Goal: Task Accomplishment & Management: Manage account settings

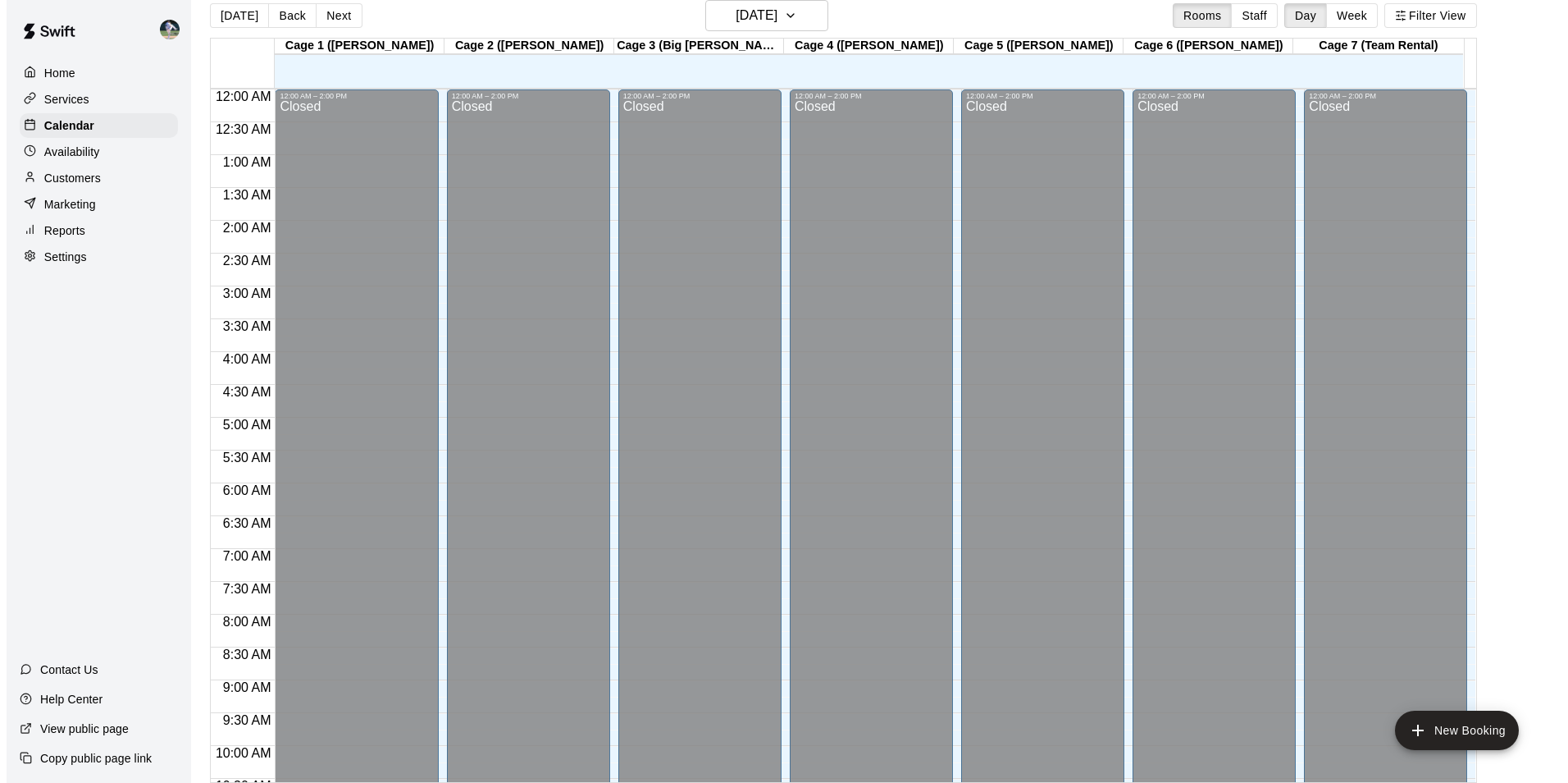
scroll to position [802, 0]
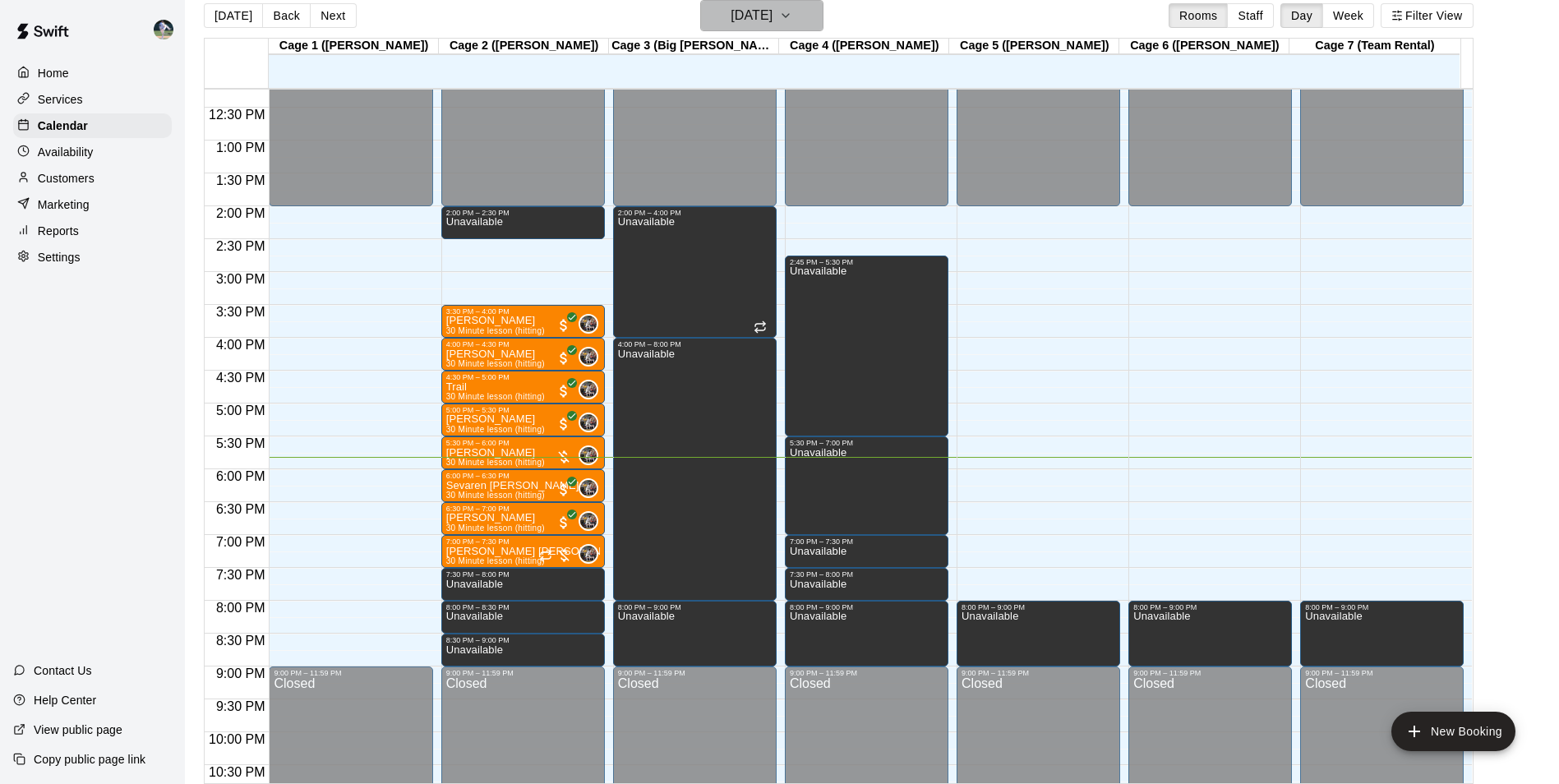
click at [731, 19] on h6 "[DATE]" at bounding box center [751, 16] width 42 height 23
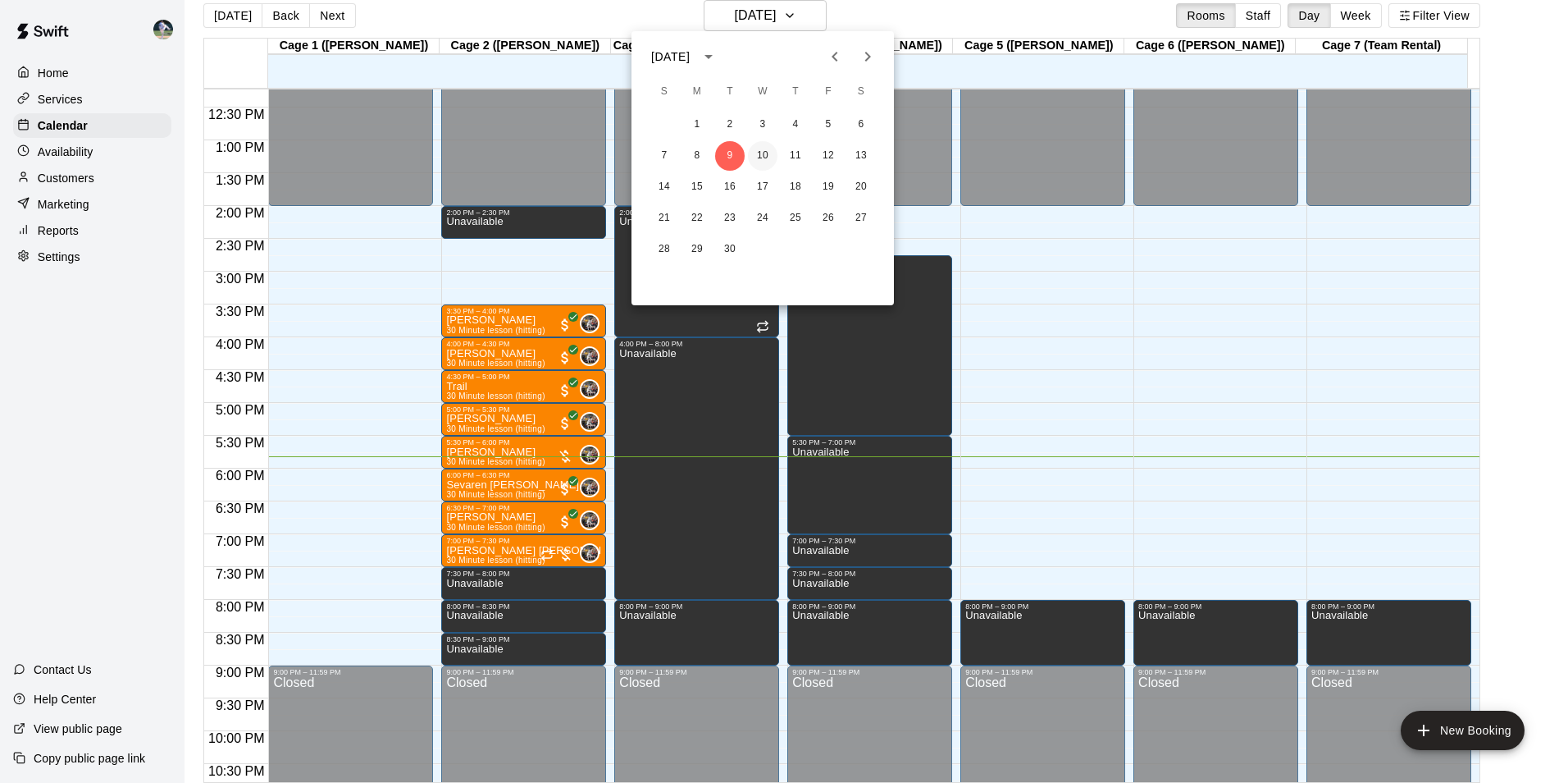
click at [762, 151] on button "10" at bounding box center [763, 156] width 29 height 29
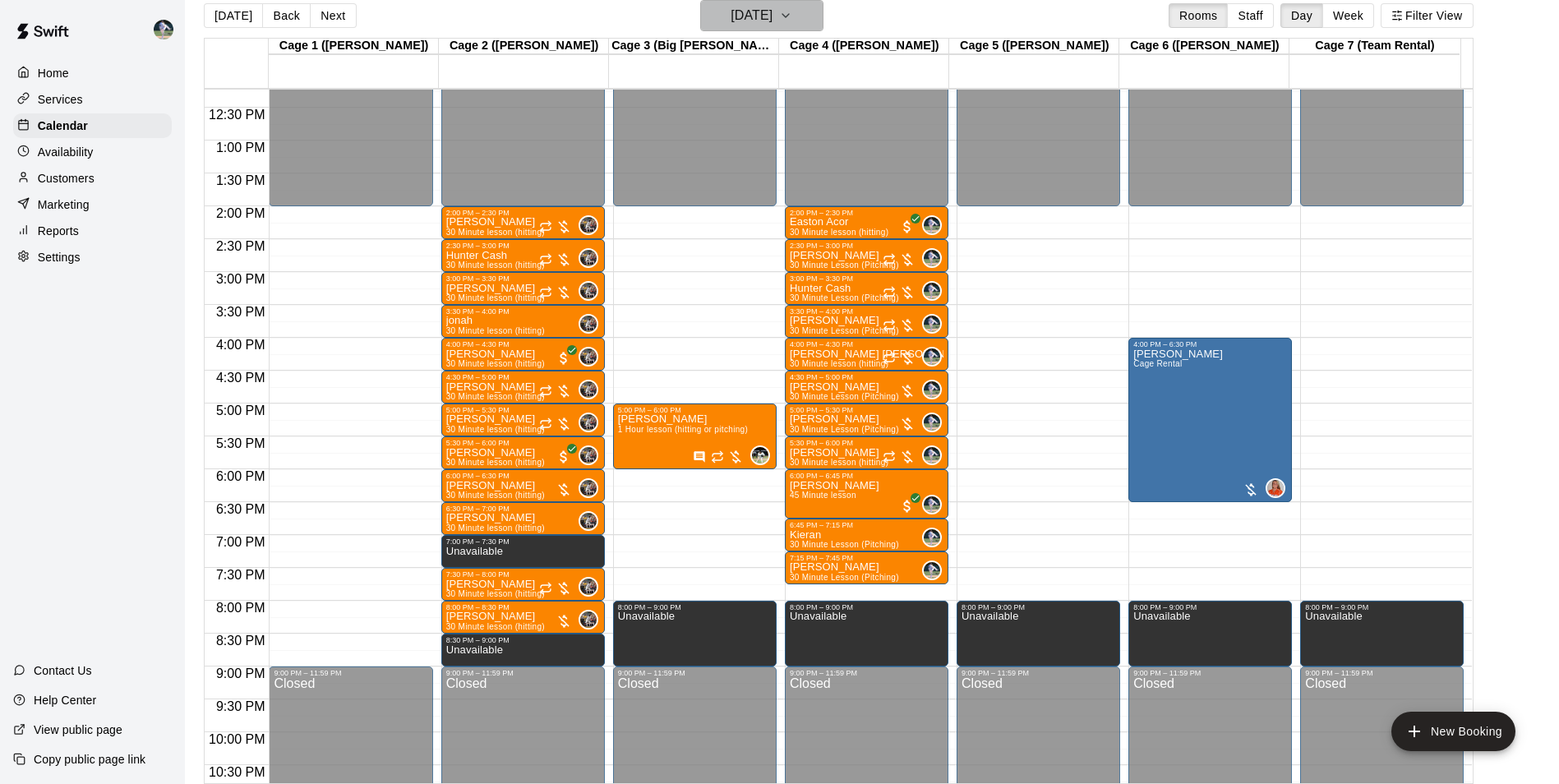
click at [745, 12] on h6 "[DATE]" at bounding box center [751, 16] width 42 height 23
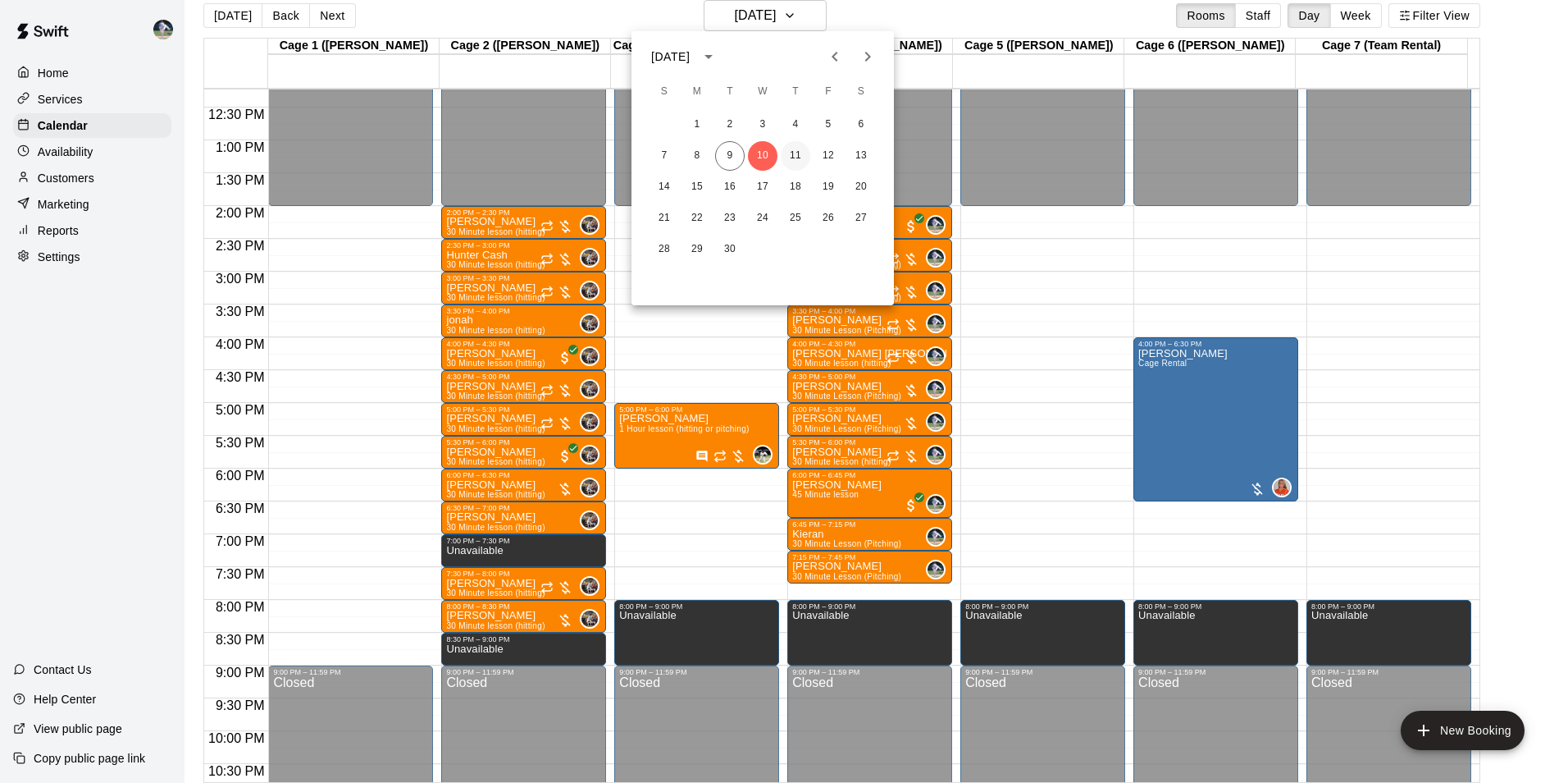
click at [797, 157] on button "11" at bounding box center [796, 156] width 29 height 29
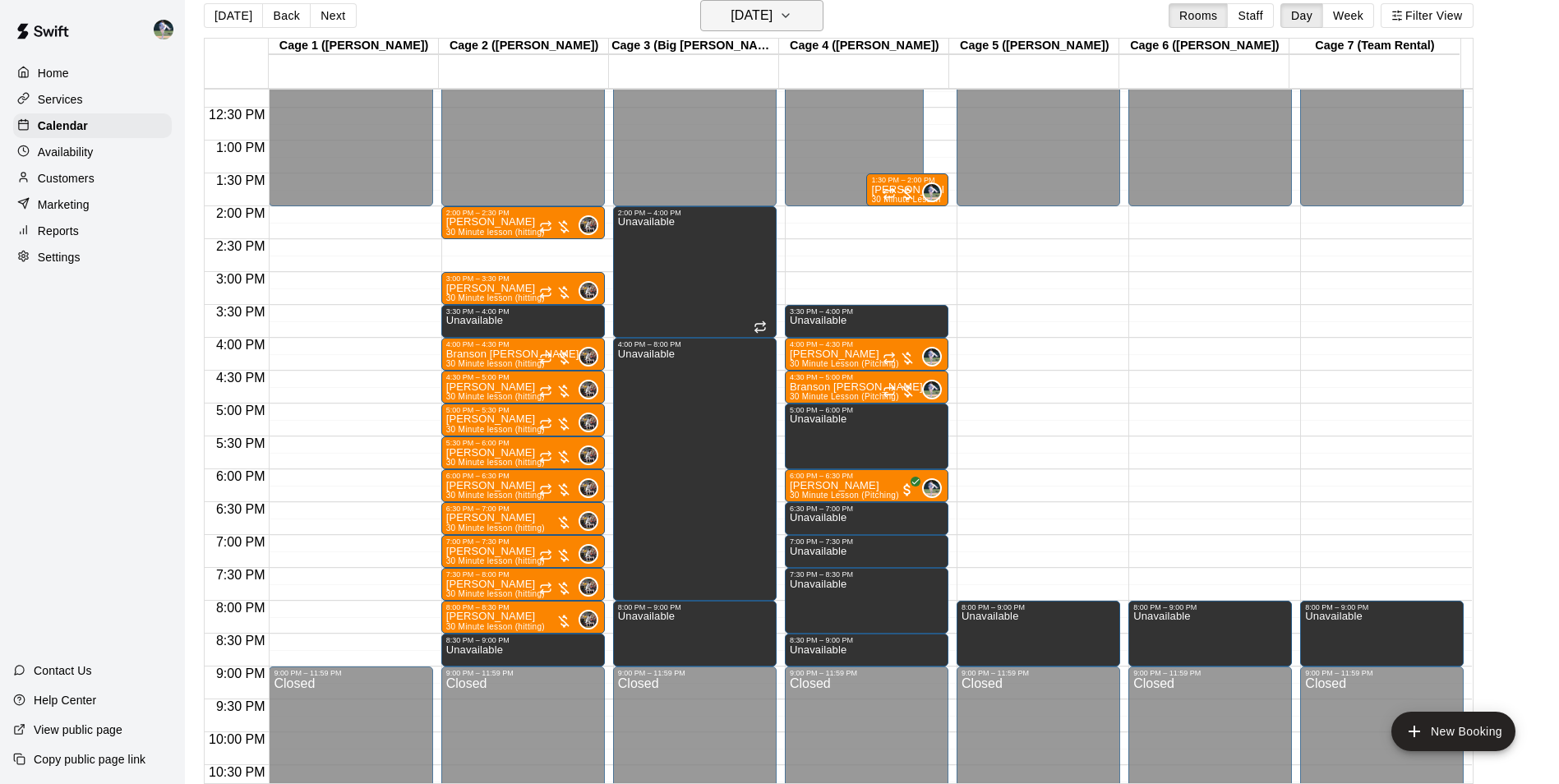
click at [749, 18] on h6 "[DATE]" at bounding box center [751, 16] width 42 height 23
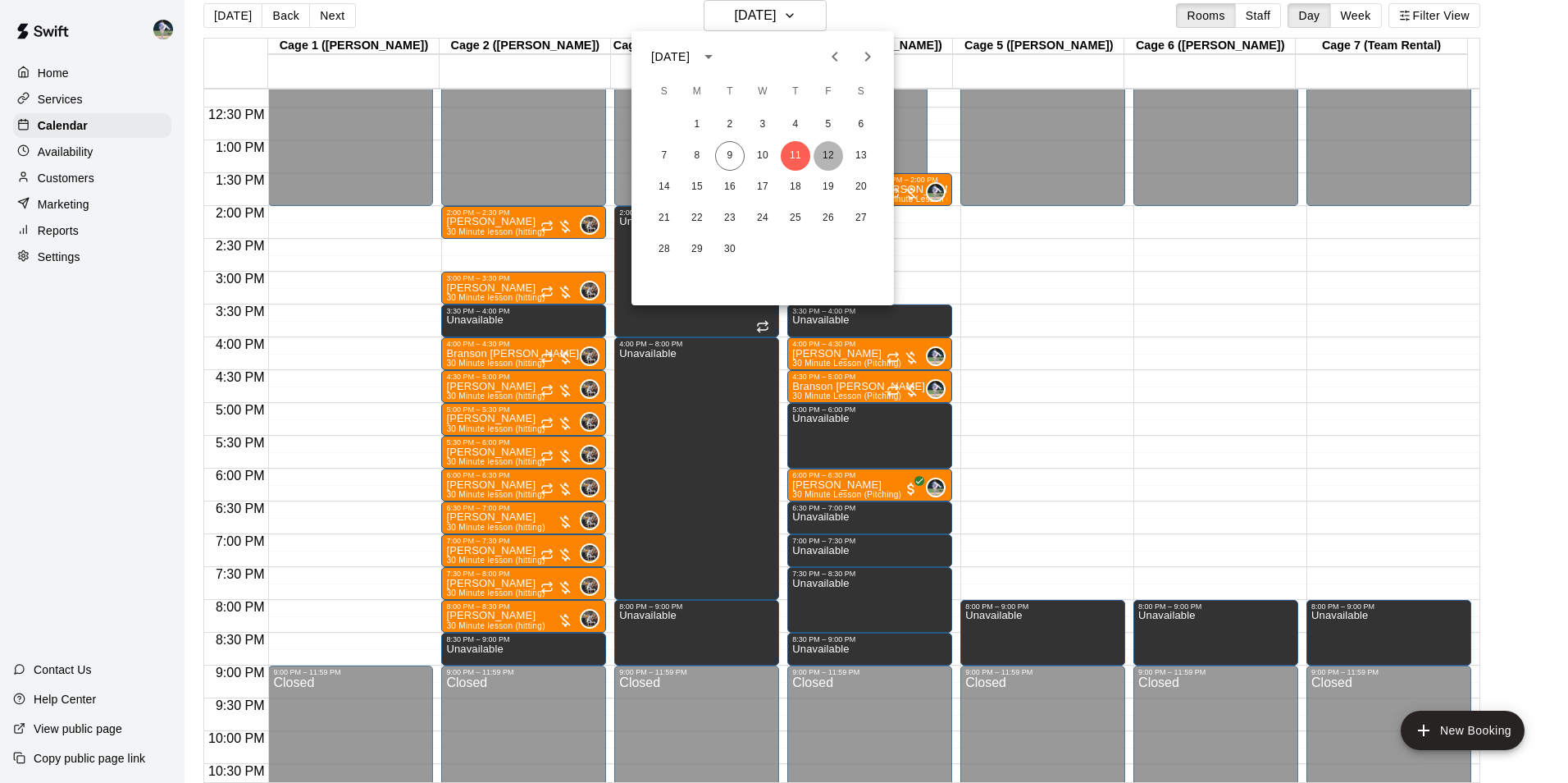
click at [832, 145] on button "12" at bounding box center [828, 156] width 29 height 29
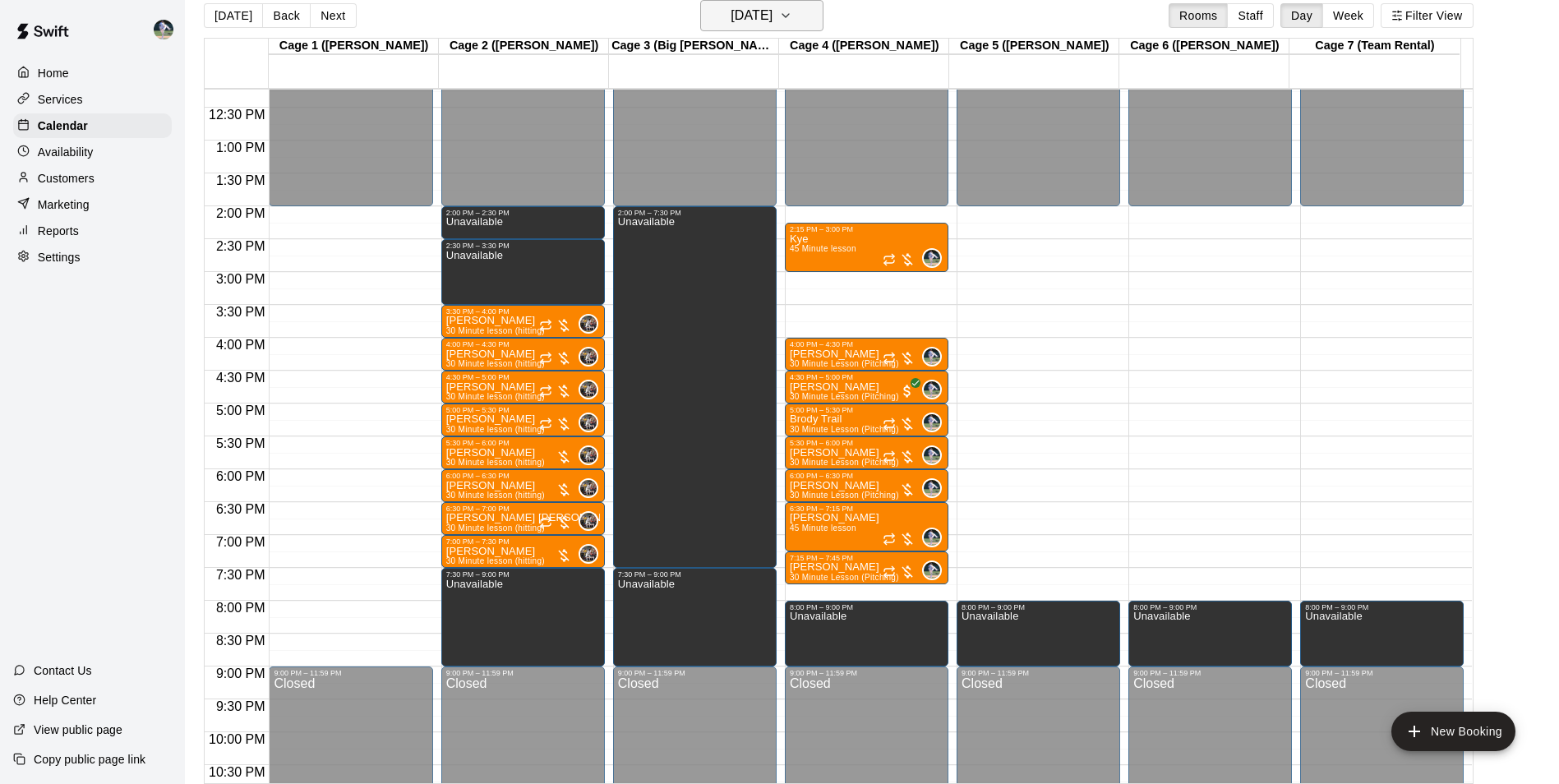
click at [772, 27] on h6 "[DATE]" at bounding box center [751, 16] width 42 height 23
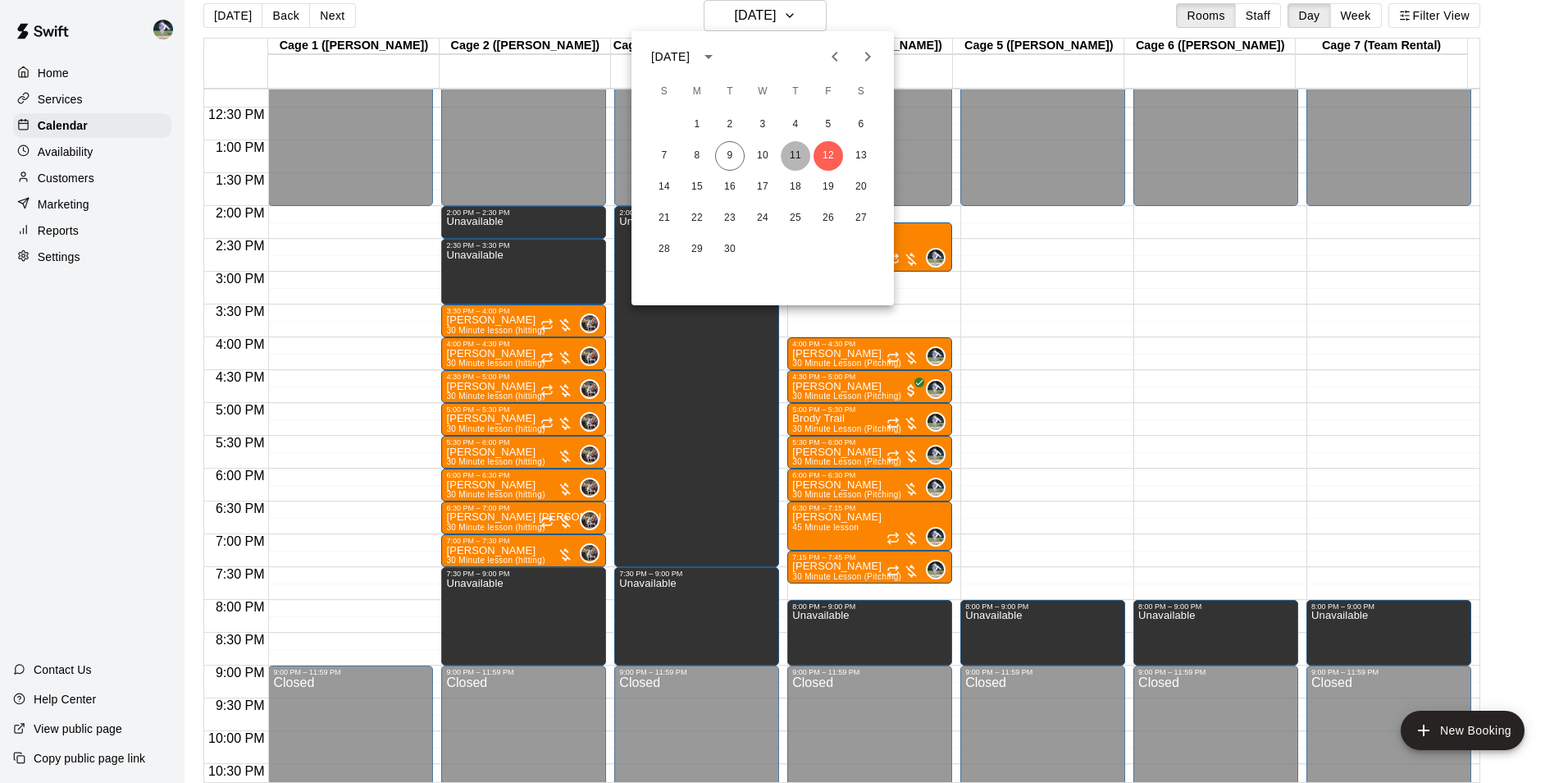
click at [801, 156] on button "11" at bounding box center [796, 156] width 29 height 29
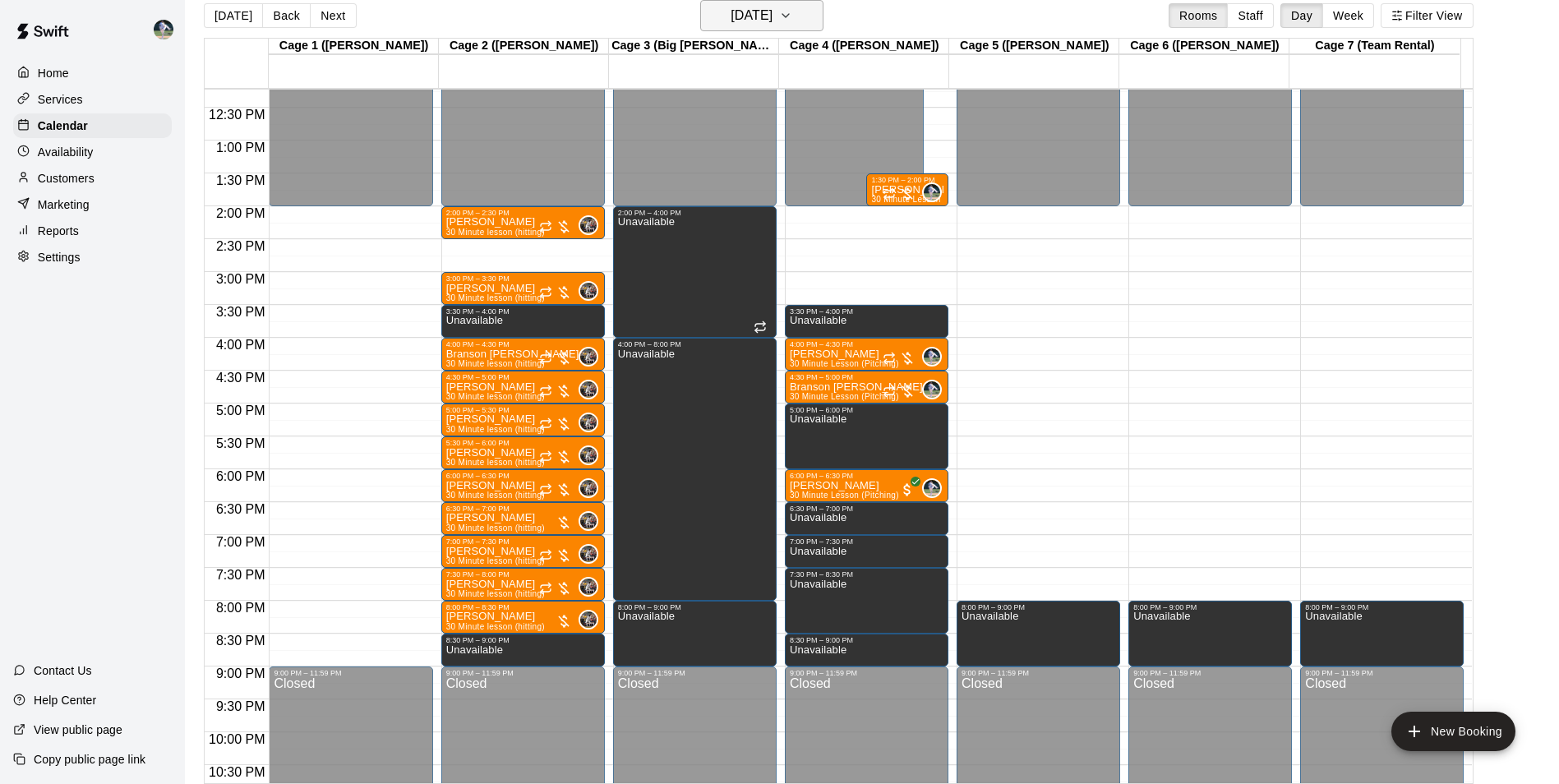
click at [741, 11] on h6 "[DATE]" at bounding box center [751, 16] width 42 height 23
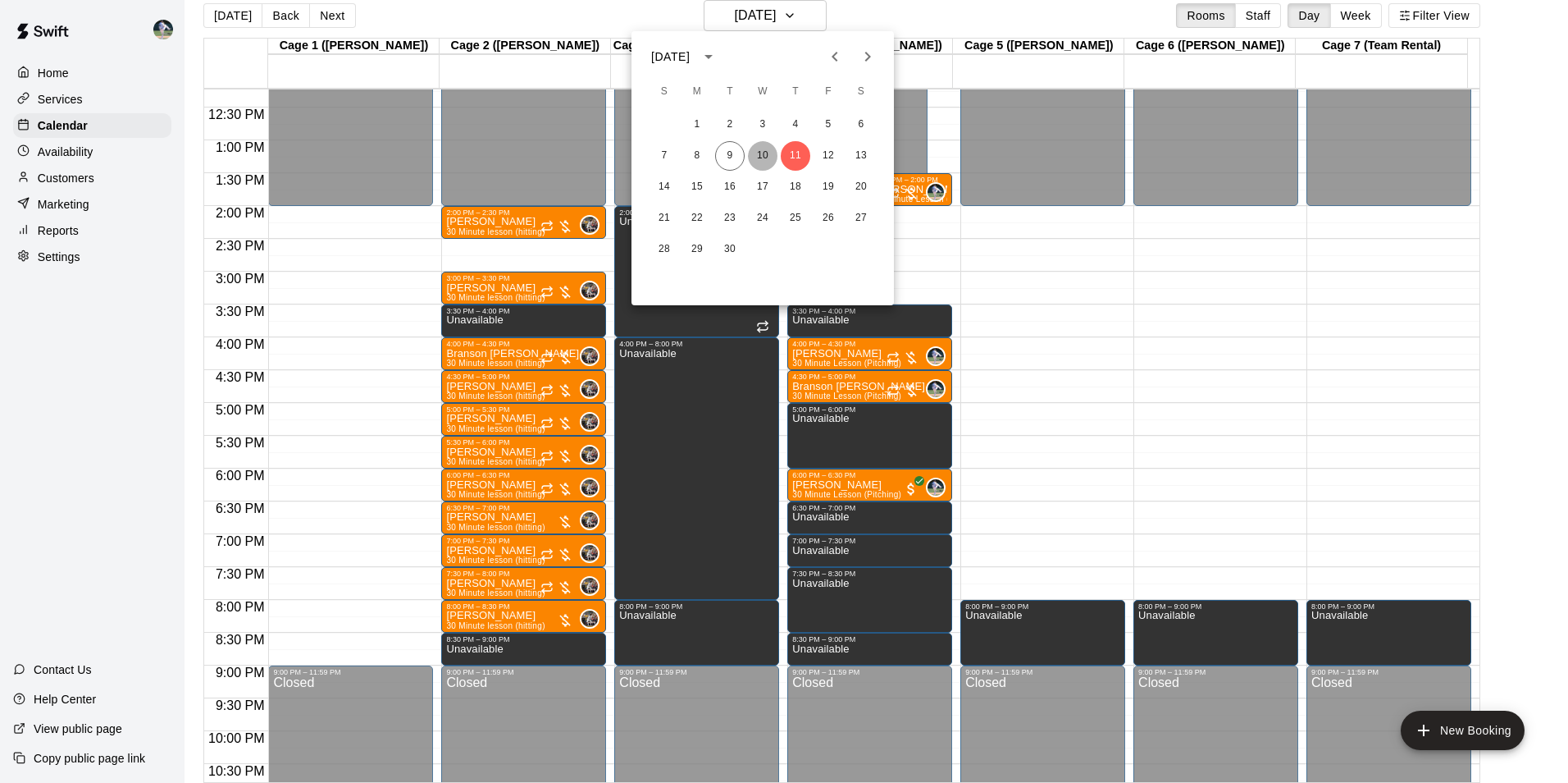
click at [763, 151] on button "10" at bounding box center [763, 156] width 29 height 29
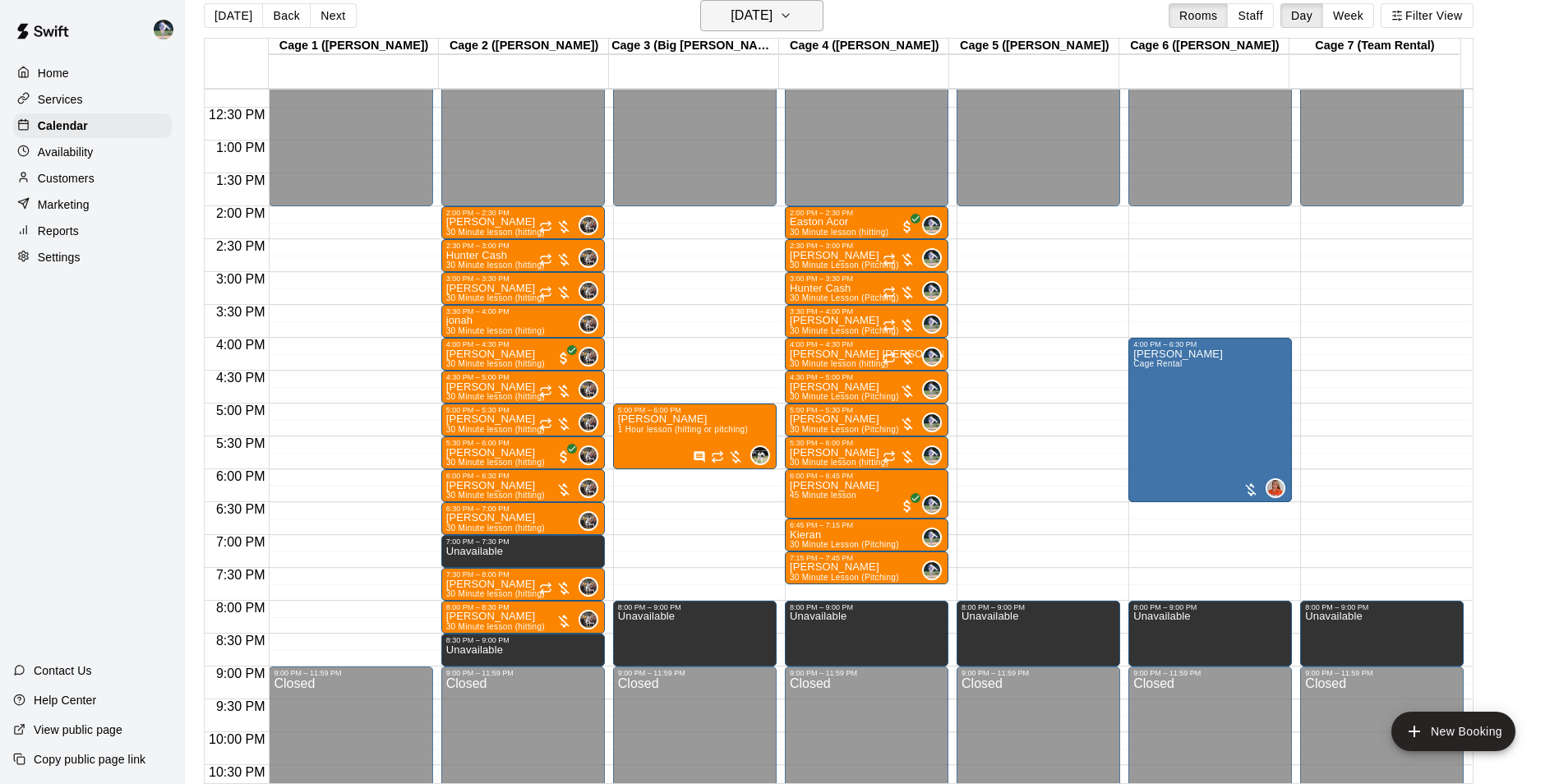
click at [772, 10] on h6 "[DATE]" at bounding box center [751, 16] width 42 height 23
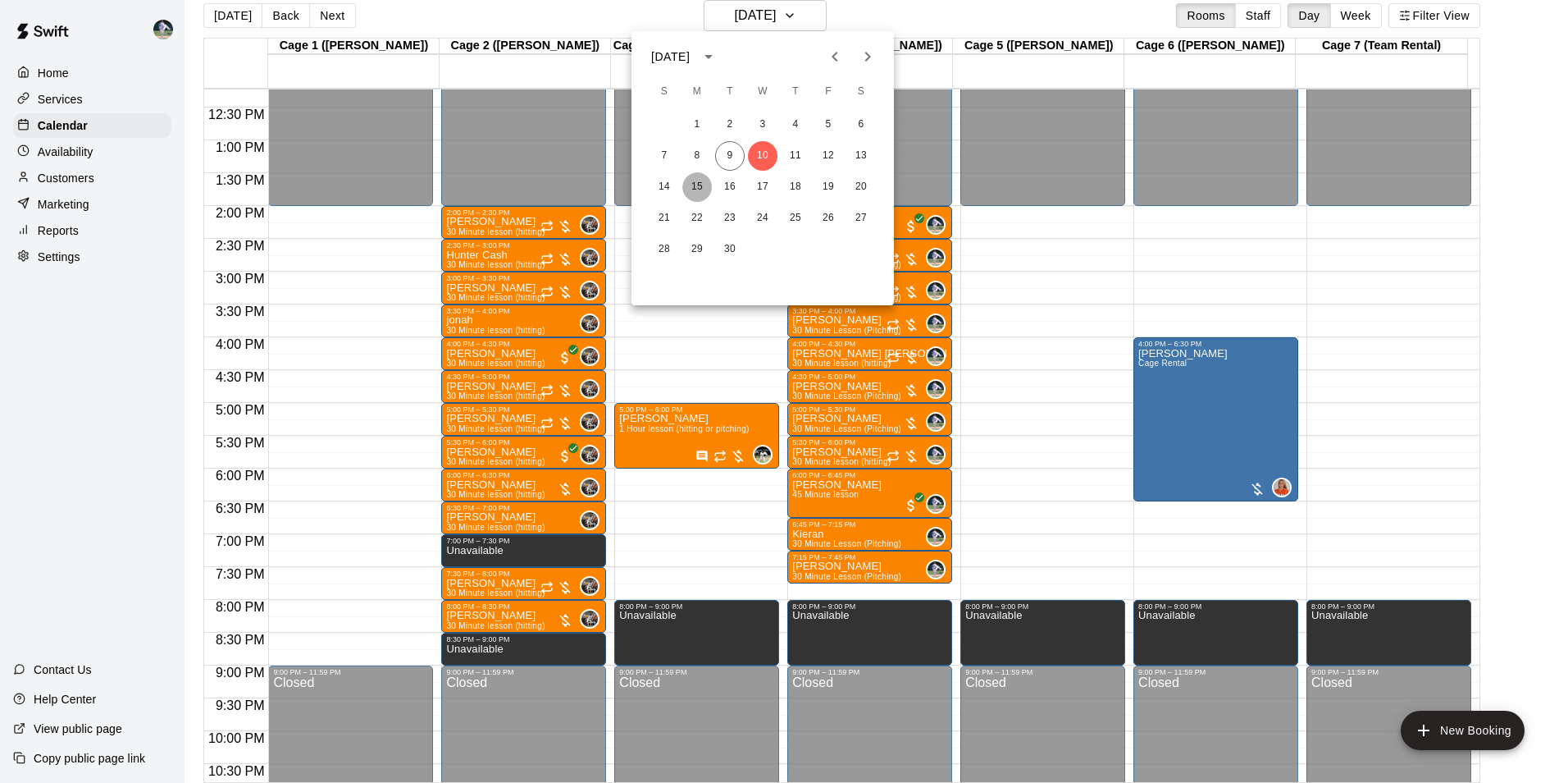
click at [699, 185] on button "15" at bounding box center [697, 187] width 29 height 29
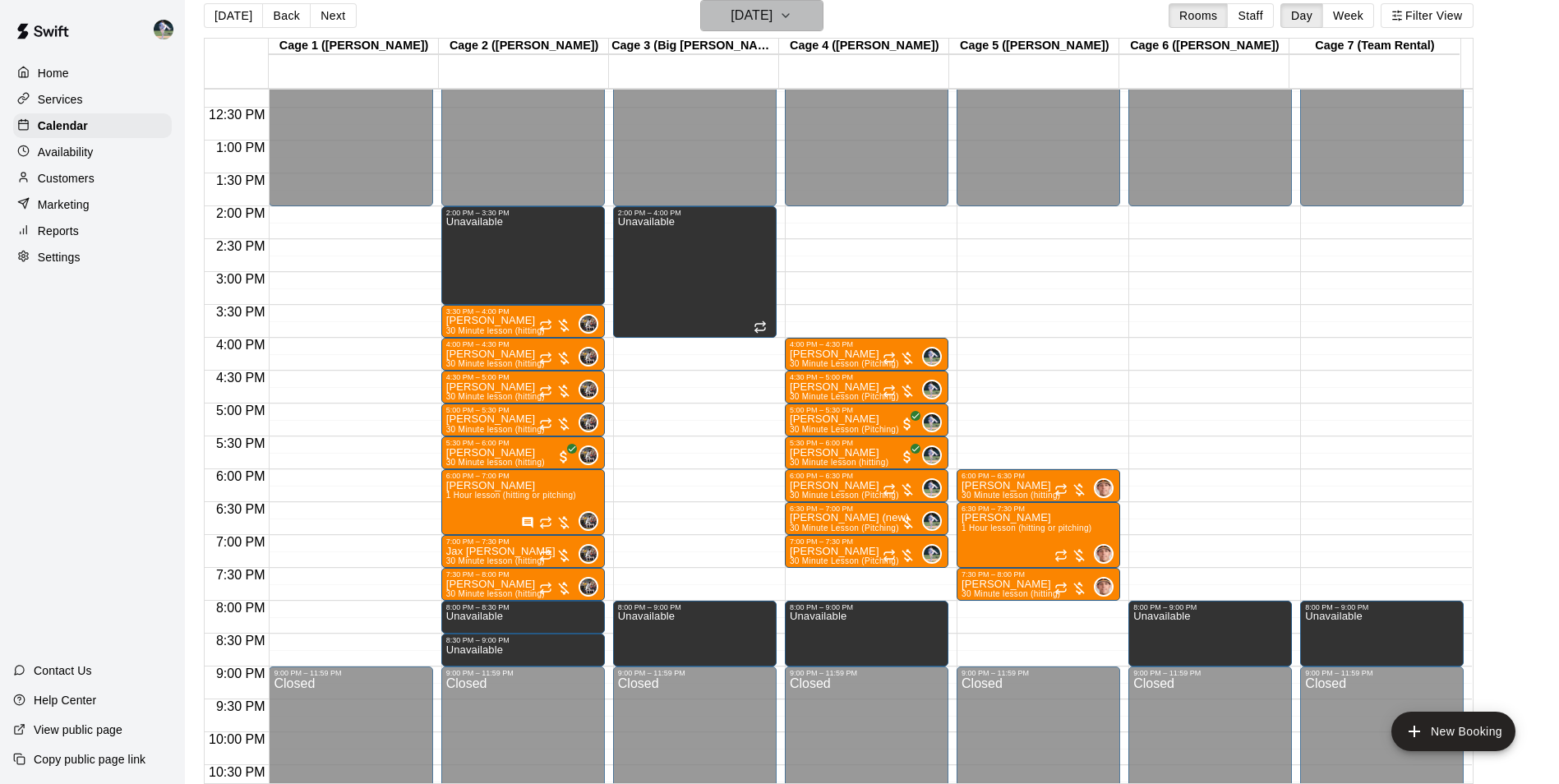
click at [750, 16] on h6 "[DATE]" at bounding box center [751, 16] width 42 height 23
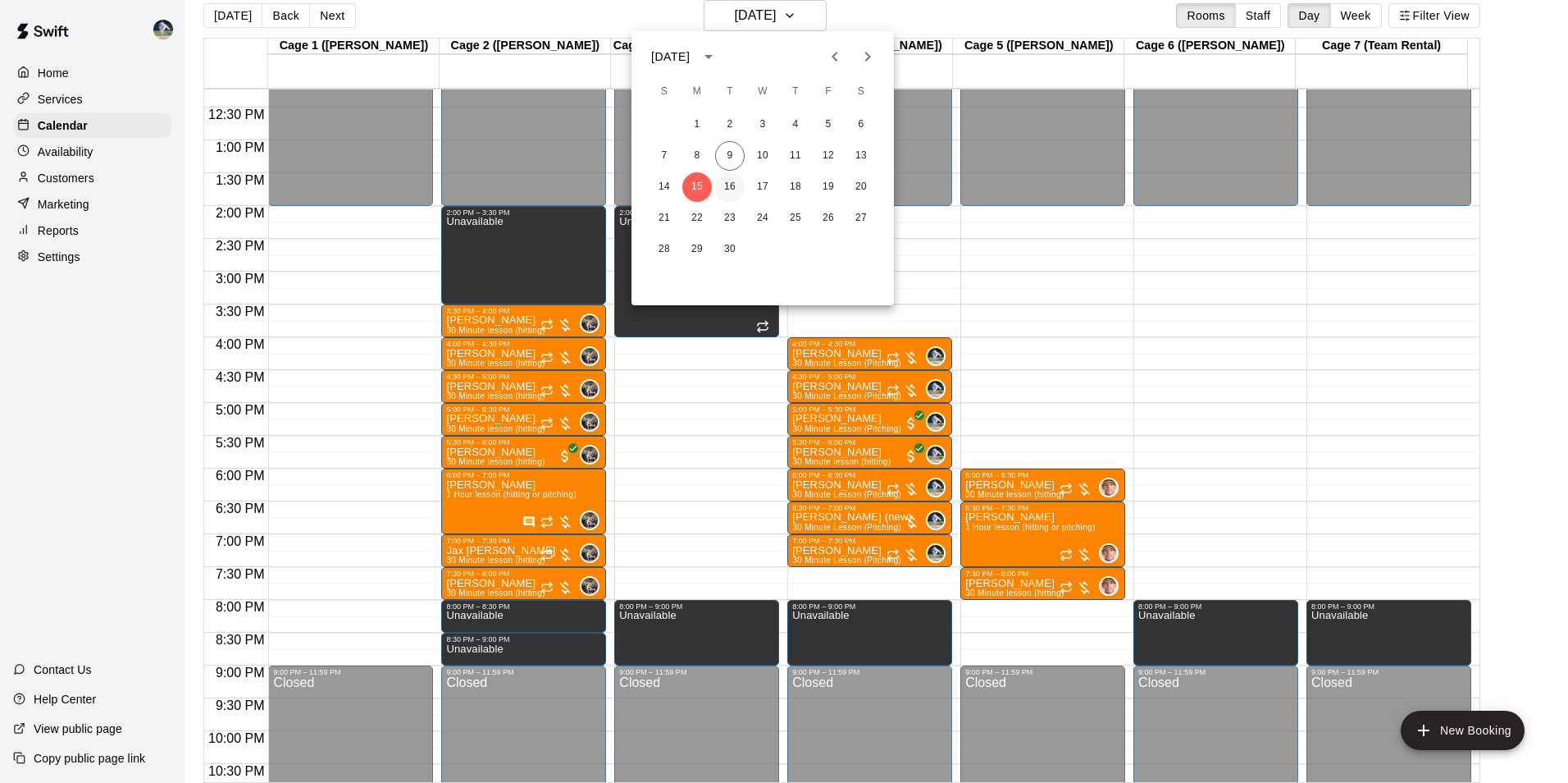
click at [723, 185] on button "16" at bounding box center [729, 187] width 29 height 29
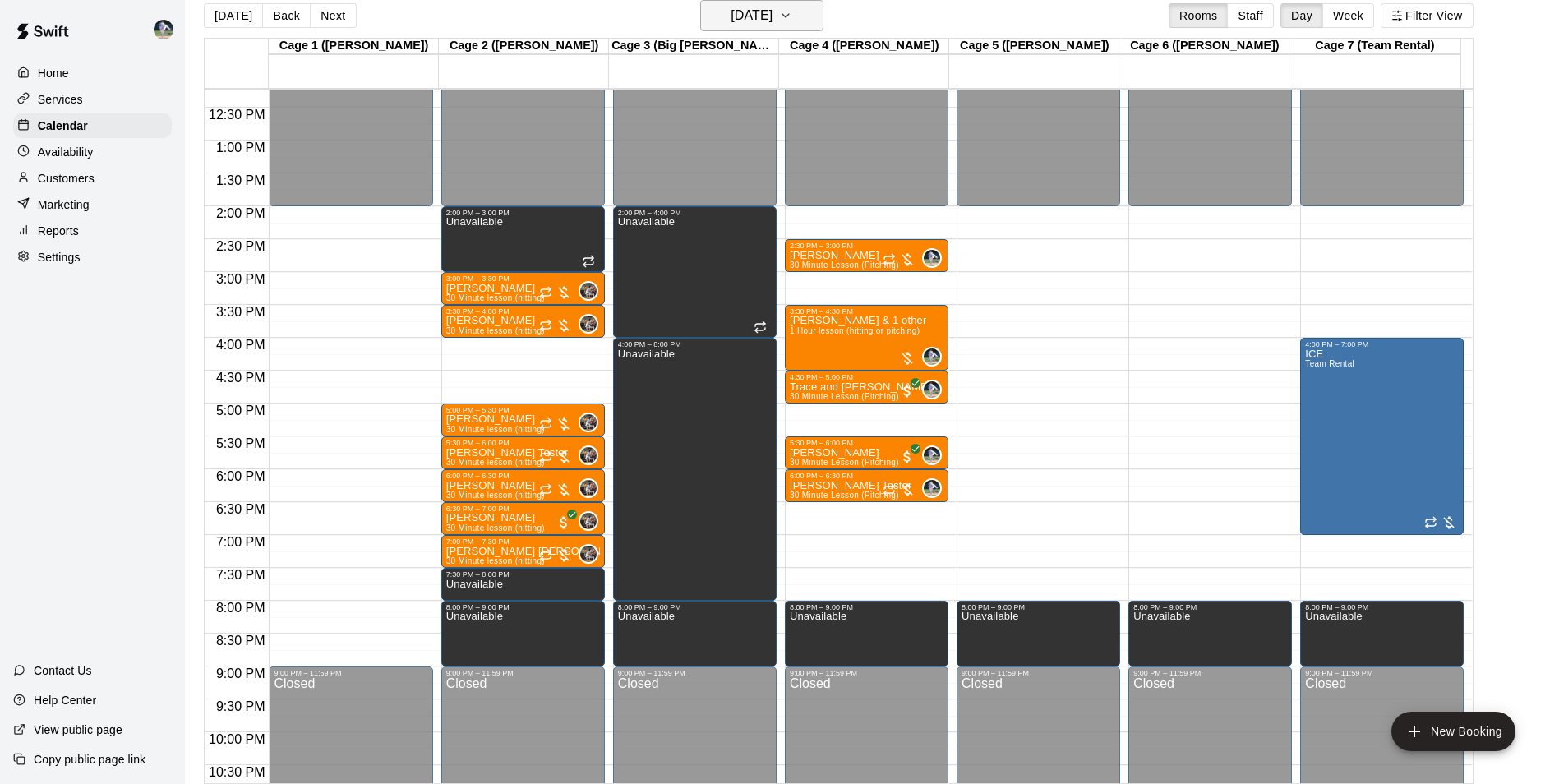
click at [768, 21] on h6 "[DATE]" at bounding box center [751, 16] width 42 height 23
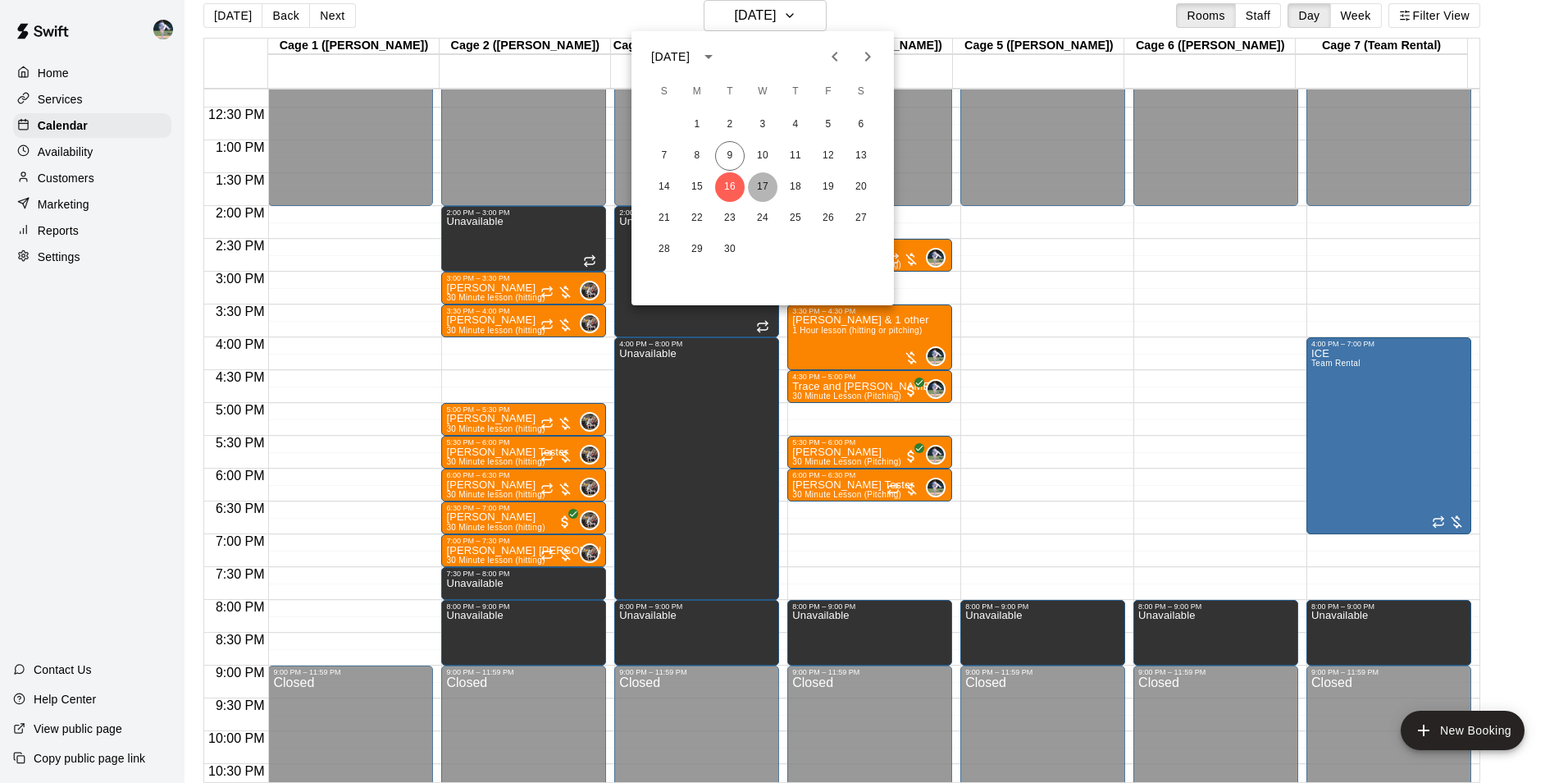
click at [764, 185] on button "17" at bounding box center [763, 187] width 29 height 29
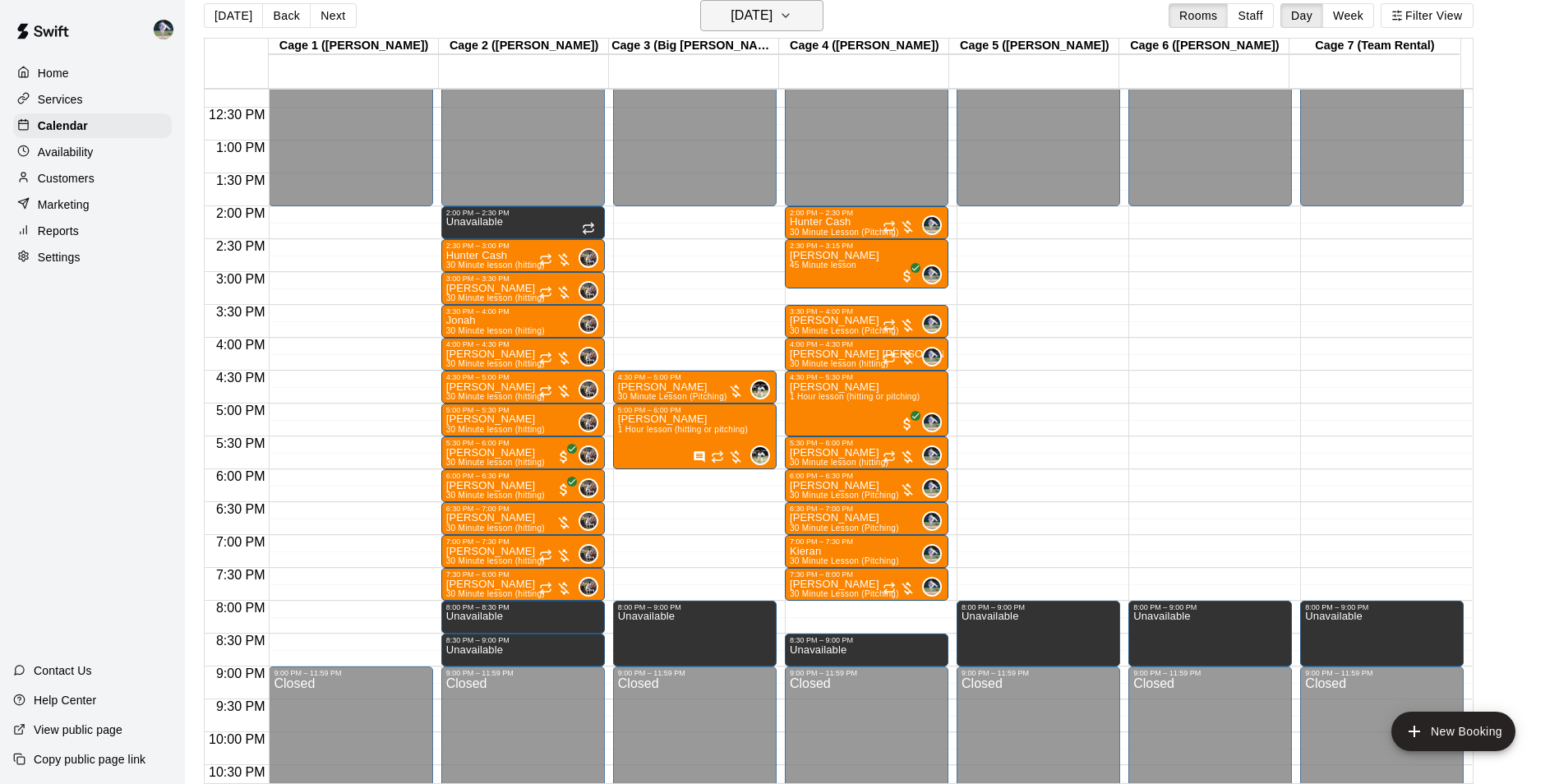
click at [741, 19] on h6 "[DATE]" at bounding box center [751, 16] width 42 height 23
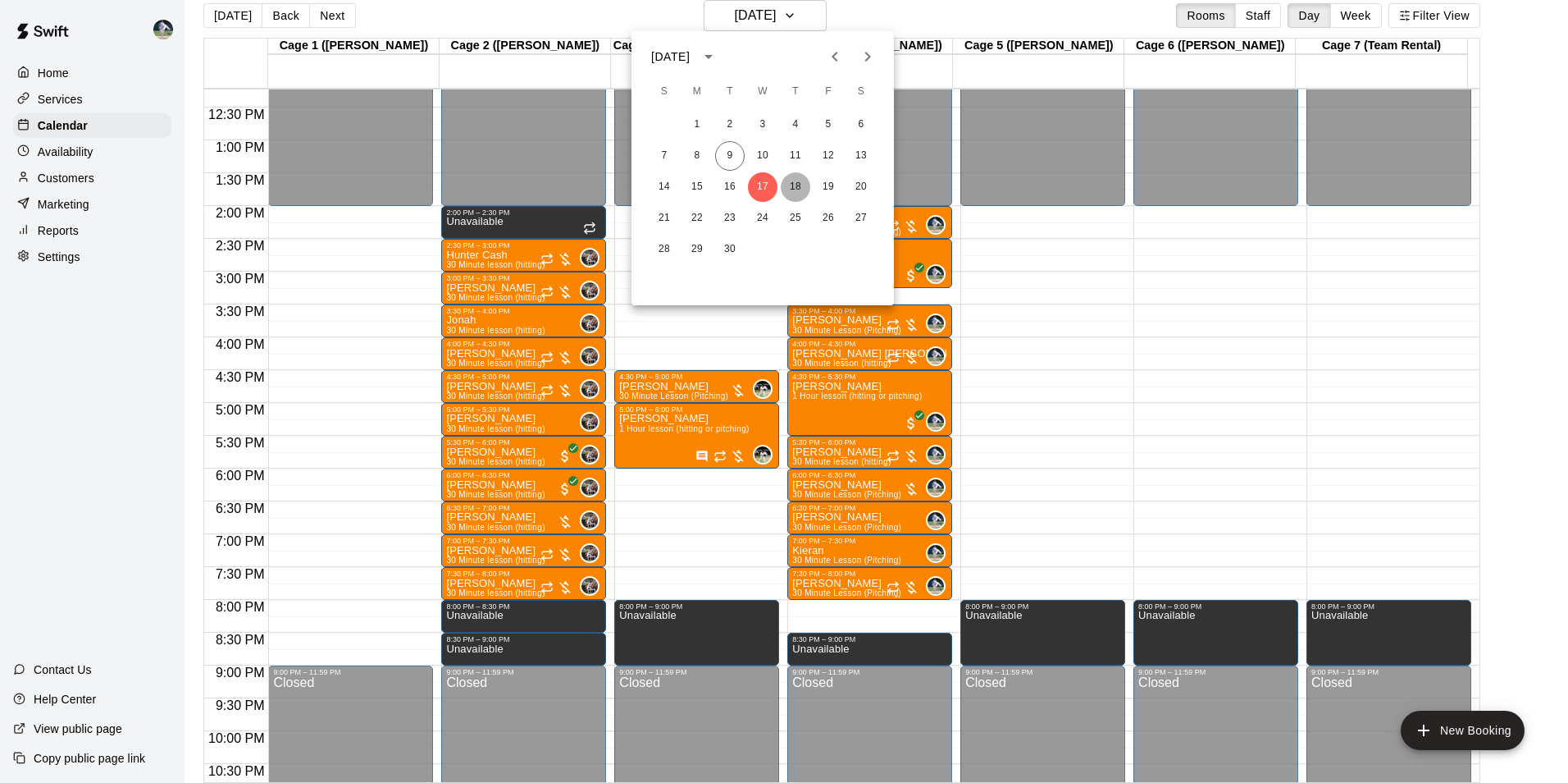
click at [792, 185] on button "18" at bounding box center [796, 187] width 29 height 29
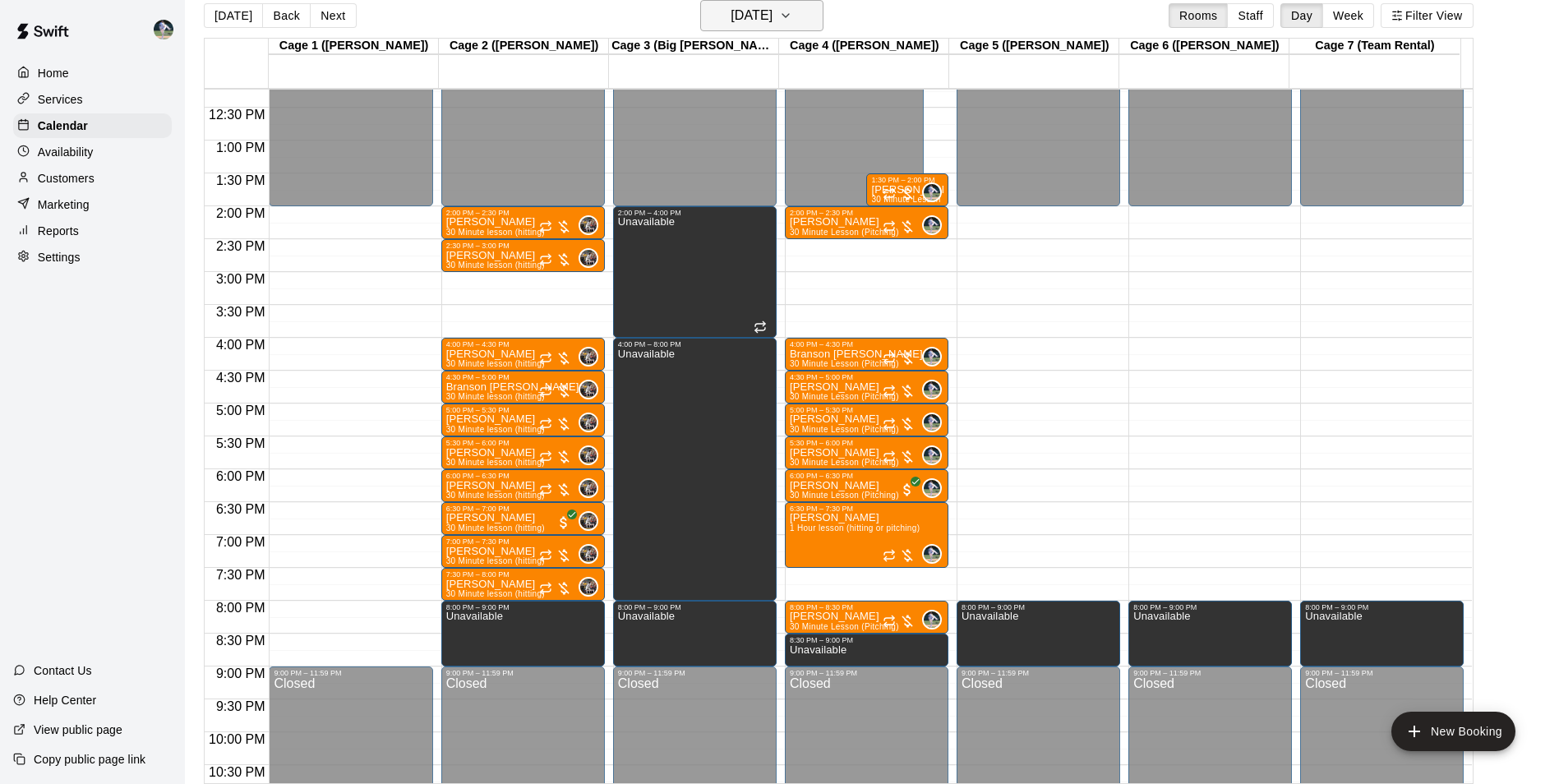
click at [742, 12] on h6 "[DATE]" at bounding box center [751, 16] width 42 height 23
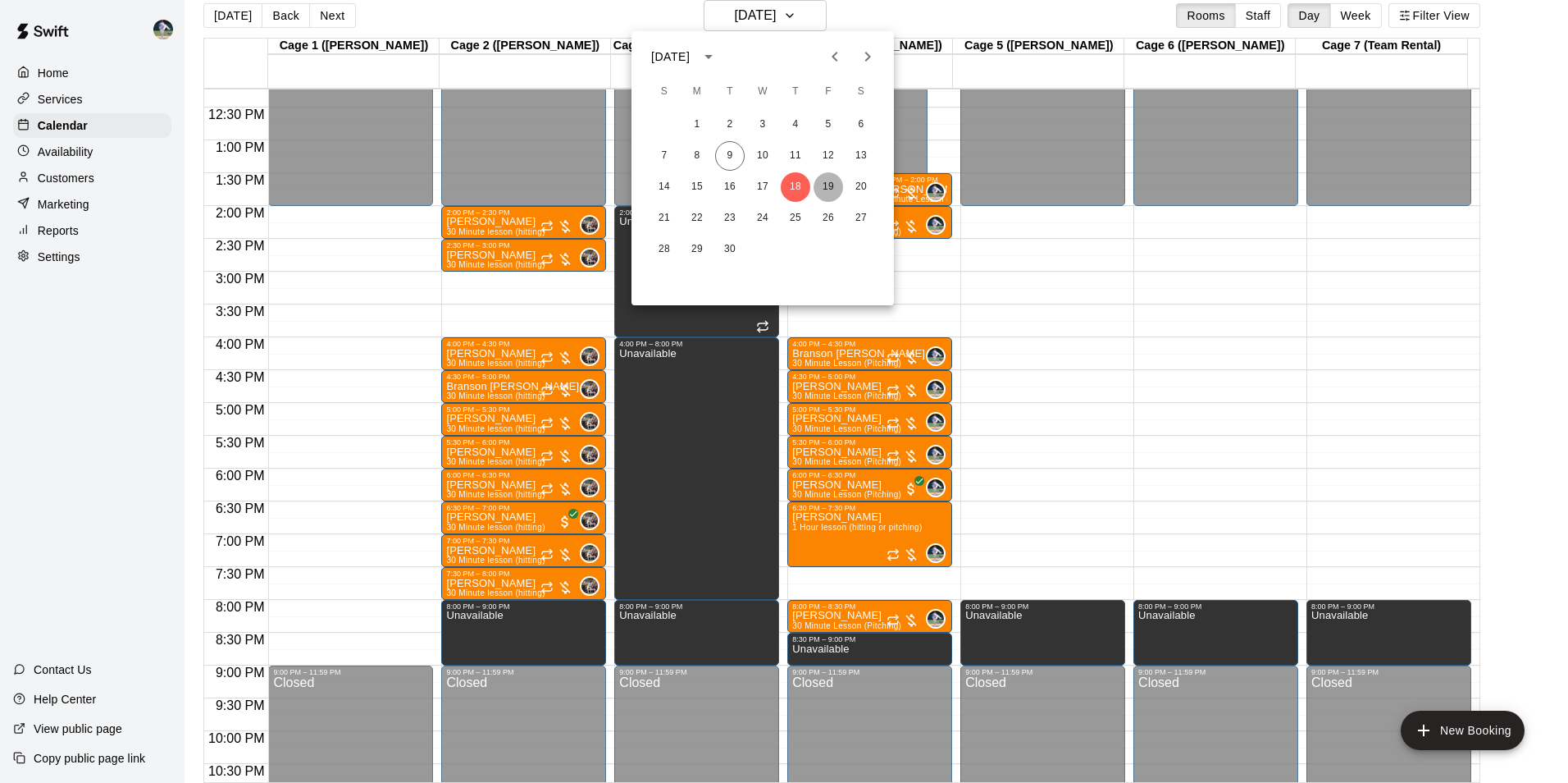
click at [826, 182] on button "19" at bounding box center [828, 187] width 29 height 29
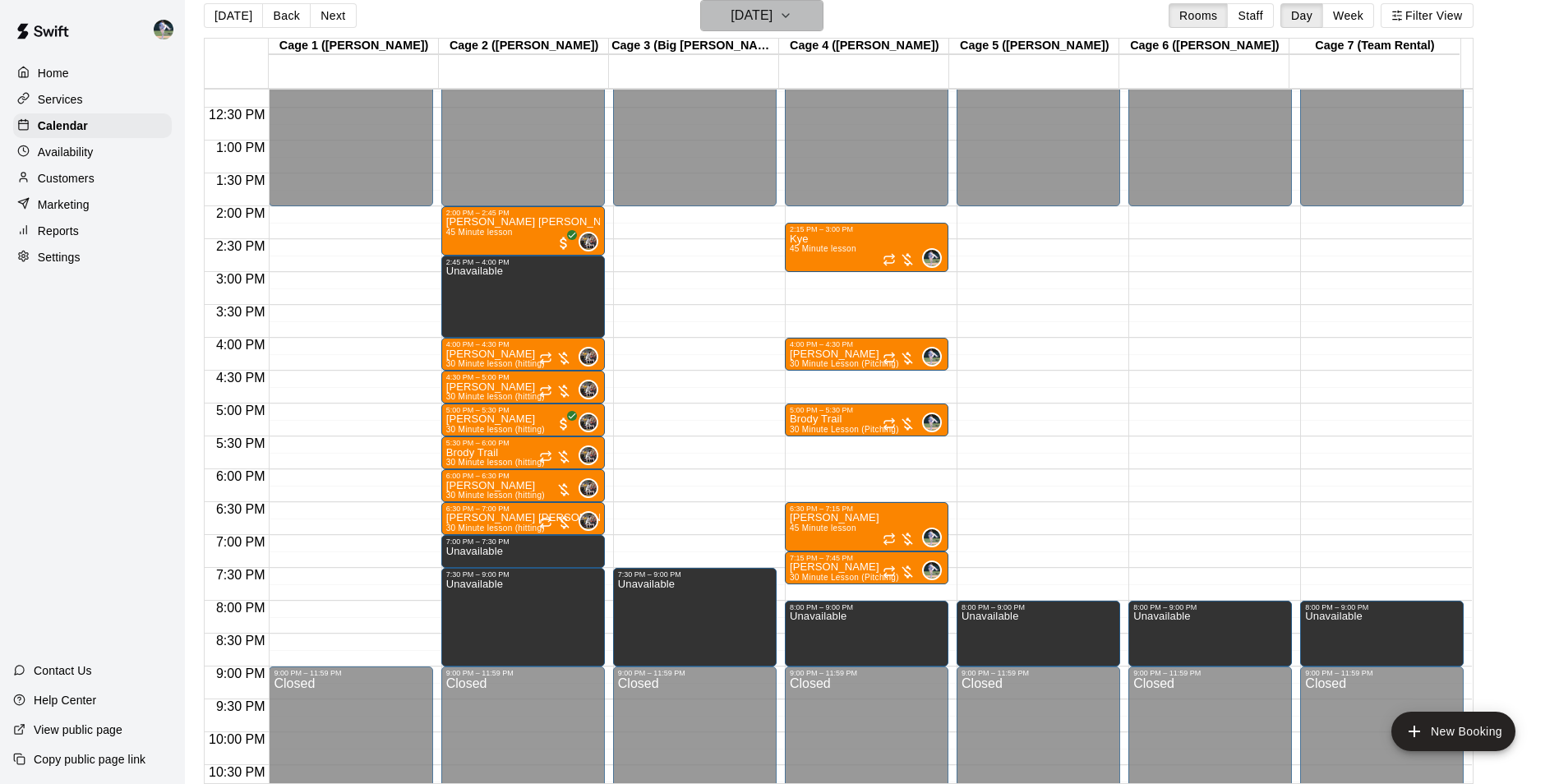
click at [737, 11] on h6 "[DATE]" at bounding box center [751, 16] width 42 height 23
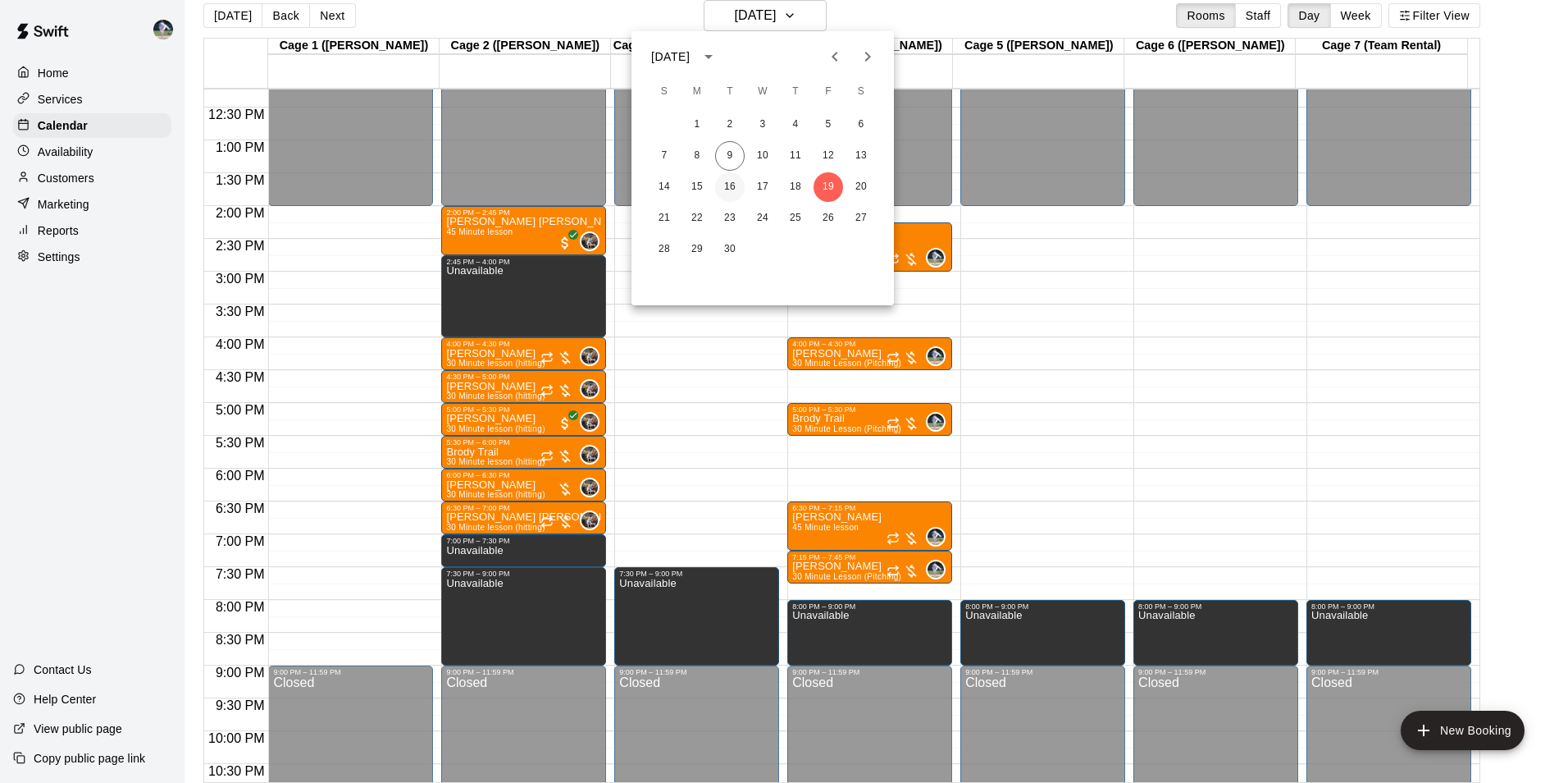
click at [729, 188] on button "16" at bounding box center [729, 187] width 29 height 29
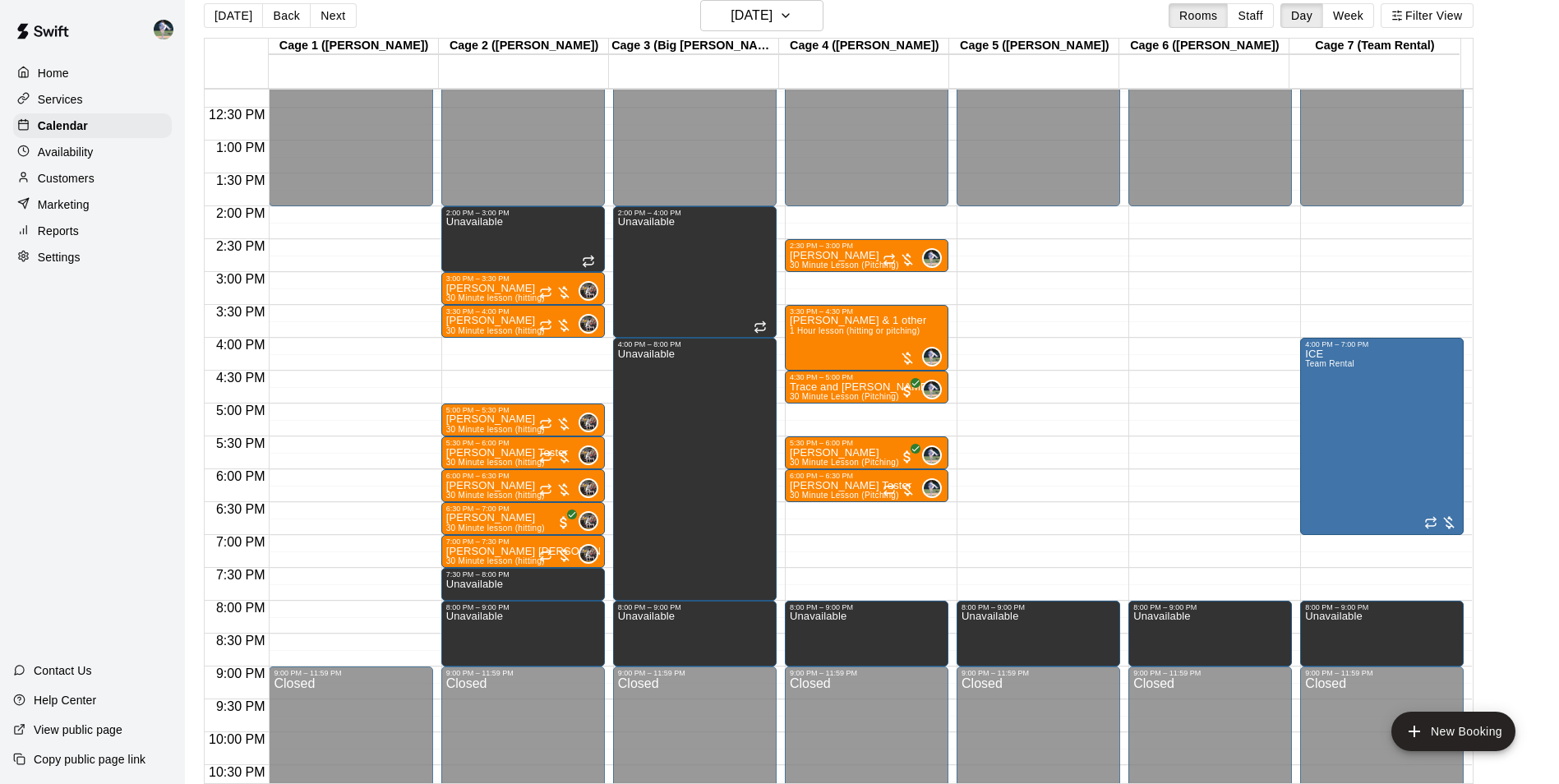
click at [488, 376] on div "12:00 AM – 2:00 PM Closed 2:00 PM – 3:00 PM Unavailable 3:00 PM – 3:30 PM [PERS…" at bounding box center [523, 74] width 164 height 1577
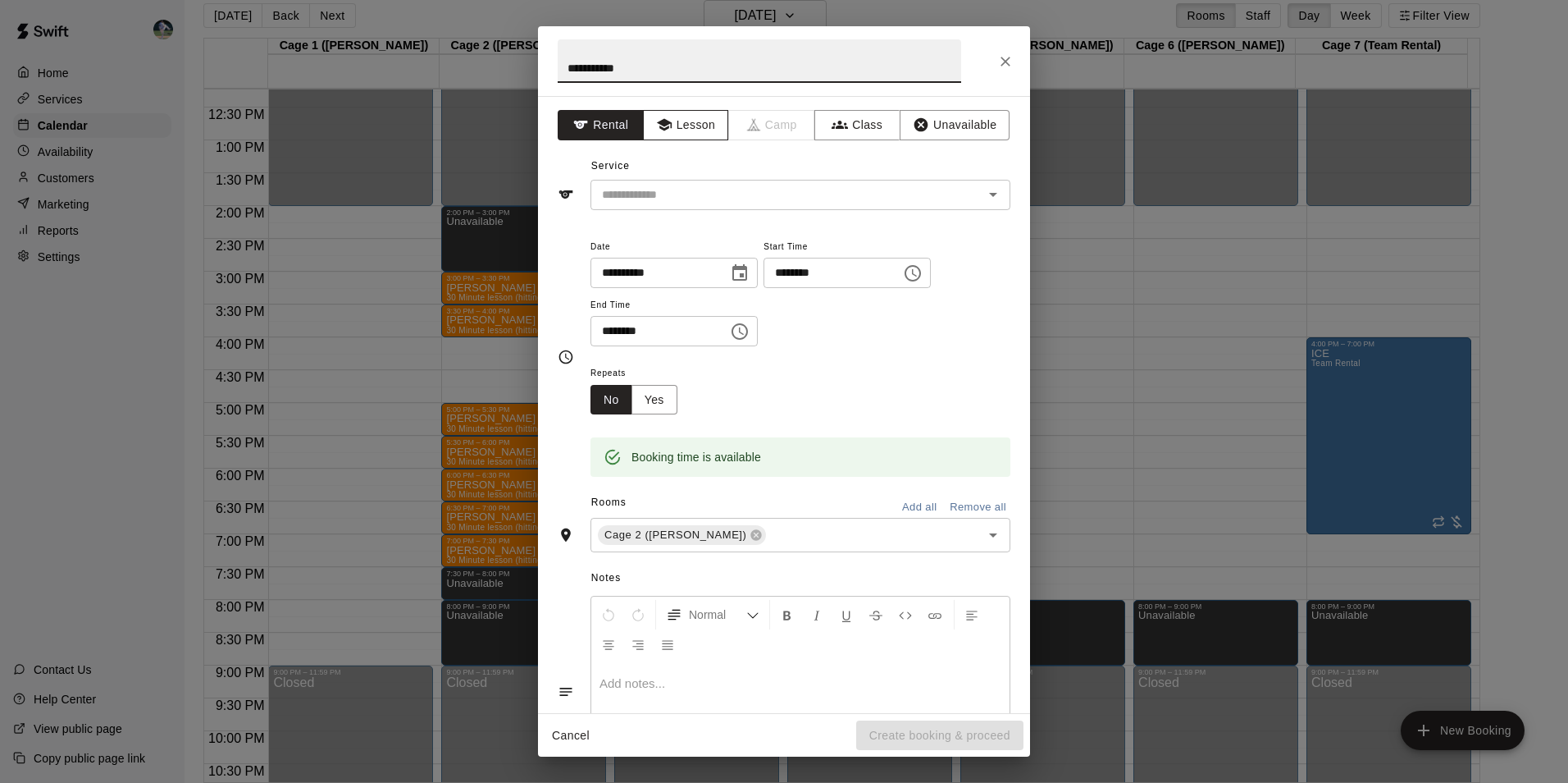
type input "**********"
click at [674, 125] on button "Lesson" at bounding box center [686, 125] width 86 height 30
click at [681, 177] on div "Service ​" at bounding box center [784, 182] width 452 height 57
click at [684, 191] on input "text" at bounding box center [776, 195] width 361 height 21
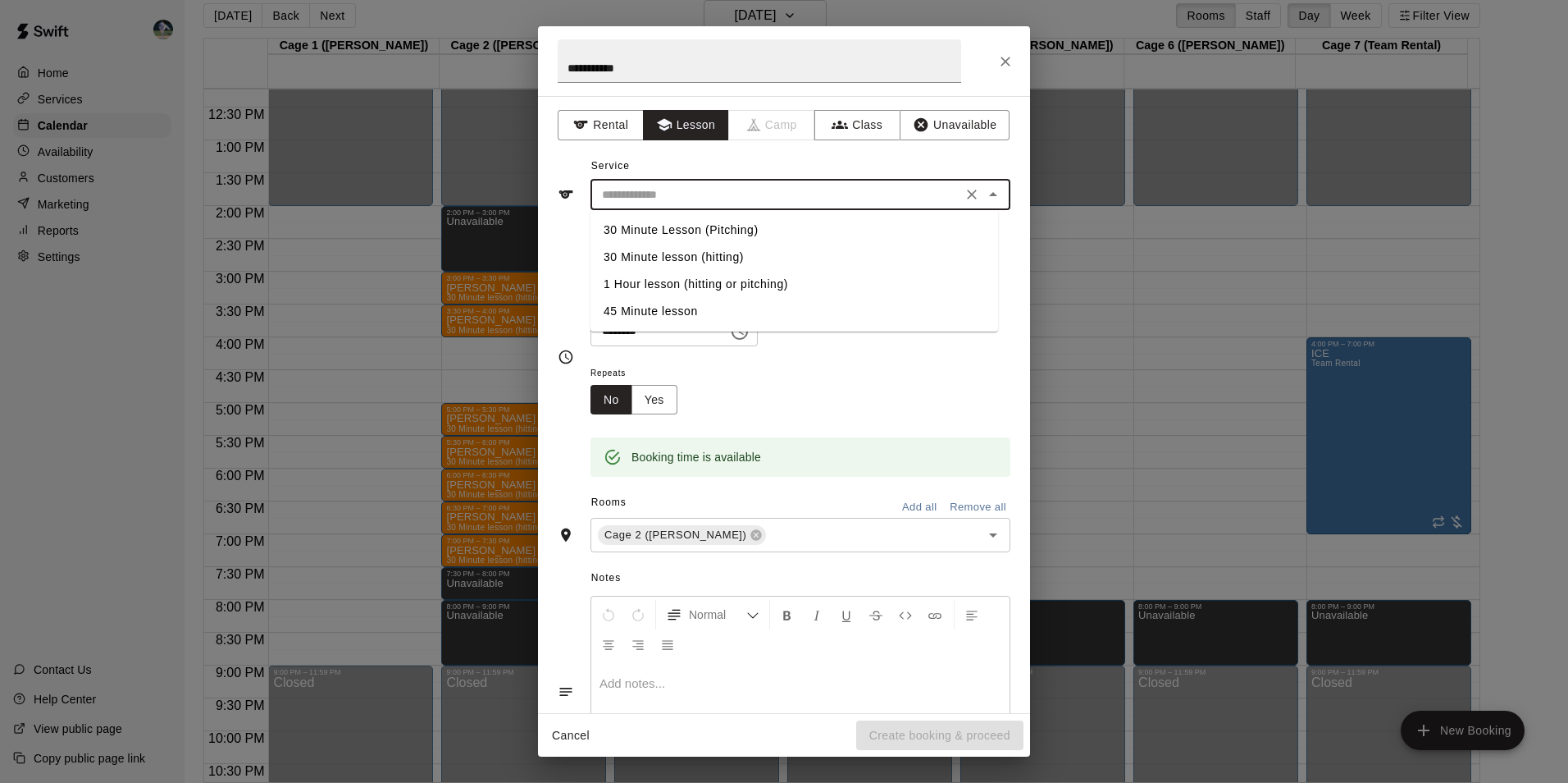
click at [698, 254] on li "30 Minute lesson (hitting)" at bounding box center [794, 256] width 408 height 27
type input "**********"
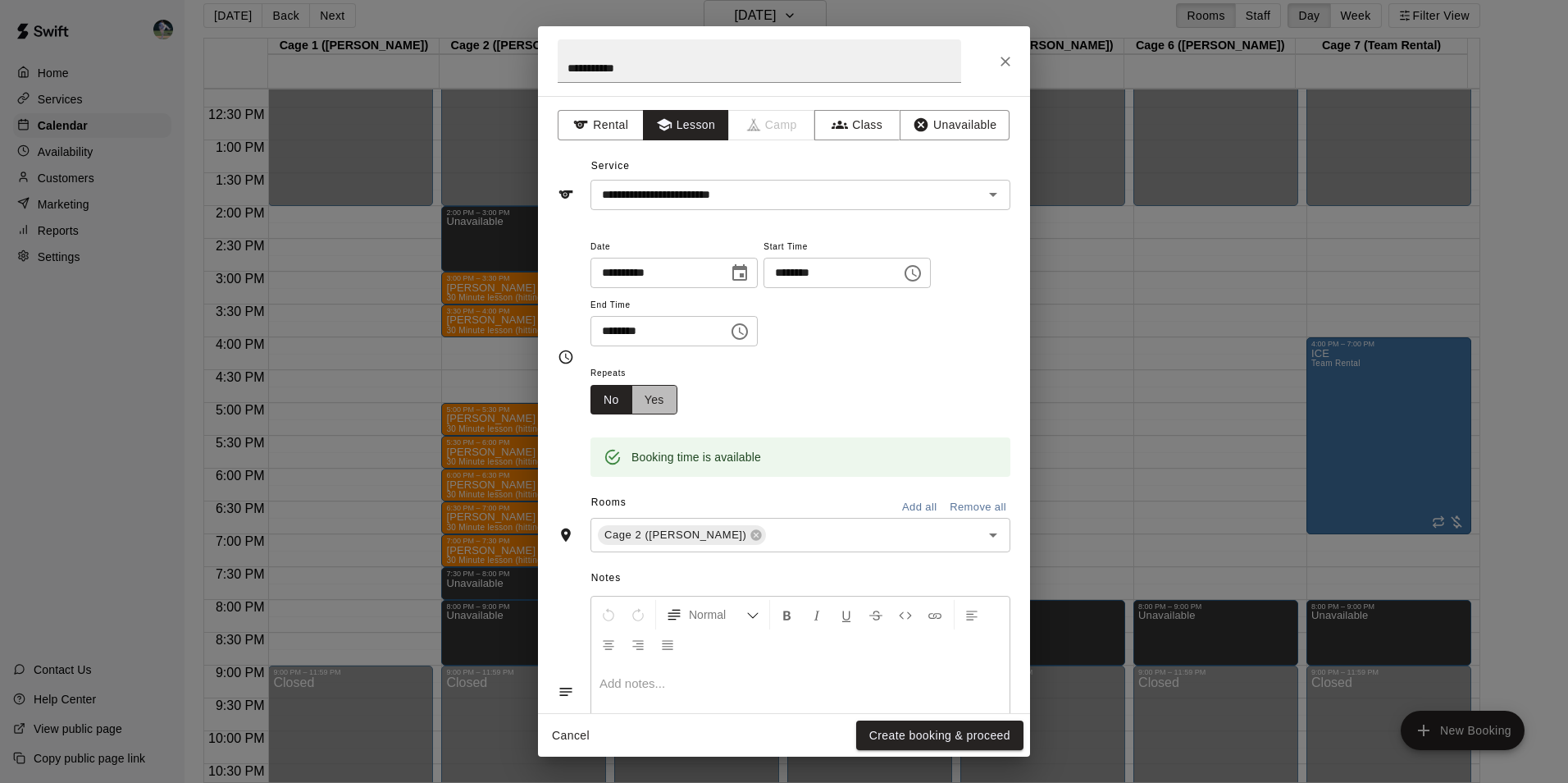
click at [661, 401] on button "Yes" at bounding box center [654, 399] width 46 height 30
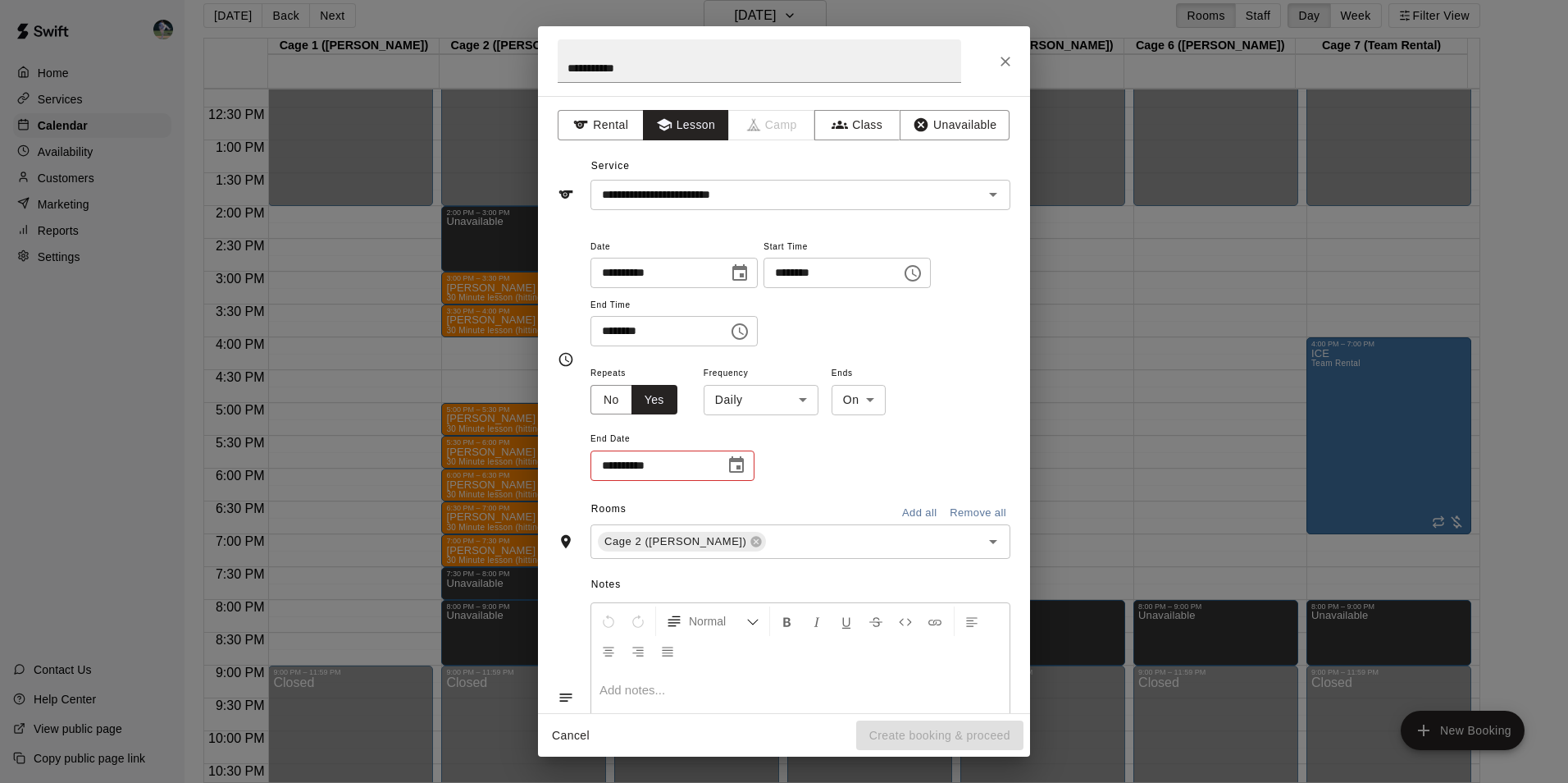
click at [795, 405] on body "Home Services Calendar Availability Customers Marketing Reports Settings Contac…" at bounding box center [784, 385] width 1568 height 809
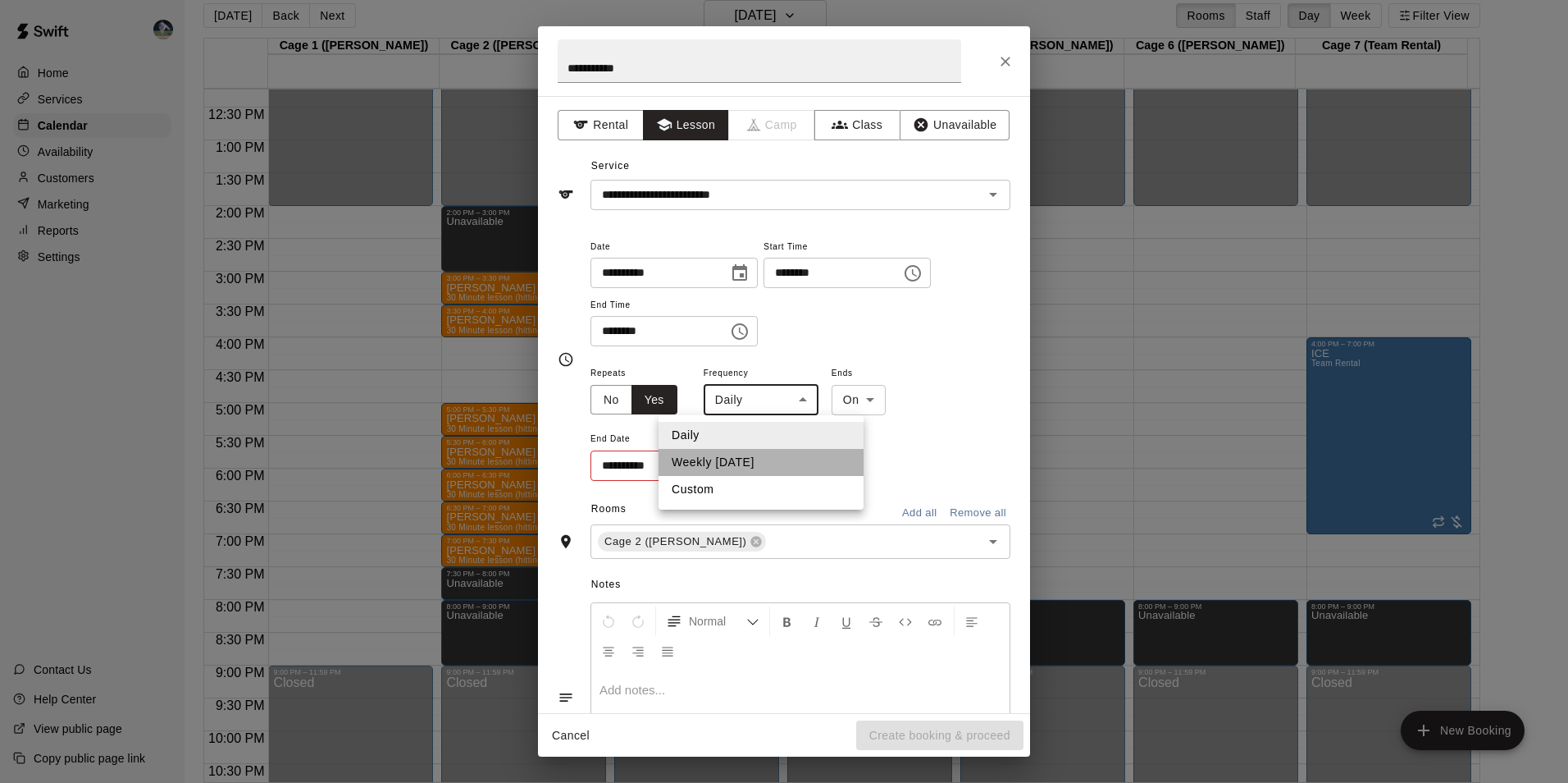
click at [784, 458] on li "Weekly [DATE]" at bounding box center [761, 462] width 205 height 27
type input "******"
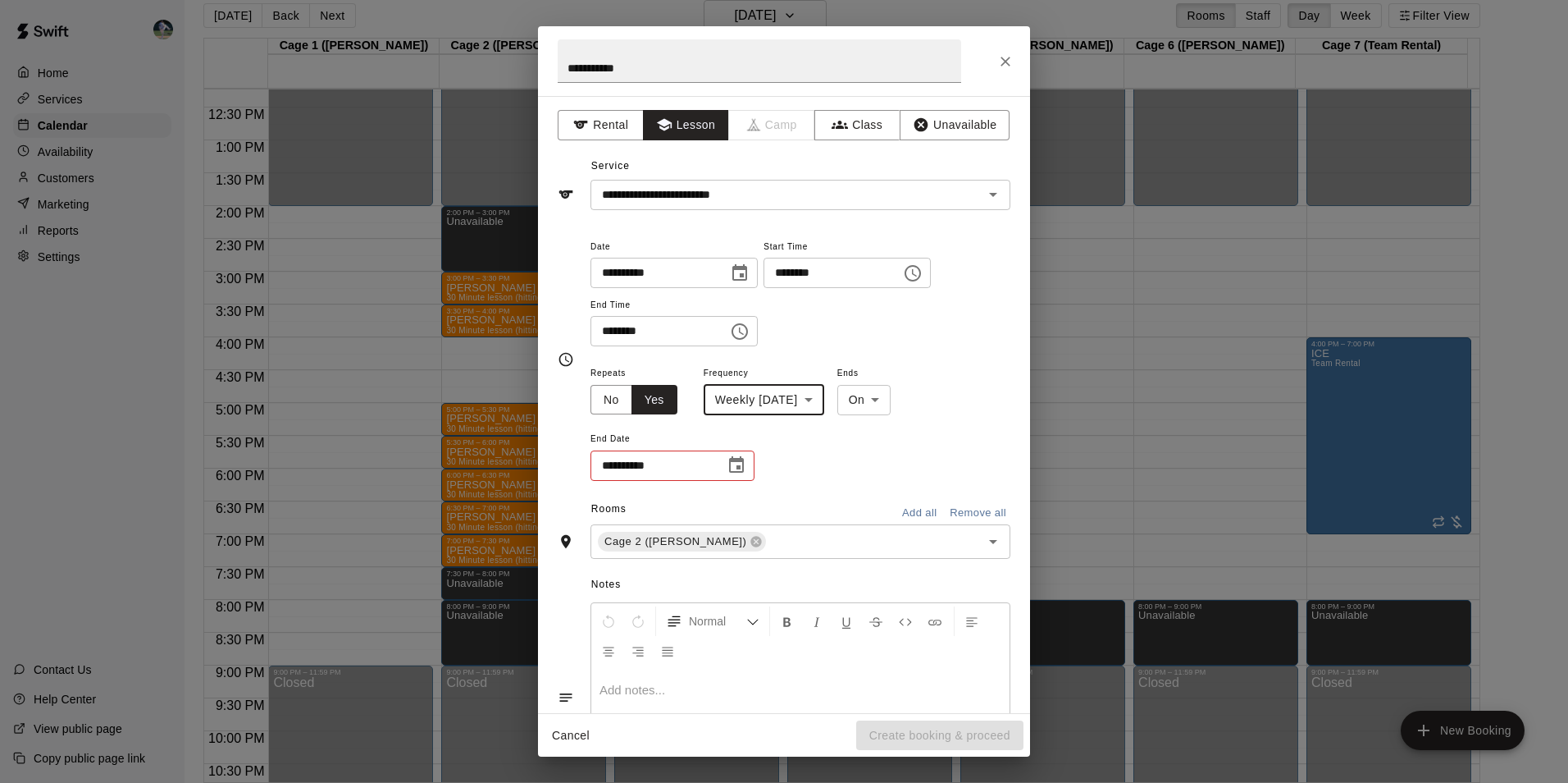
click at [745, 464] on icon "Choose date" at bounding box center [736, 465] width 20 height 20
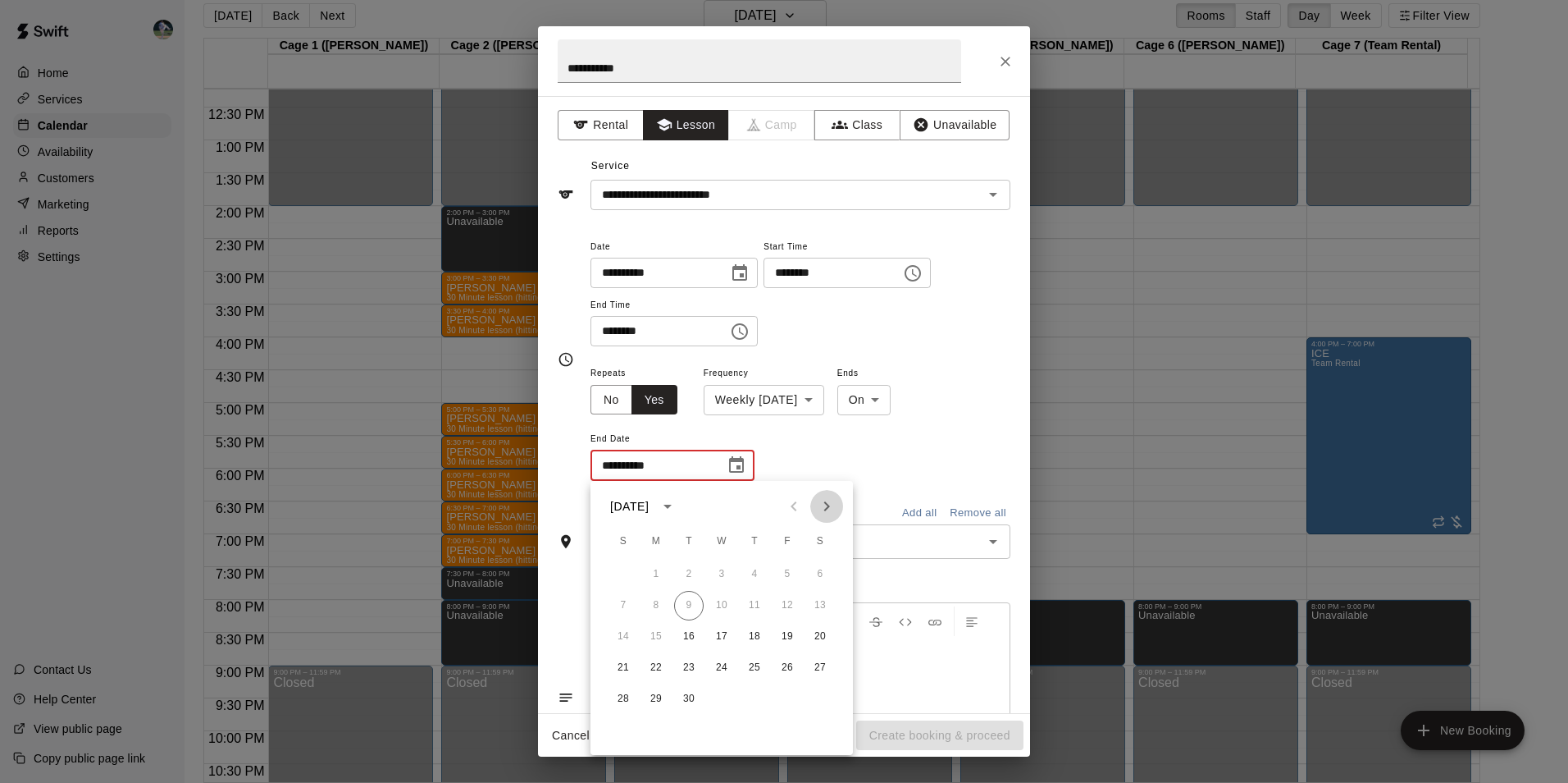
click at [822, 509] on icon "Next month" at bounding box center [827, 506] width 20 height 20
click at [863, 466] on div "**********" at bounding box center [800, 422] width 420 height 120
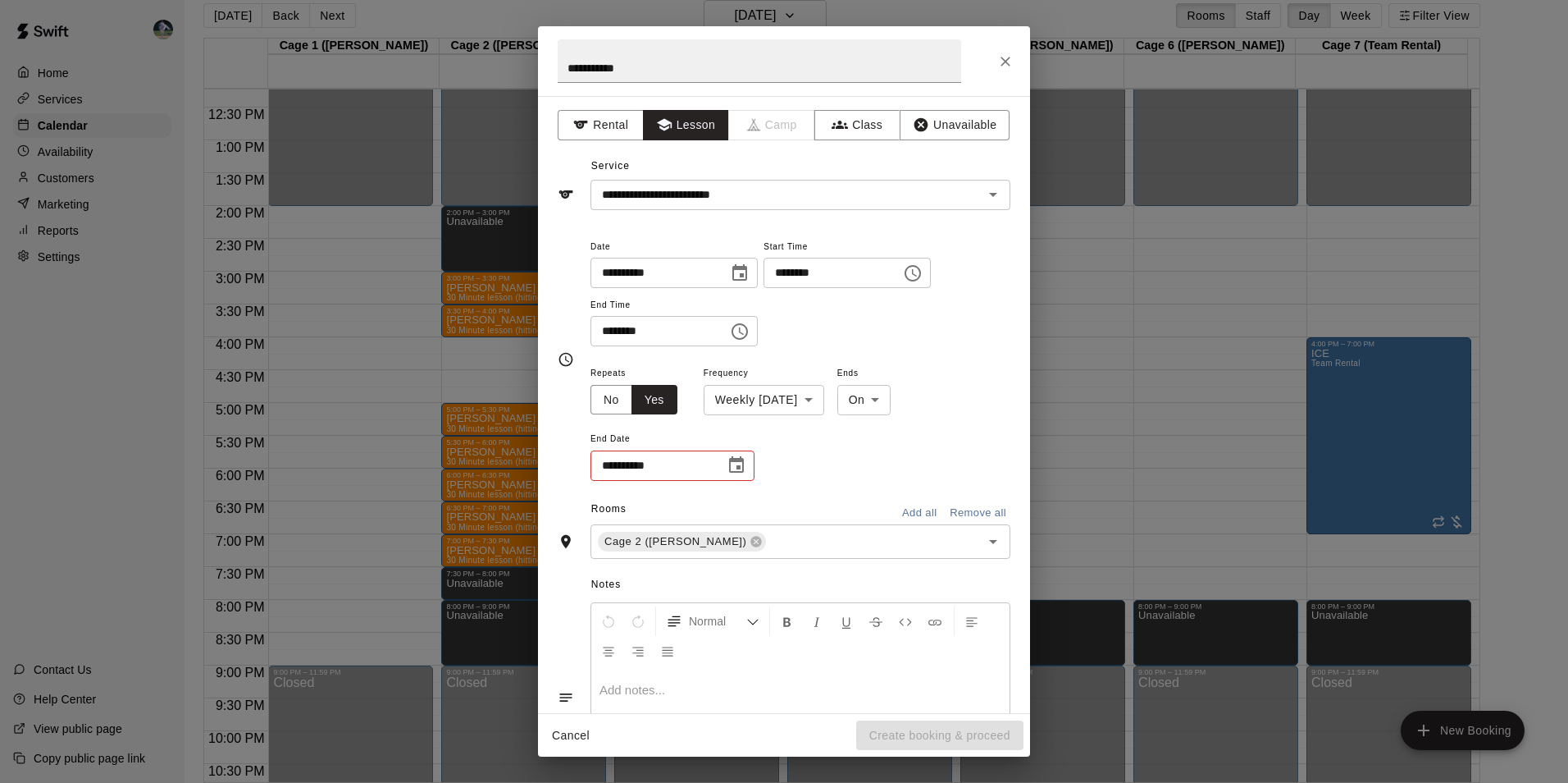
click at [922, 731] on div "Cancel Create booking & proceed" at bounding box center [784, 735] width 492 height 44
click at [1006, 55] on icon "Close" at bounding box center [1005, 61] width 16 height 16
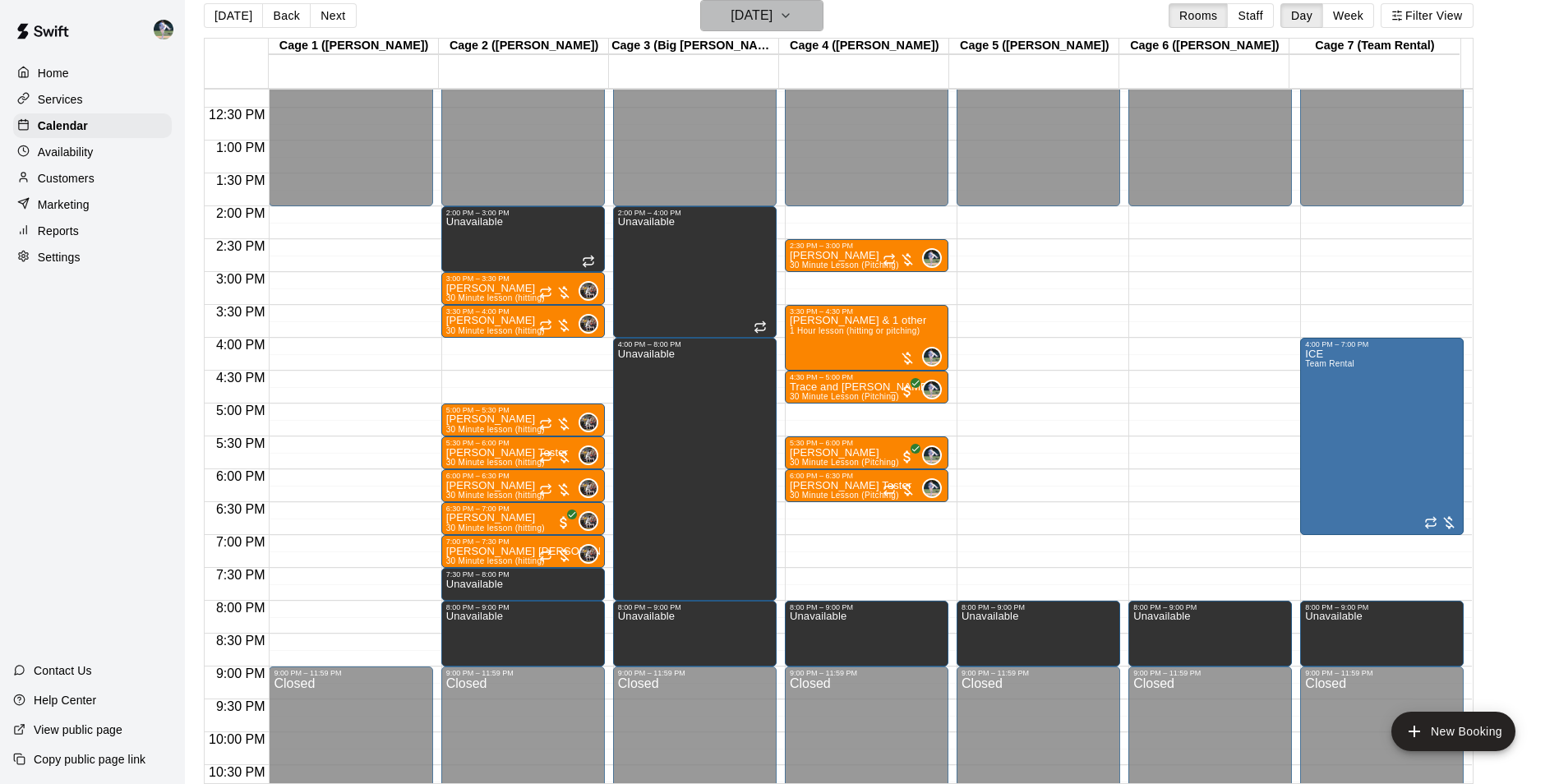
click at [731, 16] on h6 "[DATE]" at bounding box center [751, 16] width 42 height 23
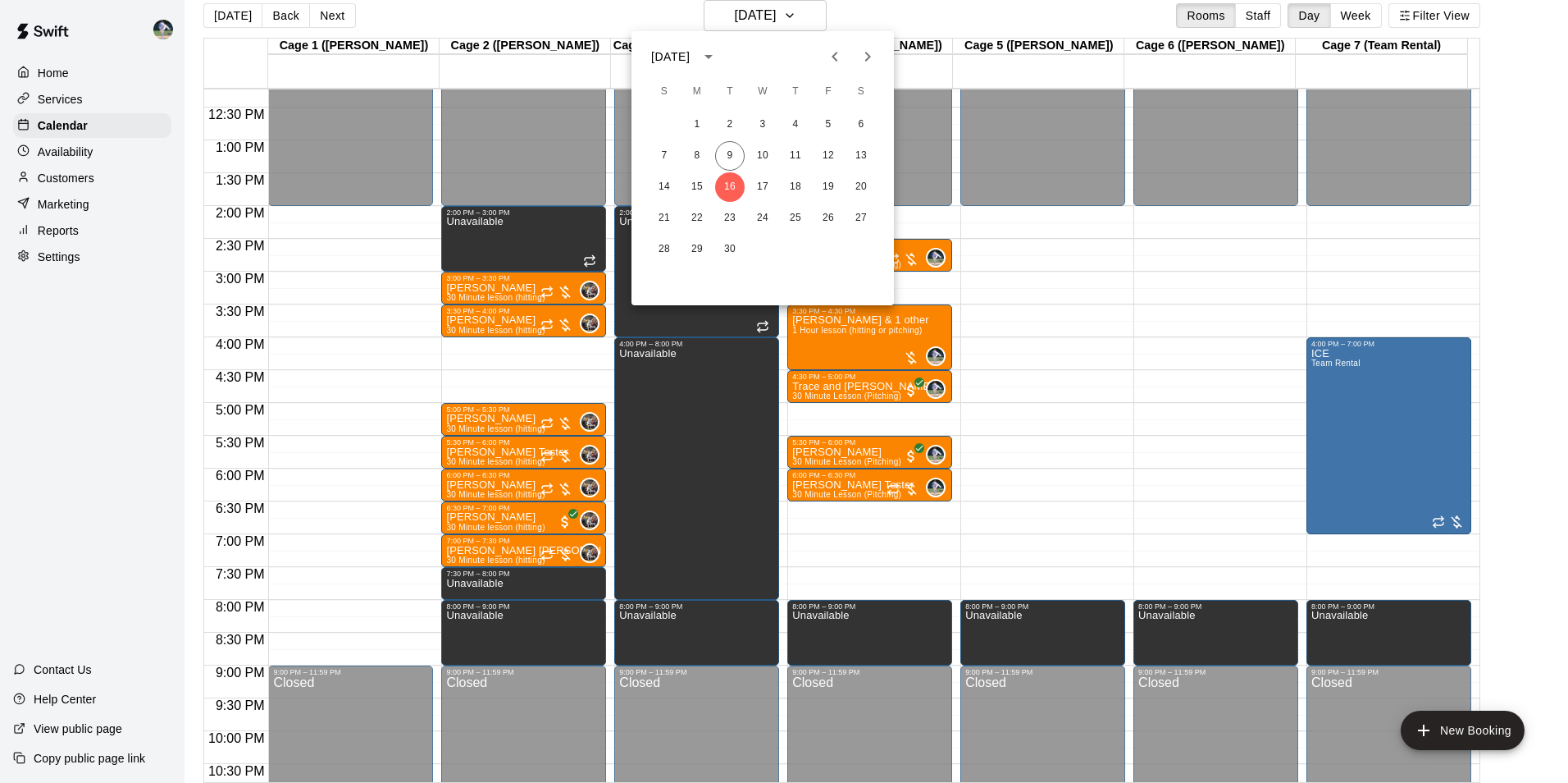
click at [494, 379] on div at bounding box center [784, 392] width 1568 height 783
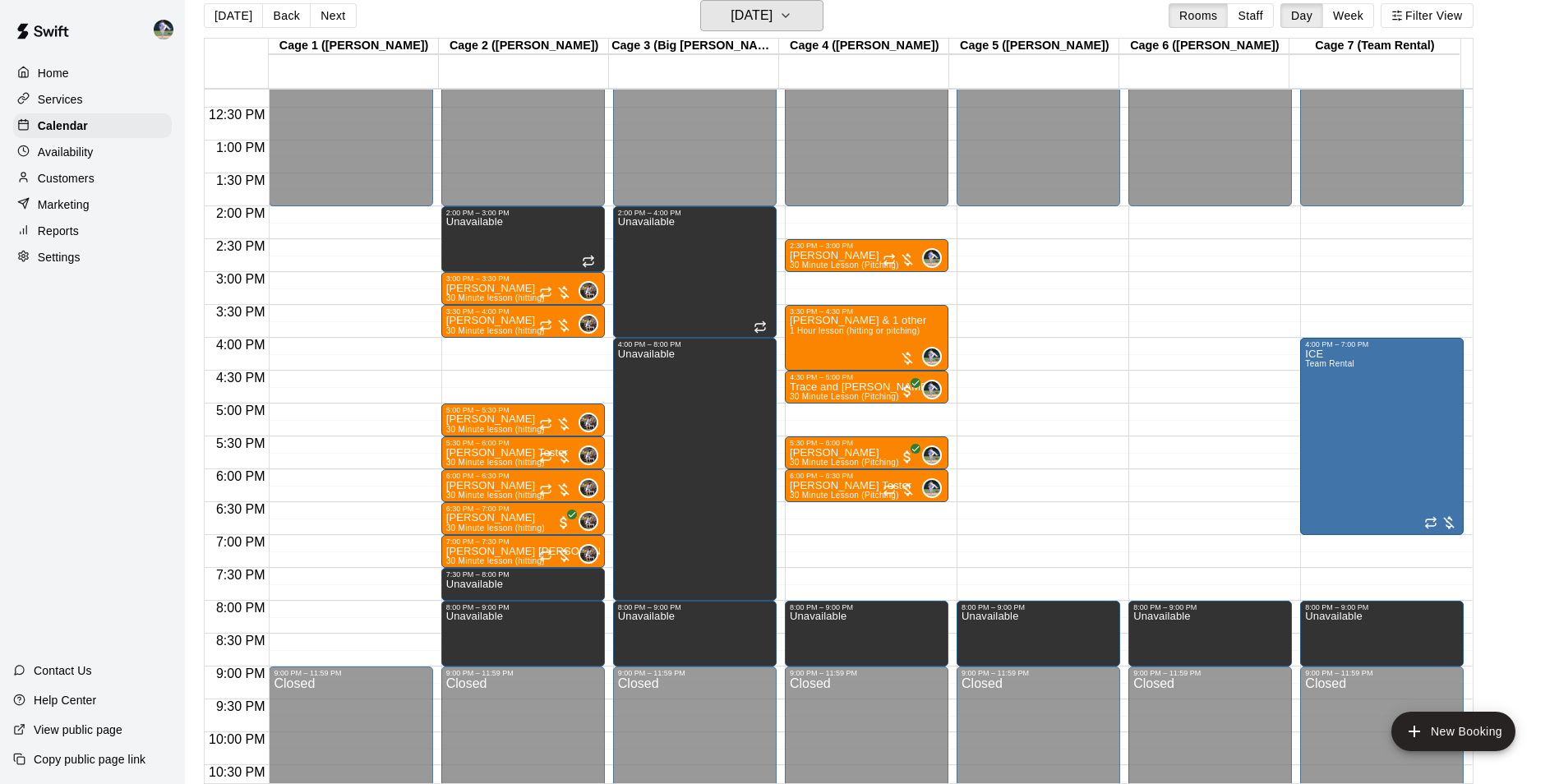
click at [700, 0] on button "[DATE]" at bounding box center [761, 16] width 123 height 31
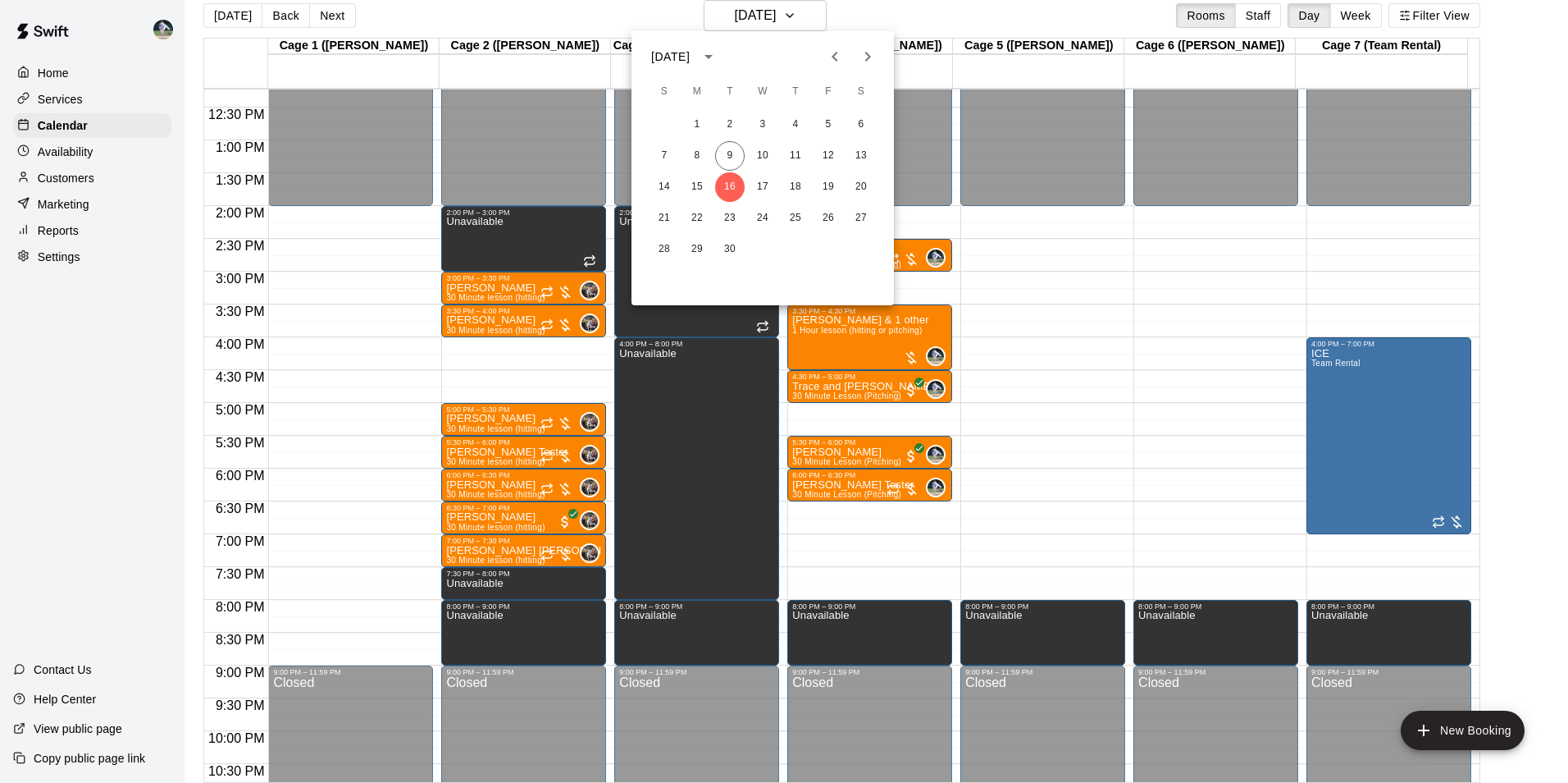
click at [500, 378] on div at bounding box center [784, 392] width 1568 height 783
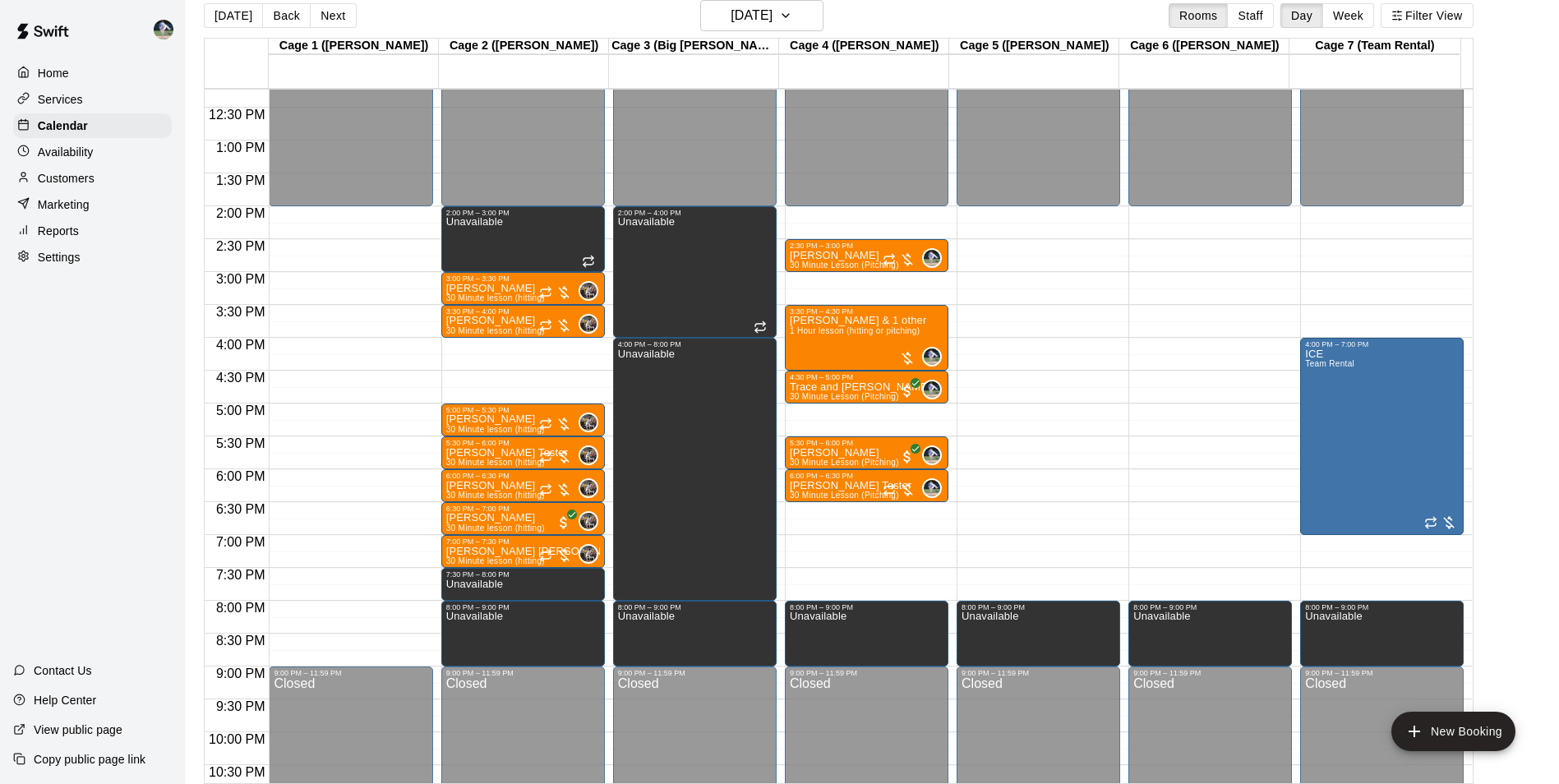
click at [501, 378] on div "12:00 AM – 2:00 PM Closed 2:00 PM – 3:00 PM Unavailable 3:00 PM – 3:30 PM [PERS…" at bounding box center [523, 74] width 164 height 1577
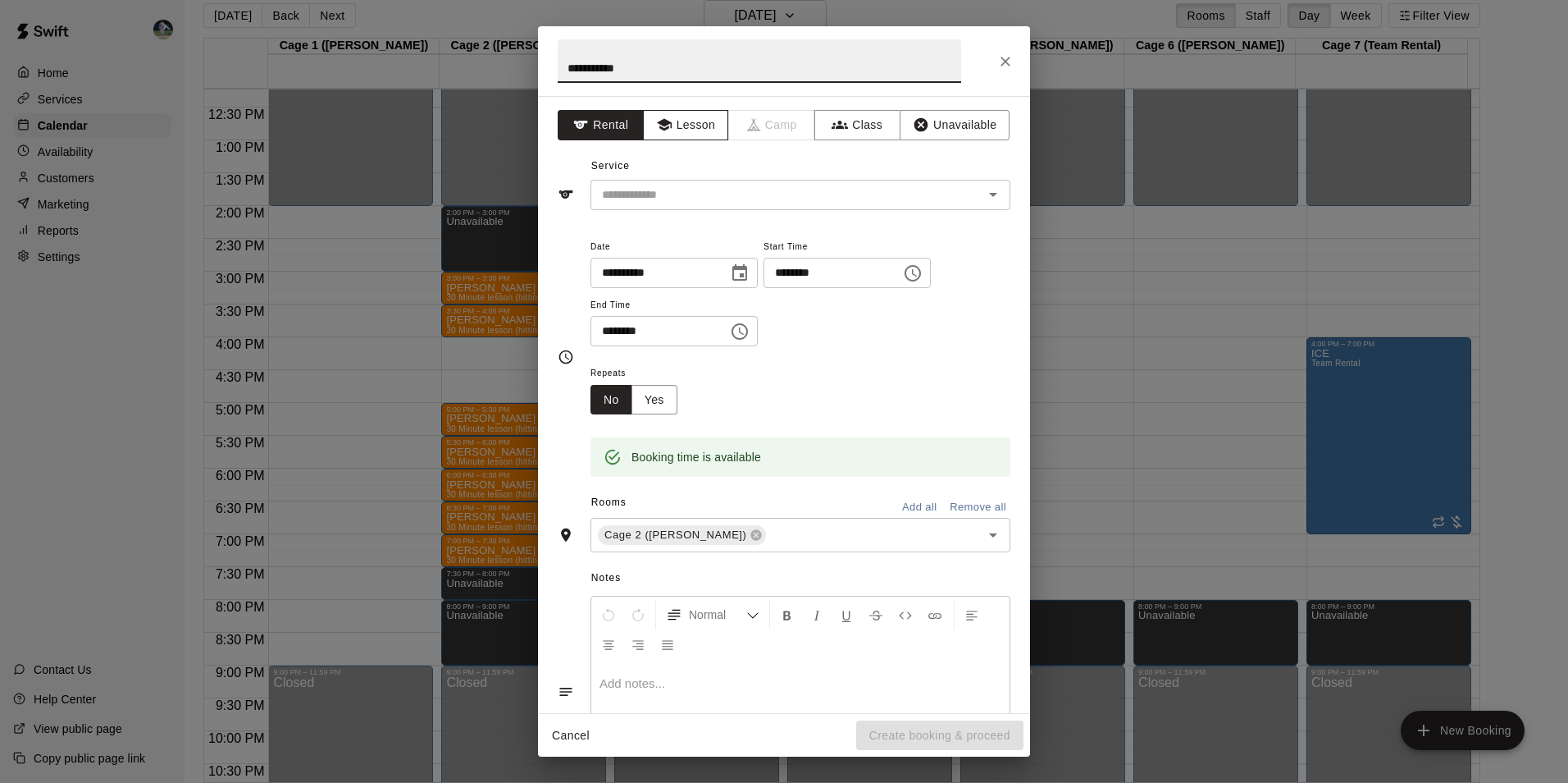
type input "**********"
click at [688, 134] on button "Lesson" at bounding box center [686, 125] width 86 height 30
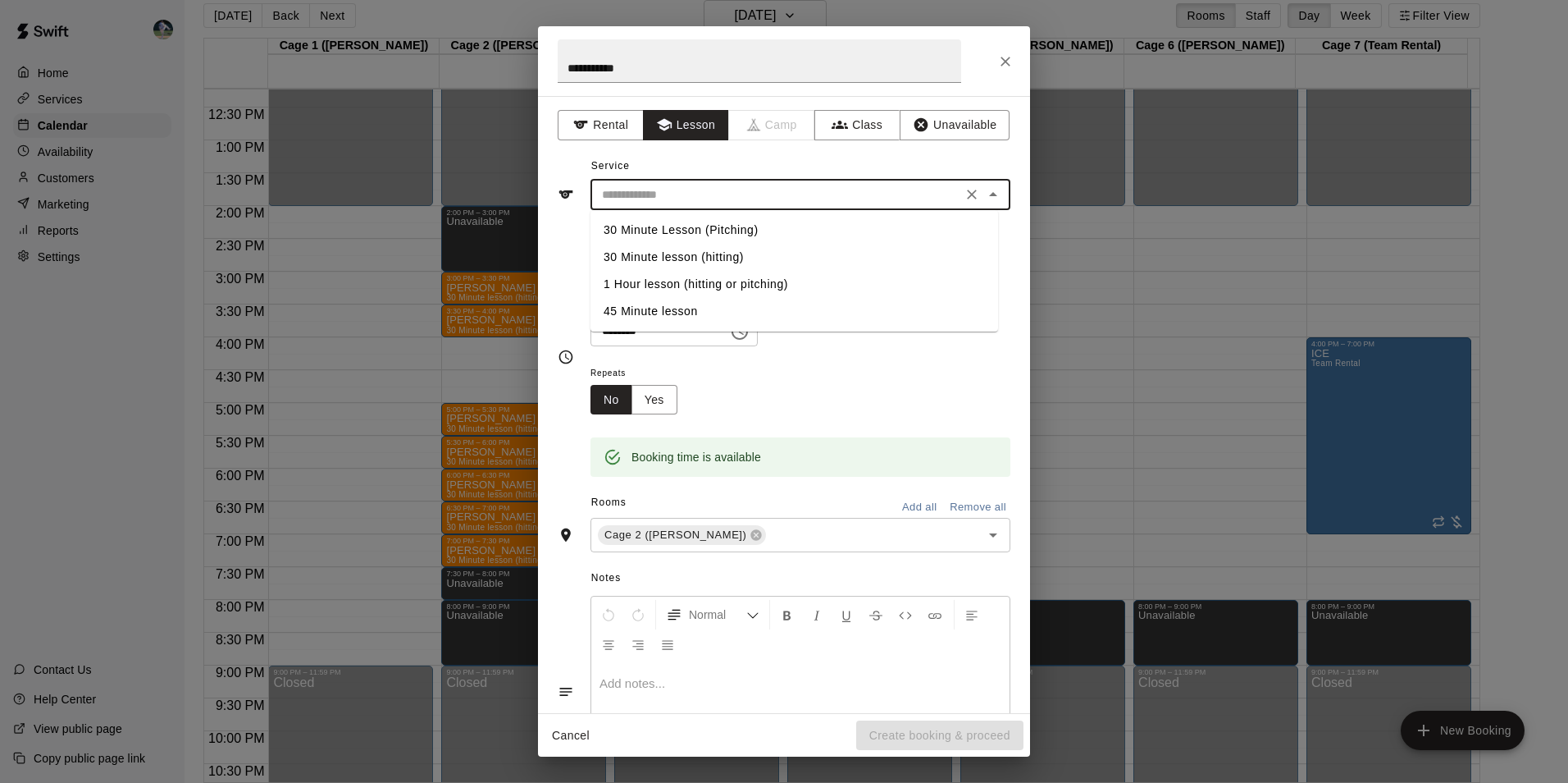
click at [681, 188] on input "text" at bounding box center [776, 195] width 361 height 21
click at [723, 256] on li "30 Minute lesson (hitting)" at bounding box center [794, 256] width 408 height 27
type input "**********"
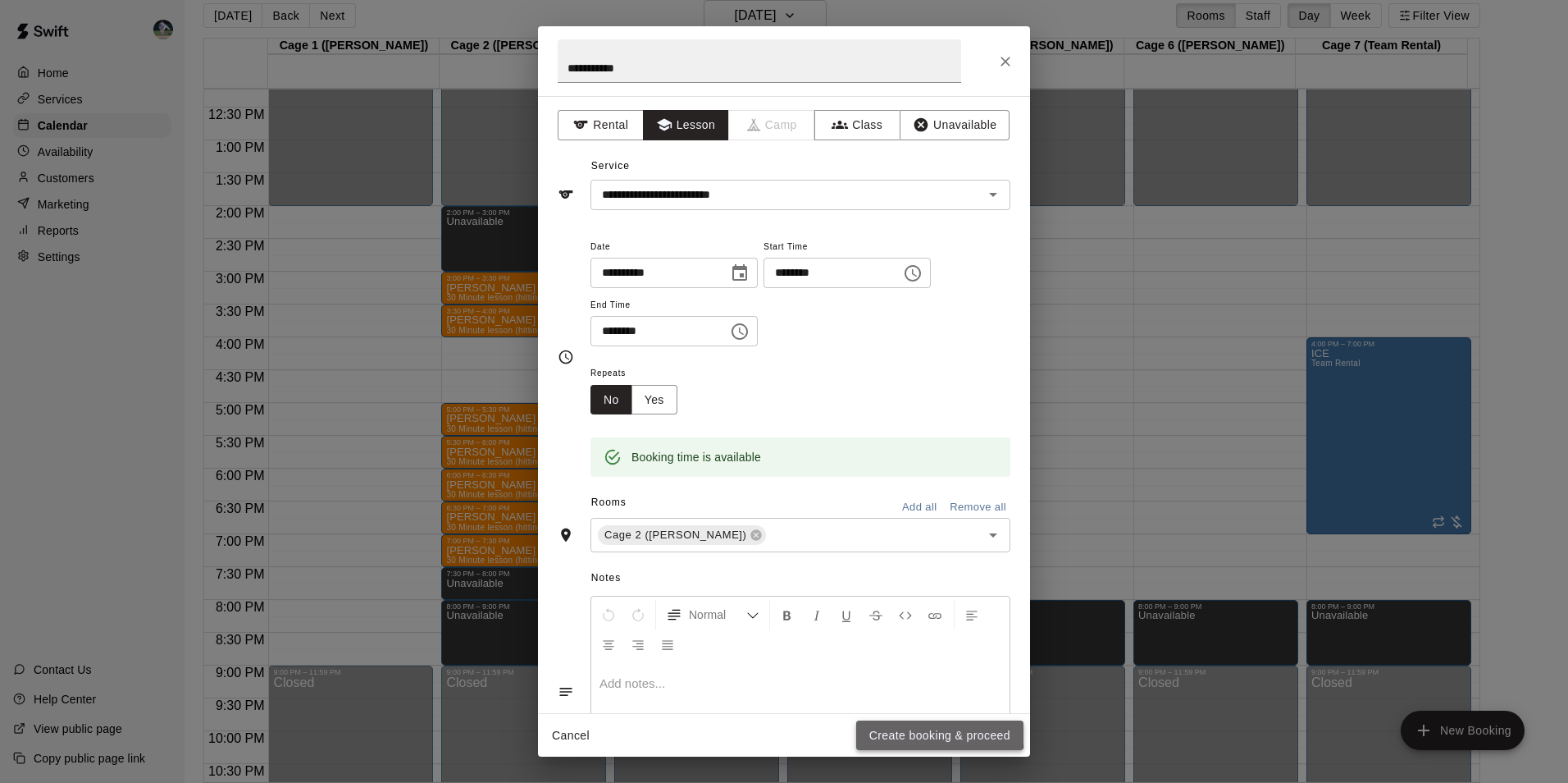
click at [897, 728] on button "Create booking & proceed" at bounding box center [939, 735] width 167 height 30
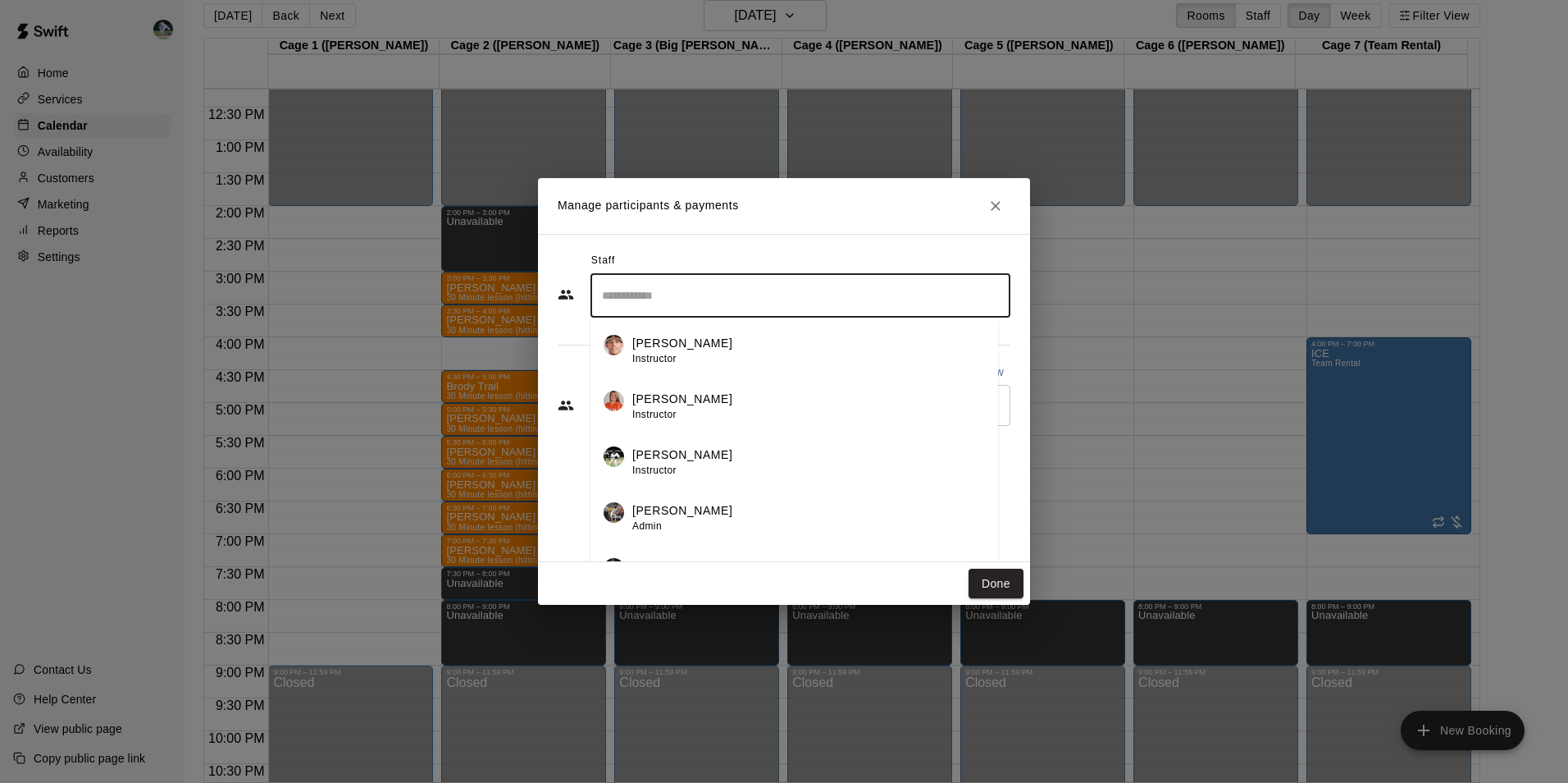
click at [678, 305] on input "Search staff" at bounding box center [800, 295] width 405 height 28
click at [657, 510] on p "[PERSON_NAME]" at bounding box center [682, 510] width 100 height 17
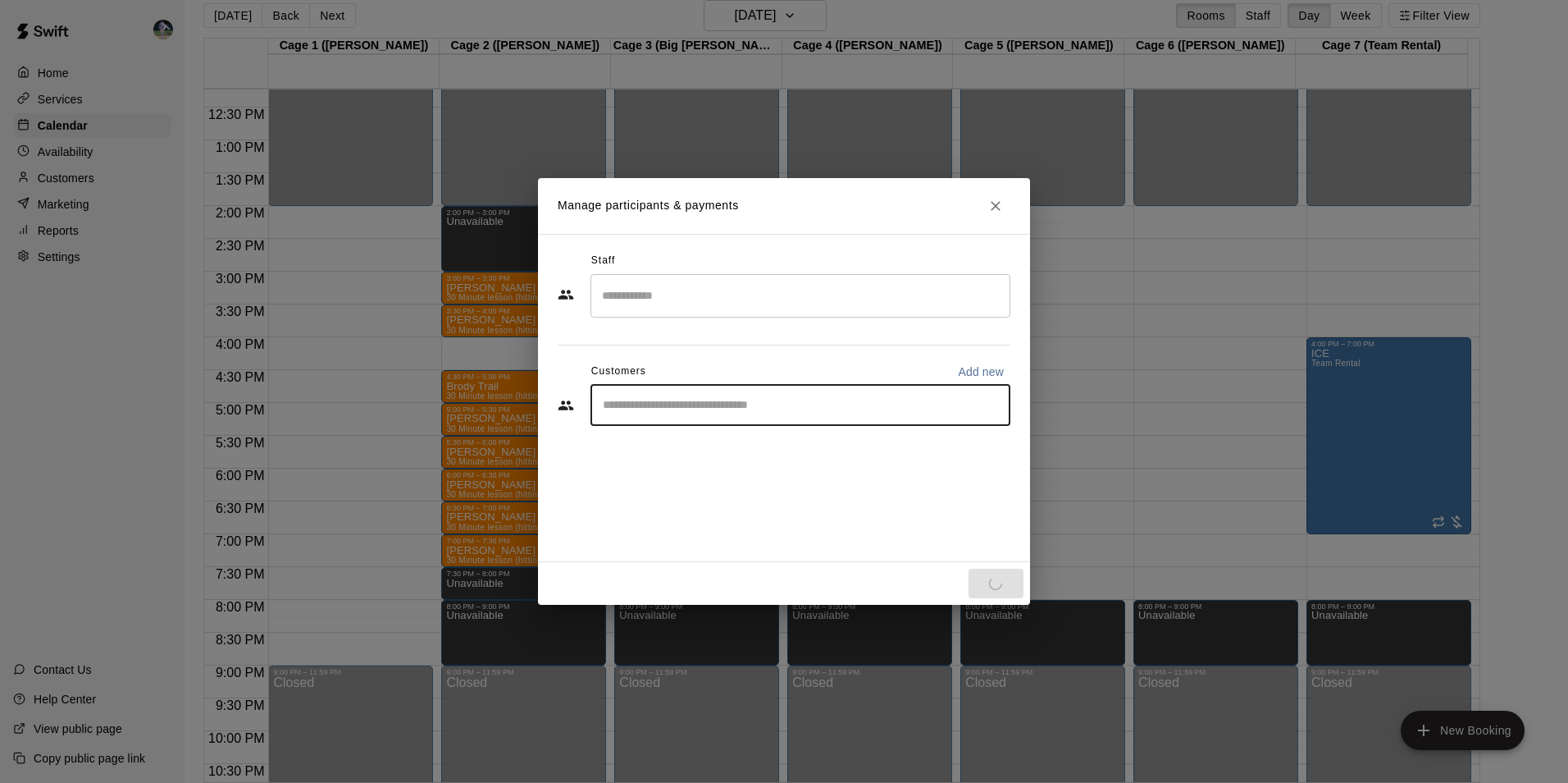
click at [643, 409] on input "Start typing to search customers..." at bounding box center [800, 404] width 405 height 16
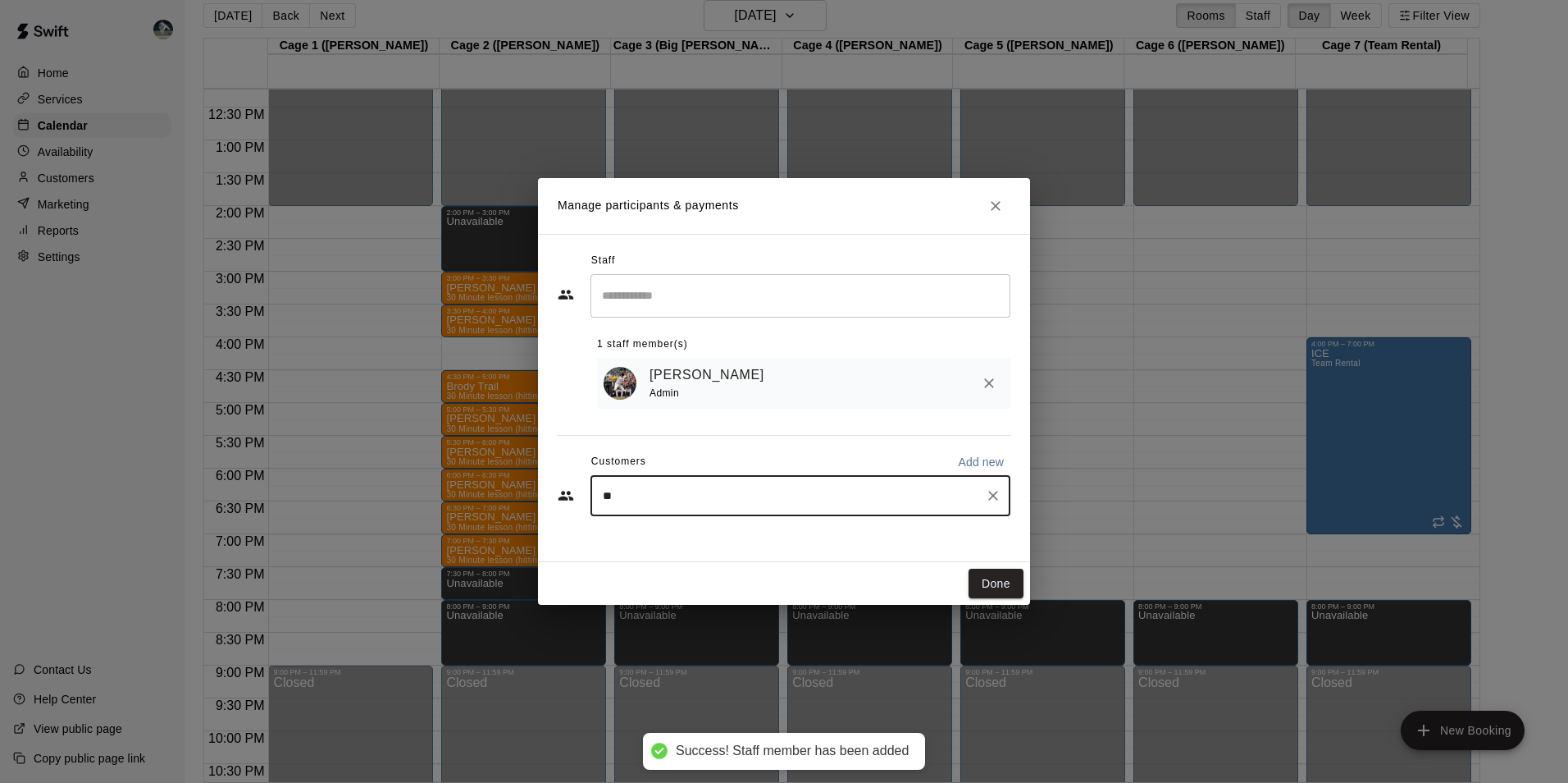
type input "***"
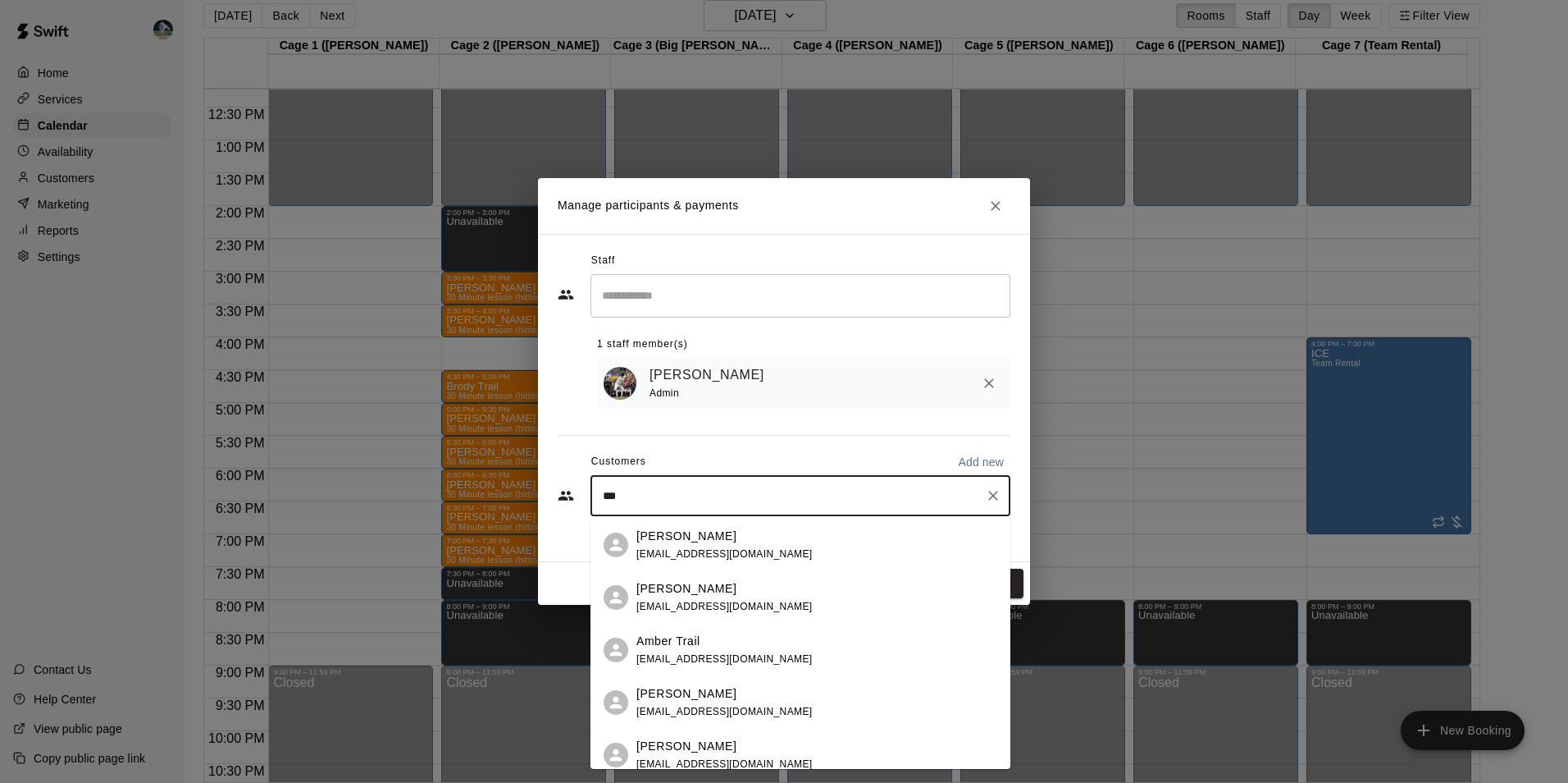
click at [646, 650] on div "Amber Trail [EMAIL_ADDRESS][DOMAIN_NAME]" at bounding box center [724, 650] width 176 height 35
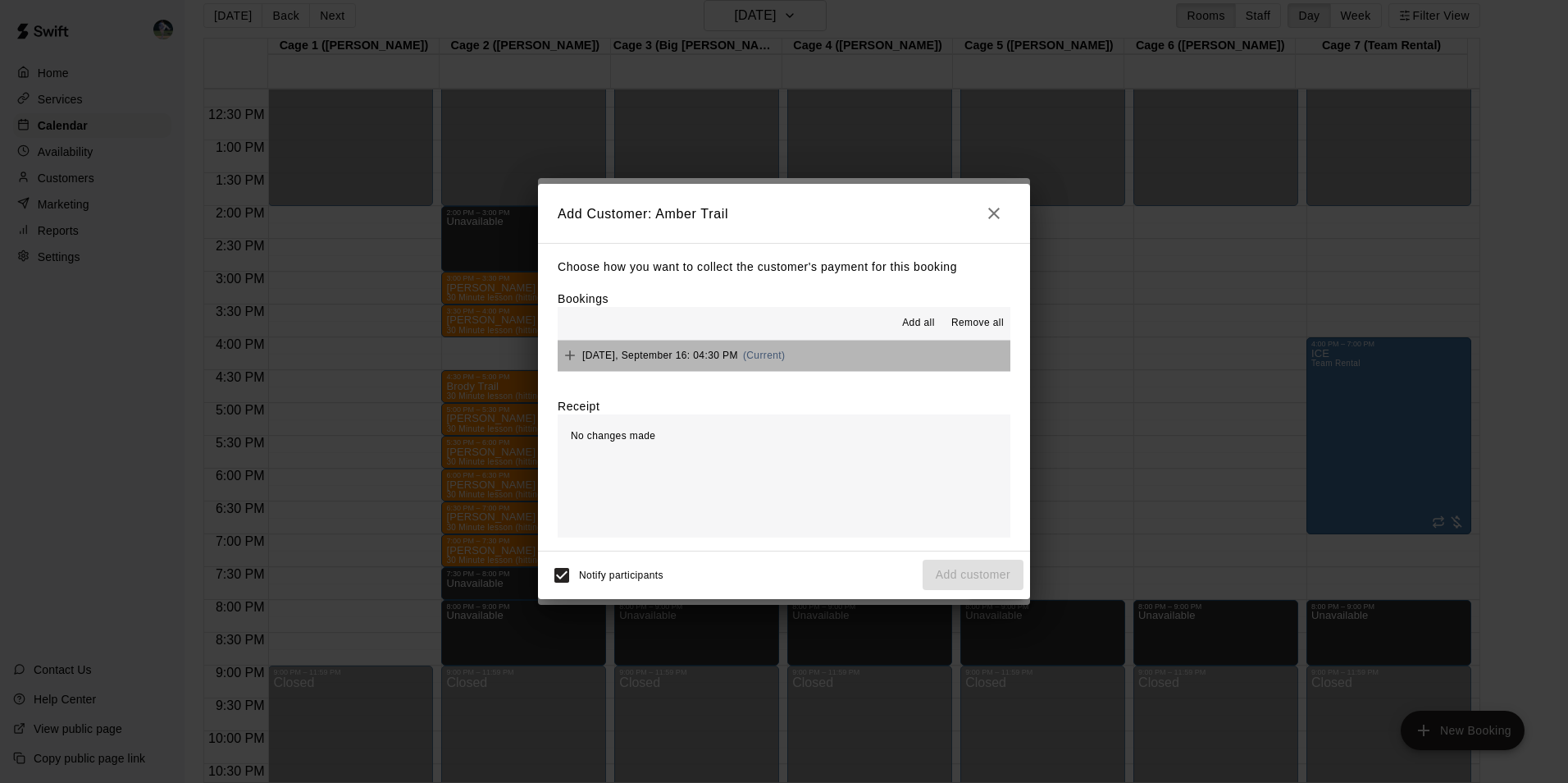
click at [876, 354] on button "[DATE], September 16: 04:30 PM (Current)" at bounding box center [784, 355] width 452 height 30
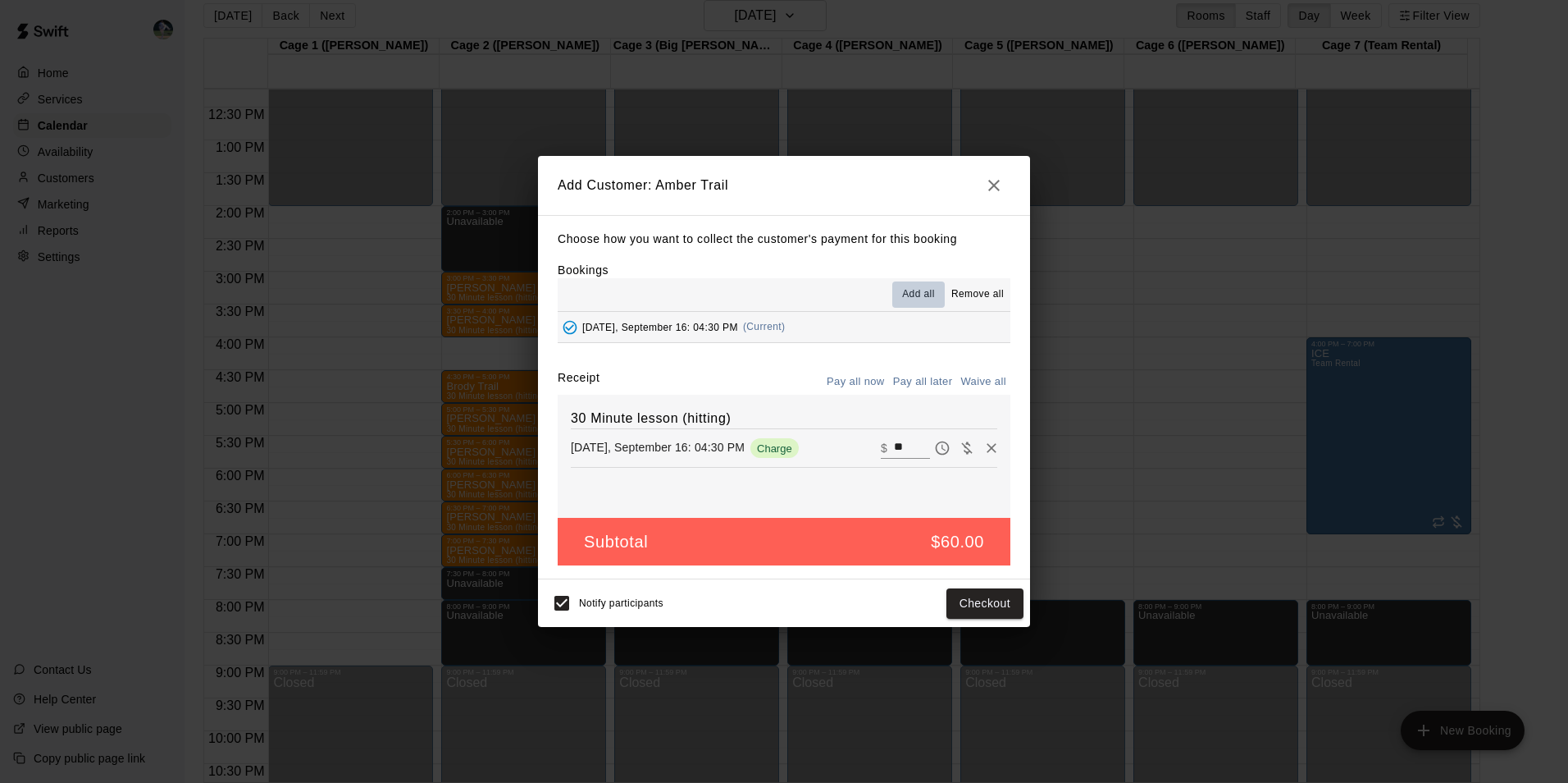
click at [919, 291] on span "Add all" at bounding box center [919, 294] width 33 height 16
click at [927, 378] on button "Pay all later" at bounding box center [923, 382] width 68 height 26
click at [945, 597] on button "Add customer" at bounding box center [973, 603] width 101 height 30
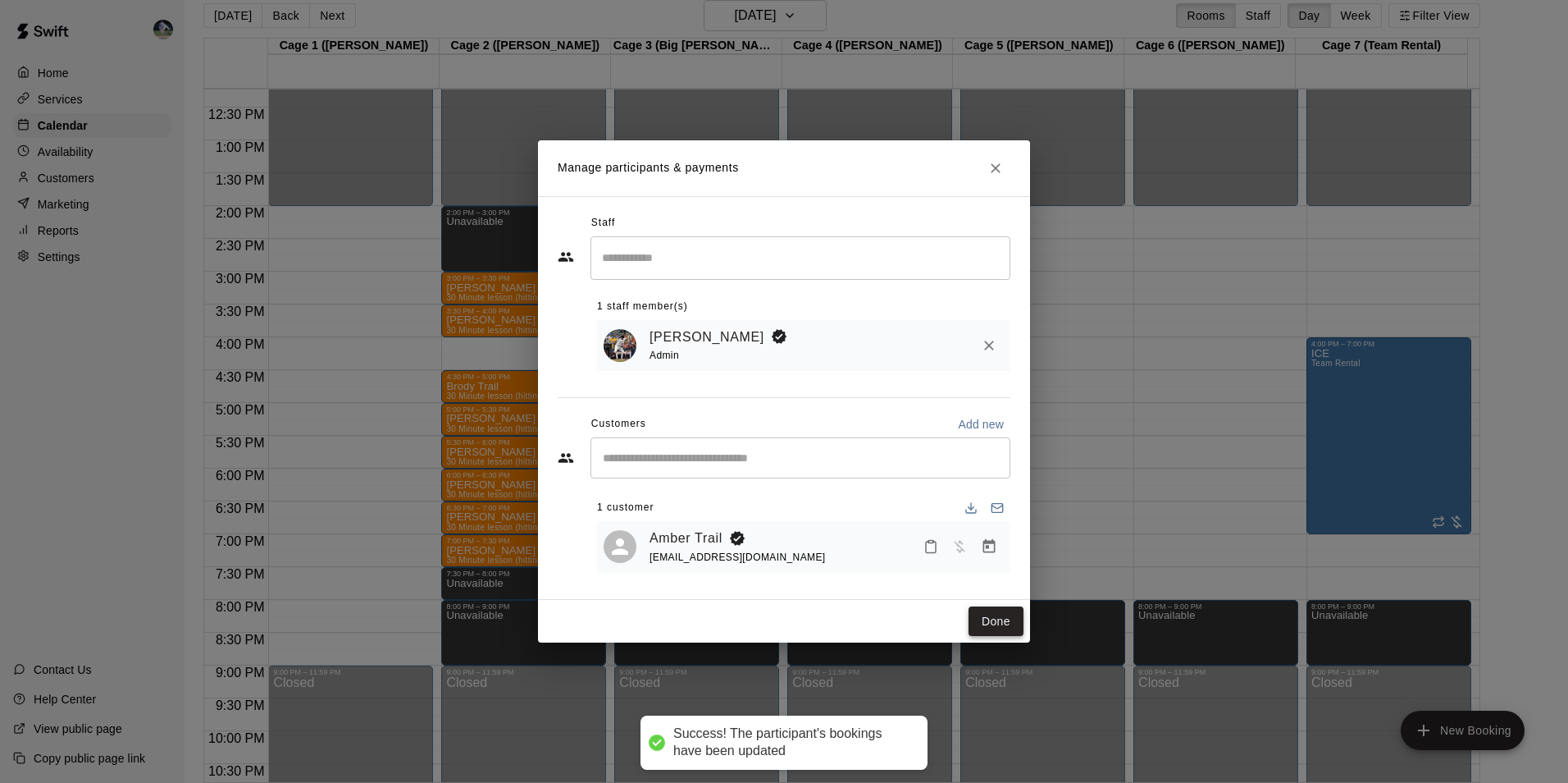
click at [986, 620] on button "Done" at bounding box center [996, 621] width 55 height 30
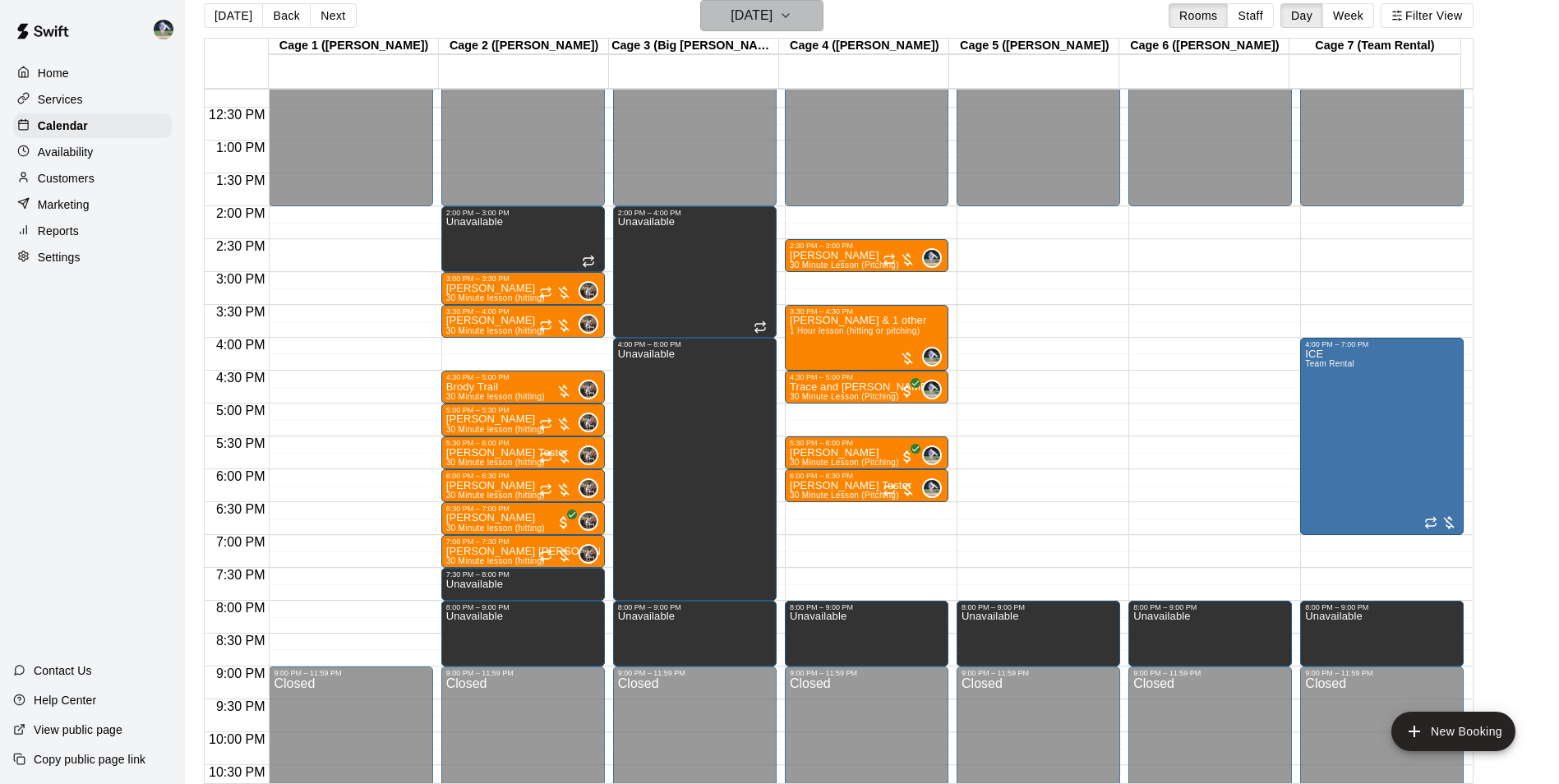
click at [751, 17] on h6 "[DATE]" at bounding box center [751, 16] width 42 height 23
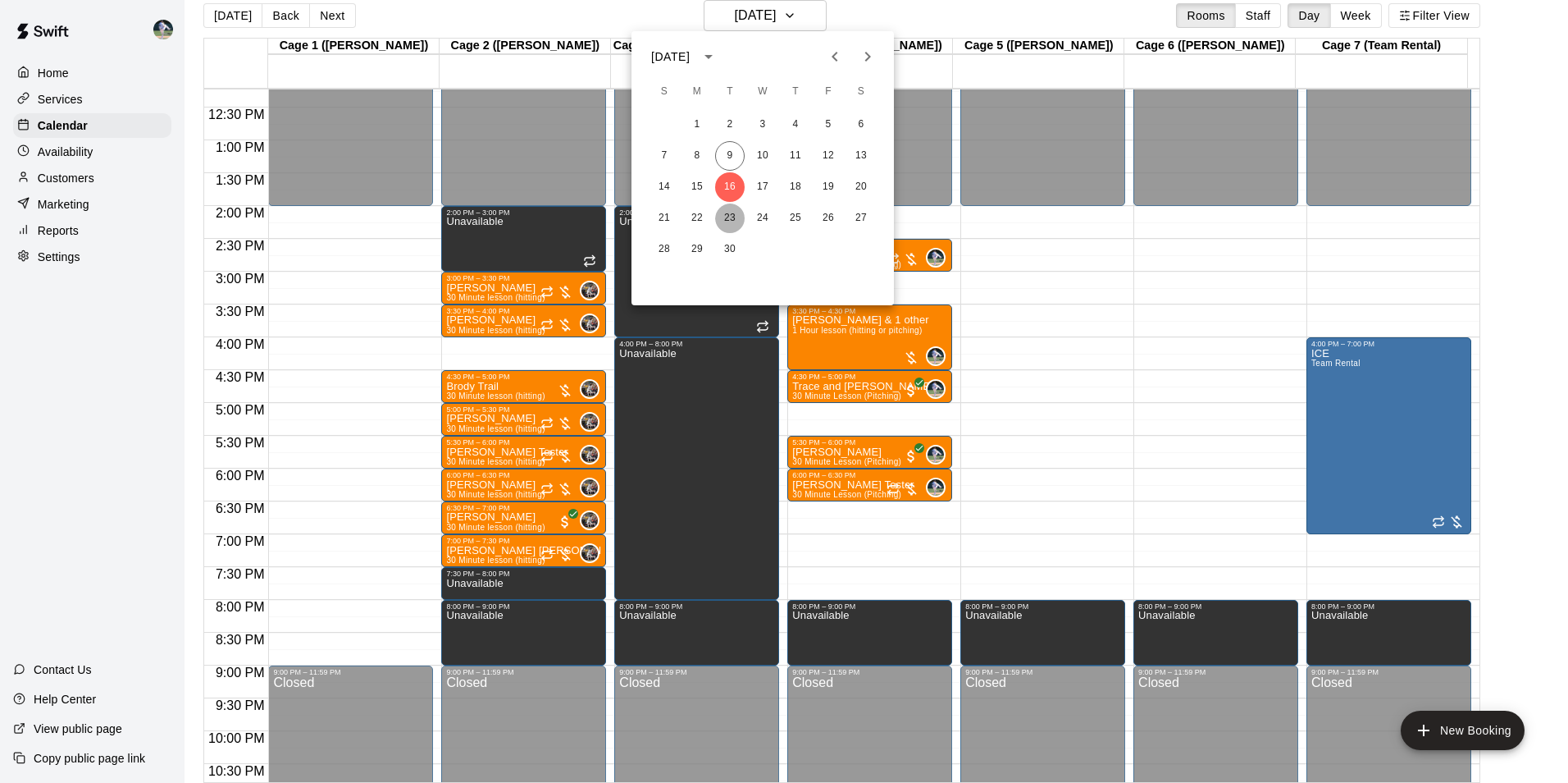
click at [725, 215] on button "23" at bounding box center [729, 218] width 29 height 29
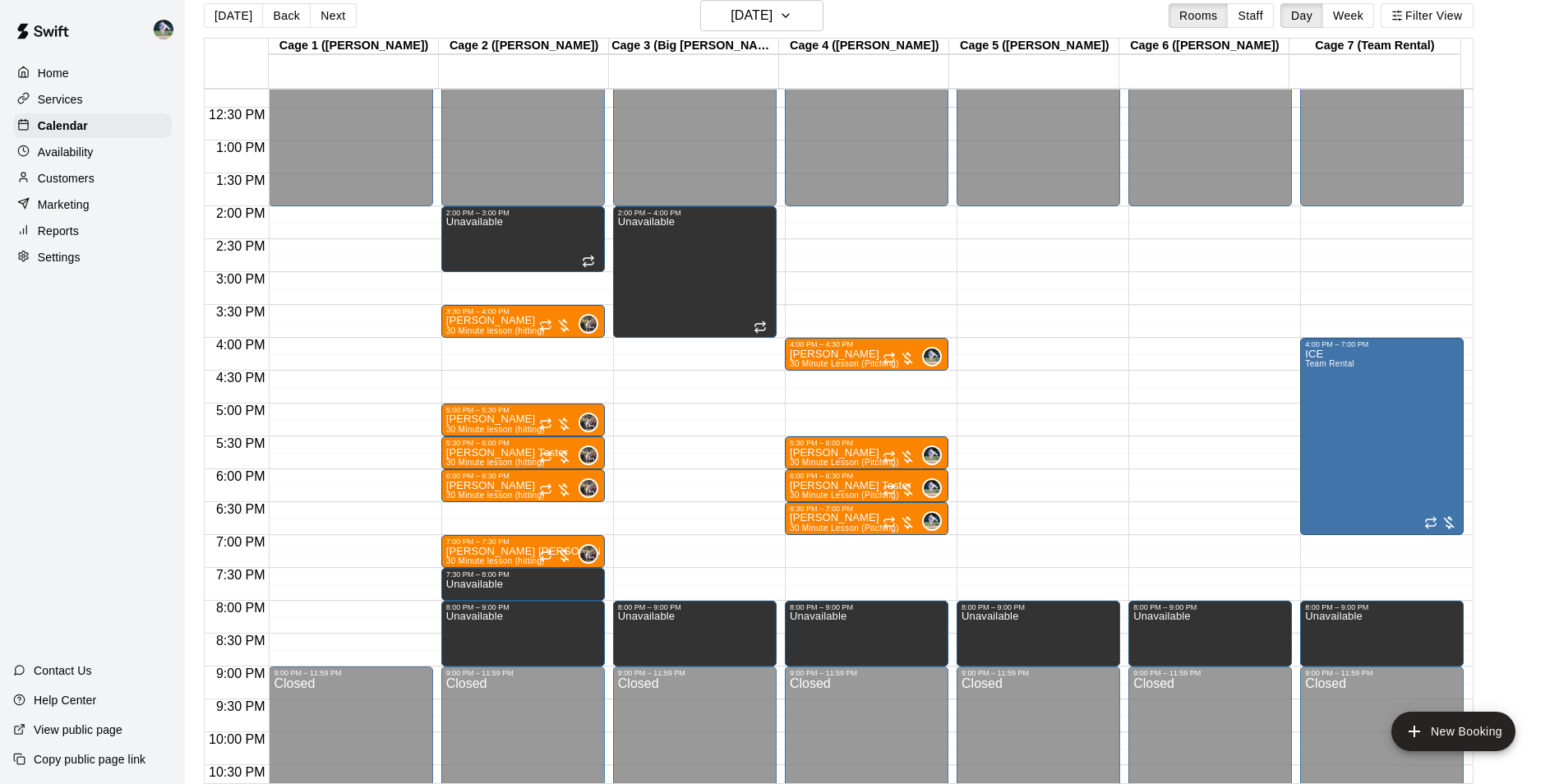
click at [499, 379] on div "12:00 AM – 2:00 PM Closed 2:00 PM – 3:00 PM Unavailable 3:30 PM – 4:00 PM [PERS…" at bounding box center [523, 74] width 164 height 1577
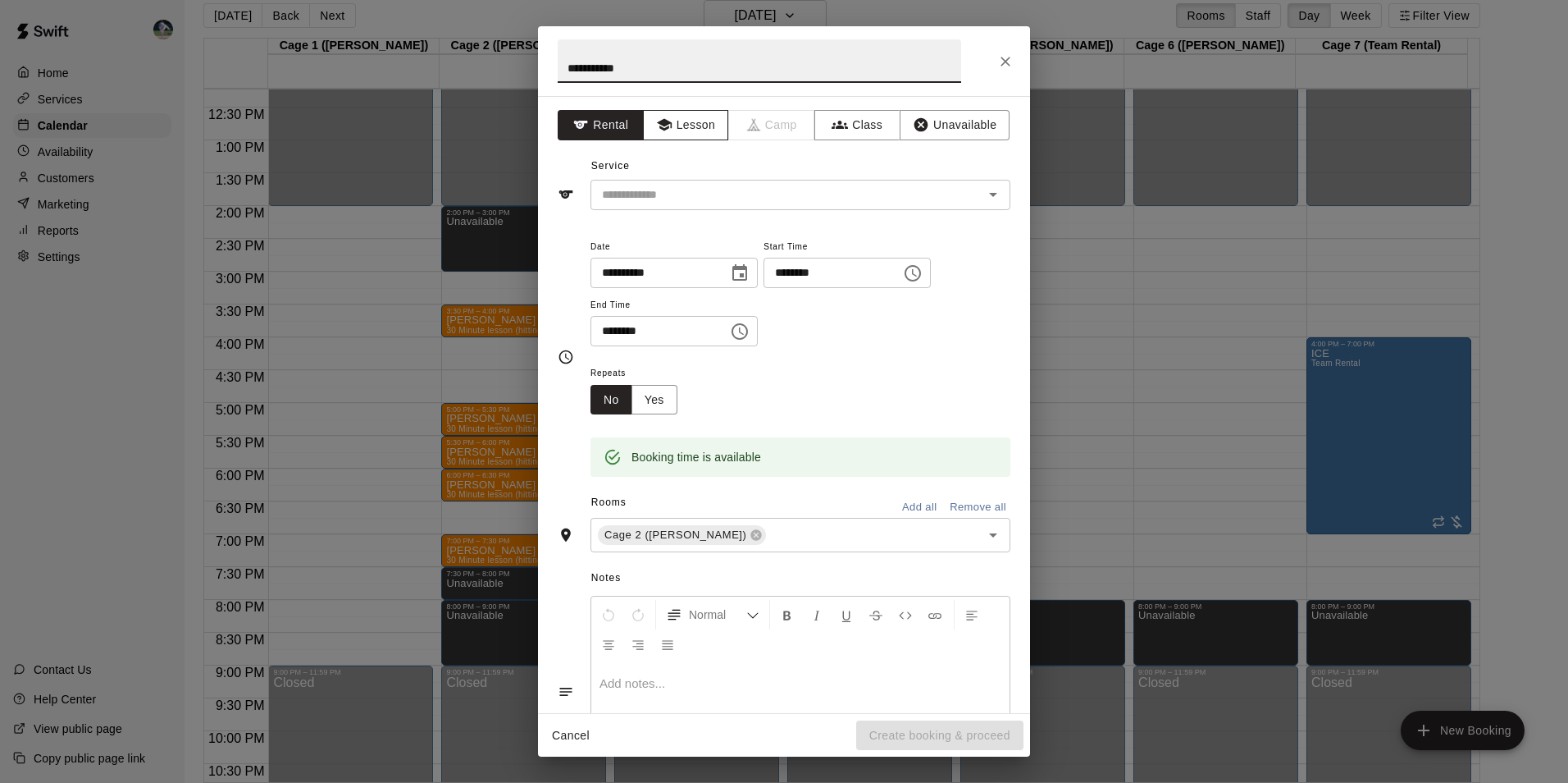
type input "**********"
click at [662, 114] on button "Lesson" at bounding box center [686, 125] width 86 height 30
click at [665, 192] on input "text" at bounding box center [776, 195] width 361 height 21
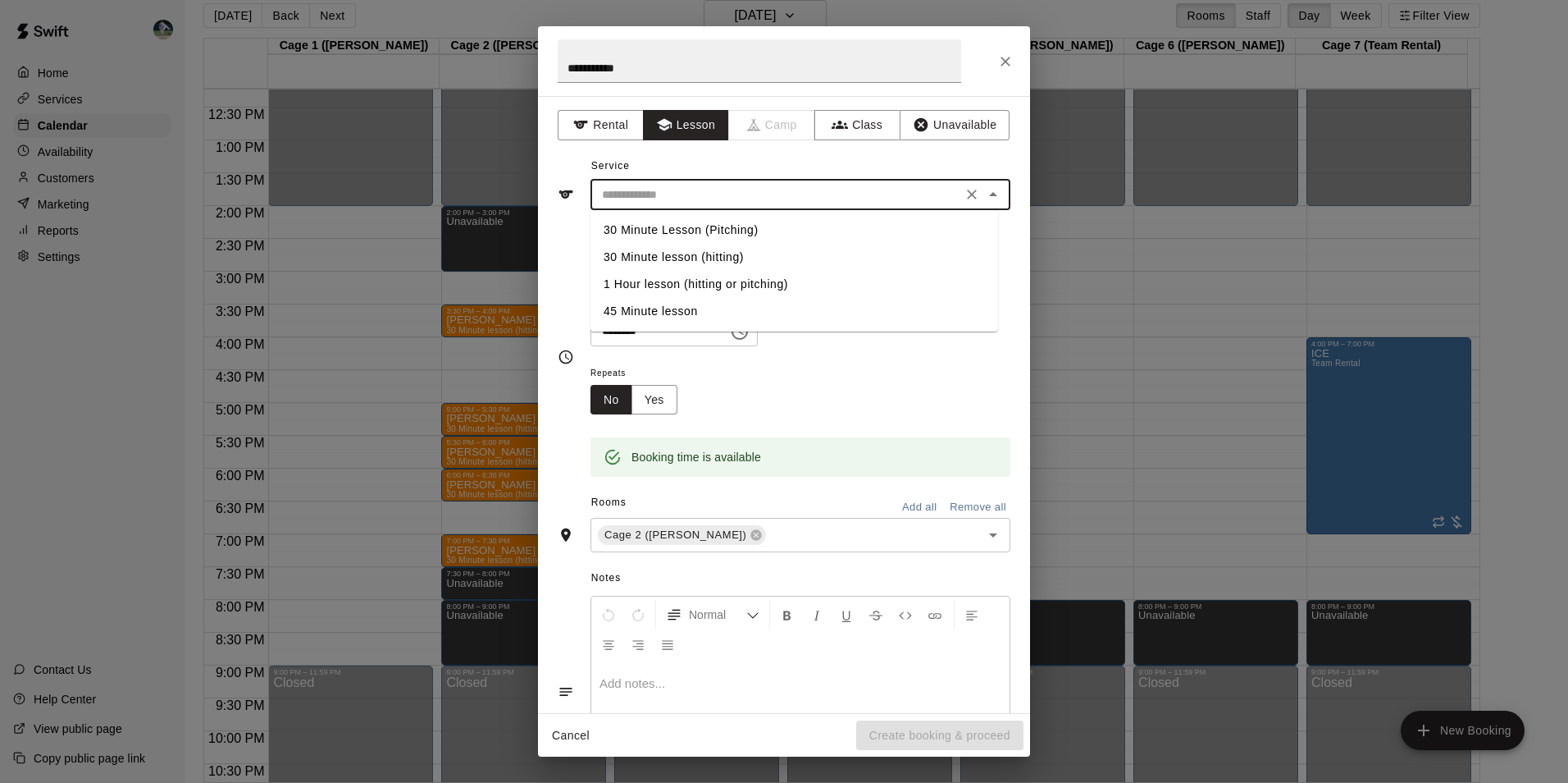
click at [669, 250] on li "30 Minute lesson (hitting)" at bounding box center [794, 256] width 408 height 27
type input "**********"
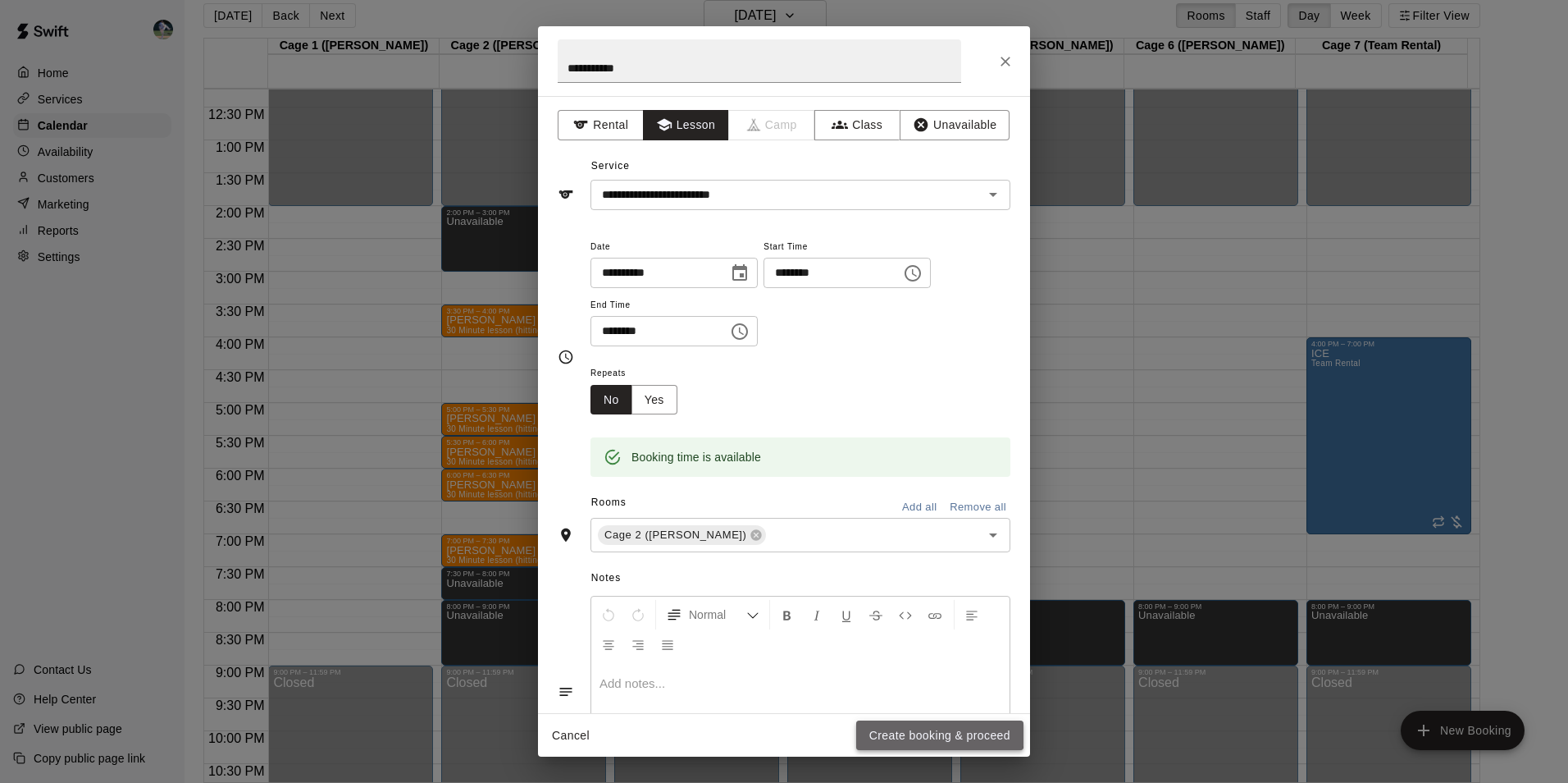
click at [898, 731] on button "Create booking & proceed" at bounding box center [939, 735] width 167 height 30
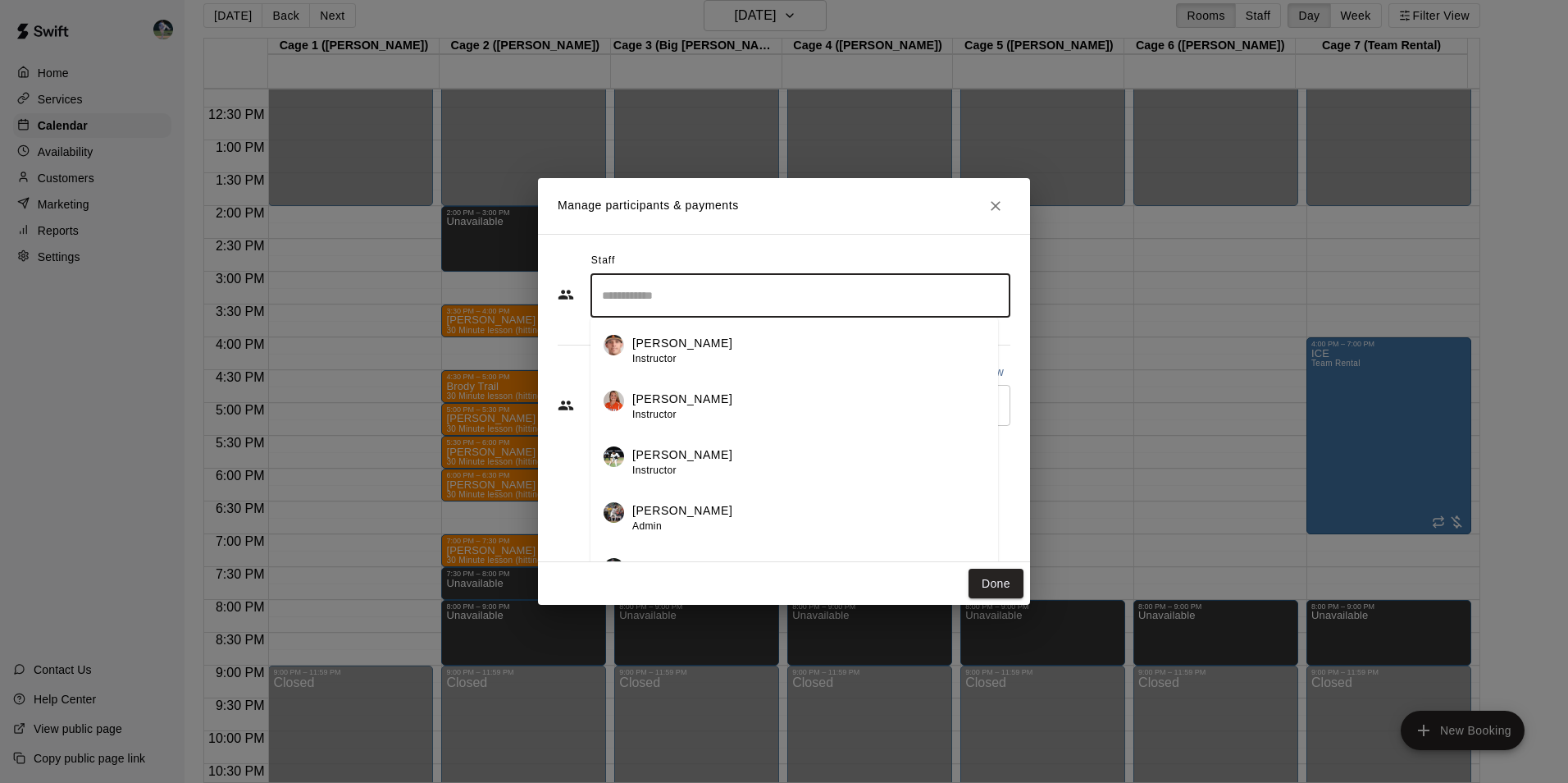
click at [664, 297] on input "Search staff" at bounding box center [800, 295] width 405 height 28
click at [680, 502] on p "[PERSON_NAME]" at bounding box center [682, 510] width 100 height 17
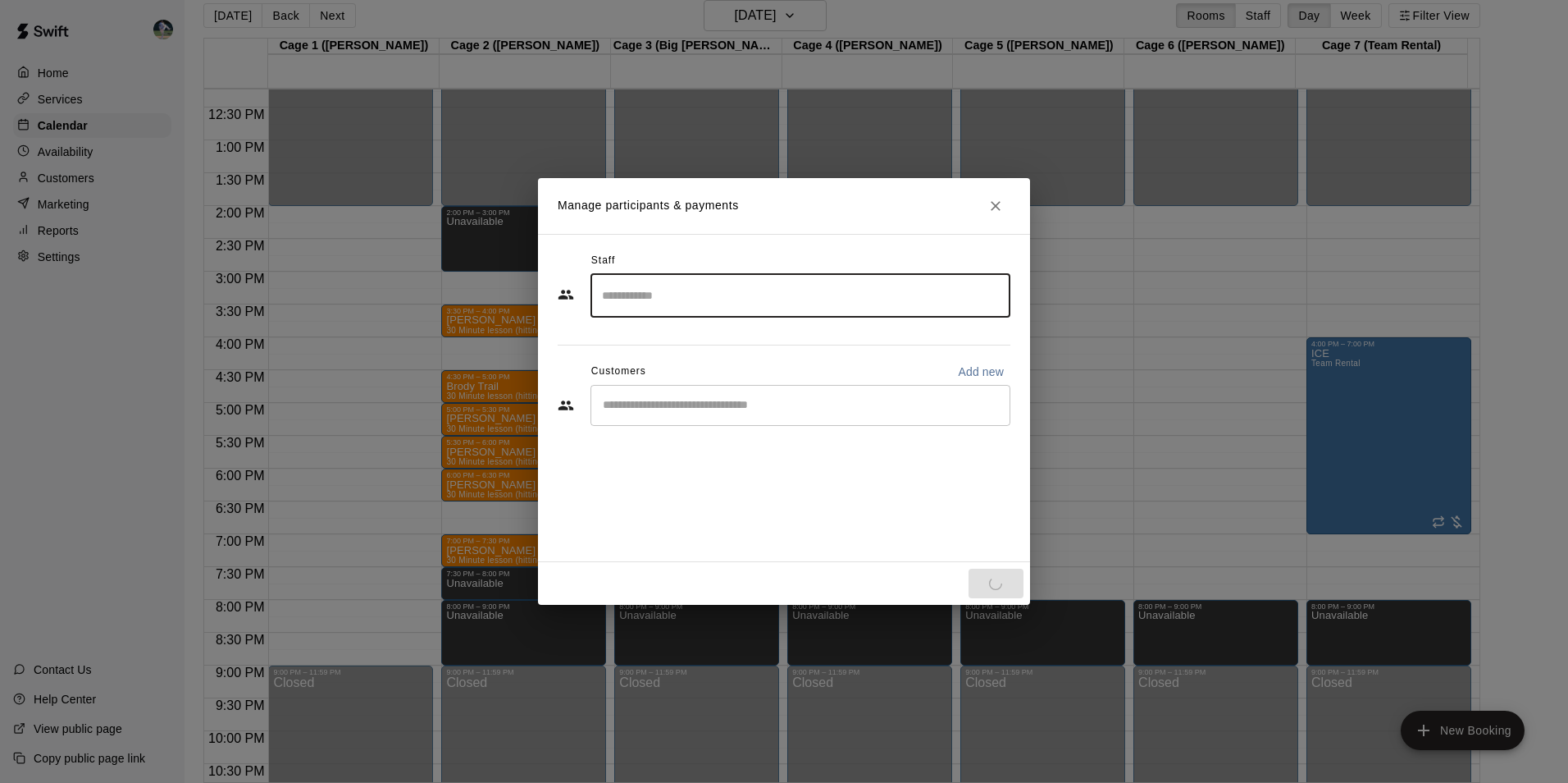
click at [655, 406] on input "Start typing to search customers..." at bounding box center [800, 404] width 405 height 16
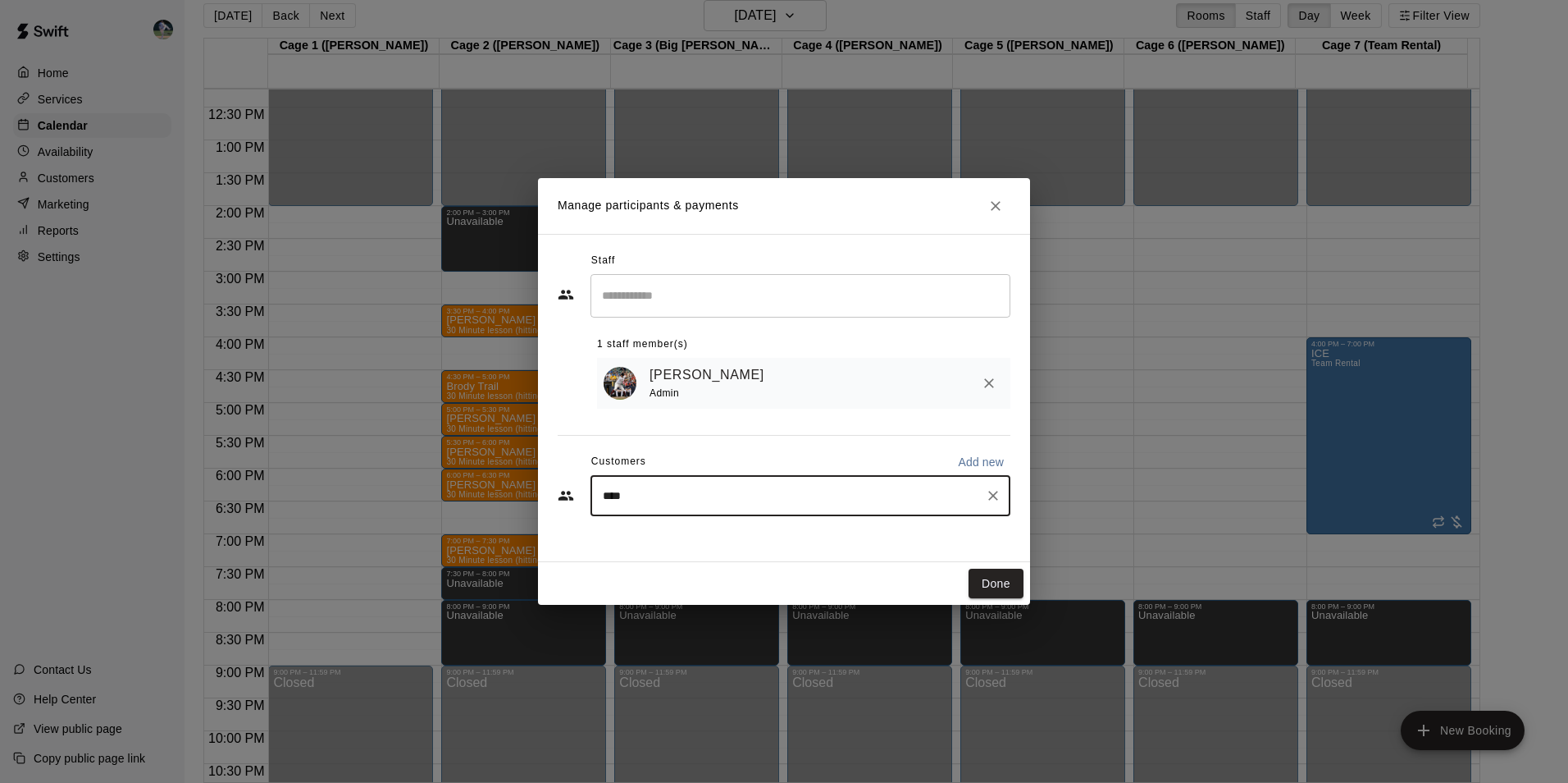
type input "*****"
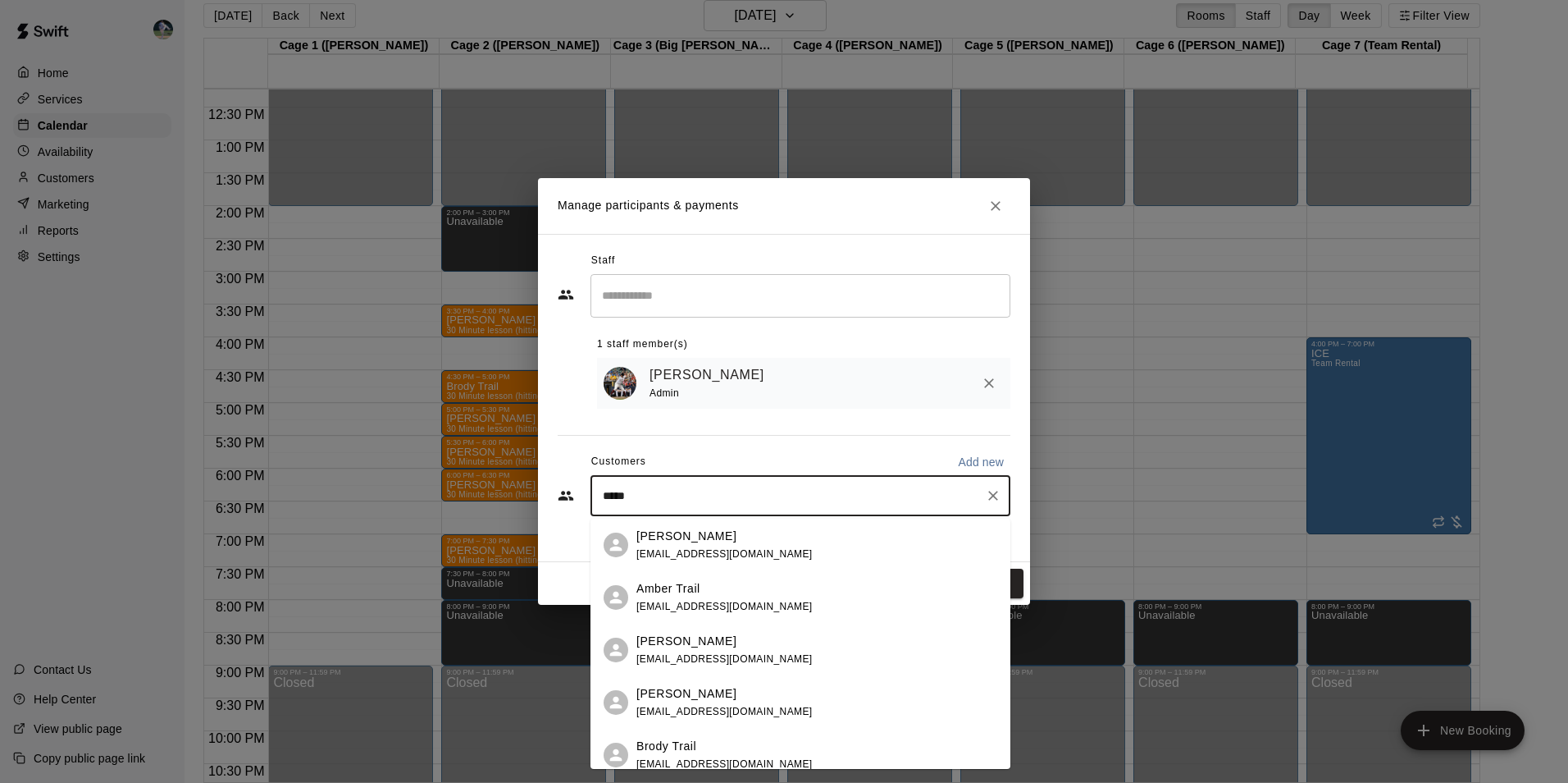
click at [673, 595] on p "Amber Trail" at bounding box center [668, 589] width 64 height 17
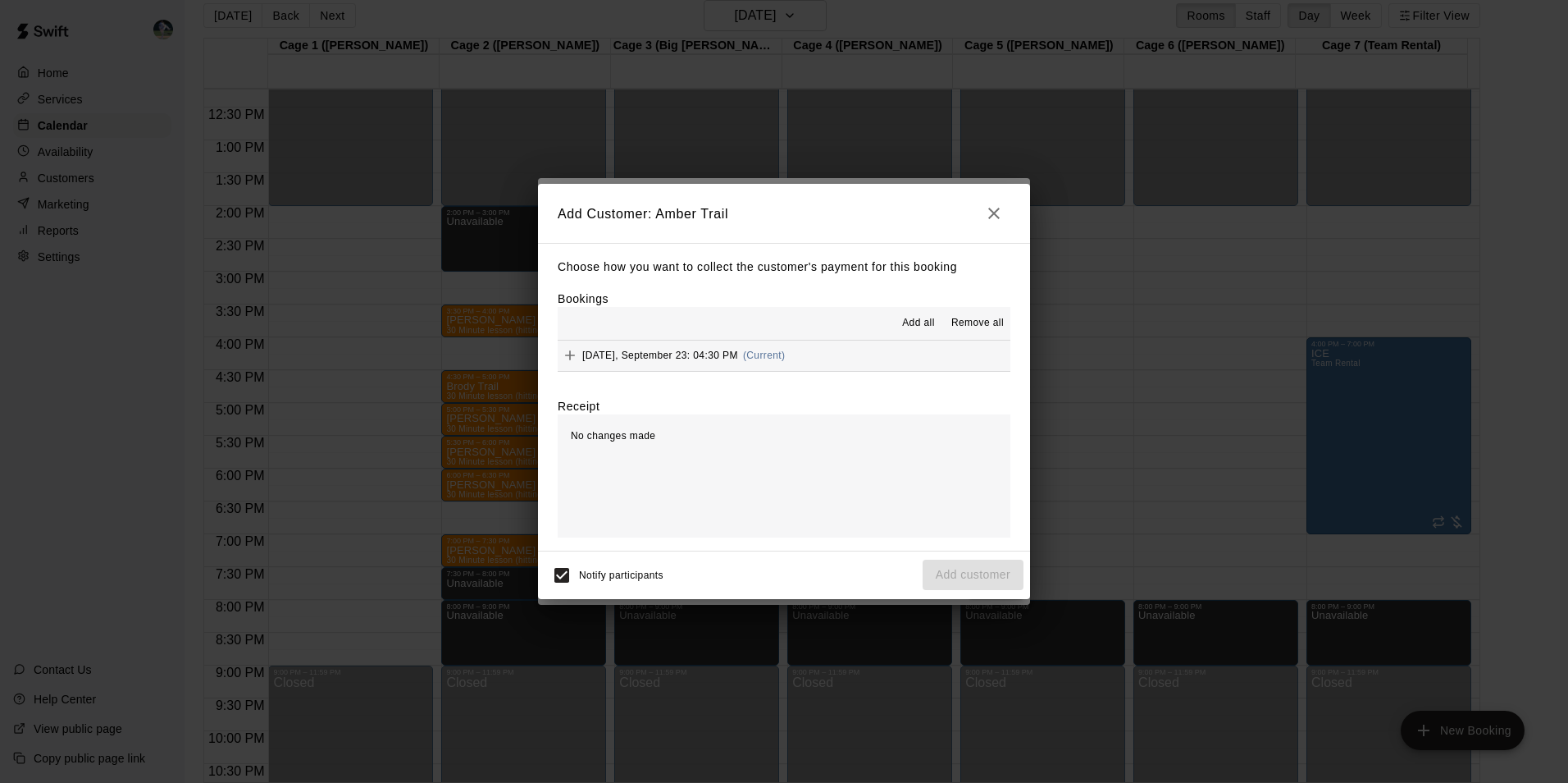
click at [916, 314] on button "Add all" at bounding box center [918, 323] width 52 height 27
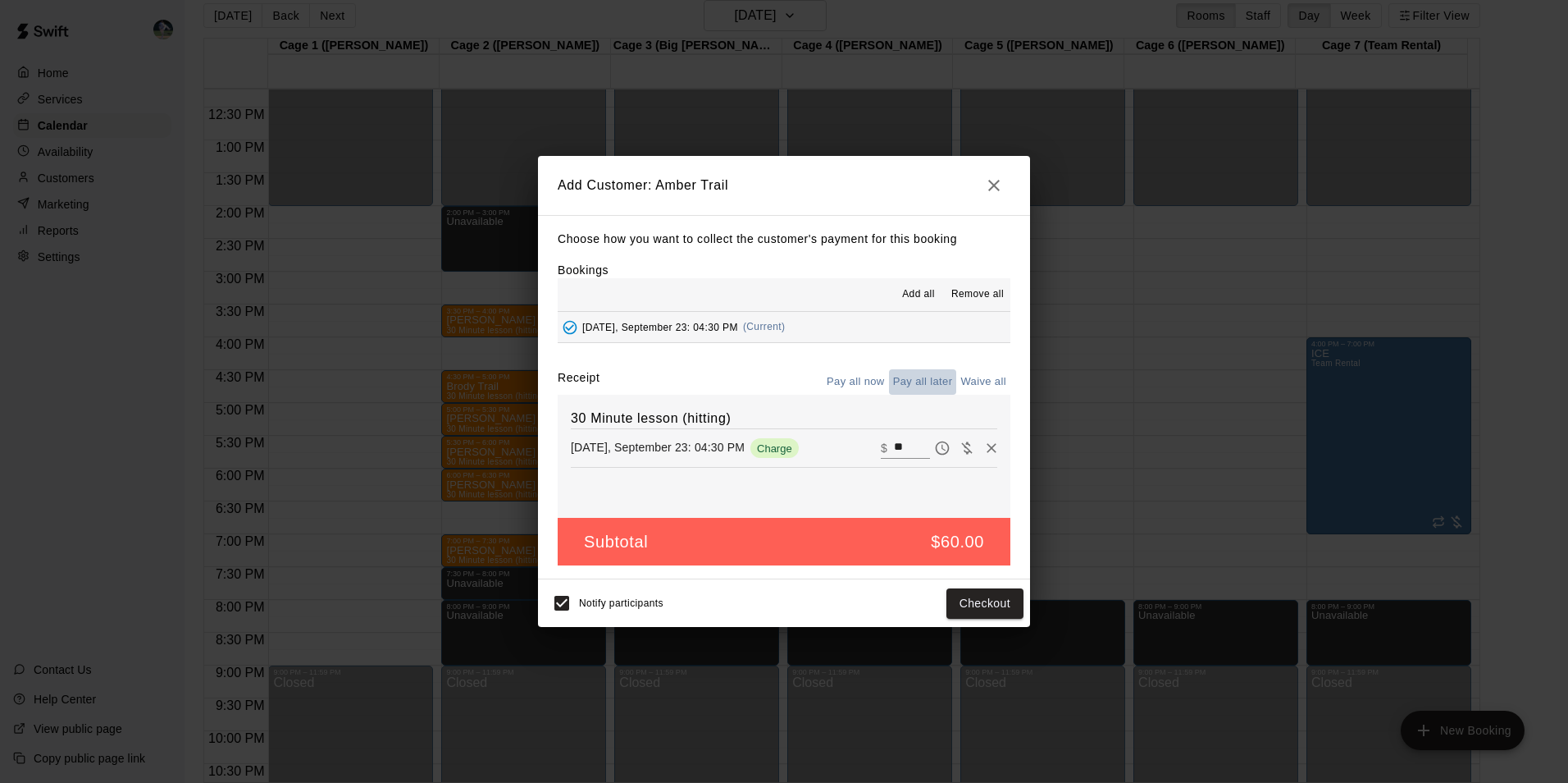
click at [913, 379] on button "Pay all later" at bounding box center [923, 382] width 68 height 26
click at [947, 608] on button "Add customer" at bounding box center [973, 603] width 101 height 30
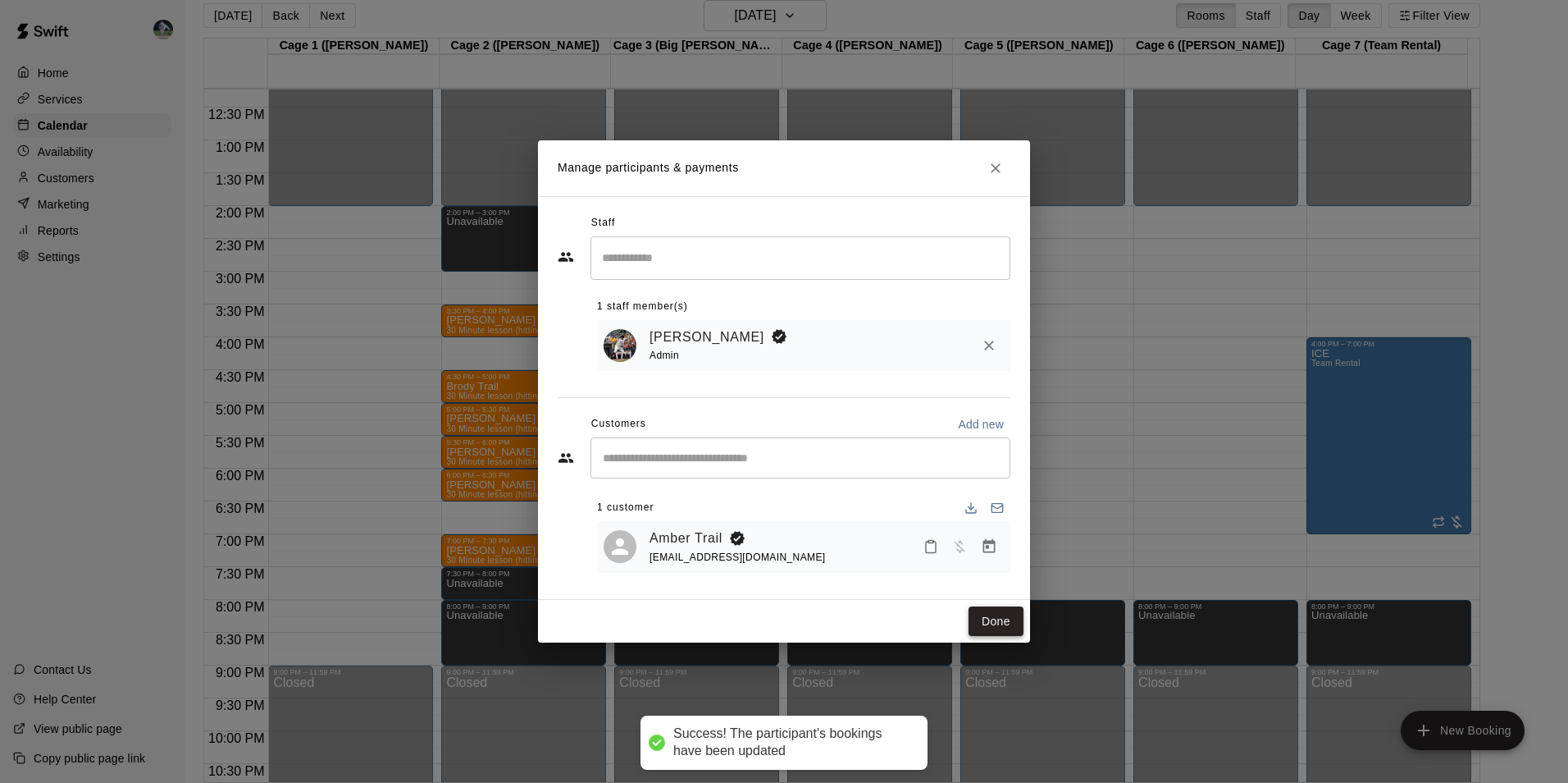
click at [997, 622] on button "Done" at bounding box center [996, 621] width 55 height 30
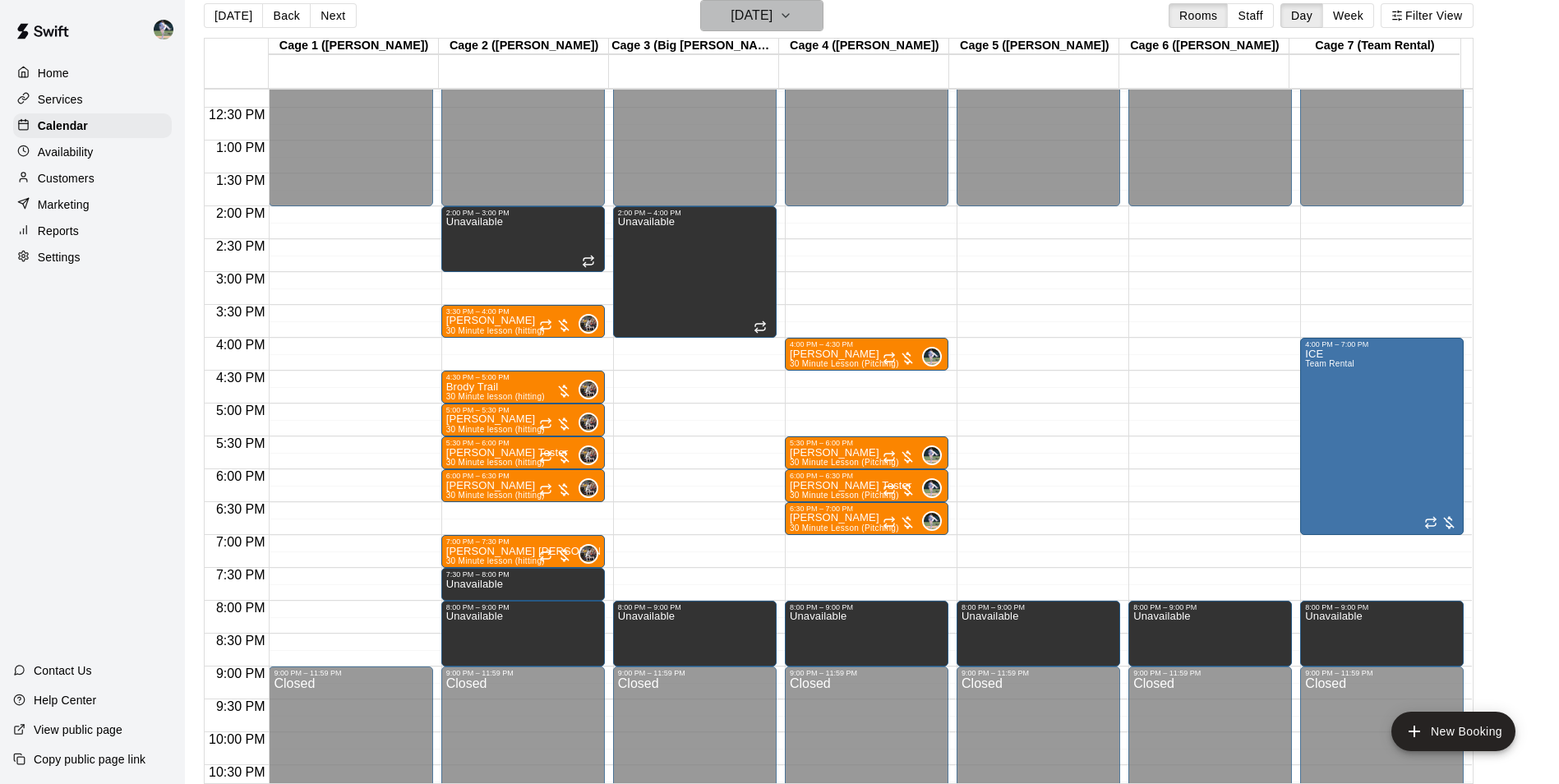
click at [731, 16] on h6 "[DATE]" at bounding box center [751, 16] width 42 height 23
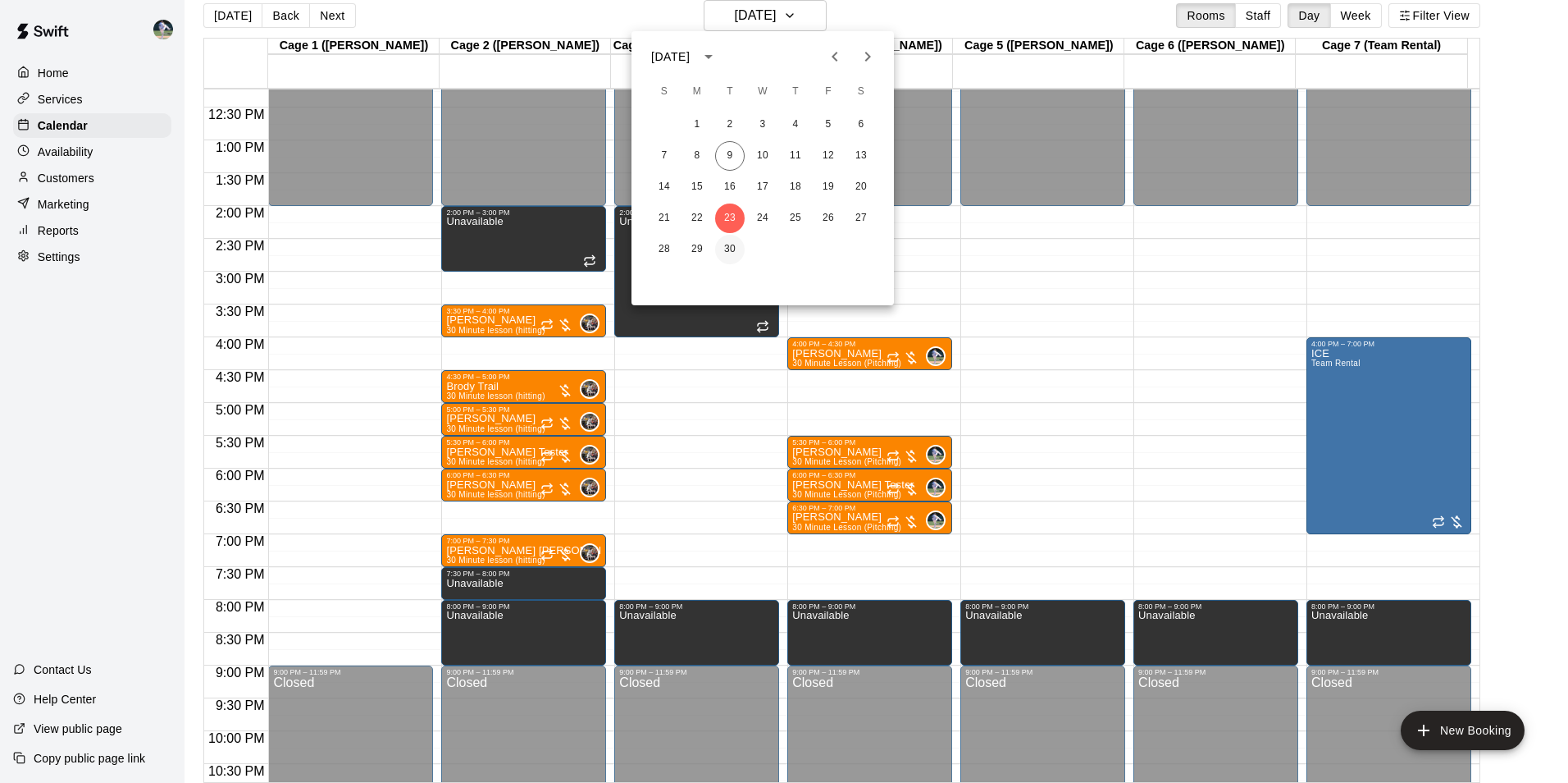
click at [728, 245] on button "30" at bounding box center [729, 250] width 29 height 29
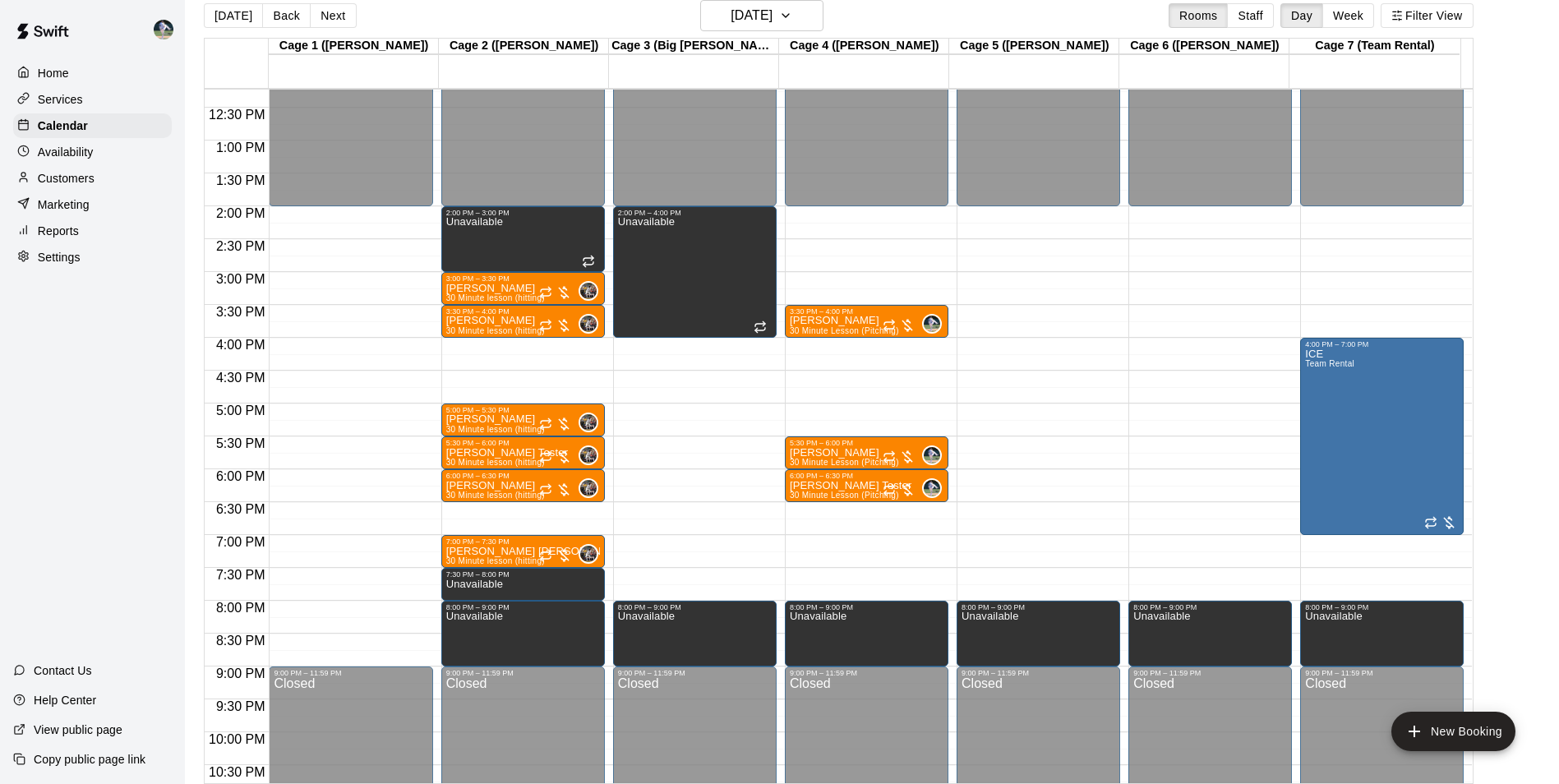
click at [498, 376] on div "12:00 AM – 2:00 PM Closed 2:00 PM – 3:00 PM Unavailable 3:00 PM – 3:30 PM [PERS…" at bounding box center [523, 74] width 164 height 1577
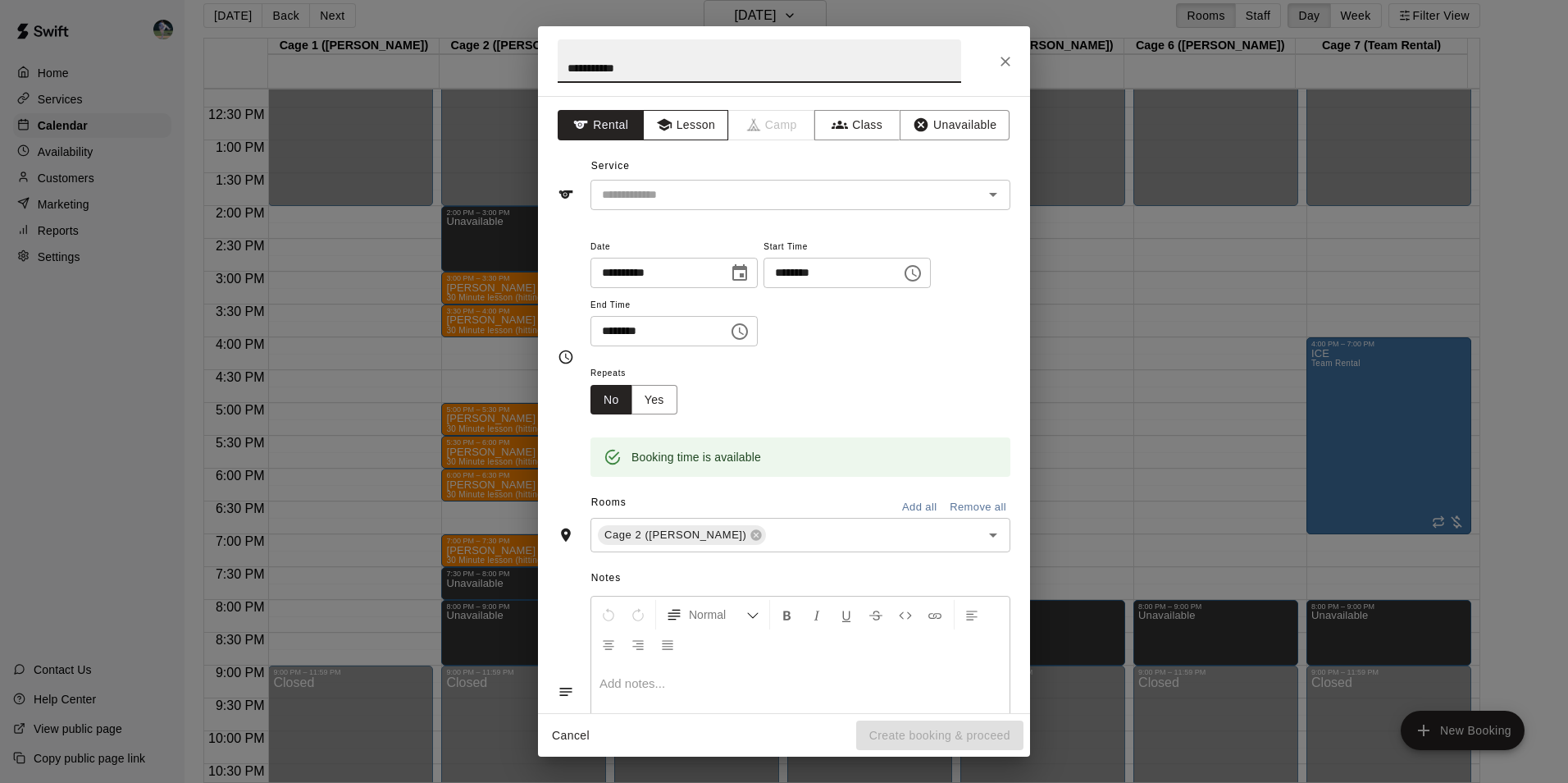
type input "**********"
click at [672, 122] on button "Lesson" at bounding box center [686, 125] width 86 height 30
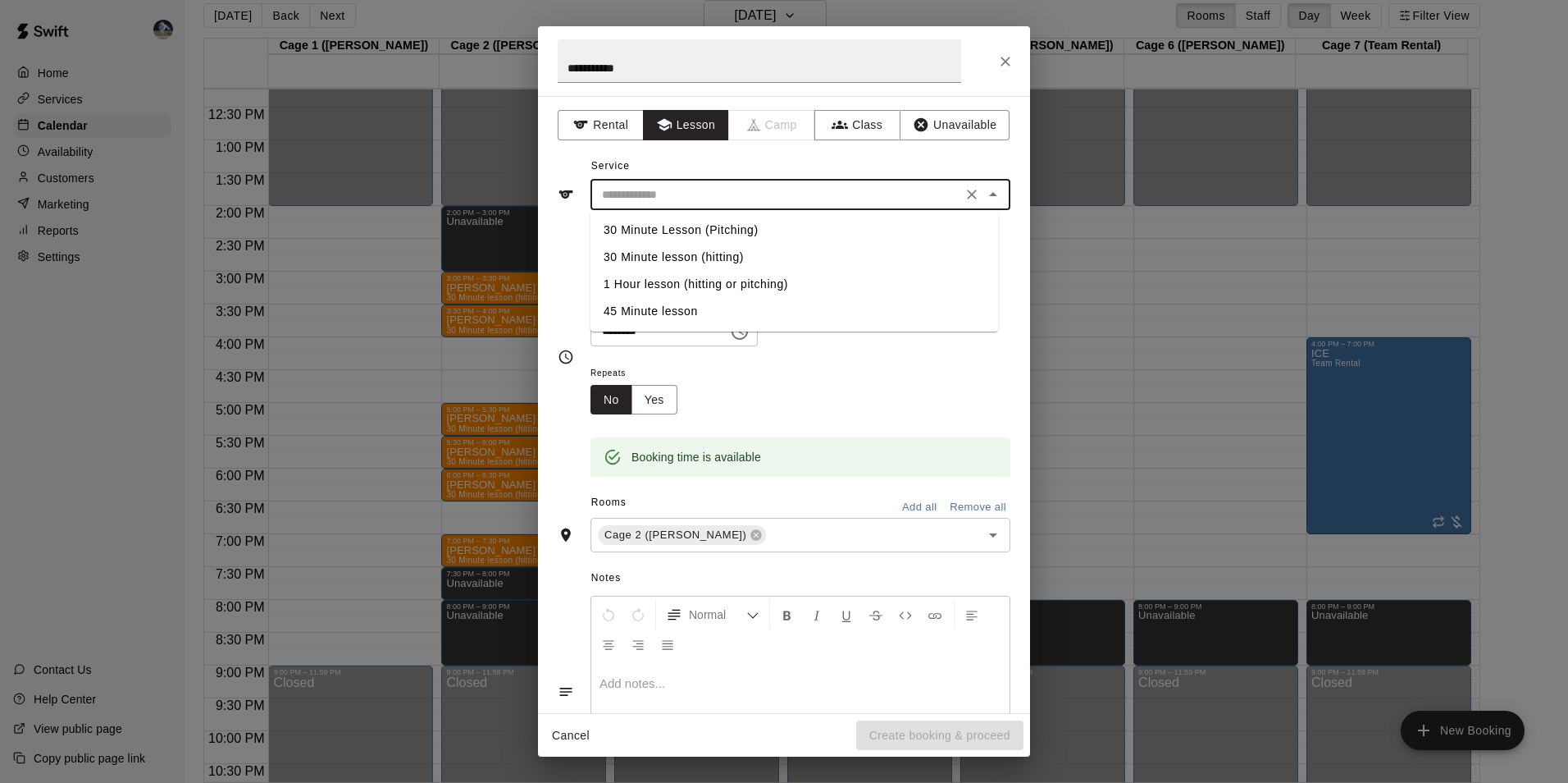
click at [690, 189] on input "text" at bounding box center [776, 195] width 361 height 21
click at [697, 254] on li "30 Minute lesson (hitting)" at bounding box center [794, 256] width 408 height 27
type input "**********"
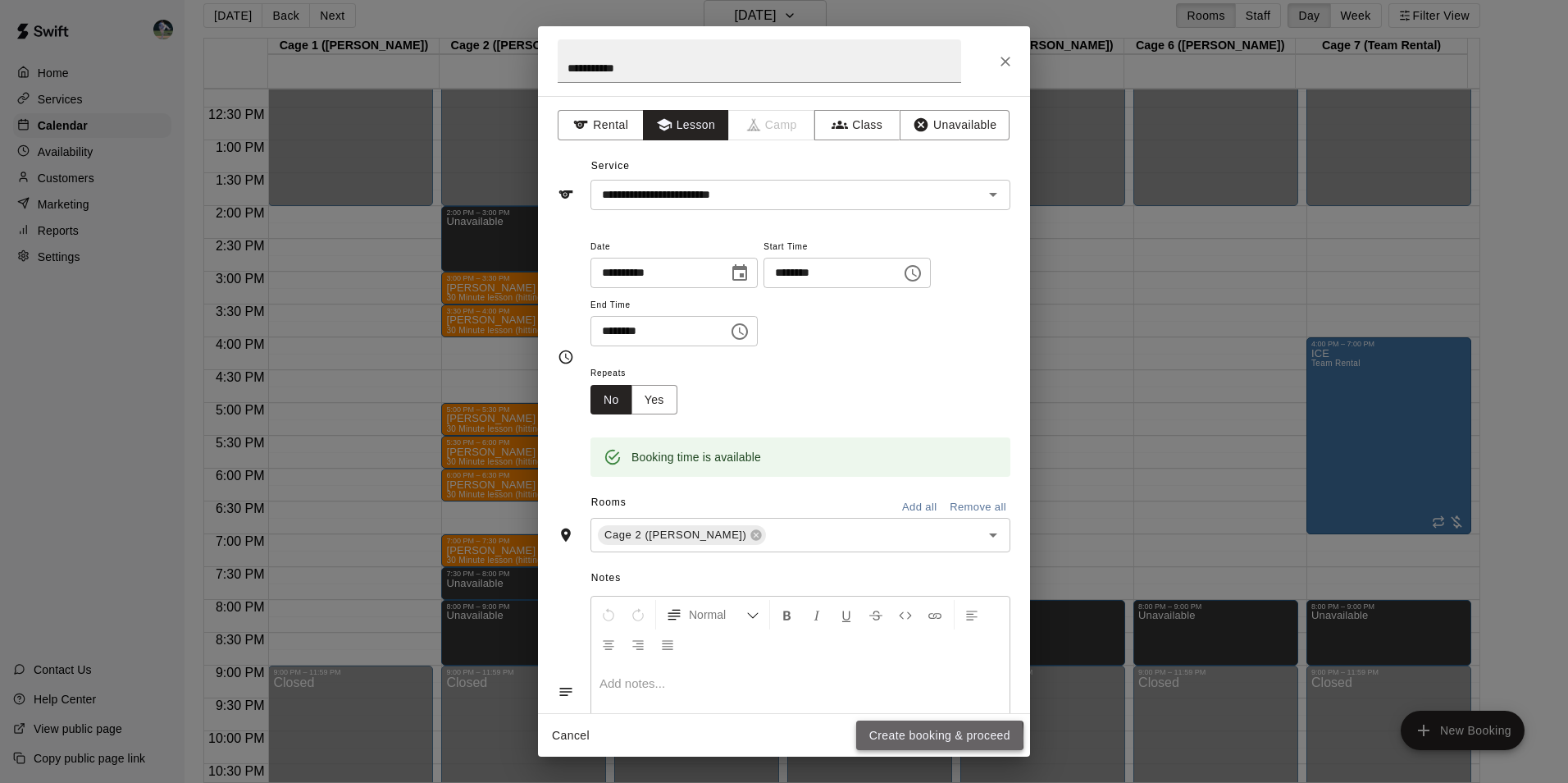
click at [896, 737] on button "Create booking & proceed" at bounding box center [939, 735] width 167 height 30
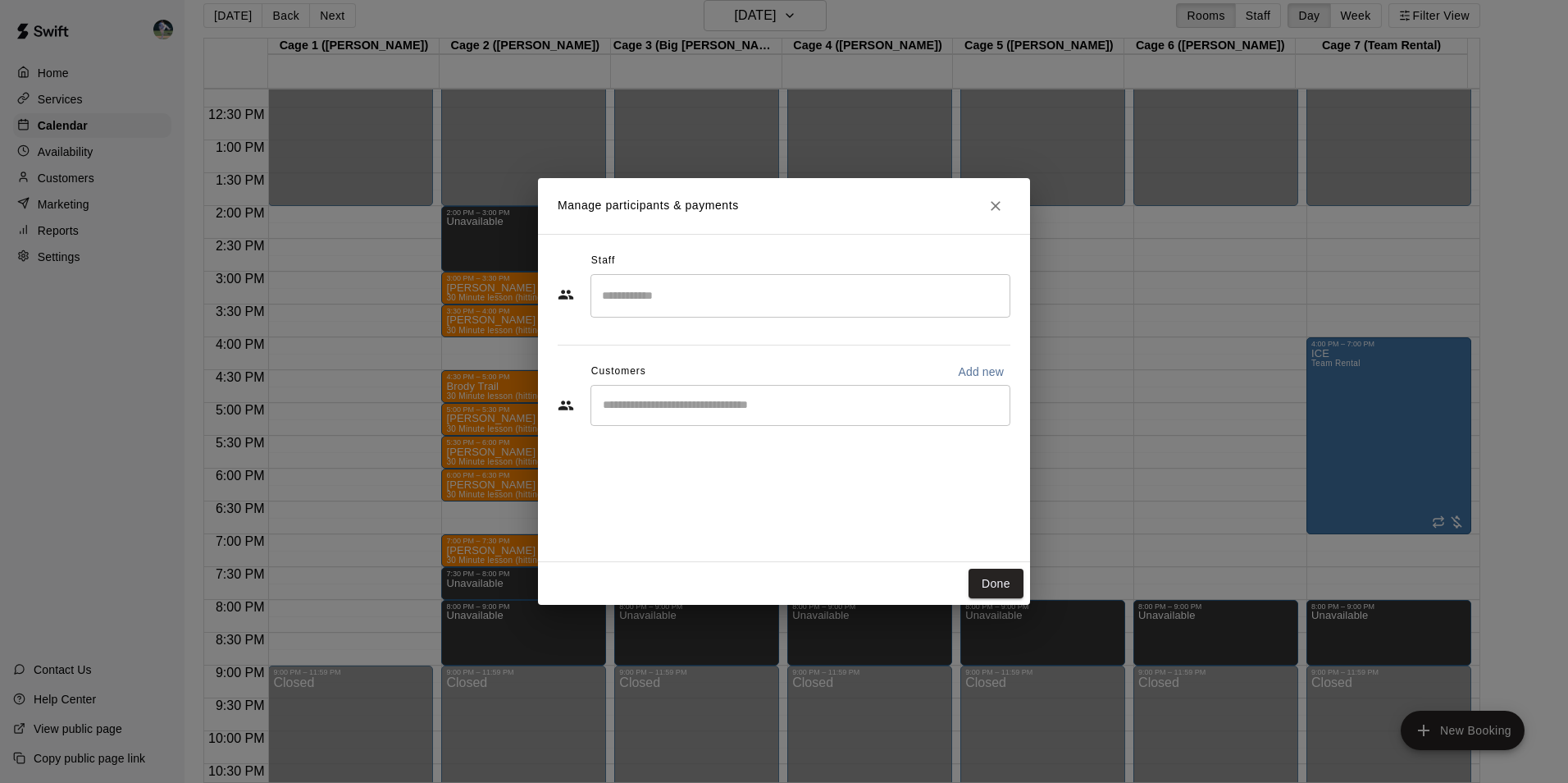
click at [675, 306] on input "Search staff" at bounding box center [800, 295] width 405 height 28
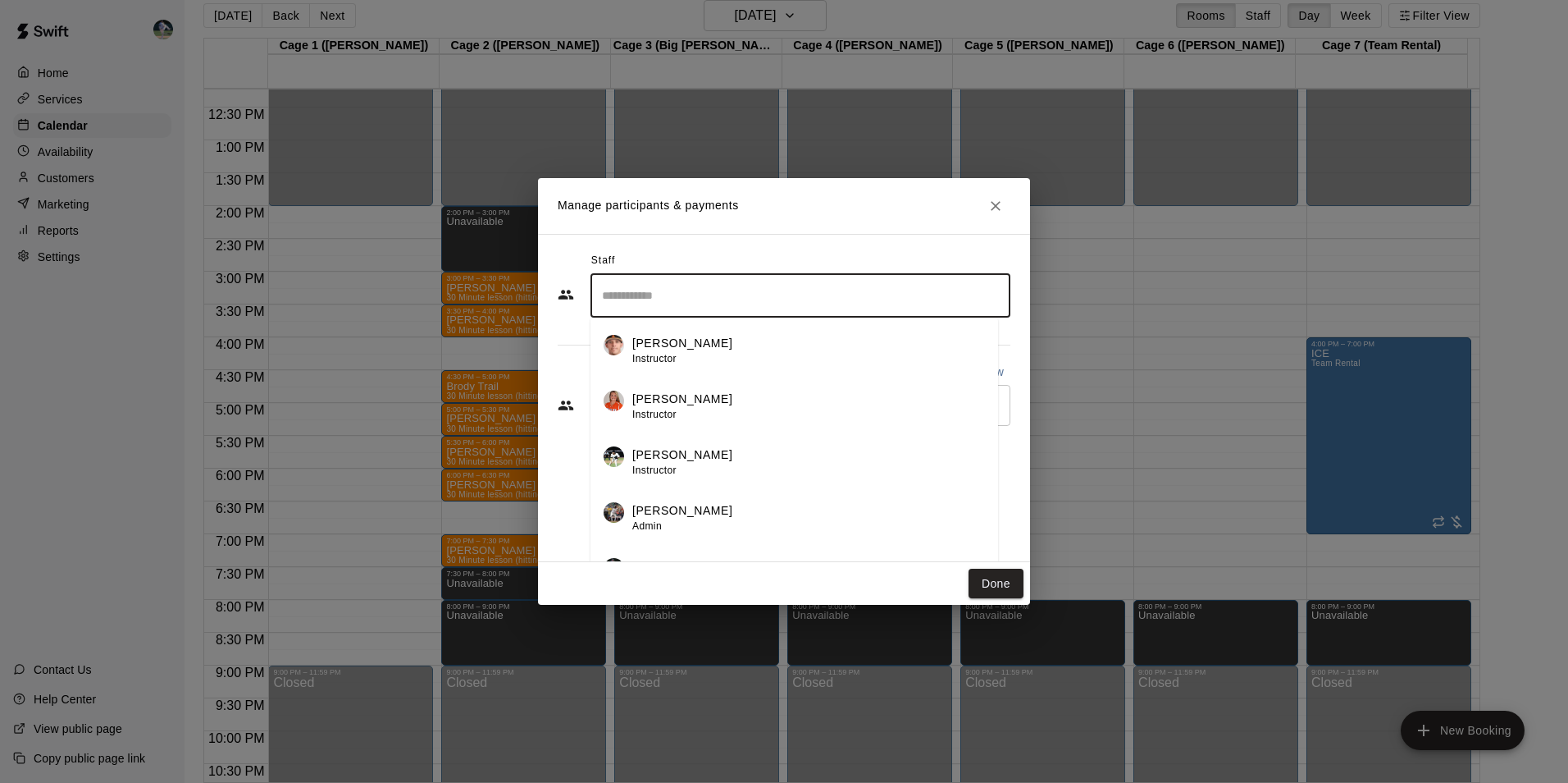
click at [681, 505] on p "[PERSON_NAME]" at bounding box center [682, 510] width 100 height 17
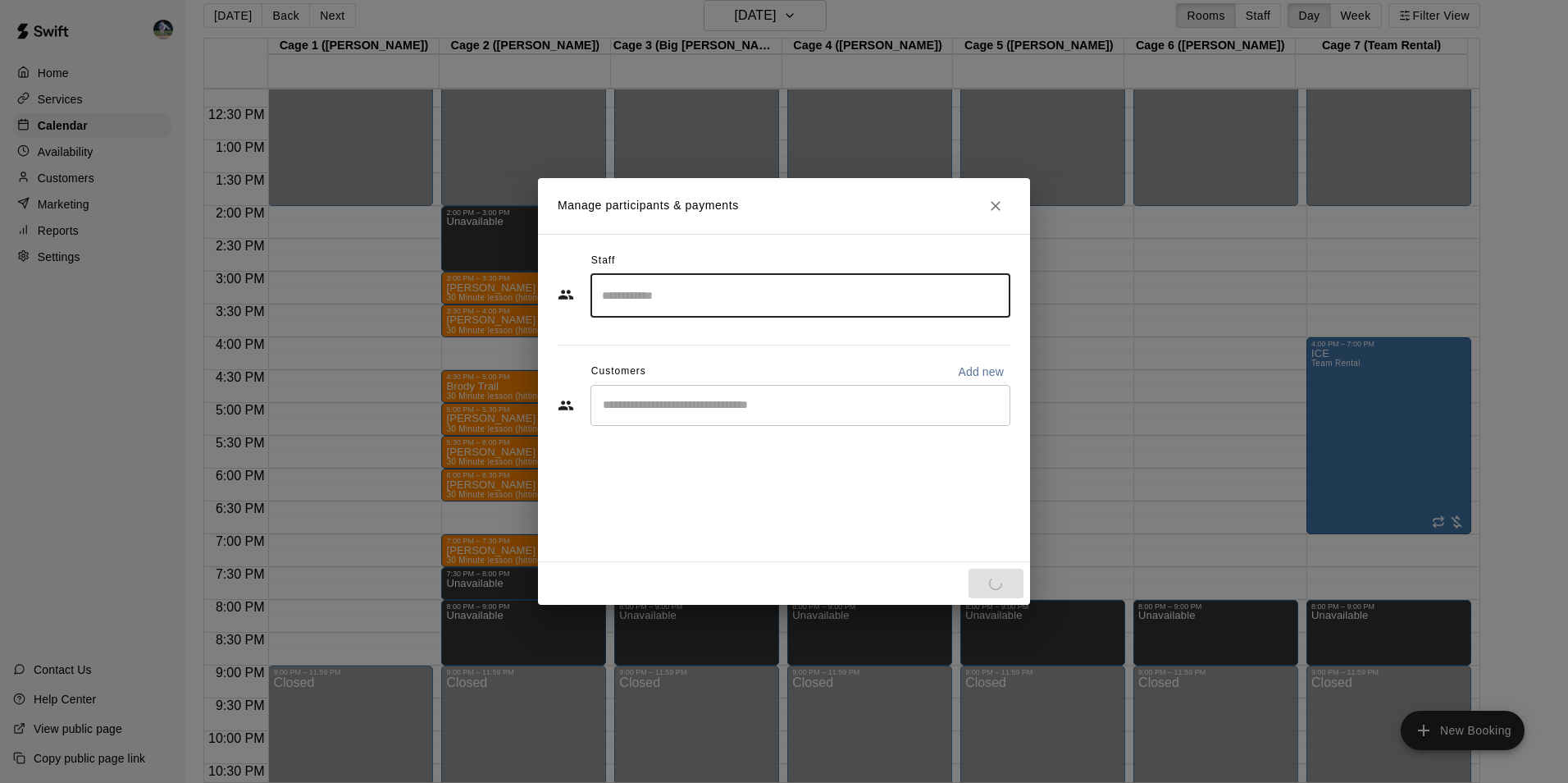
click at [667, 404] on input "Start typing to search customers..." at bounding box center [800, 404] width 405 height 16
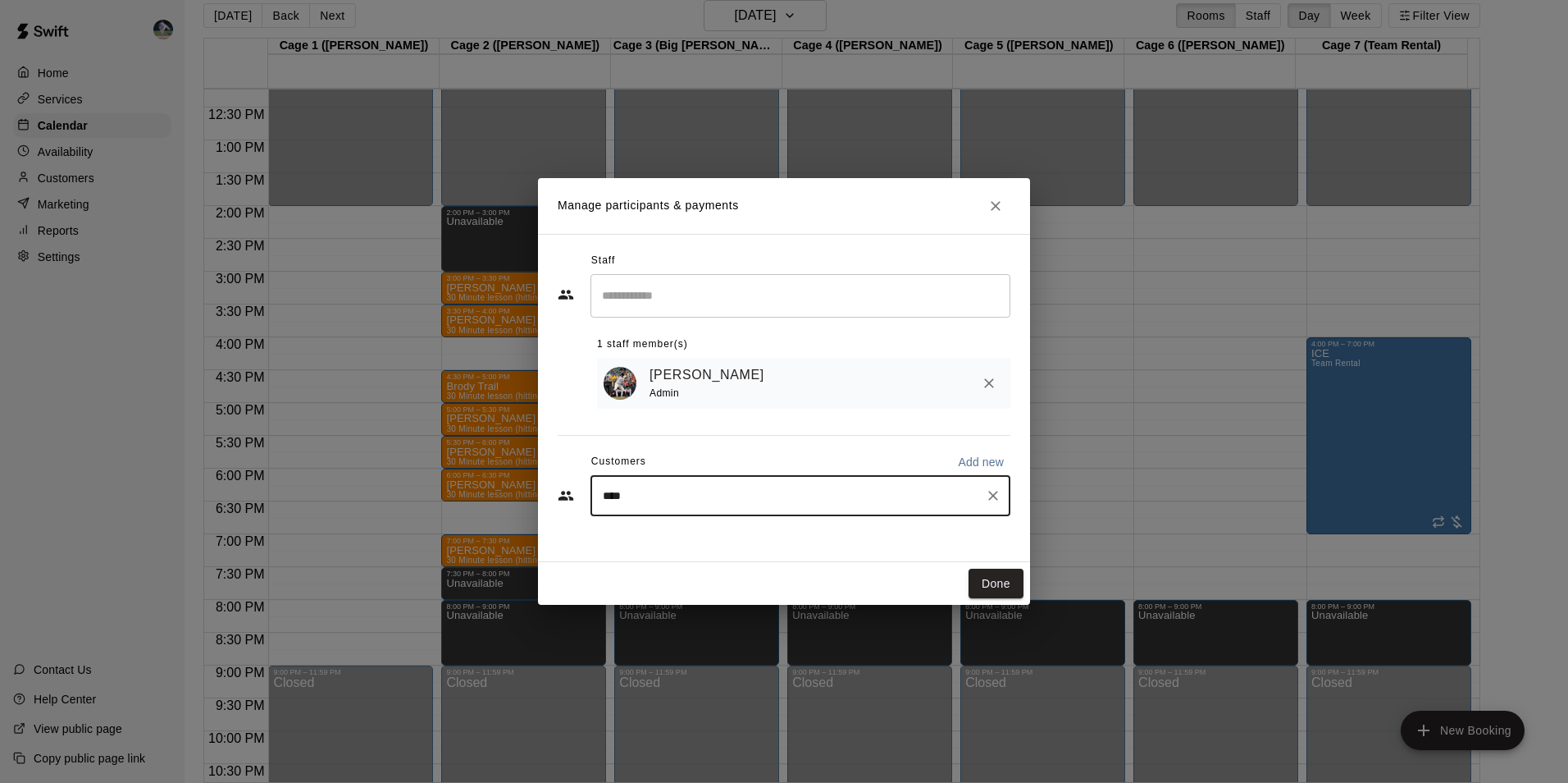
type input "*****"
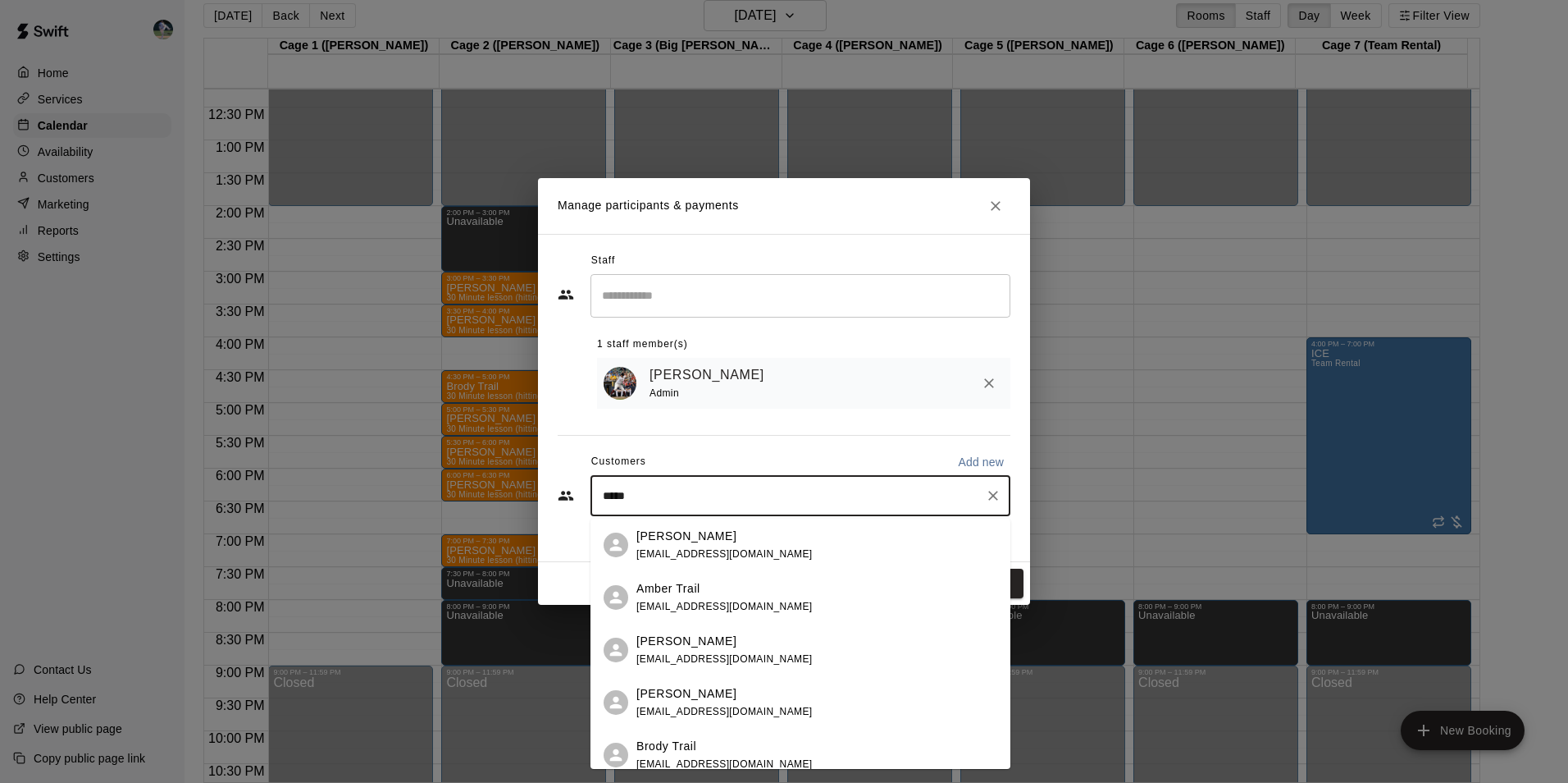
click at [662, 599] on div "Amber Trail [EMAIL_ADDRESS][DOMAIN_NAME]" at bounding box center [724, 597] width 176 height 35
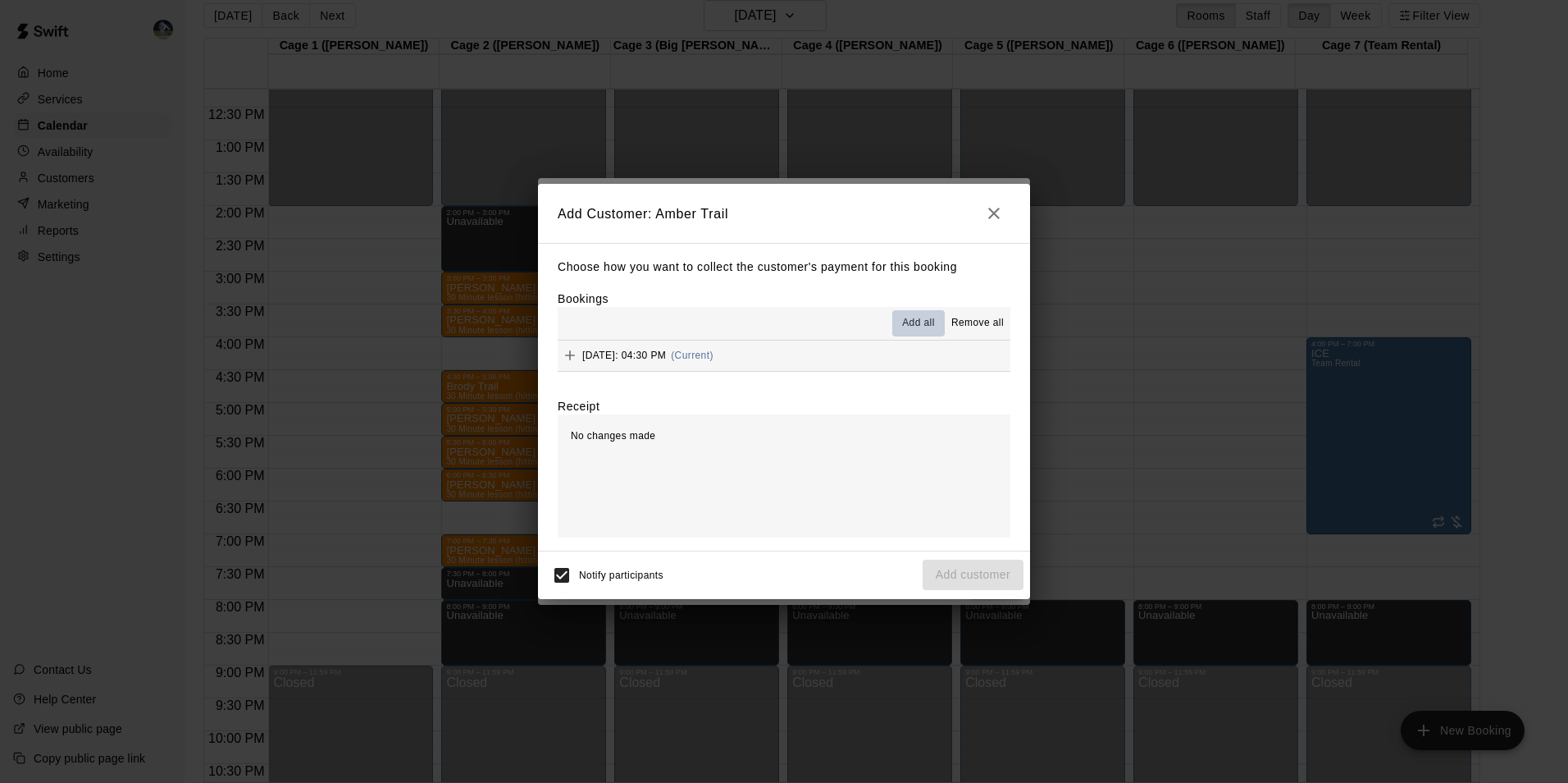
click at [911, 322] on span "Add all" at bounding box center [919, 323] width 33 height 16
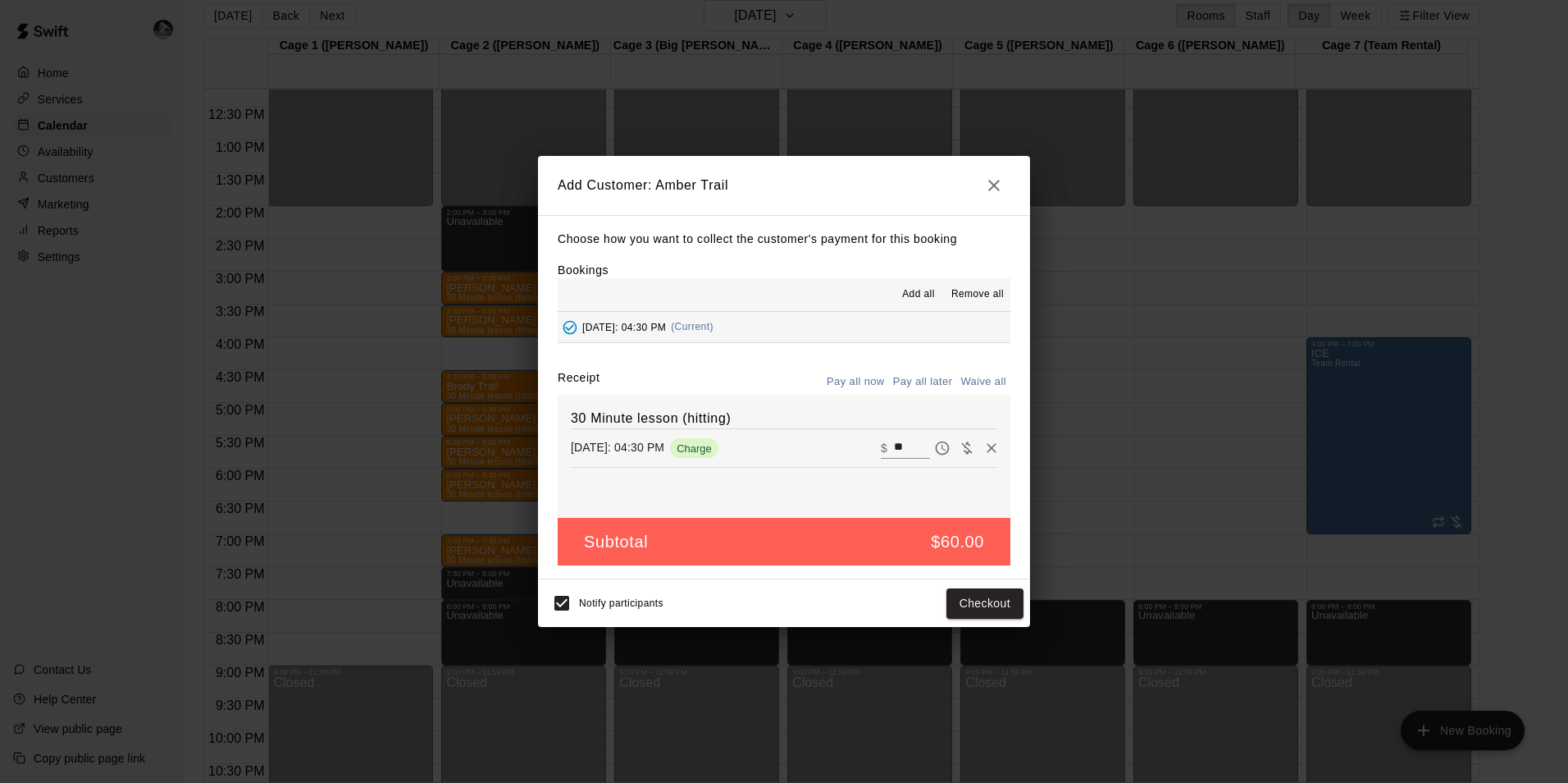
click at [917, 373] on button "Pay all later" at bounding box center [923, 382] width 68 height 26
click at [943, 607] on button "Add customer" at bounding box center [973, 603] width 101 height 30
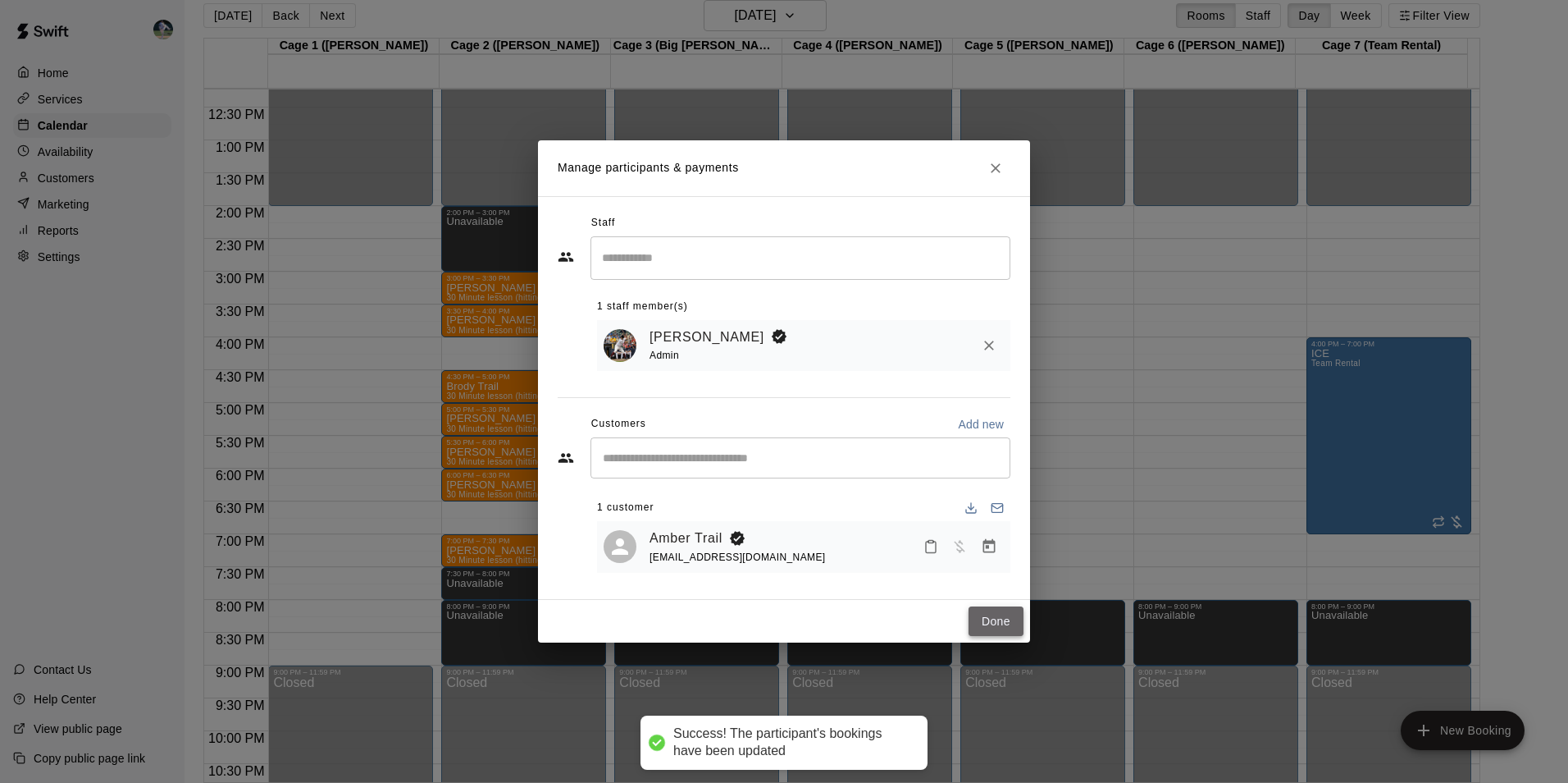
click at [992, 611] on button "Done" at bounding box center [996, 621] width 55 height 30
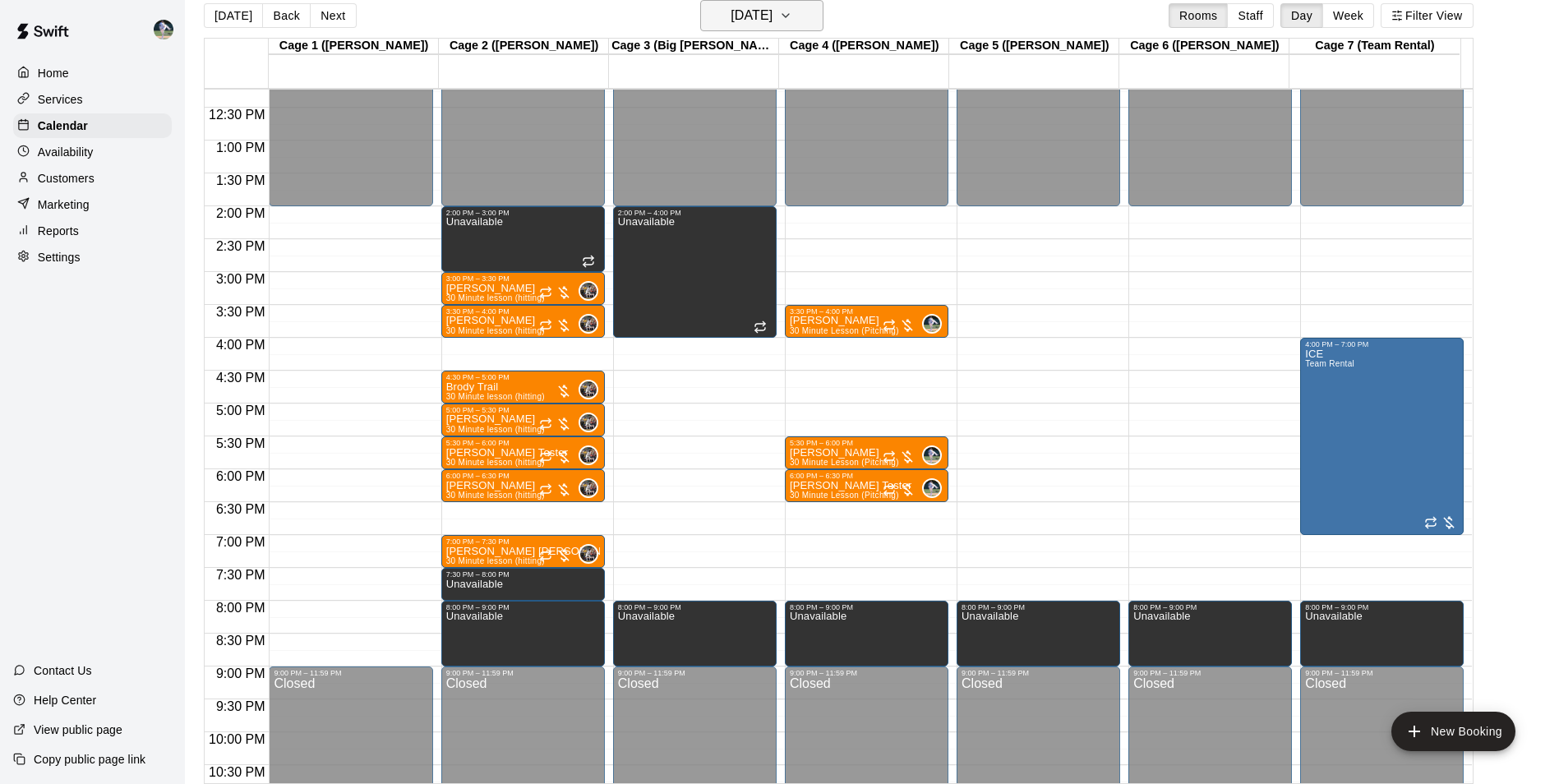
click at [752, 12] on h6 "[DATE]" at bounding box center [751, 16] width 42 height 23
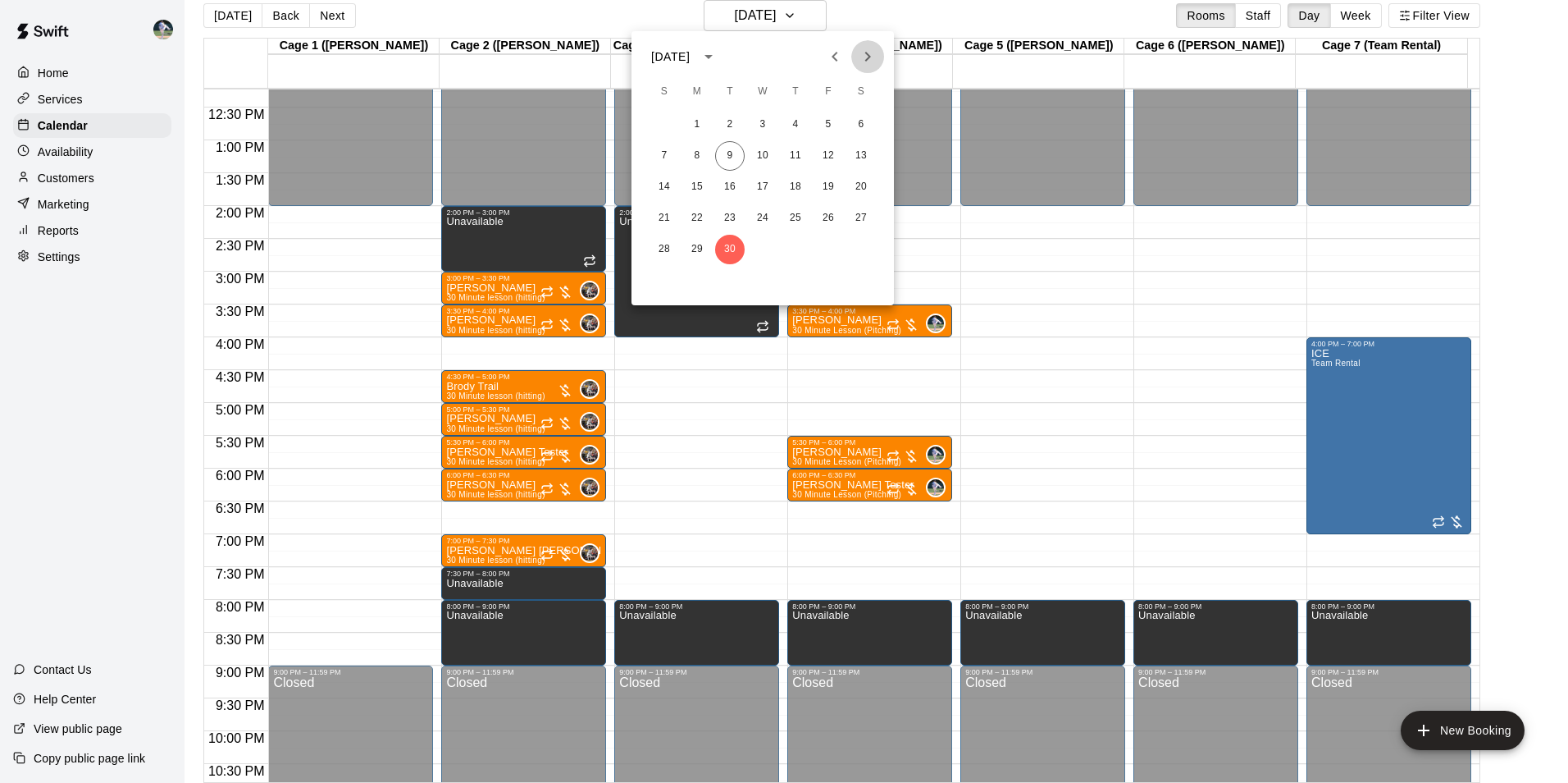
click at [869, 58] on icon "Next month" at bounding box center [868, 56] width 6 height 9
click at [728, 151] on button "7" at bounding box center [729, 156] width 29 height 29
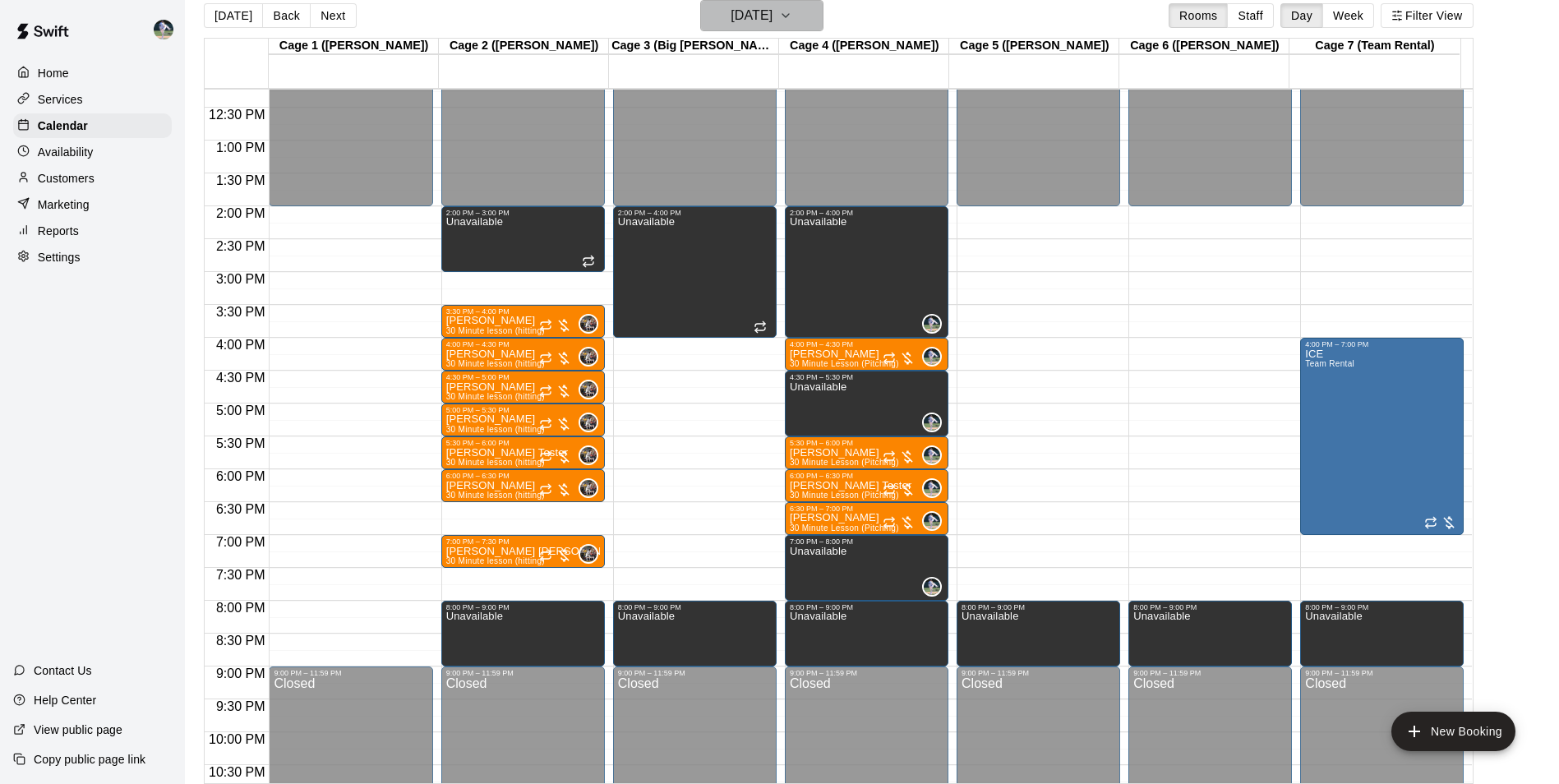
click at [756, 15] on h6 "[DATE]" at bounding box center [751, 16] width 42 height 23
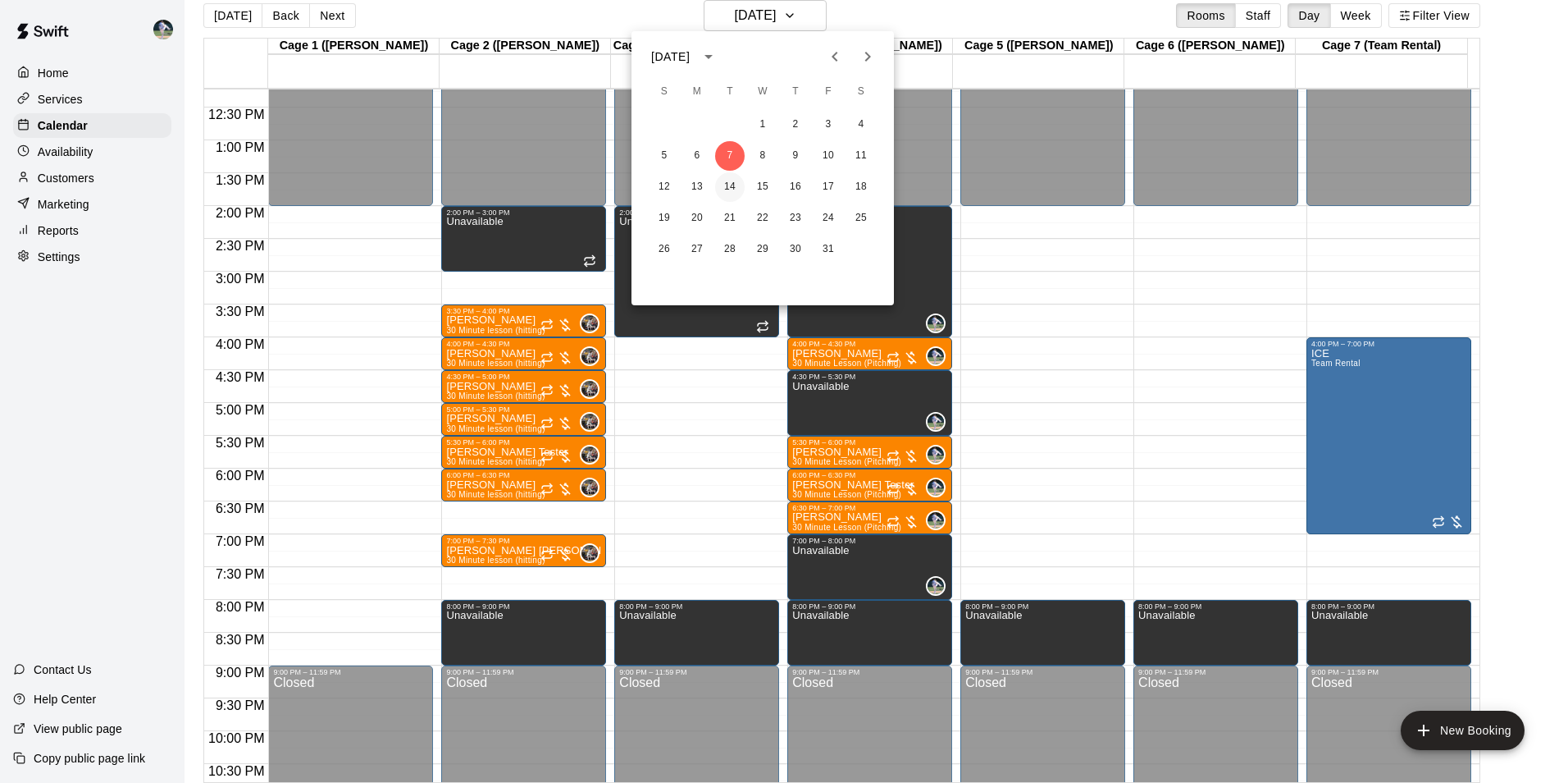
click at [731, 184] on button "14" at bounding box center [729, 187] width 29 height 29
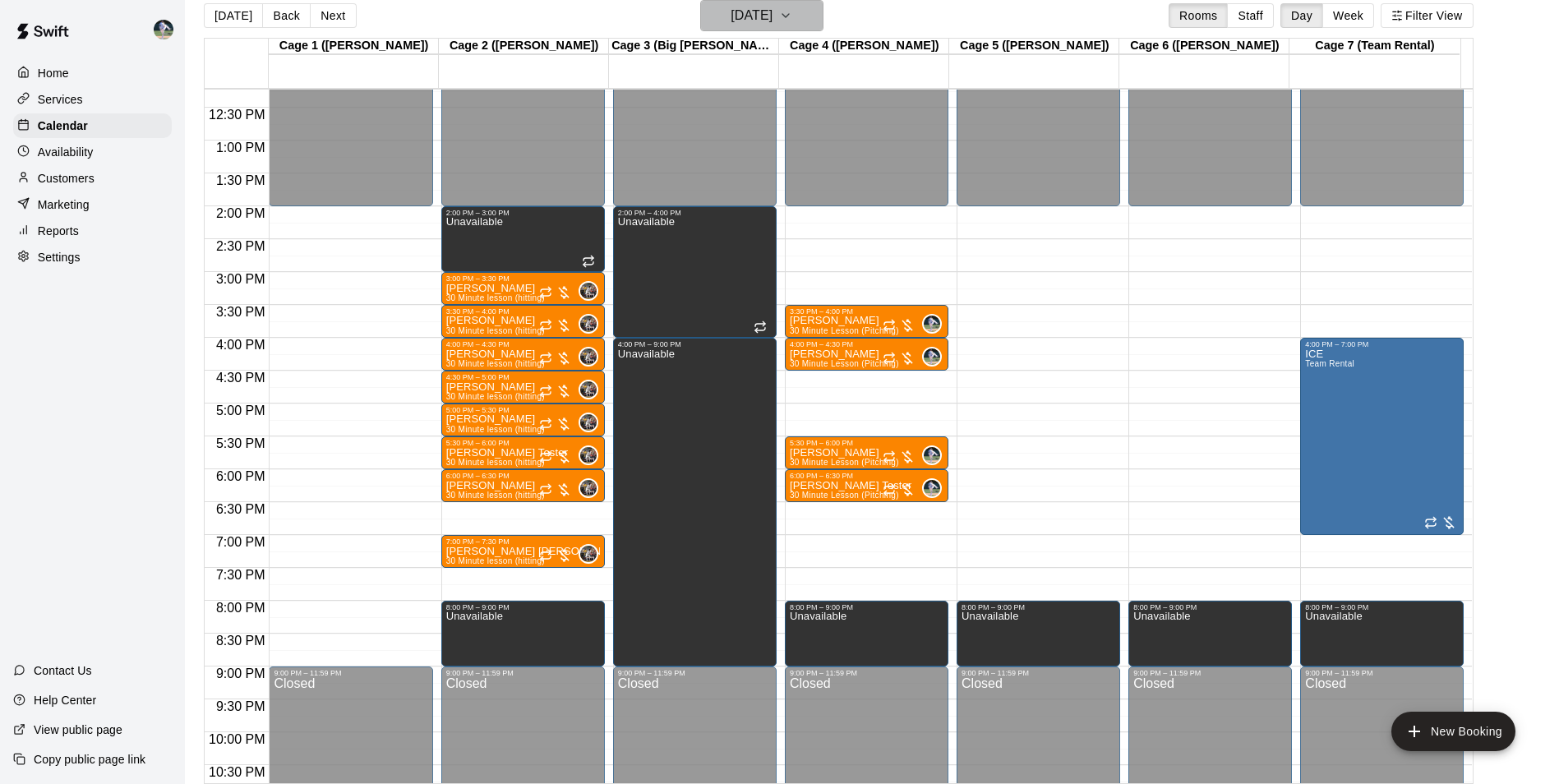
click at [749, 15] on h6 "[DATE]" at bounding box center [751, 16] width 42 height 23
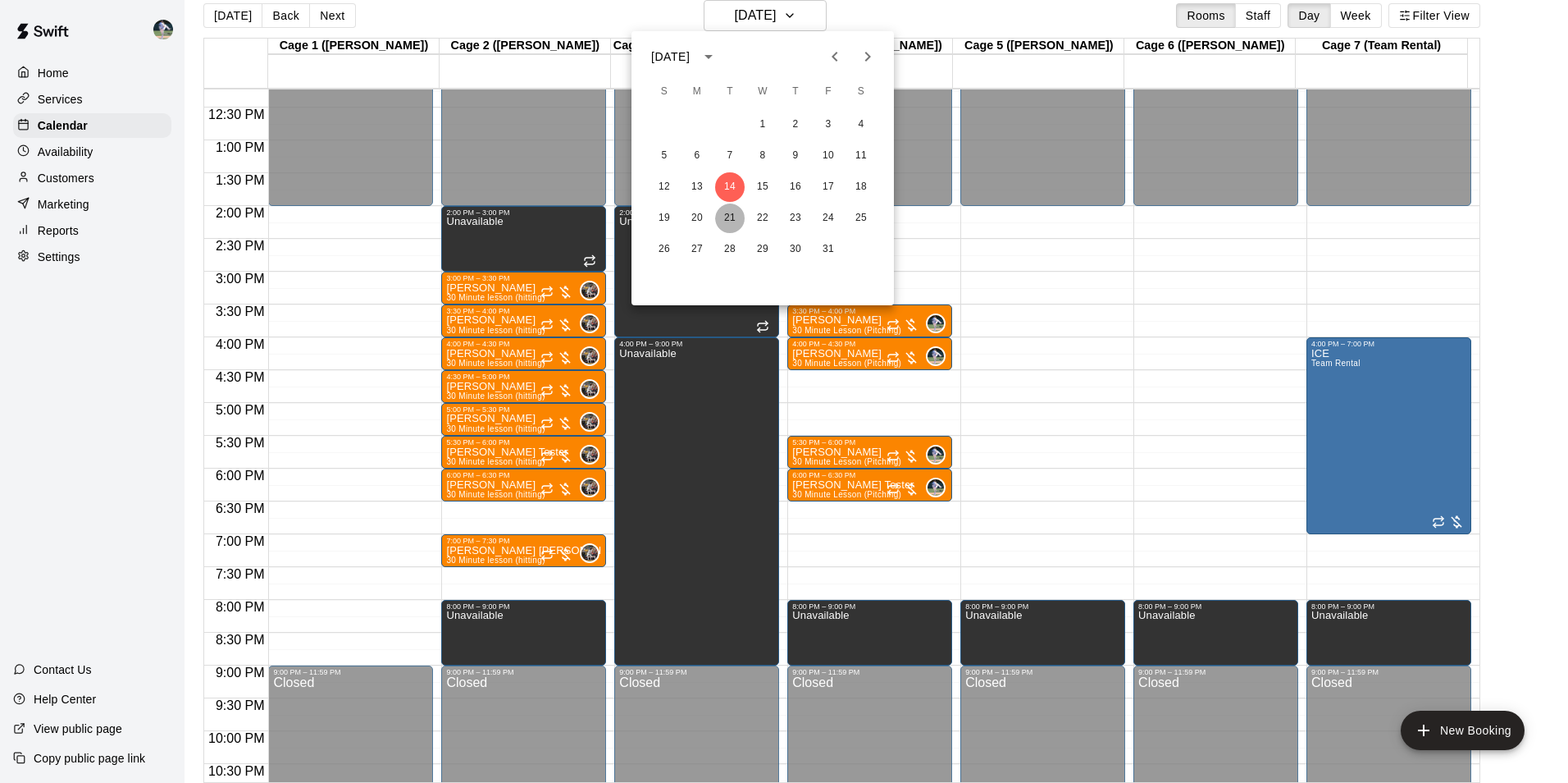
click at [731, 218] on button "21" at bounding box center [729, 218] width 29 height 29
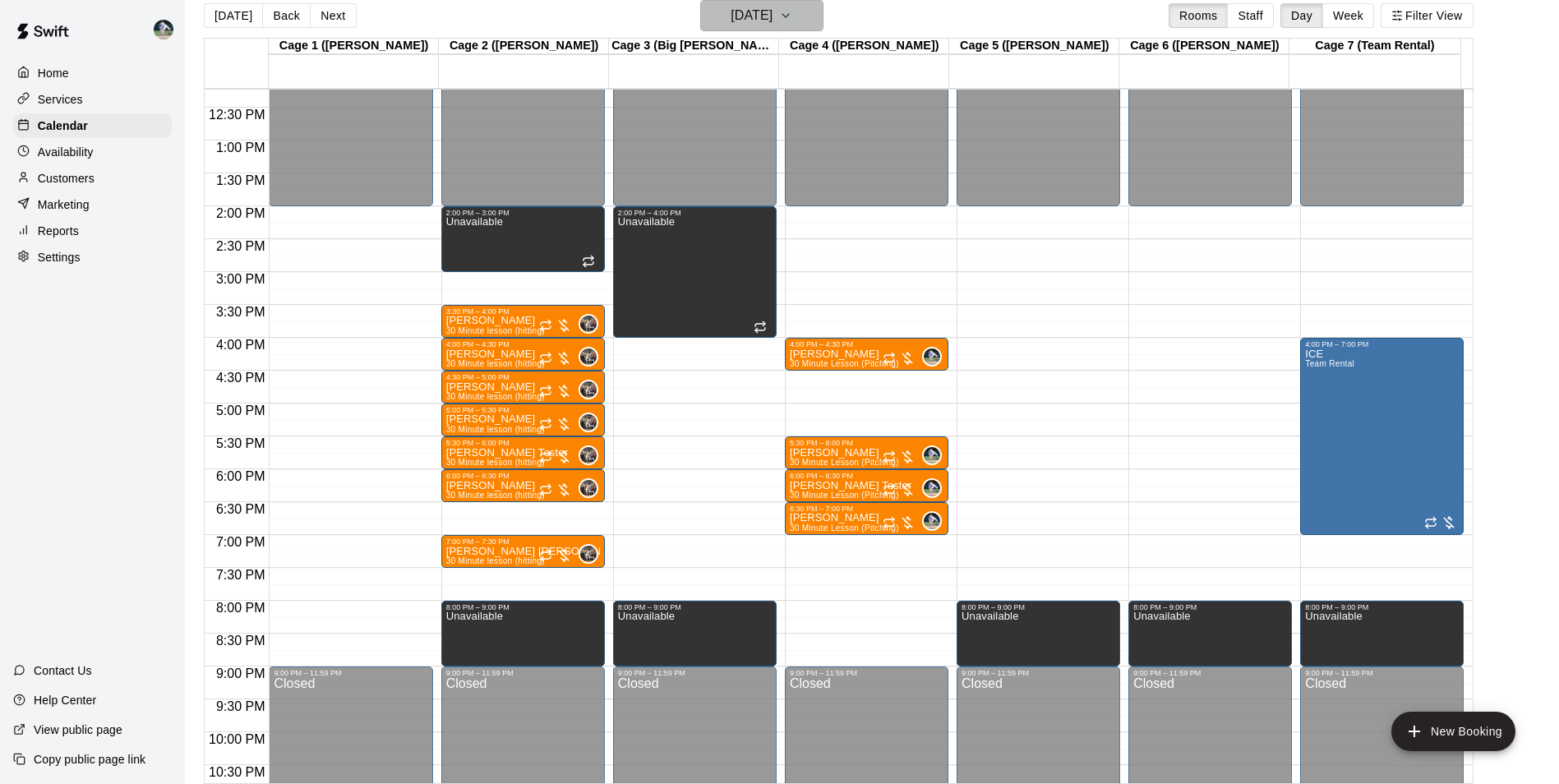
click at [746, 21] on h6 "[DATE]" at bounding box center [751, 16] width 42 height 23
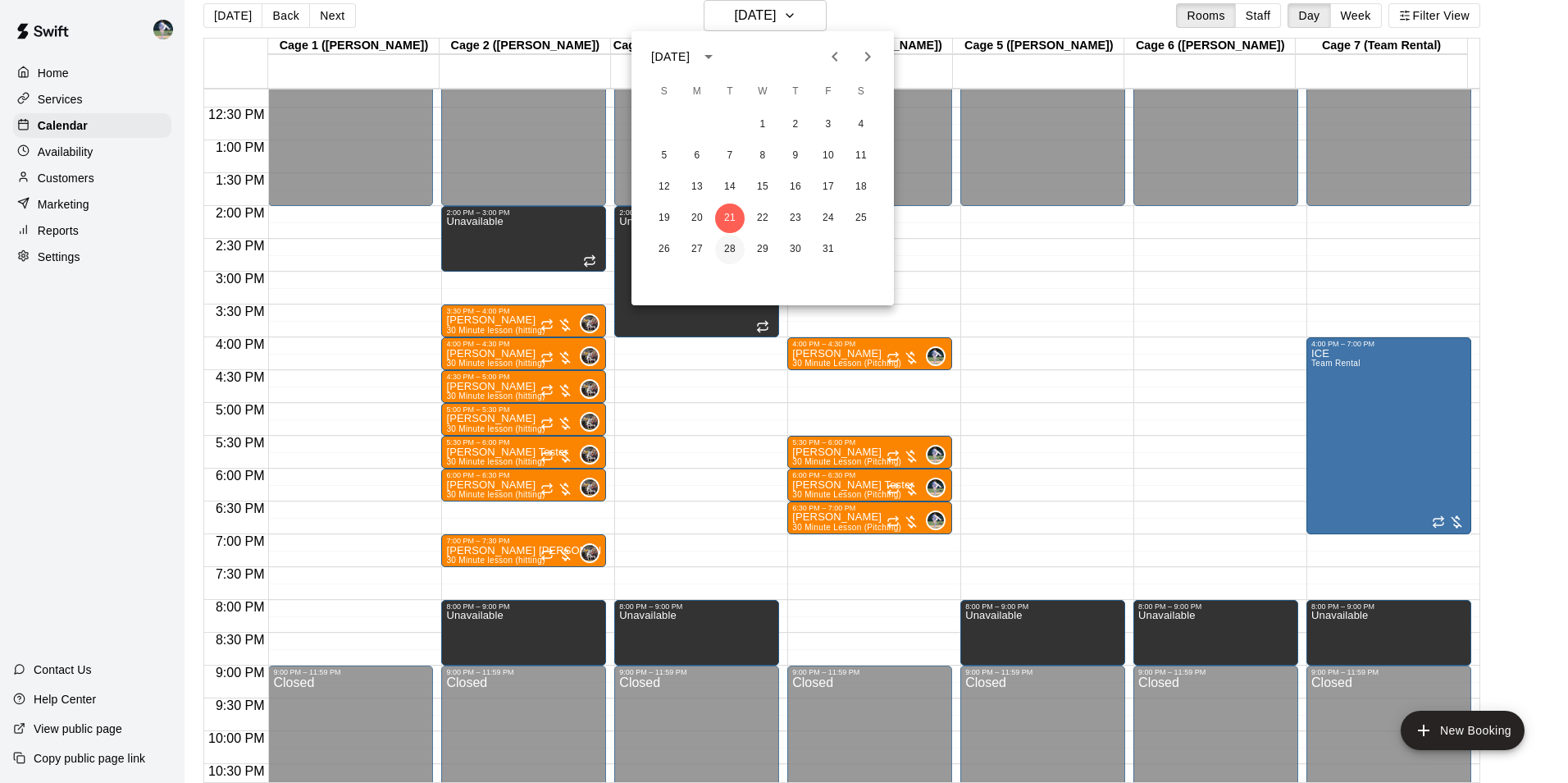
click at [730, 248] on button "28" at bounding box center [729, 250] width 29 height 29
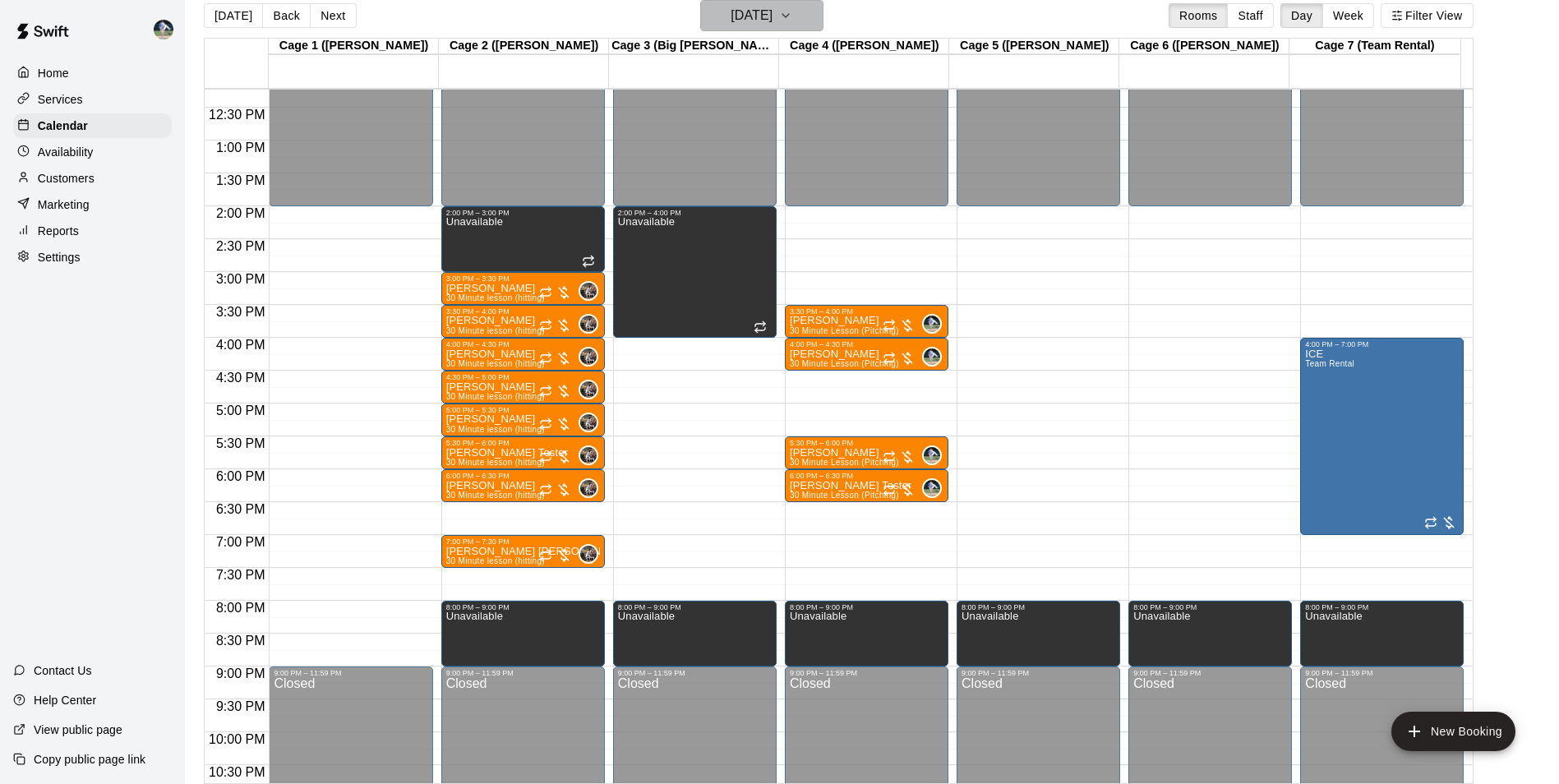
click at [744, 24] on h6 "[DATE]" at bounding box center [751, 16] width 42 height 23
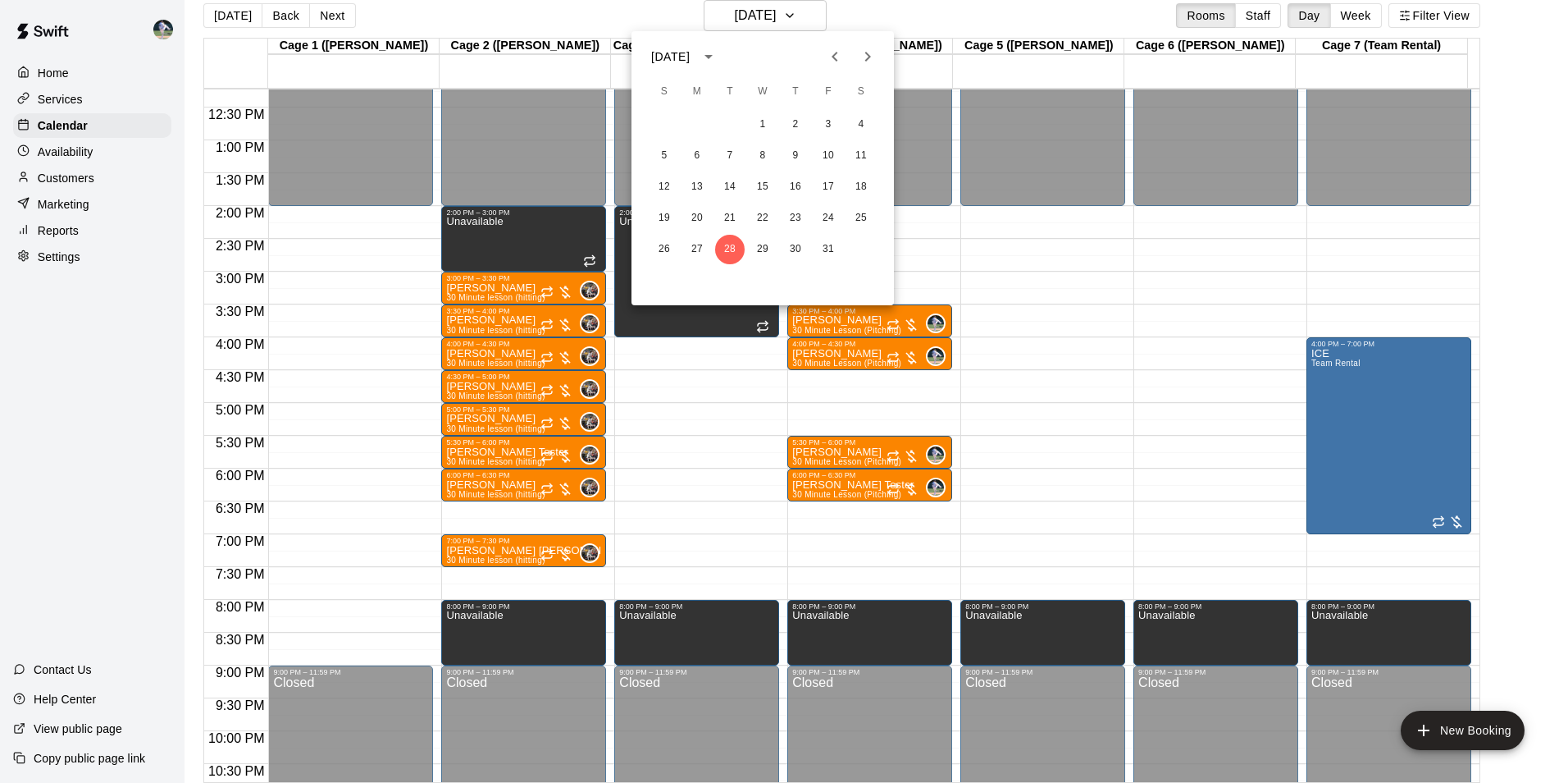
click at [864, 56] on icon "Next month" at bounding box center [867, 56] width 20 height 20
click at [734, 150] on button "4" at bounding box center [729, 156] width 29 height 29
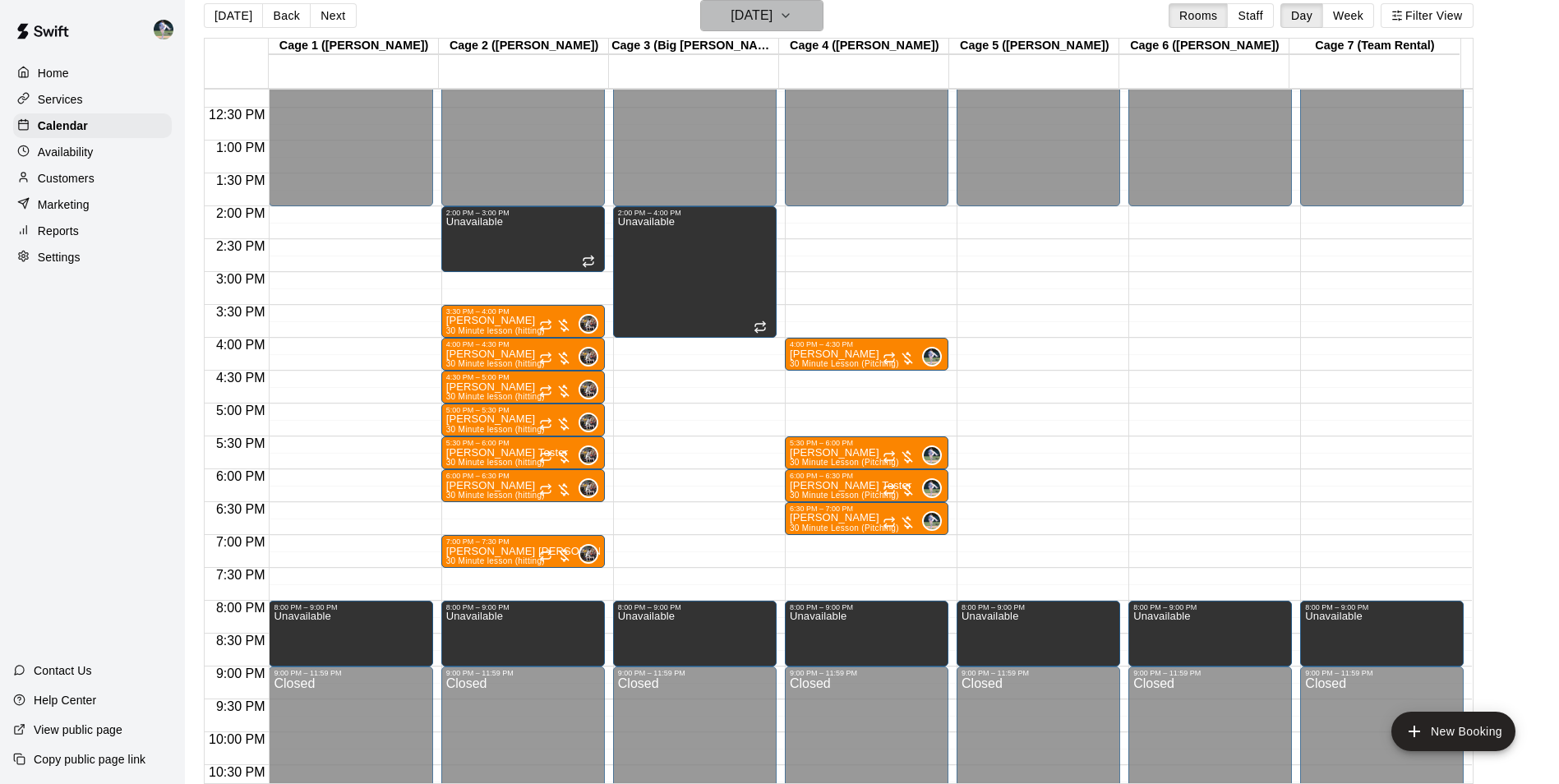
click at [761, 21] on h6 "[DATE]" at bounding box center [751, 16] width 42 height 23
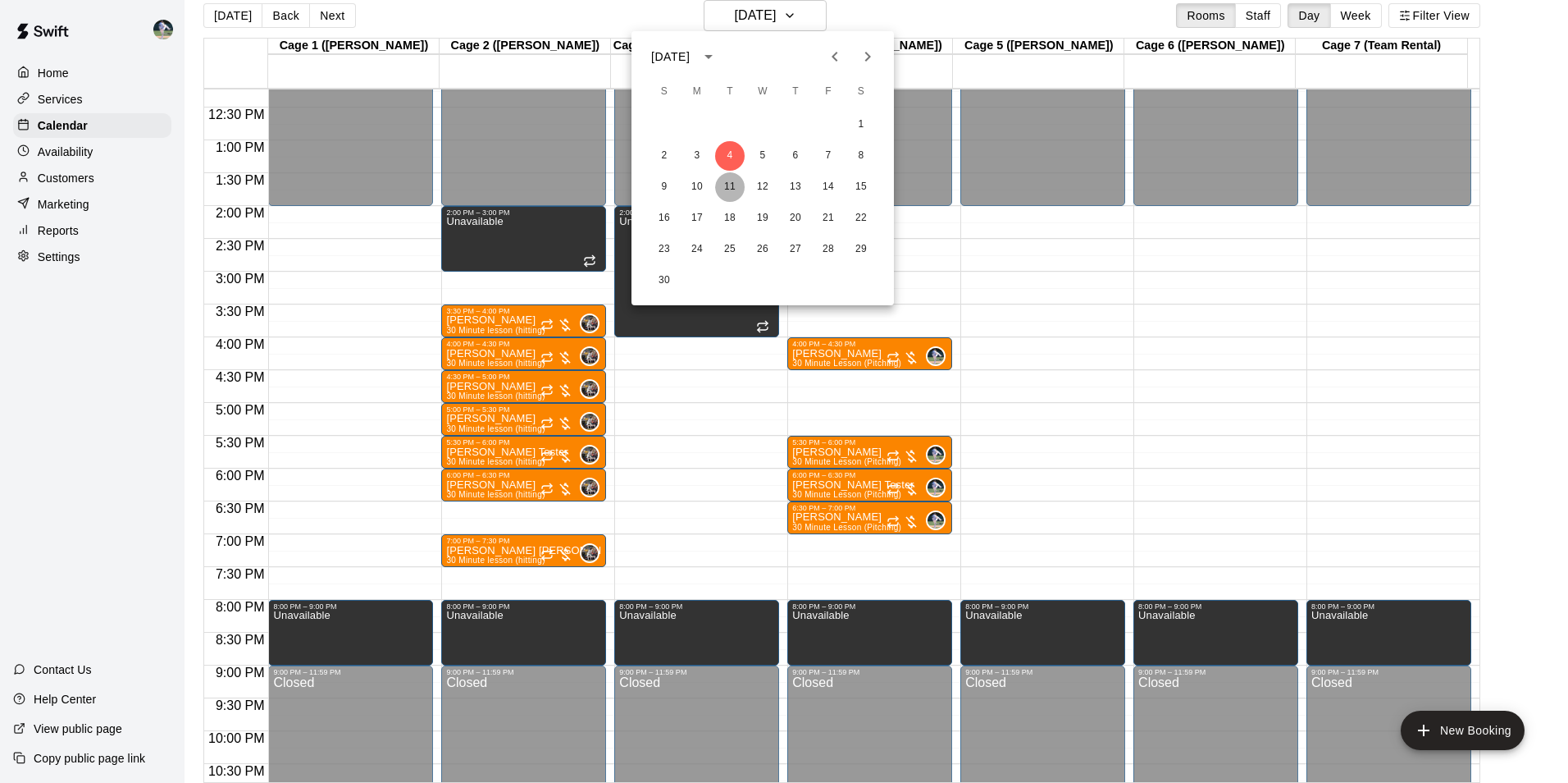
click at [729, 188] on button "11" at bounding box center [729, 187] width 29 height 29
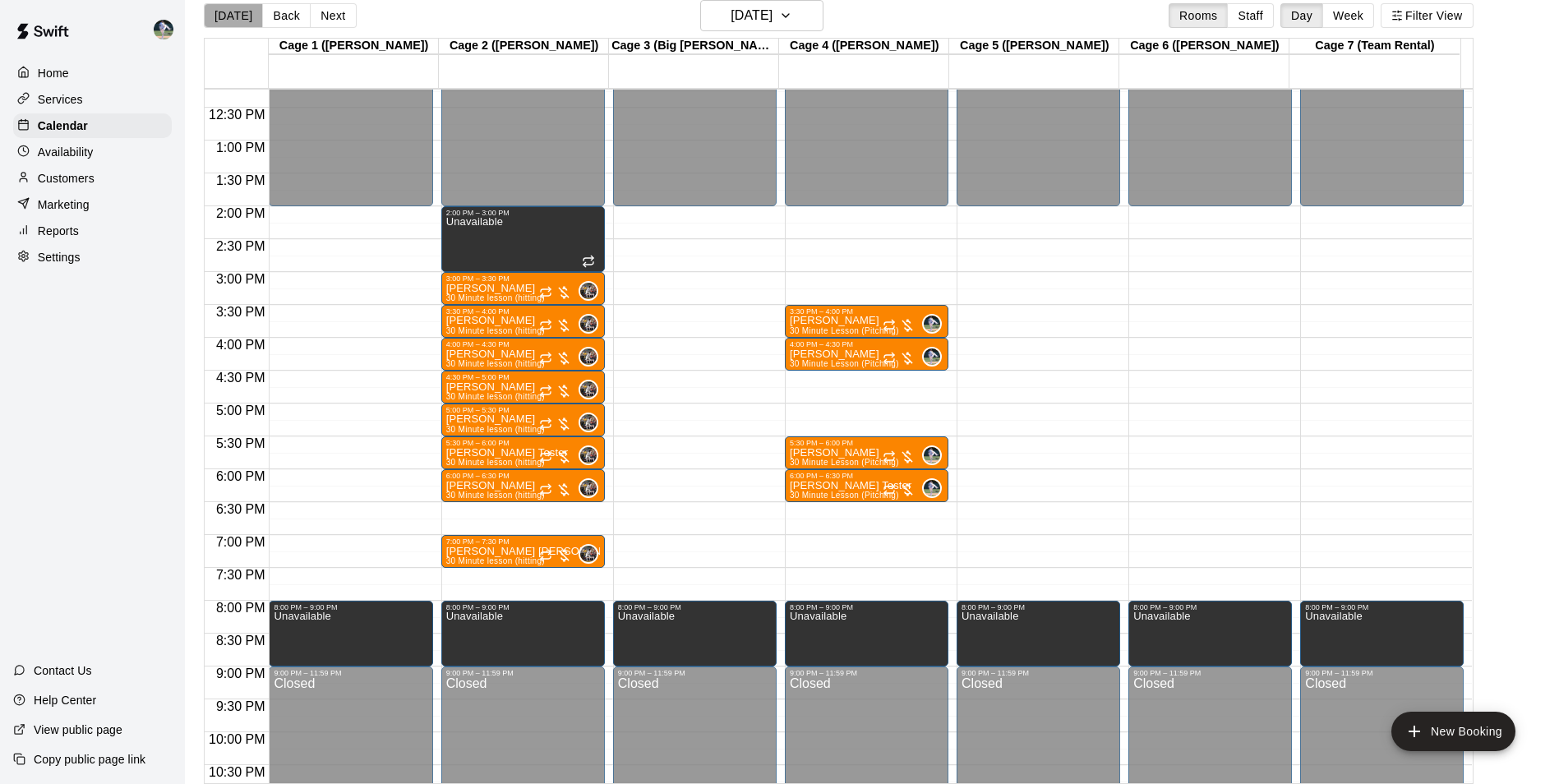
click at [234, 3] on button "[DATE]" at bounding box center [233, 16] width 59 height 25
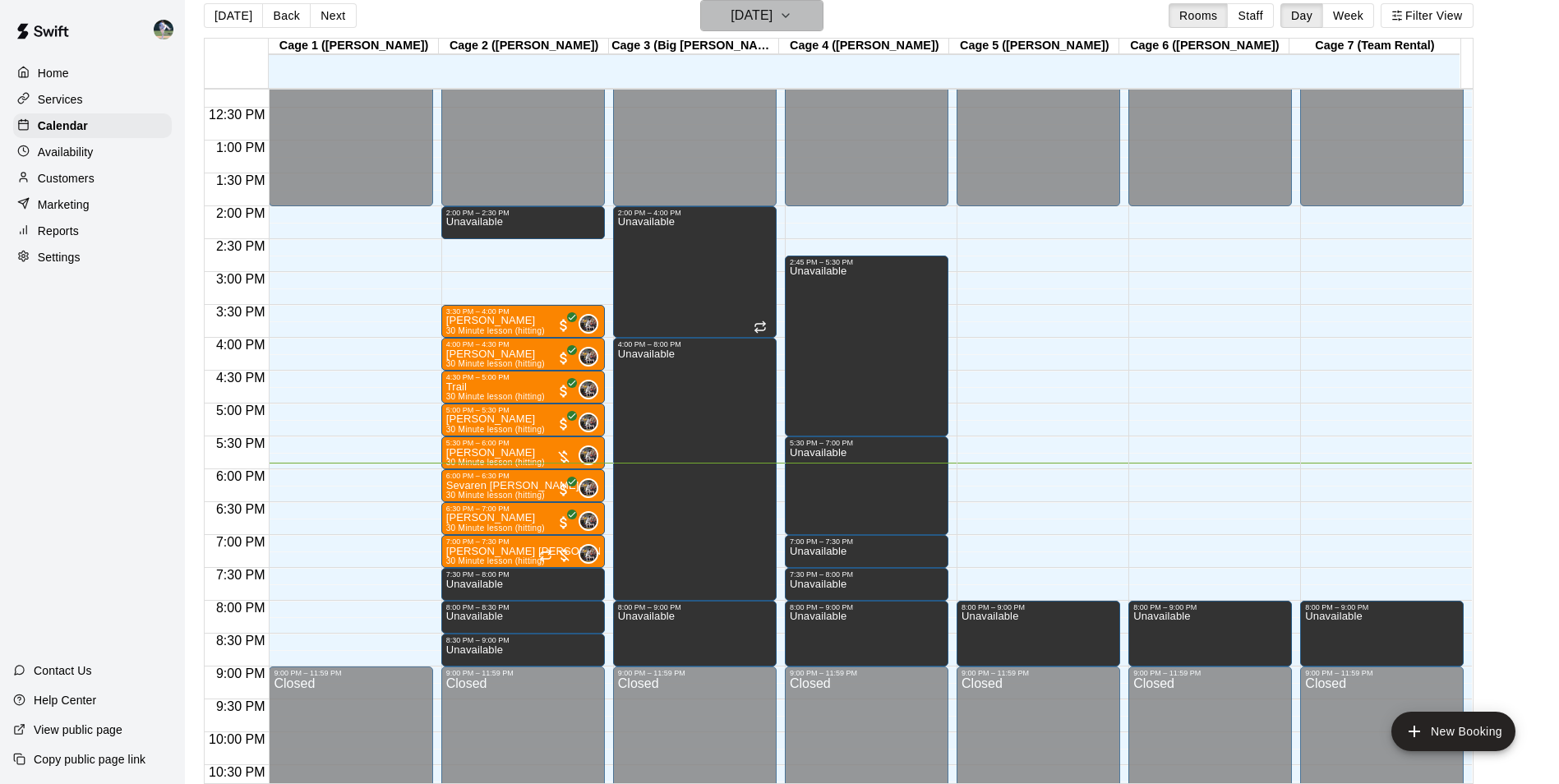
click at [739, 12] on h6 "[DATE]" at bounding box center [751, 16] width 42 height 23
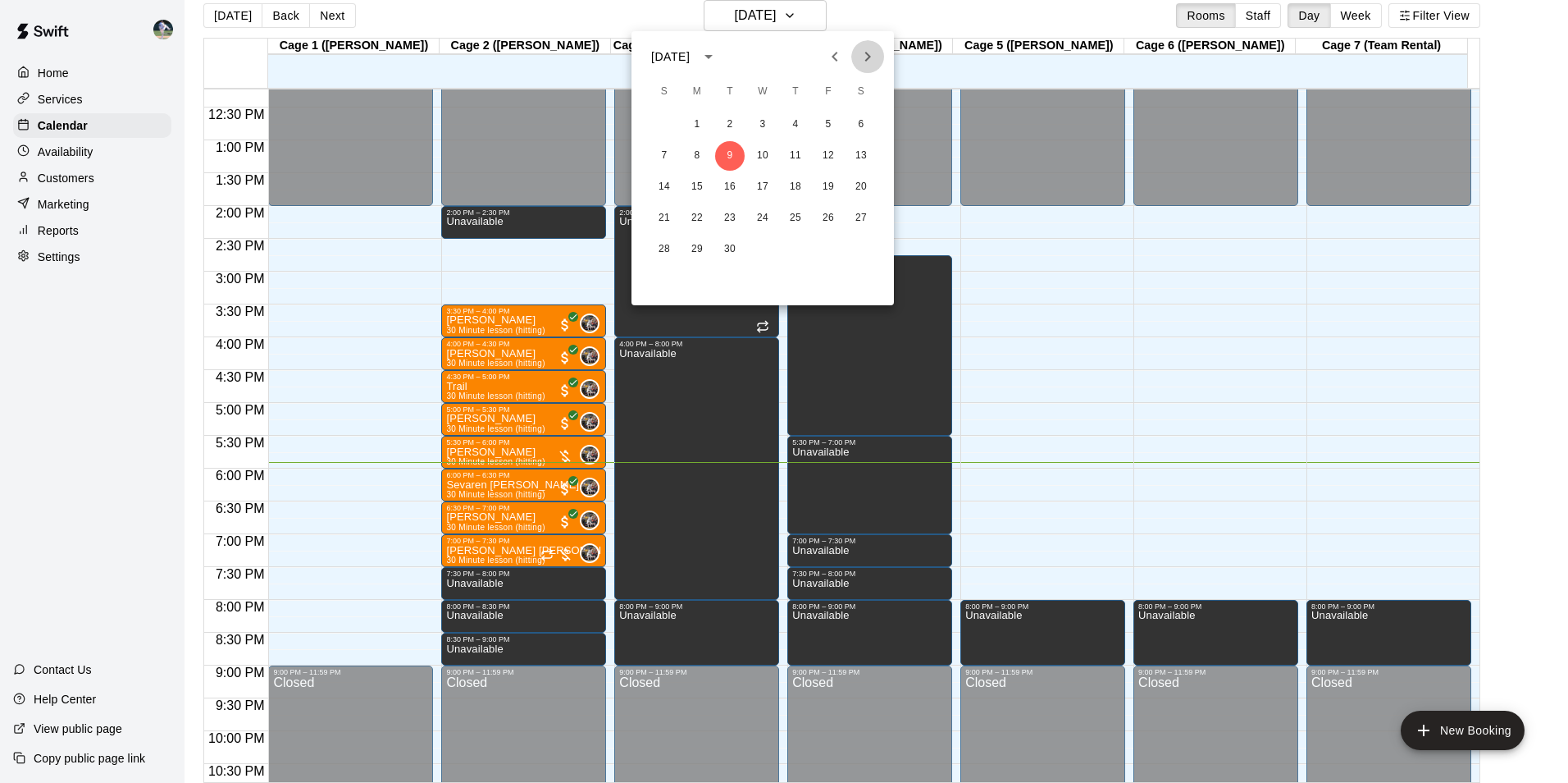
click at [866, 57] on icon "Next month" at bounding box center [867, 56] width 20 height 20
click at [731, 154] on button "7" at bounding box center [729, 156] width 29 height 29
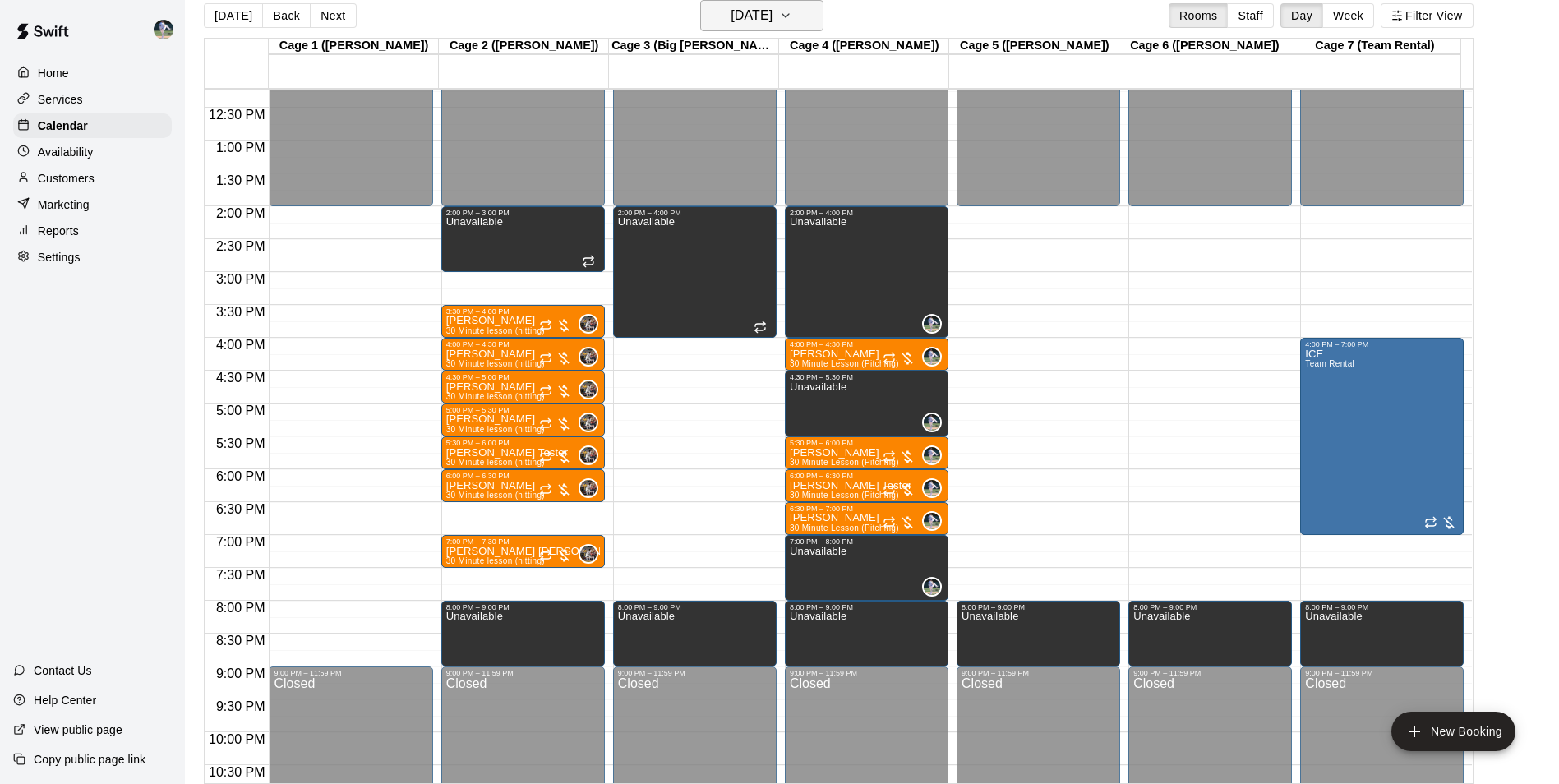
click at [743, 23] on h6 "[DATE]" at bounding box center [751, 16] width 42 height 23
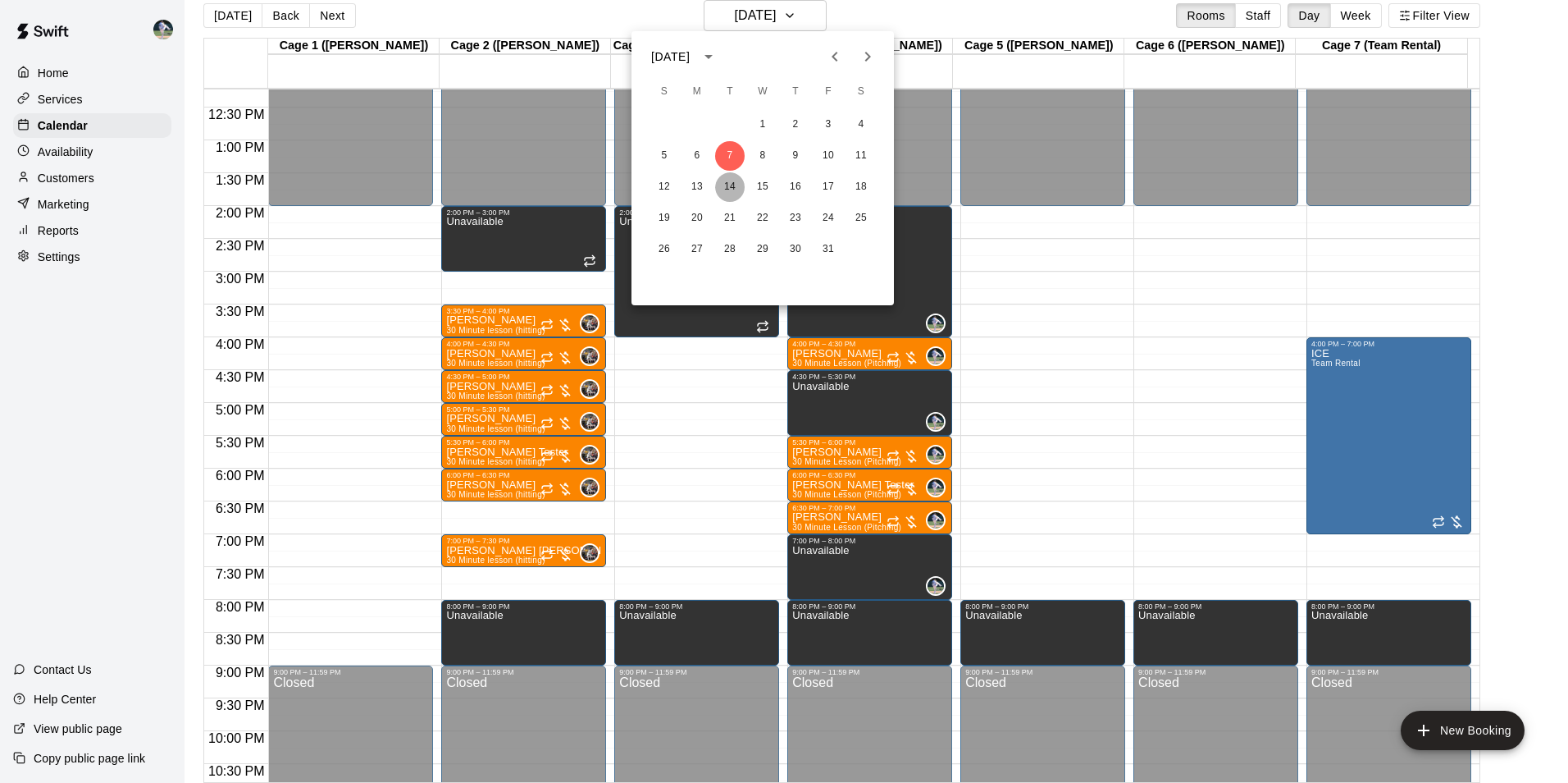
click at [732, 185] on button "14" at bounding box center [729, 187] width 29 height 29
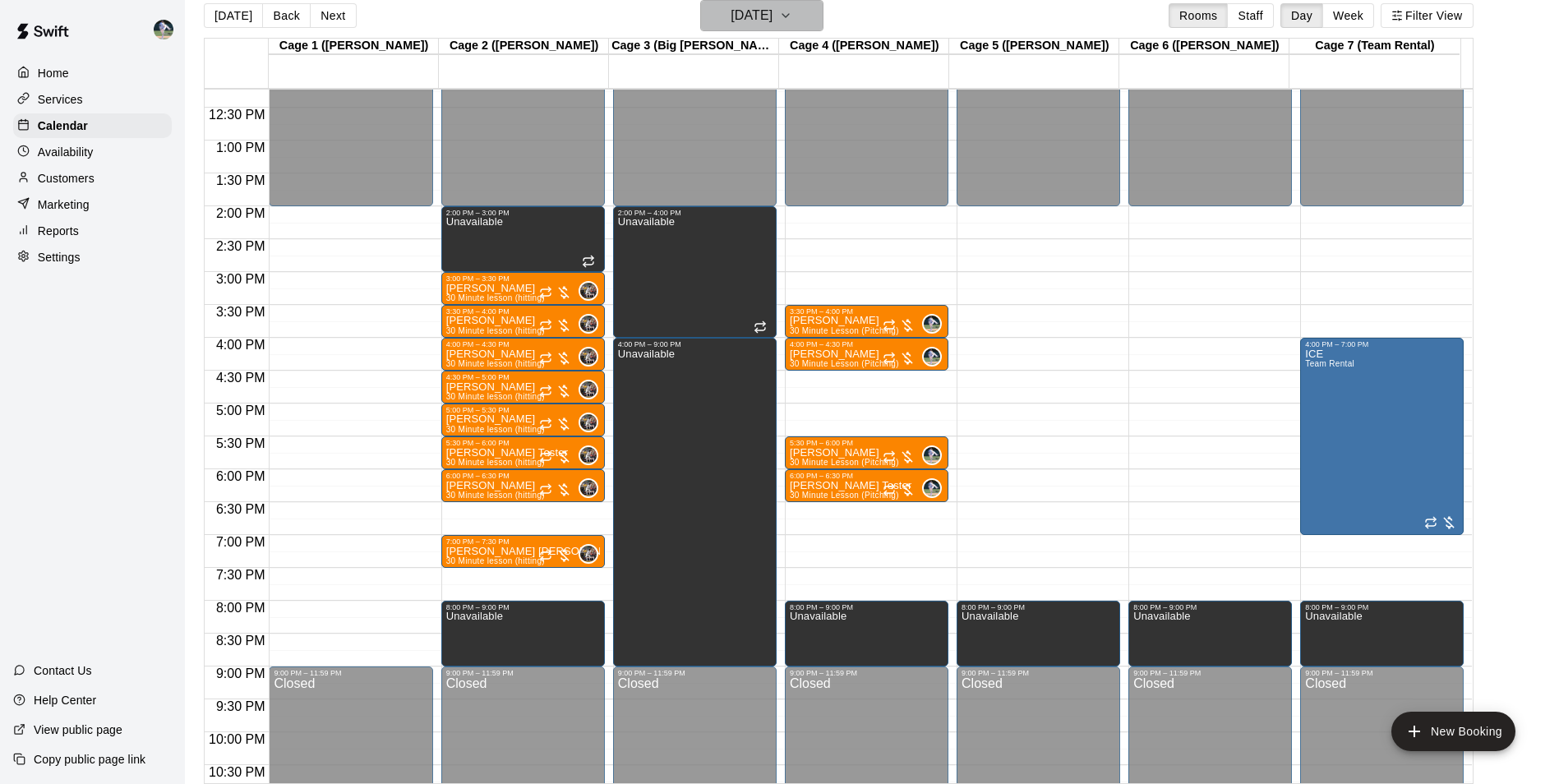
click at [748, 20] on h6 "[DATE]" at bounding box center [751, 16] width 42 height 23
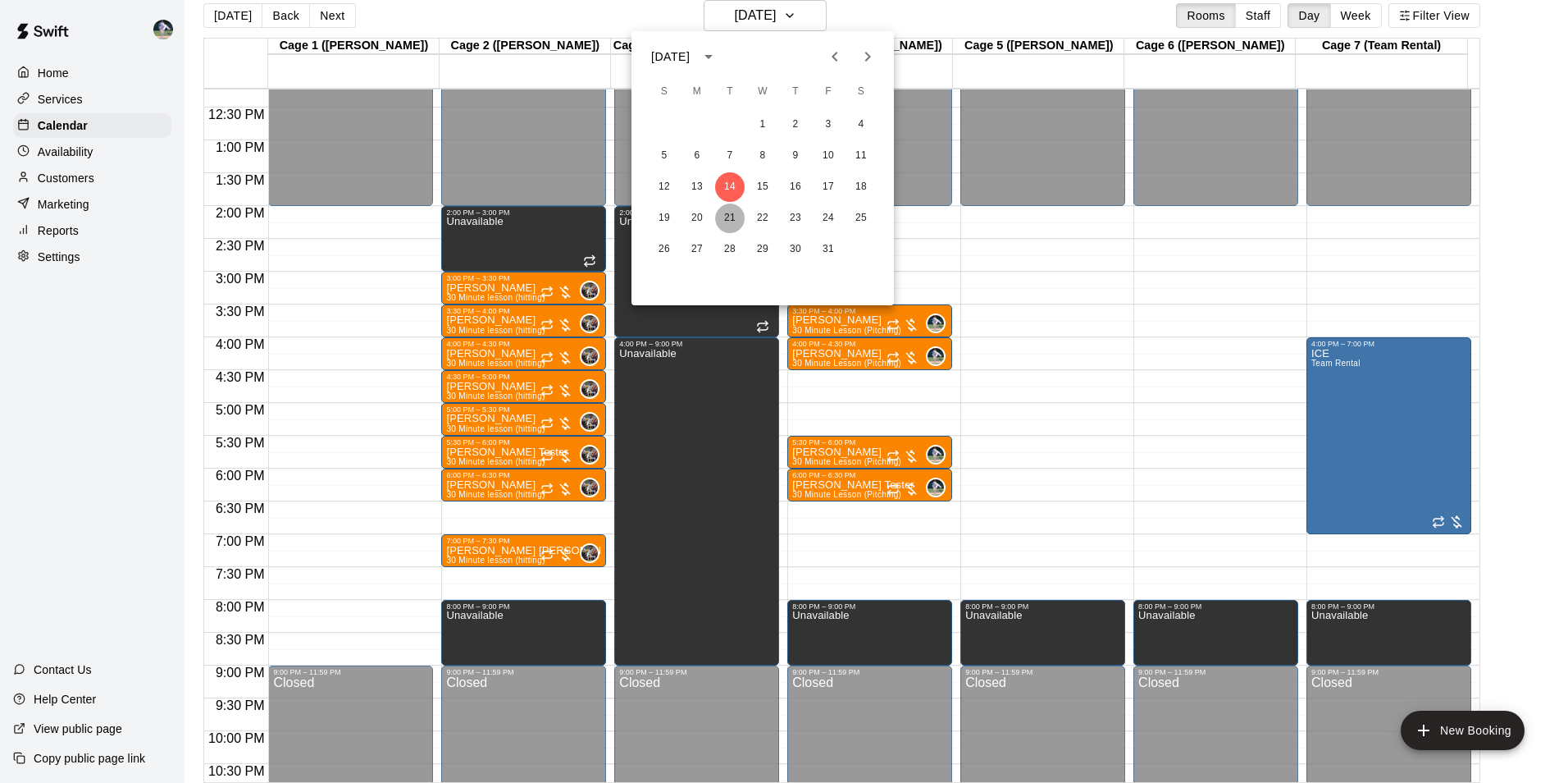
click at [731, 216] on button "21" at bounding box center [729, 218] width 29 height 29
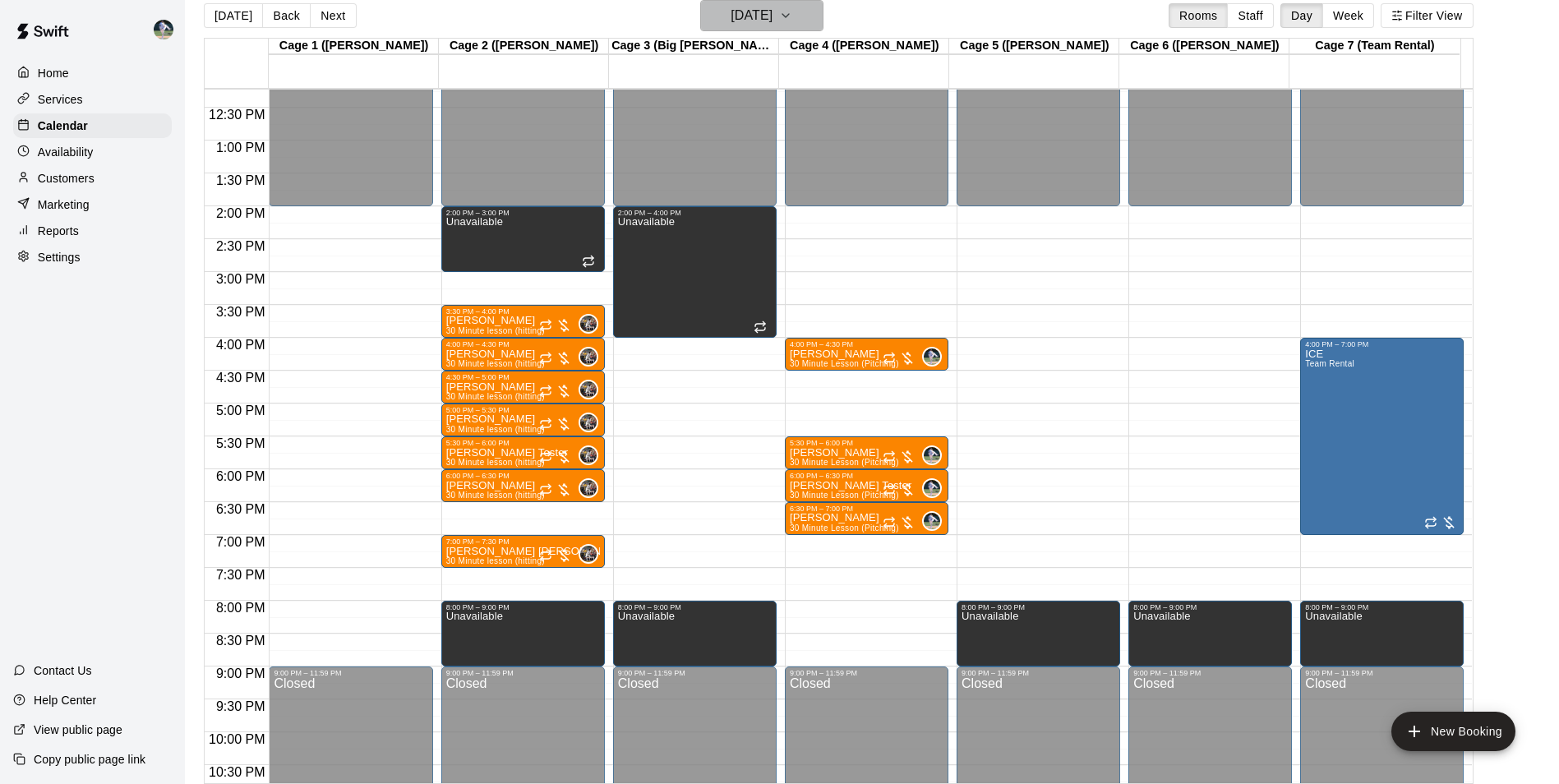
click at [747, 22] on h6 "[DATE]" at bounding box center [751, 16] width 42 height 23
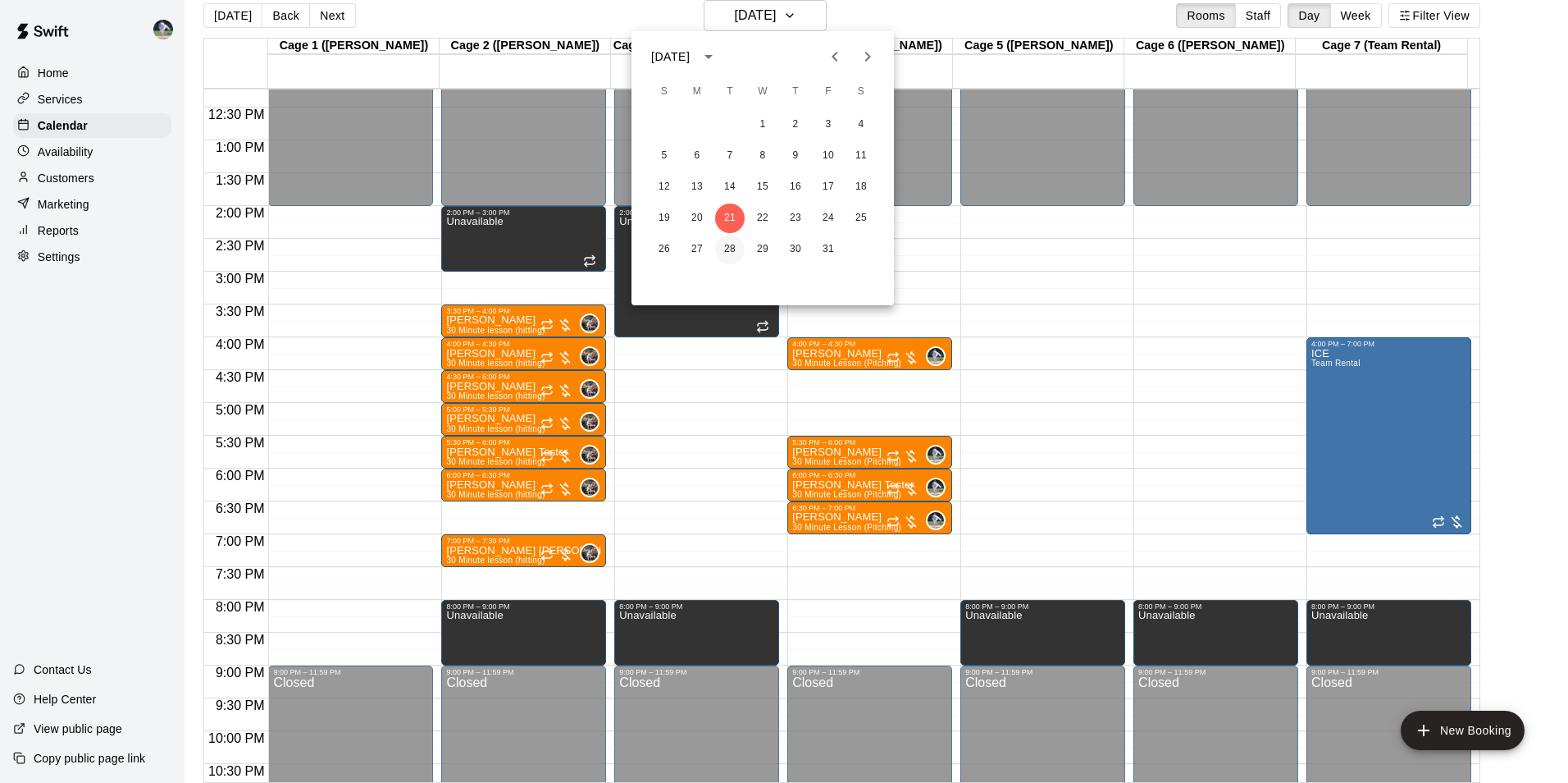
click at [729, 245] on button "28" at bounding box center [729, 250] width 29 height 29
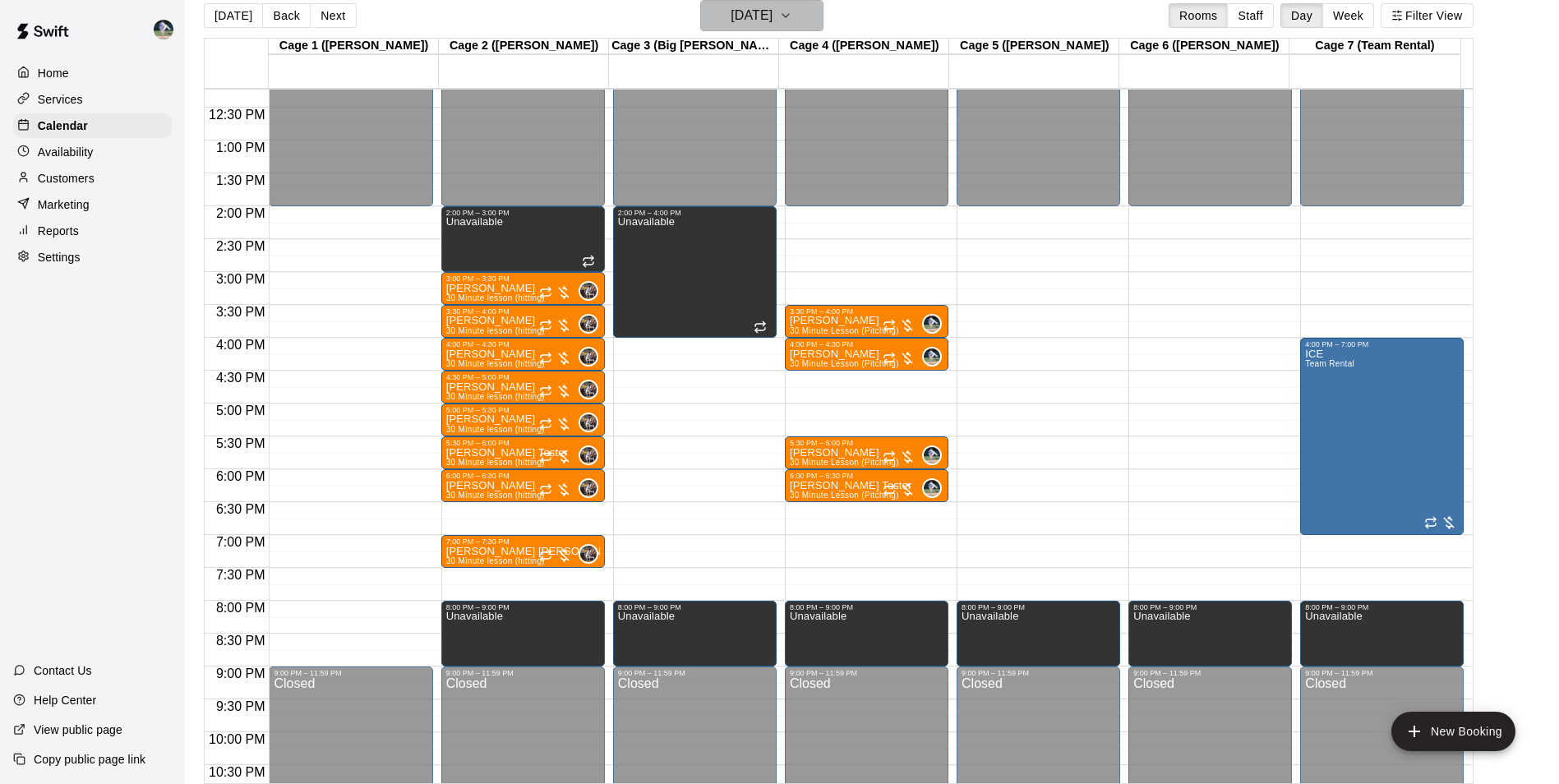
click at [751, 21] on h6 "[DATE]" at bounding box center [751, 16] width 42 height 23
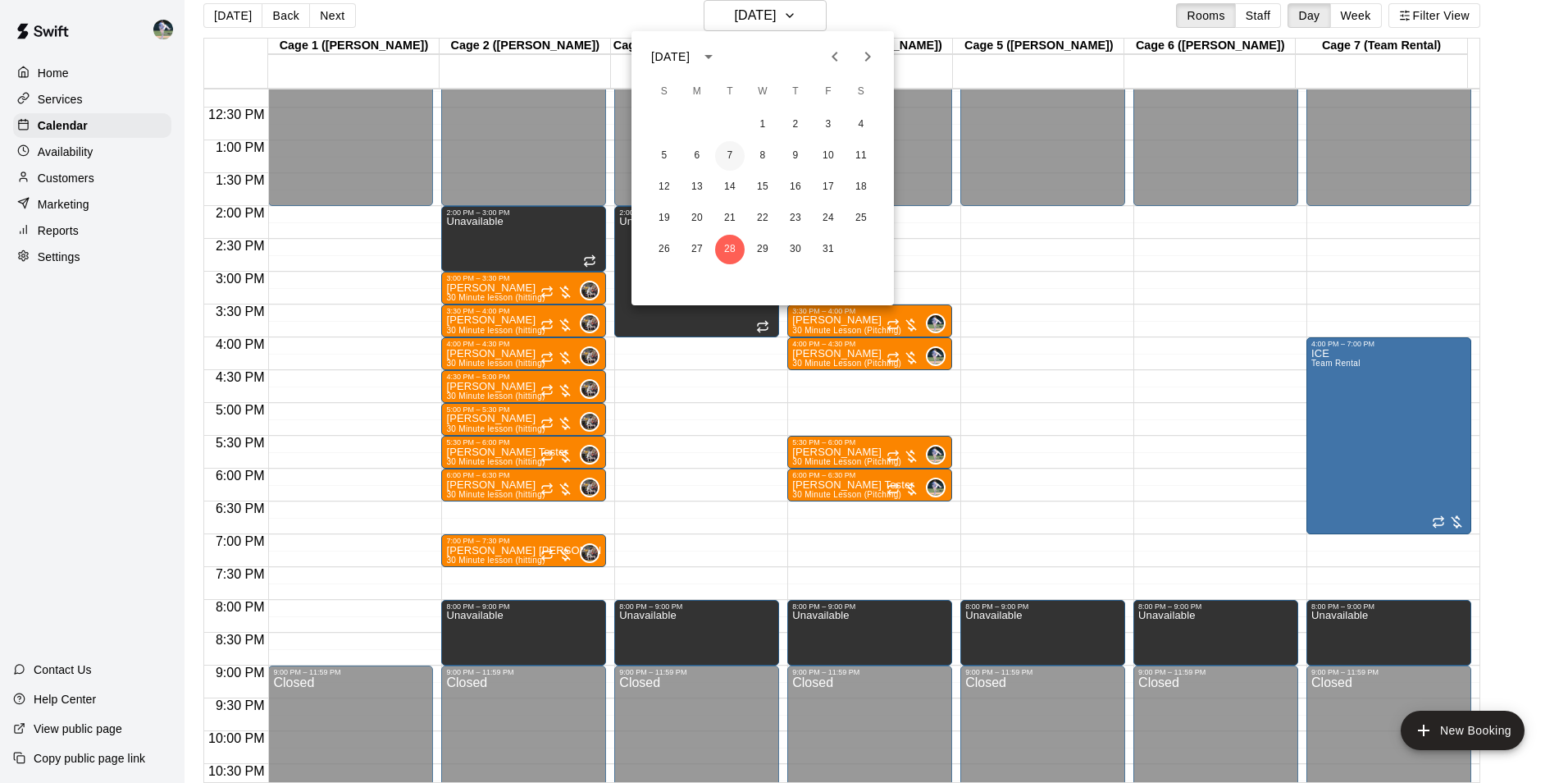
click at [731, 155] on button "7" at bounding box center [729, 156] width 29 height 29
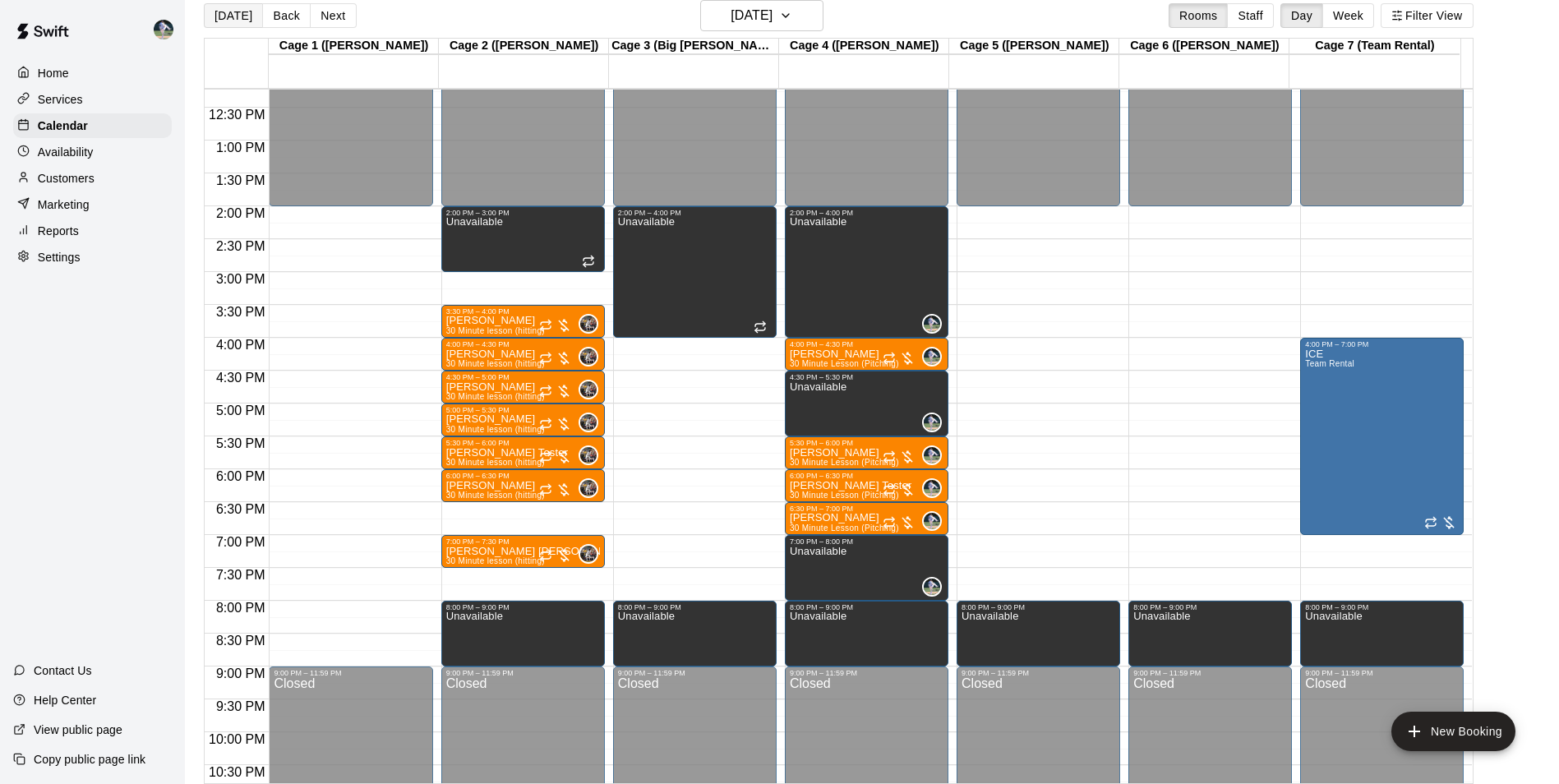
click at [233, 13] on button "[DATE]" at bounding box center [233, 16] width 59 height 25
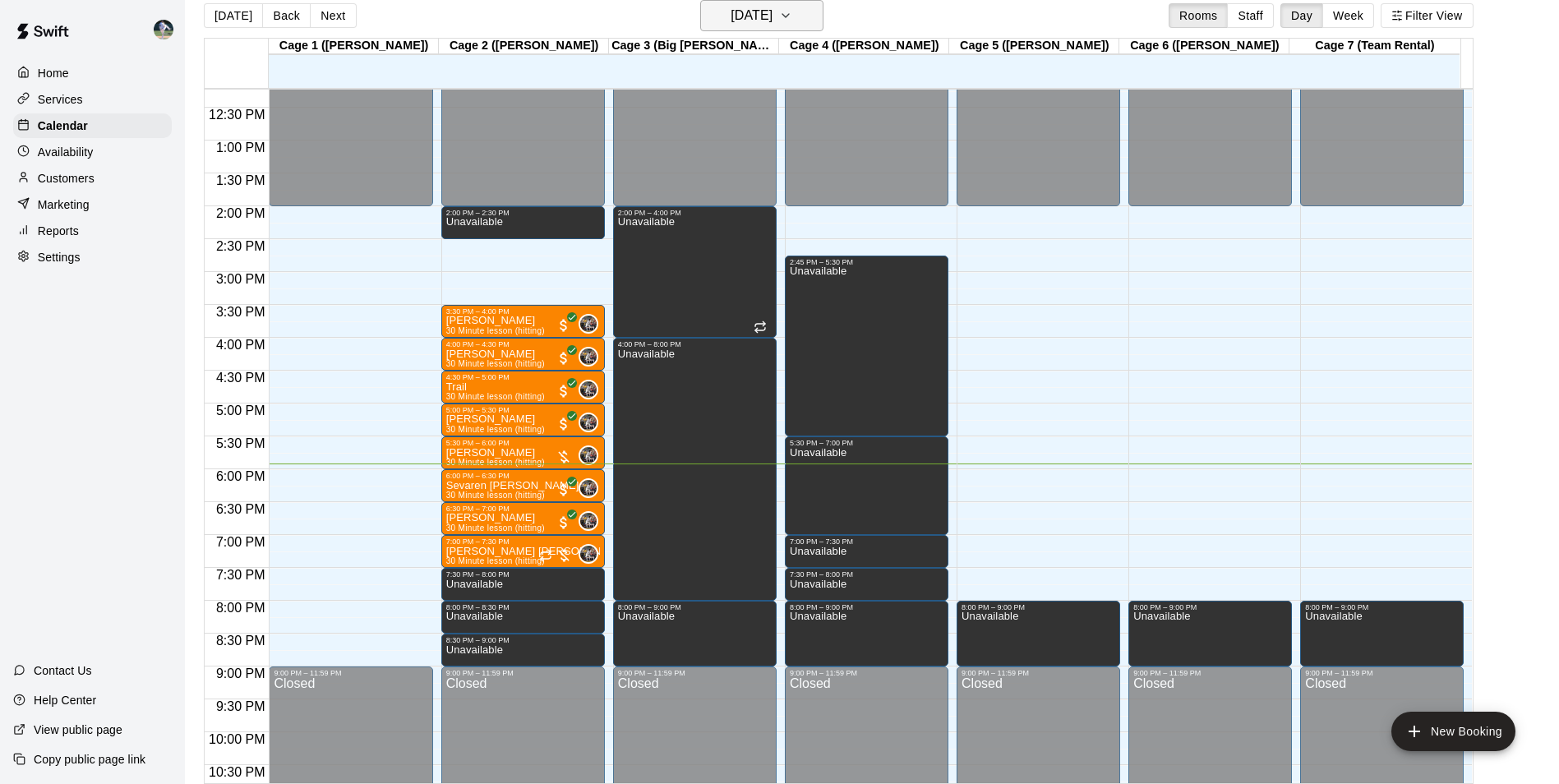
click at [735, 9] on h6 "[DATE]" at bounding box center [751, 16] width 42 height 23
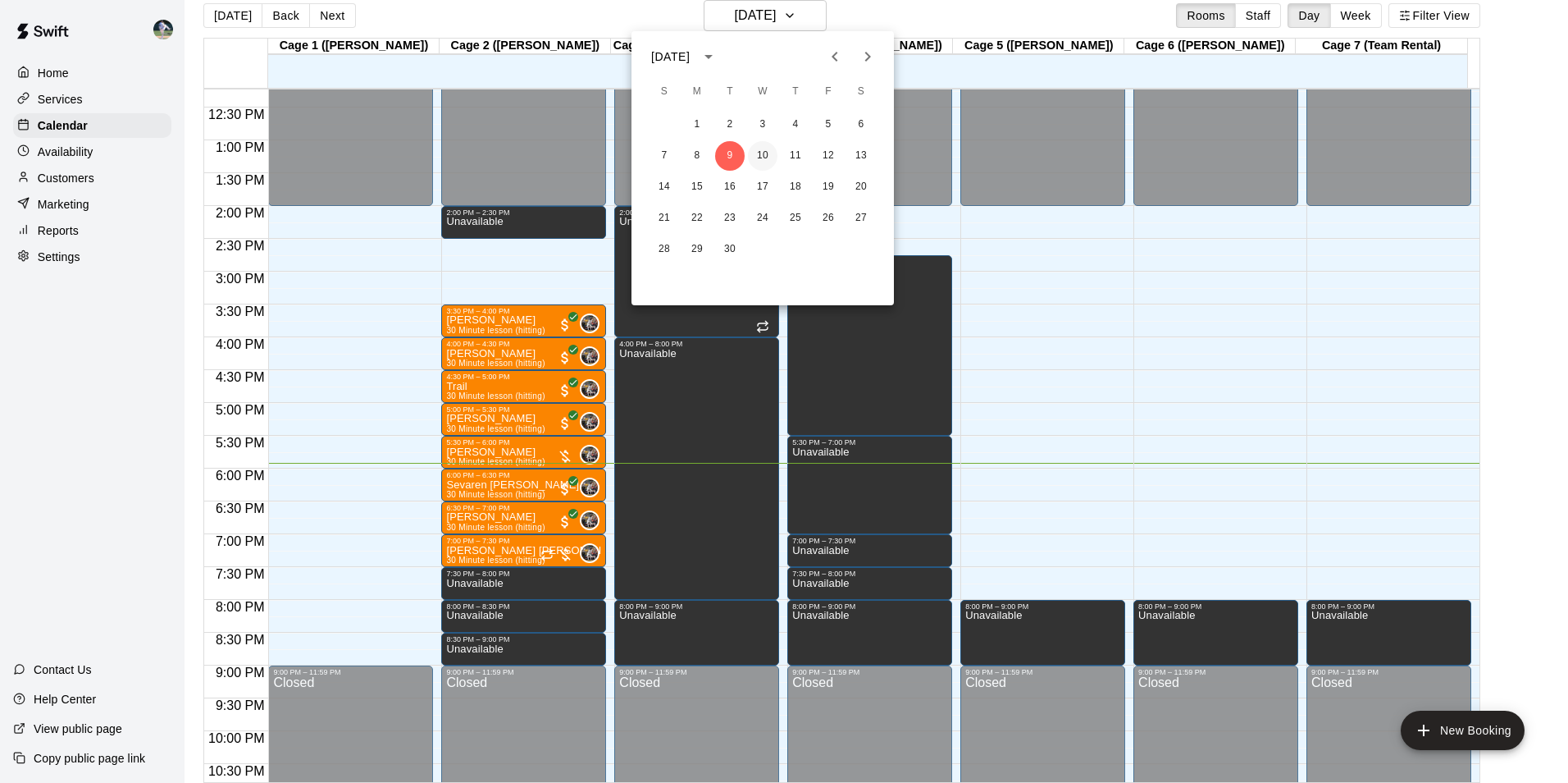
click at [766, 152] on button "10" at bounding box center [763, 156] width 29 height 29
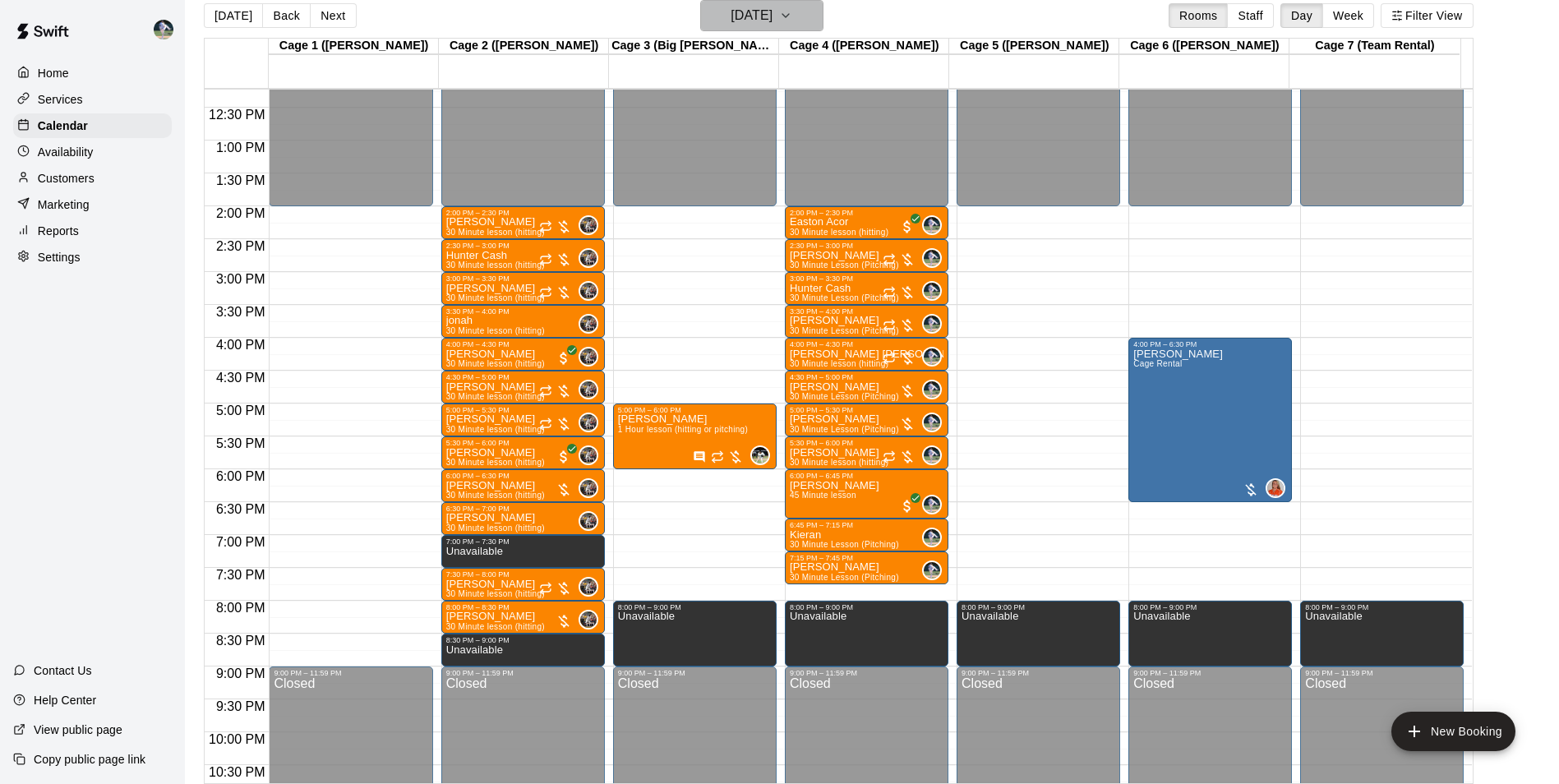
click at [758, 16] on h6 "[DATE]" at bounding box center [751, 16] width 42 height 23
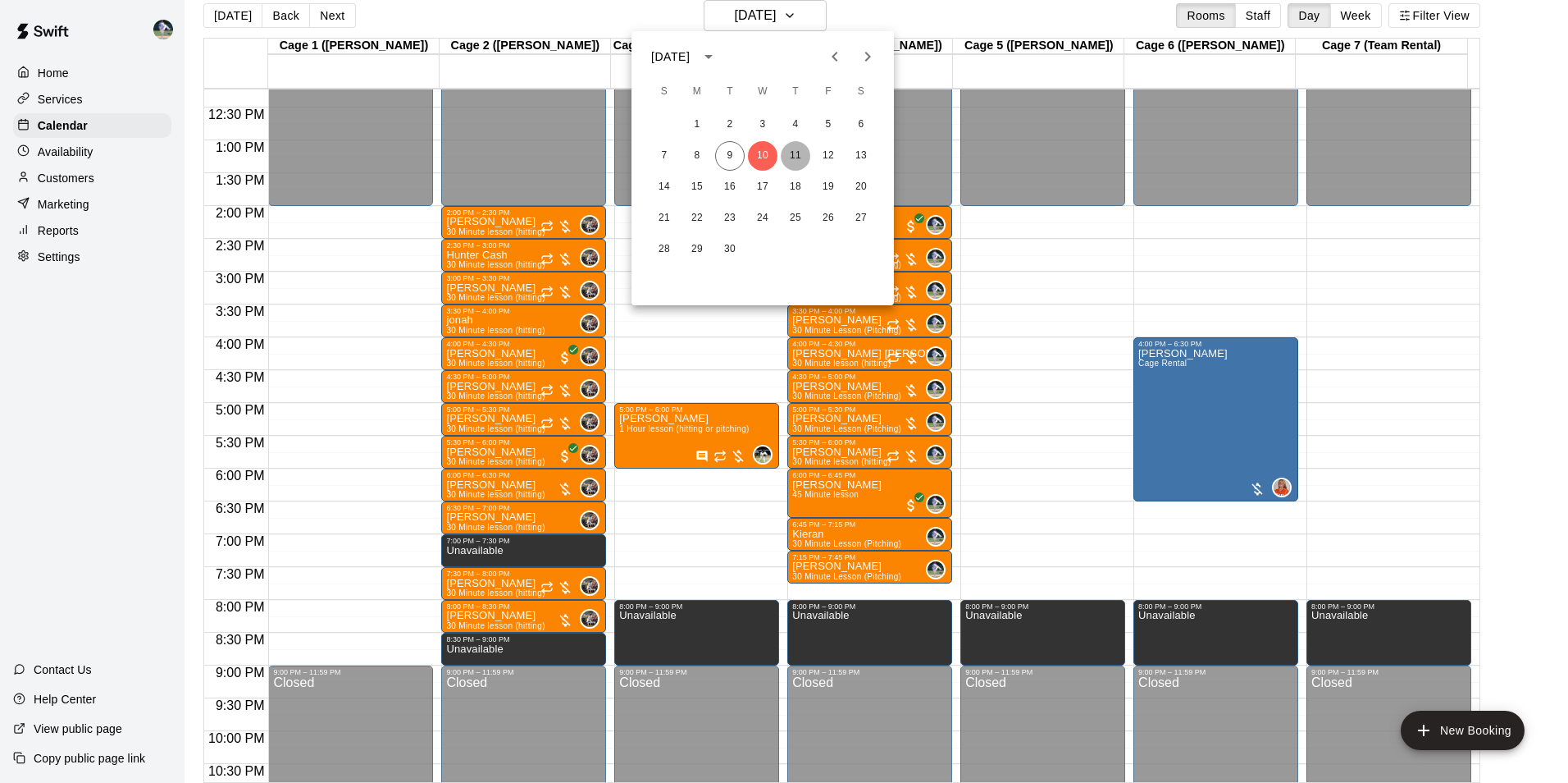
click at [790, 155] on button "11" at bounding box center [796, 156] width 29 height 29
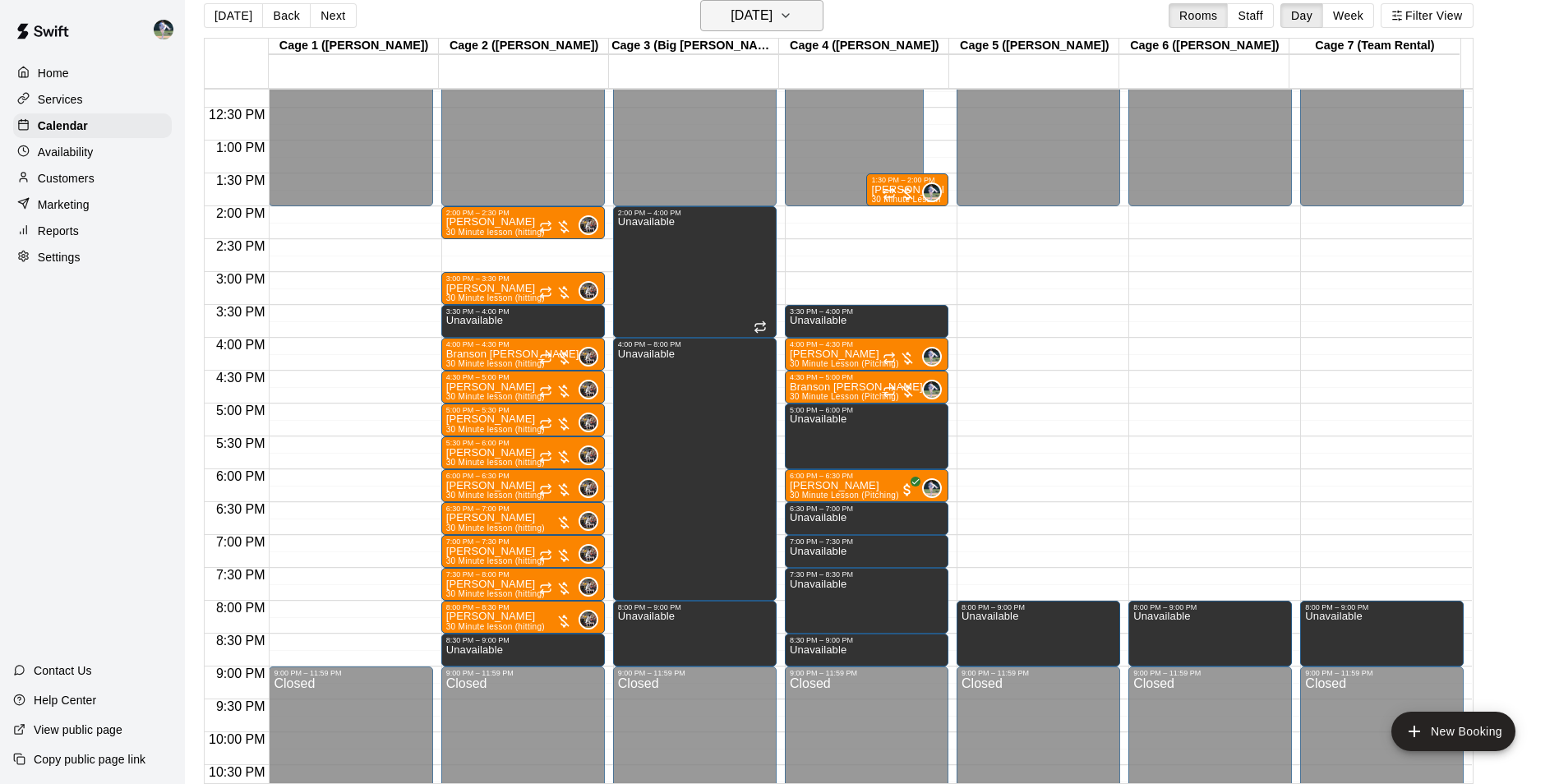
click at [745, 19] on h6 "[DATE]" at bounding box center [751, 16] width 42 height 23
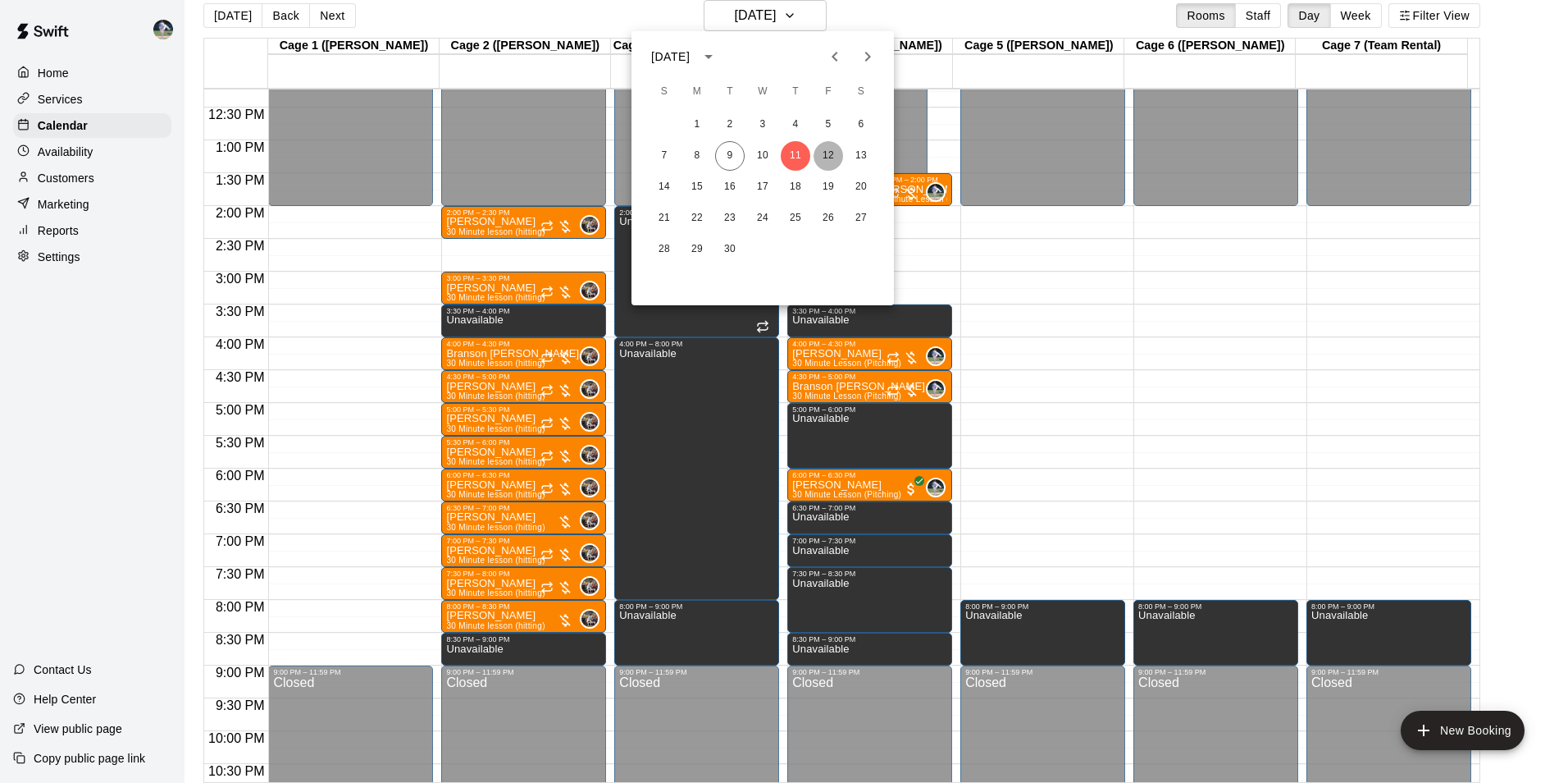
click at [831, 151] on button "12" at bounding box center [828, 156] width 29 height 29
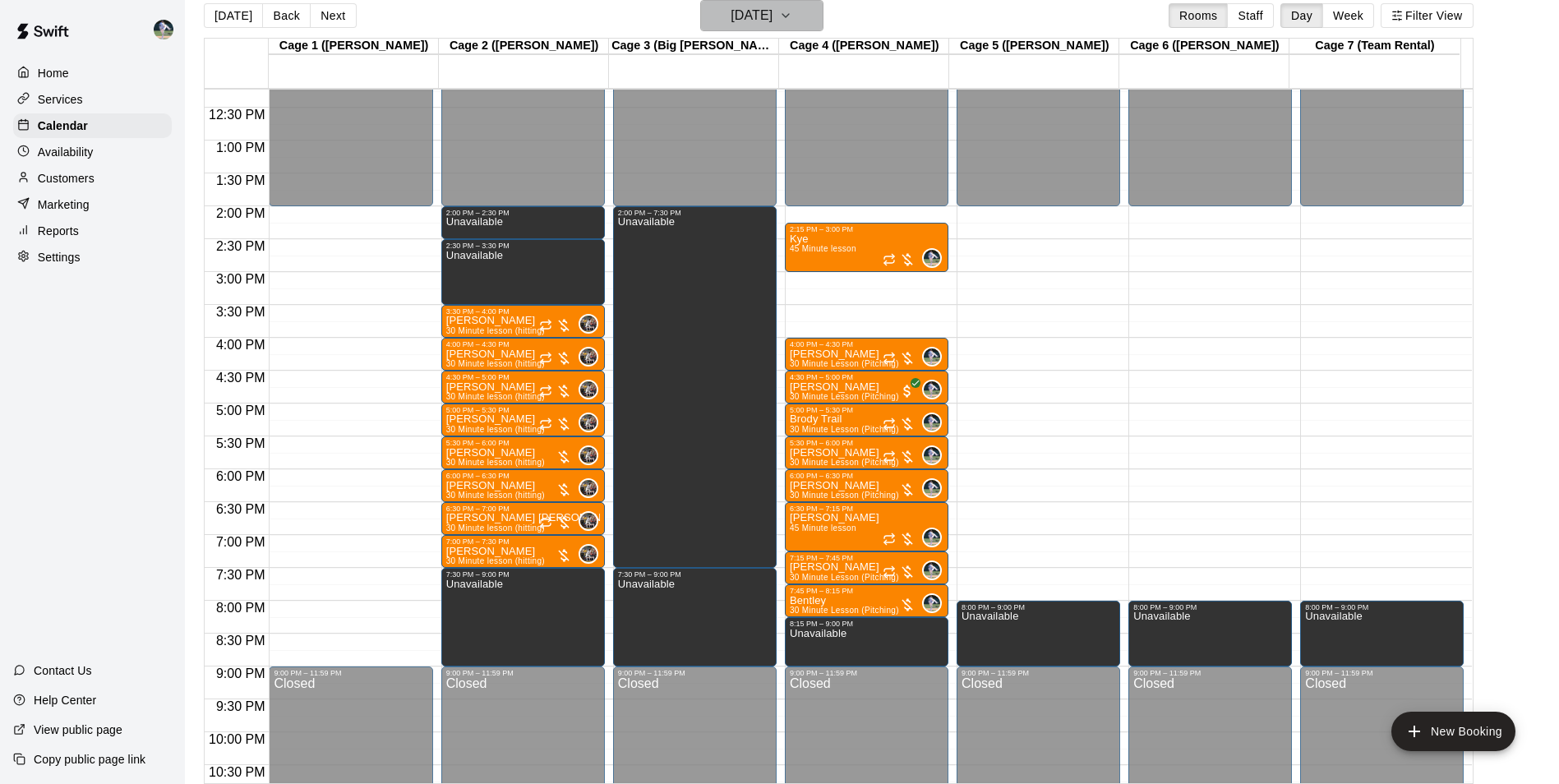
click at [746, 20] on h6 "[DATE]" at bounding box center [751, 16] width 42 height 23
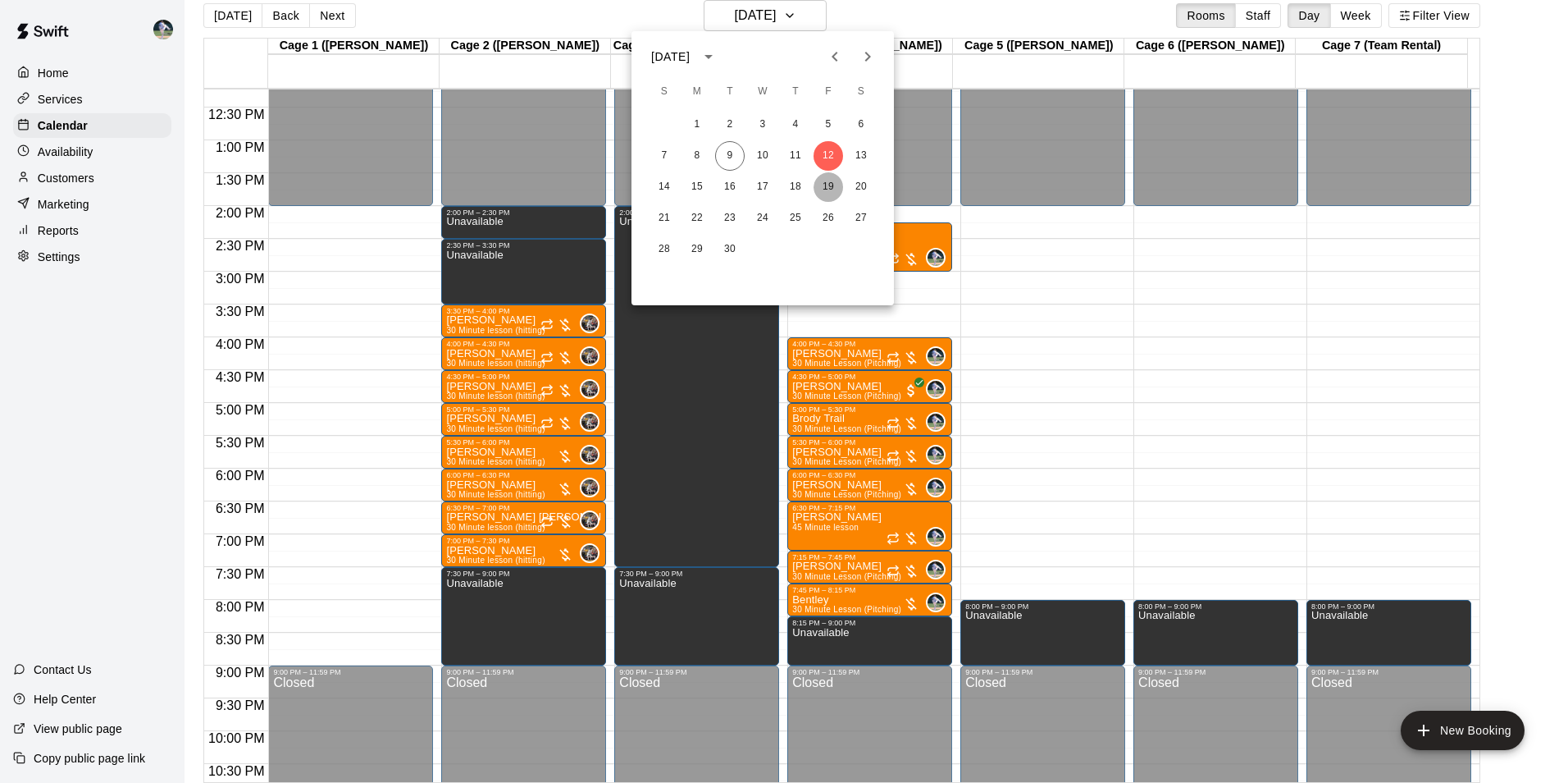
click at [827, 186] on button "19" at bounding box center [828, 187] width 29 height 29
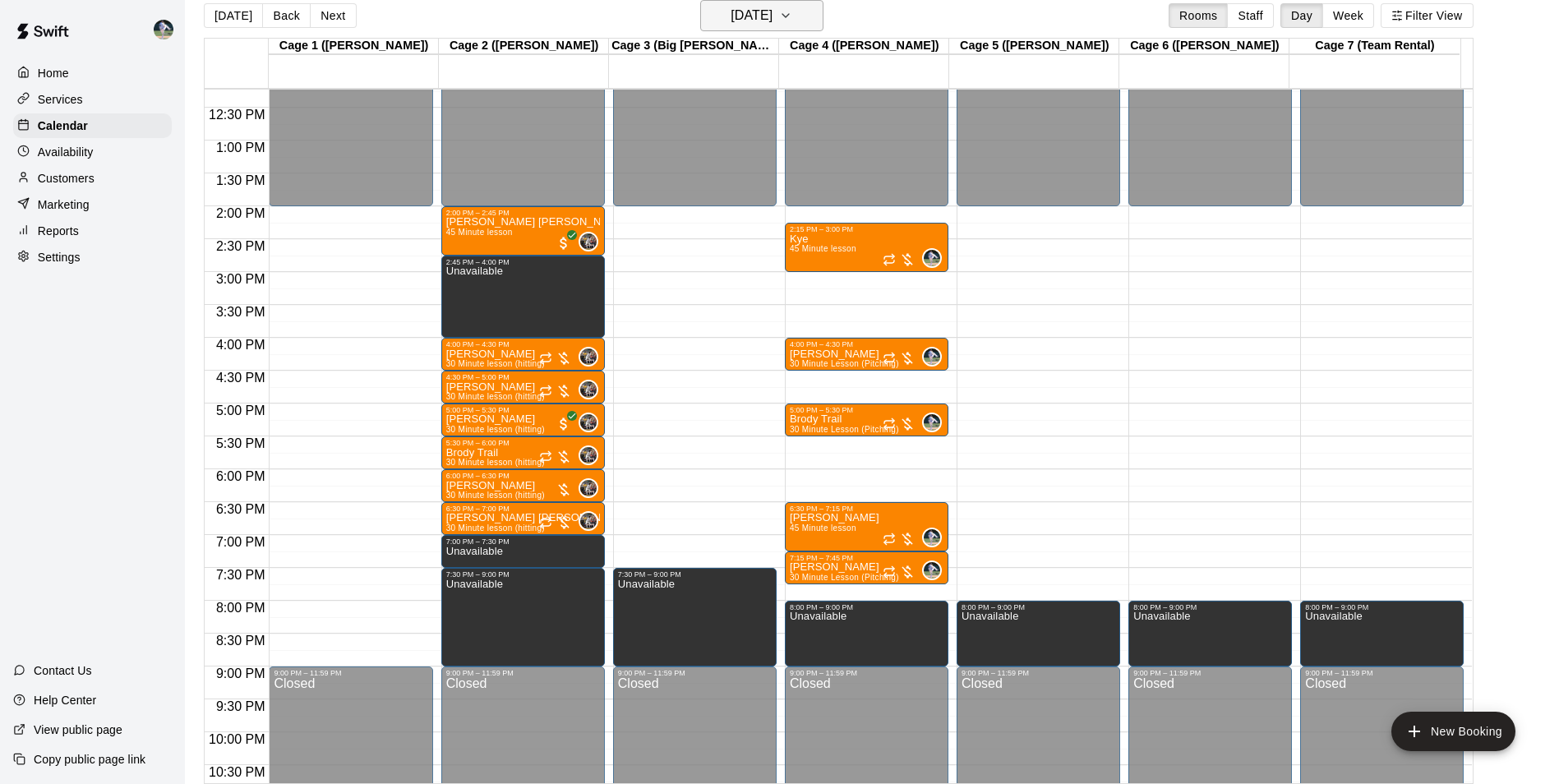
click at [760, 27] on h6 "[DATE]" at bounding box center [751, 16] width 42 height 23
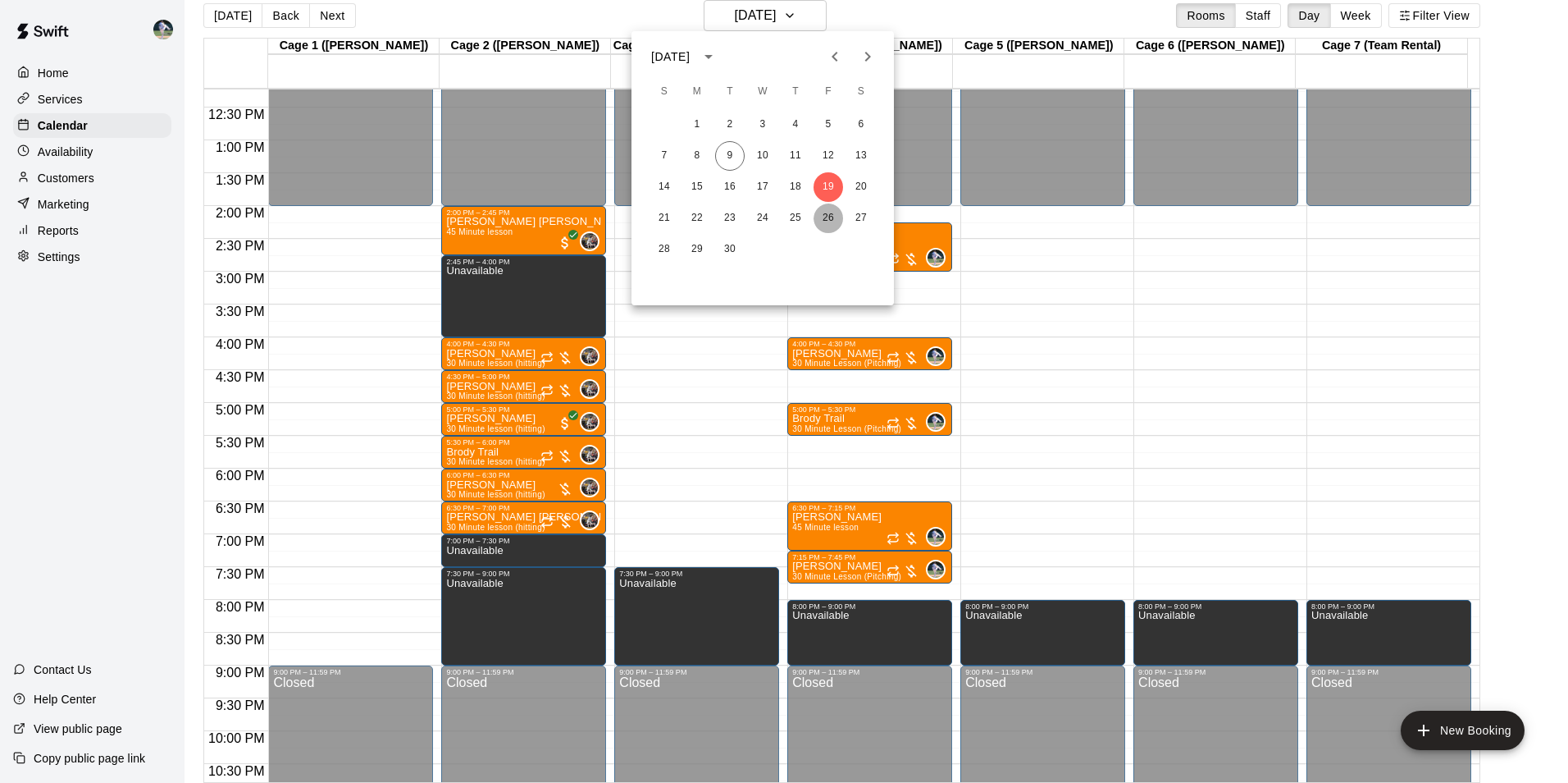
click at [822, 219] on button "26" at bounding box center [828, 218] width 29 height 29
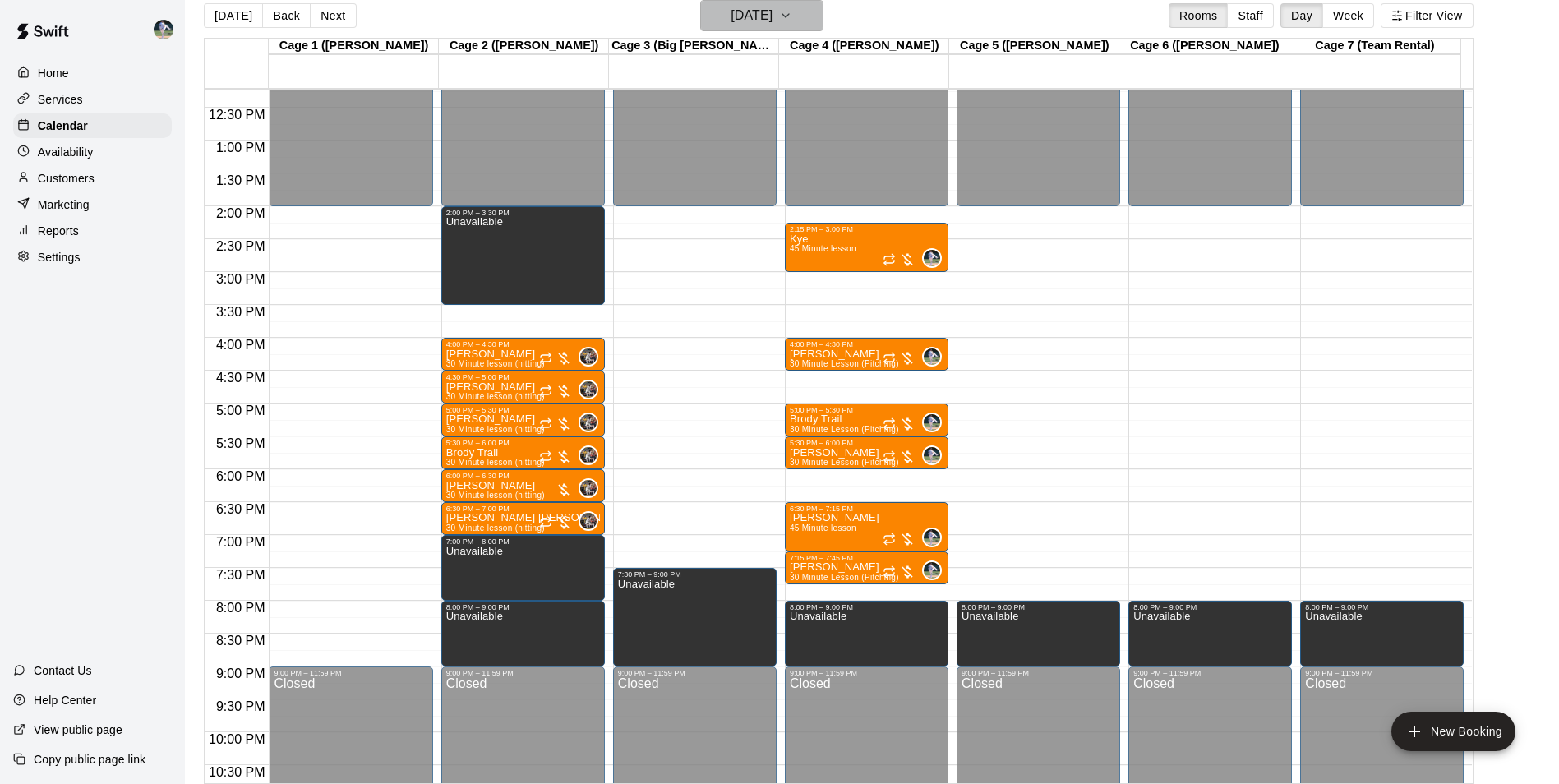
click at [750, 16] on h6 "[DATE]" at bounding box center [751, 16] width 42 height 23
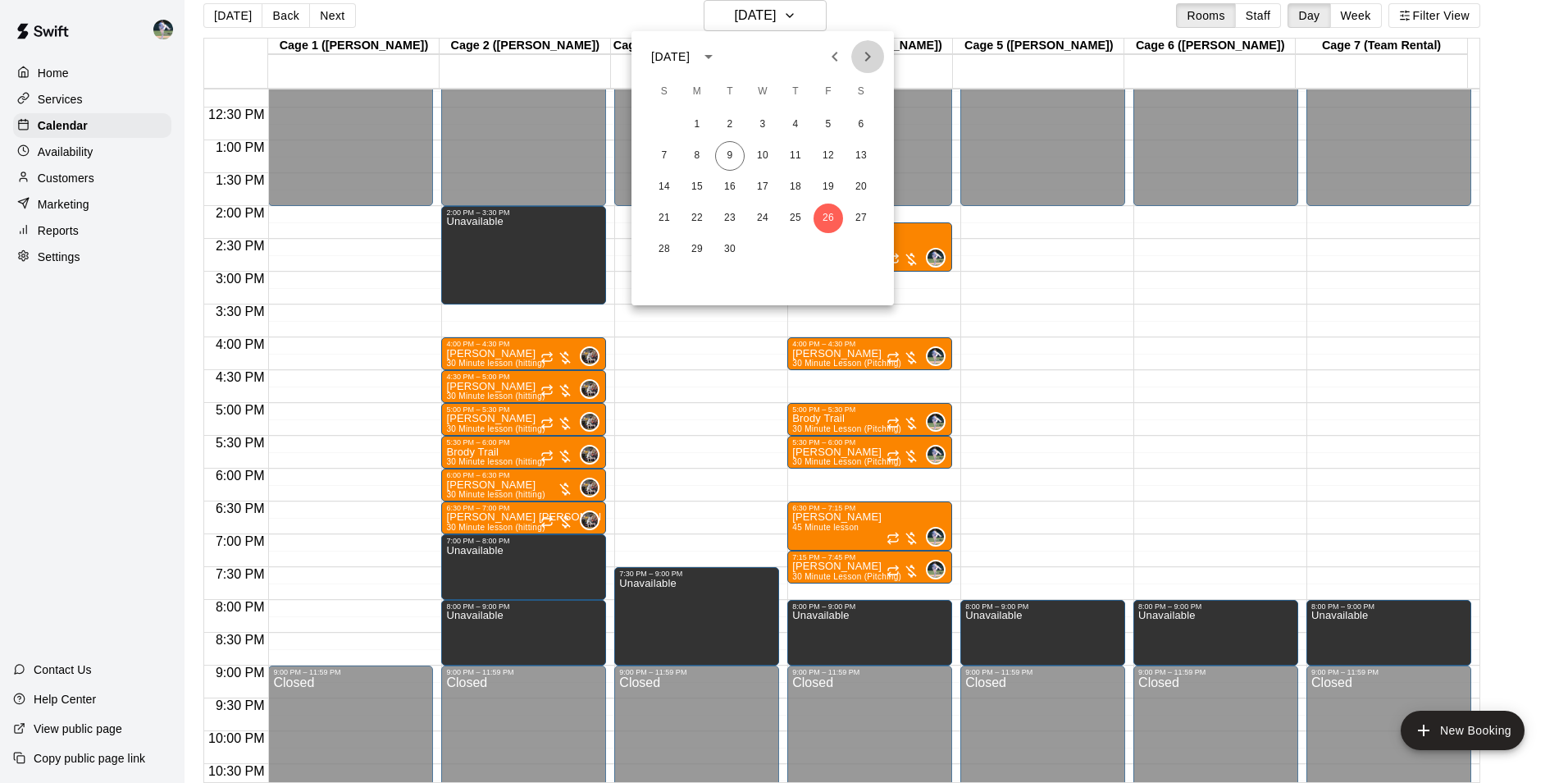
click at [867, 52] on icon "Next month" at bounding box center [868, 56] width 6 height 9
click at [831, 121] on button "3" at bounding box center [828, 125] width 29 height 29
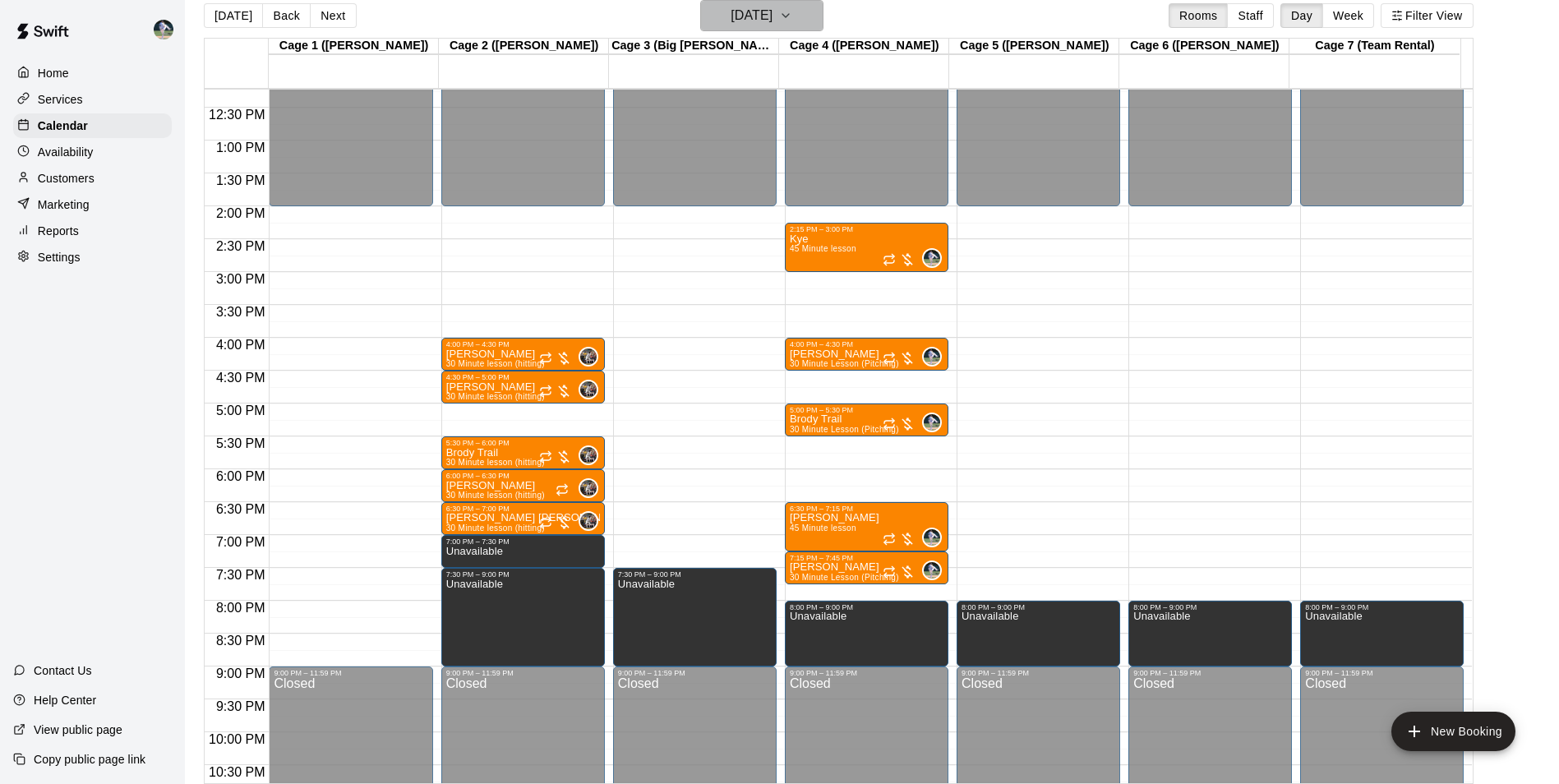
click at [749, 14] on h6 "[DATE]" at bounding box center [751, 16] width 42 height 23
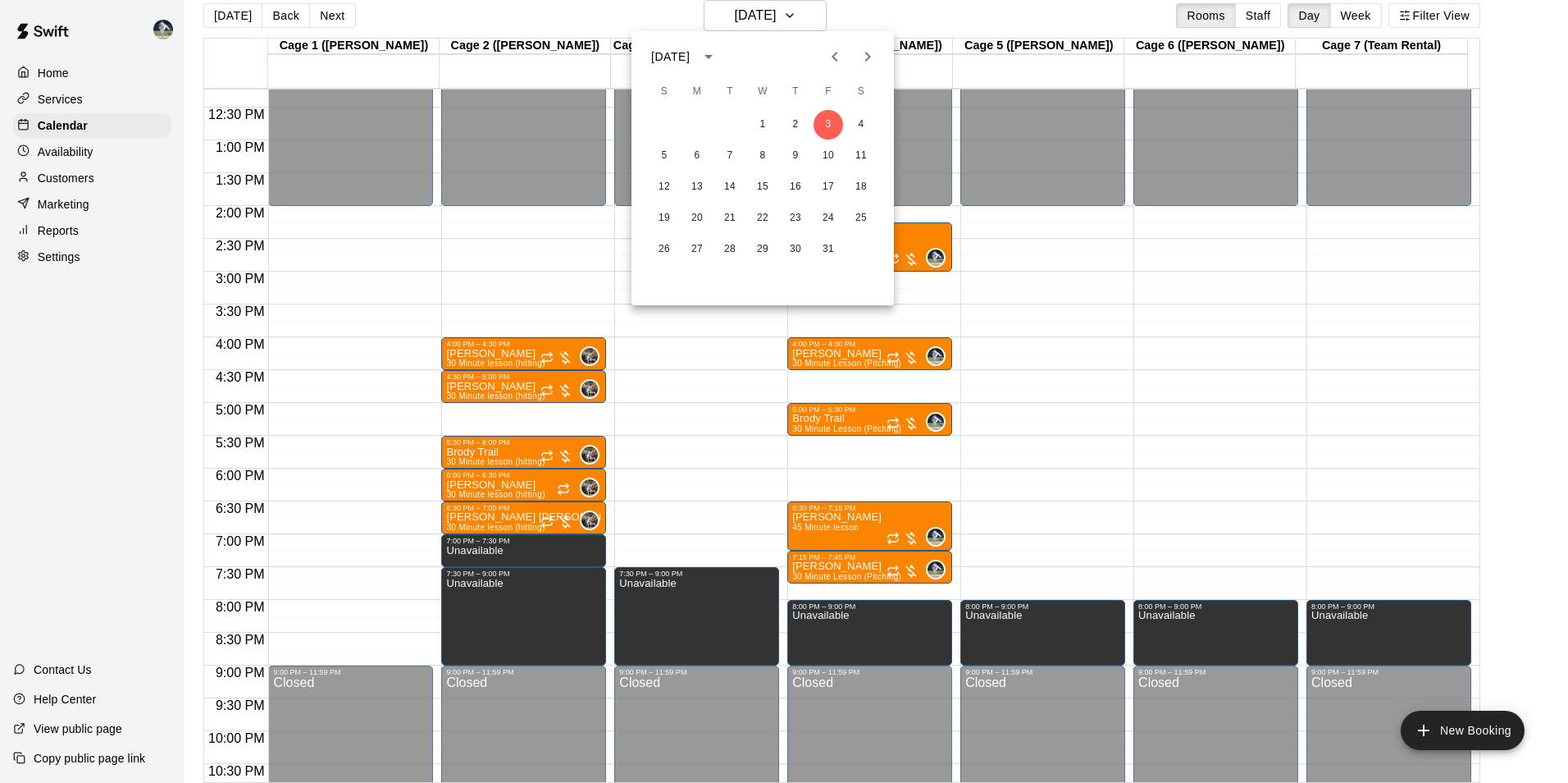
click at [238, 13] on div at bounding box center [784, 392] width 1568 height 783
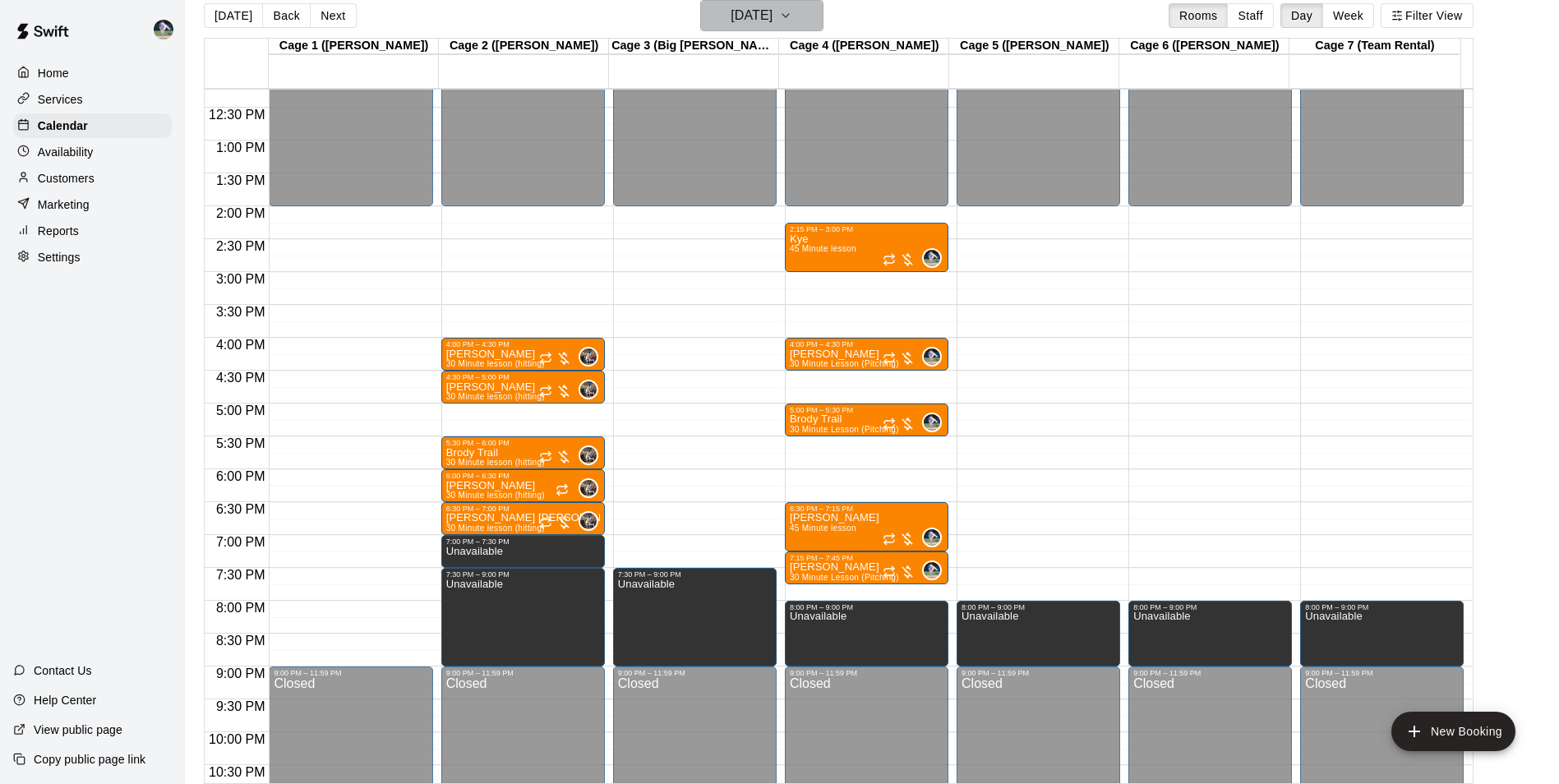
click at [711, 14] on button "[DATE]" at bounding box center [761, 16] width 123 height 31
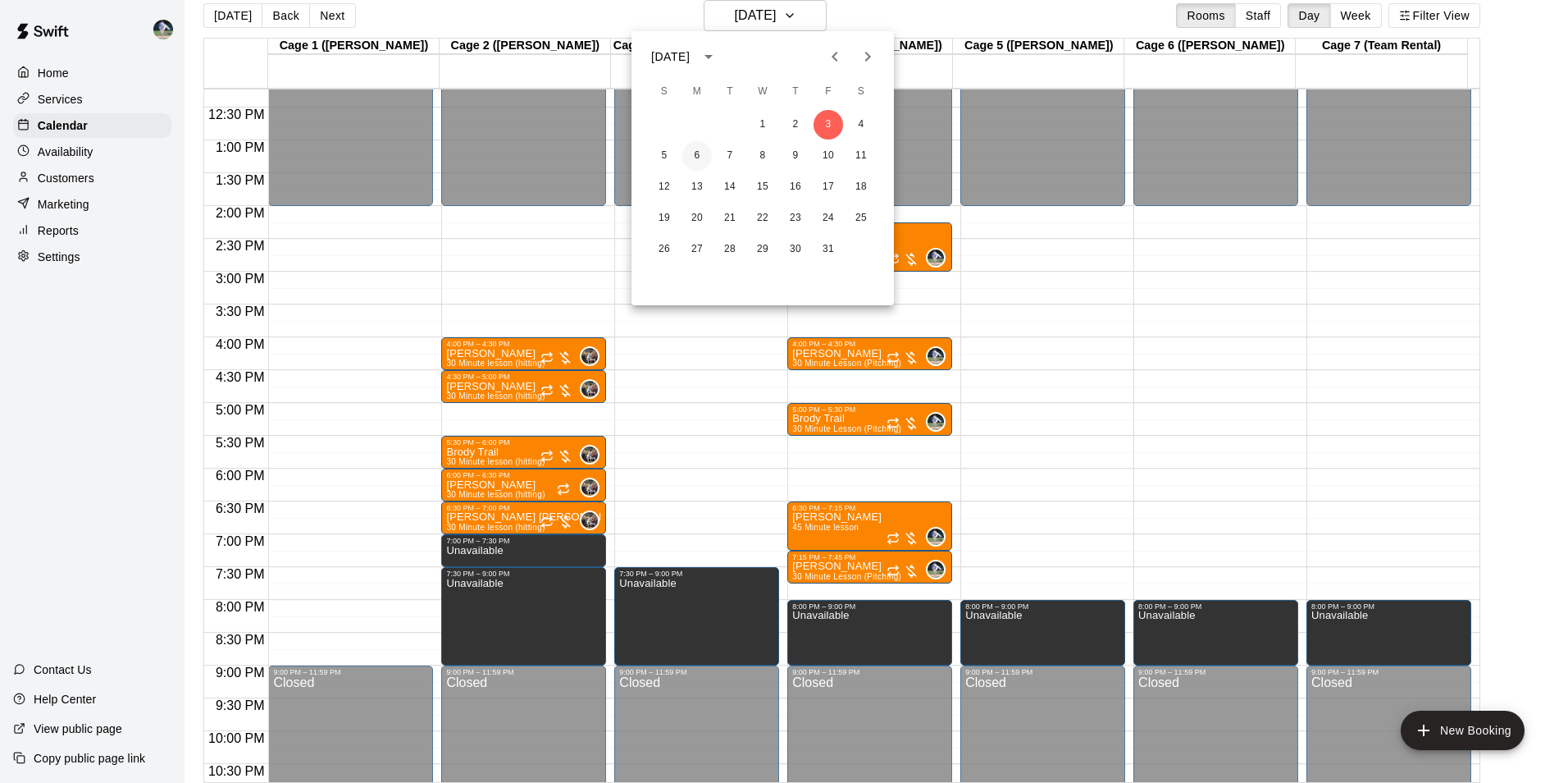
click at [700, 155] on button "6" at bounding box center [697, 156] width 29 height 29
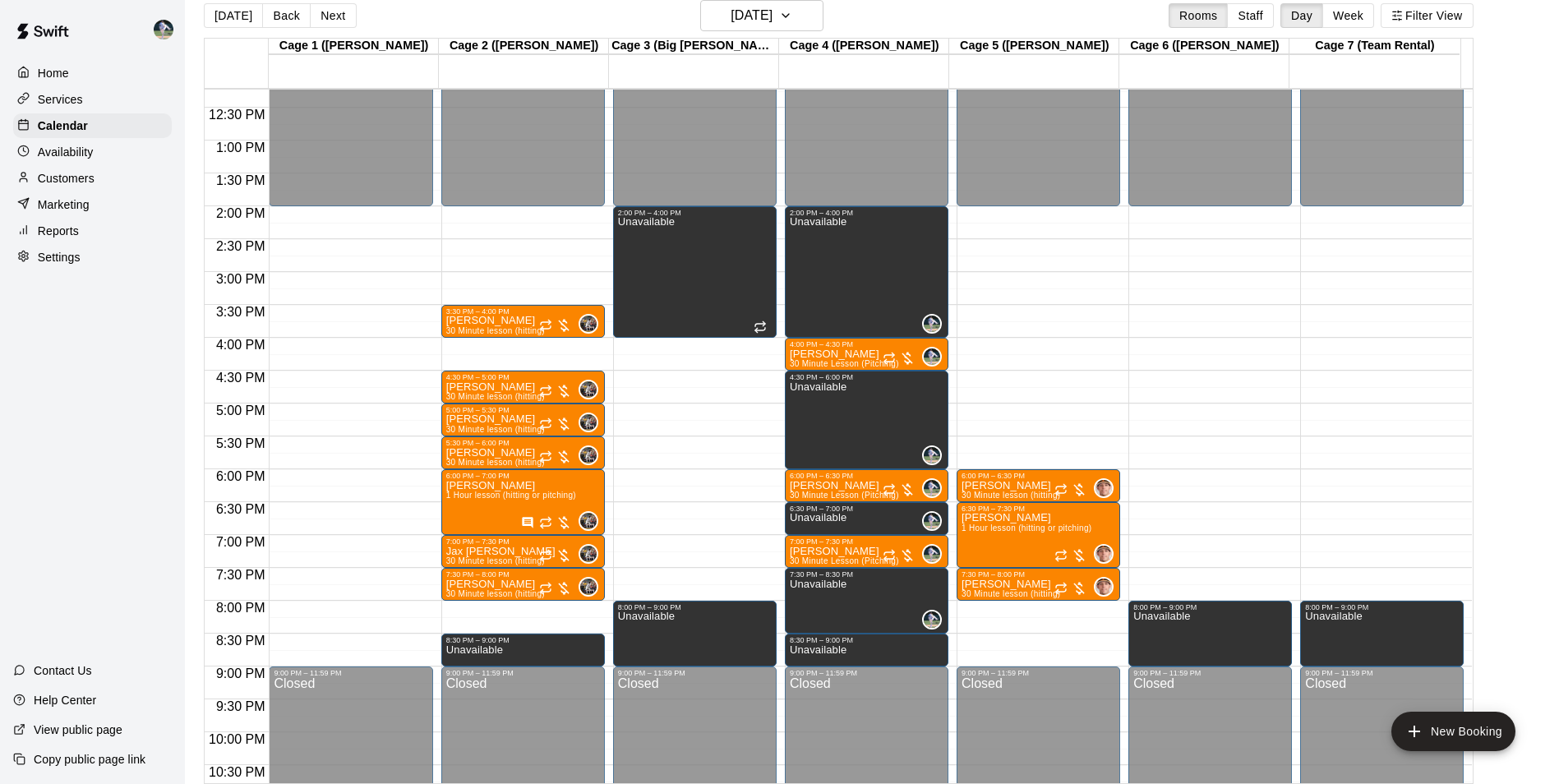
click at [1038, 210] on div "12:00 AM – 2:00 PM Closed 6:00 PM – 6:30 PM [PERSON_NAME] 30 Minute lesson (hit…" at bounding box center [1038, 74] width 164 height 1577
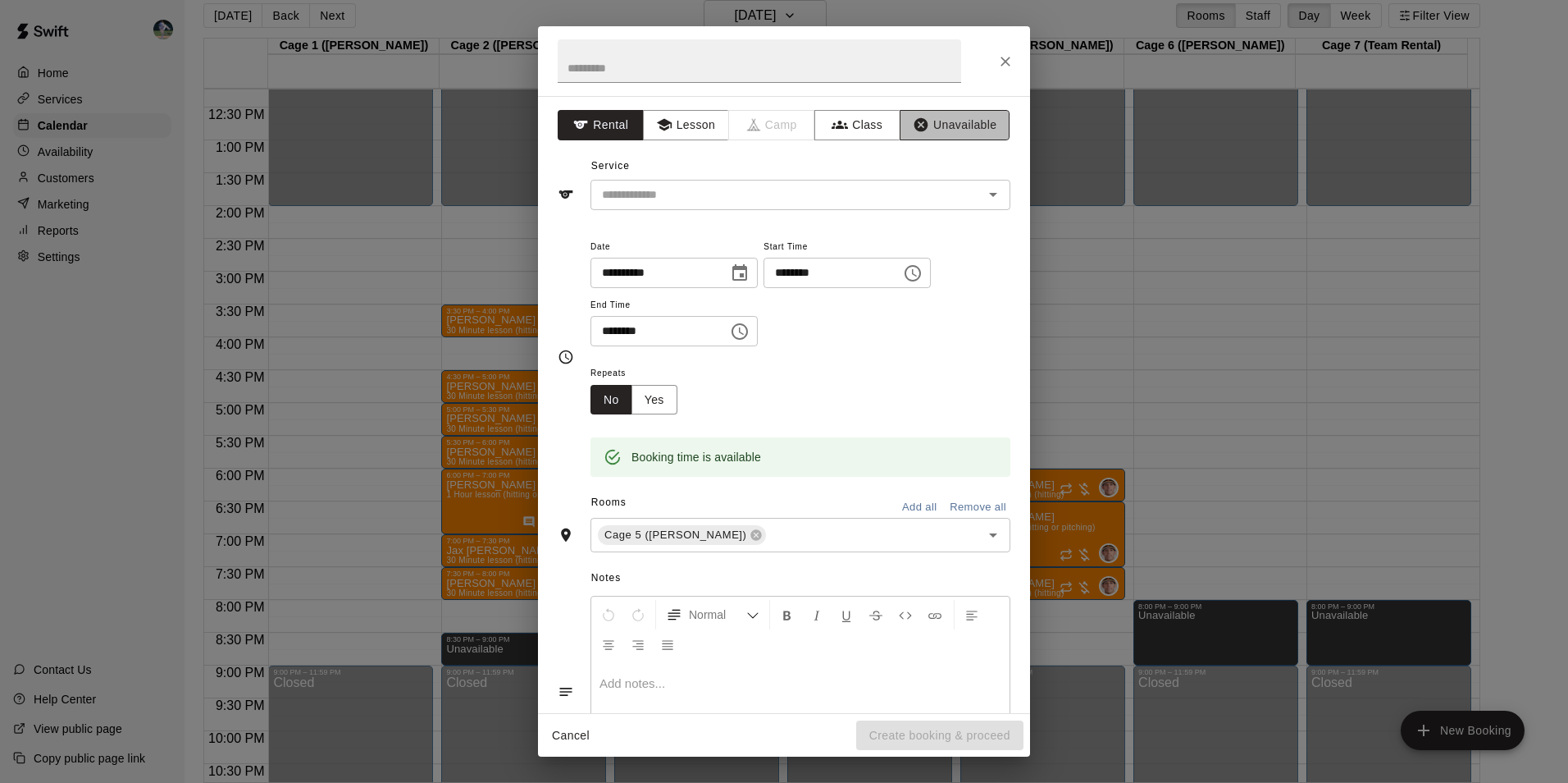
click at [934, 127] on button "Unavailable" at bounding box center [955, 125] width 110 height 30
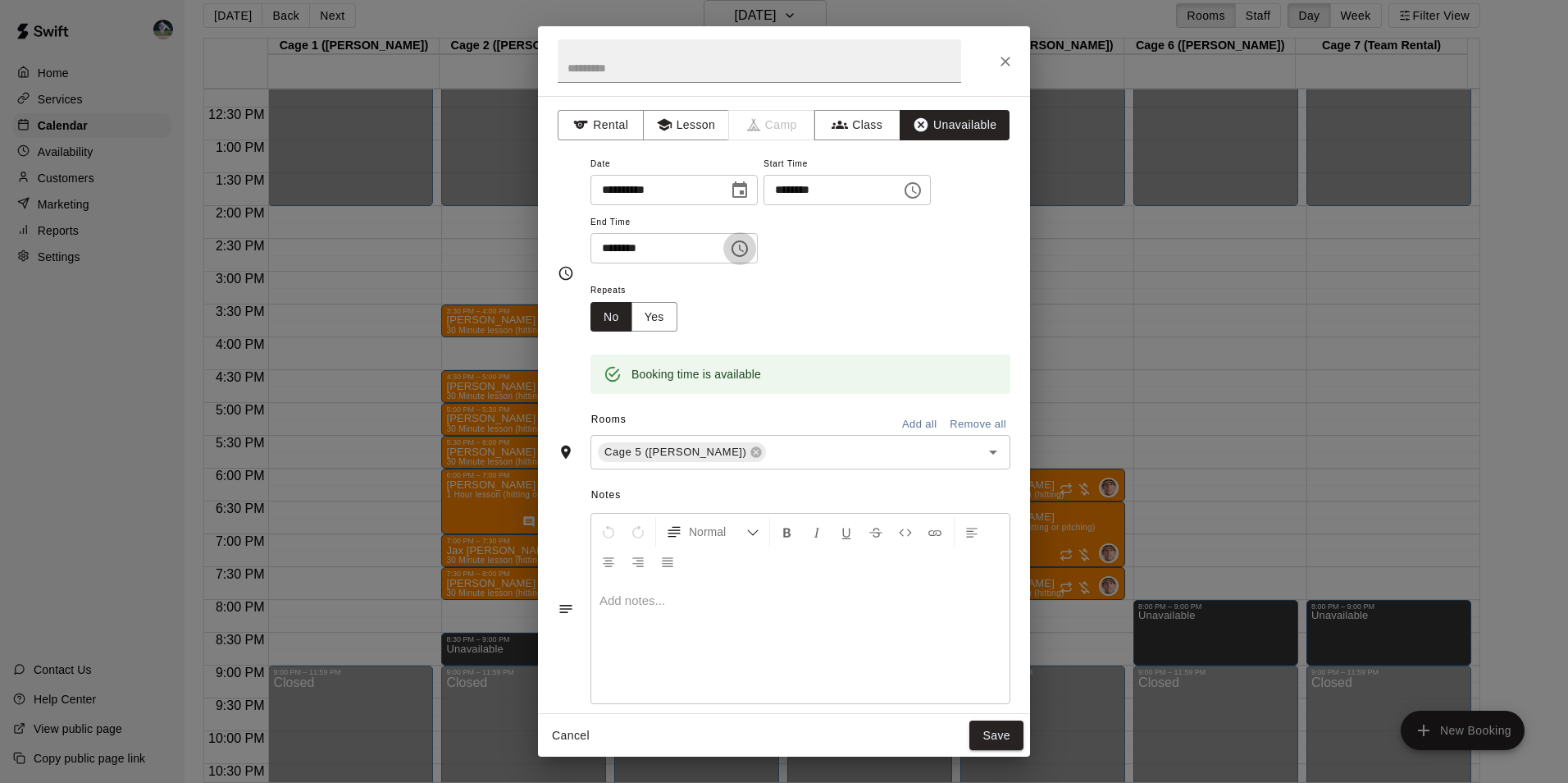
click at [749, 245] on icon "Choose time, selected time is 2:30 PM" at bounding box center [740, 248] width 20 height 20
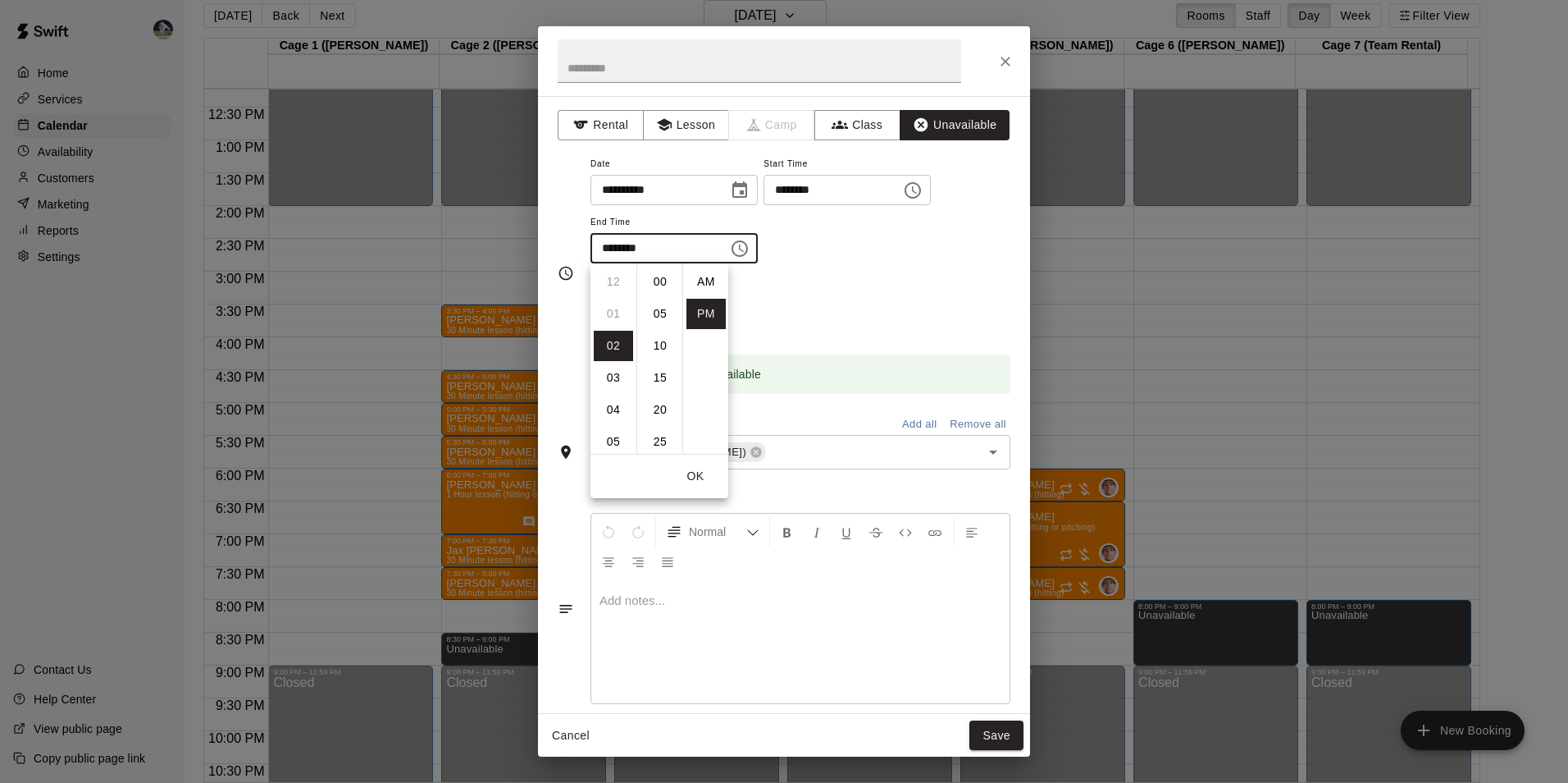
scroll to position [29, 0]
click at [612, 374] on li "05" at bounding box center [613, 377] width 40 height 30
click at [659, 279] on li "20" at bounding box center [661, 293] width 40 height 30
click at [657, 279] on li "00" at bounding box center [661, 281] width 40 height 30
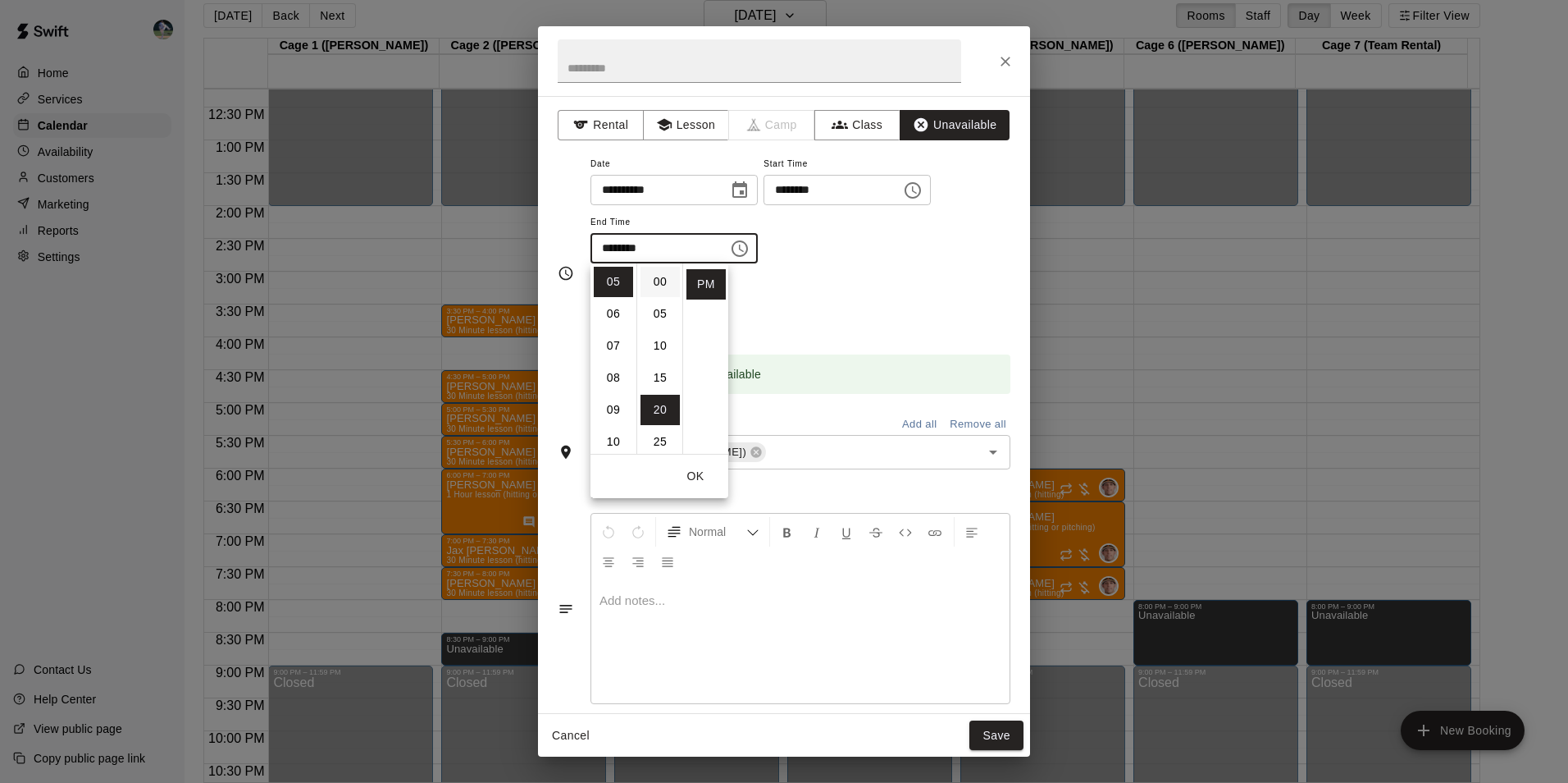
type input "********"
click at [993, 730] on button "Save" at bounding box center [996, 735] width 54 height 30
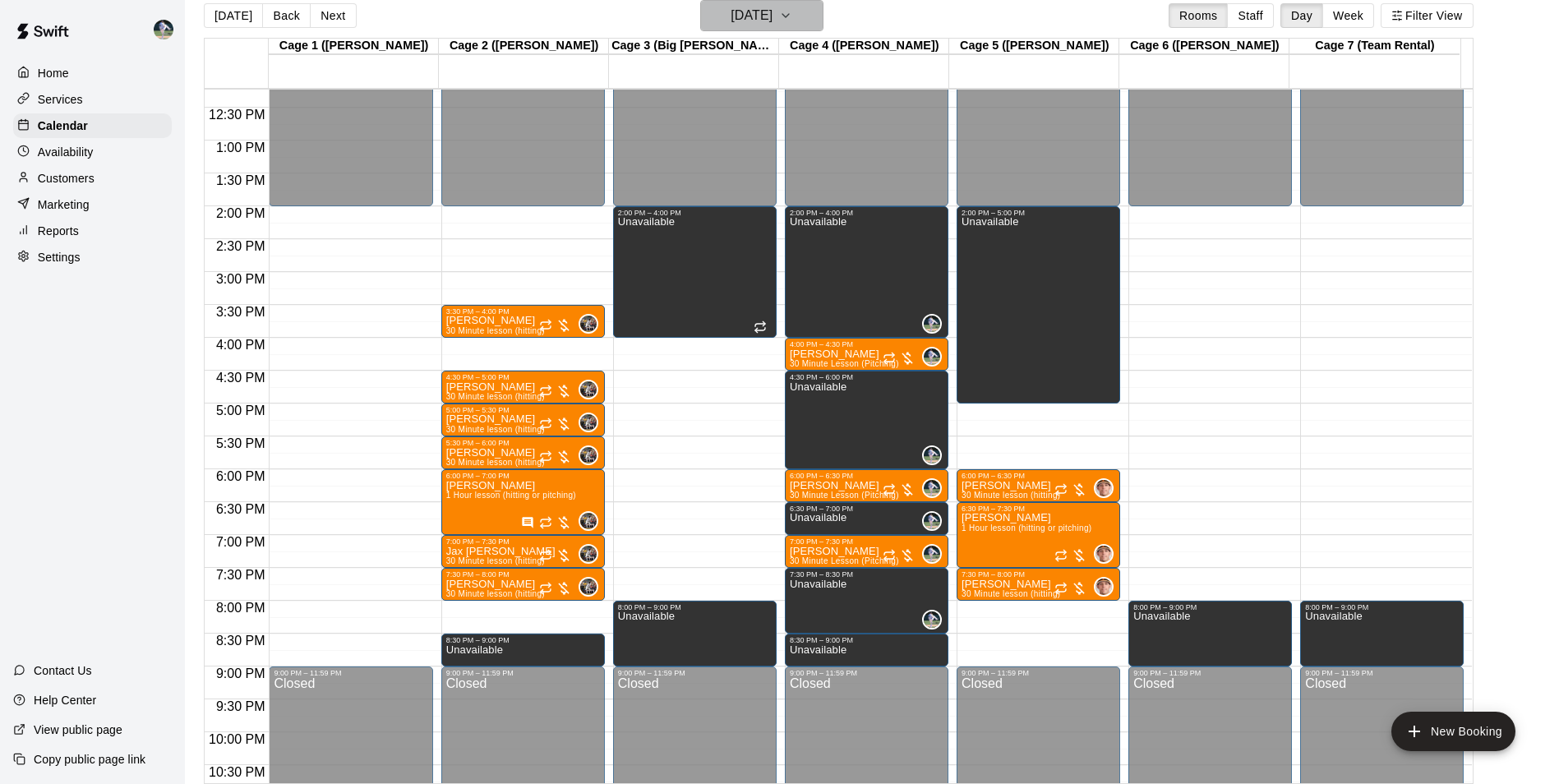
click at [742, 18] on h6 "[DATE]" at bounding box center [751, 16] width 42 height 23
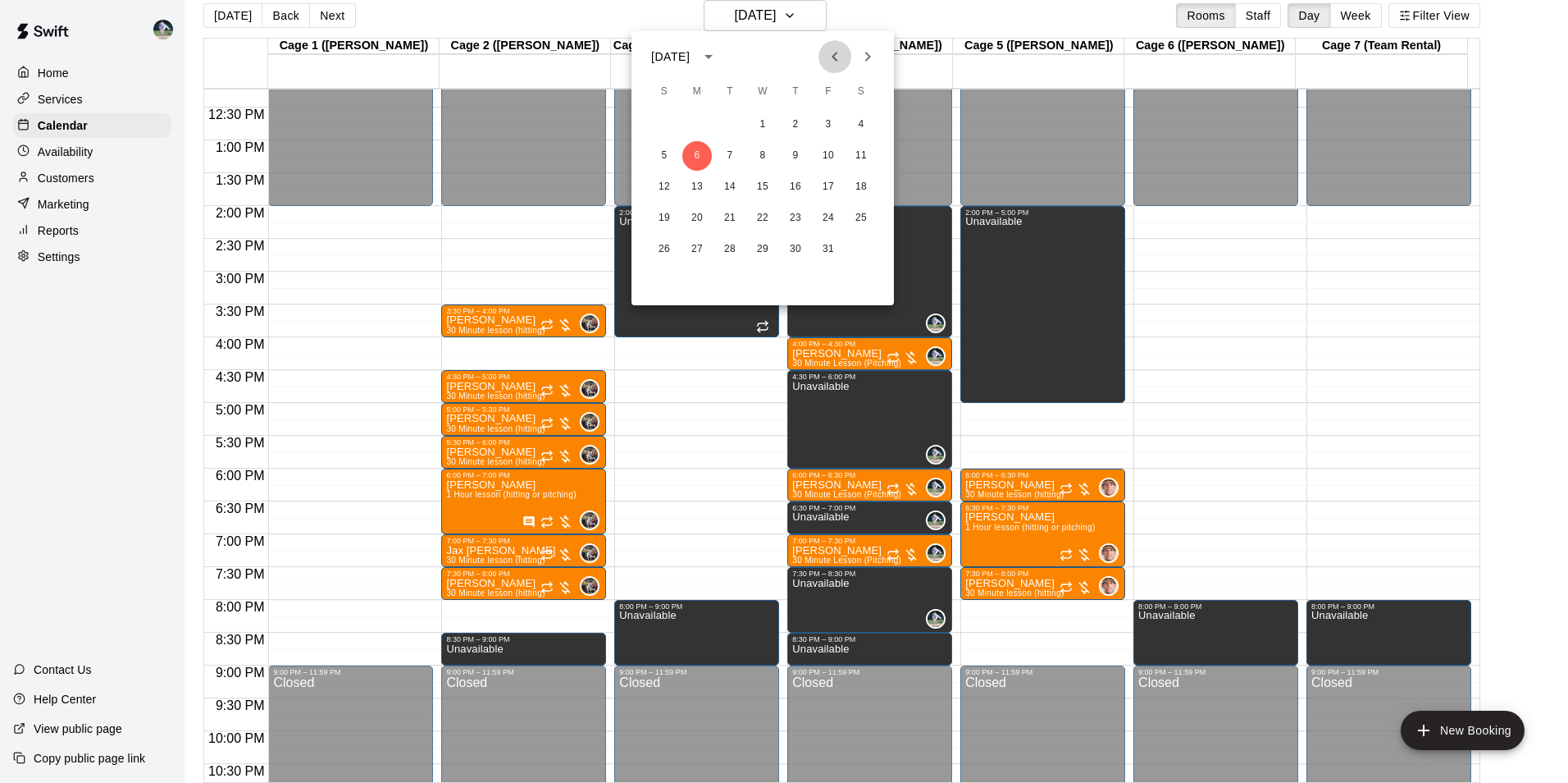
click at [833, 56] on icon "Previous month" at bounding box center [834, 56] width 20 height 20
click at [697, 118] on button "1" at bounding box center [697, 125] width 29 height 29
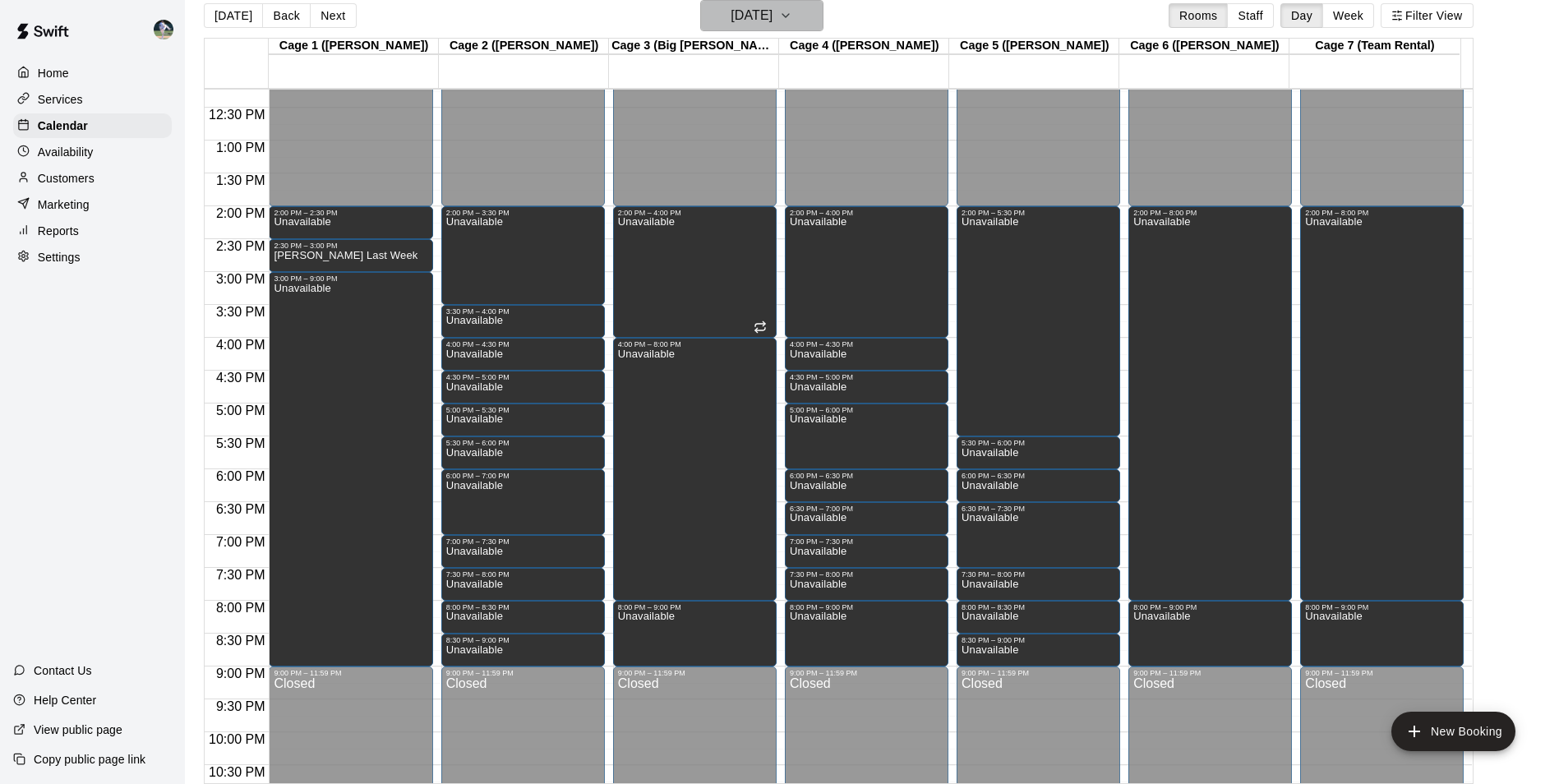
click at [749, 16] on h6 "[DATE]" at bounding box center [751, 16] width 42 height 23
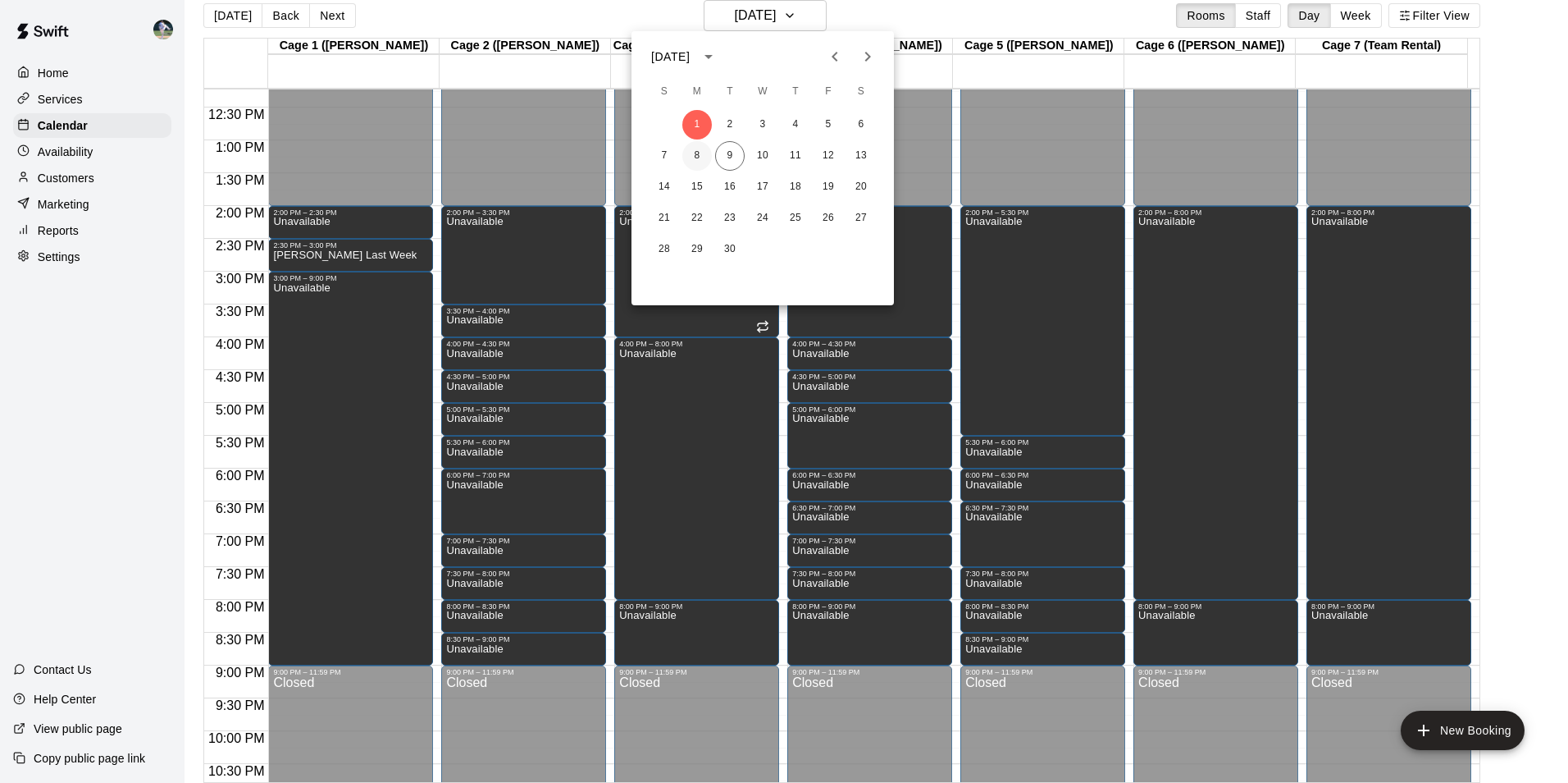
click at [696, 150] on button "8" at bounding box center [697, 156] width 29 height 29
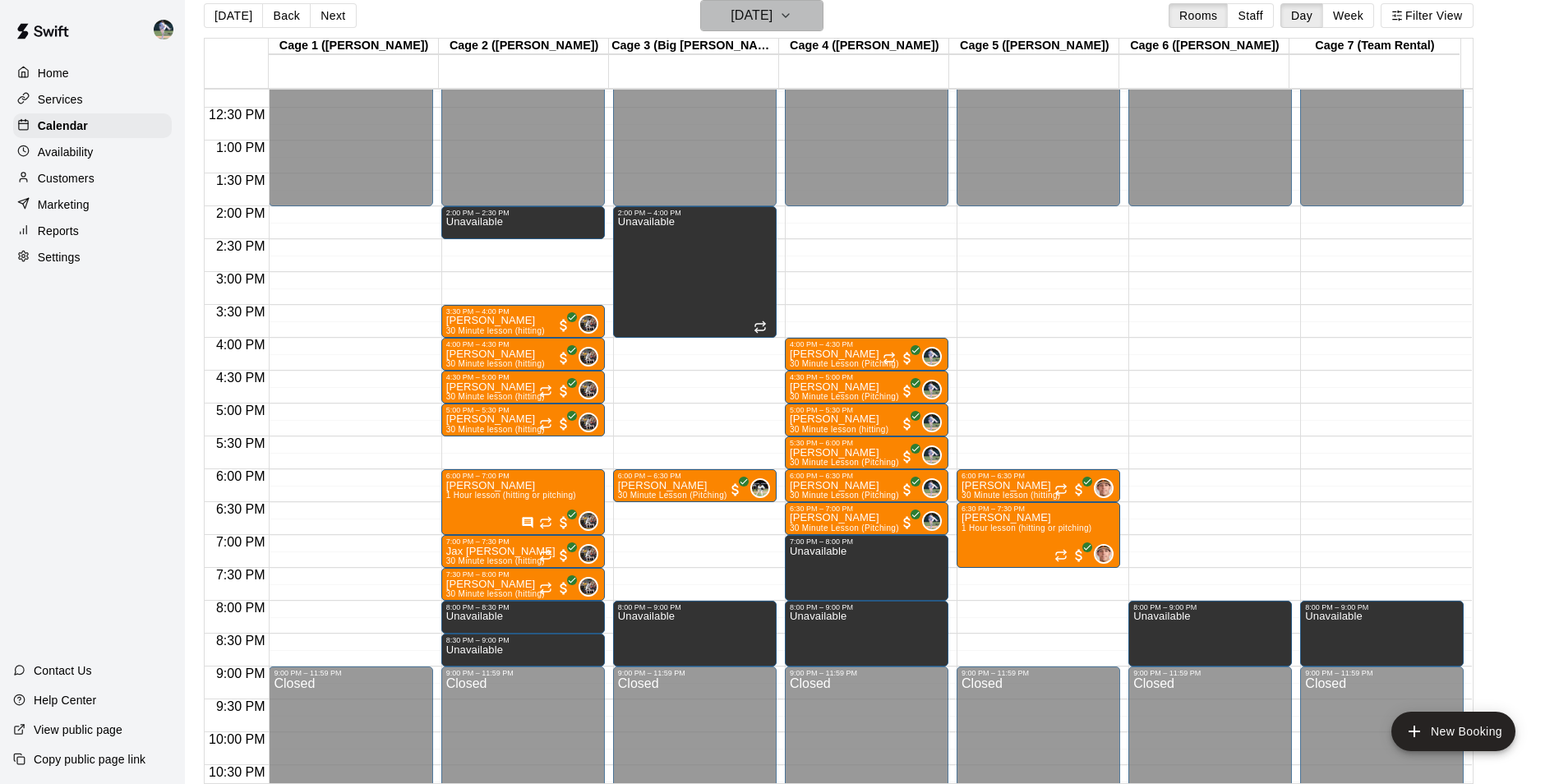
click at [731, 20] on h6 "[DATE]" at bounding box center [751, 16] width 42 height 23
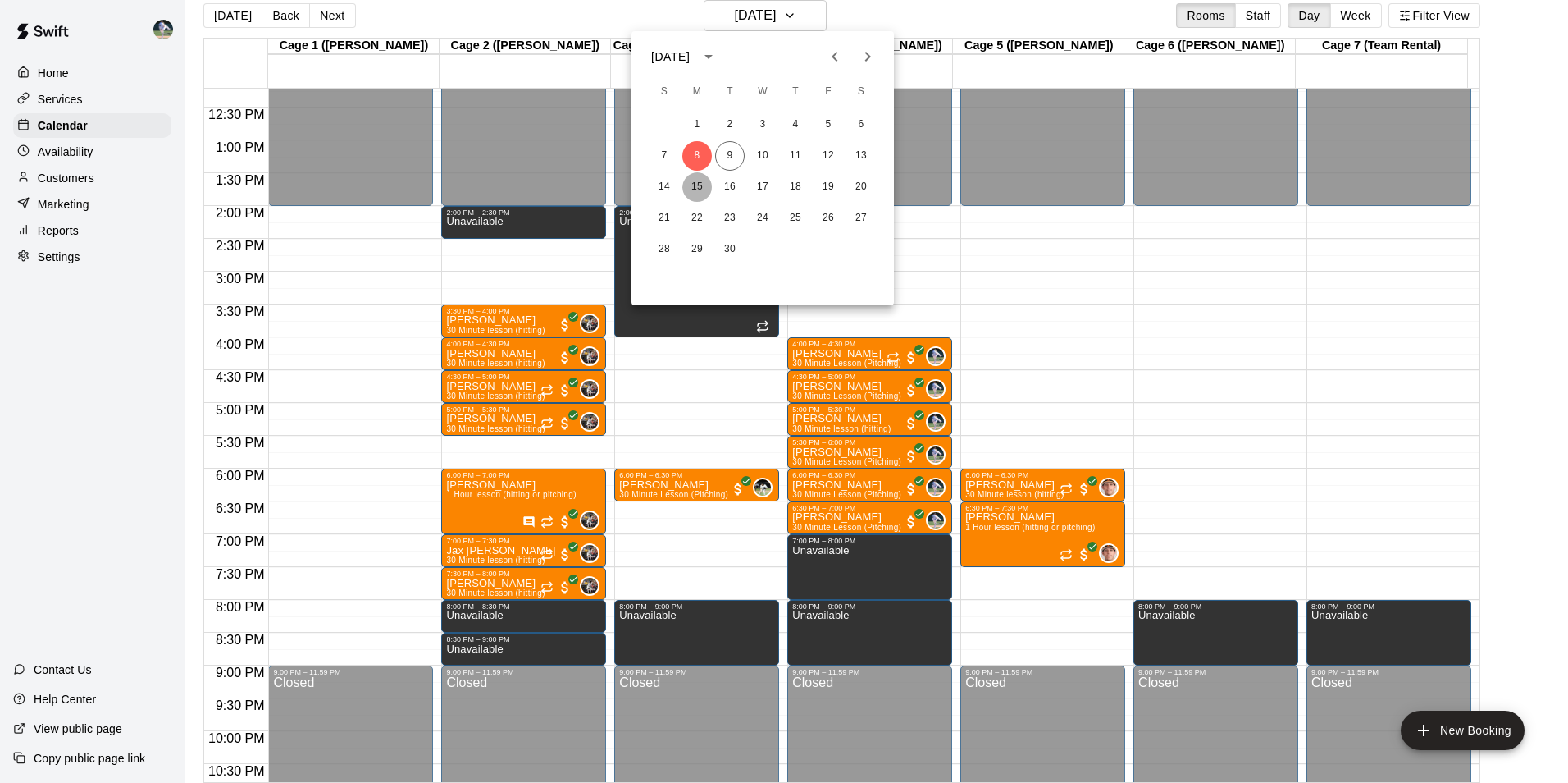
click at [702, 182] on button "15" at bounding box center [697, 187] width 29 height 29
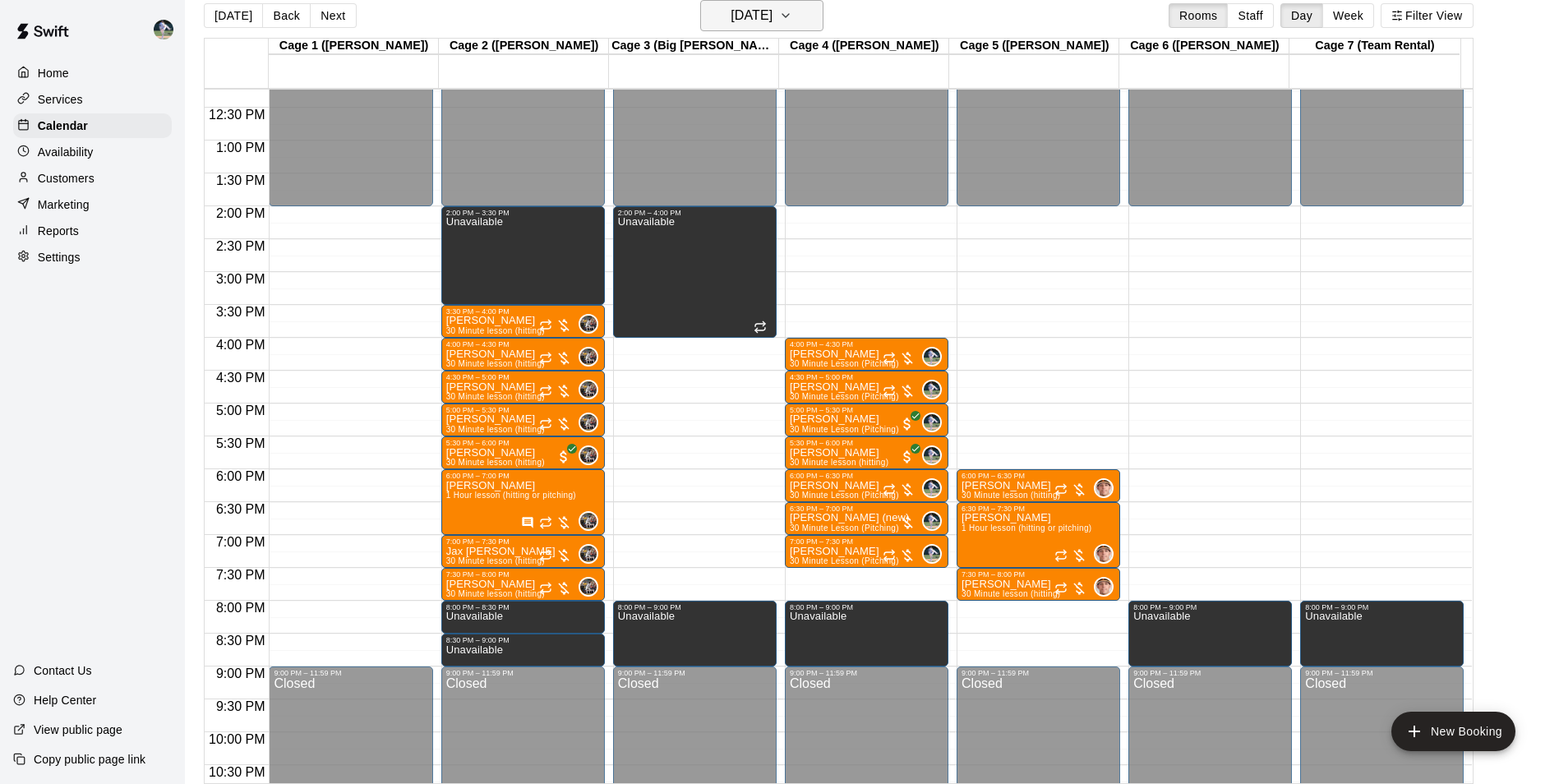
click at [731, 20] on h6 "[DATE]" at bounding box center [751, 16] width 42 height 23
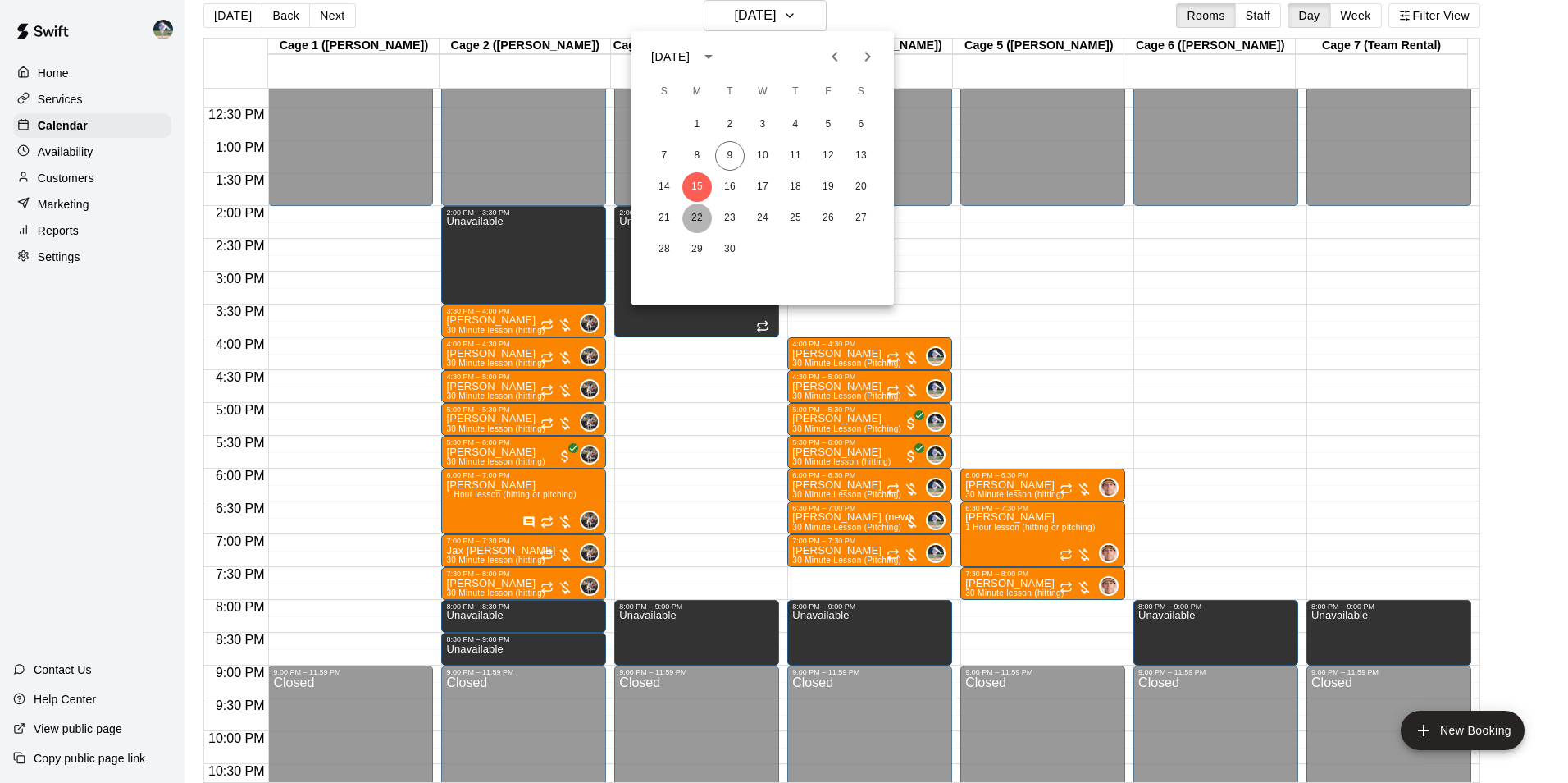
click at [699, 211] on button "22" at bounding box center [697, 218] width 29 height 29
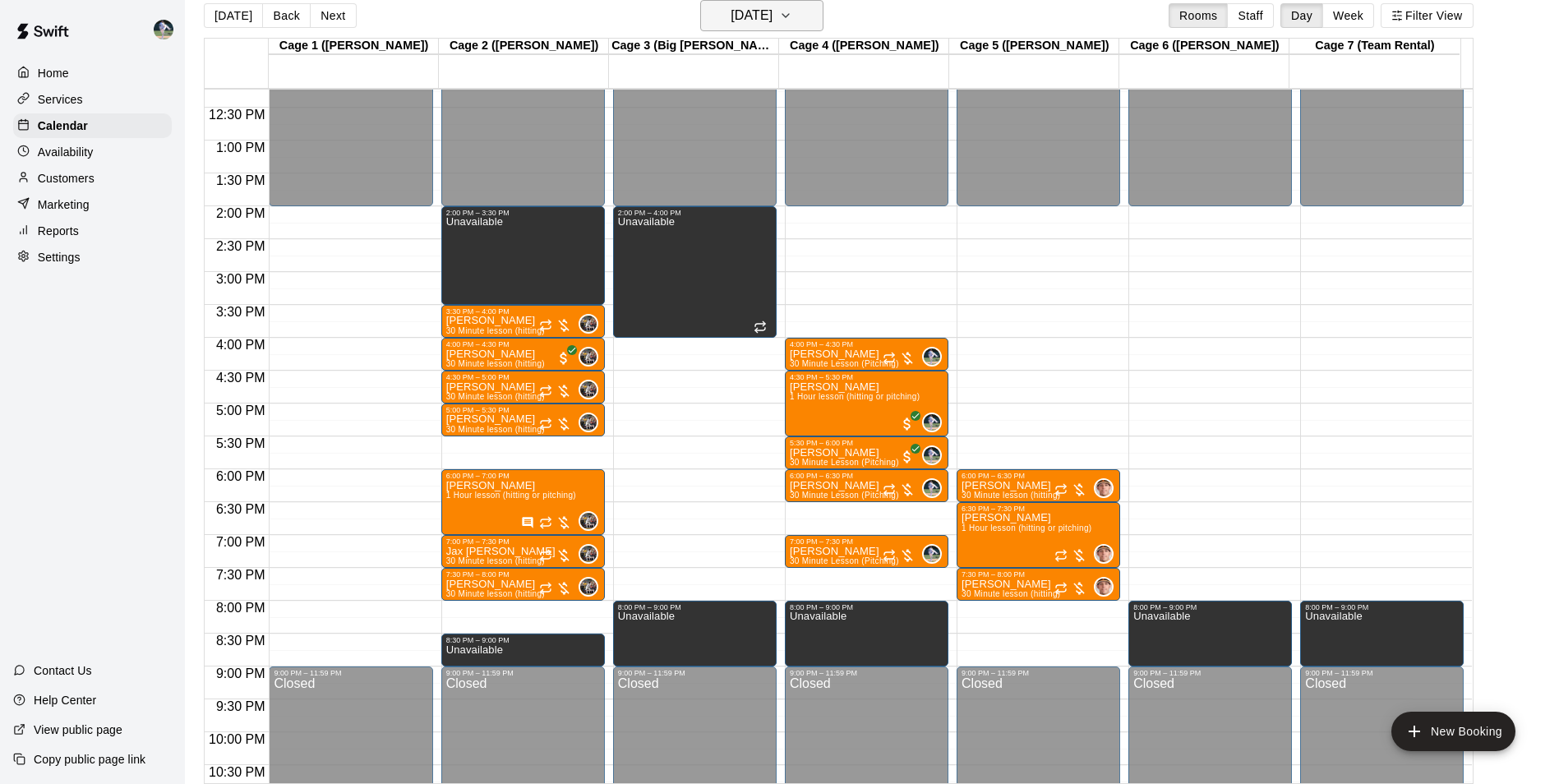
click at [738, 18] on h6 "[DATE]" at bounding box center [751, 16] width 42 height 23
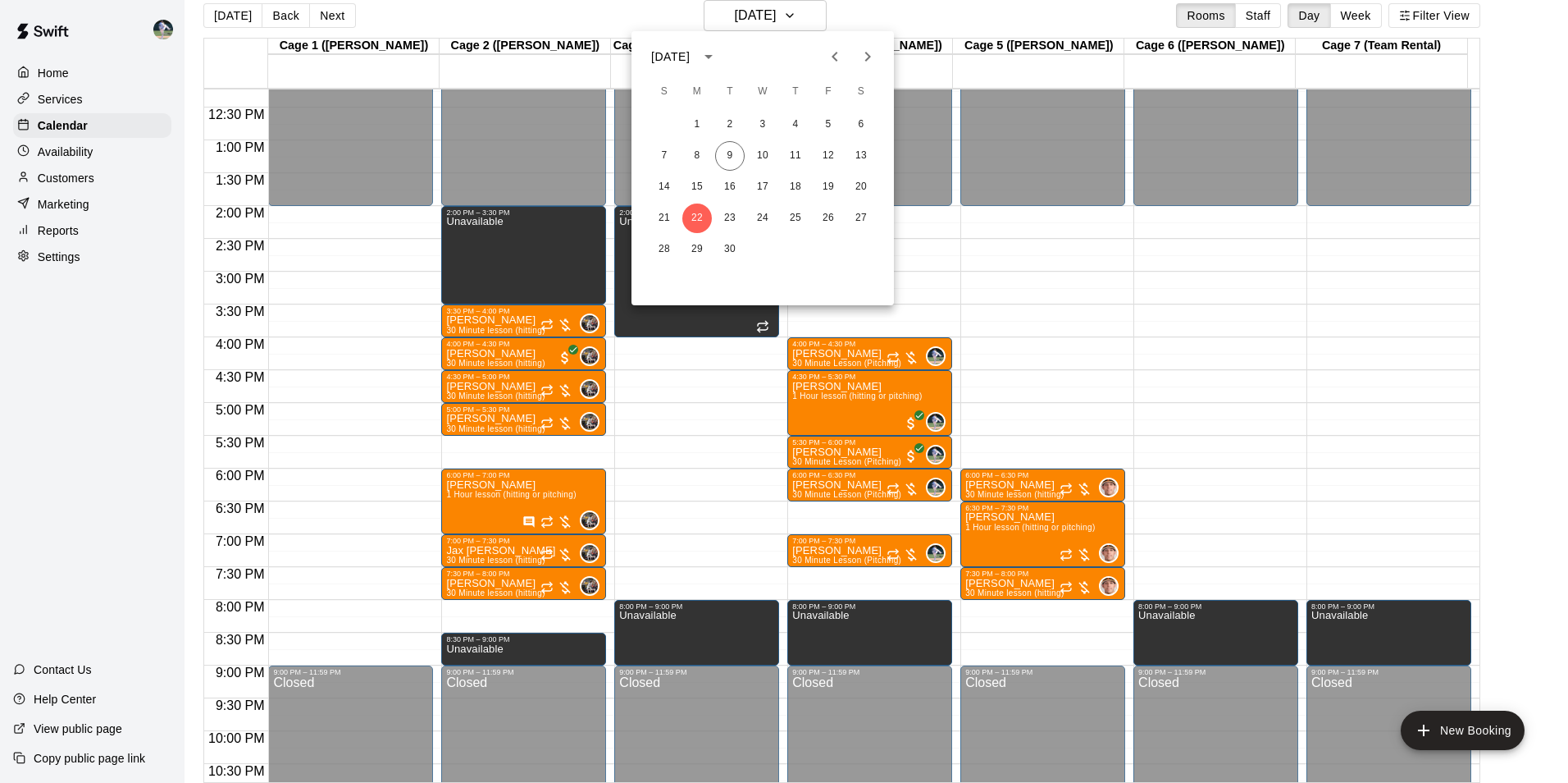
click at [831, 59] on icon "Previous month" at bounding box center [834, 56] width 20 height 20
click at [698, 246] on button "25" at bounding box center [697, 250] width 29 height 29
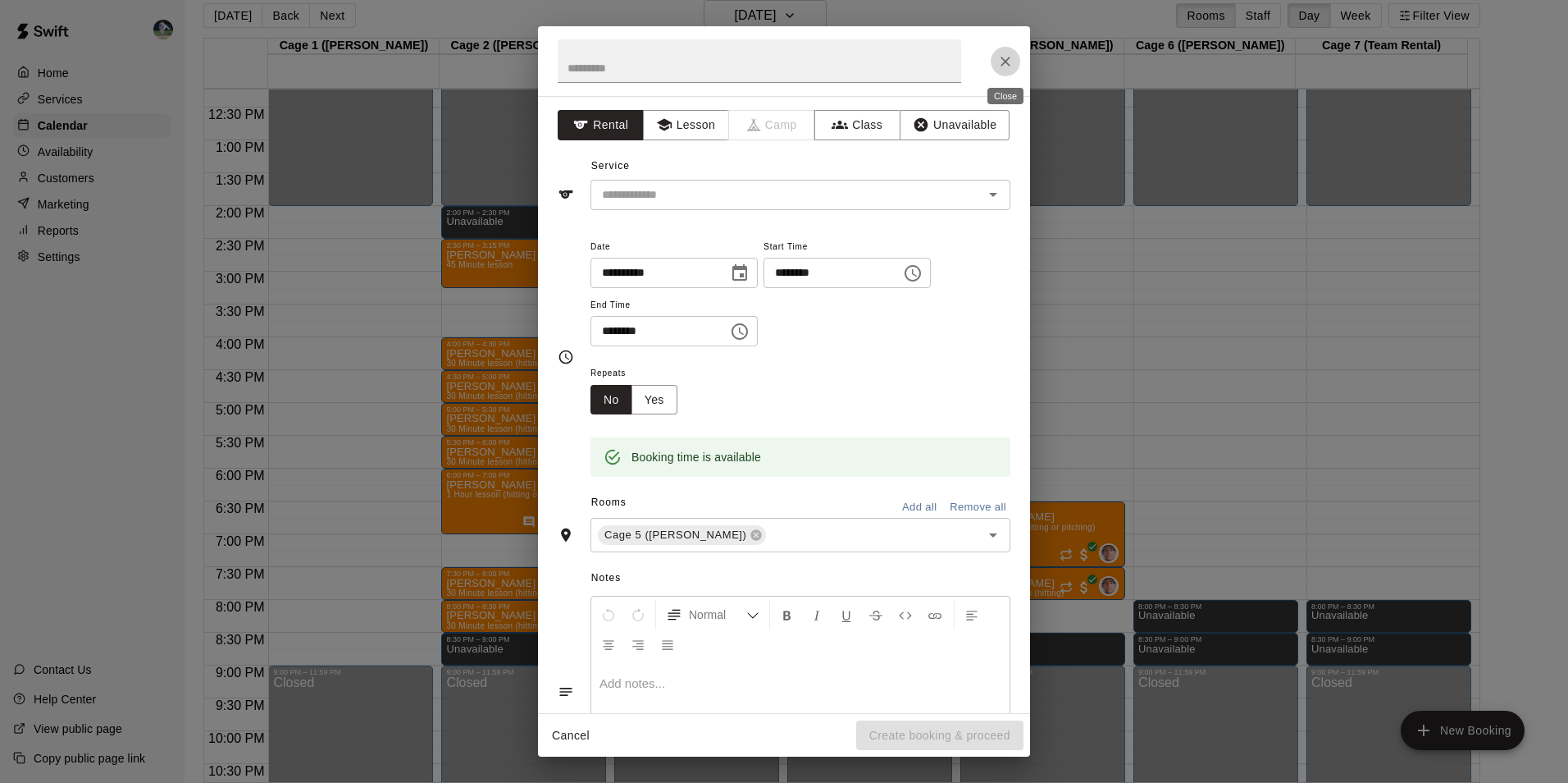
click at [1002, 59] on icon "Close" at bounding box center [1005, 61] width 16 height 16
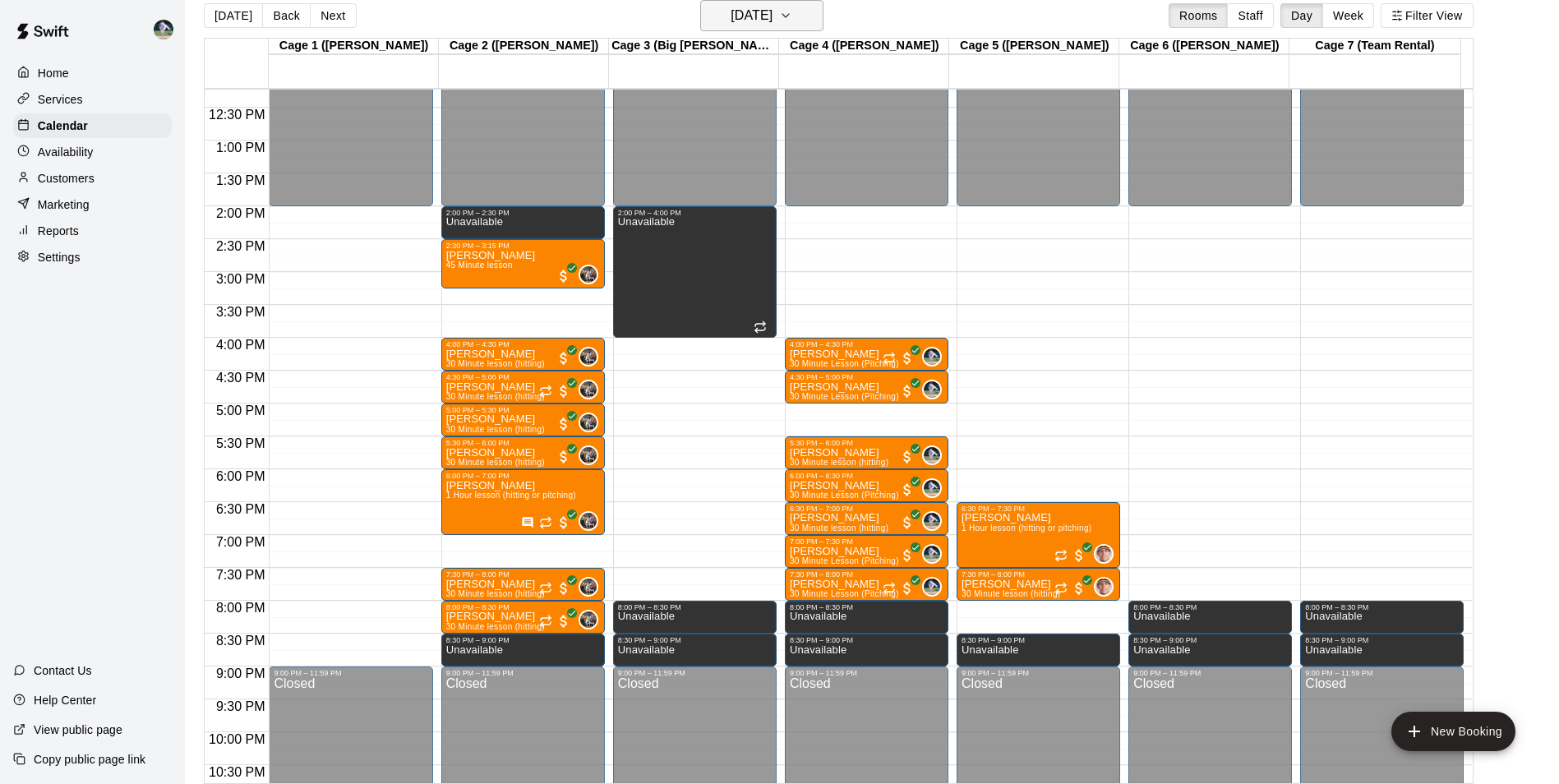
click at [753, 14] on h6 "[DATE]" at bounding box center [751, 16] width 42 height 23
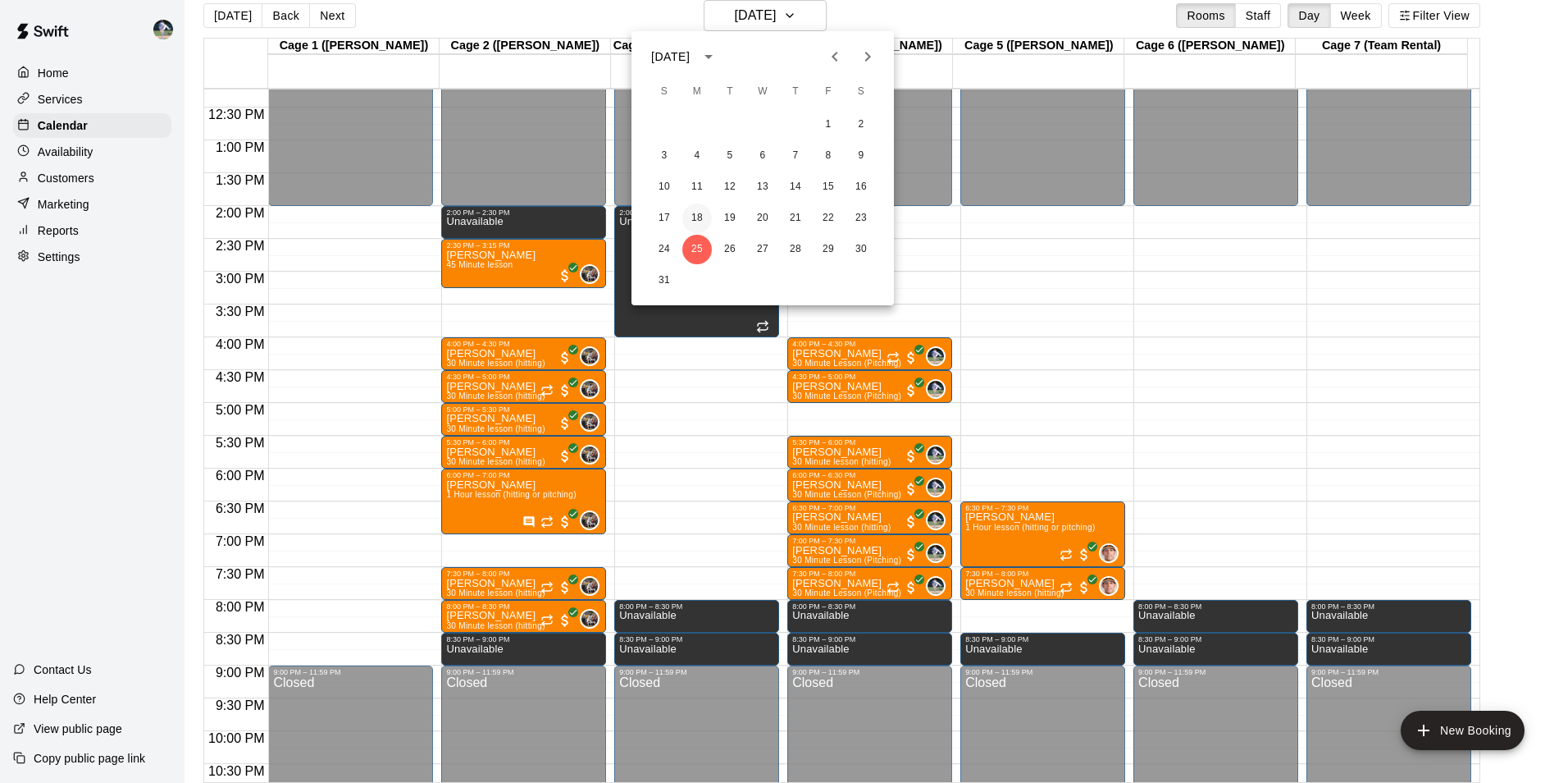
click at [701, 214] on button "18" at bounding box center [697, 218] width 29 height 29
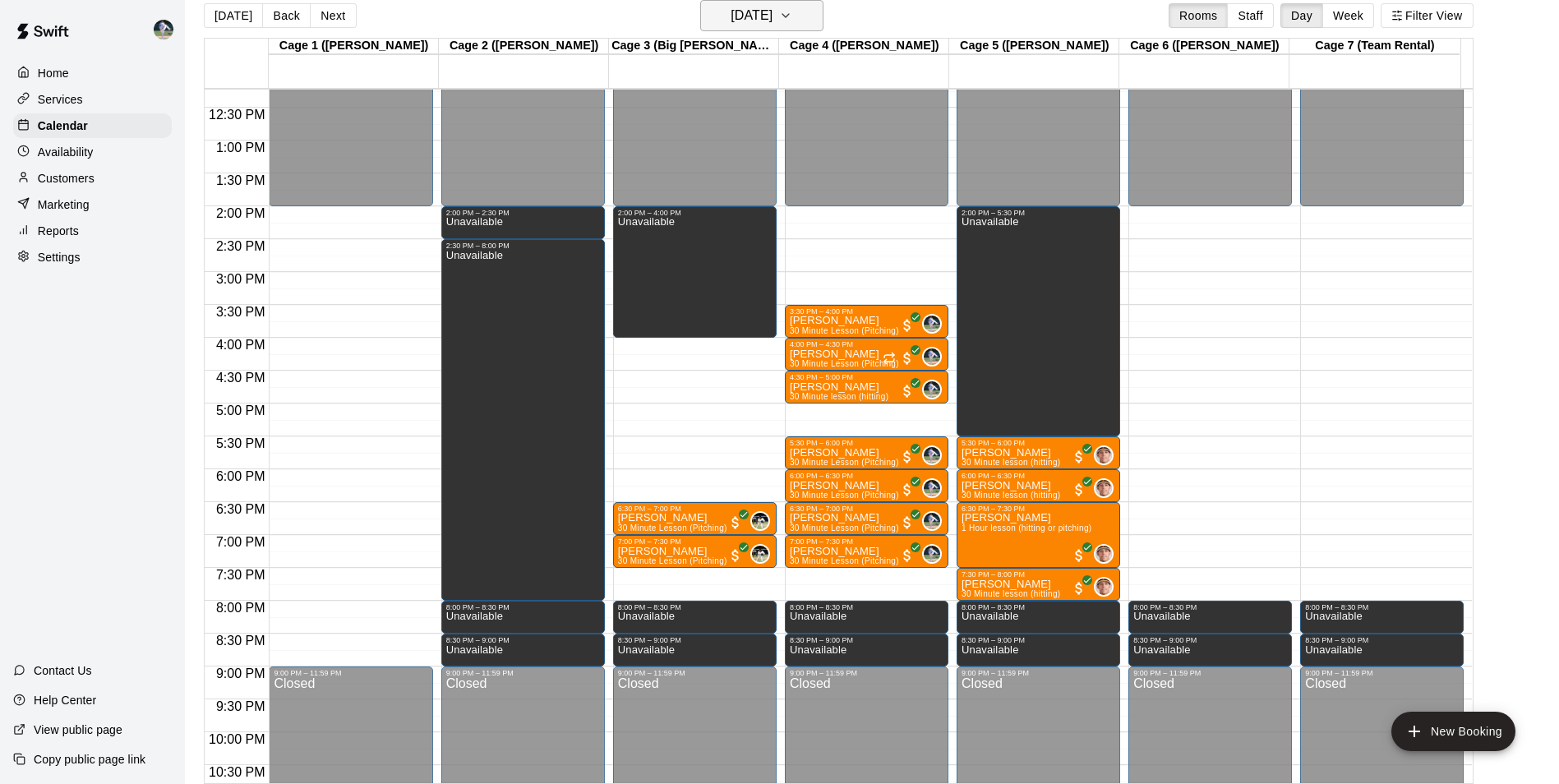
click at [747, 9] on h6 "[DATE]" at bounding box center [751, 16] width 42 height 23
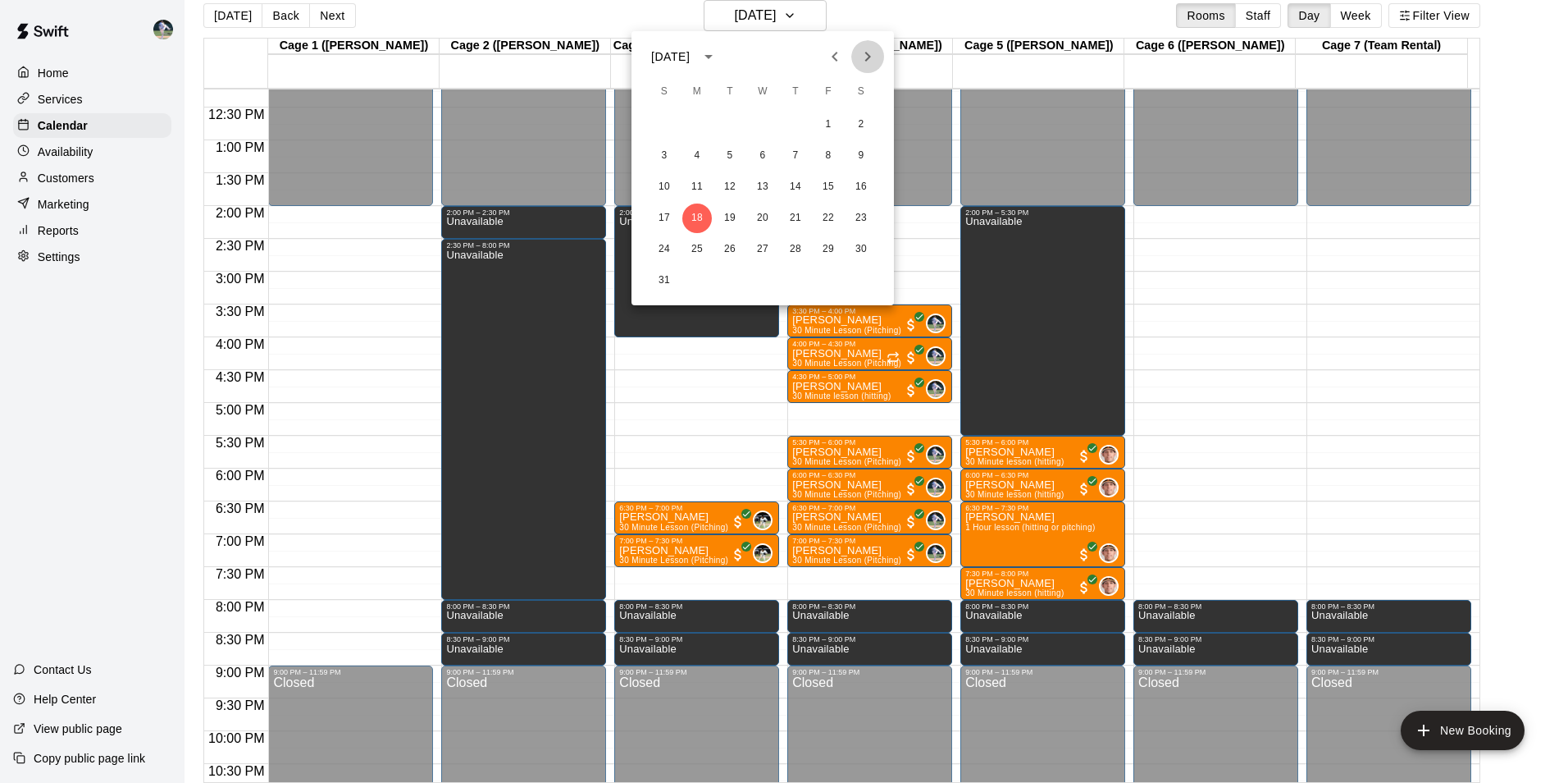
click at [866, 57] on icon "Next month" at bounding box center [867, 56] width 20 height 20
click at [222, 9] on div at bounding box center [784, 392] width 1568 height 783
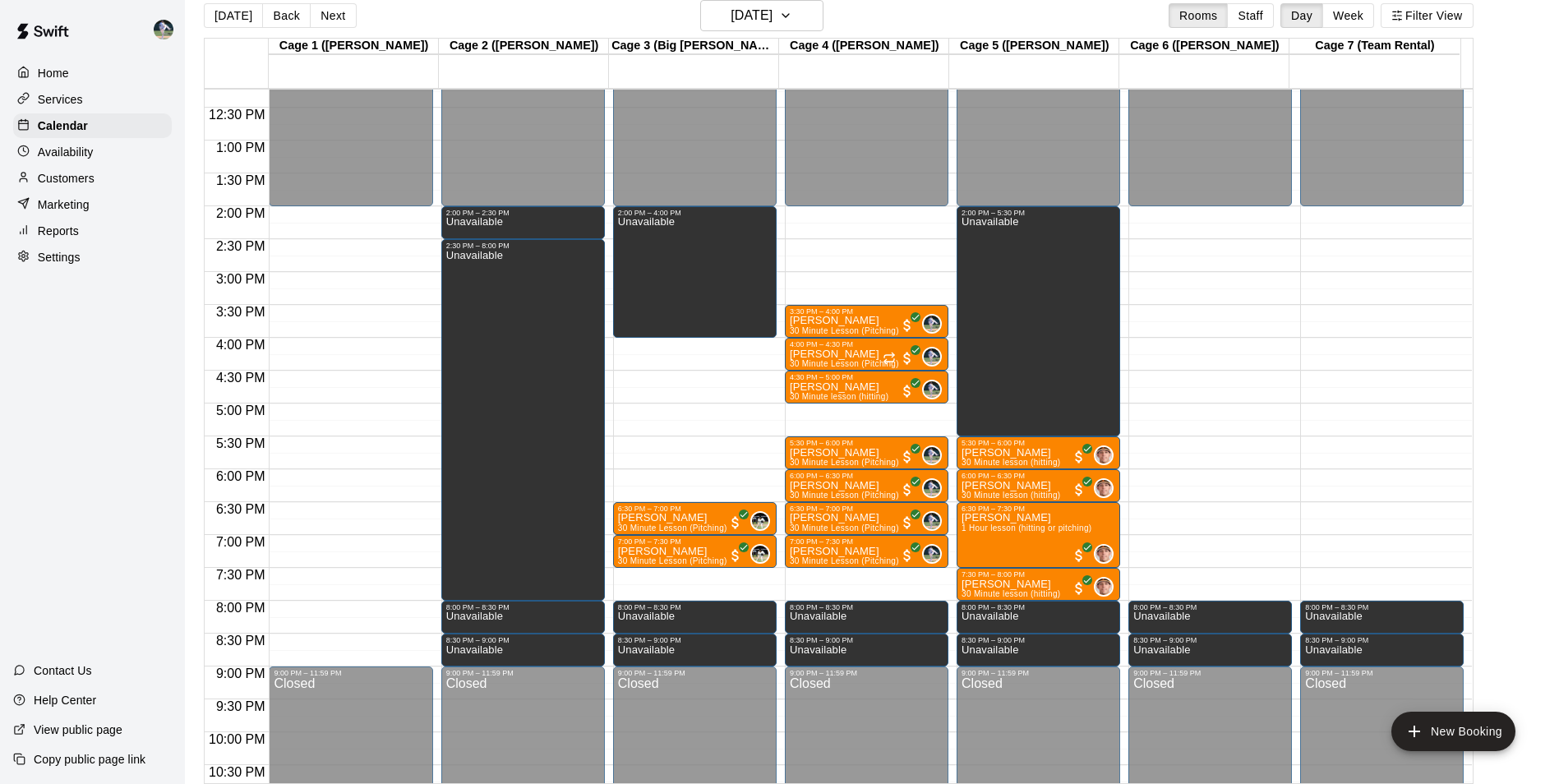
click at [233, 12] on button "[DATE]" at bounding box center [233, 16] width 59 height 25
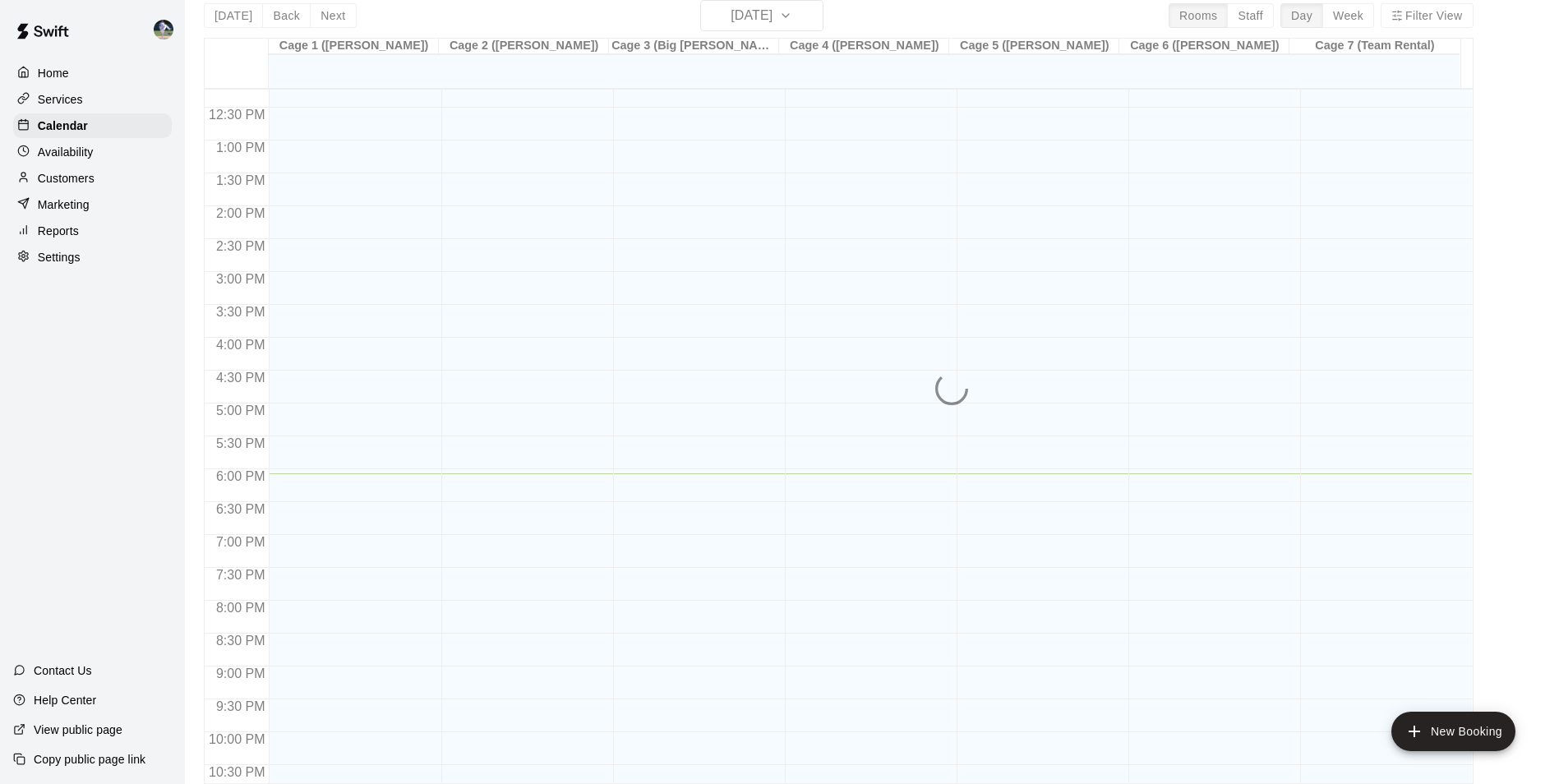
click at [233, 12] on div "[DATE] Back [DATE][DATE] Rooms Staff Day Week Filter View Cage 1 ([PERSON_NAME]…" at bounding box center [838, 392] width 1269 height 784
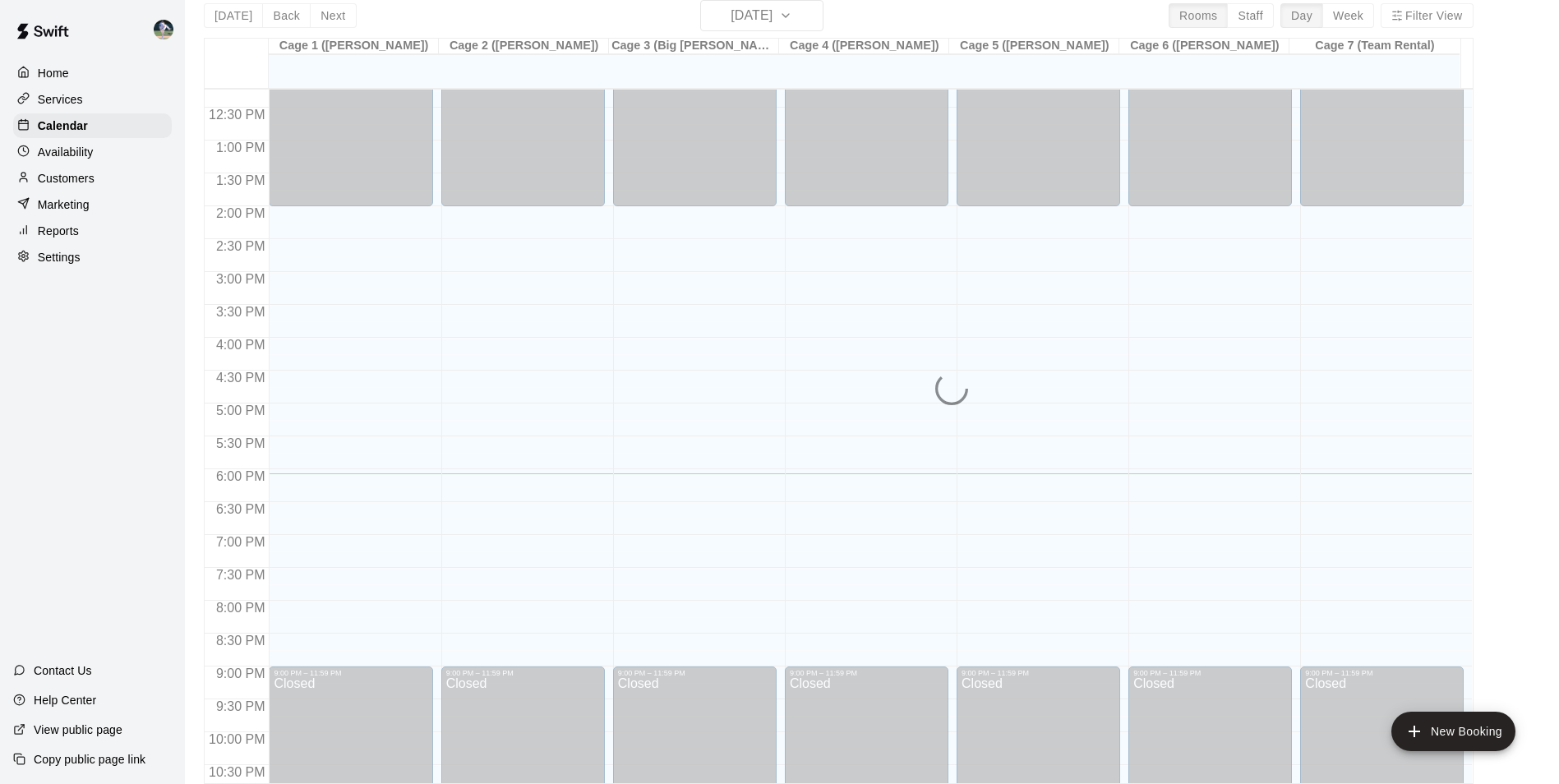
click at [233, 12] on div "[DATE] Back [DATE][DATE] Rooms Staff Day Week Filter View Cage 1 ([PERSON_NAME]…" at bounding box center [838, 392] width 1269 height 784
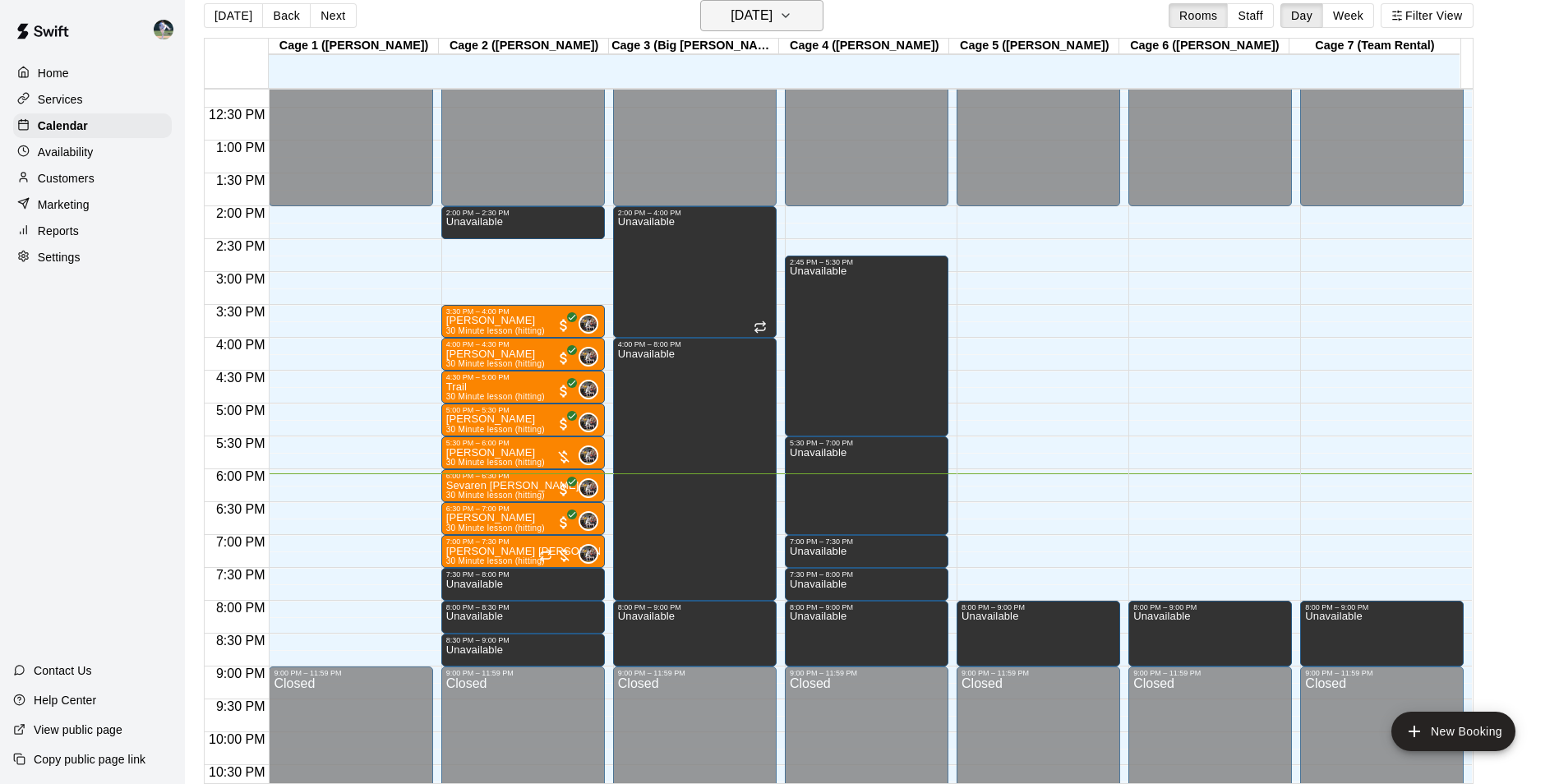
click at [768, 18] on h6 "[DATE]" at bounding box center [751, 16] width 42 height 23
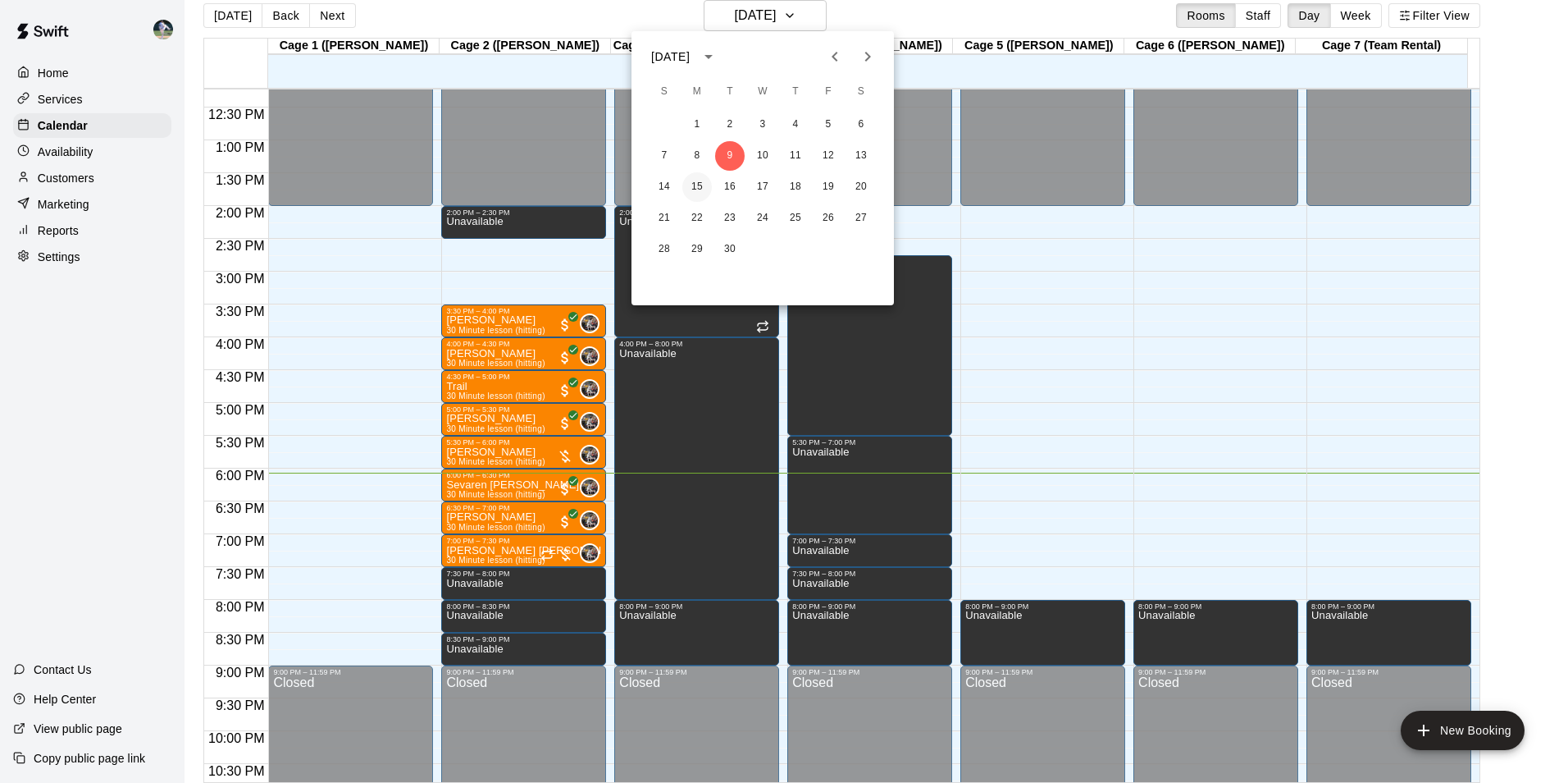
click at [700, 184] on button "15" at bounding box center [697, 187] width 29 height 29
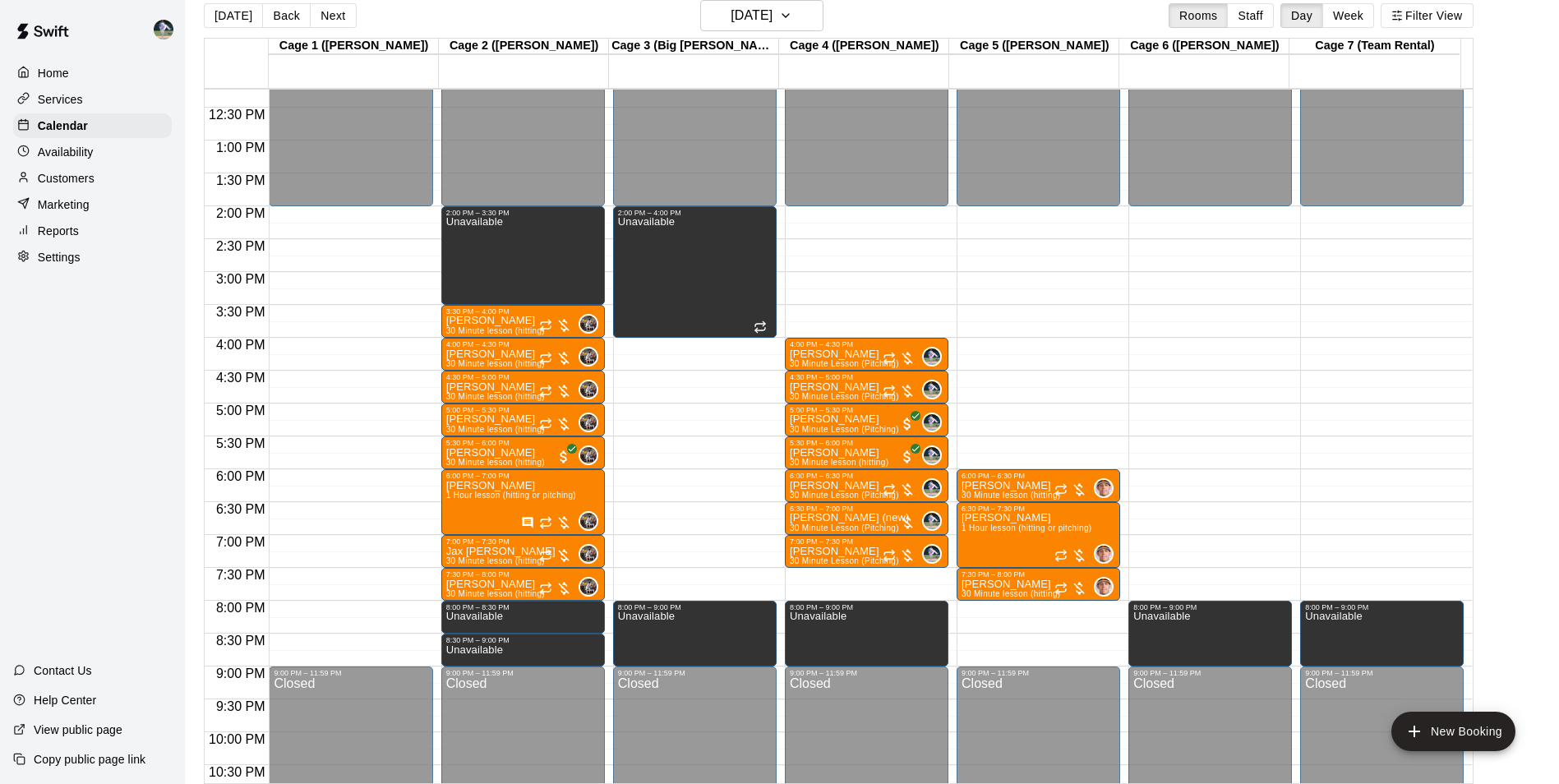
click at [1024, 212] on div "12:00 AM – 2:00 PM Closed 6:00 PM – 6:30 PM [PERSON_NAME] 30 Minute lesson (hit…" at bounding box center [1038, 74] width 164 height 1577
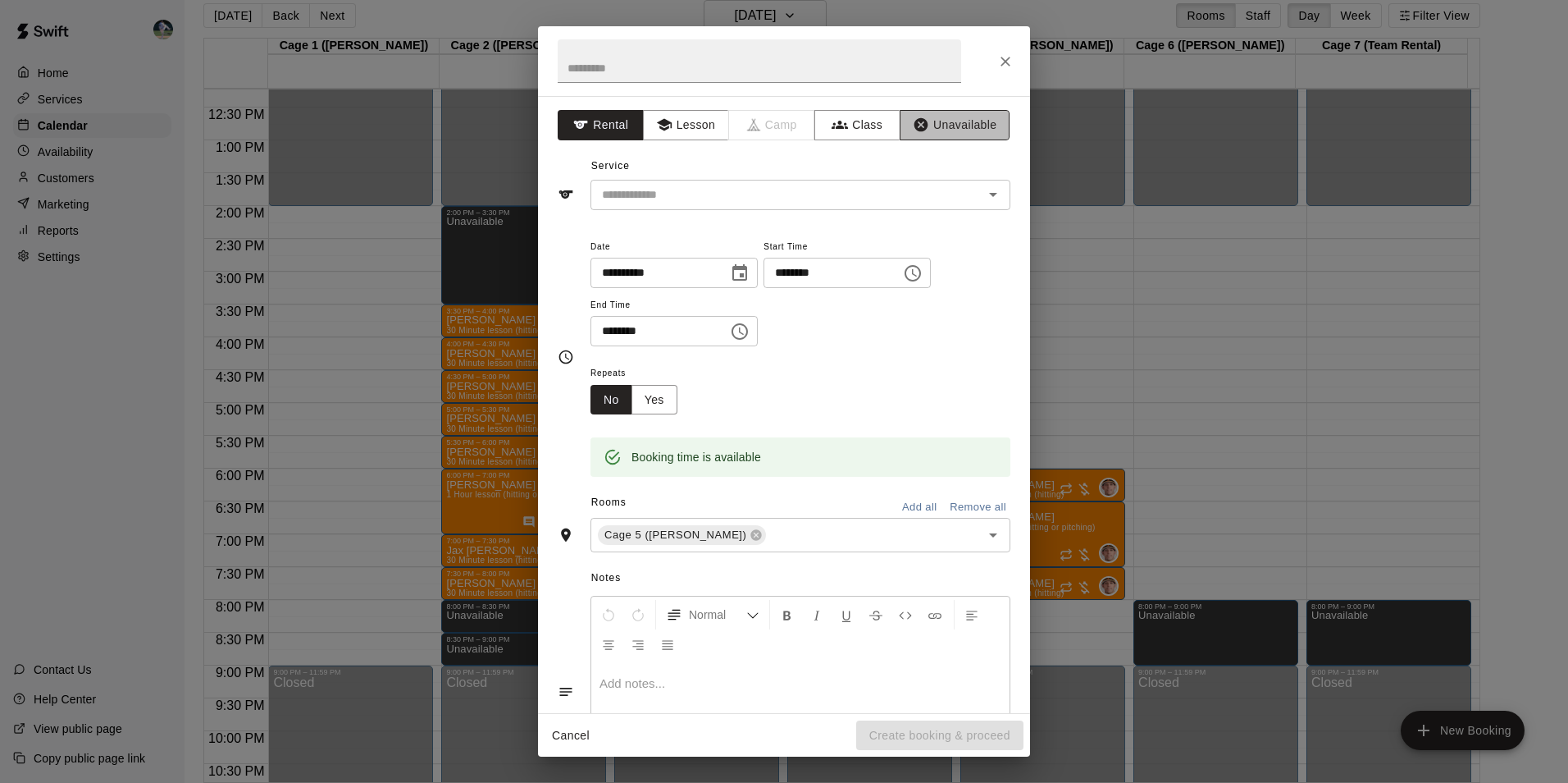
click at [937, 124] on button "Unavailable" at bounding box center [955, 125] width 110 height 30
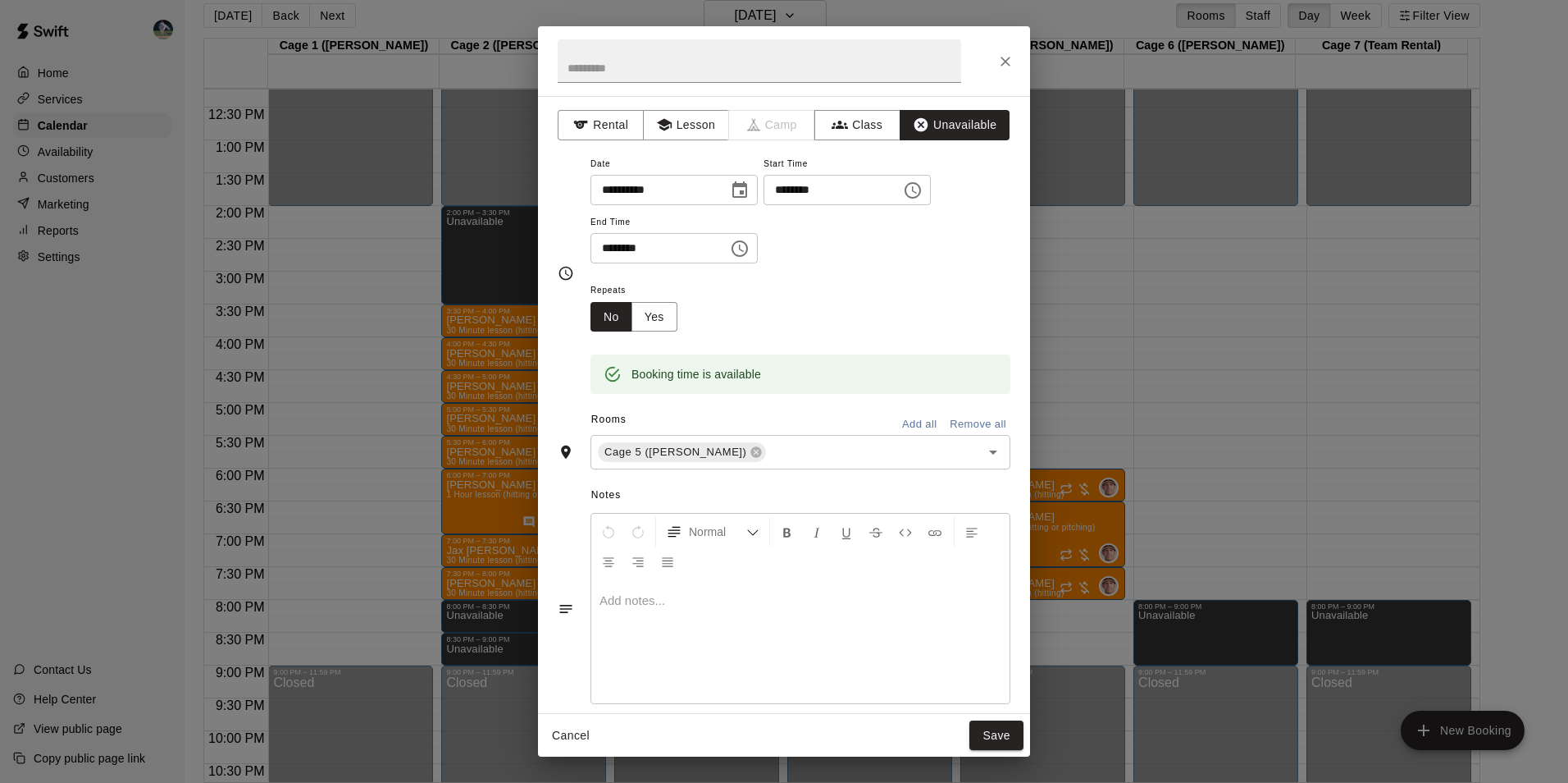
click at [749, 252] on icon "Choose time, selected time is 2:30 PM" at bounding box center [740, 248] width 20 height 20
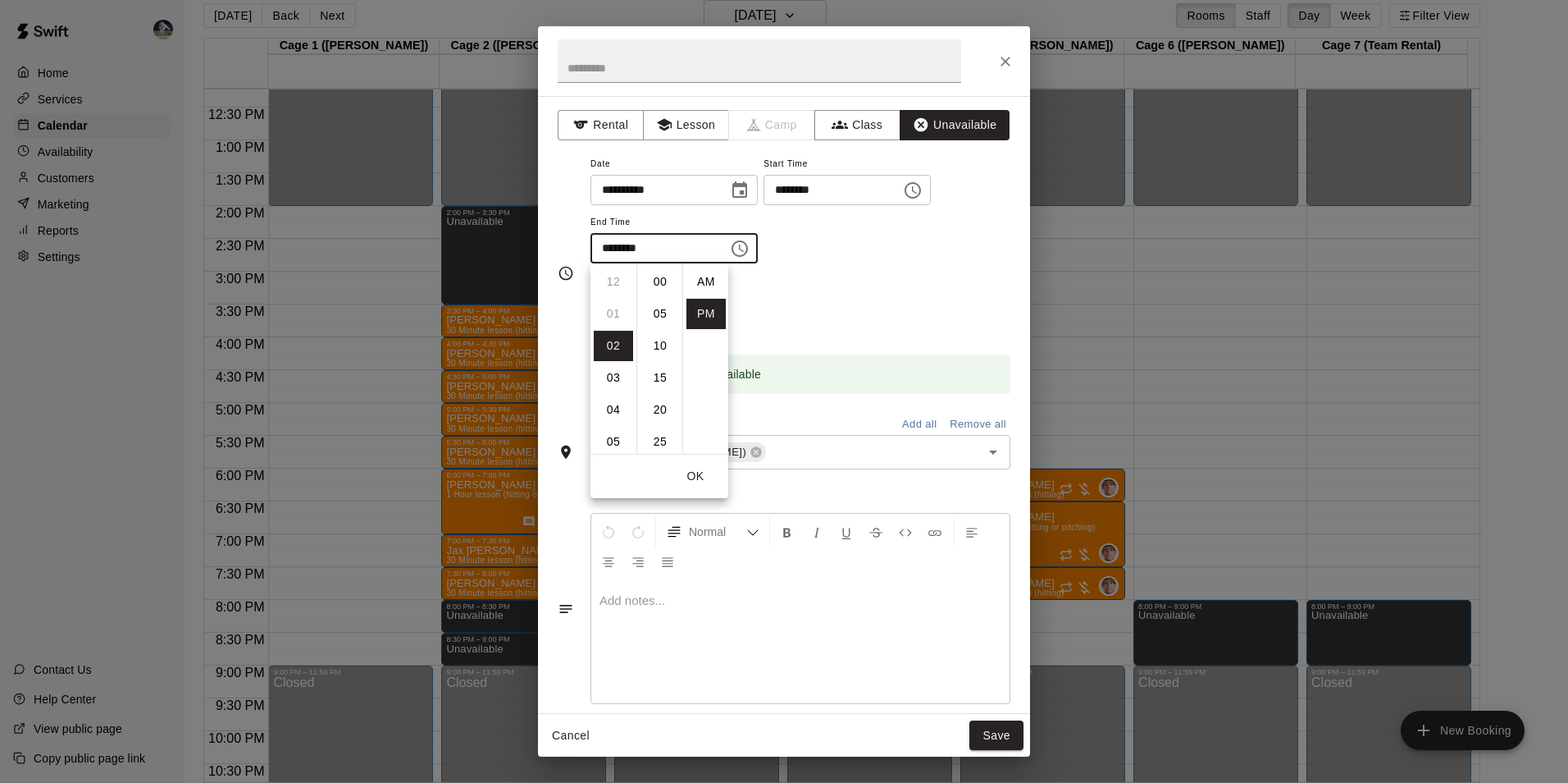
scroll to position [29, 0]
click at [616, 377] on li "05" at bounding box center [613, 377] width 40 height 30
type input "********"
click at [699, 472] on button "OK" at bounding box center [695, 476] width 52 height 30
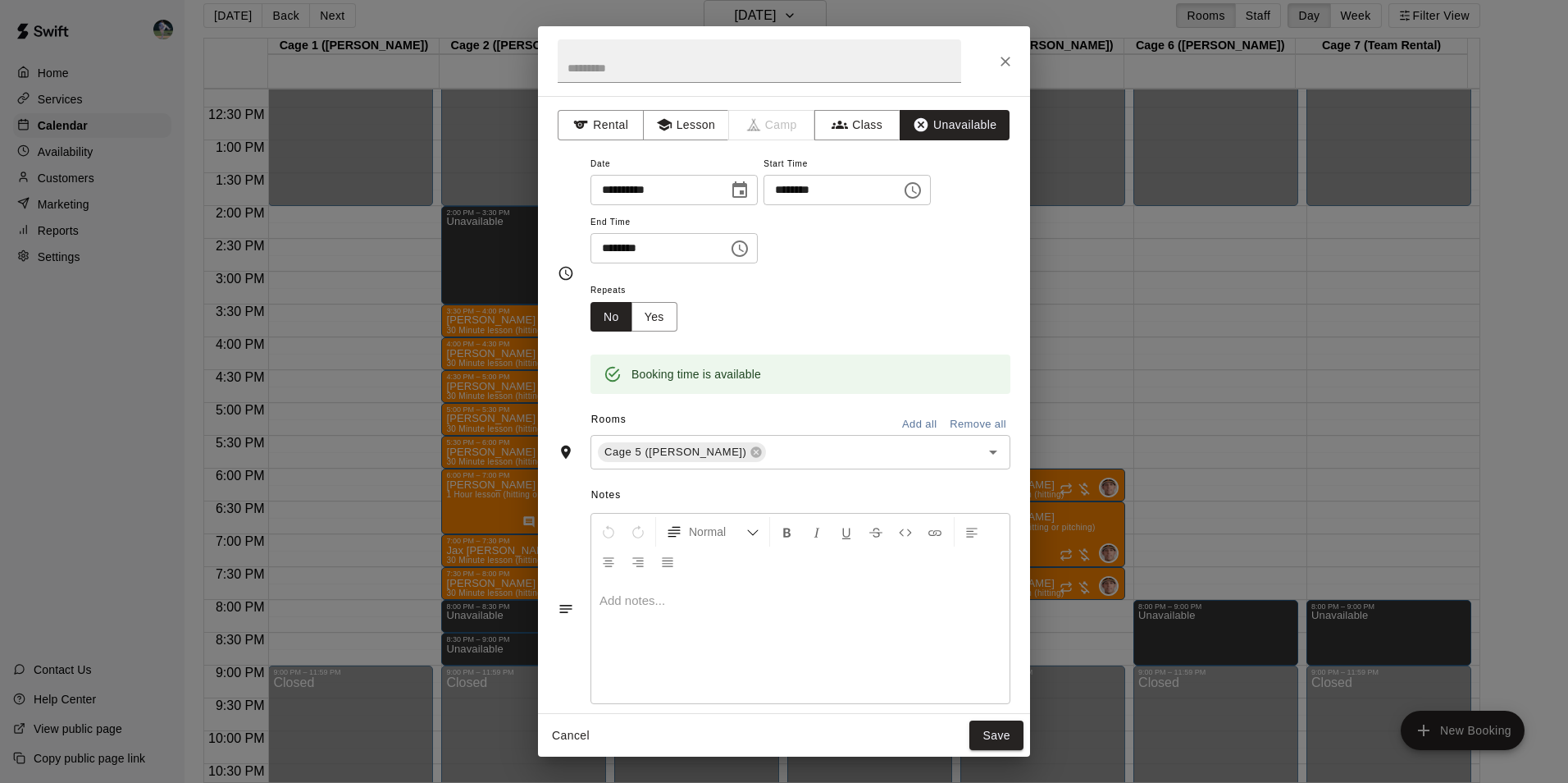
click at [999, 731] on button "Save" at bounding box center [996, 735] width 54 height 30
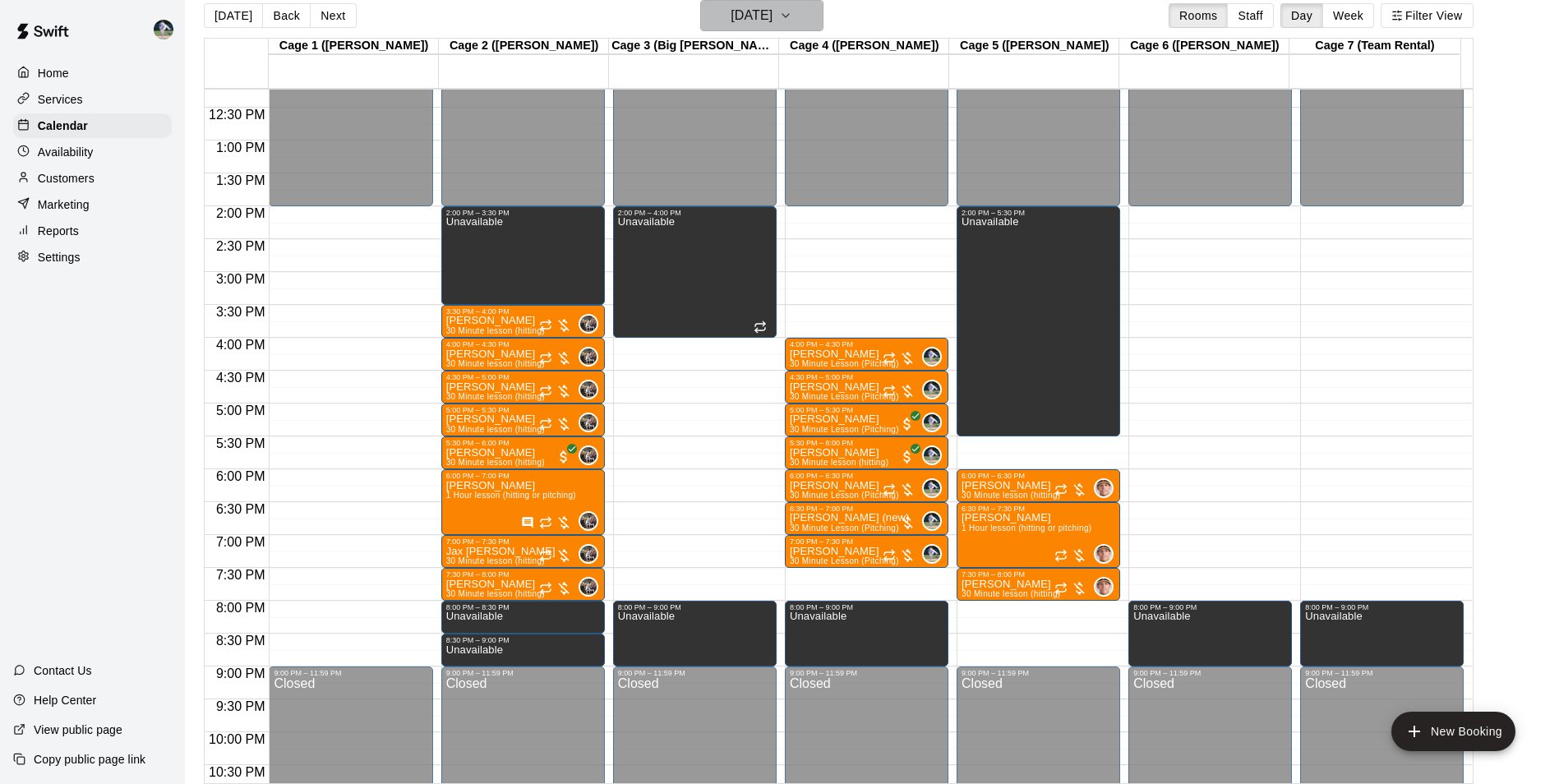
click at [762, 16] on h6 "[DATE]" at bounding box center [751, 16] width 42 height 23
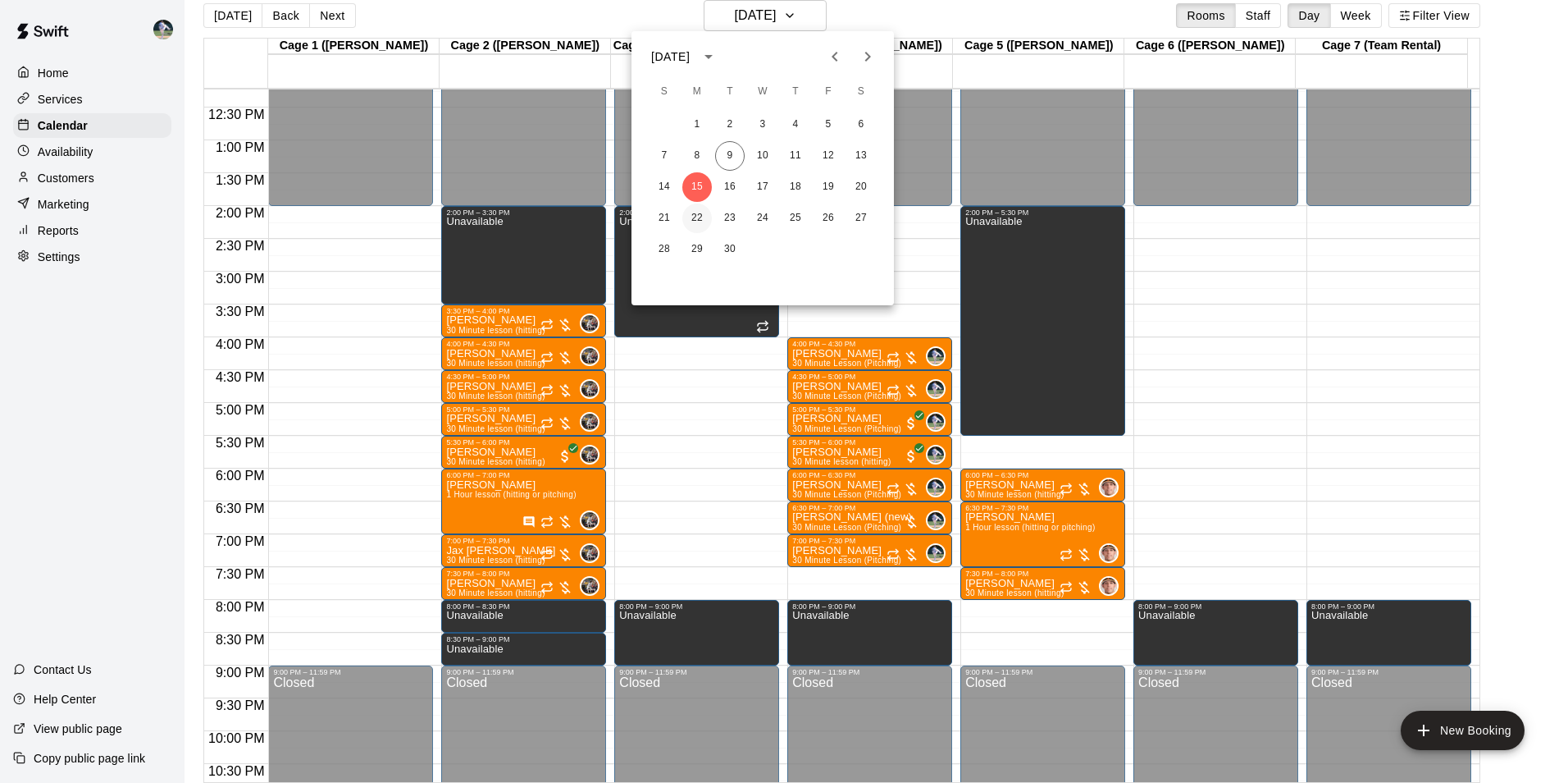
click at [696, 213] on button "22" at bounding box center [697, 218] width 29 height 29
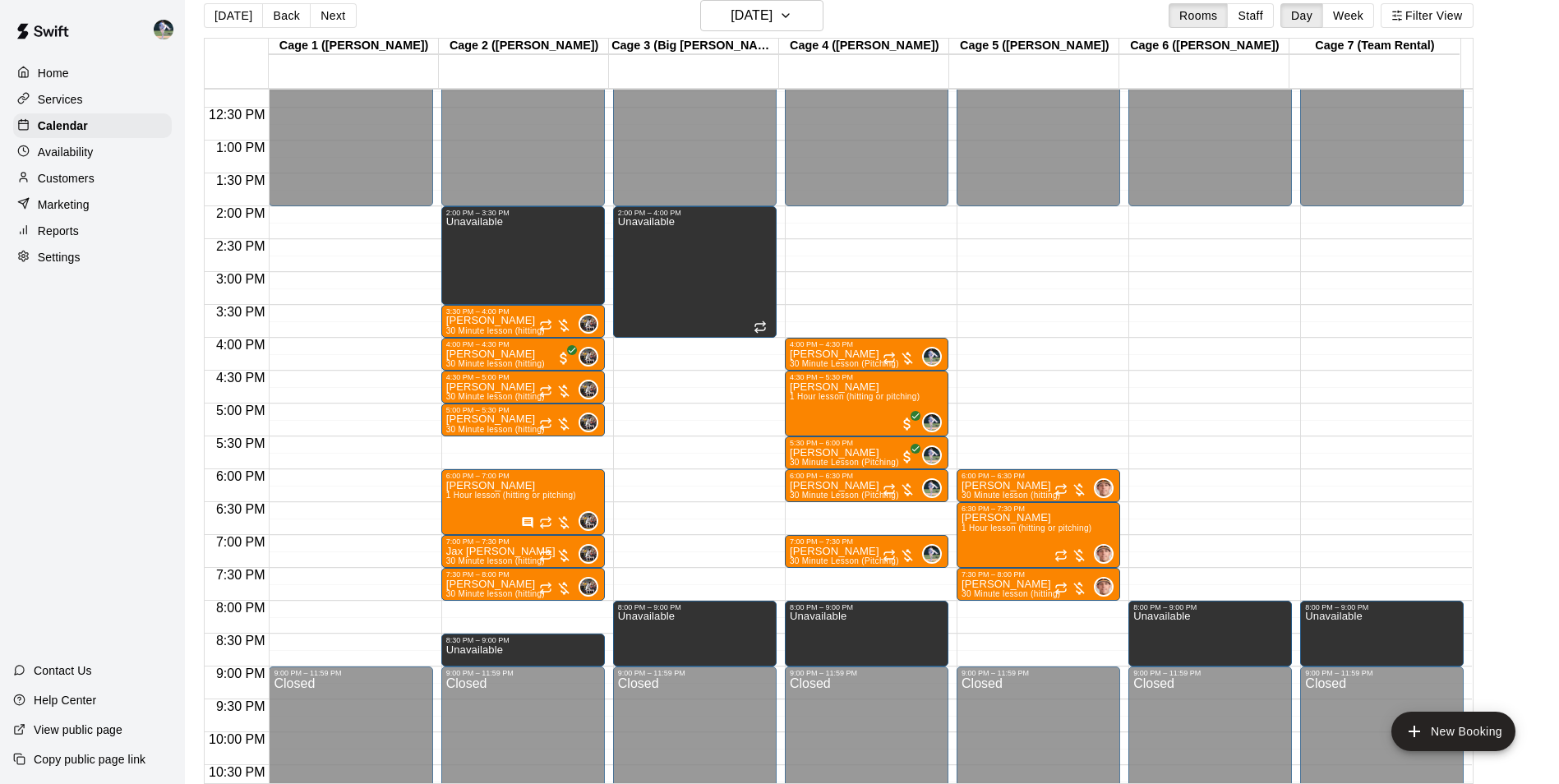
click at [1014, 210] on div "12:00 AM – 2:00 PM Closed 6:00 PM – 6:30 PM [PERSON_NAME] 30 Minute lesson (hit…" at bounding box center [1038, 74] width 164 height 1577
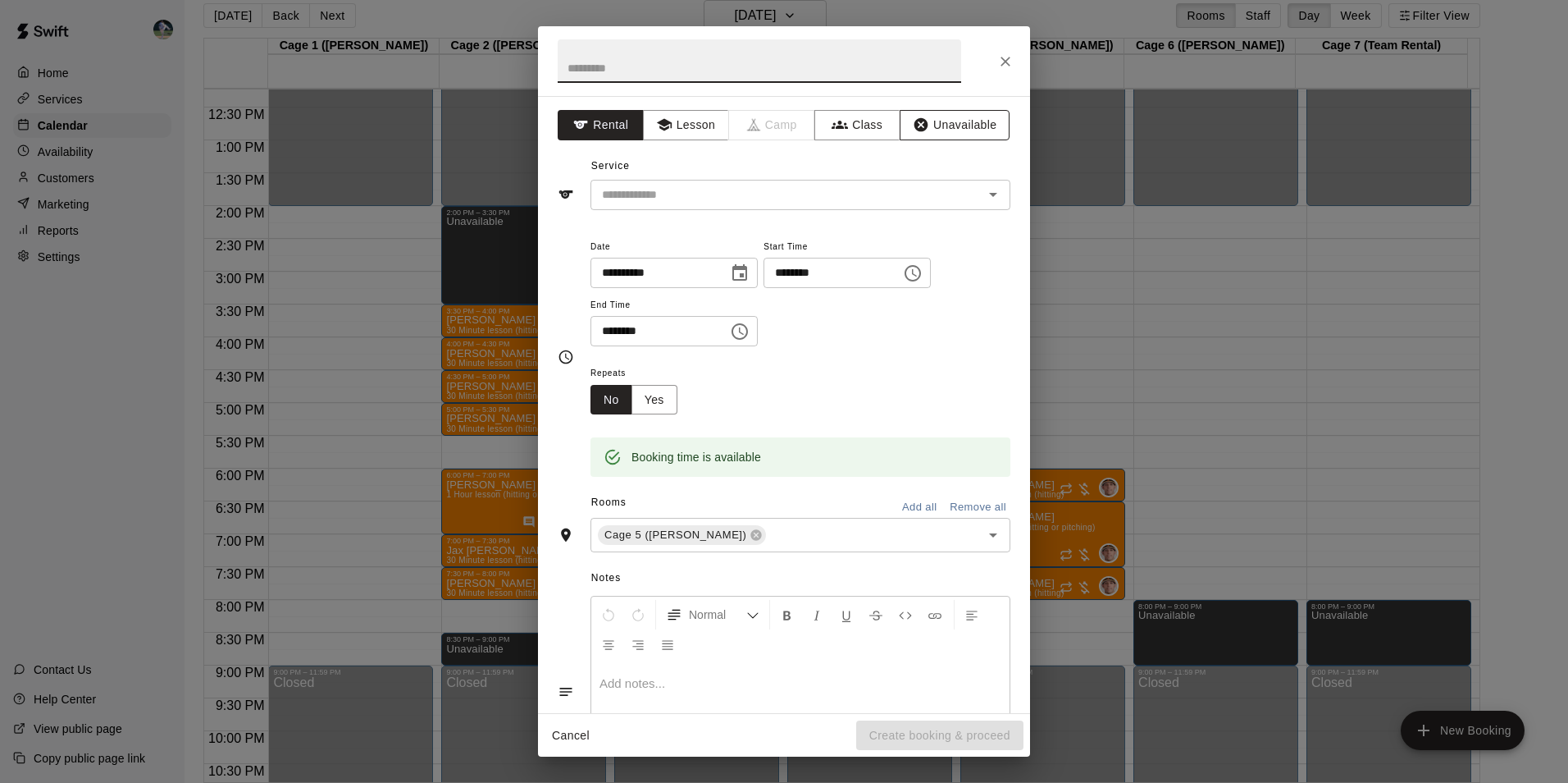
click at [928, 124] on button "Unavailable" at bounding box center [955, 125] width 110 height 30
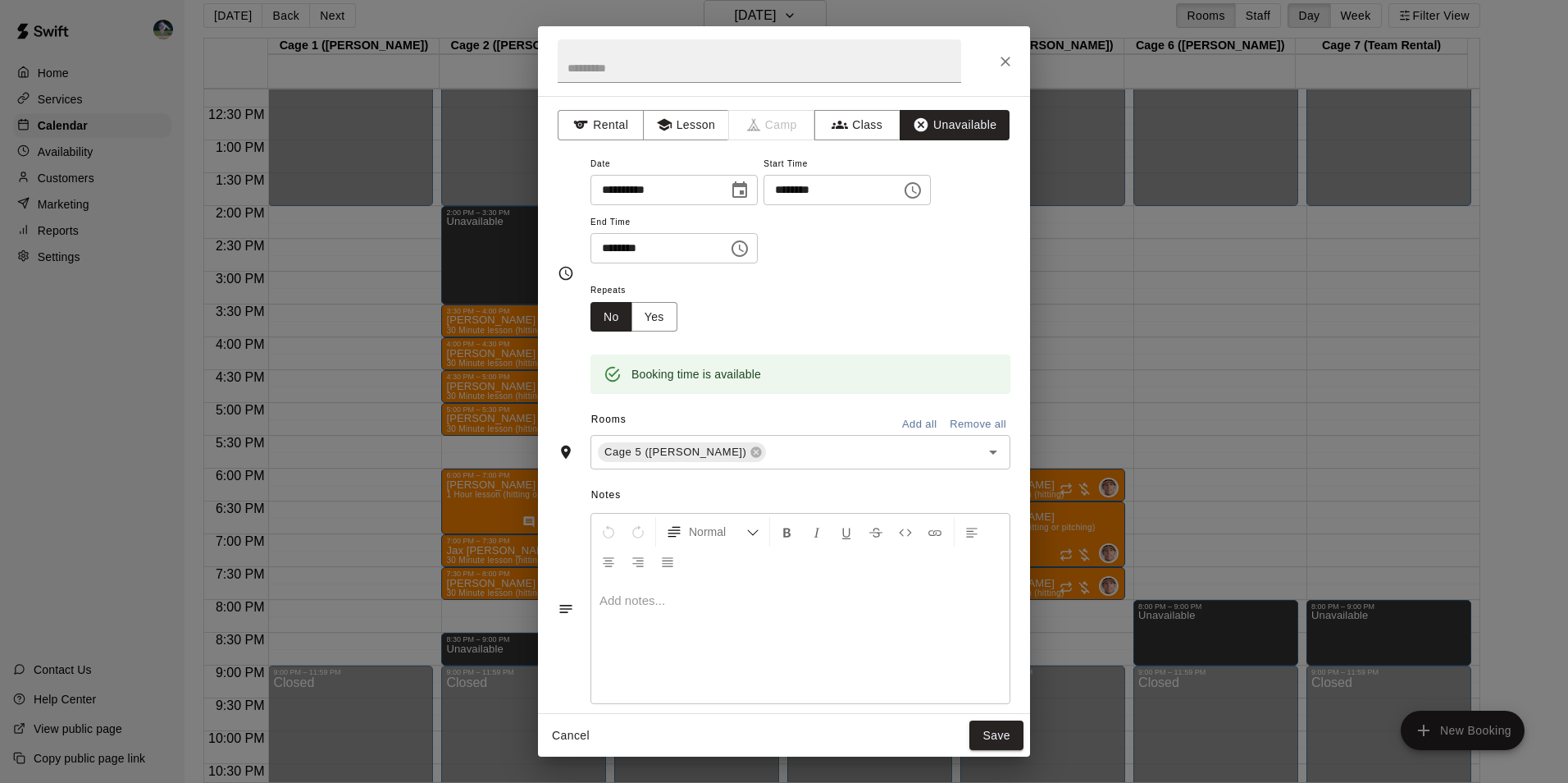
click at [749, 248] on icon "Choose time, selected time is 2:30 PM" at bounding box center [740, 248] width 20 height 20
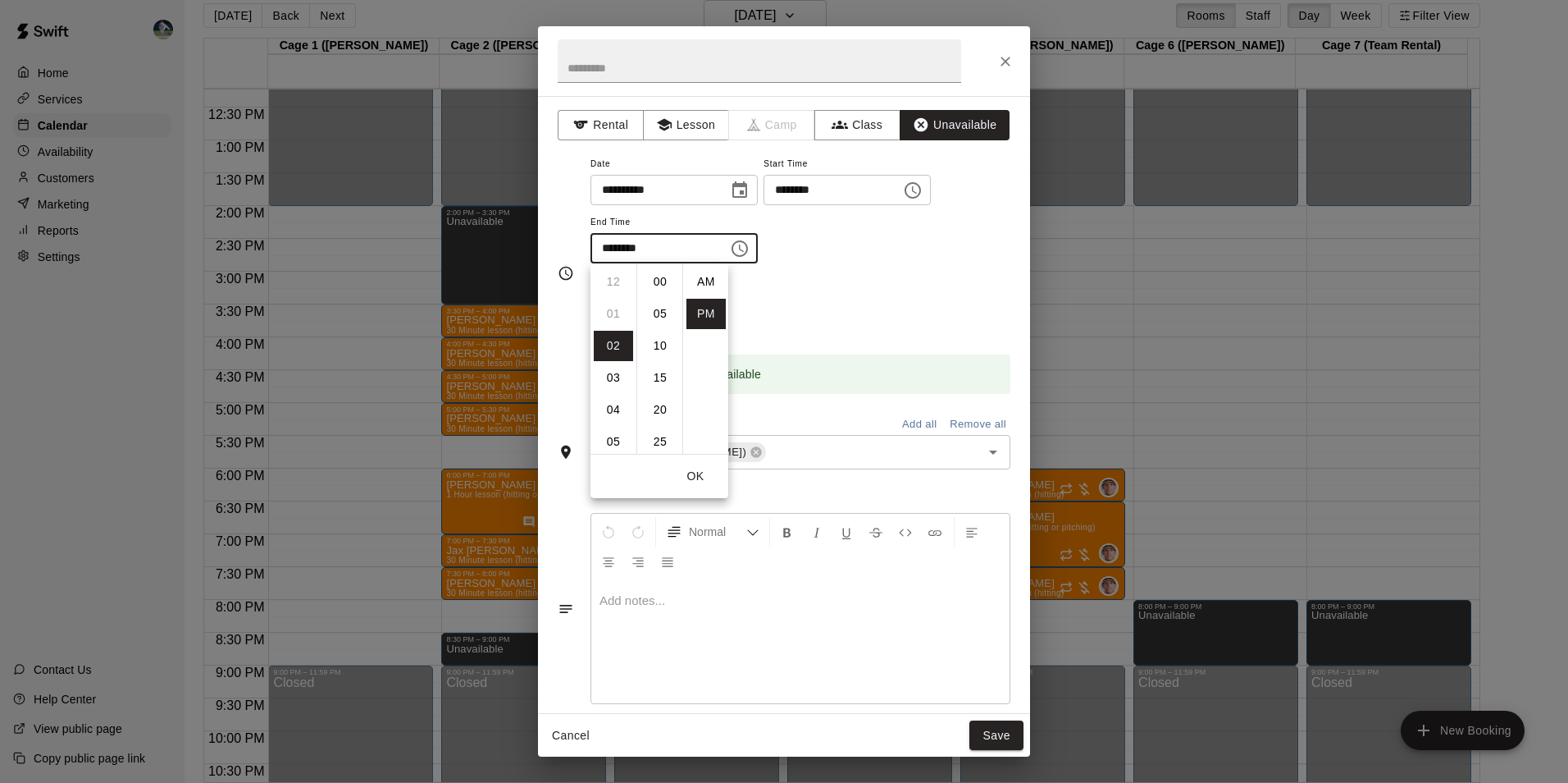
scroll to position [29, 0]
click at [618, 375] on li "05" at bounding box center [613, 377] width 40 height 30
type input "********"
click at [999, 731] on button "Save" at bounding box center [996, 735] width 54 height 30
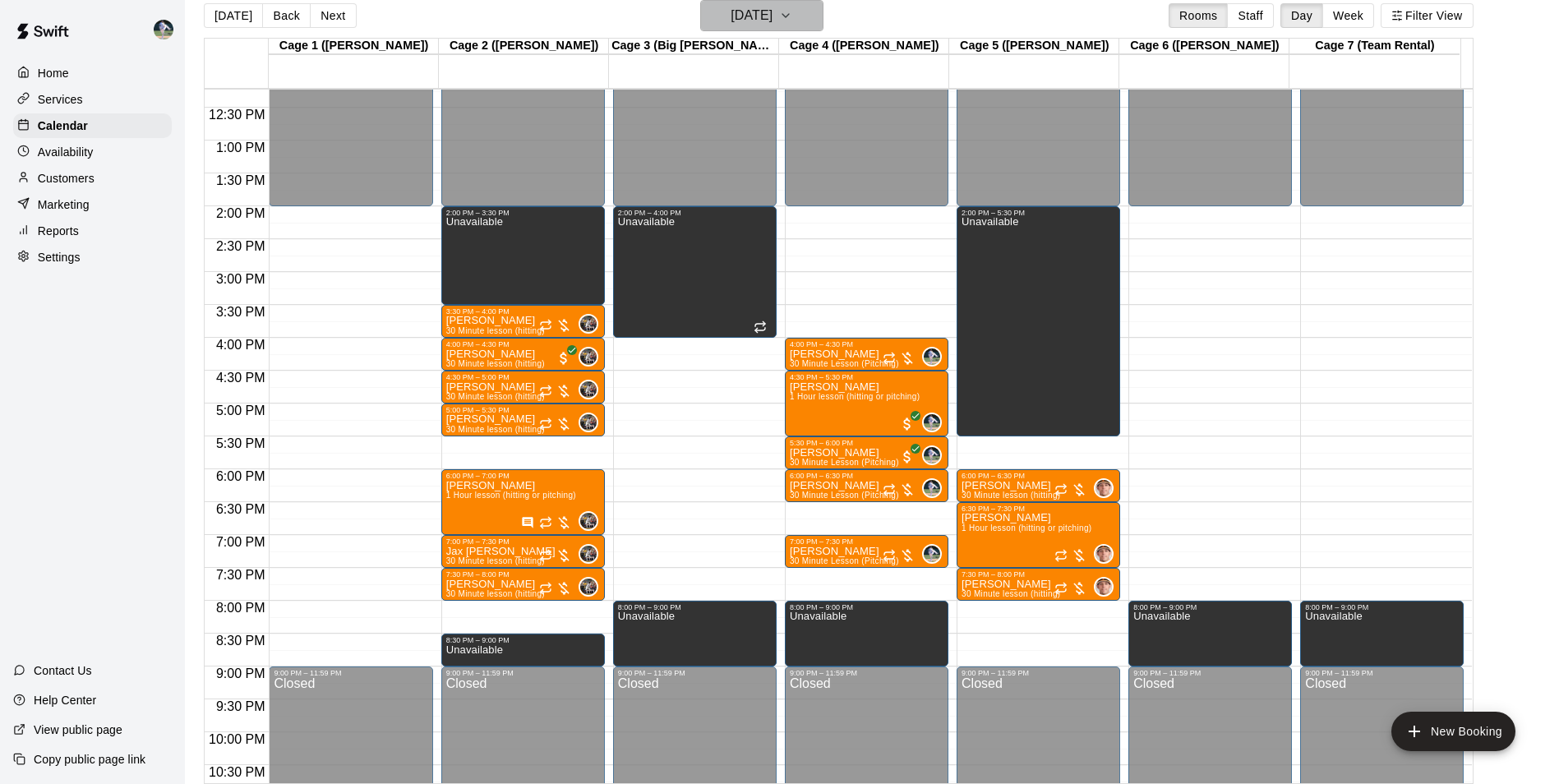
click at [742, 18] on h6 "[DATE]" at bounding box center [751, 16] width 42 height 23
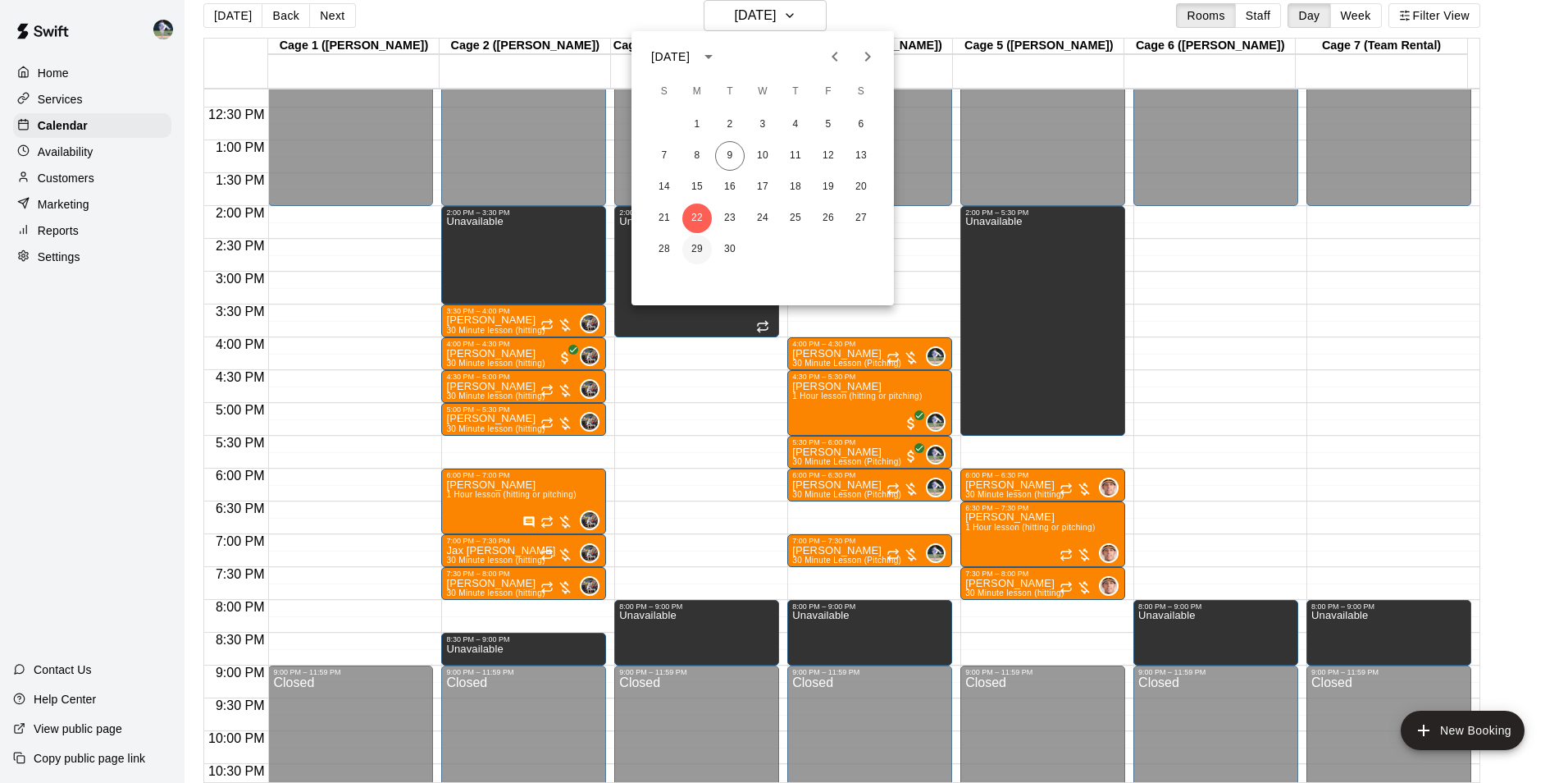
click at [698, 249] on button "29" at bounding box center [697, 250] width 29 height 29
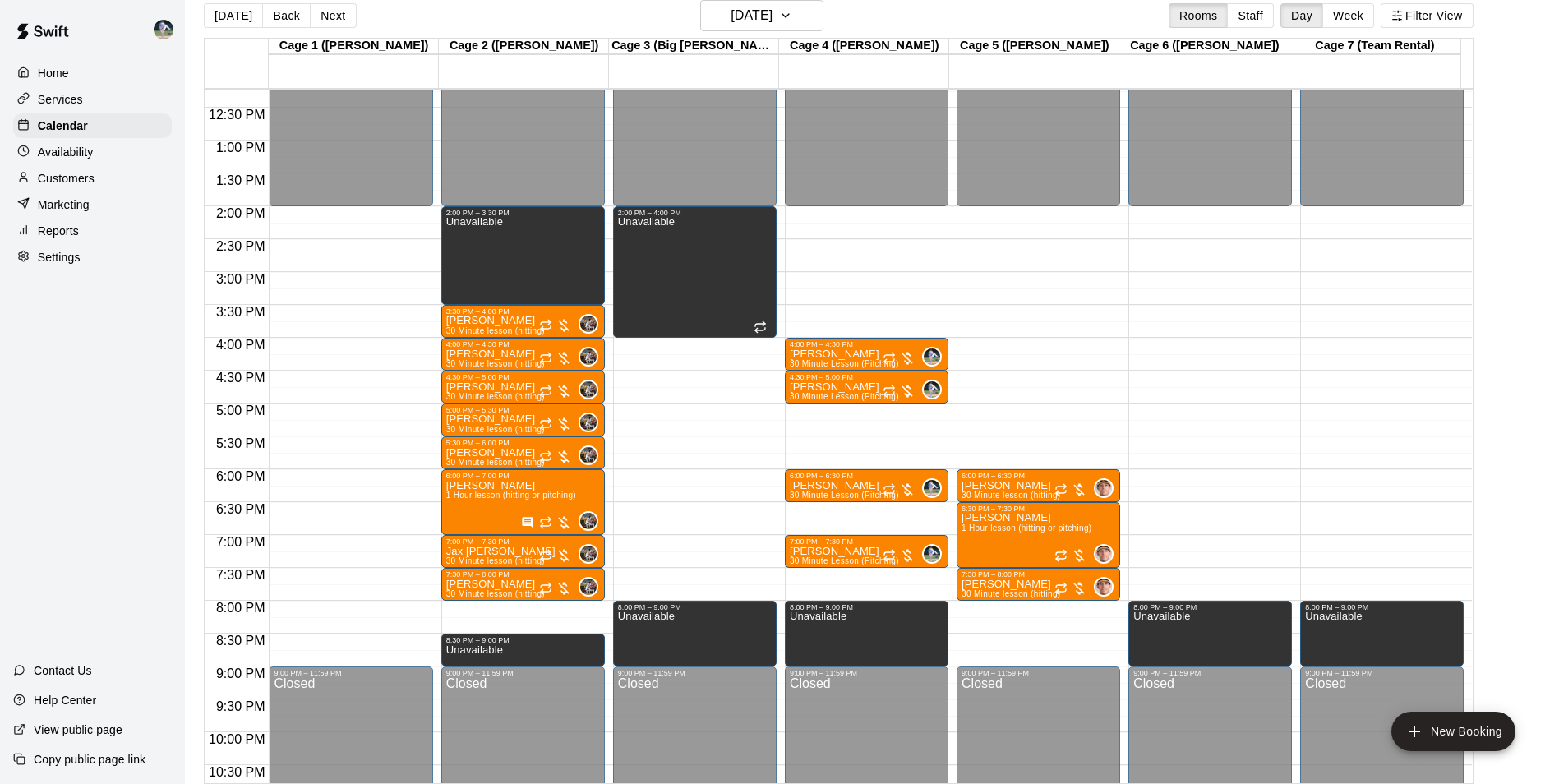
click at [1021, 209] on div "12:00 AM – 2:00 PM Closed 6:00 PM – 6:30 PM [PERSON_NAME] 30 Minute lesson (hit…" at bounding box center [1038, 74] width 164 height 1577
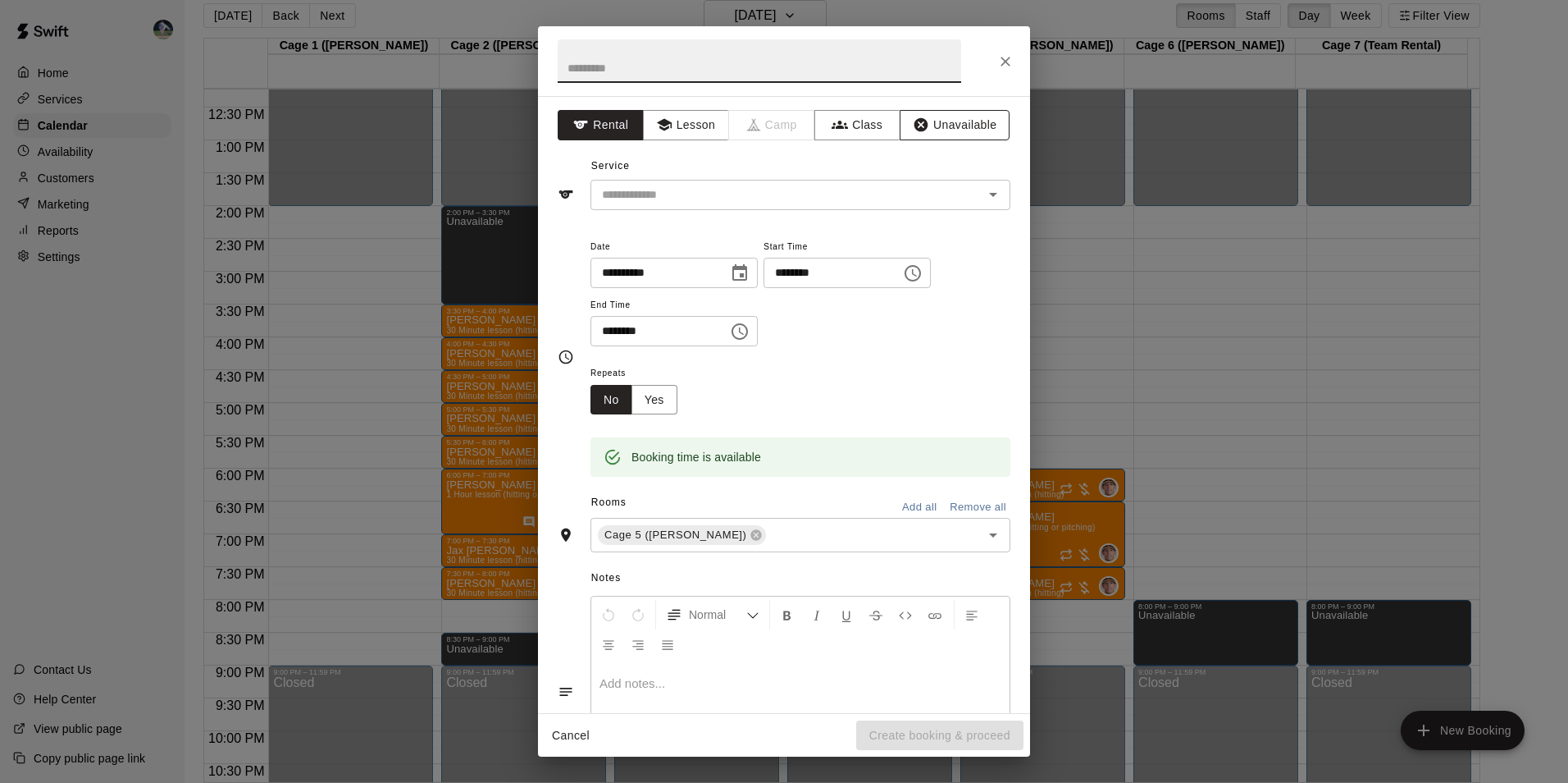
click at [942, 124] on button "Unavailable" at bounding box center [955, 125] width 110 height 30
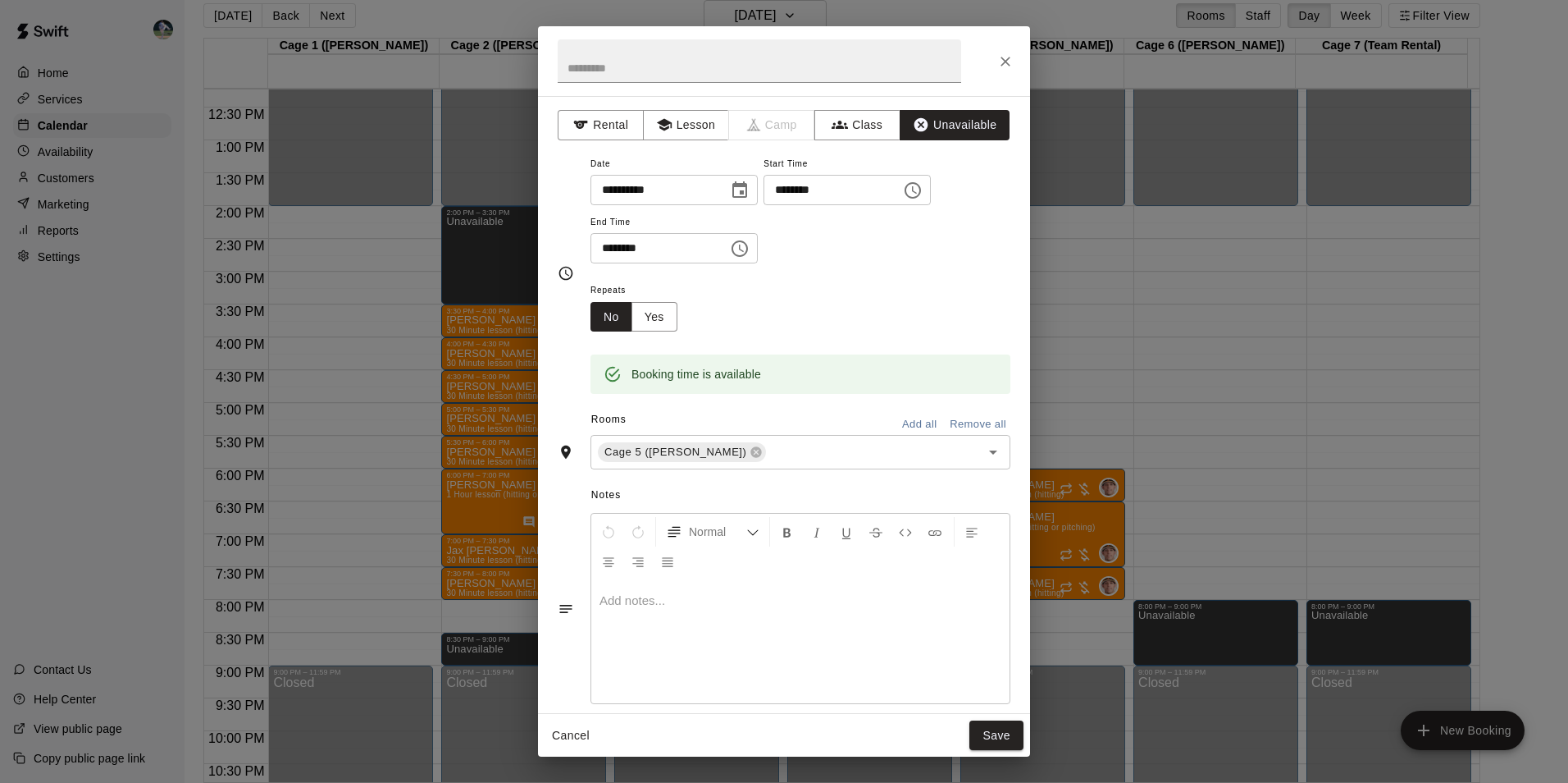
click at [749, 251] on icon "Choose time, selected time is 2:30 PM" at bounding box center [740, 248] width 20 height 20
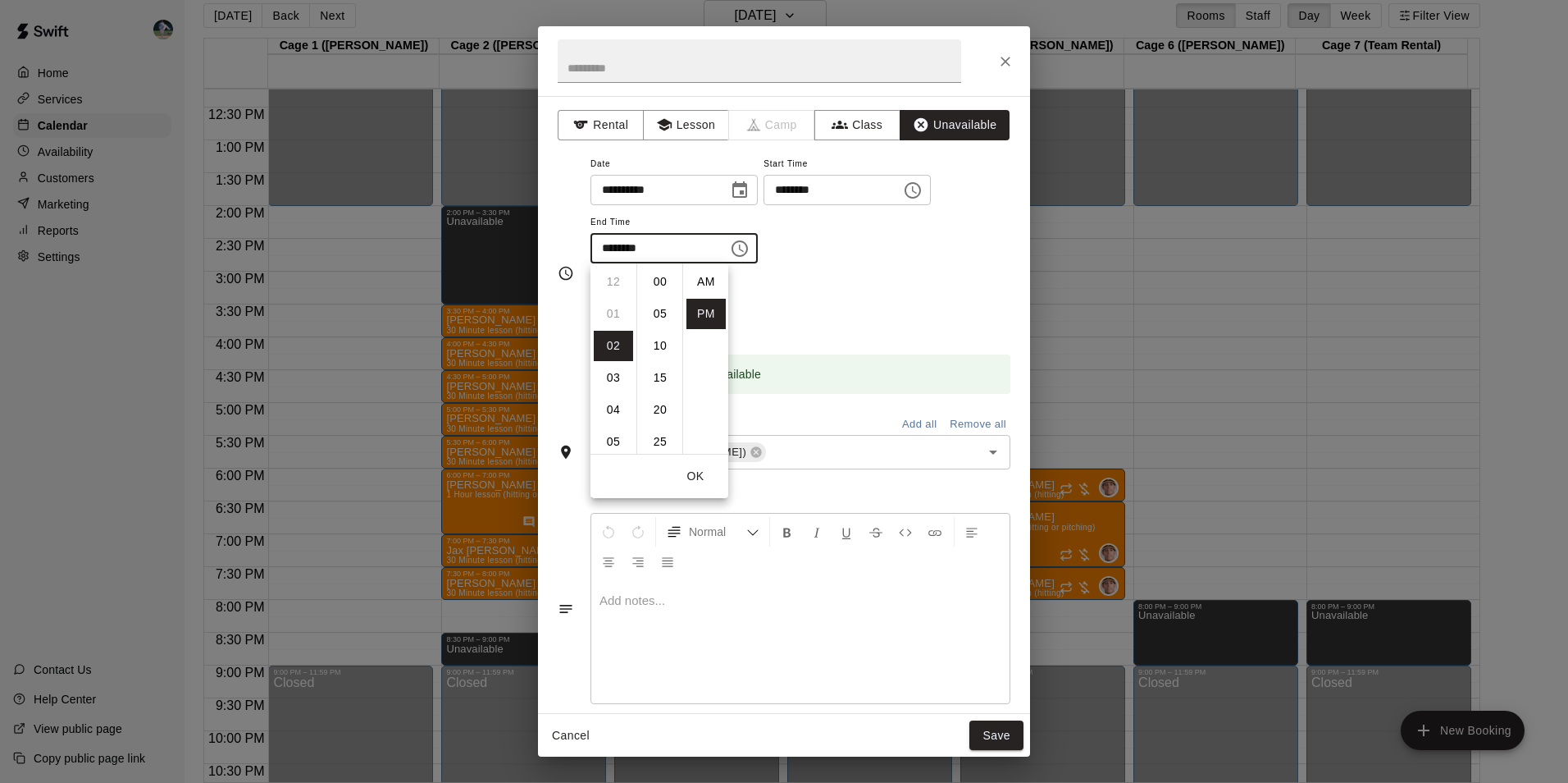
scroll to position [29, 0]
click at [618, 375] on li "05" at bounding box center [613, 377] width 40 height 30
type input "********"
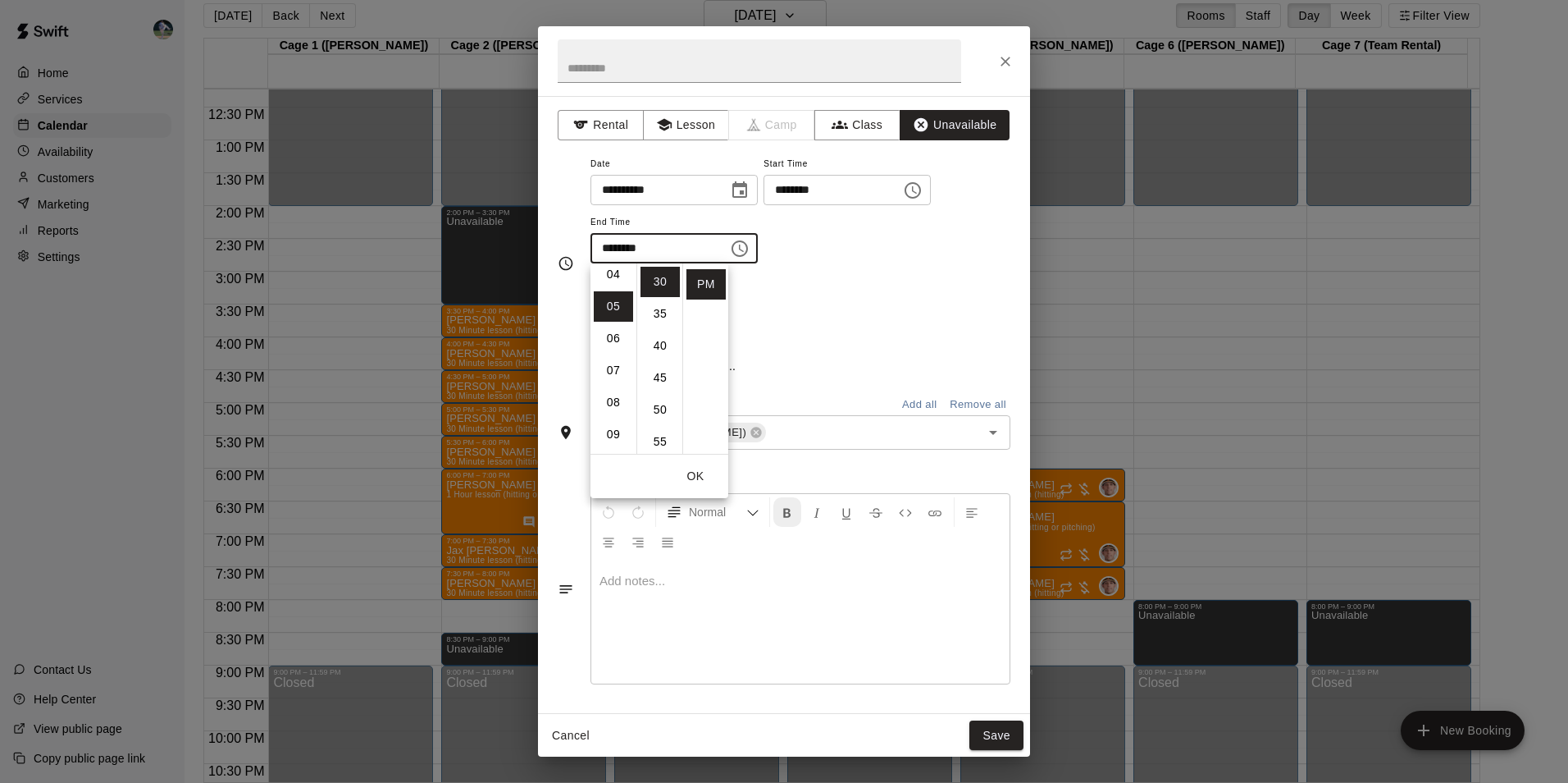
scroll to position [160, 0]
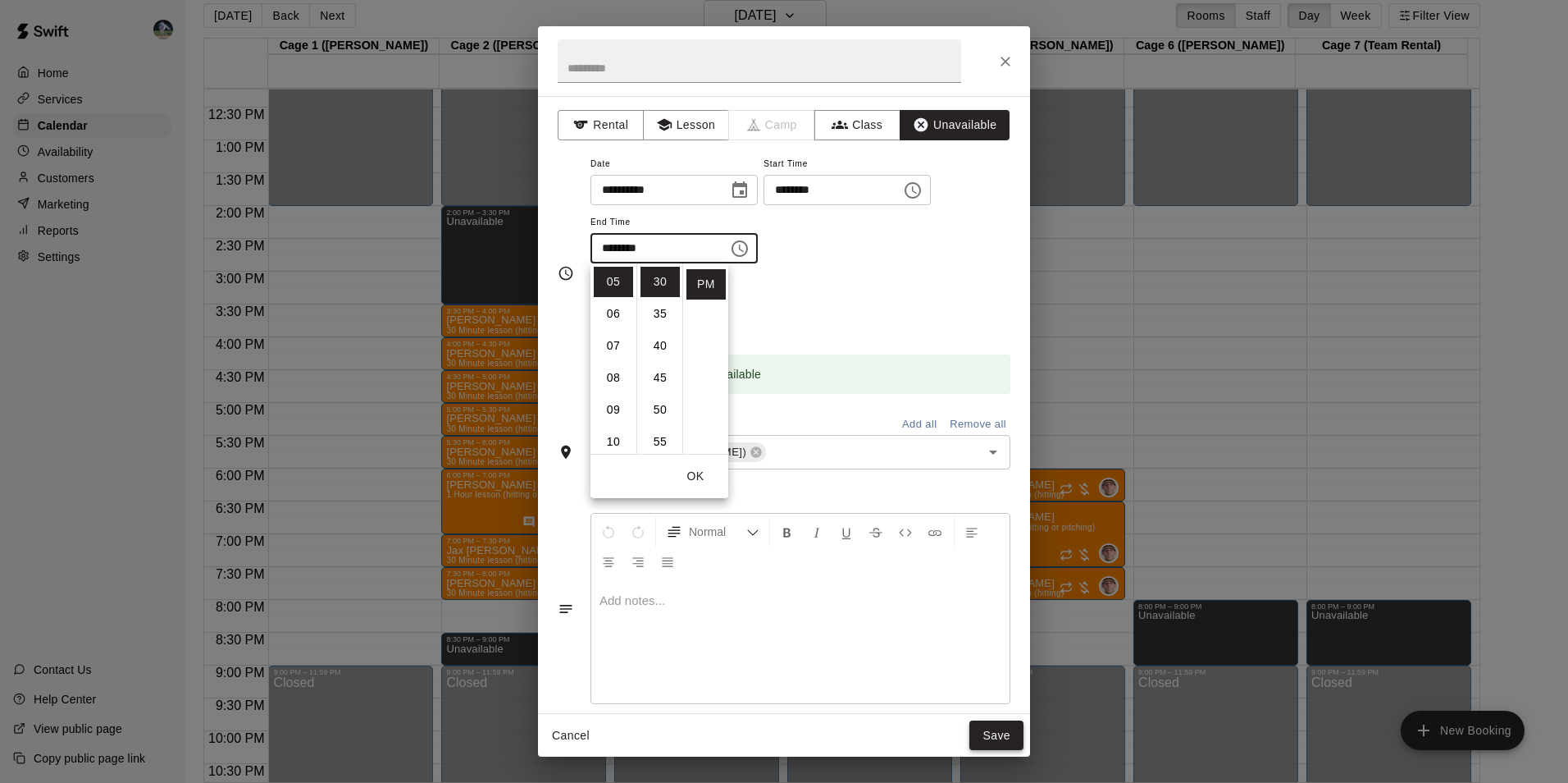
click at [997, 735] on button "Save" at bounding box center [996, 735] width 54 height 30
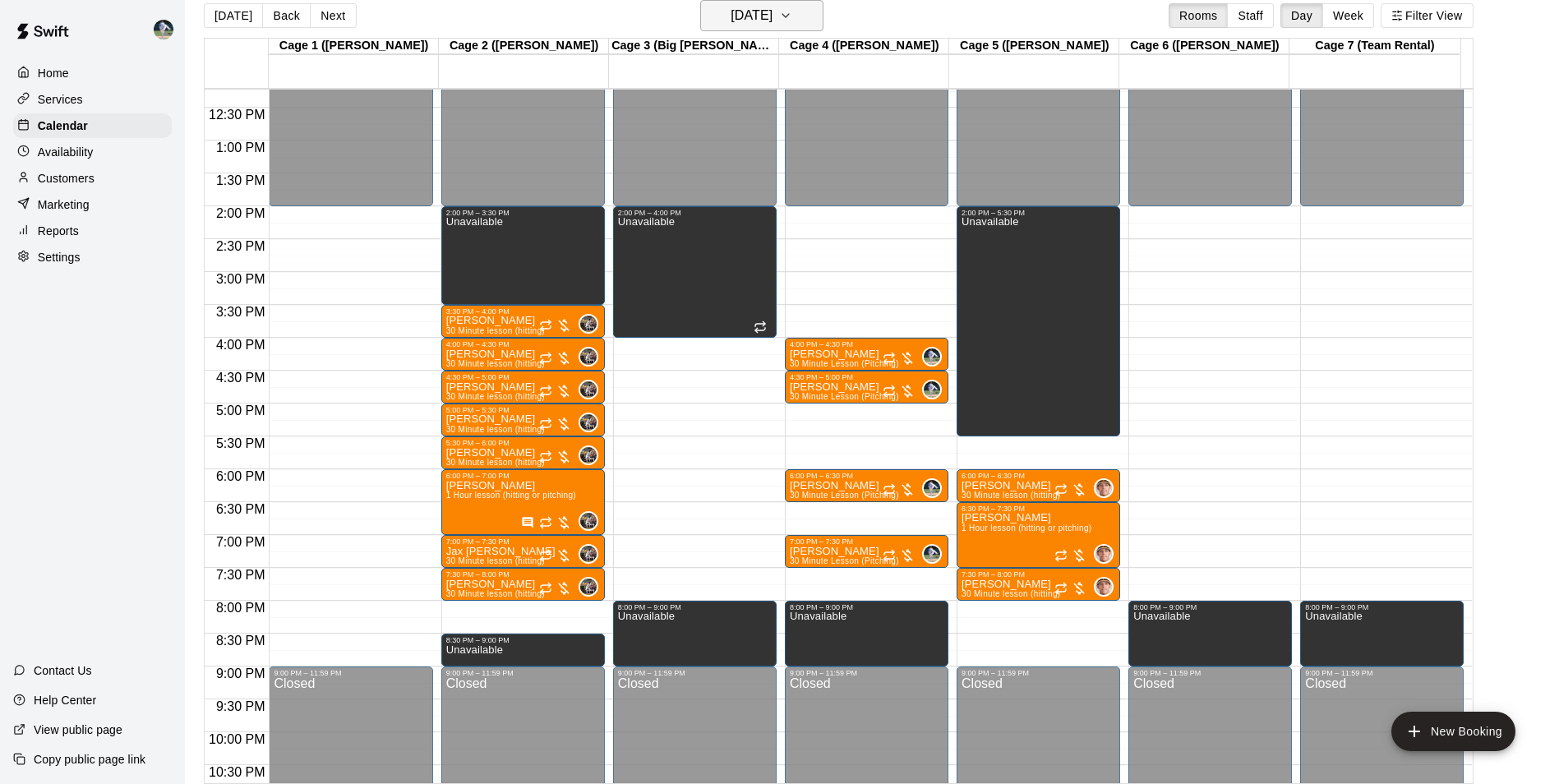
click at [757, 14] on h6 "[DATE]" at bounding box center [751, 16] width 42 height 23
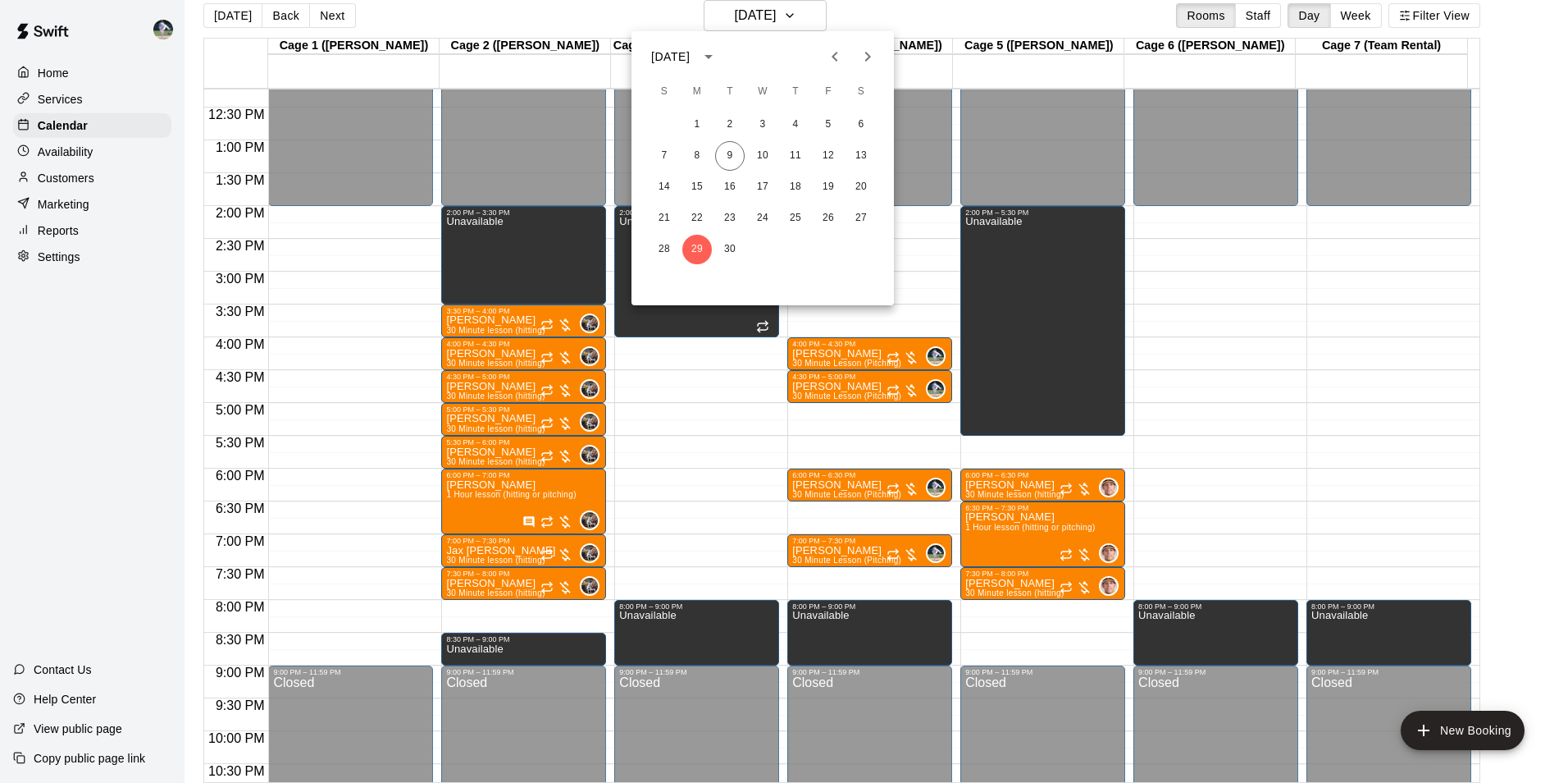
click at [870, 52] on icon "Next month" at bounding box center [867, 56] width 20 height 20
click at [696, 156] on button "6" at bounding box center [697, 156] width 29 height 29
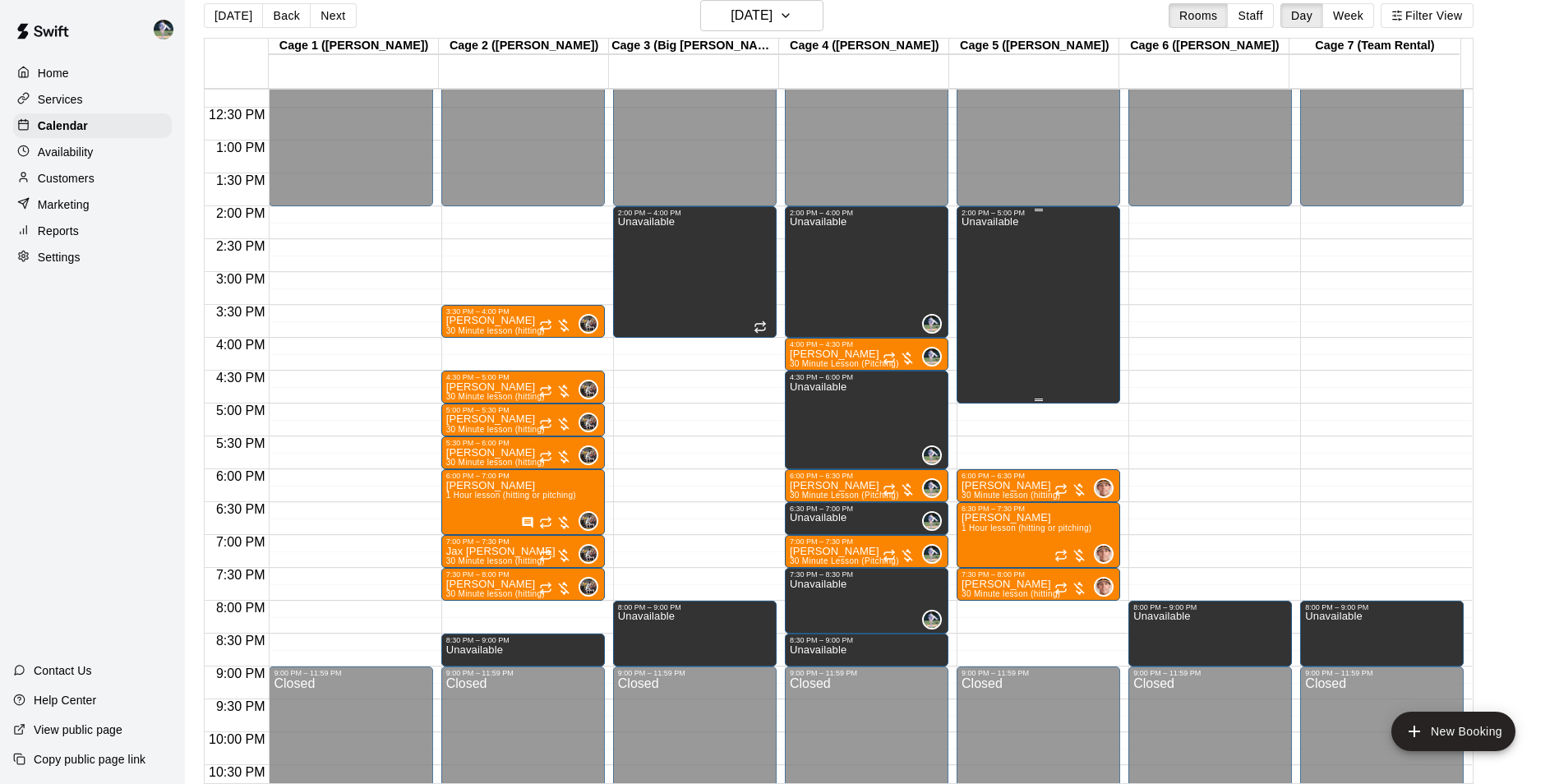
click at [1026, 327] on div "Unavailable" at bounding box center [1038, 609] width 153 height 784
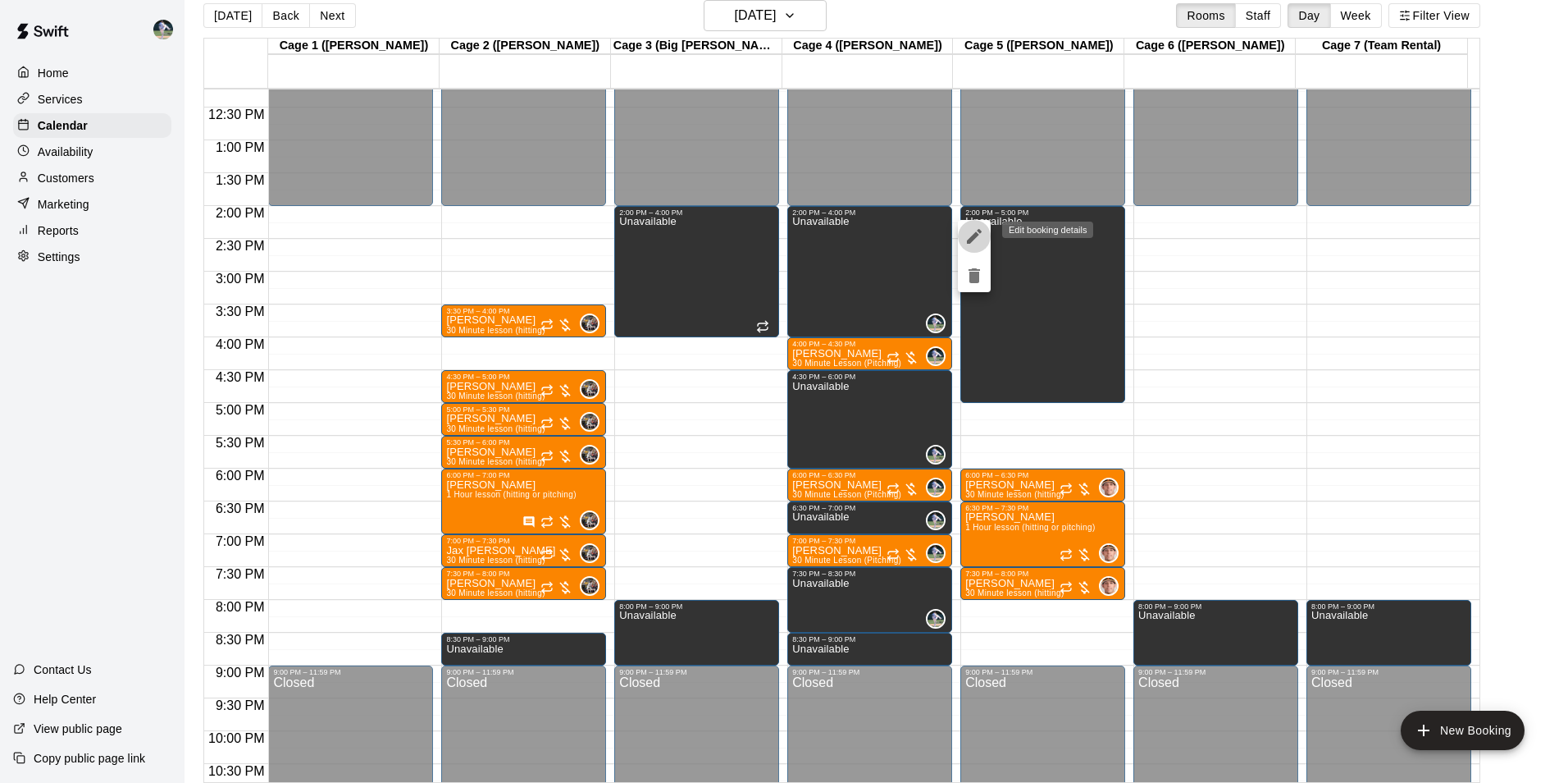
click at [970, 240] on icon "edit" at bounding box center [974, 236] width 15 height 15
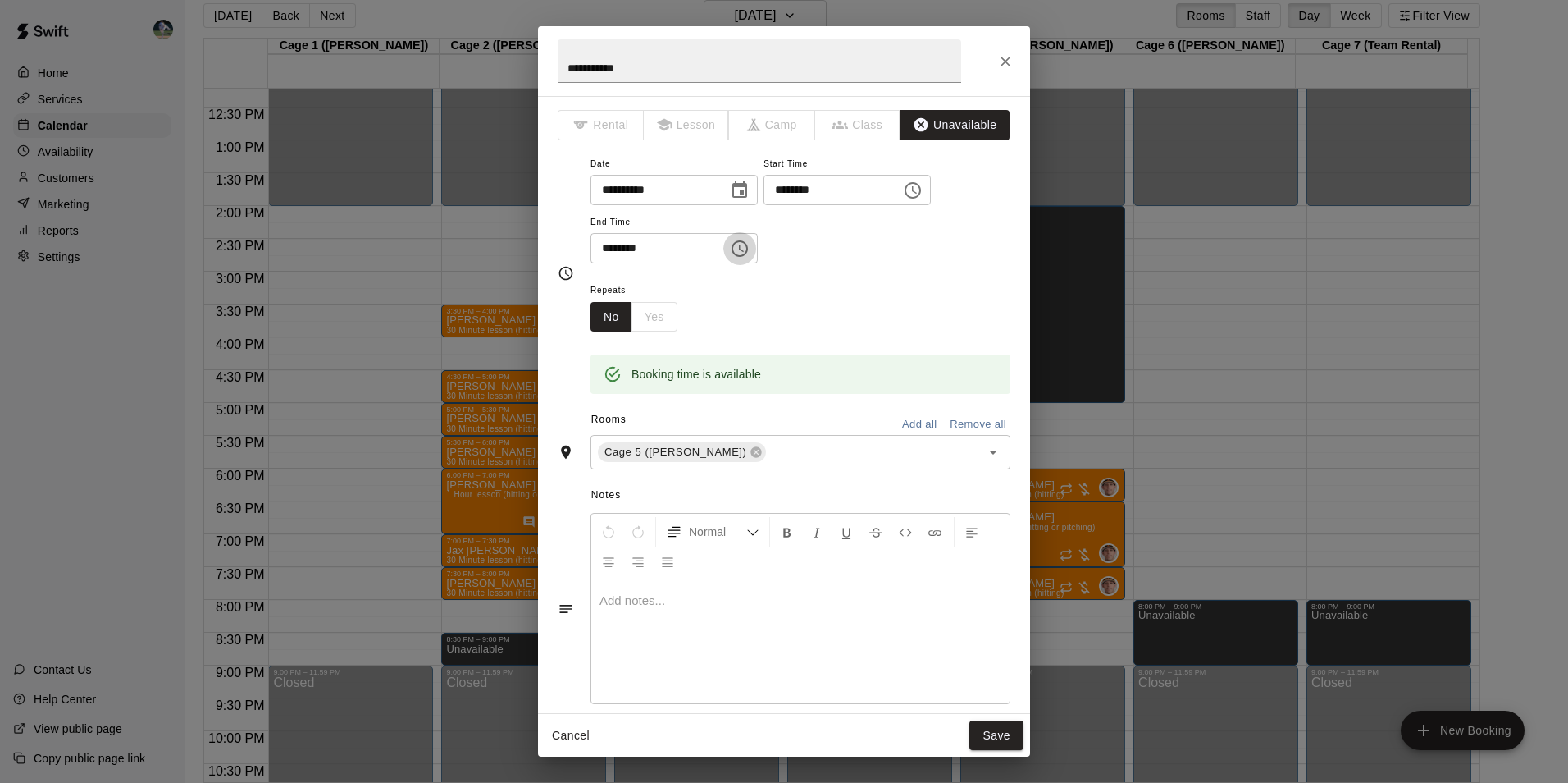
click at [749, 250] on icon "Choose time, selected time is 5:00 PM" at bounding box center [740, 248] width 20 height 20
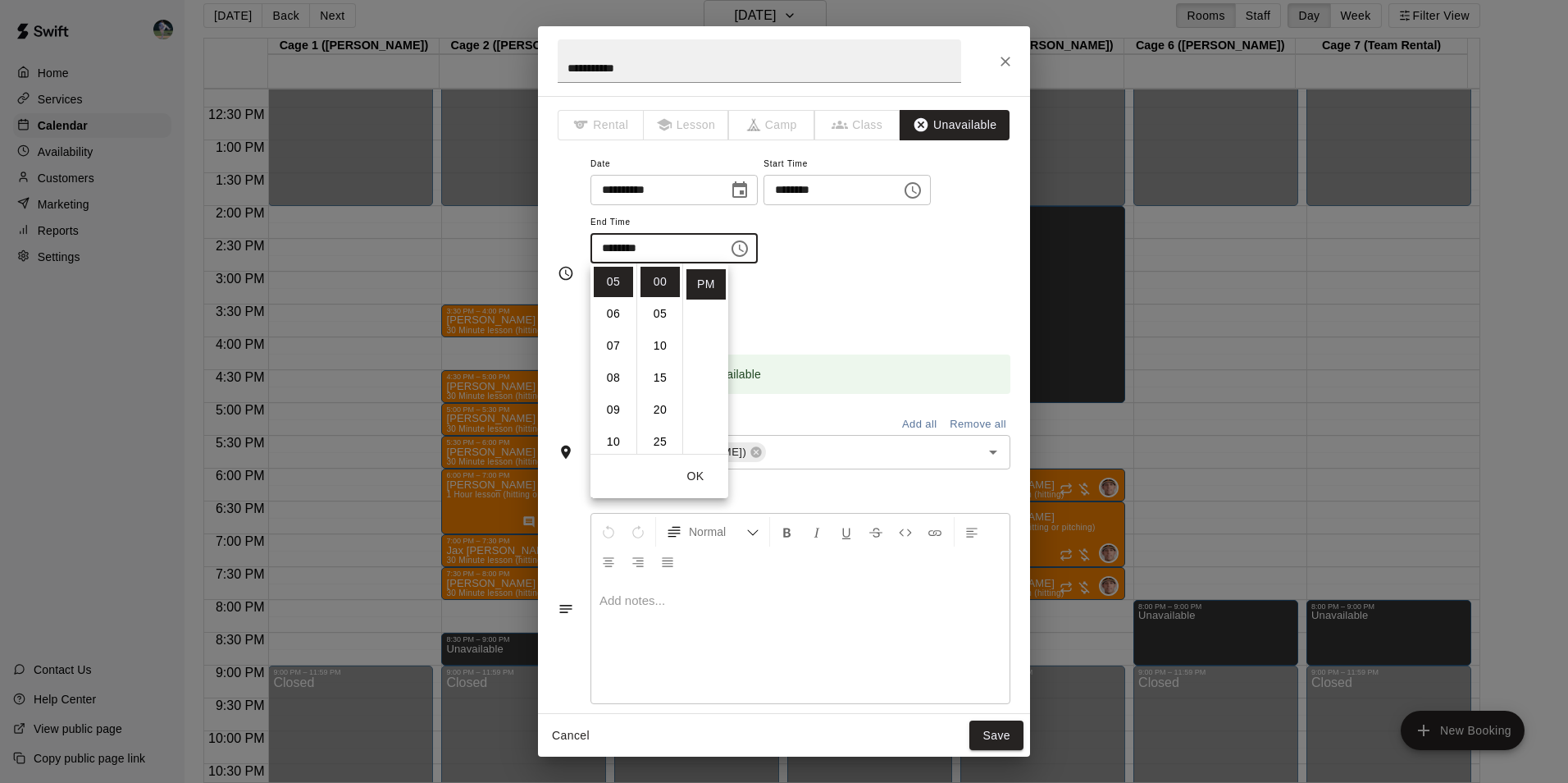
scroll to position [33, 0]
click at [666, 441] on li "30" at bounding box center [661, 441] width 40 height 30
type input "********"
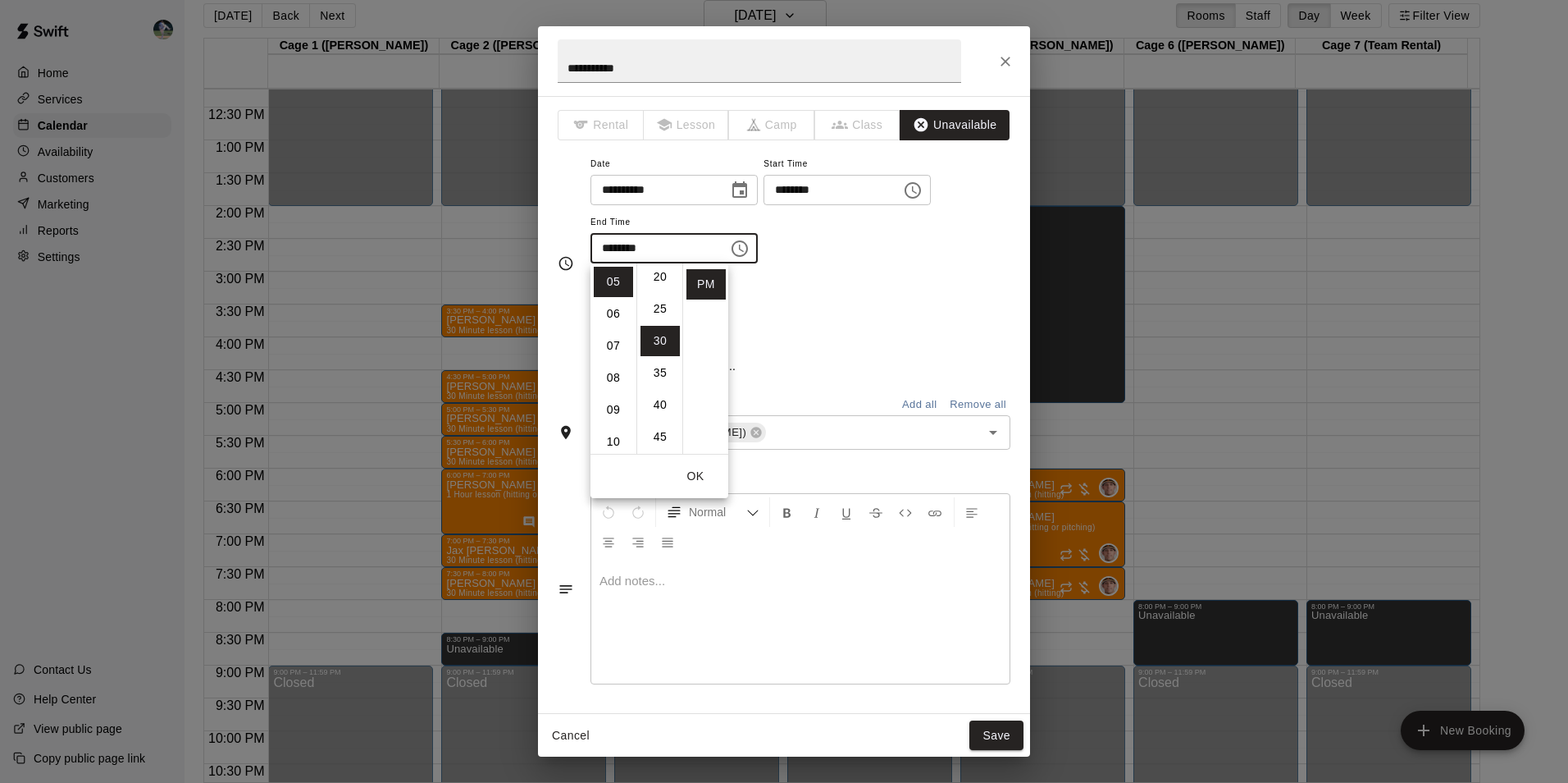
scroll to position [192, 0]
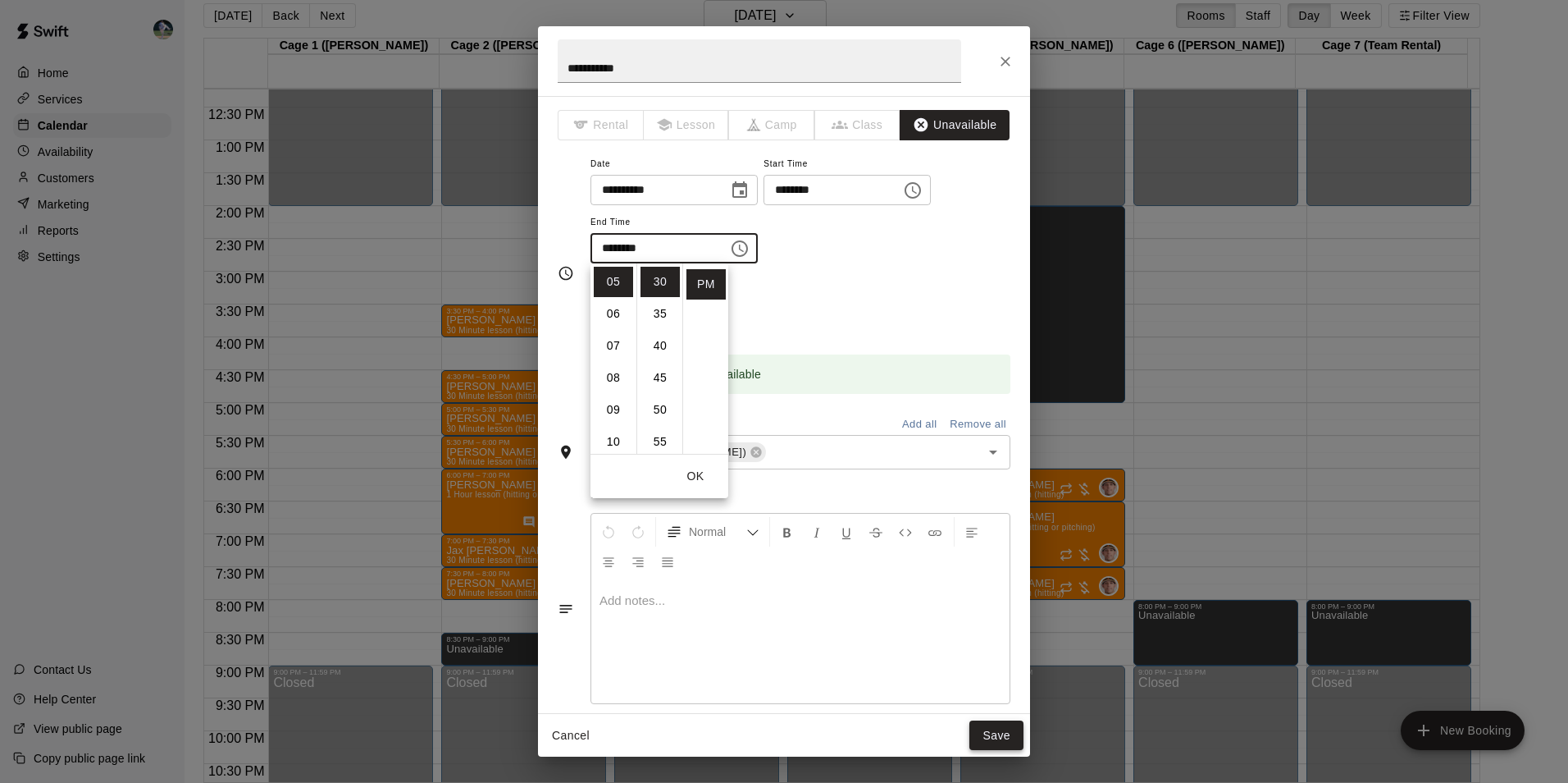
click at [1011, 731] on button "Save" at bounding box center [996, 735] width 54 height 30
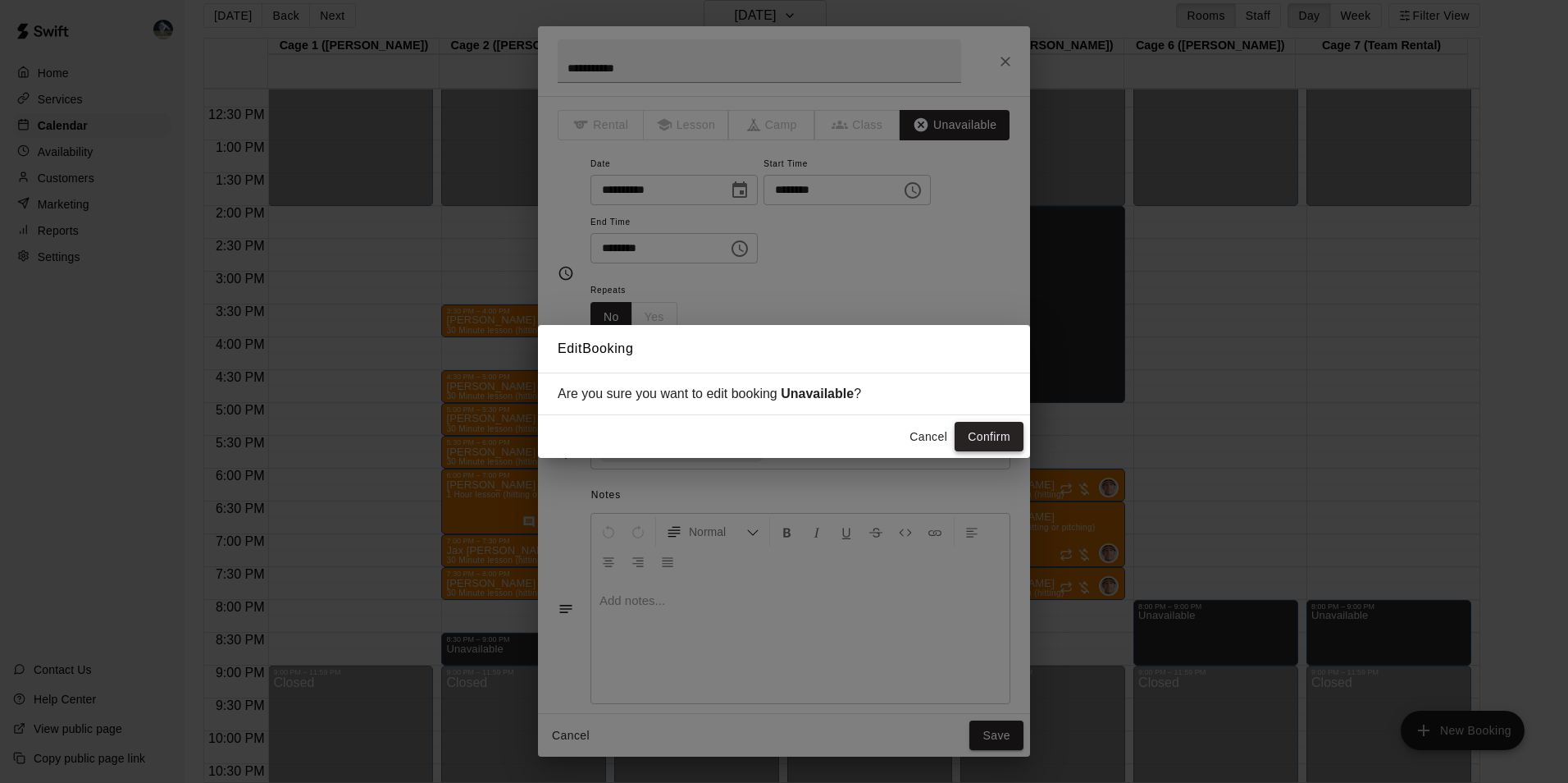
click at [997, 435] on button "Confirm" at bounding box center [989, 436] width 69 height 30
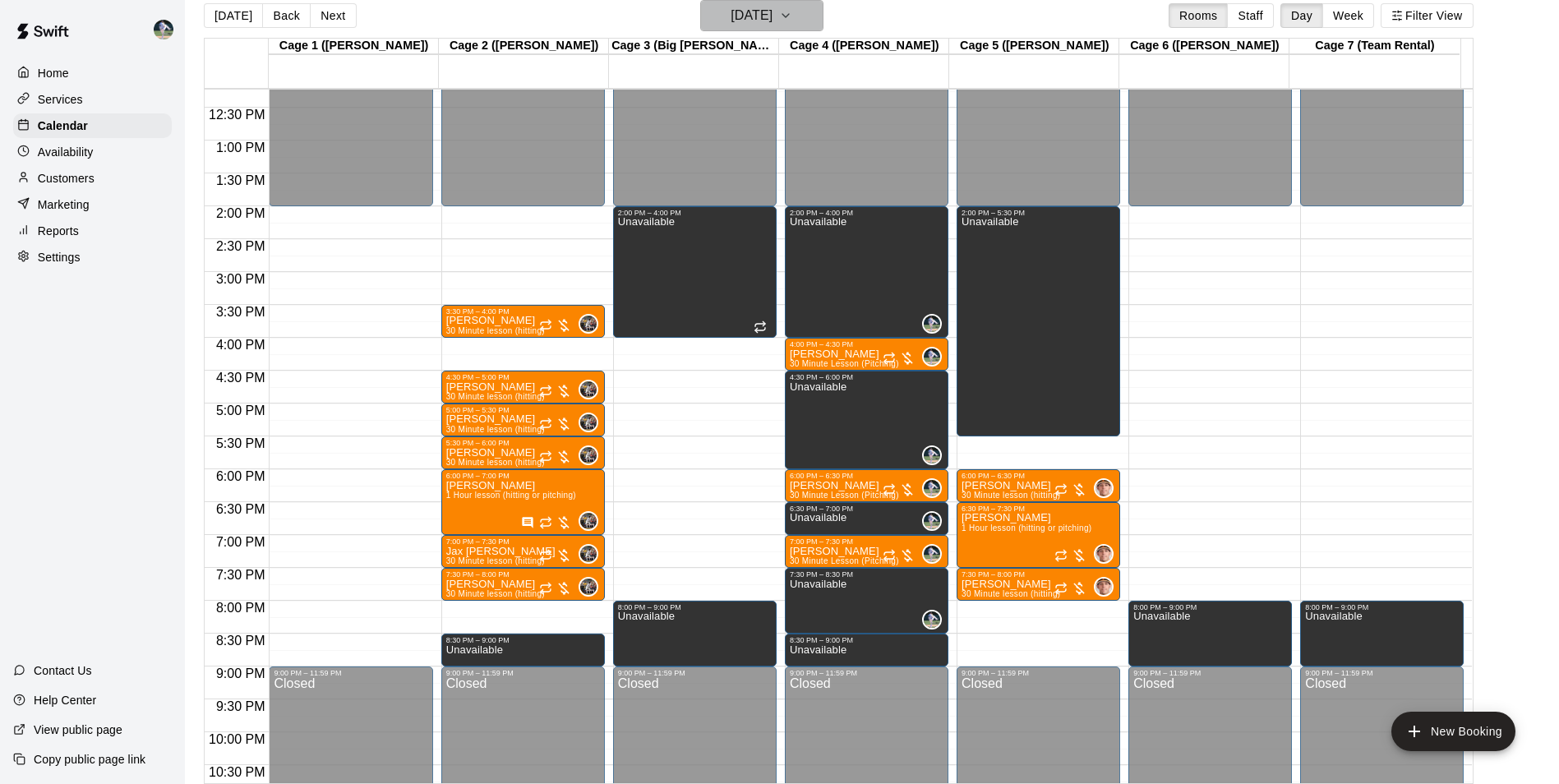
click at [764, 15] on h6 "[DATE]" at bounding box center [751, 16] width 42 height 23
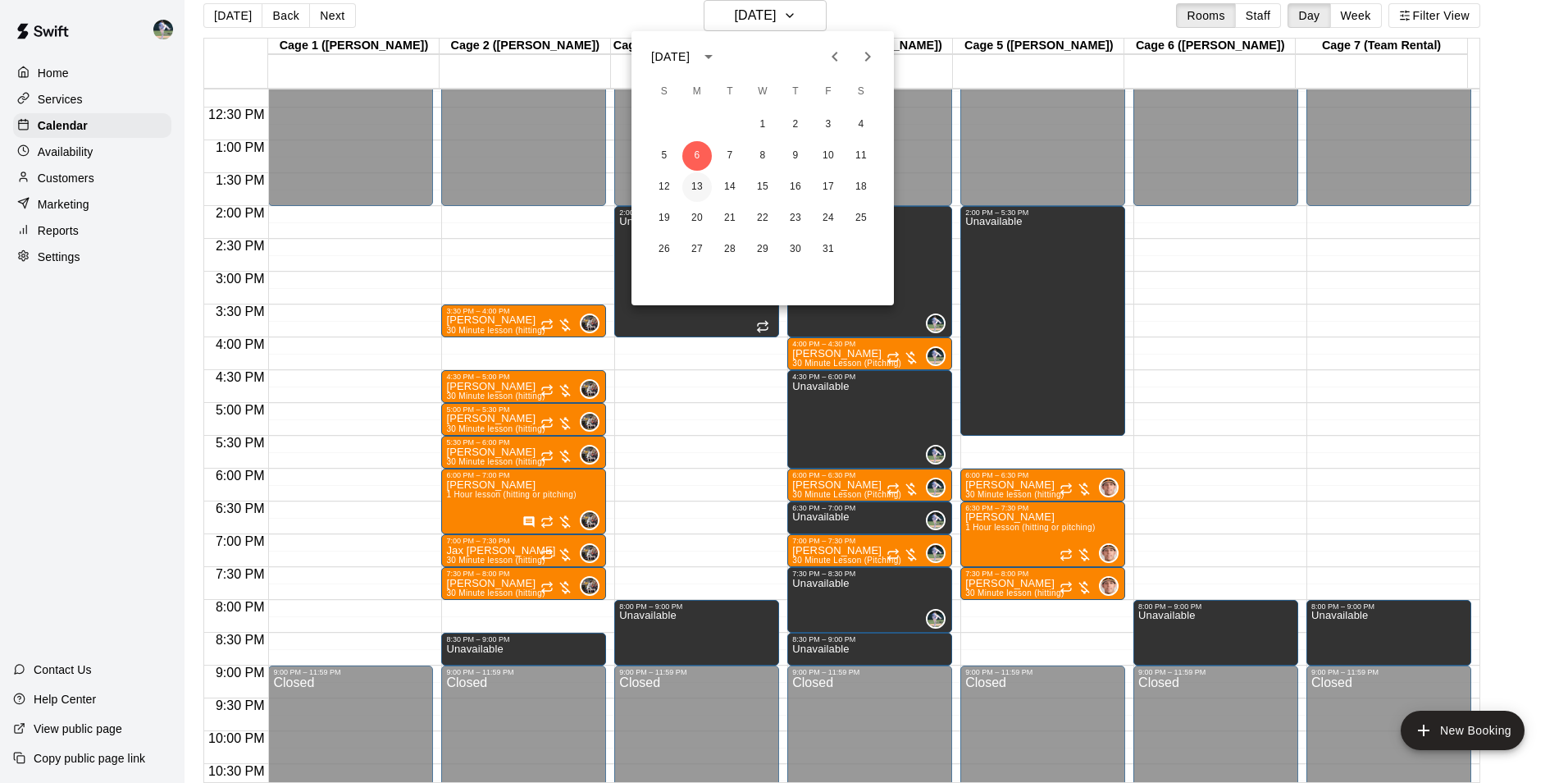
click at [697, 185] on button "13" at bounding box center [697, 187] width 29 height 29
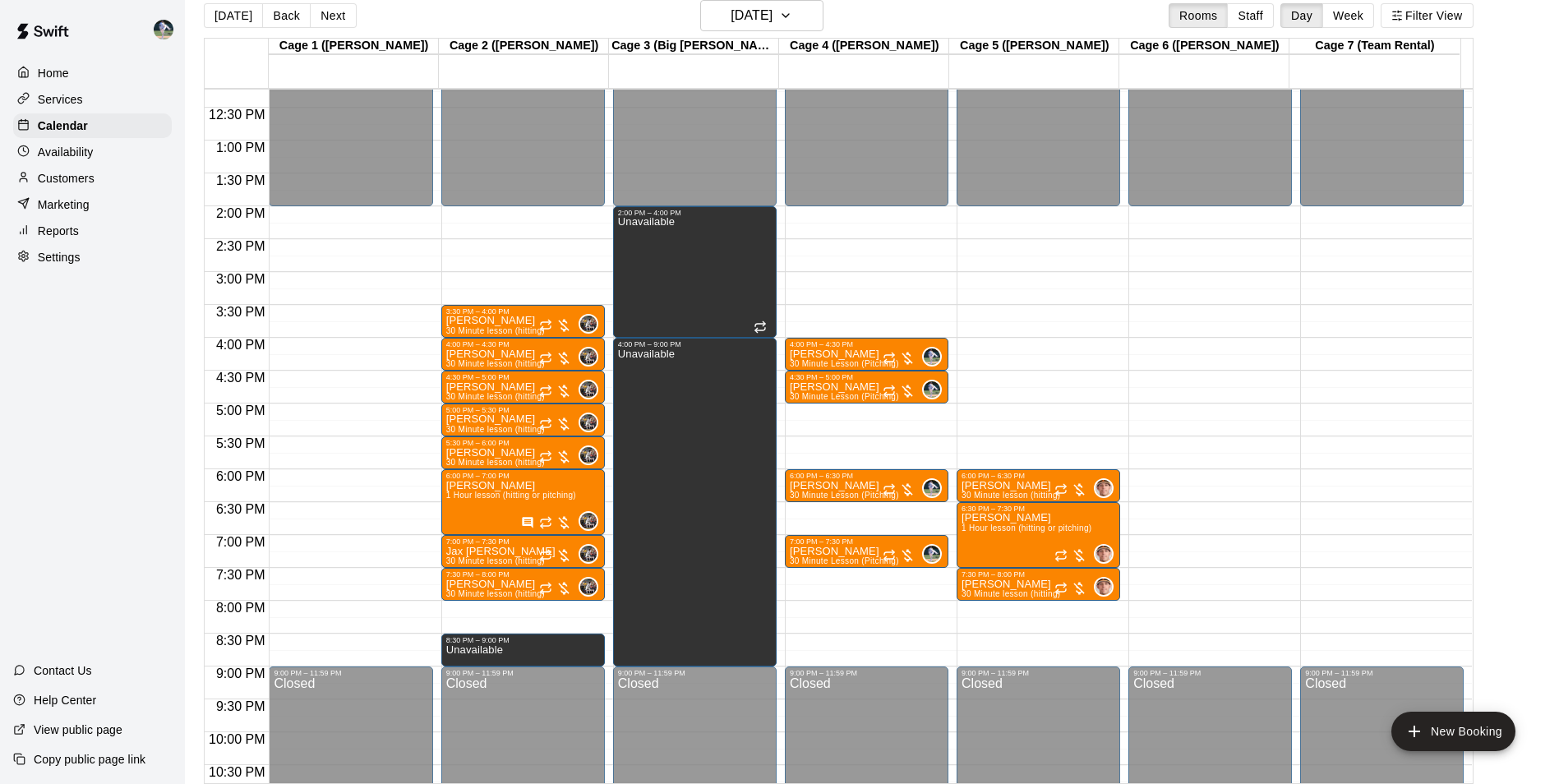
click at [1032, 208] on div "12:00 AM – 2:00 PM Closed 6:00 PM – 6:30 PM [PERSON_NAME] 30 Minute lesson (hit…" at bounding box center [1038, 74] width 164 height 1577
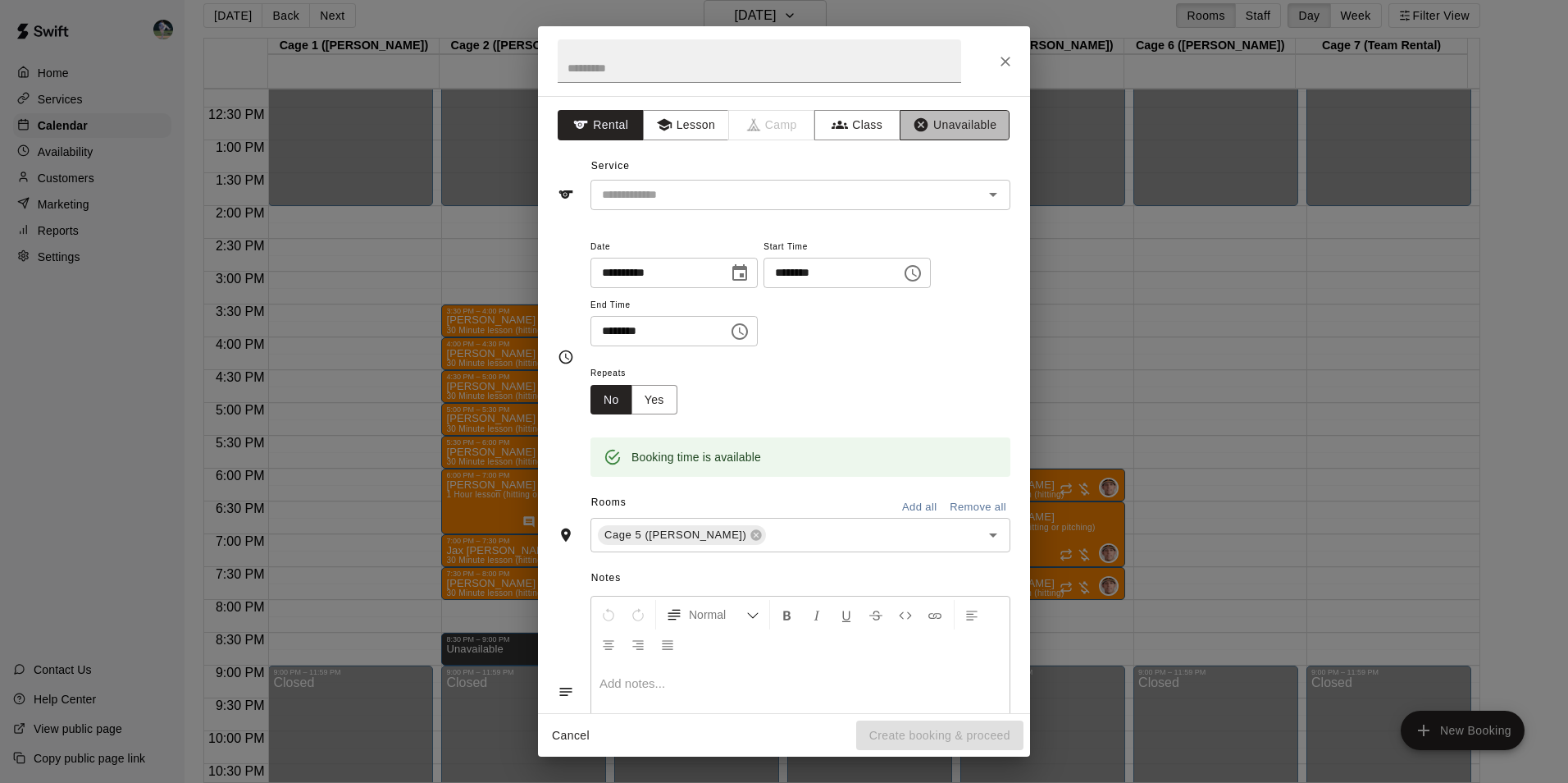
click at [941, 123] on button "Unavailable" at bounding box center [955, 125] width 110 height 30
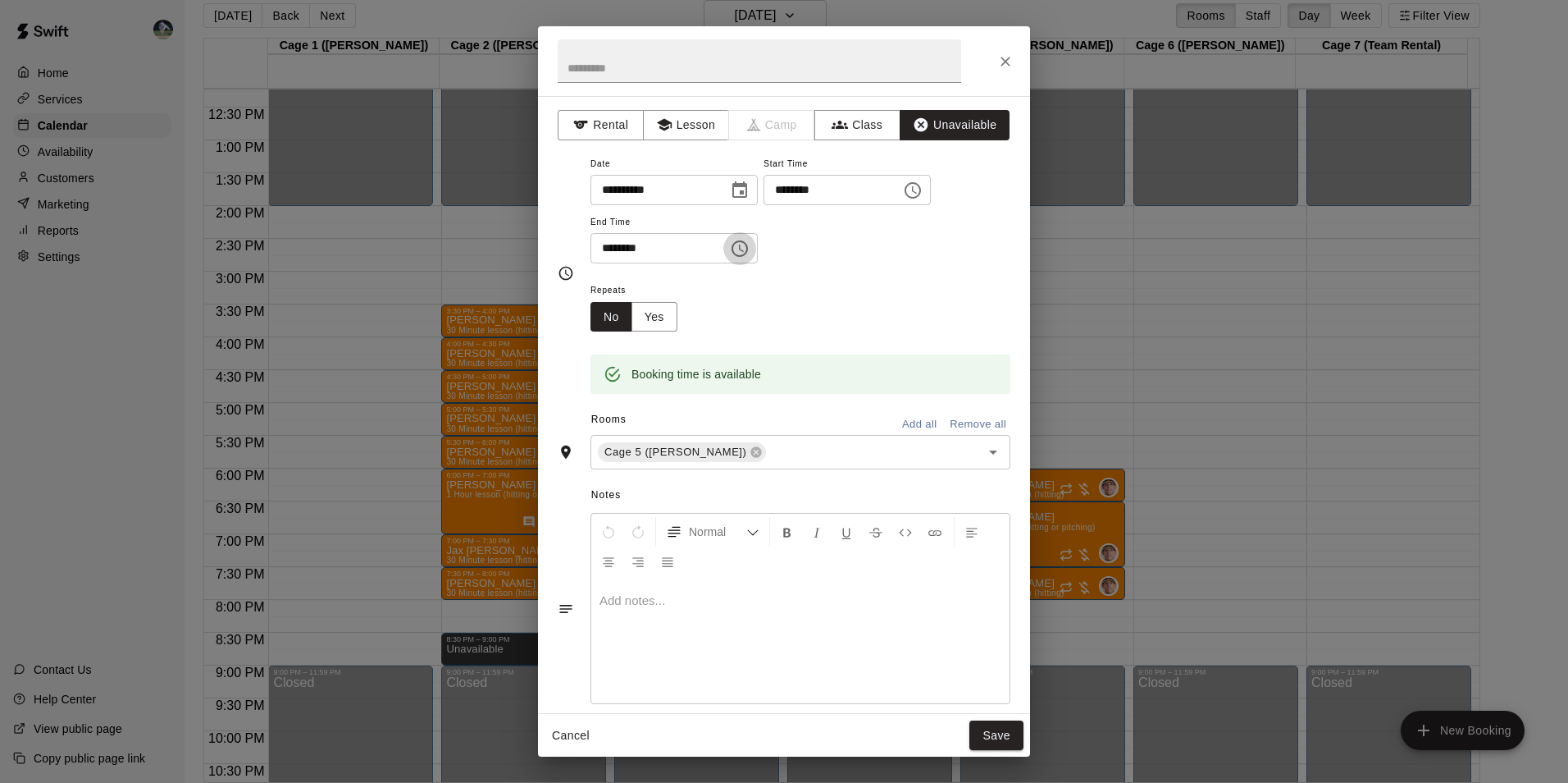
click at [749, 250] on icon "Choose time, selected time is 2:30 PM" at bounding box center [740, 248] width 20 height 20
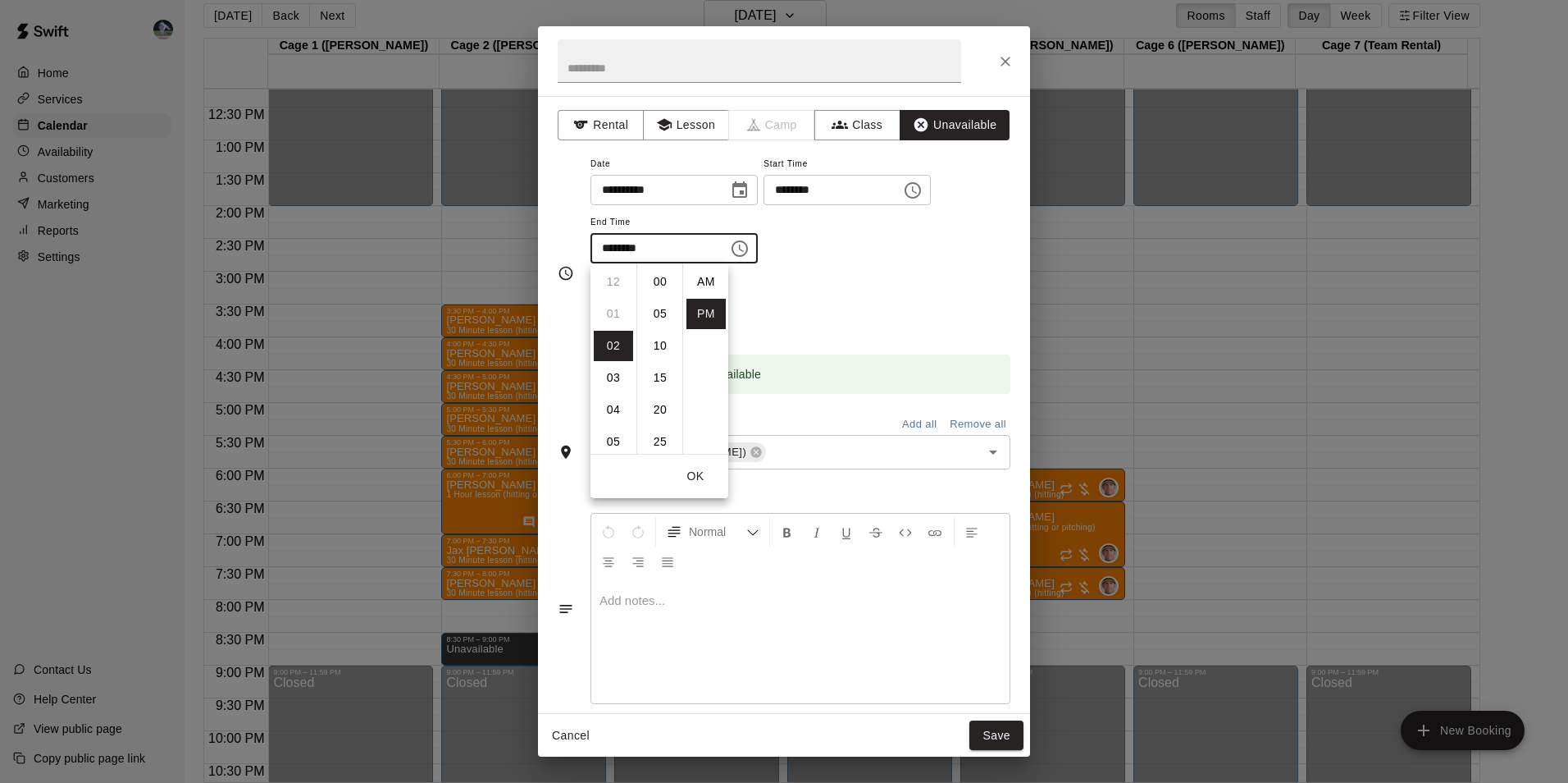
scroll to position [29, 0]
click at [614, 372] on li "05" at bounding box center [613, 377] width 40 height 30
type input "********"
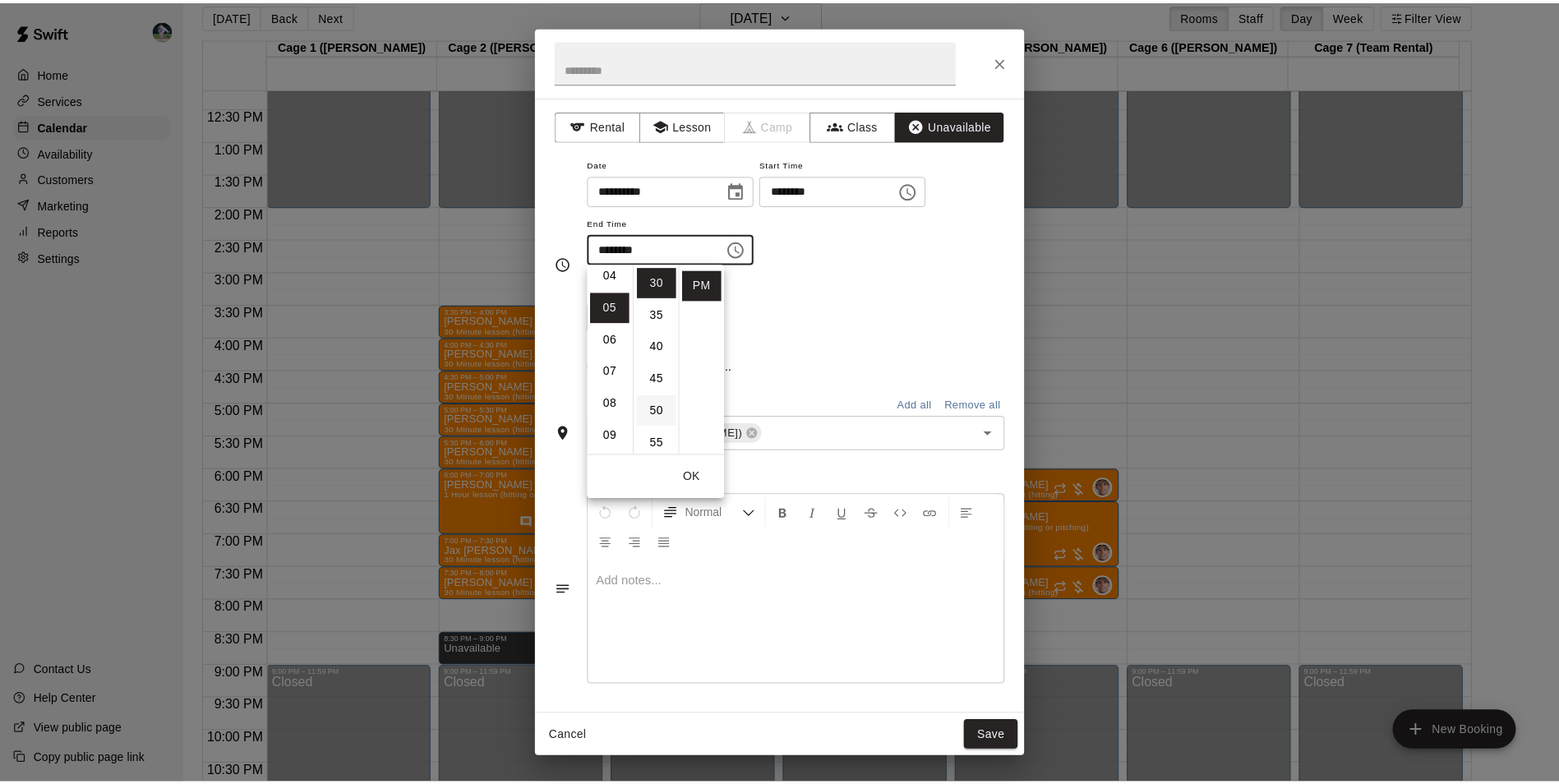
scroll to position [160, 0]
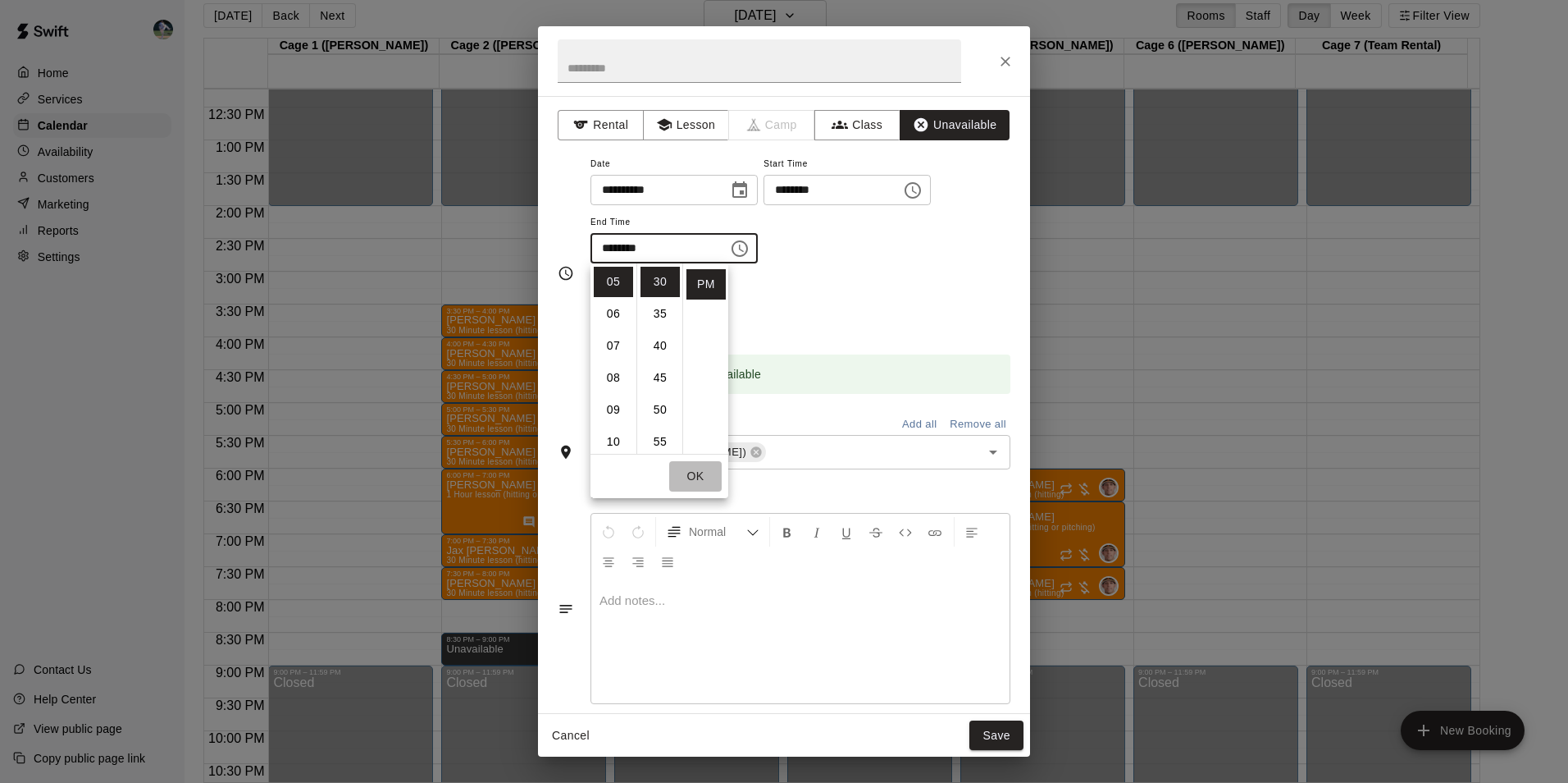
click at [707, 471] on button "OK" at bounding box center [695, 476] width 52 height 30
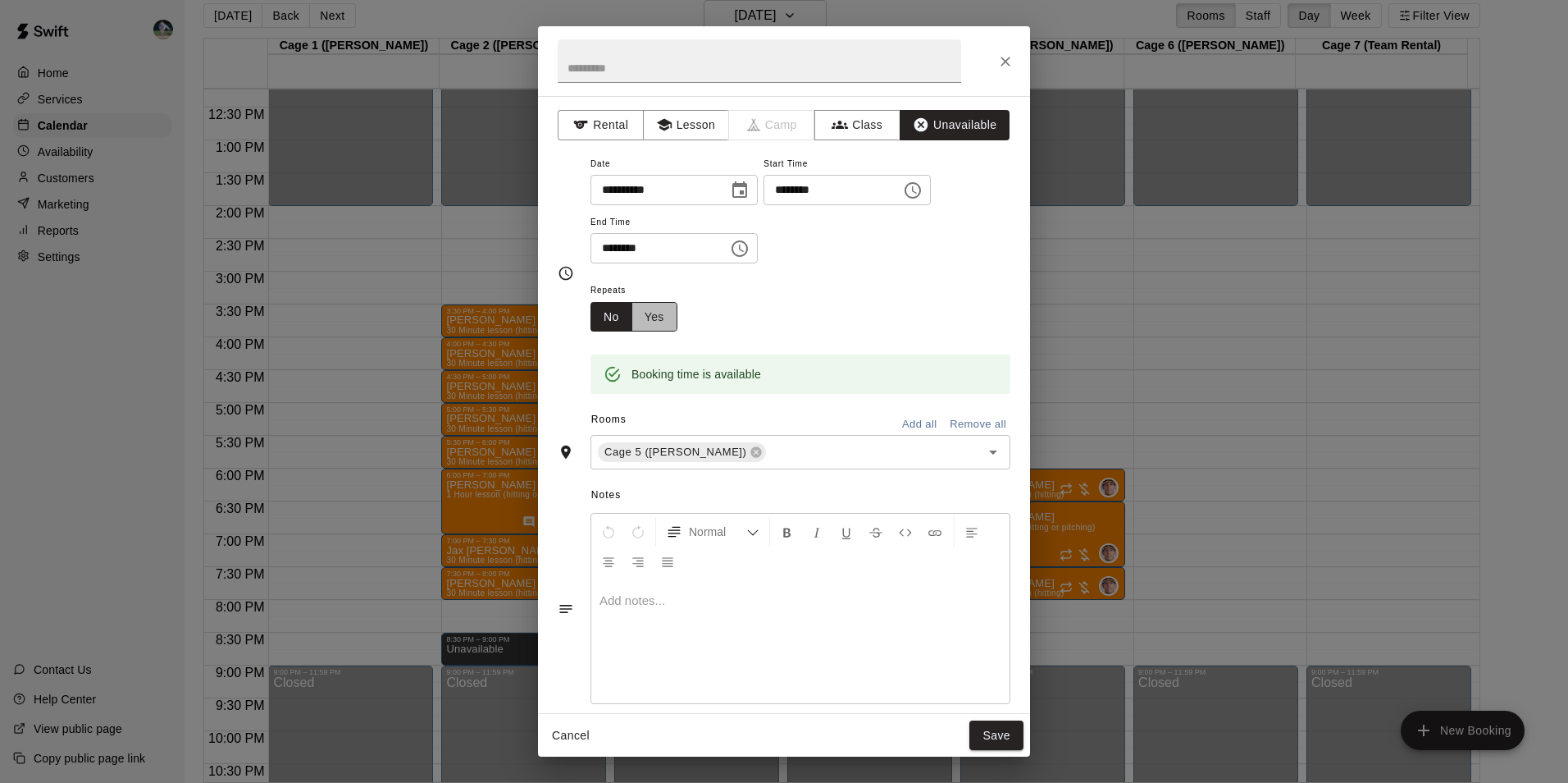
click at [657, 312] on button "Yes" at bounding box center [654, 317] width 46 height 30
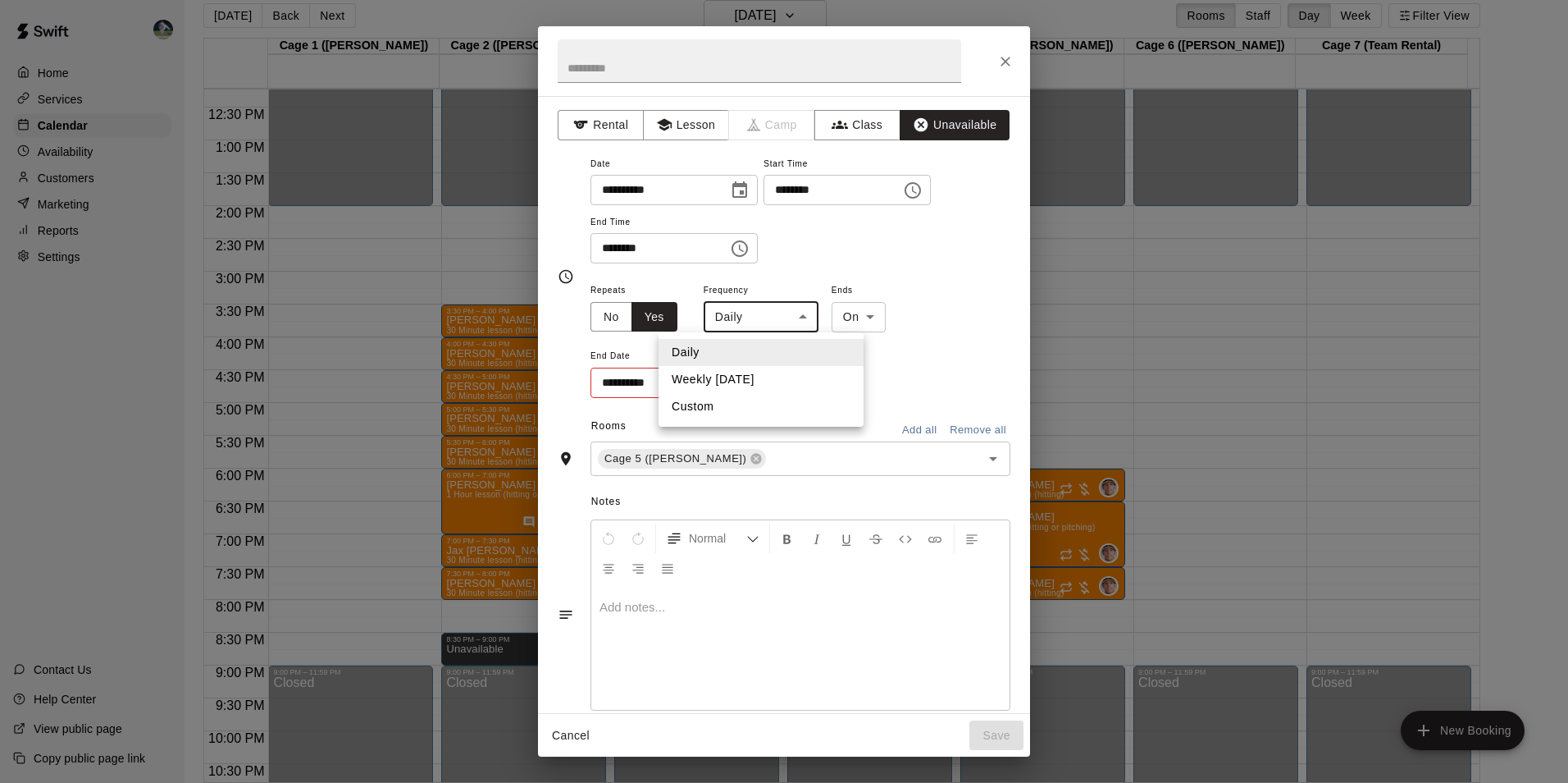
click at [770, 318] on body "Home Services Calendar Availability Customers Marketing Reports Settings Contac…" at bounding box center [784, 385] width 1568 height 809
click at [784, 376] on li "Weekly [DATE]" at bounding box center [761, 379] width 205 height 27
type input "******"
click at [732, 381] on icon "Choose date" at bounding box center [736, 382] width 20 height 20
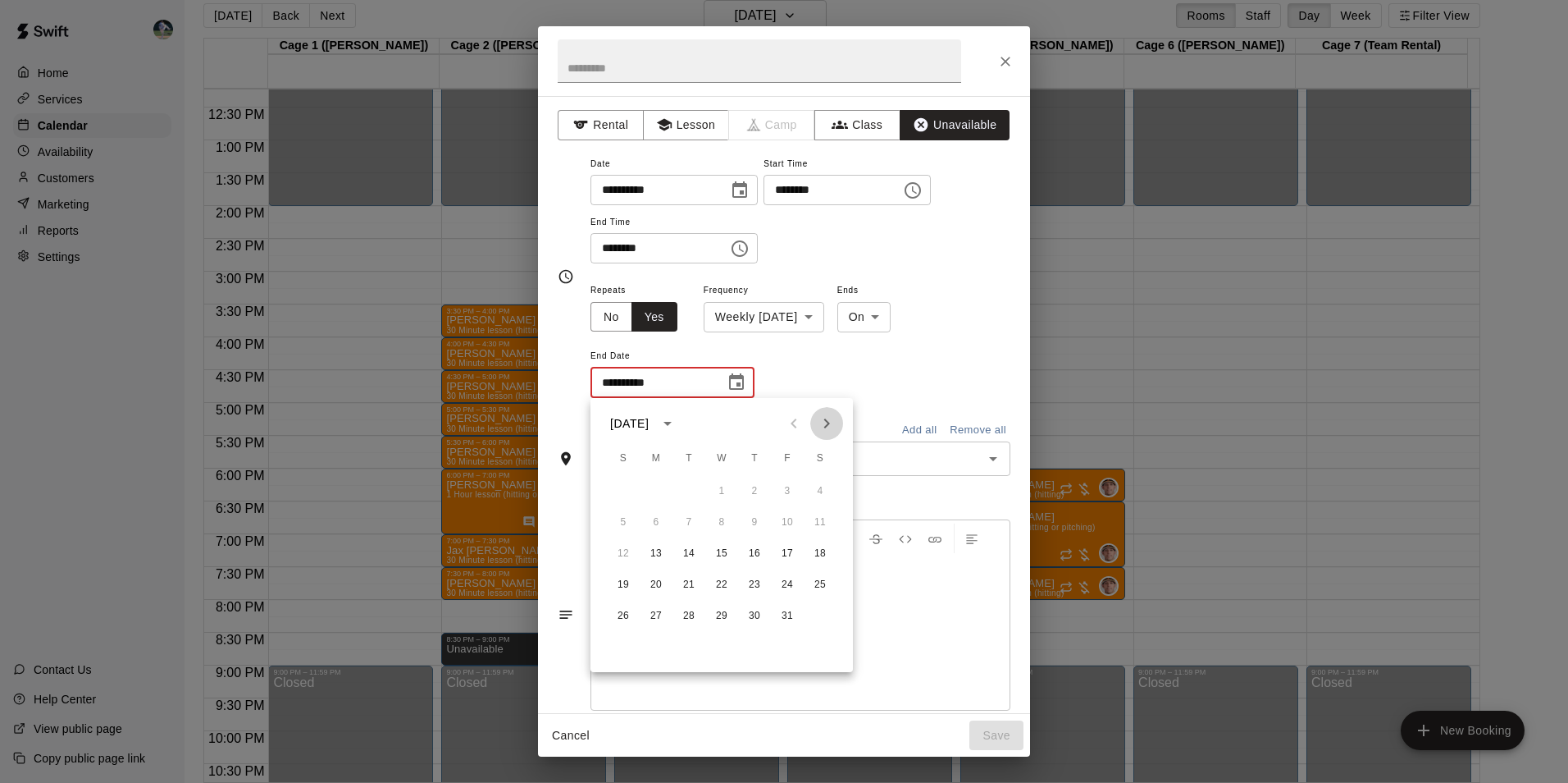
click at [822, 422] on icon "Next month" at bounding box center [827, 423] width 20 height 20
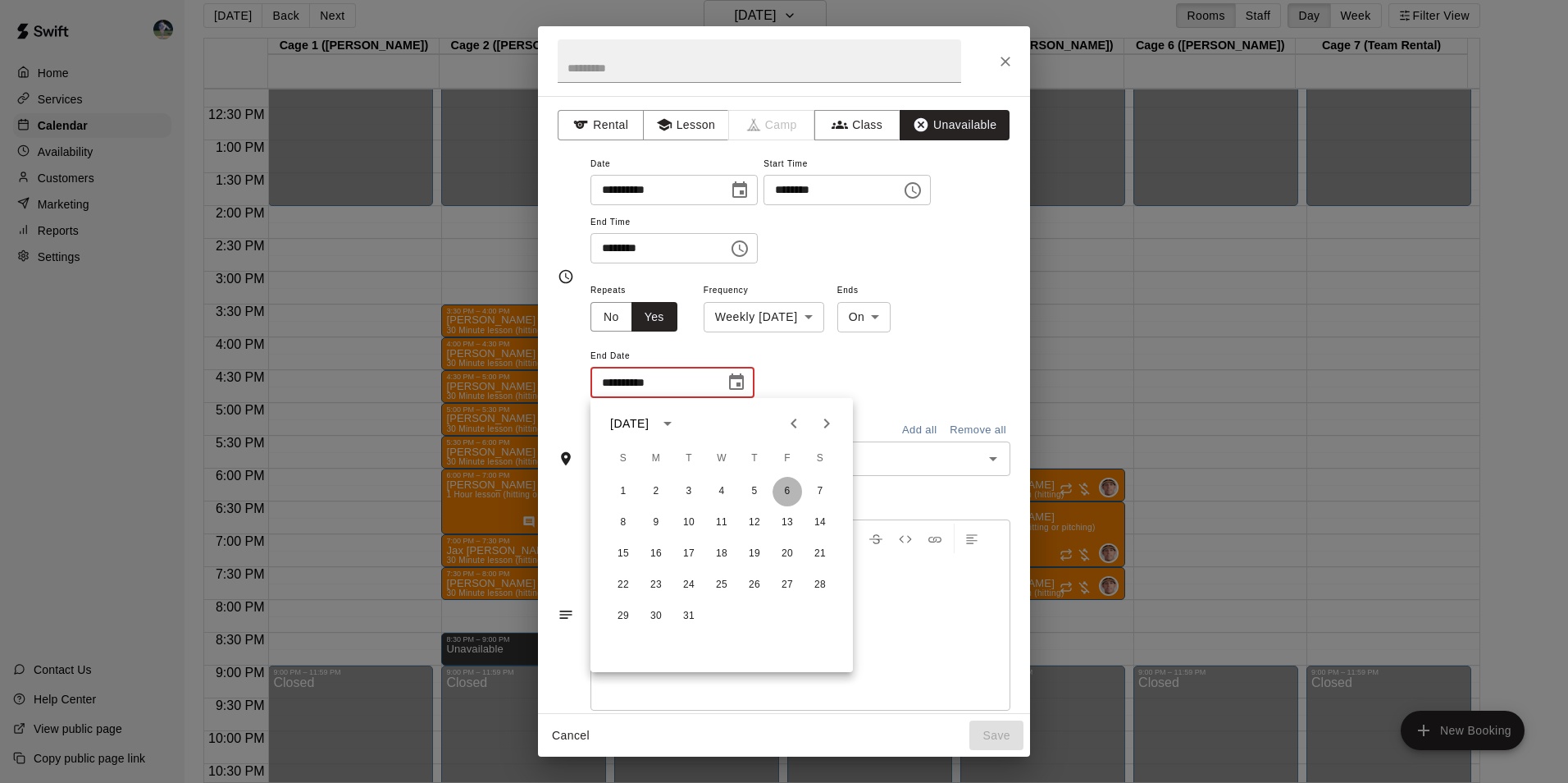
click at [787, 488] on button "6" at bounding box center [787, 491] width 29 height 29
type input "**********"
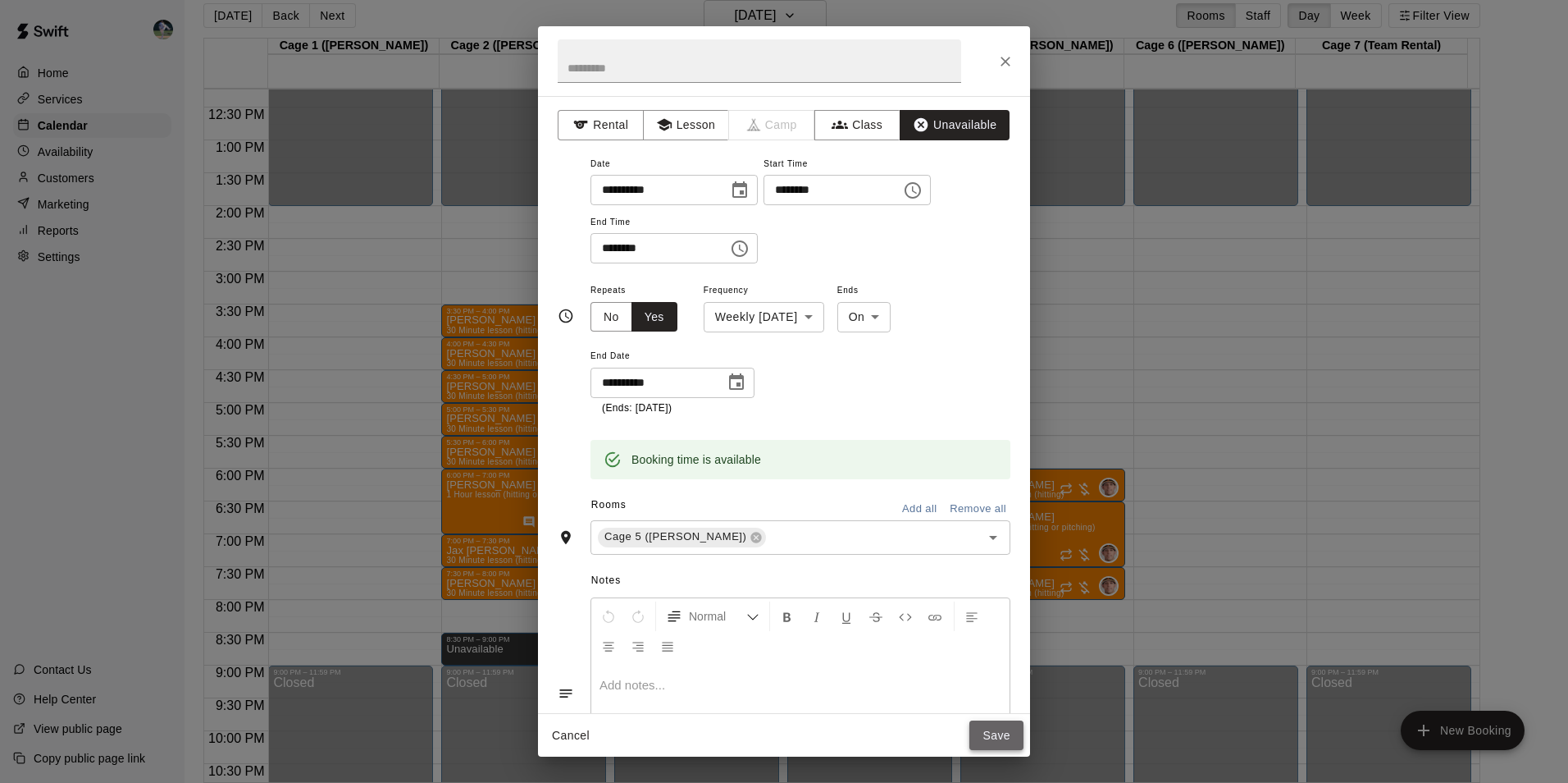
click at [994, 730] on button "Save" at bounding box center [996, 735] width 54 height 30
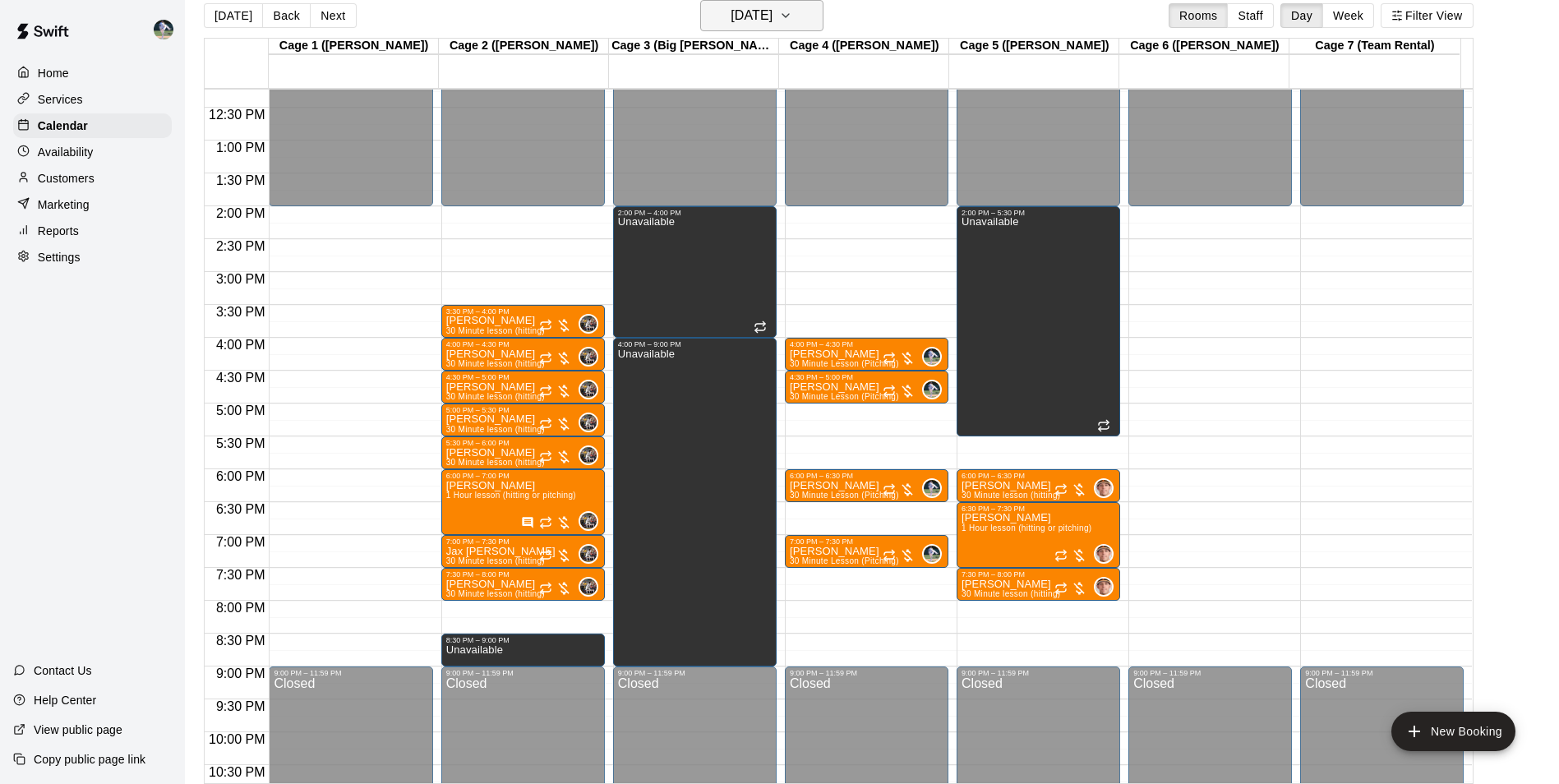
click at [737, 9] on h6 "[DATE]" at bounding box center [751, 16] width 42 height 23
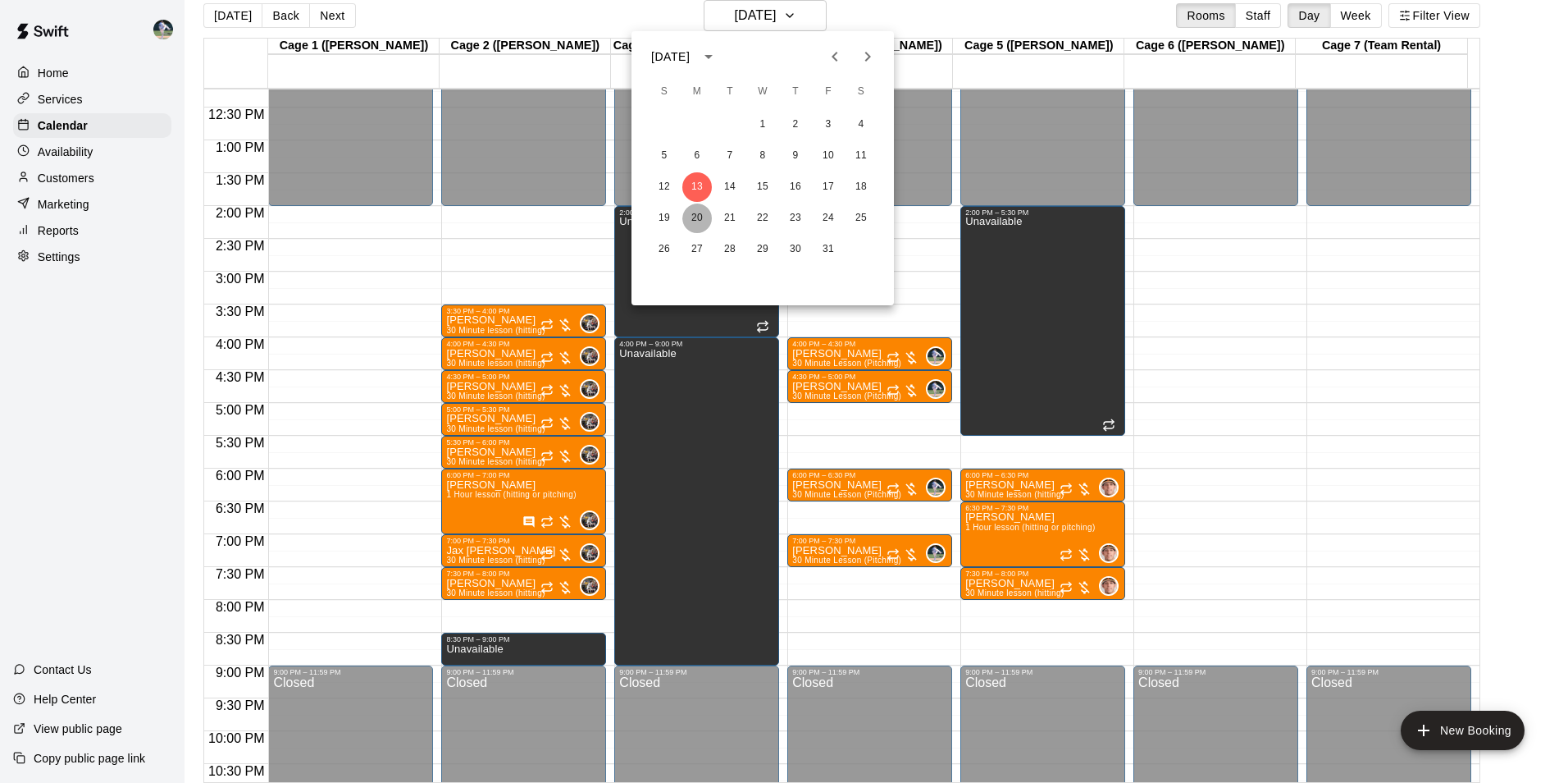
click at [696, 215] on button "20" at bounding box center [697, 218] width 29 height 29
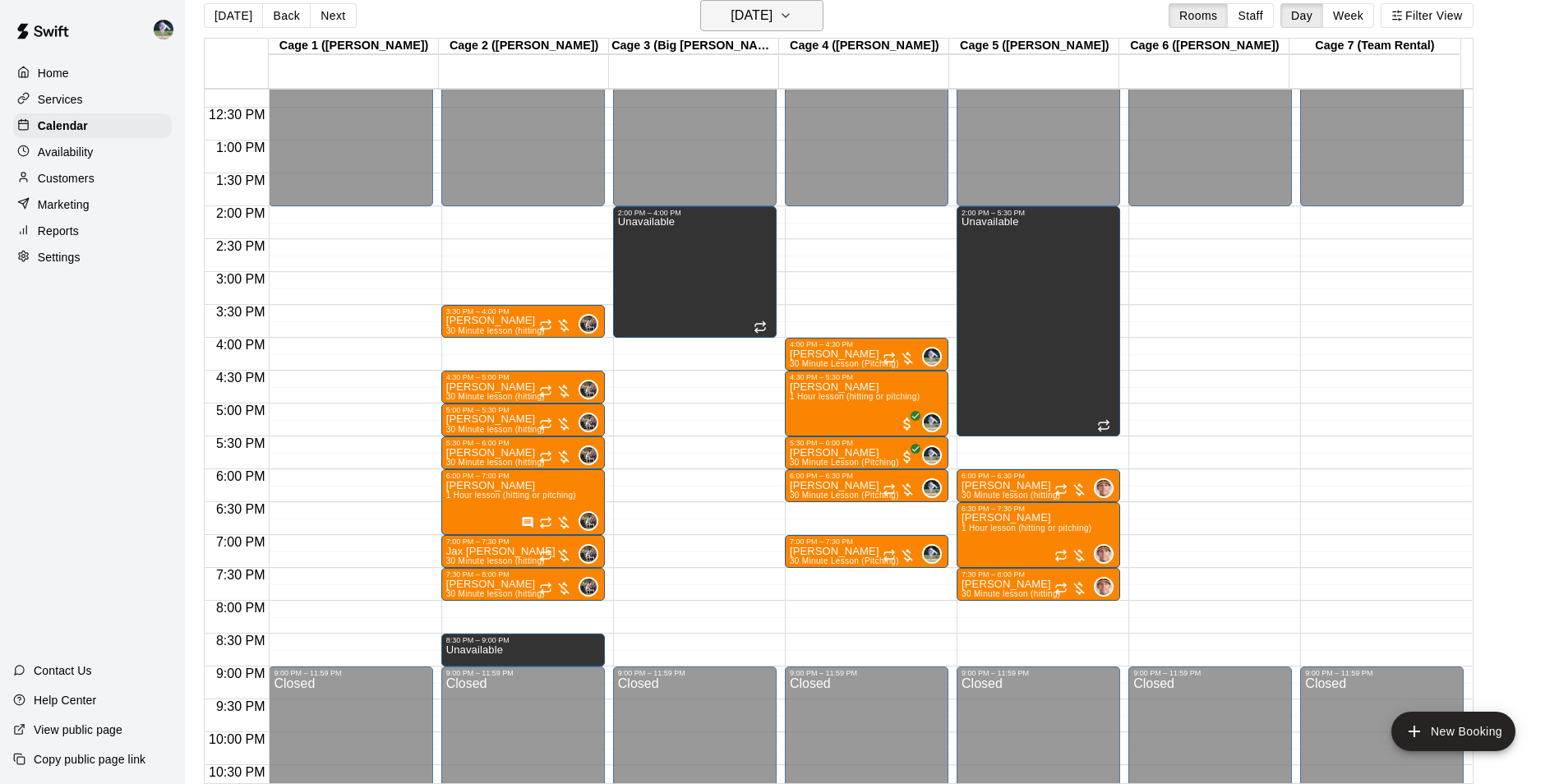
click at [731, 15] on h6 "[DATE]" at bounding box center [751, 16] width 42 height 23
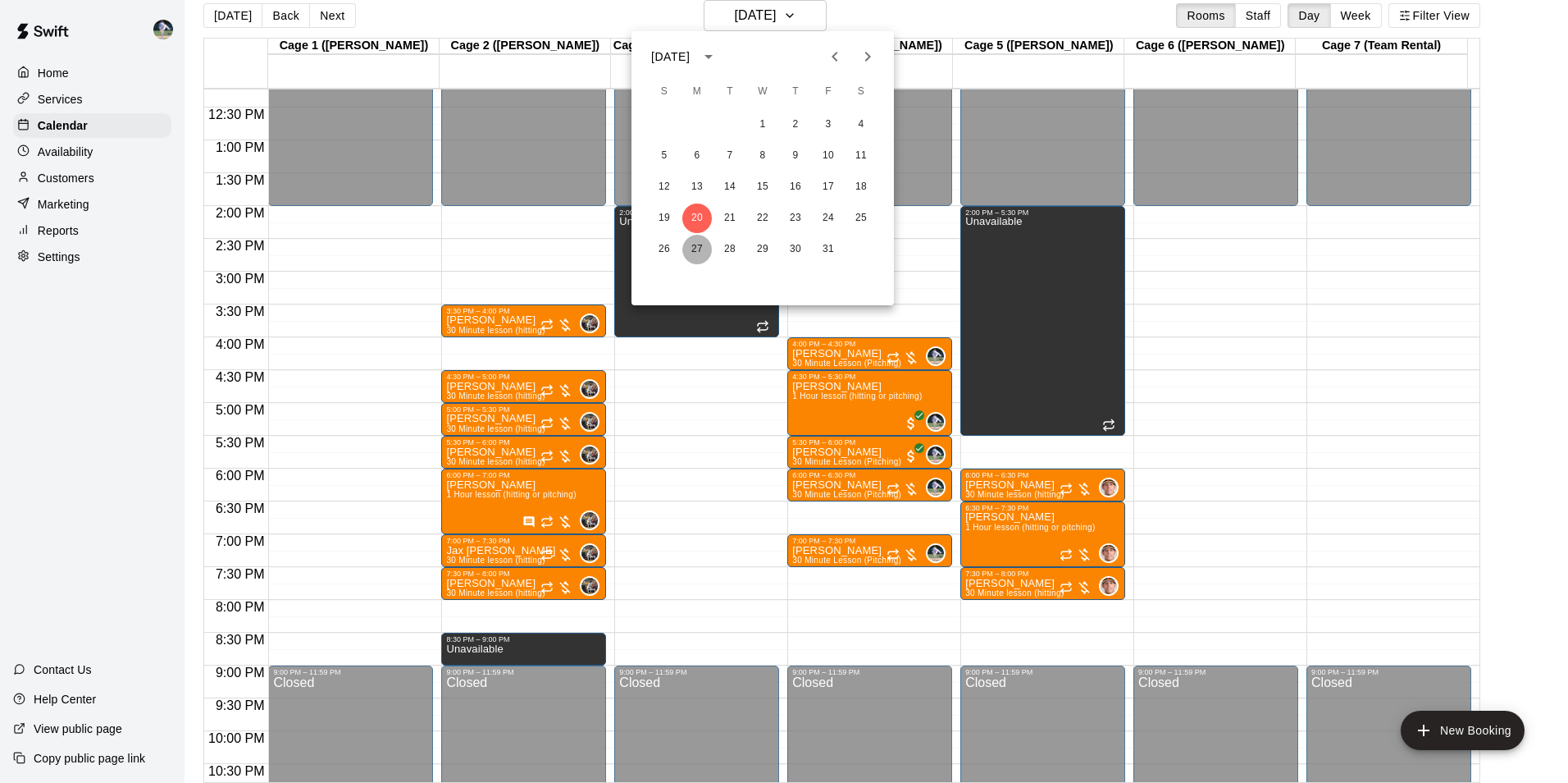
click at [693, 248] on button "27" at bounding box center [697, 250] width 29 height 29
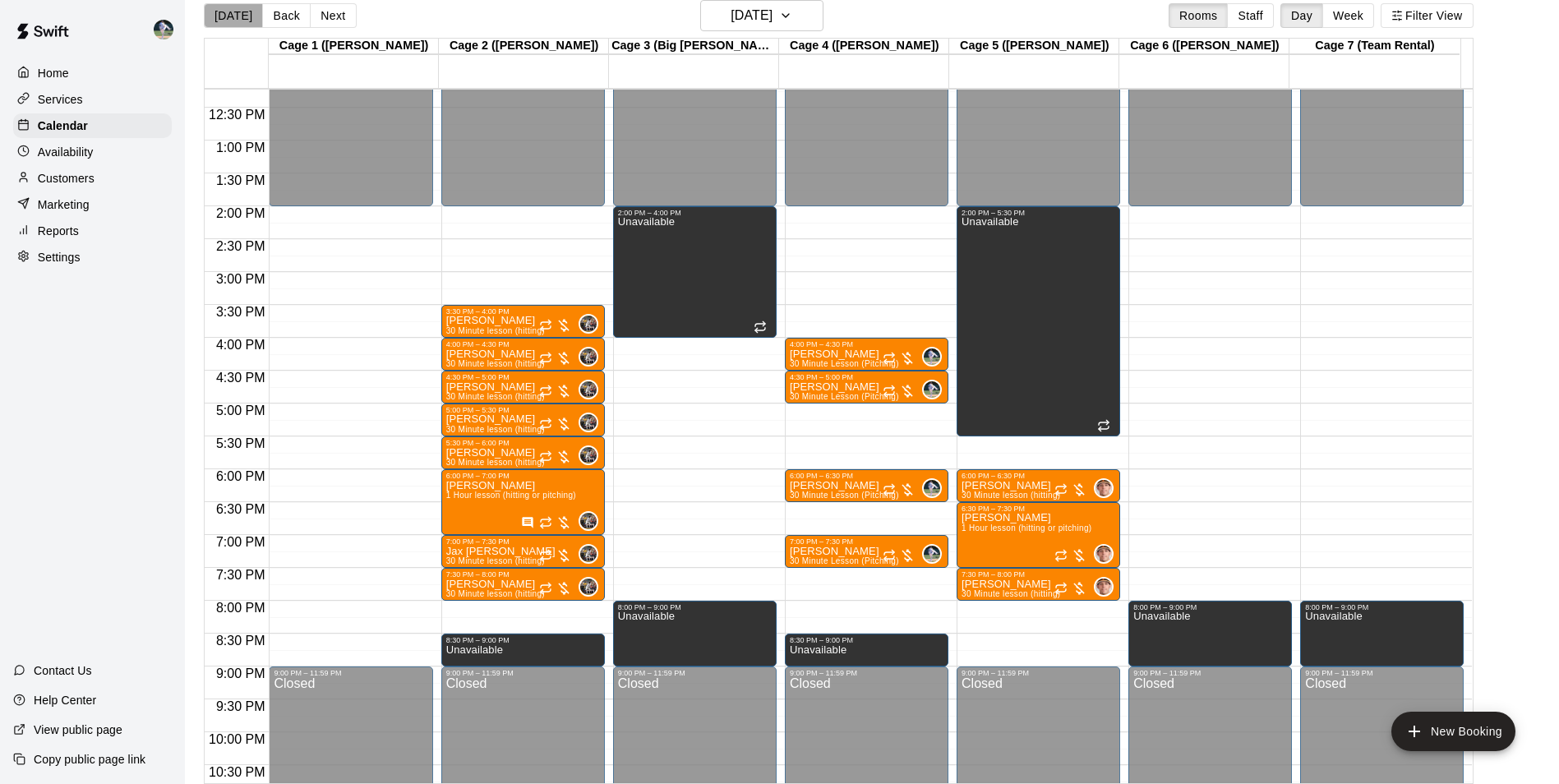
click at [235, 10] on button "[DATE]" at bounding box center [233, 16] width 59 height 25
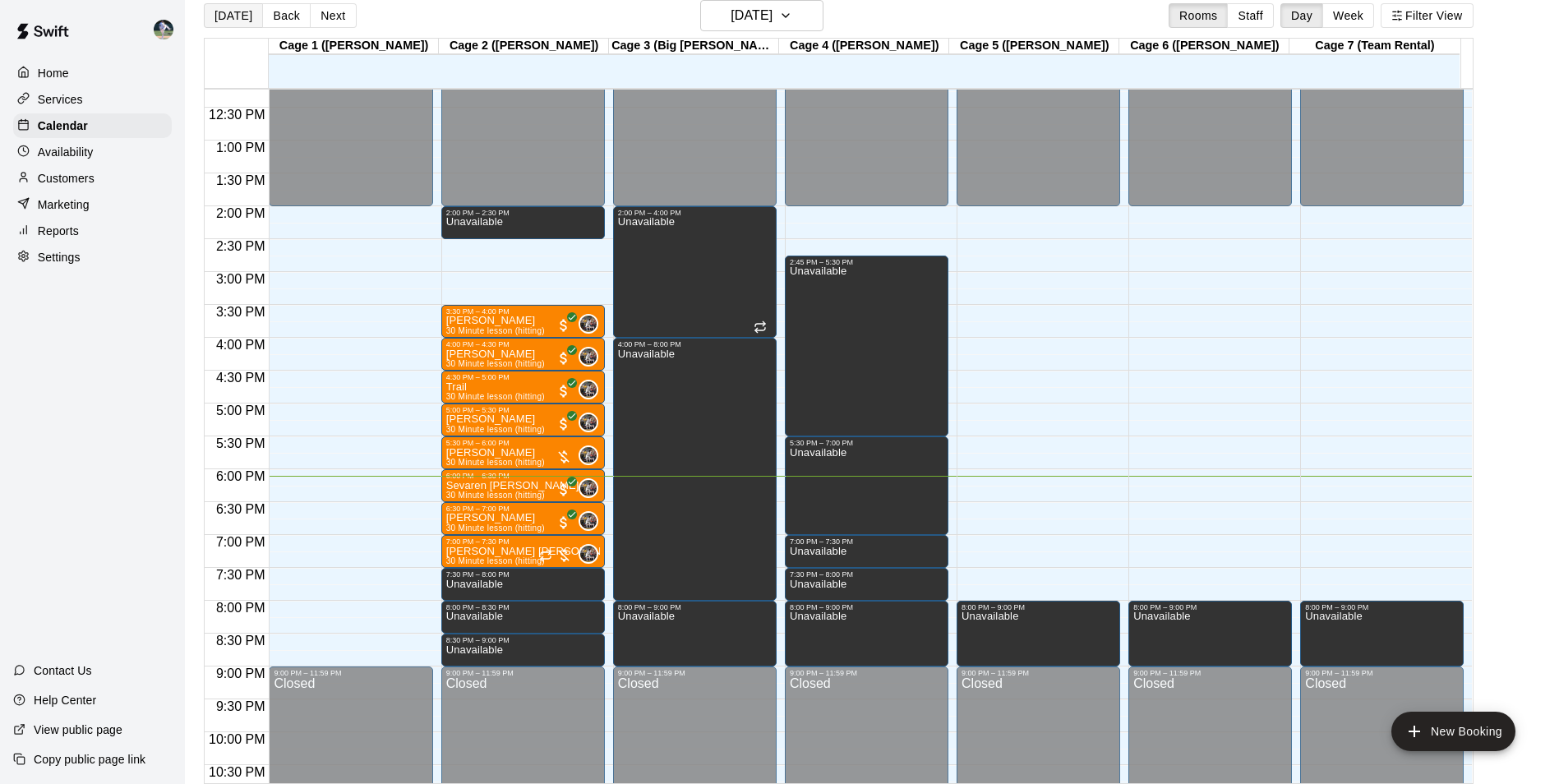
click at [240, 15] on button "[DATE]" at bounding box center [233, 16] width 59 height 25
click at [731, 19] on h6 "[DATE]" at bounding box center [751, 16] width 42 height 23
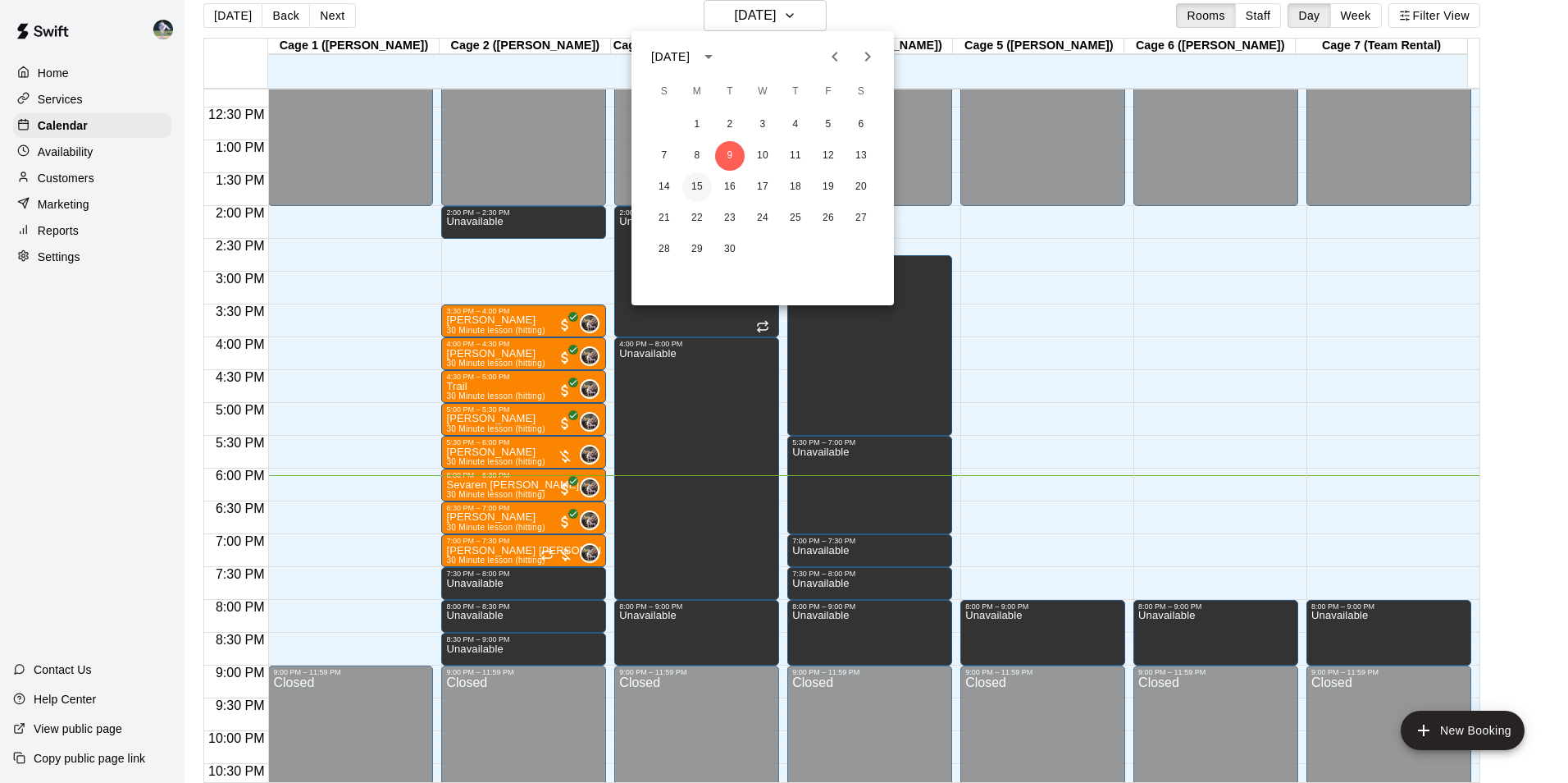
click at [696, 184] on button "15" at bounding box center [697, 187] width 29 height 29
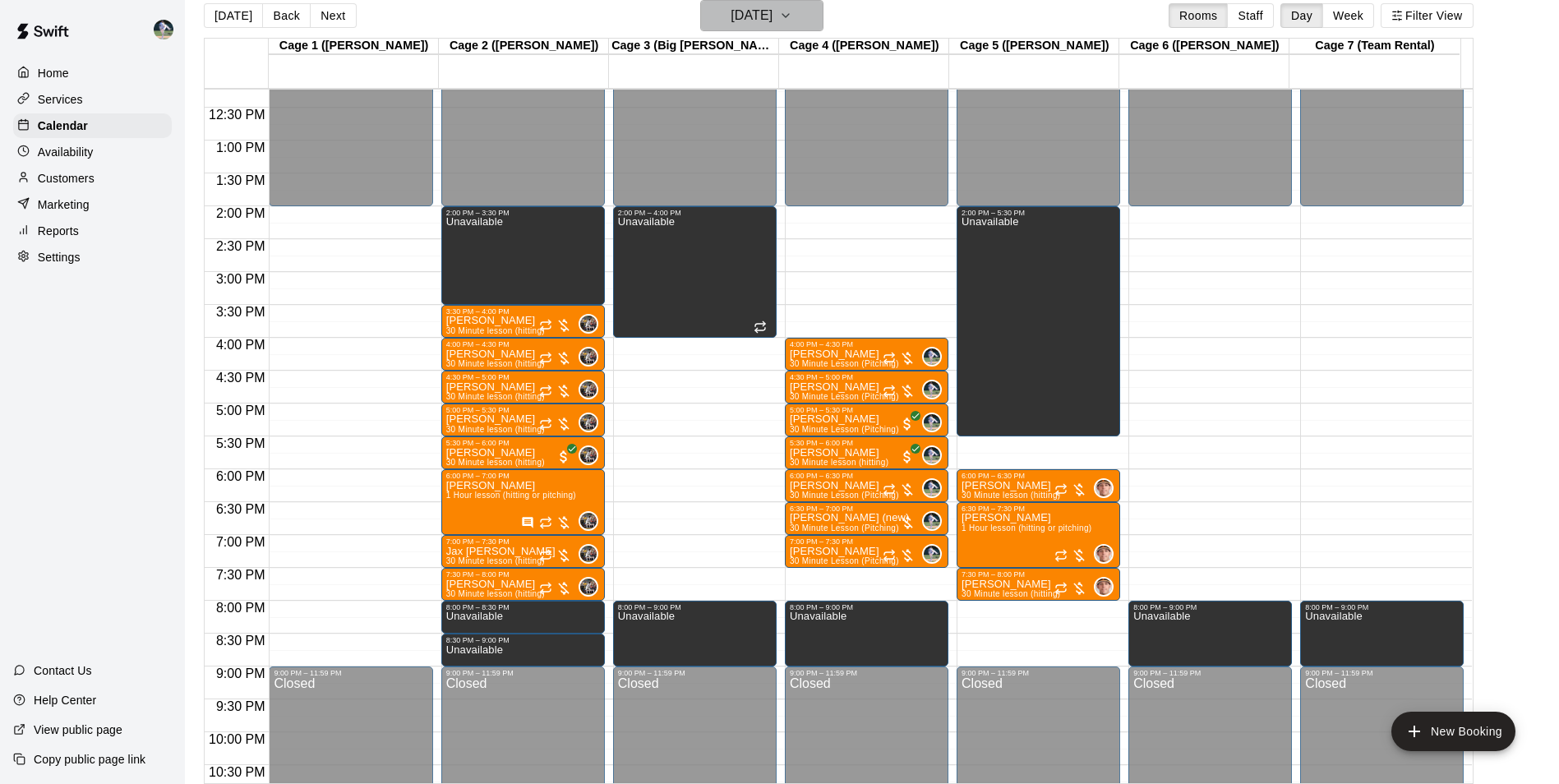
click at [731, 10] on h6 "[DATE]" at bounding box center [751, 16] width 42 height 23
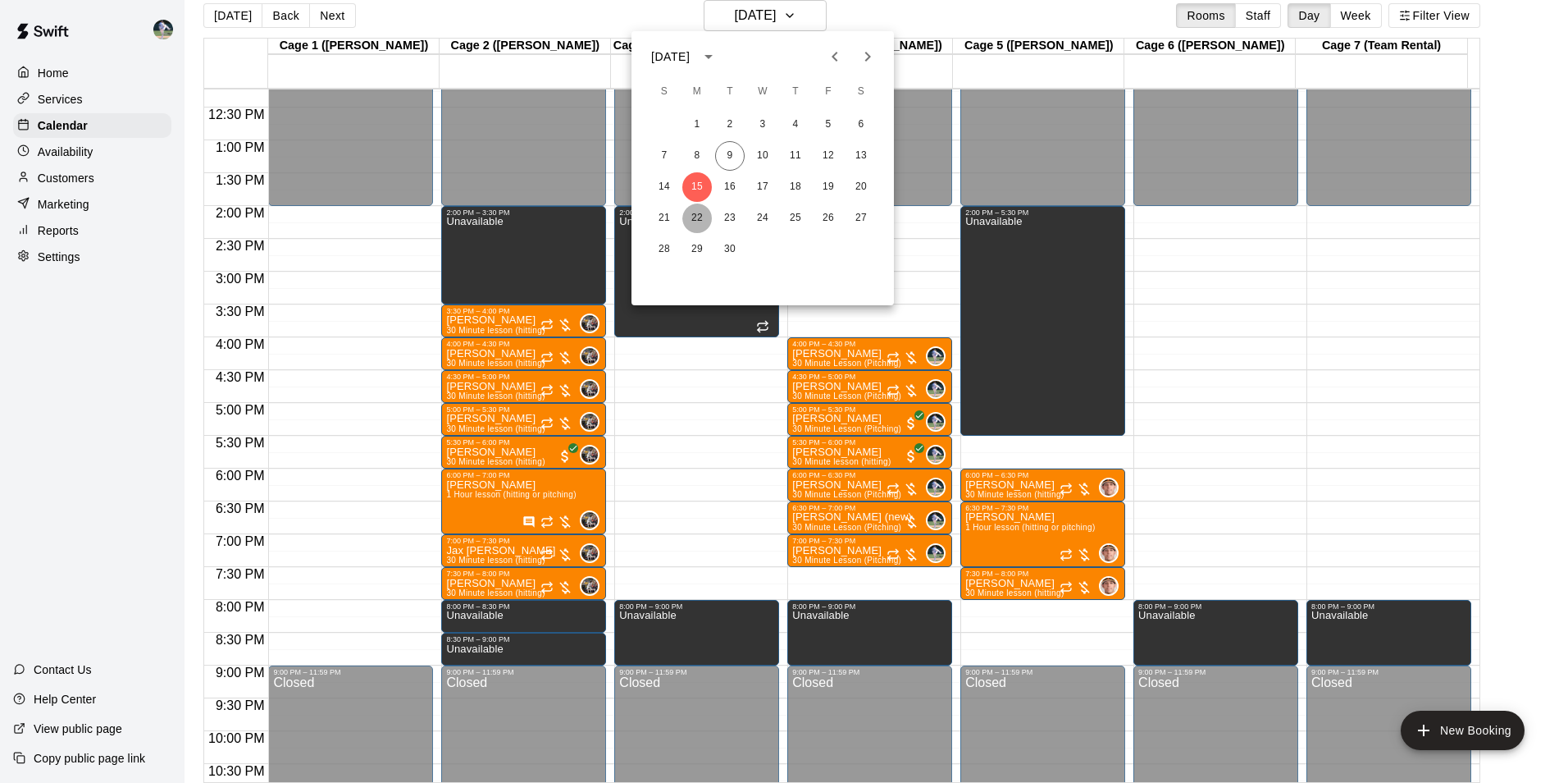
click at [698, 220] on button "22" at bounding box center [697, 218] width 29 height 29
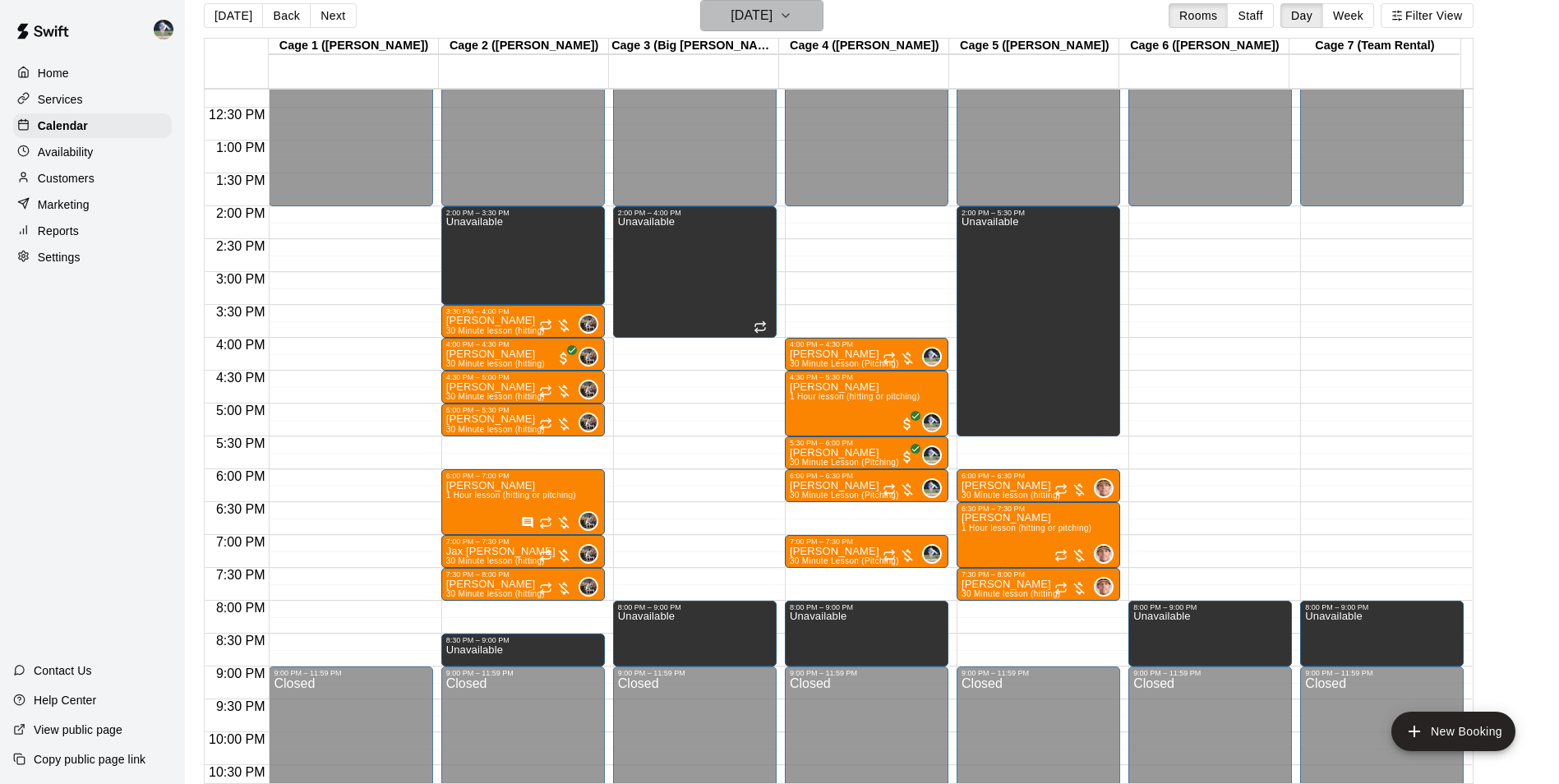
click at [734, 11] on h6 "[DATE]" at bounding box center [751, 16] width 42 height 23
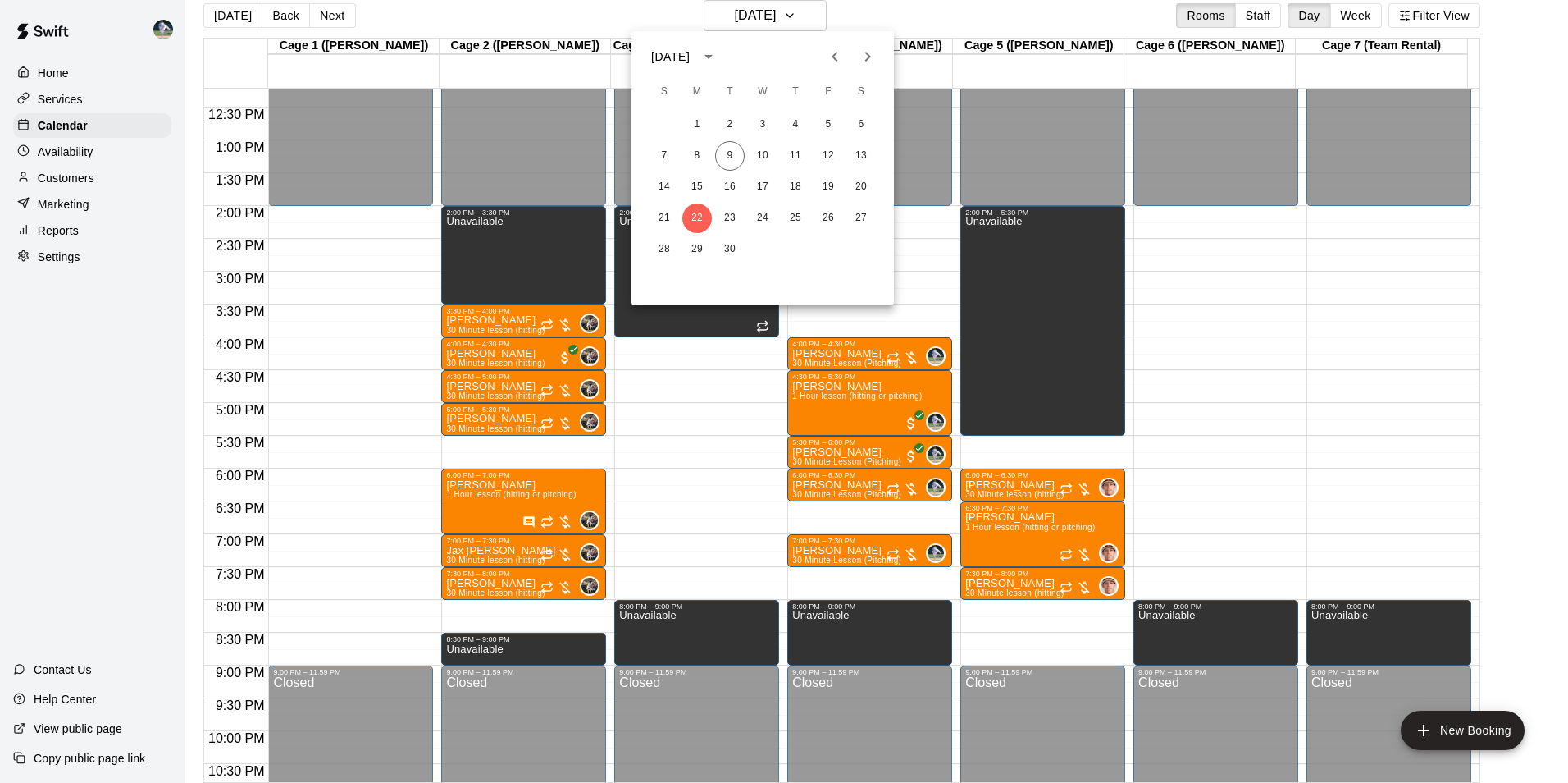
click at [833, 59] on icon "Previous month" at bounding box center [834, 56] width 20 height 20
click at [694, 158] on button "4" at bounding box center [697, 156] width 29 height 29
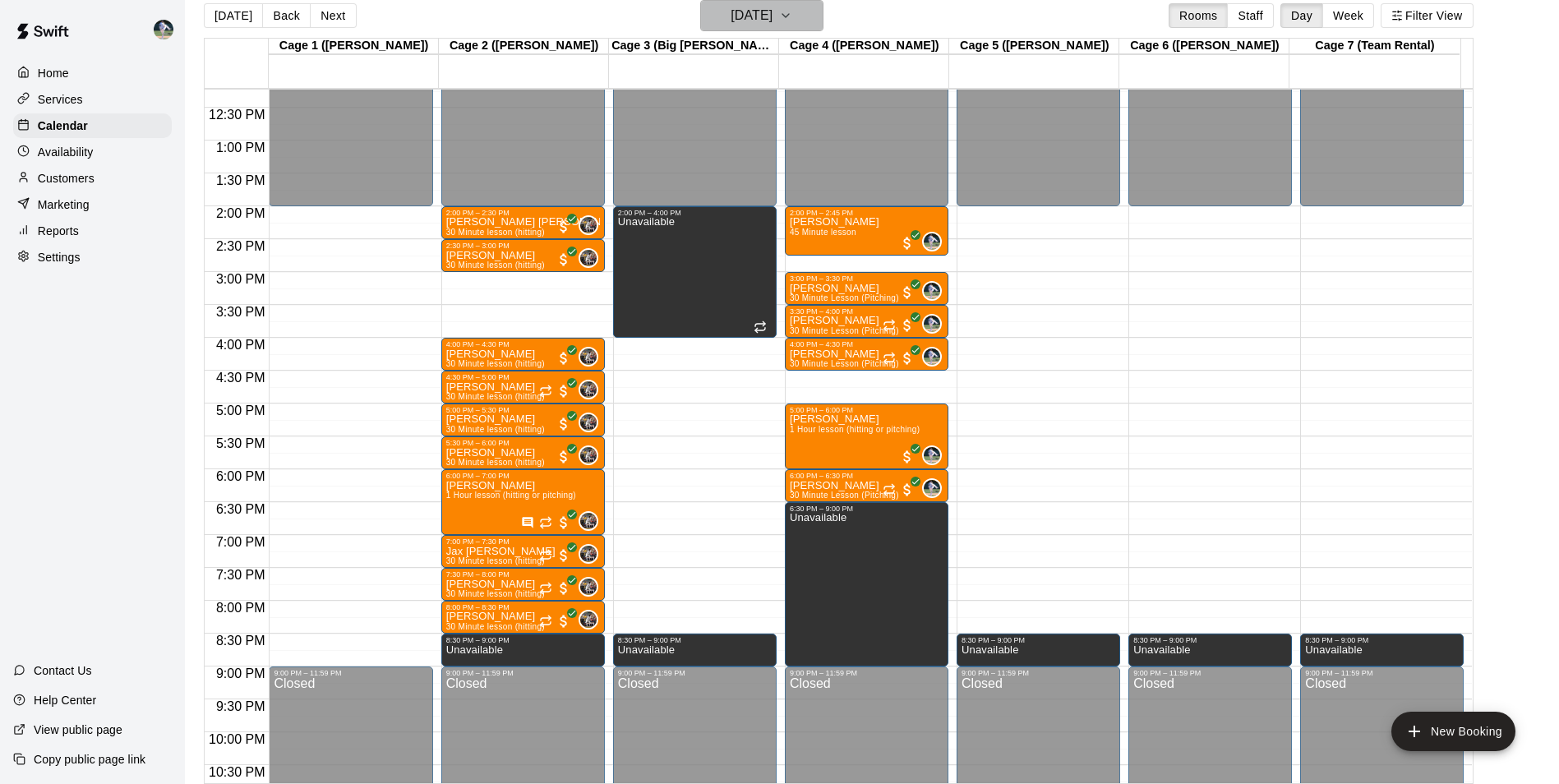
click at [736, 24] on h6 "[DATE]" at bounding box center [751, 16] width 42 height 23
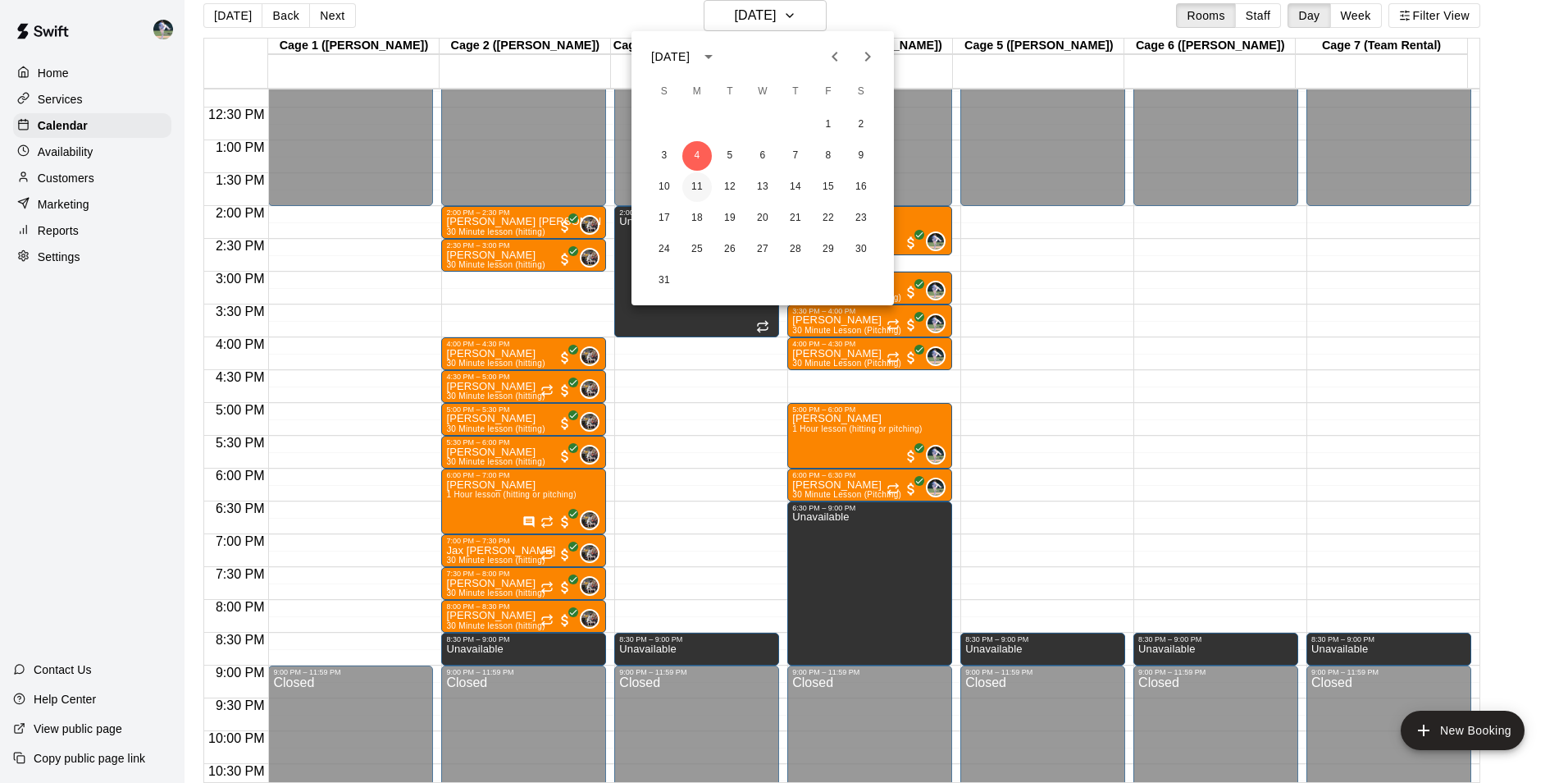
click at [696, 181] on button "11" at bounding box center [697, 187] width 29 height 29
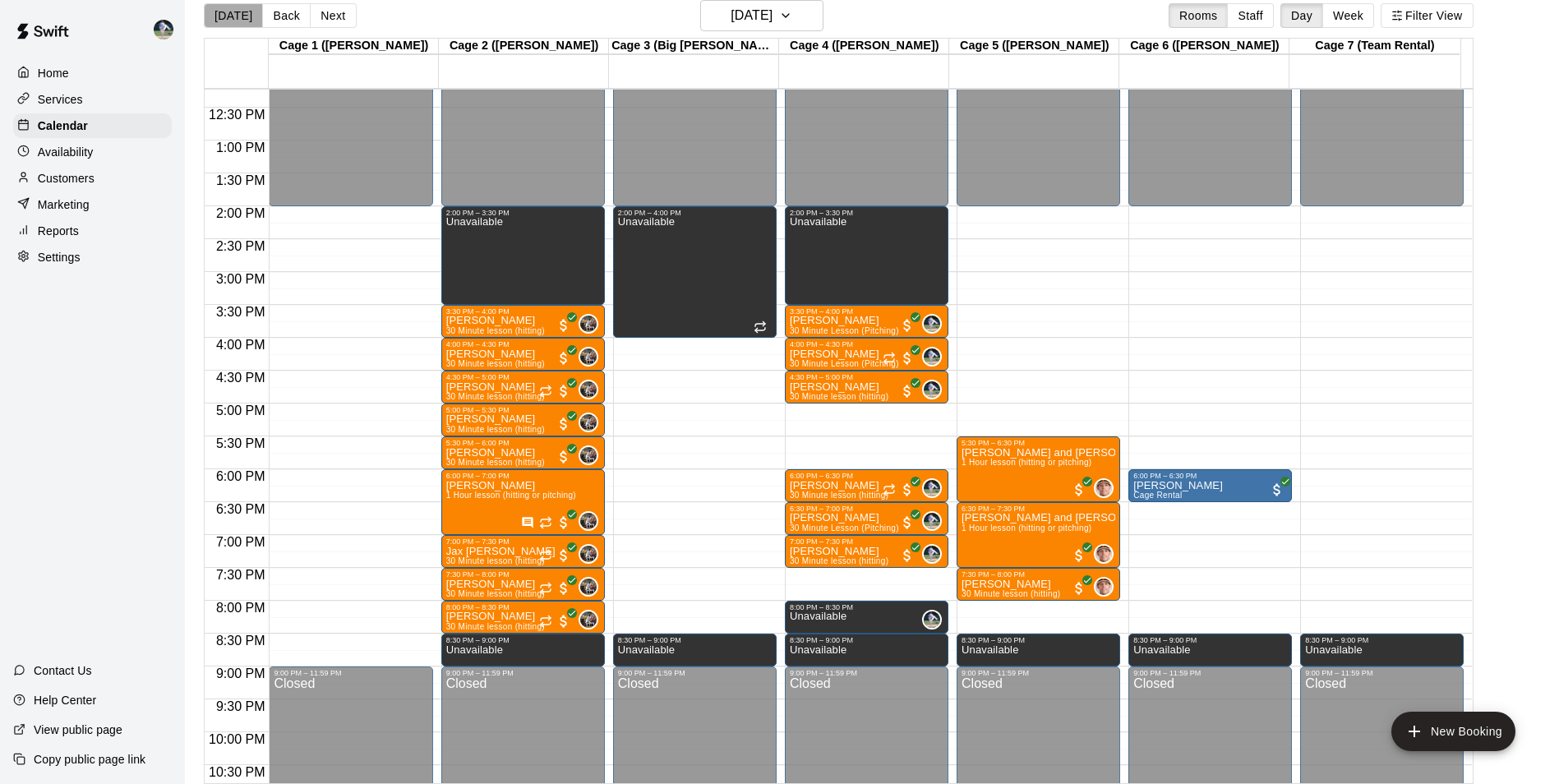
click at [240, 9] on button "[DATE]" at bounding box center [233, 16] width 59 height 25
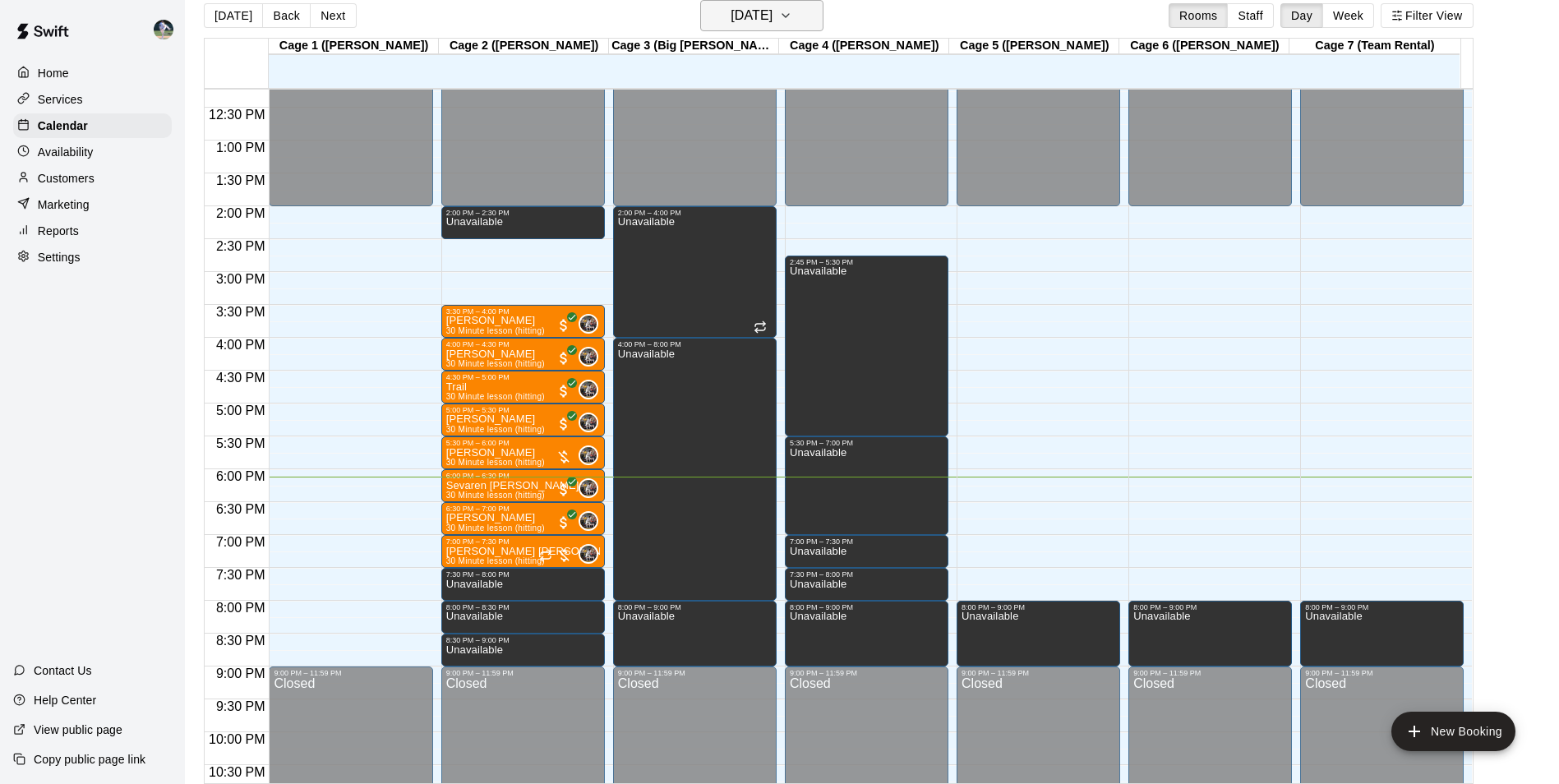
click at [755, 17] on h6 "[DATE]" at bounding box center [751, 16] width 42 height 23
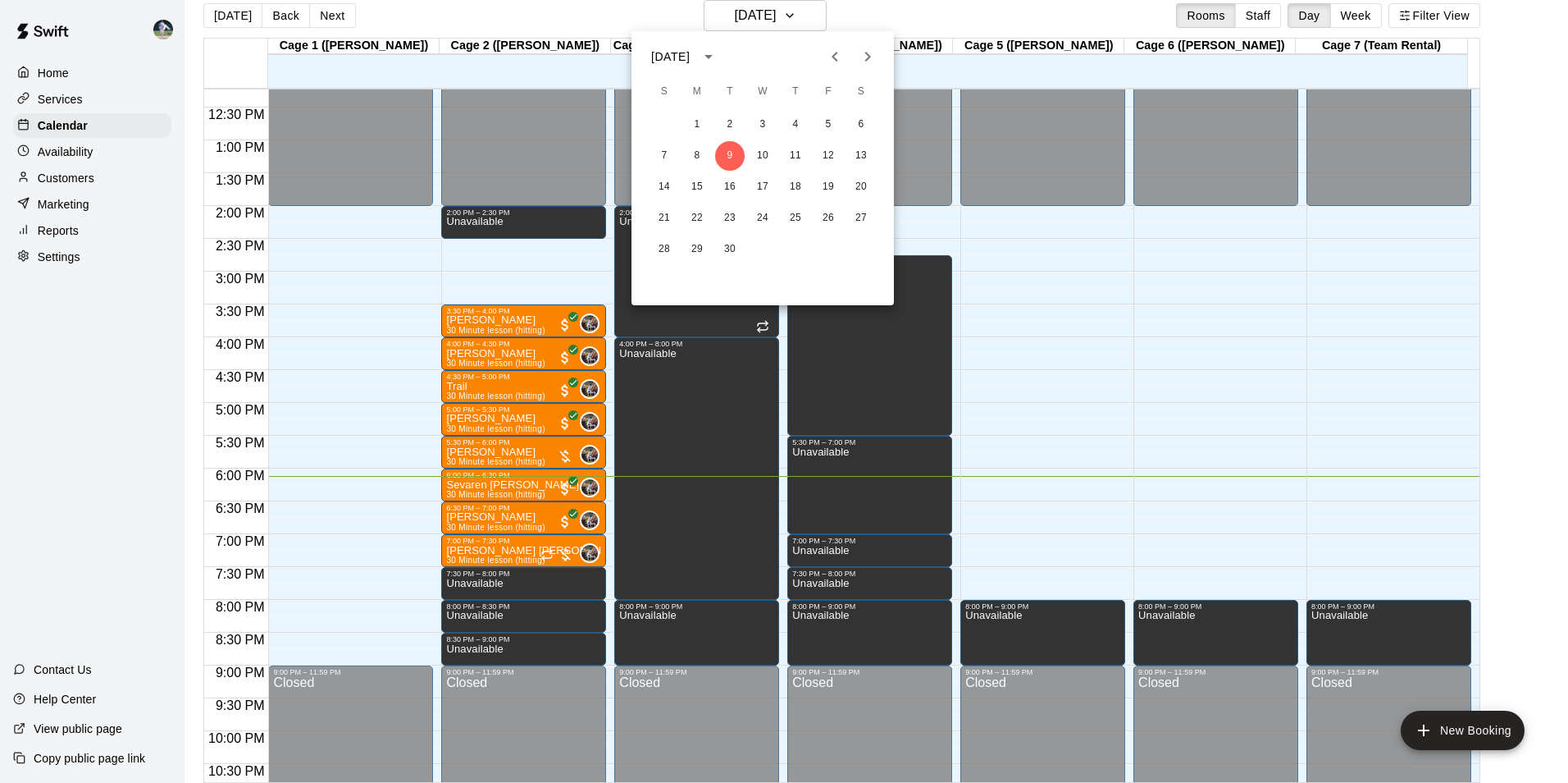
click at [229, 15] on div at bounding box center [784, 392] width 1568 height 783
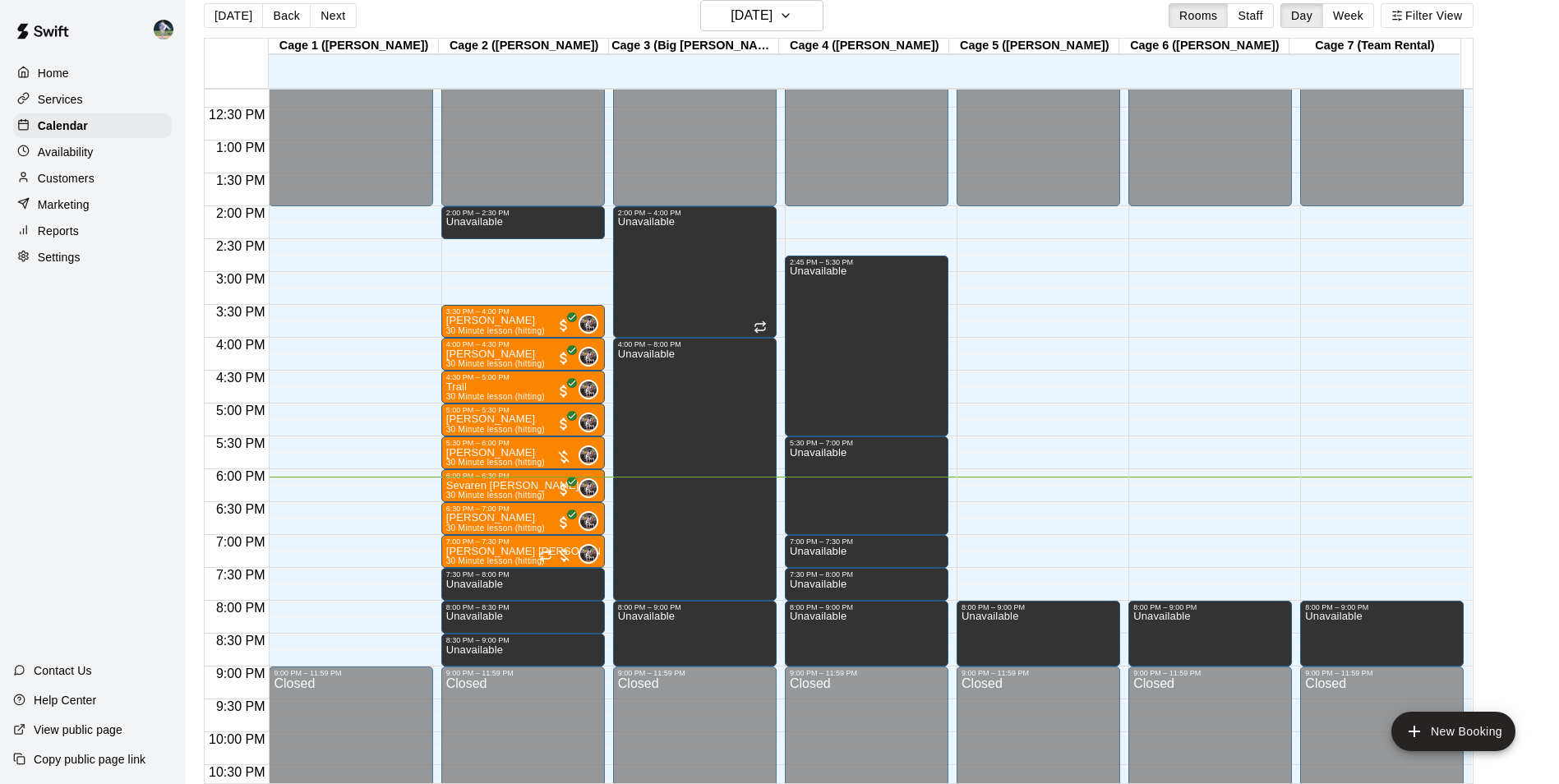
click at [229, 15] on div "[DATE] S M T W T F S 1 2 3 4 5 6 7 8 9 10 11 12 13 14 15 16 17 18 19 20 21 22 2…" at bounding box center [779, 392] width 1559 height 784
click at [751, 10] on h6 "[DATE]" at bounding box center [751, 16] width 42 height 23
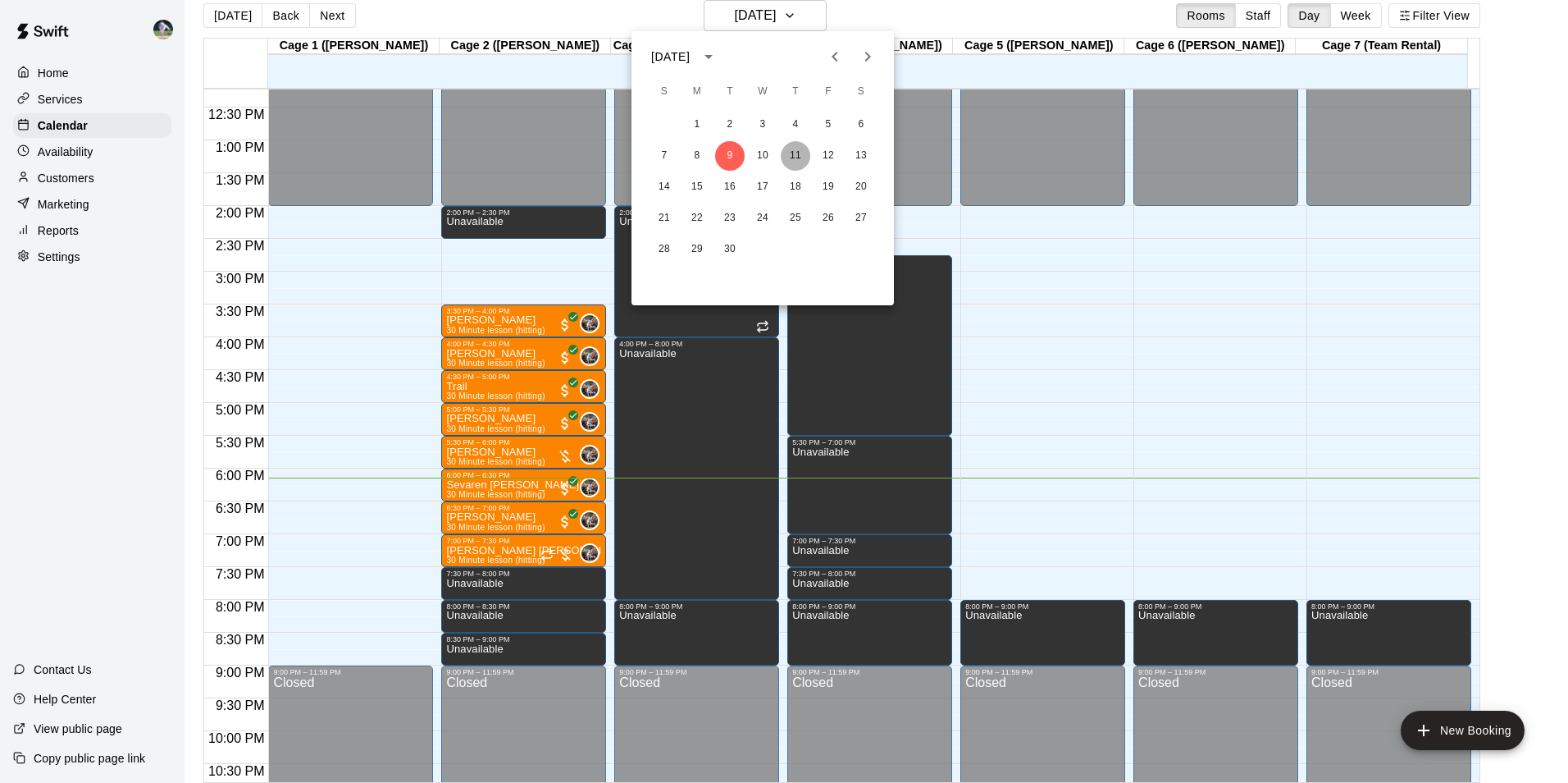
click at [792, 154] on button "11" at bounding box center [796, 156] width 29 height 29
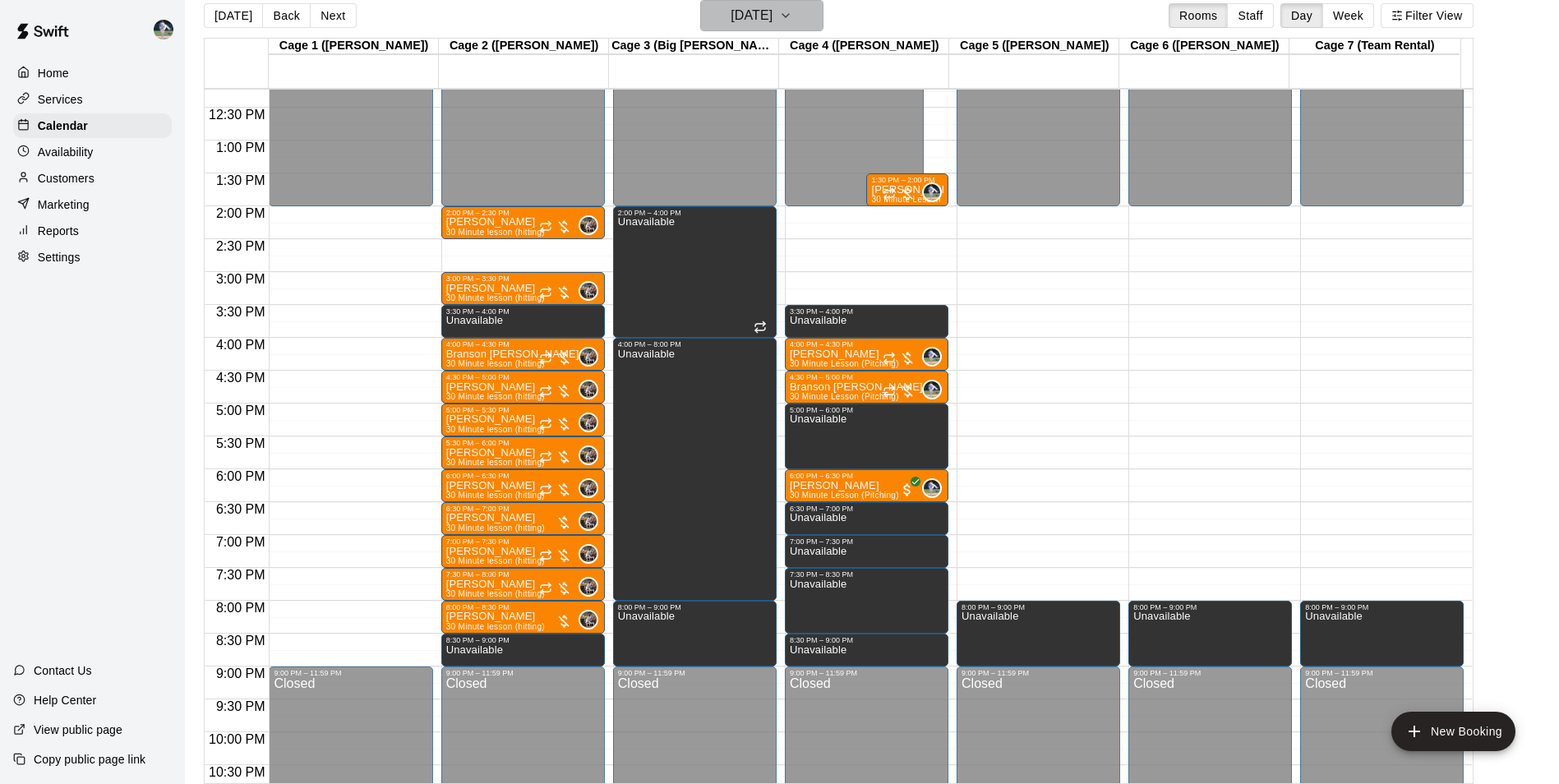
click at [731, 17] on h6 "[DATE]" at bounding box center [751, 16] width 42 height 23
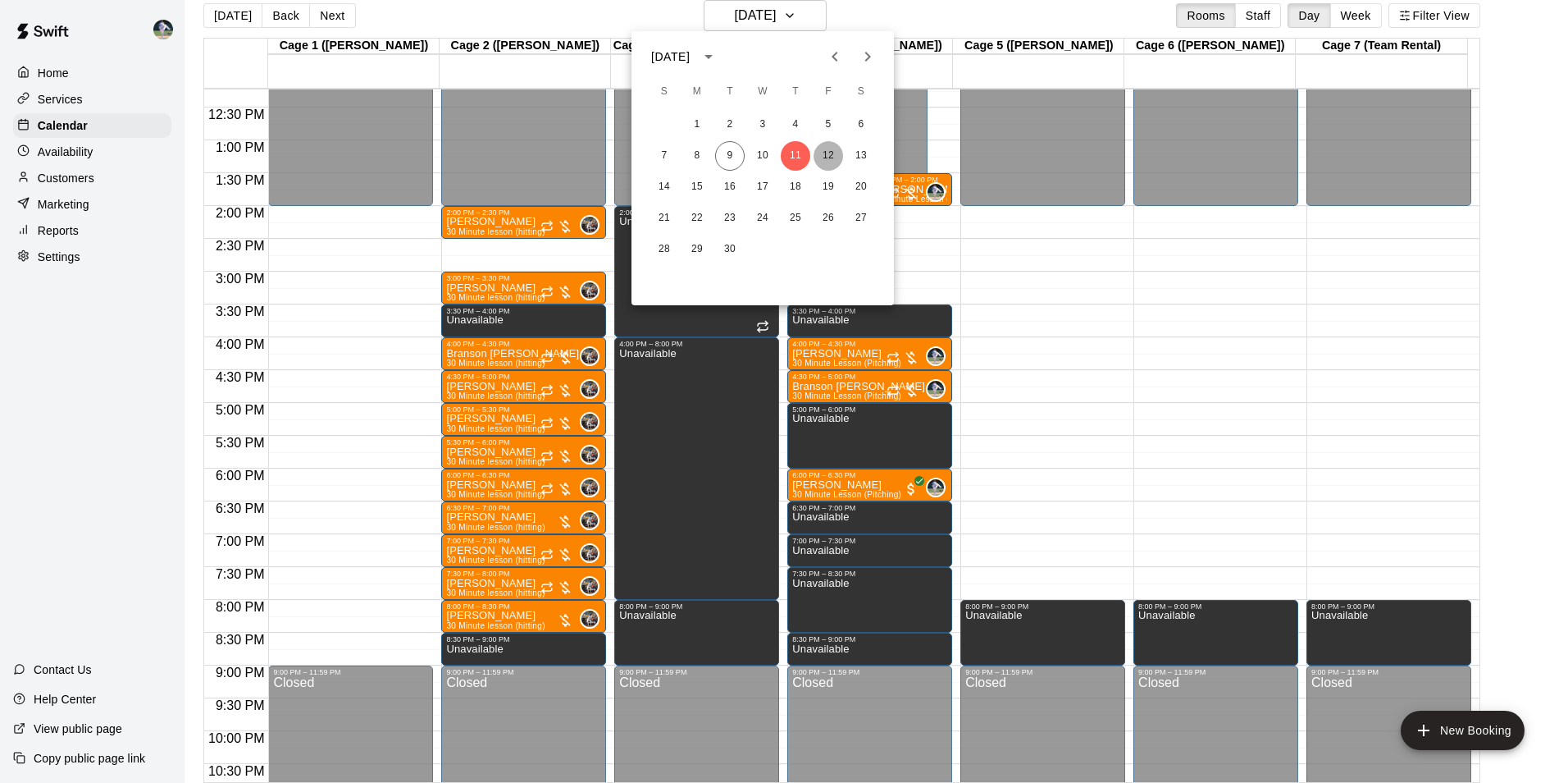
click at [827, 149] on button "12" at bounding box center [828, 156] width 29 height 29
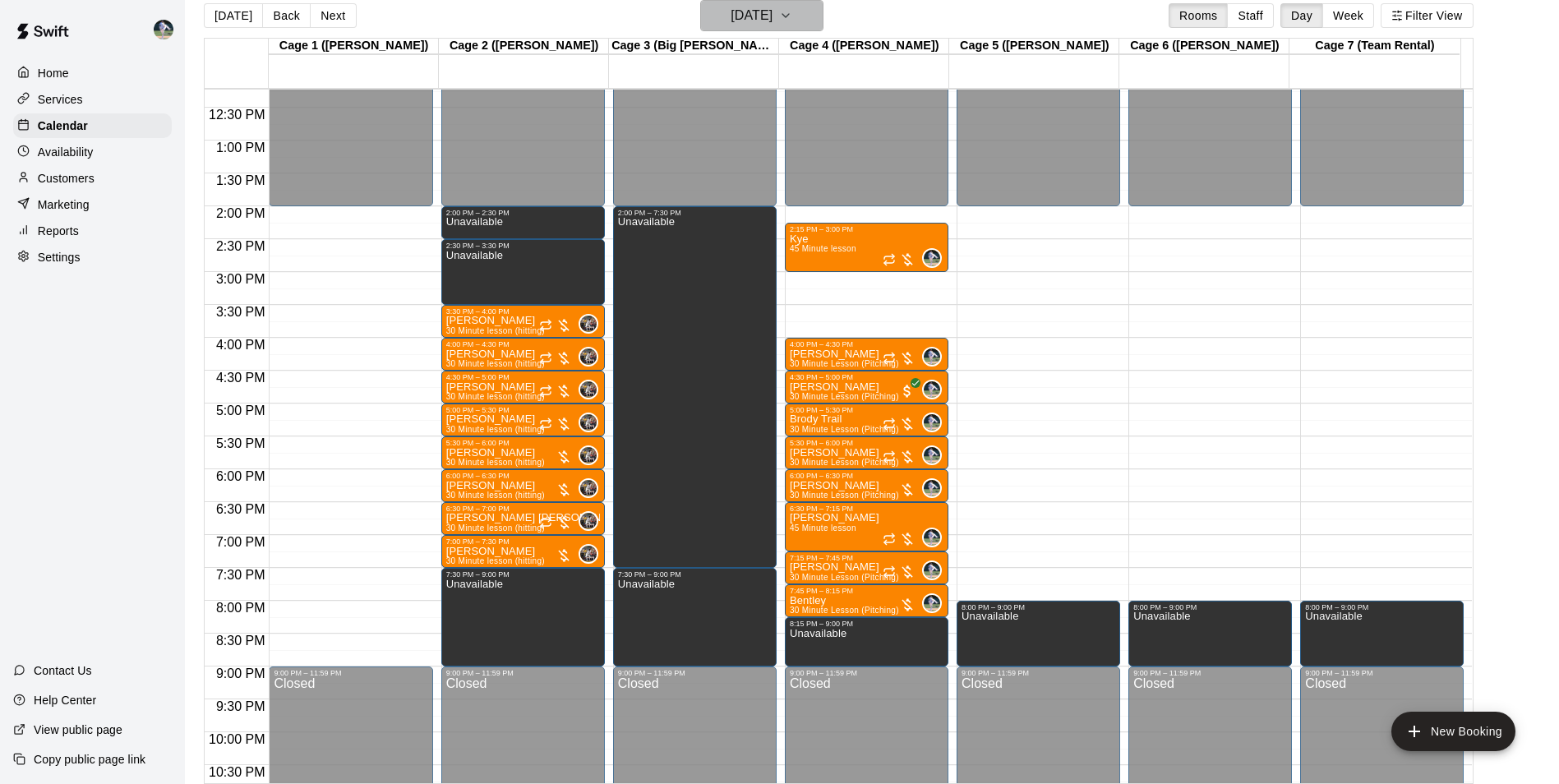
click at [731, 20] on h6 "[DATE]" at bounding box center [751, 16] width 42 height 23
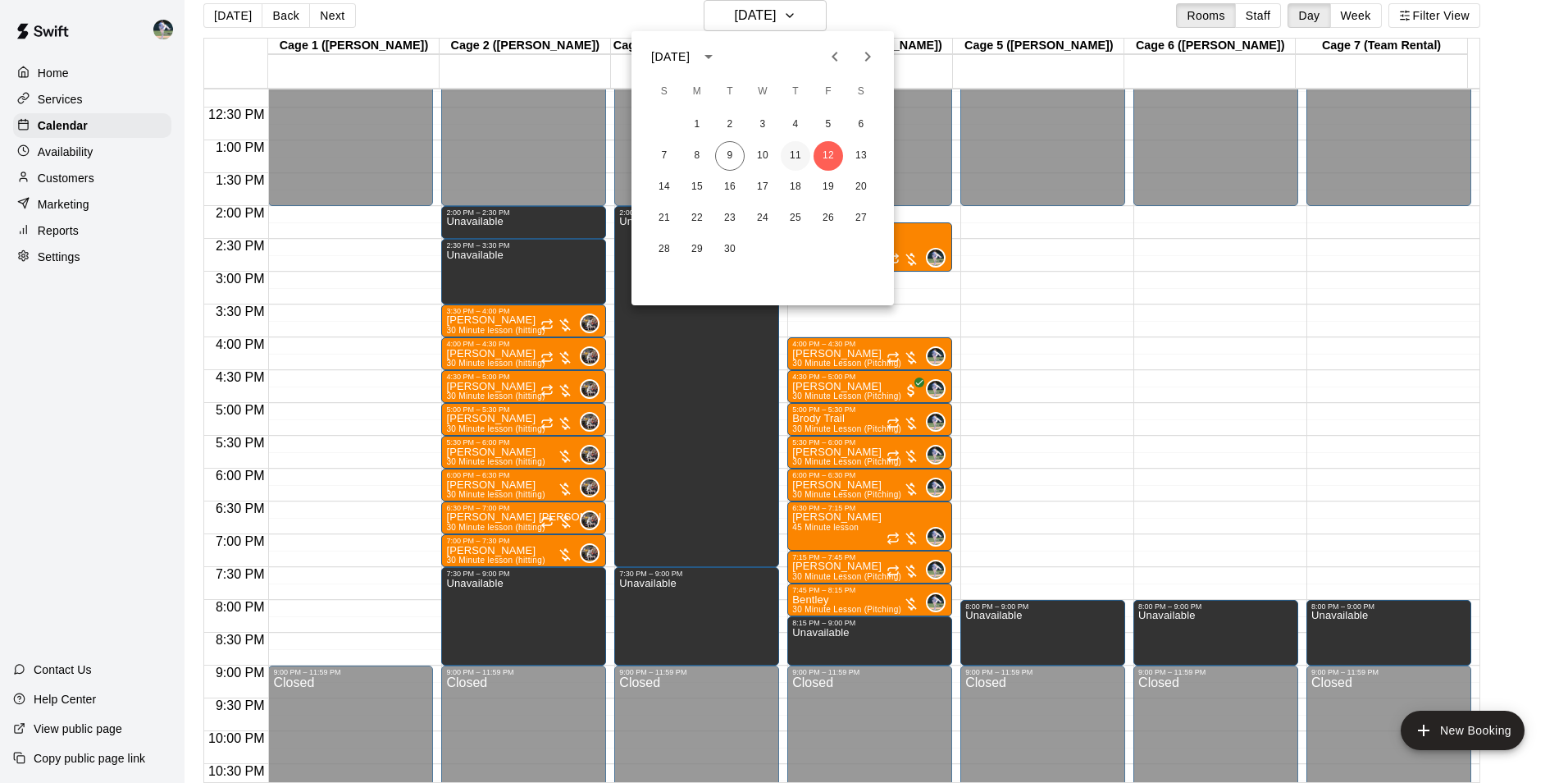
click at [801, 156] on button "11" at bounding box center [796, 156] width 29 height 29
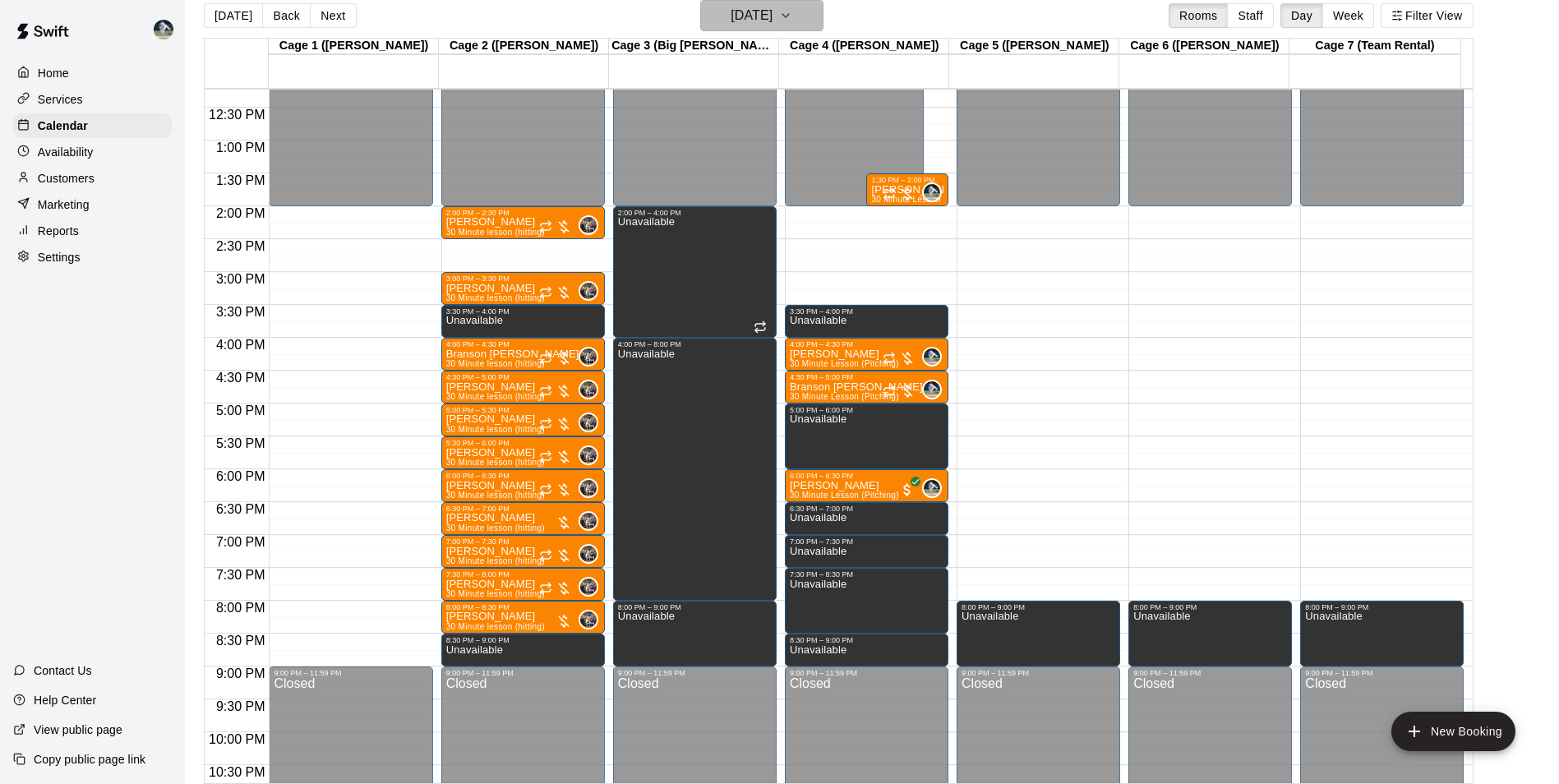
click at [731, 9] on h6 "[DATE]" at bounding box center [751, 16] width 42 height 23
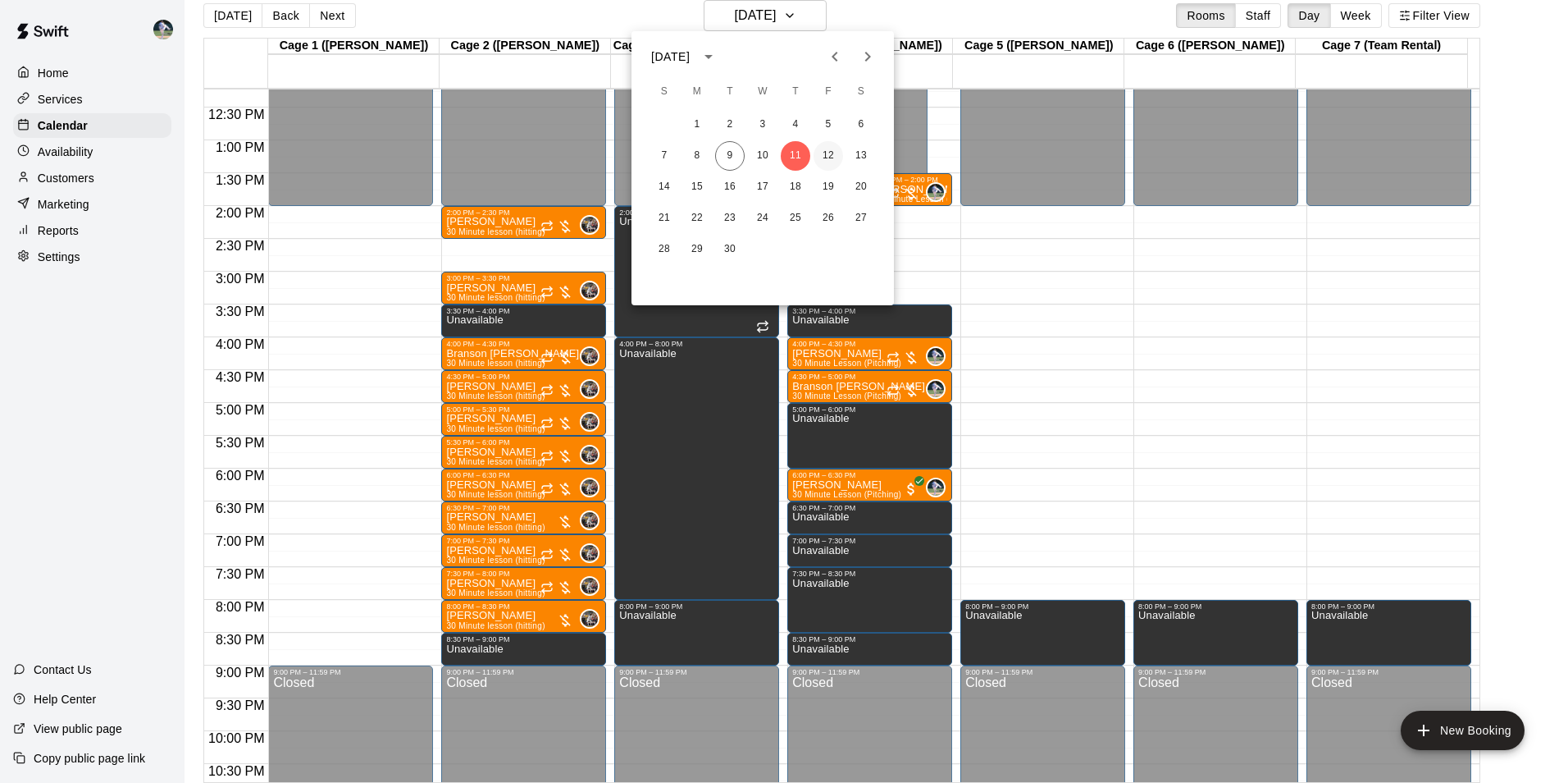
click at [831, 155] on button "12" at bounding box center [828, 156] width 29 height 29
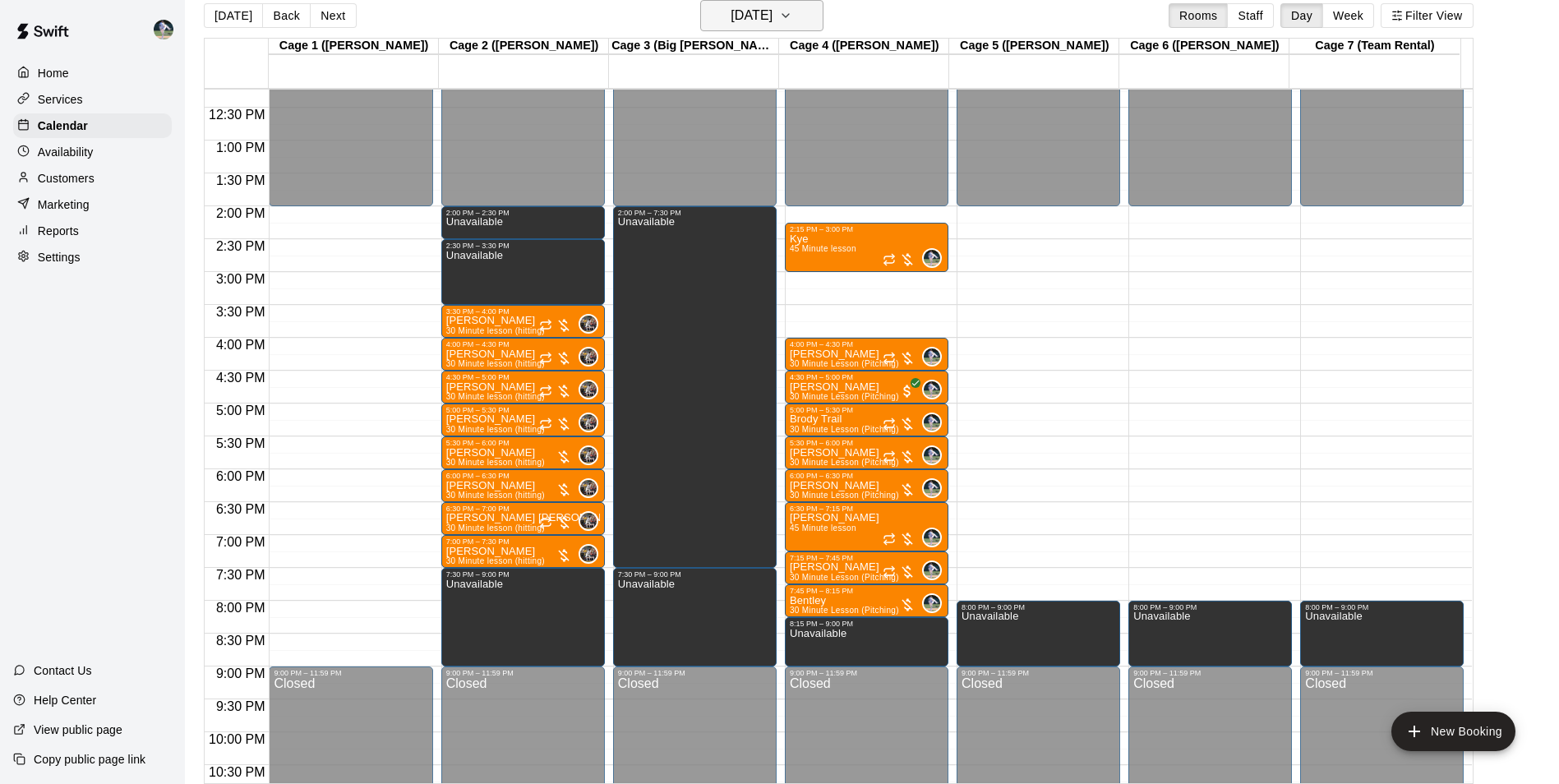
click at [754, 19] on h6 "[DATE]" at bounding box center [751, 16] width 42 height 23
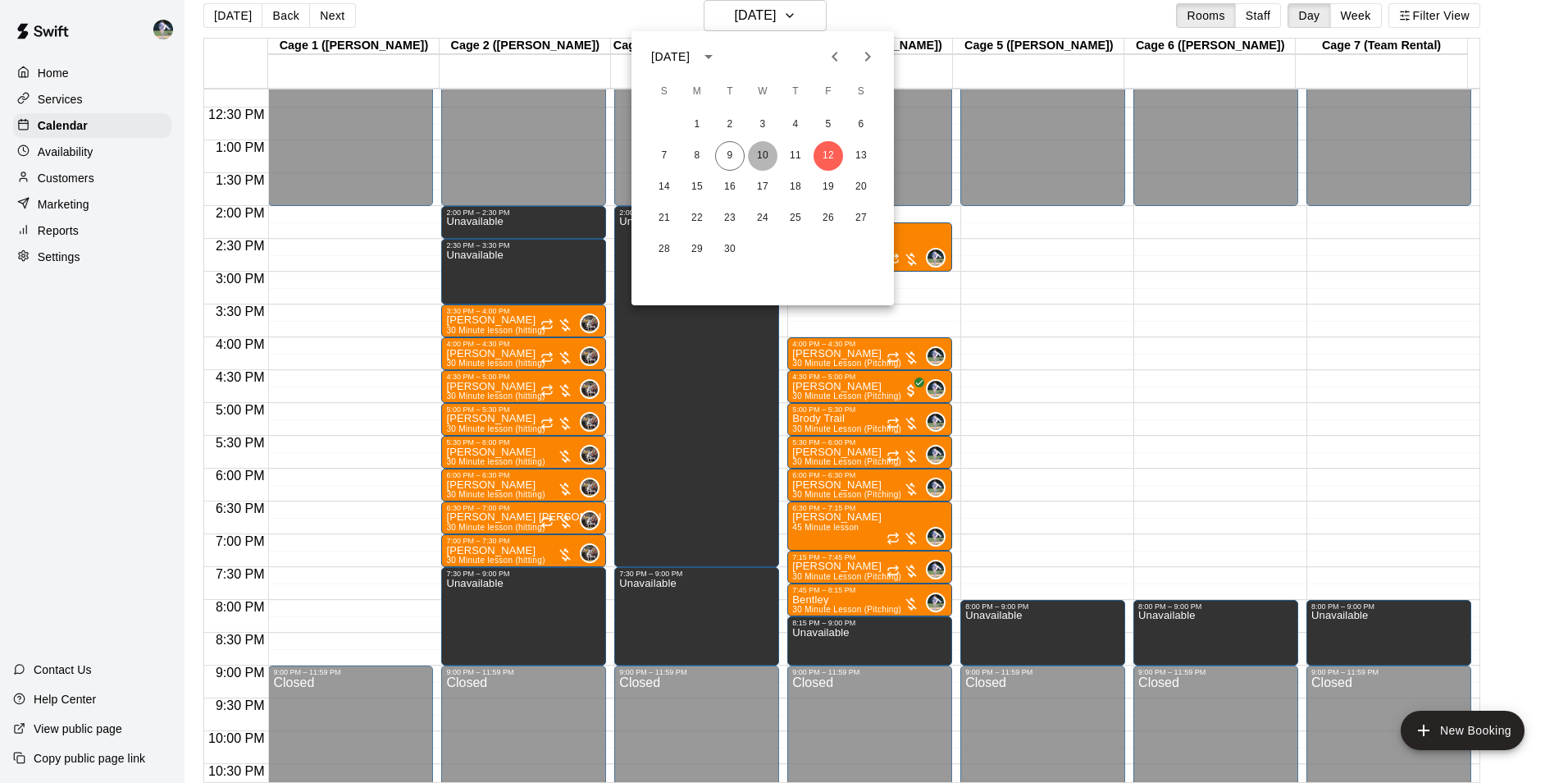
click at [762, 151] on button "10" at bounding box center [763, 156] width 29 height 29
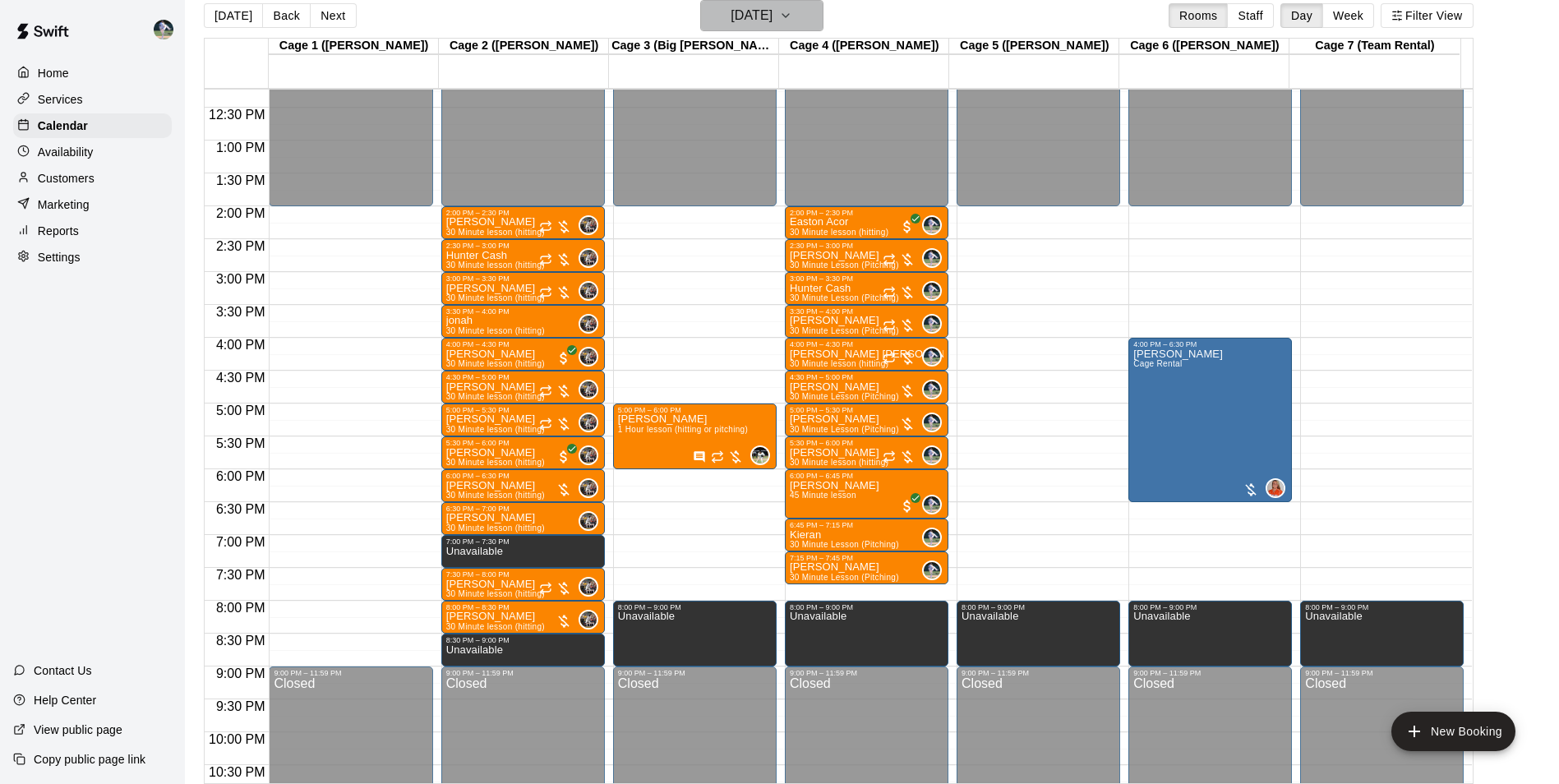
click at [731, 16] on h6 "[DATE]" at bounding box center [751, 16] width 42 height 23
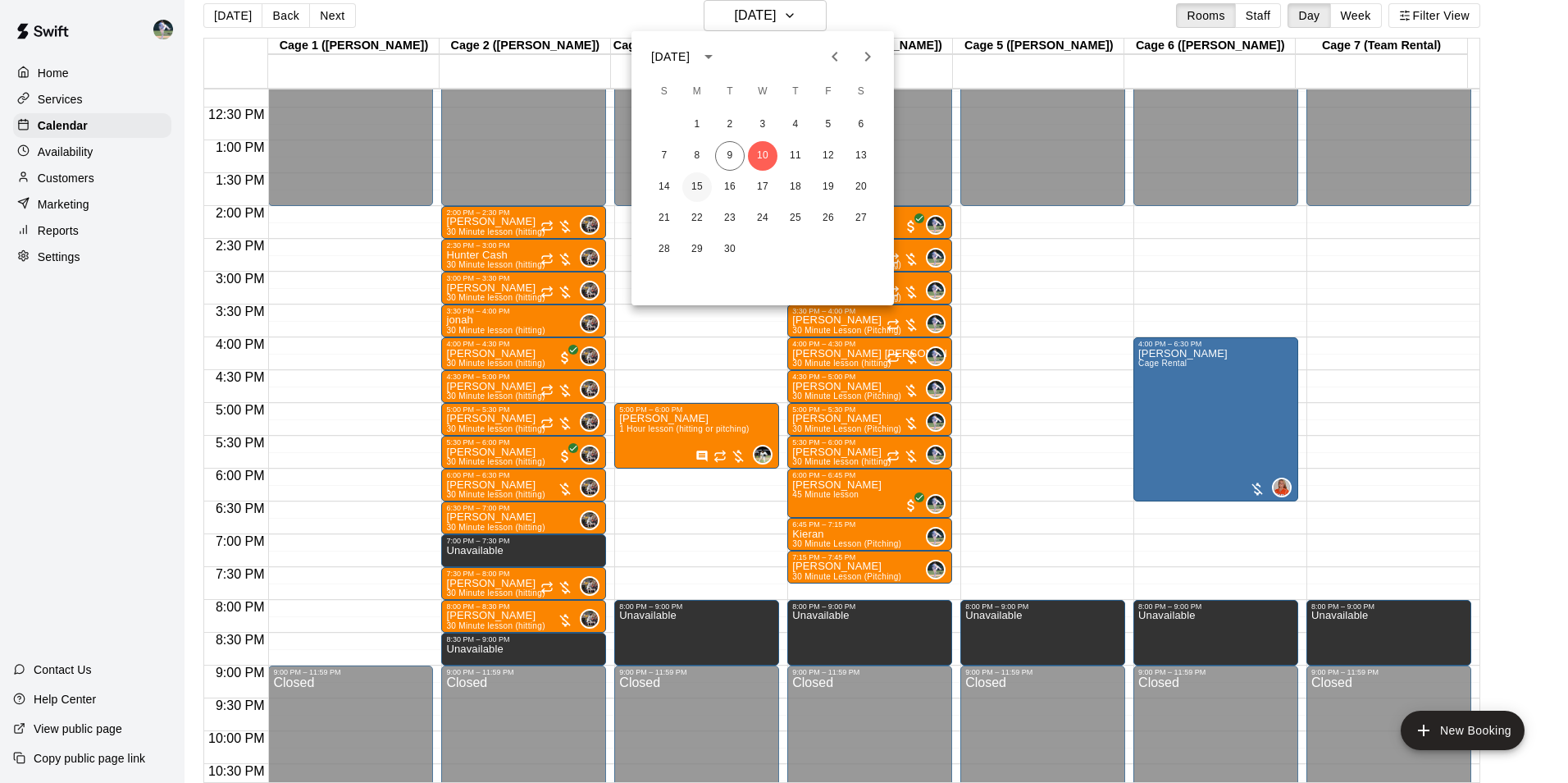
click at [693, 184] on button "15" at bounding box center [697, 187] width 29 height 29
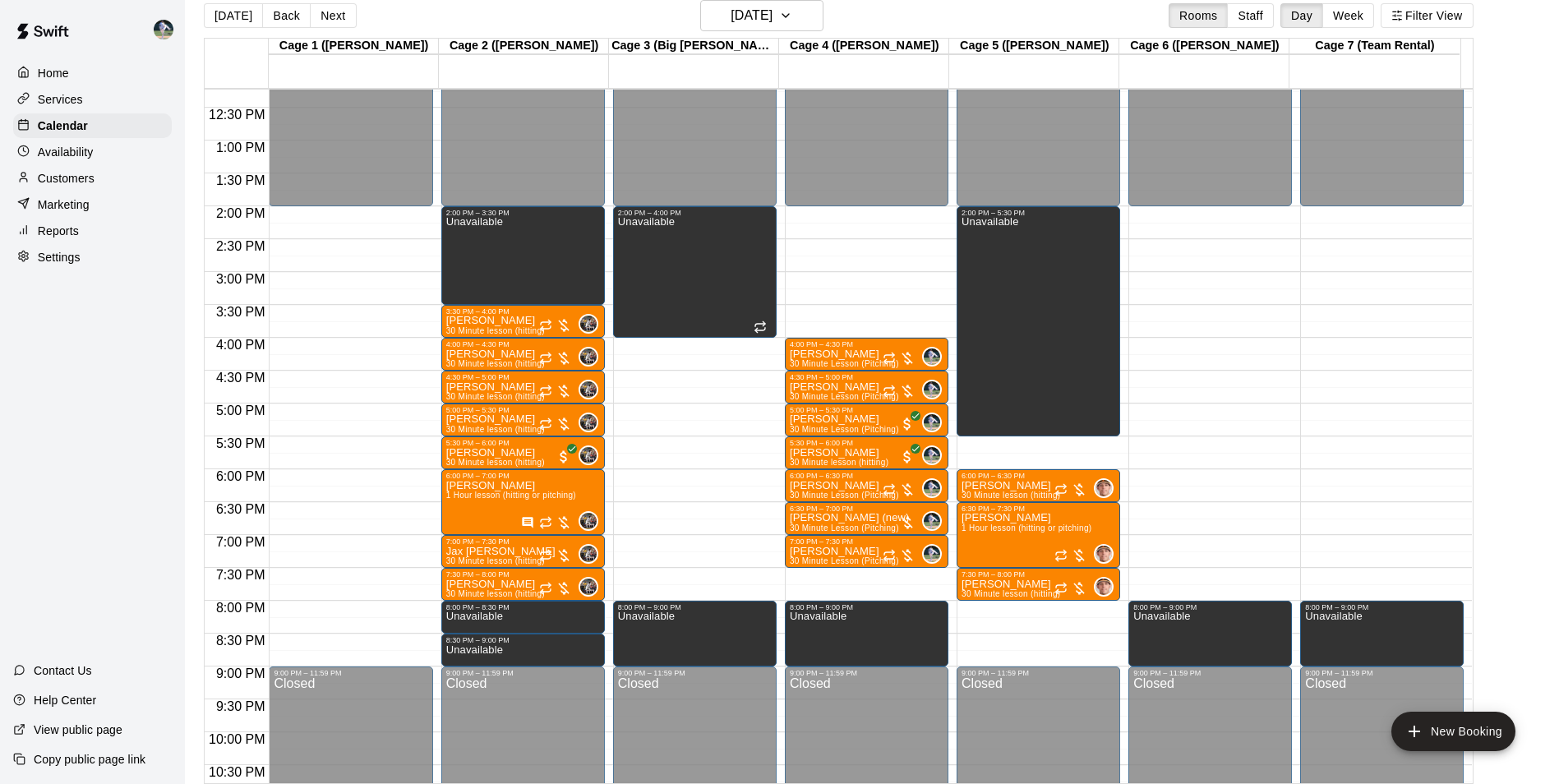
click at [1018, 442] on div "12:00 AM – 2:00 PM Closed 2:00 PM – 5:30 PM Unavailable 6:00 PM – 6:30 PM [PERS…" at bounding box center [1038, 74] width 164 height 1577
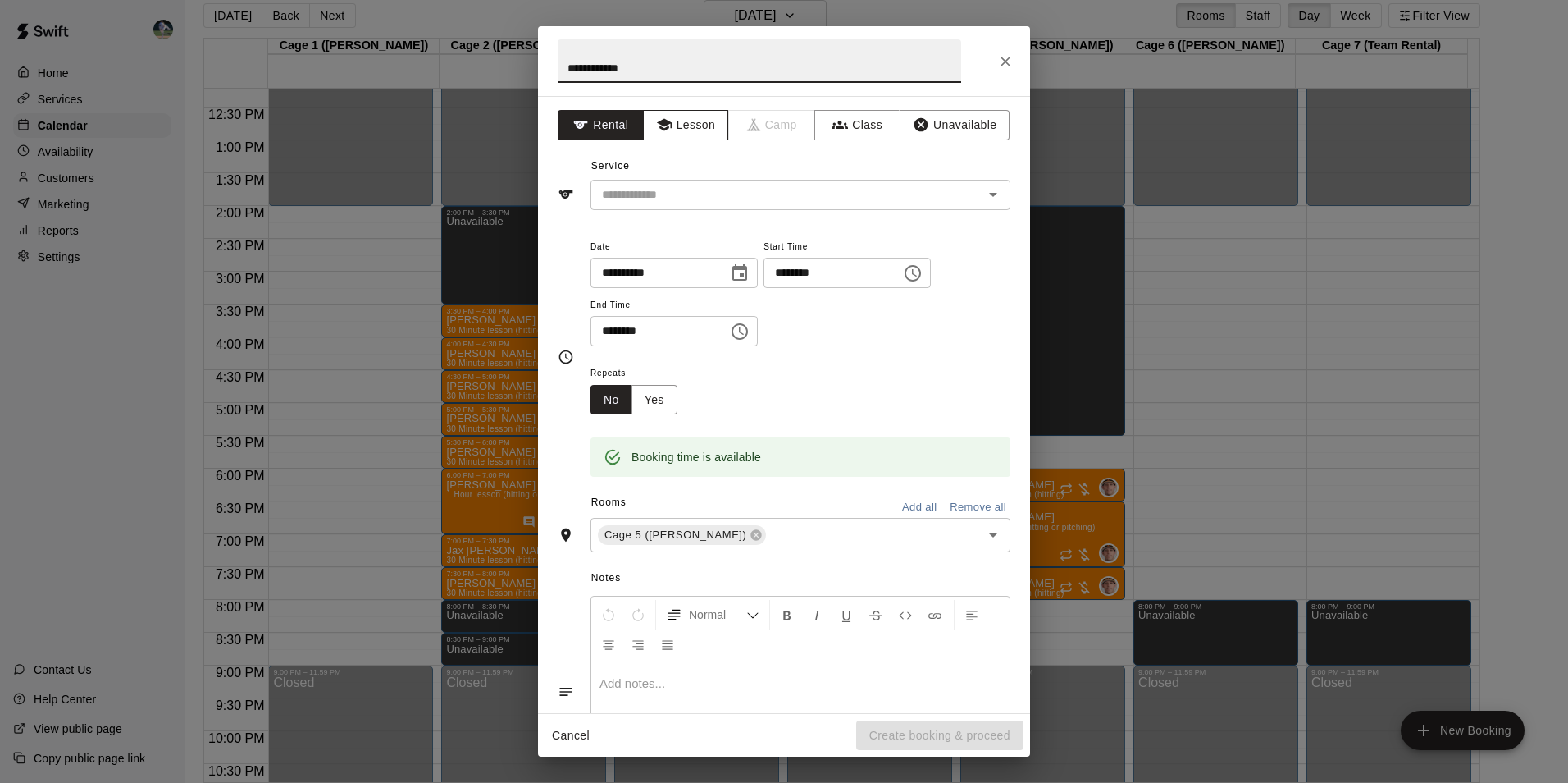
type input "**********"
click at [701, 114] on button "Lesson" at bounding box center [686, 125] width 86 height 30
click at [694, 191] on input "text" at bounding box center [776, 195] width 361 height 21
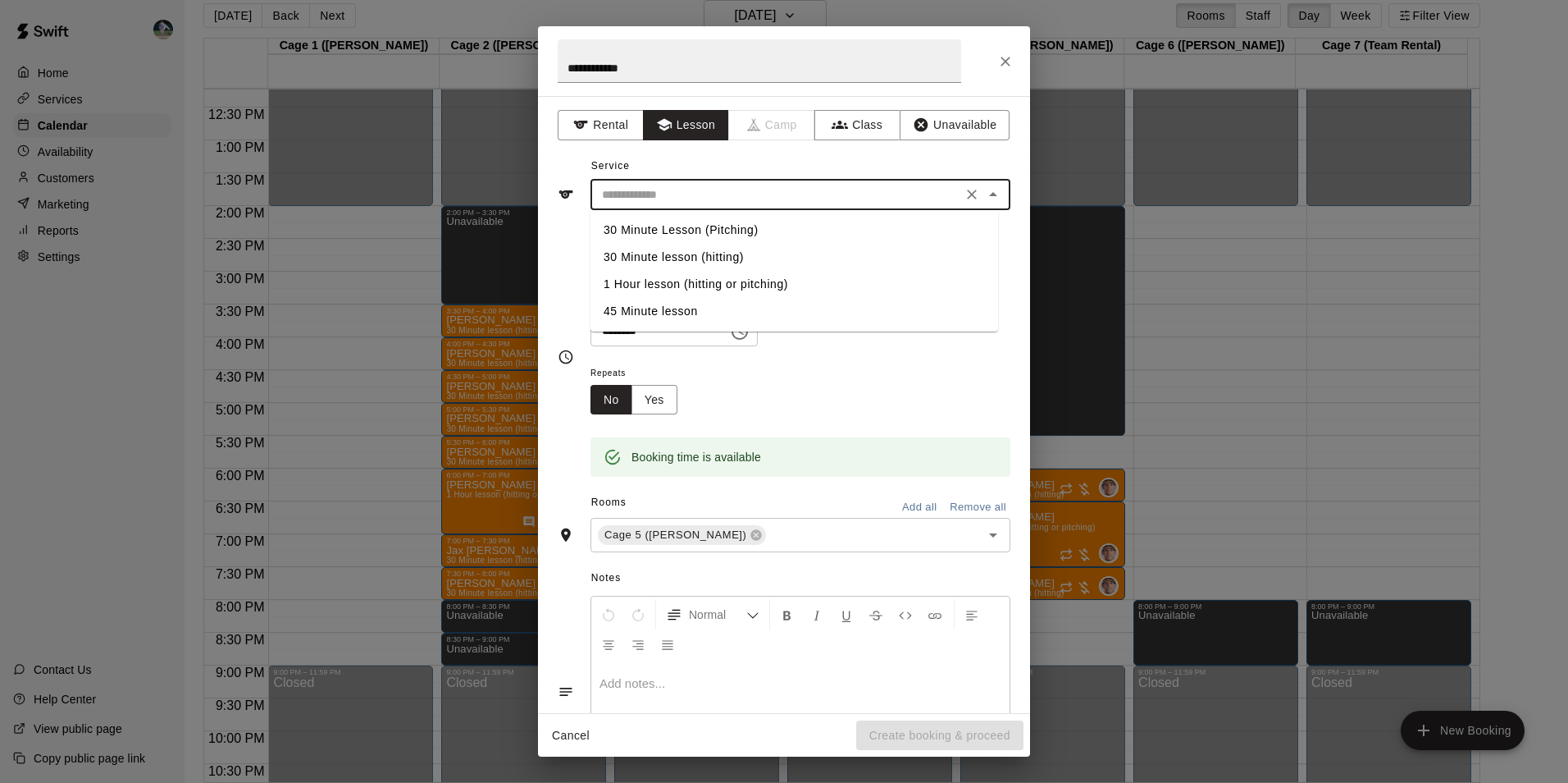
click at [677, 255] on li "30 Minute lesson (hitting)" at bounding box center [794, 256] width 408 height 27
type input "**********"
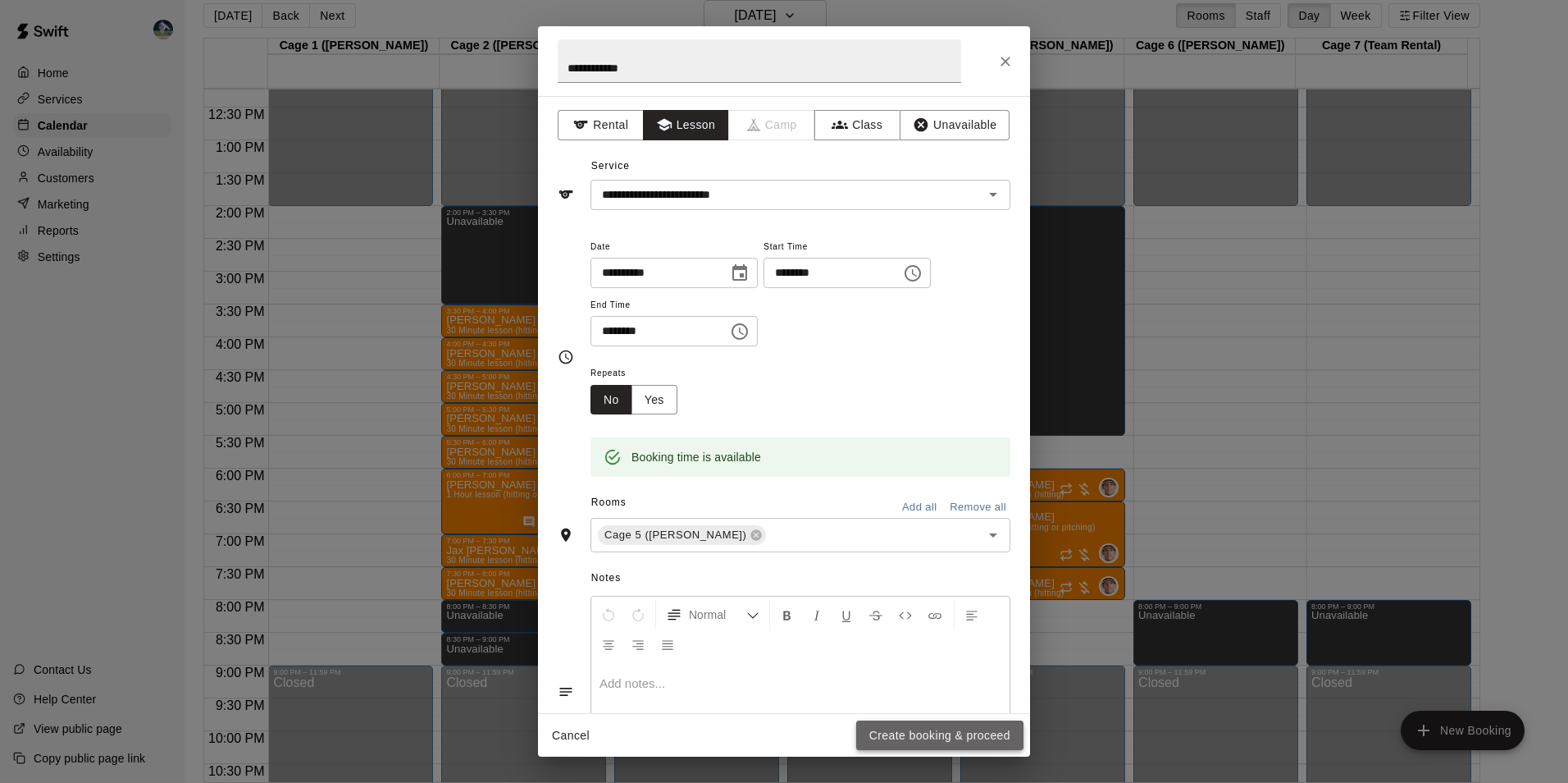
click at [881, 731] on button "Create booking & proceed" at bounding box center [939, 735] width 167 height 30
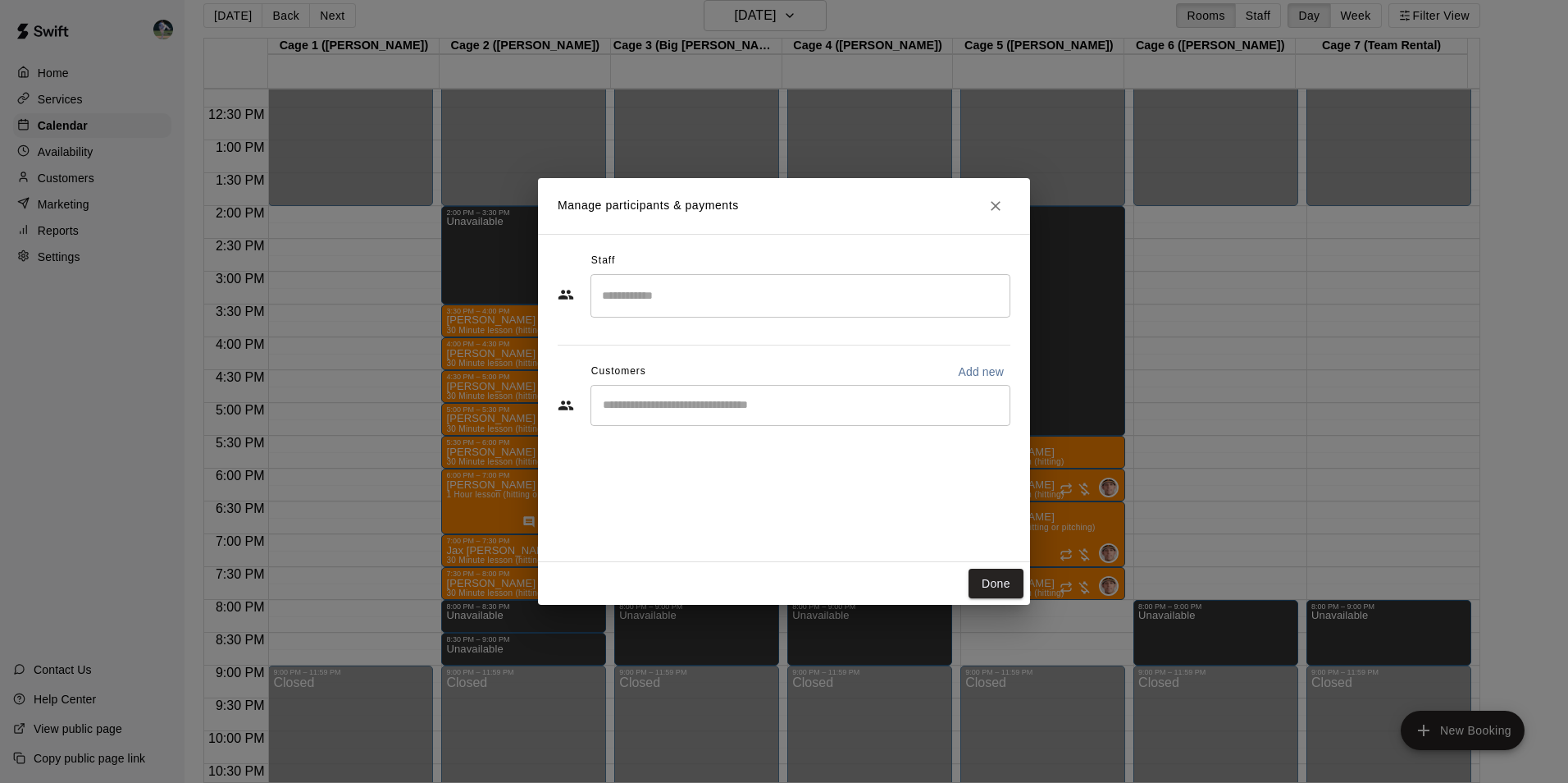
click at [657, 292] on input "Search staff" at bounding box center [800, 295] width 405 height 28
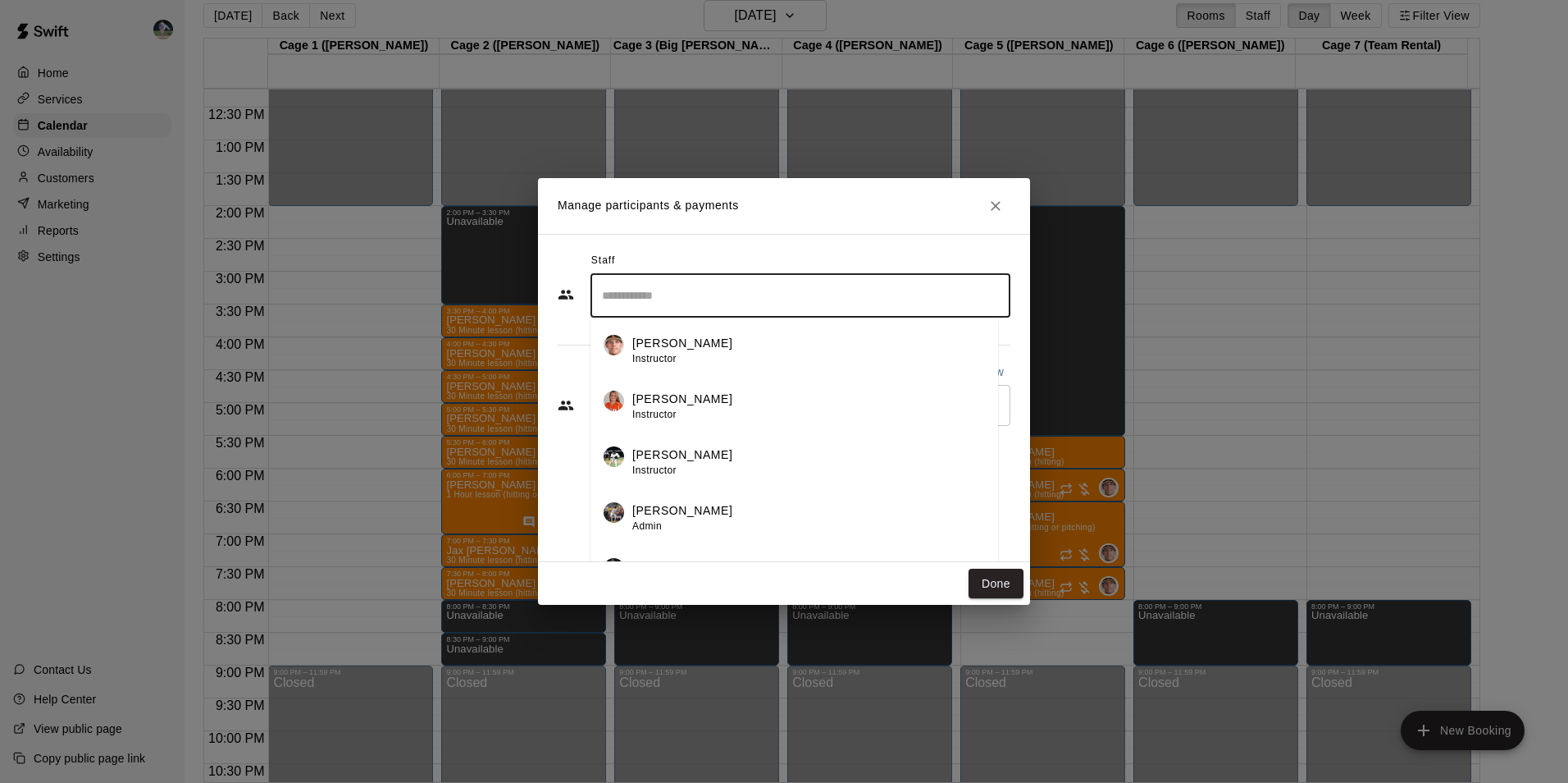
click at [660, 355] on span "Instructor" at bounding box center [654, 358] width 44 height 11
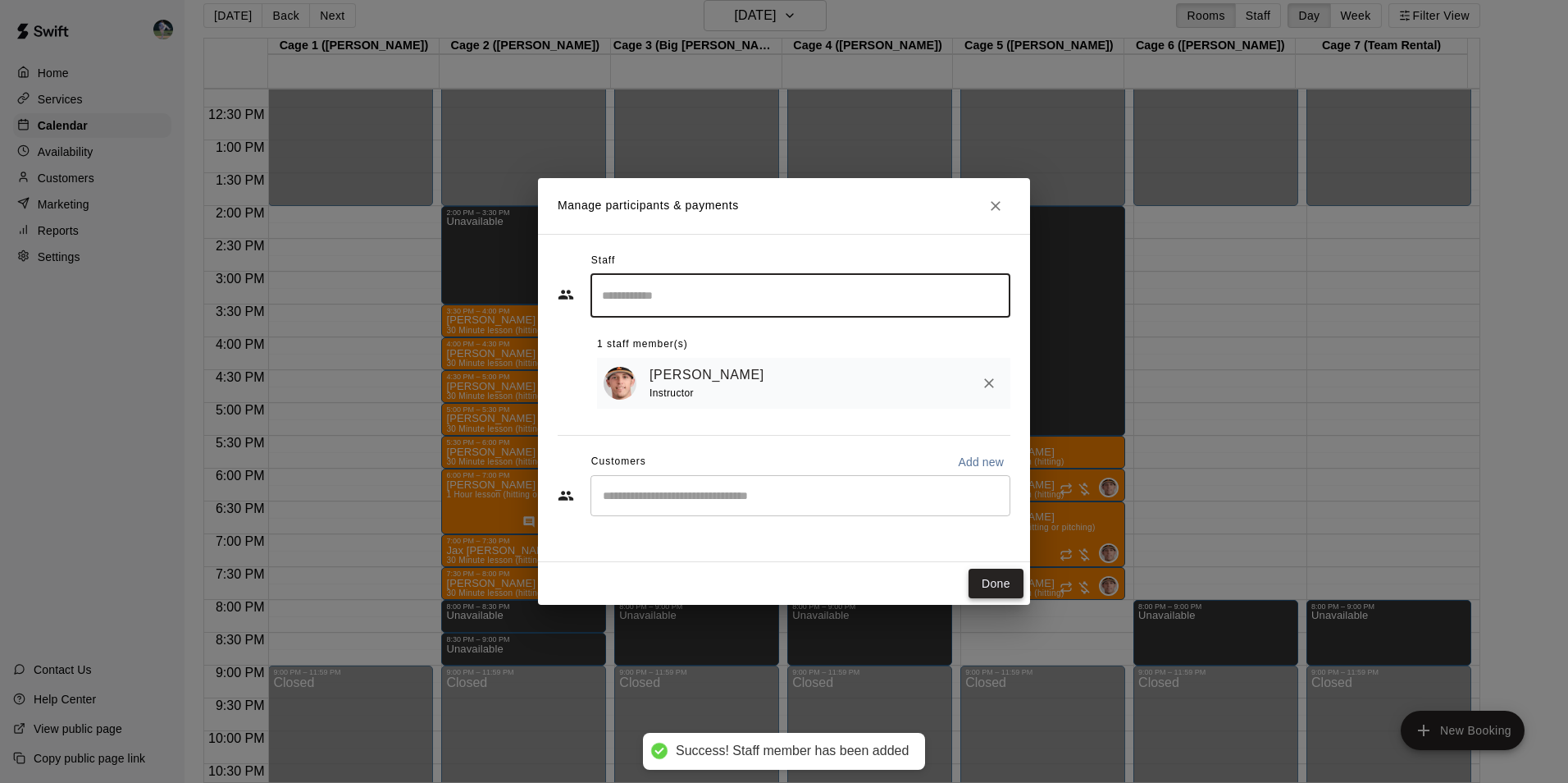
click at [1000, 583] on button "Done" at bounding box center [996, 583] width 55 height 30
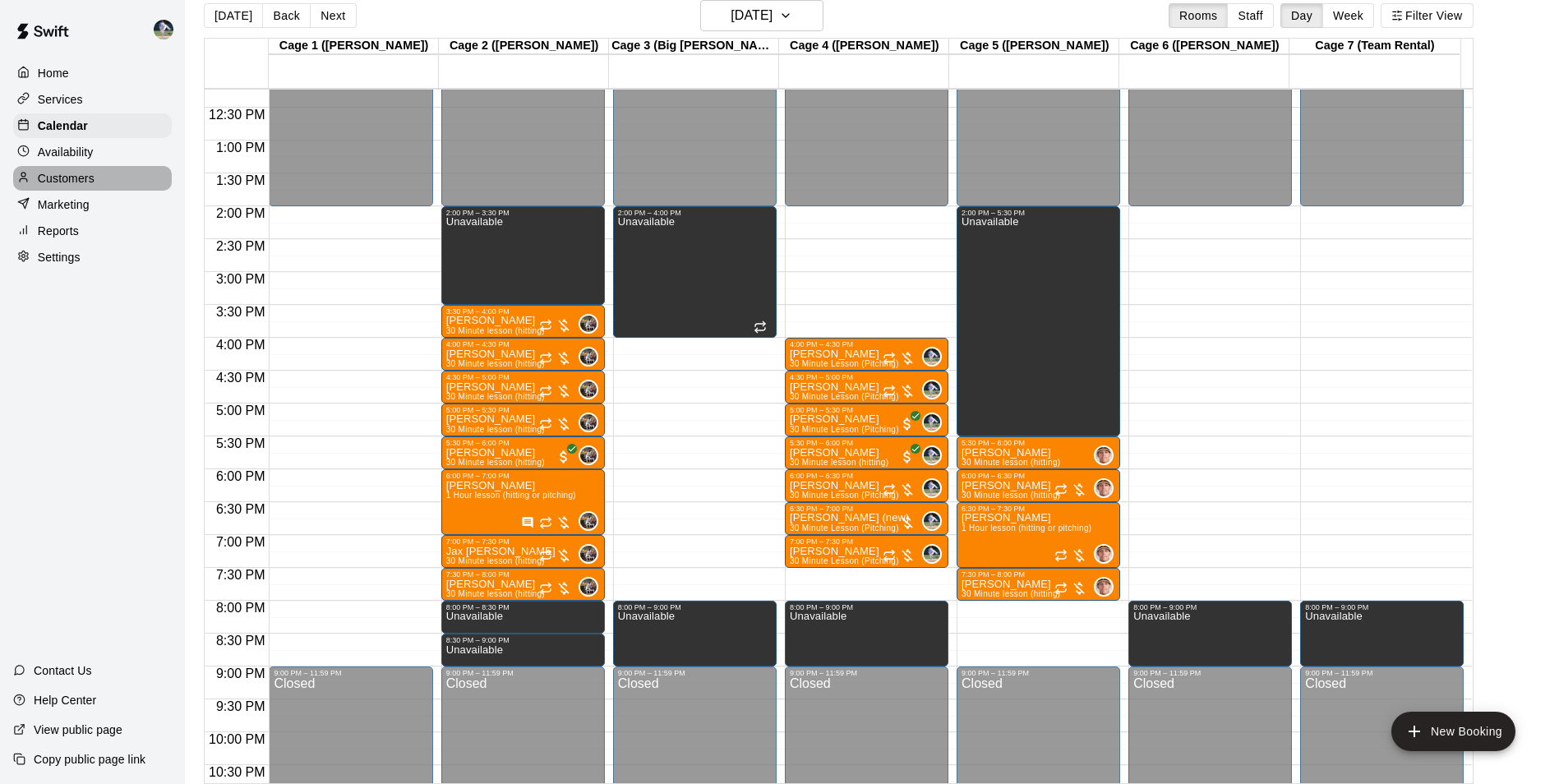
click at [92, 177] on p "Customers" at bounding box center [66, 177] width 57 height 16
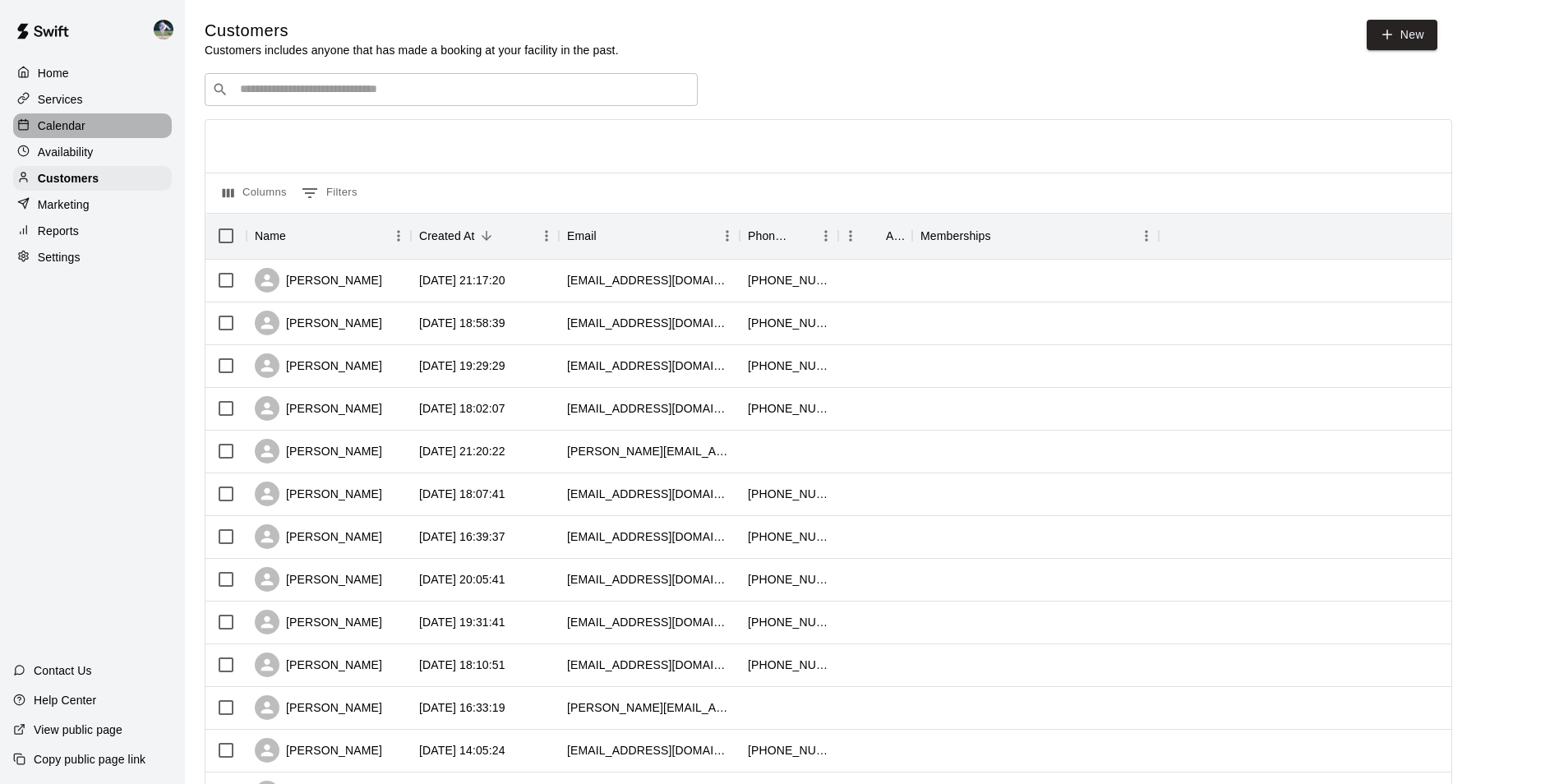
drag, startPoint x: 78, startPoint y: 121, endPoint x: 153, endPoint y: 160, distance: 84.5
click at [79, 121] on p "Calendar" at bounding box center [61, 125] width 47 height 16
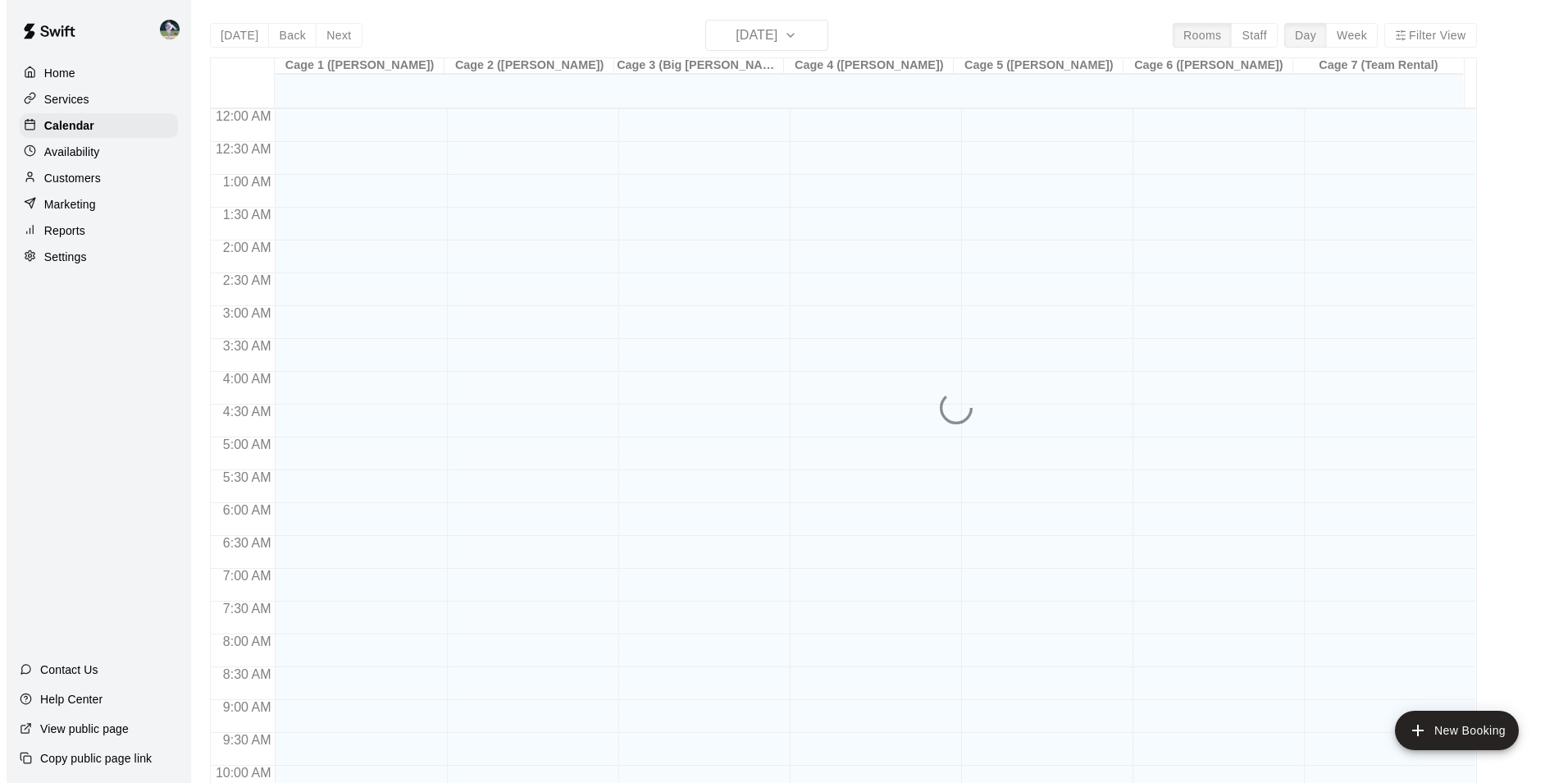
scroll to position [834, 0]
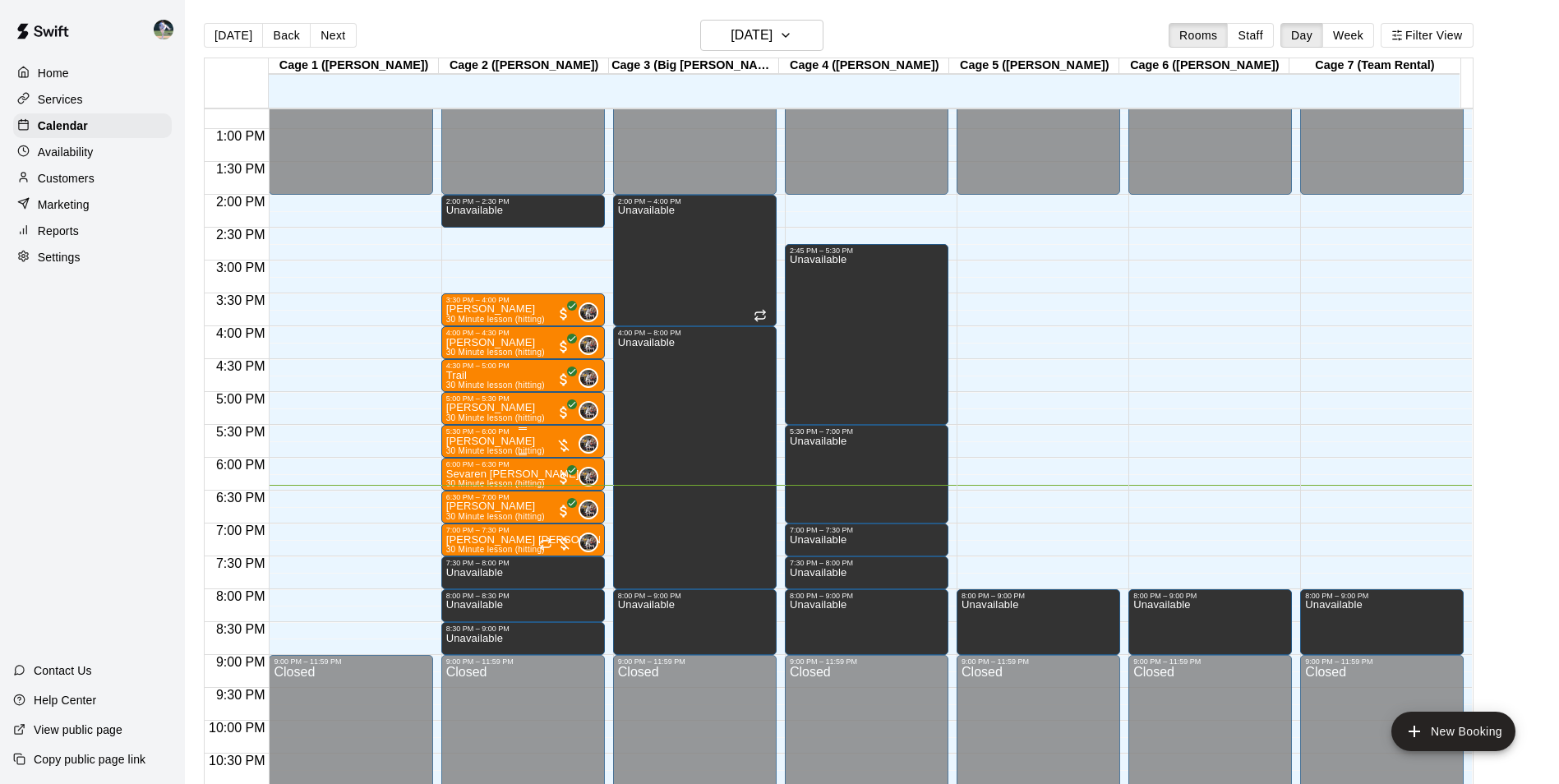
click at [510, 441] on p "[PERSON_NAME]" at bounding box center [496, 441] width 98 height 0
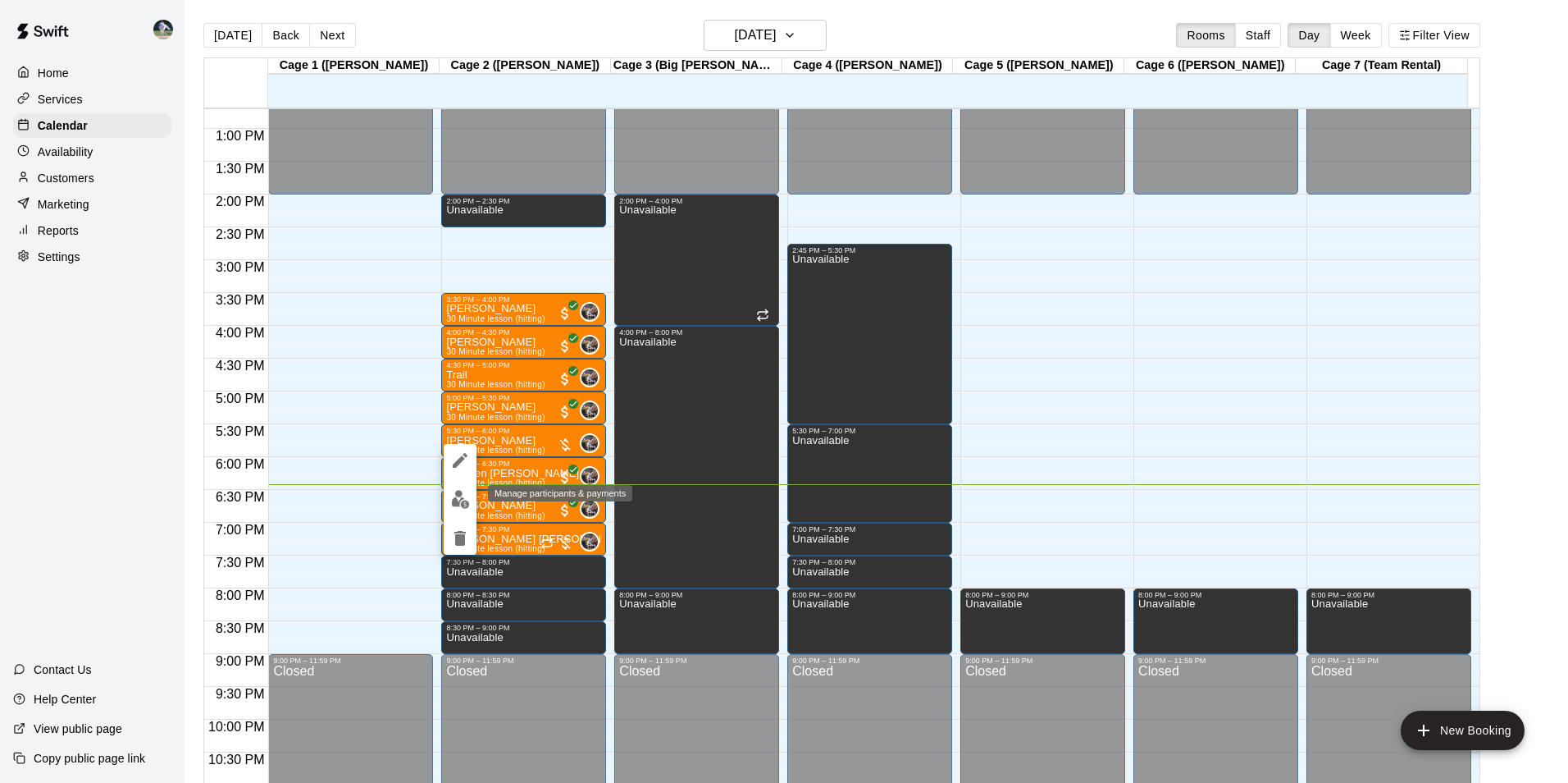
click at [460, 495] on img "edit" at bounding box center [460, 499] width 19 height 19
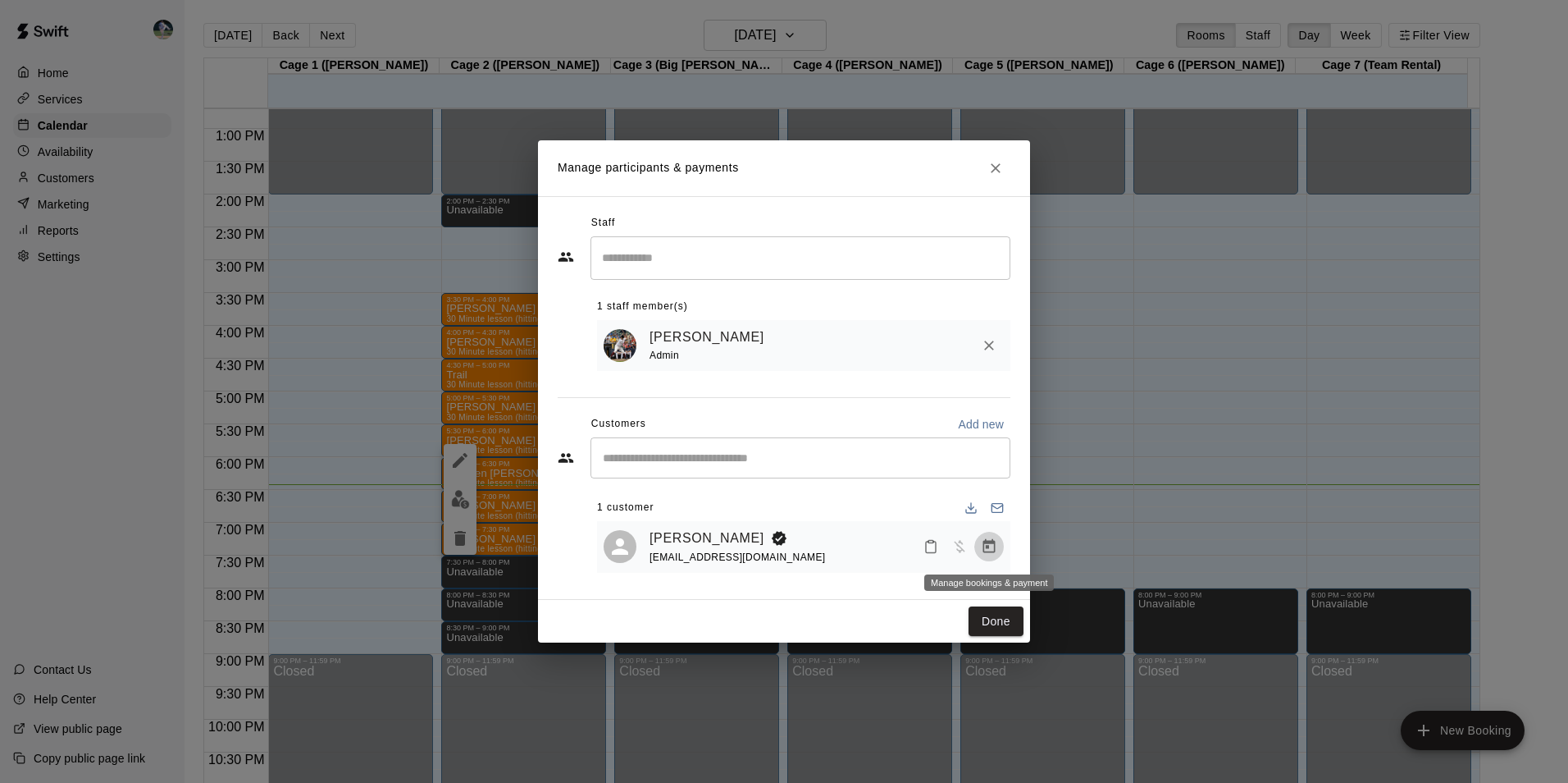
click at [988, 546] on icon "Manage bookings & payment" at bounding box center [988, 546] width 16 height 16
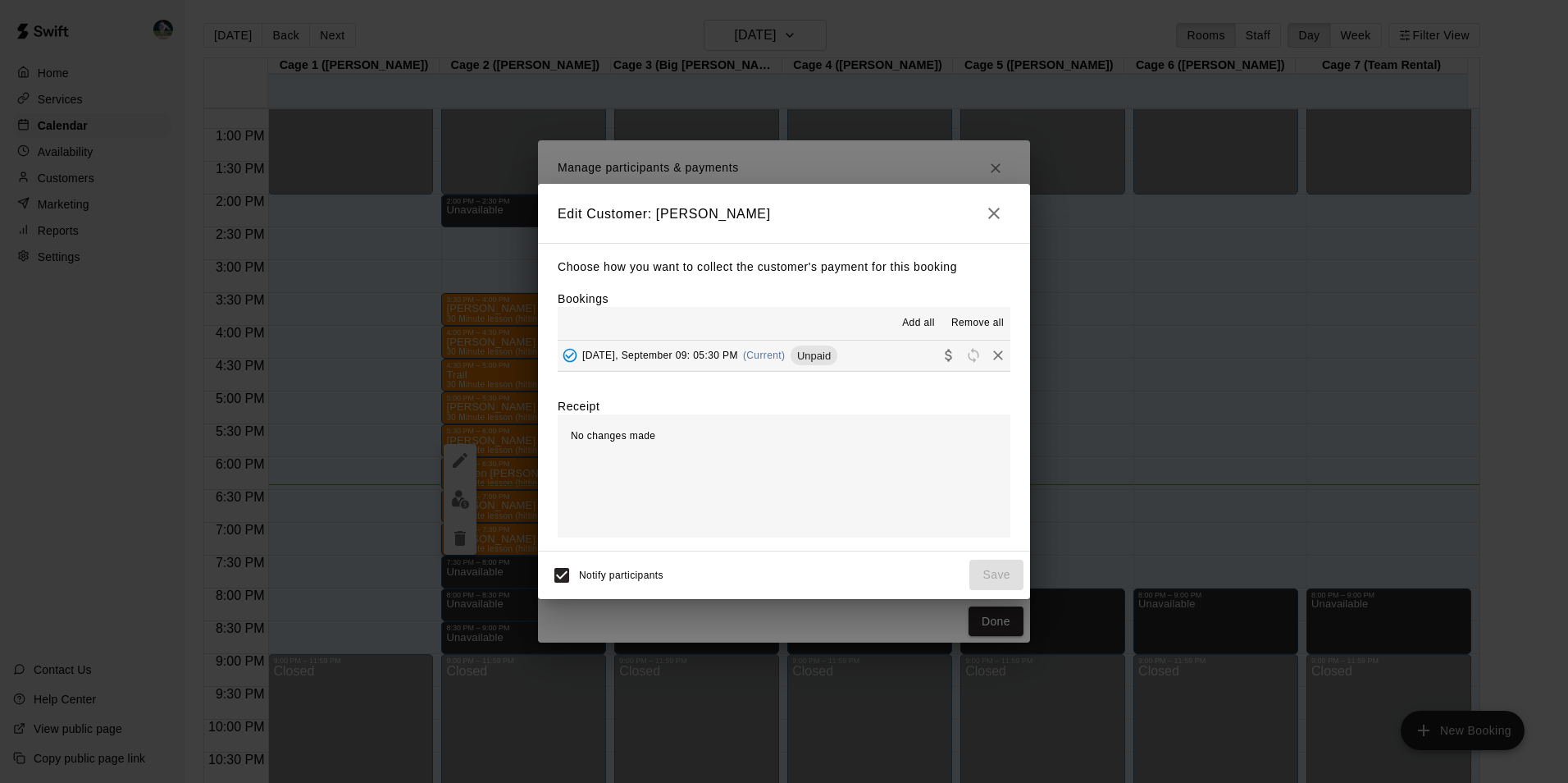
click at [875, 353] on button "[DATE], September 09: 05:30 PM (Current) Unpaid" at bounding box center [784, 355] width 452 height 30
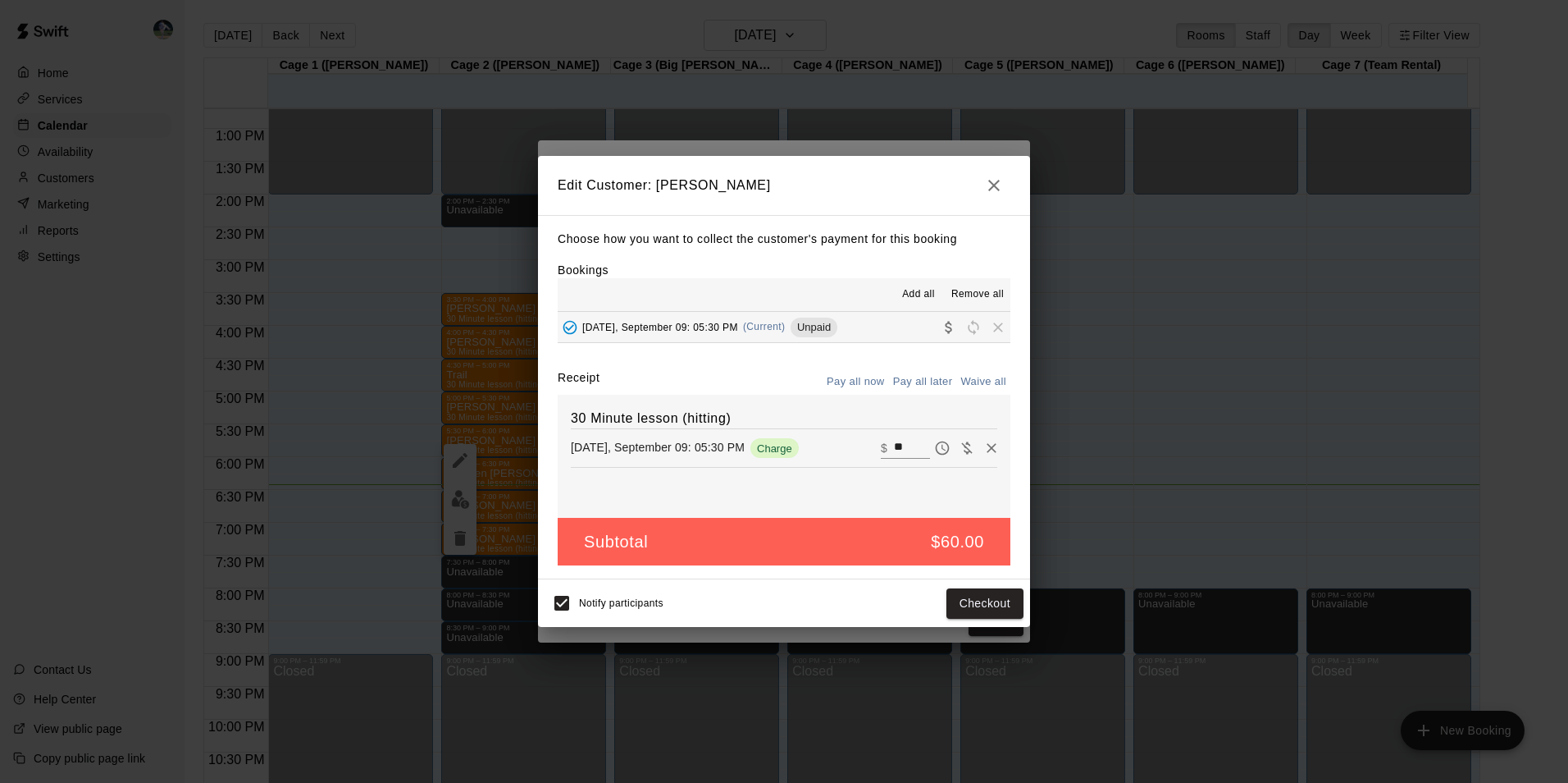
click at [904, 445] on input "**" at bounding box center [912, 447] width 36 height 22
type input "*"
type input "**"
click at [962, 603] on button "Checkout" at bounding box center [985, 603] width 77 height 30
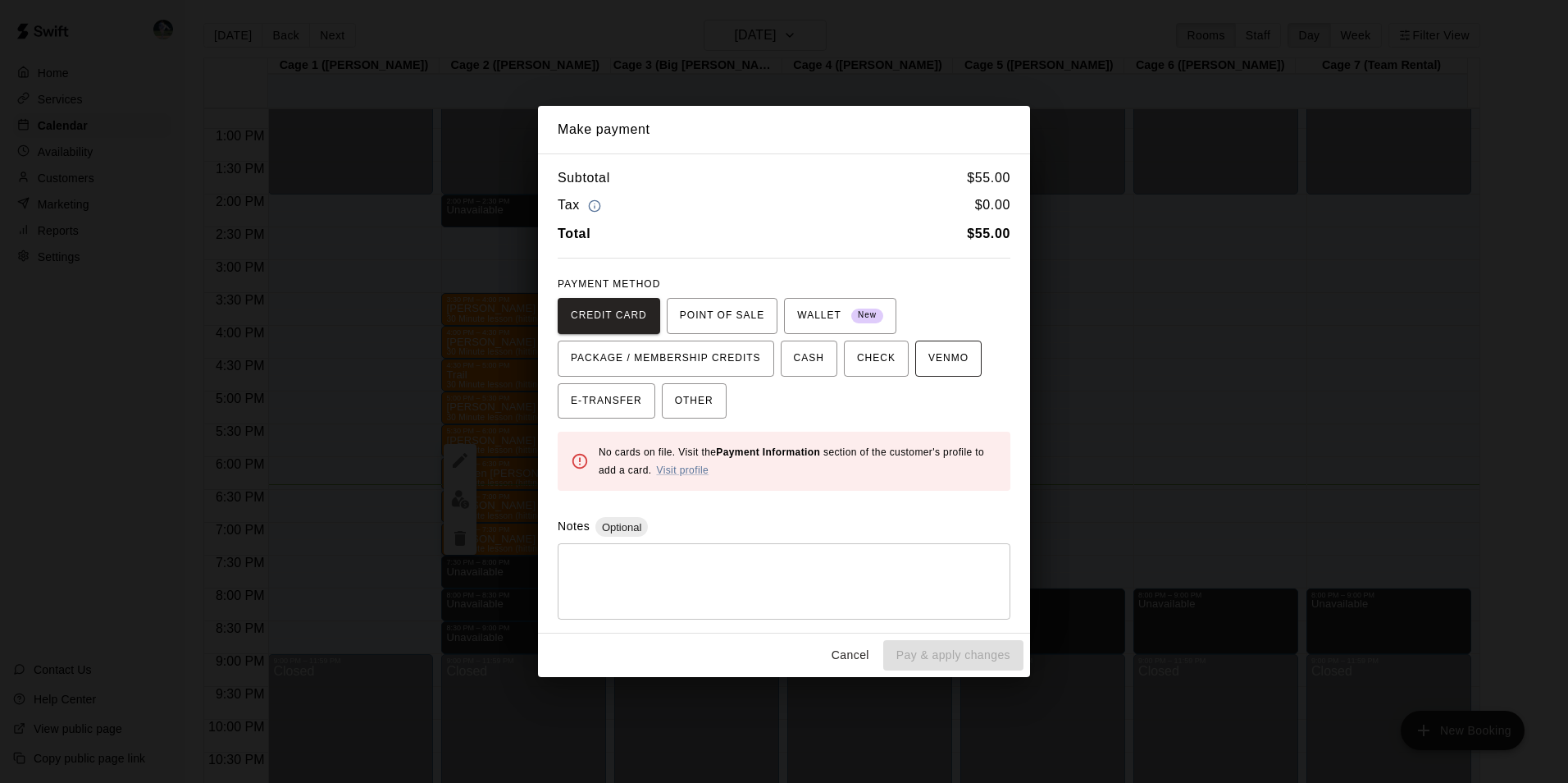
click at [941, 356] on span "VENMO" at bounding box center [948, 358] width 40 height 27
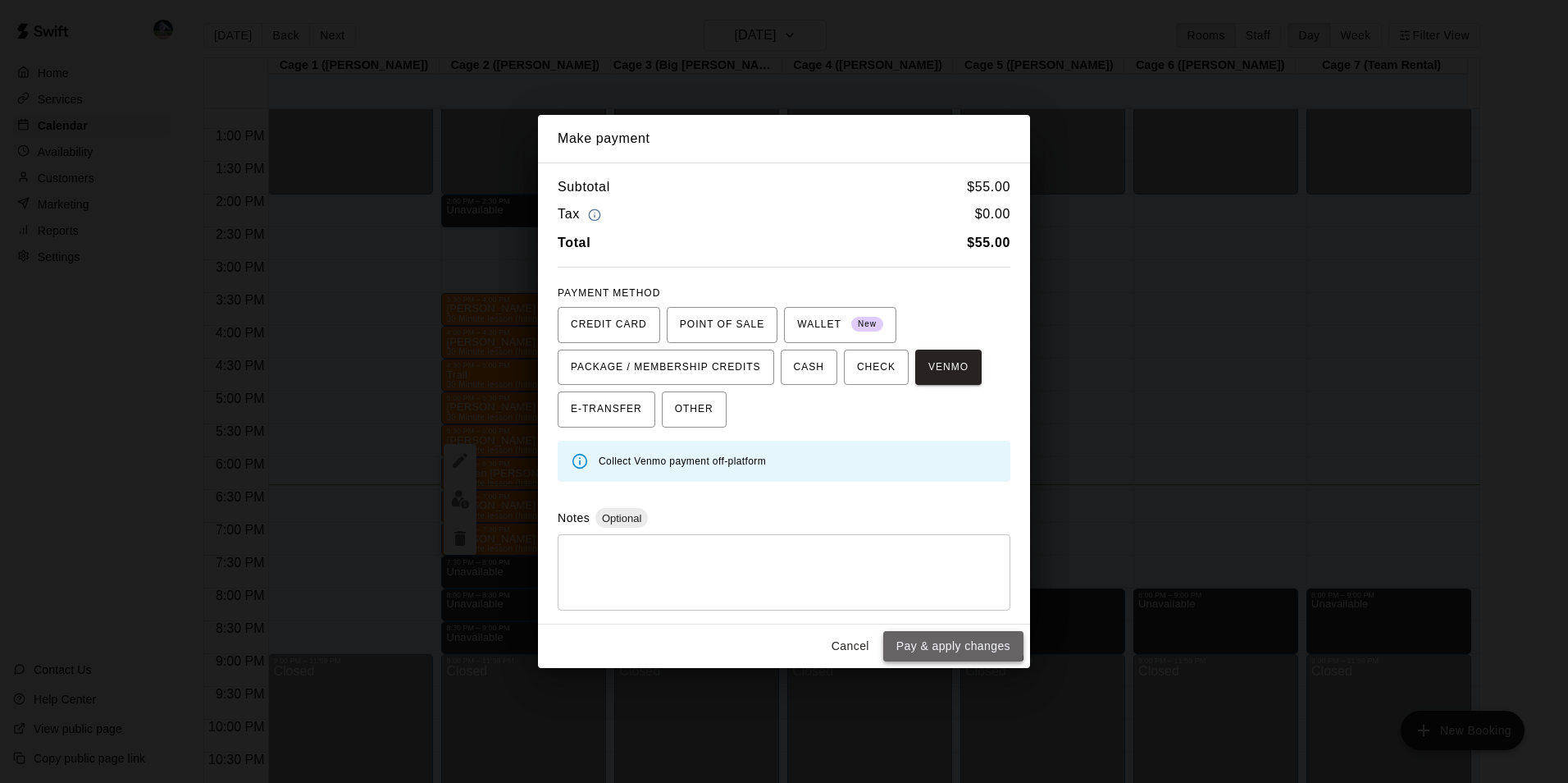
click at [926, 637] on button "Pay & apply changes" at bounding box center [953, 645] width 140 height 30
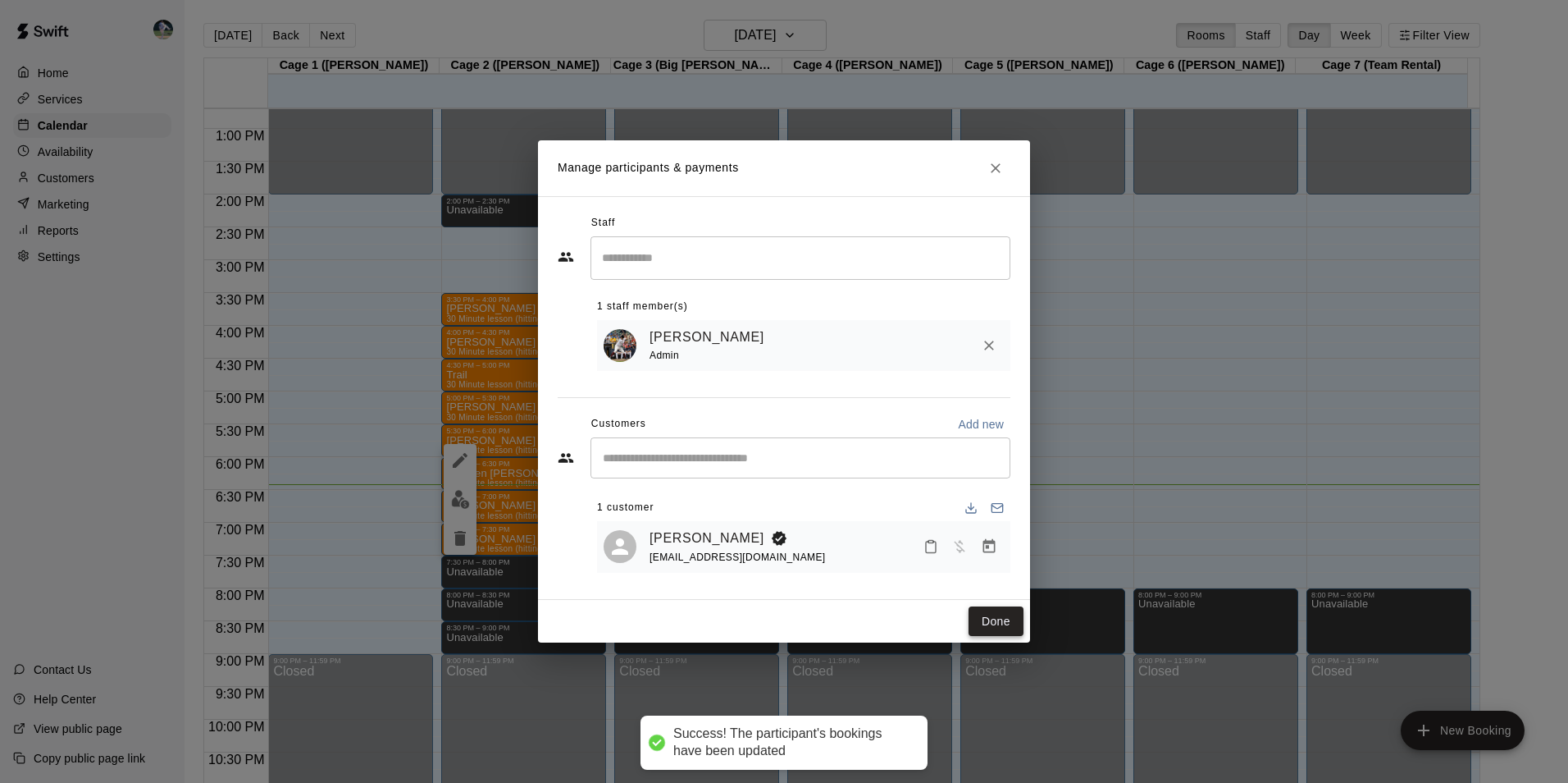
click at [994, 615] on button "Done" at bounding box center [996, 621] width 55 height 30
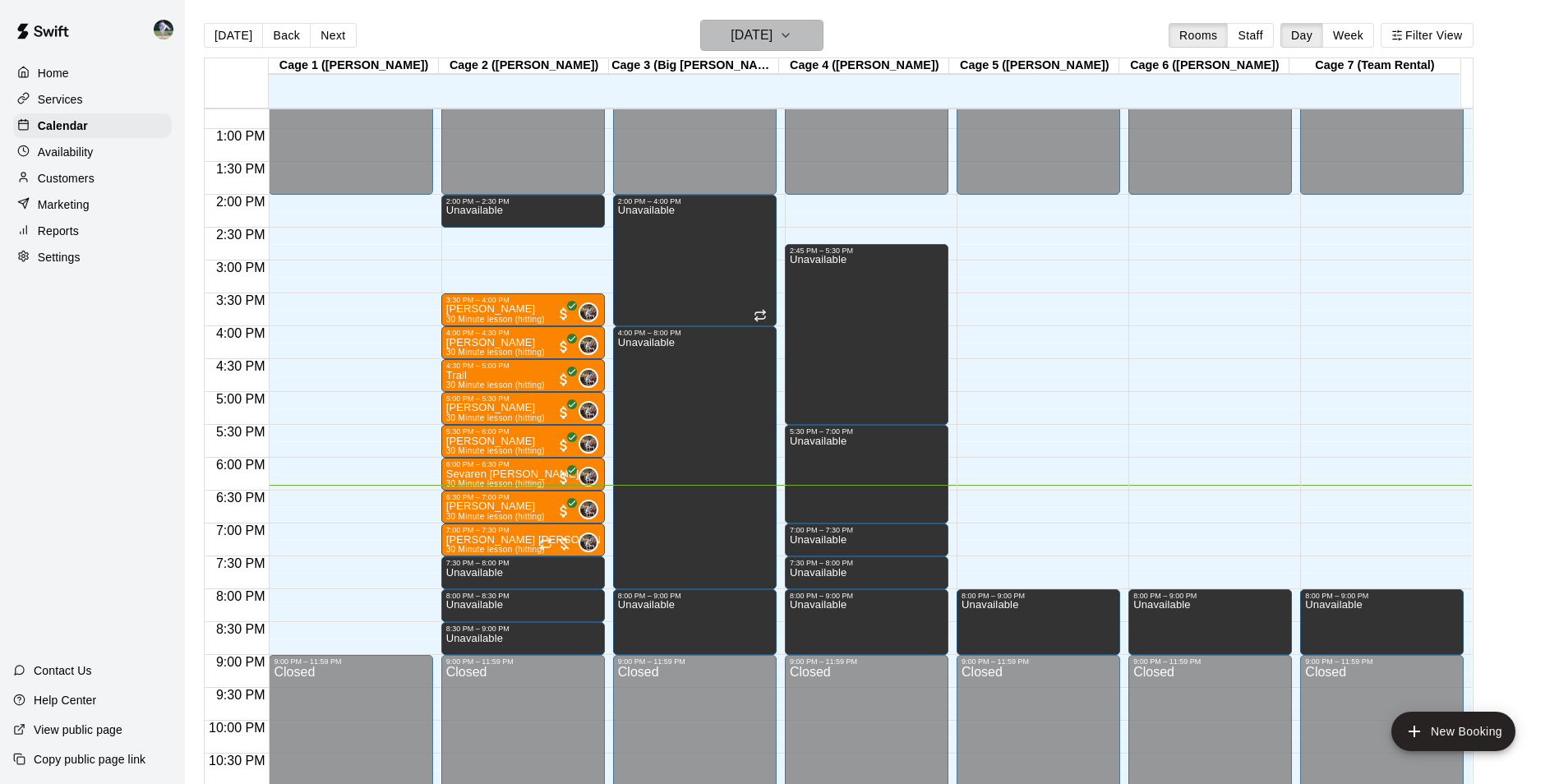
click at [731, 37] on h6 "[DATE]" at bounding box center [751, 35] width 42 height 23
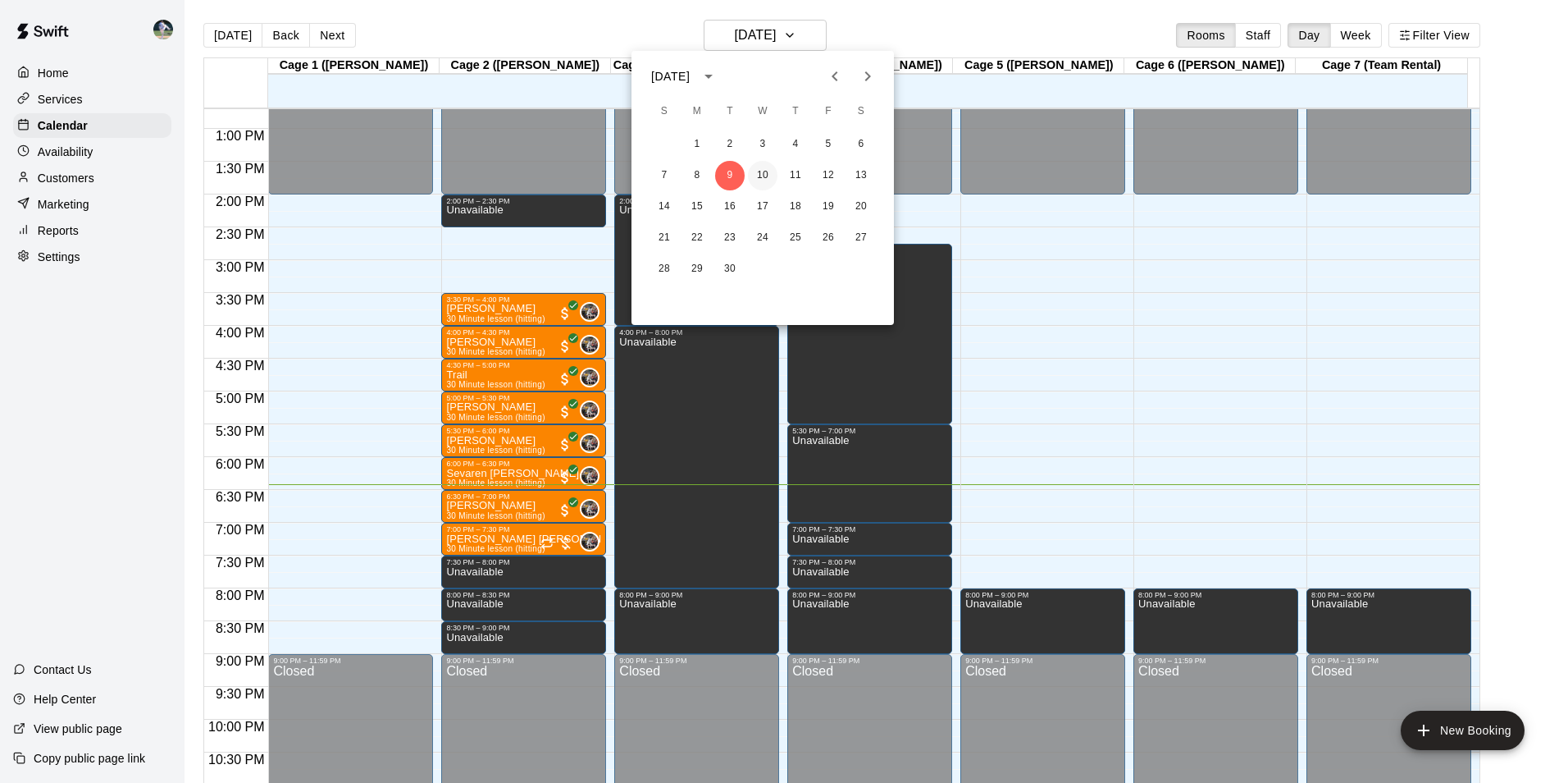
click at [767, 170] on button "10" at bounding box center [763, 176] width 29 height 29
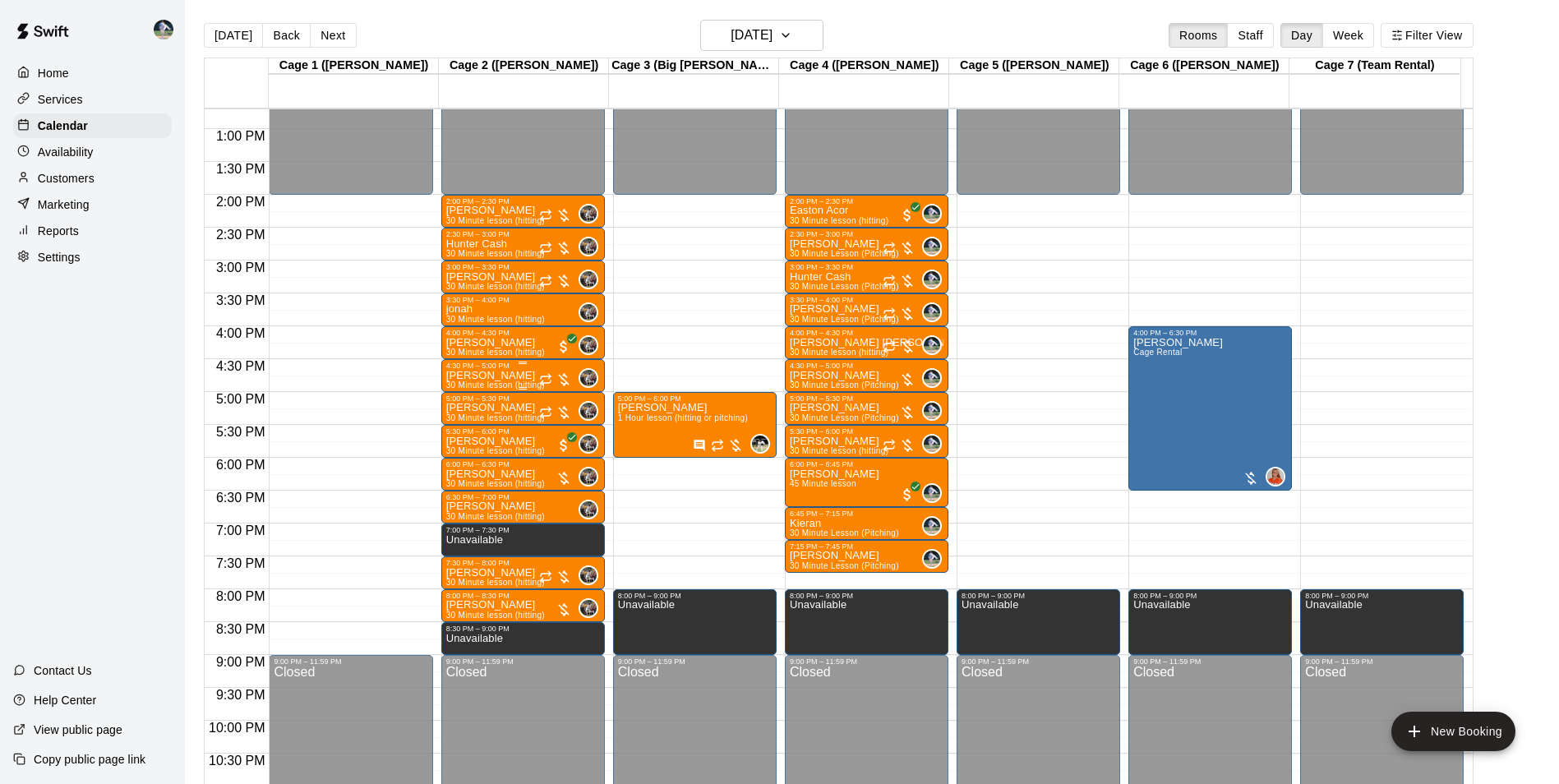
click at [499, 368] on div "4:30 PM – 5:00 PM" at bounding box center [523, 366] width 153 height 9
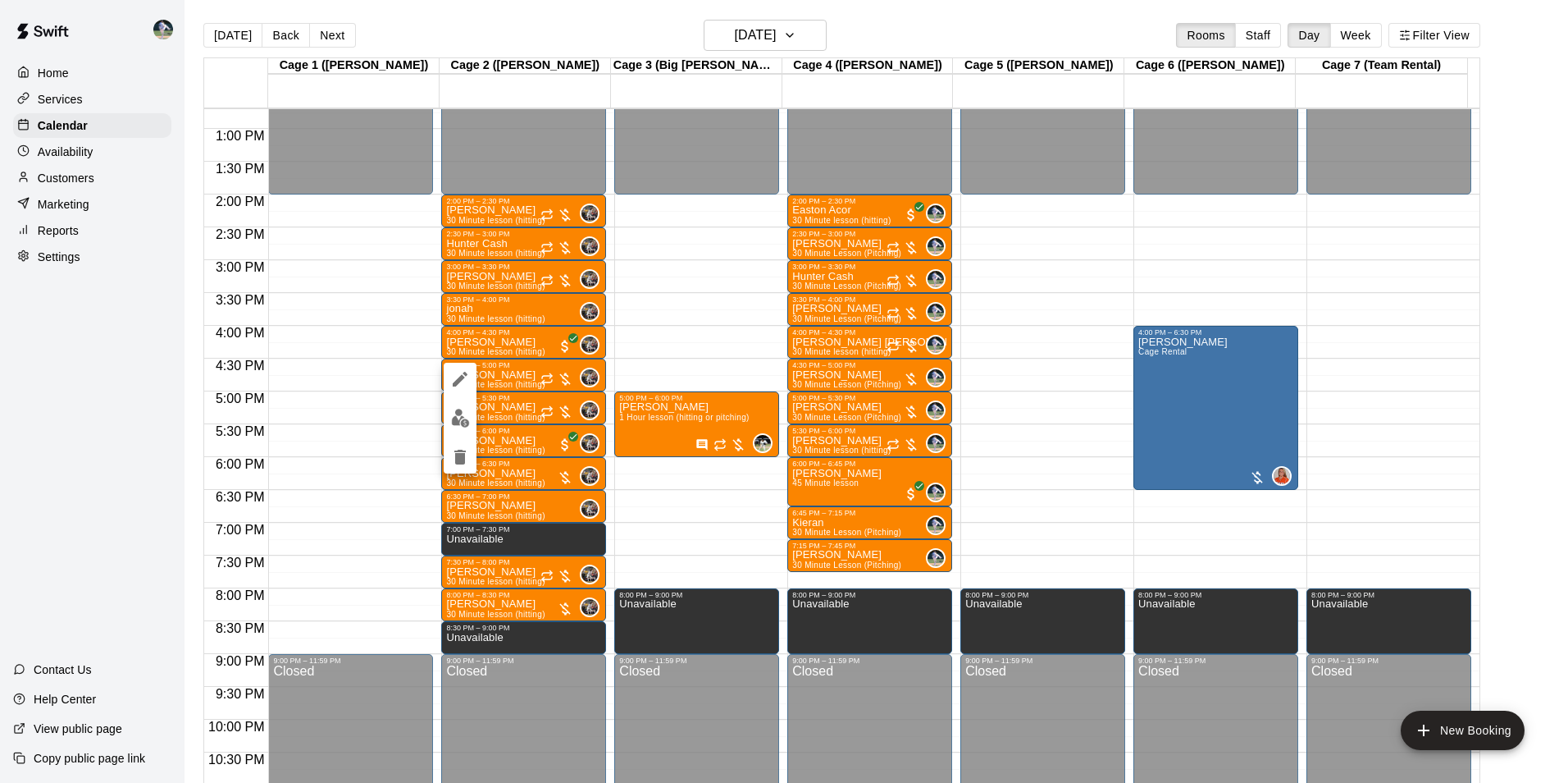
click at [461, 449] on icon "delete" at bounding box center [459, 457] width 20 height 20
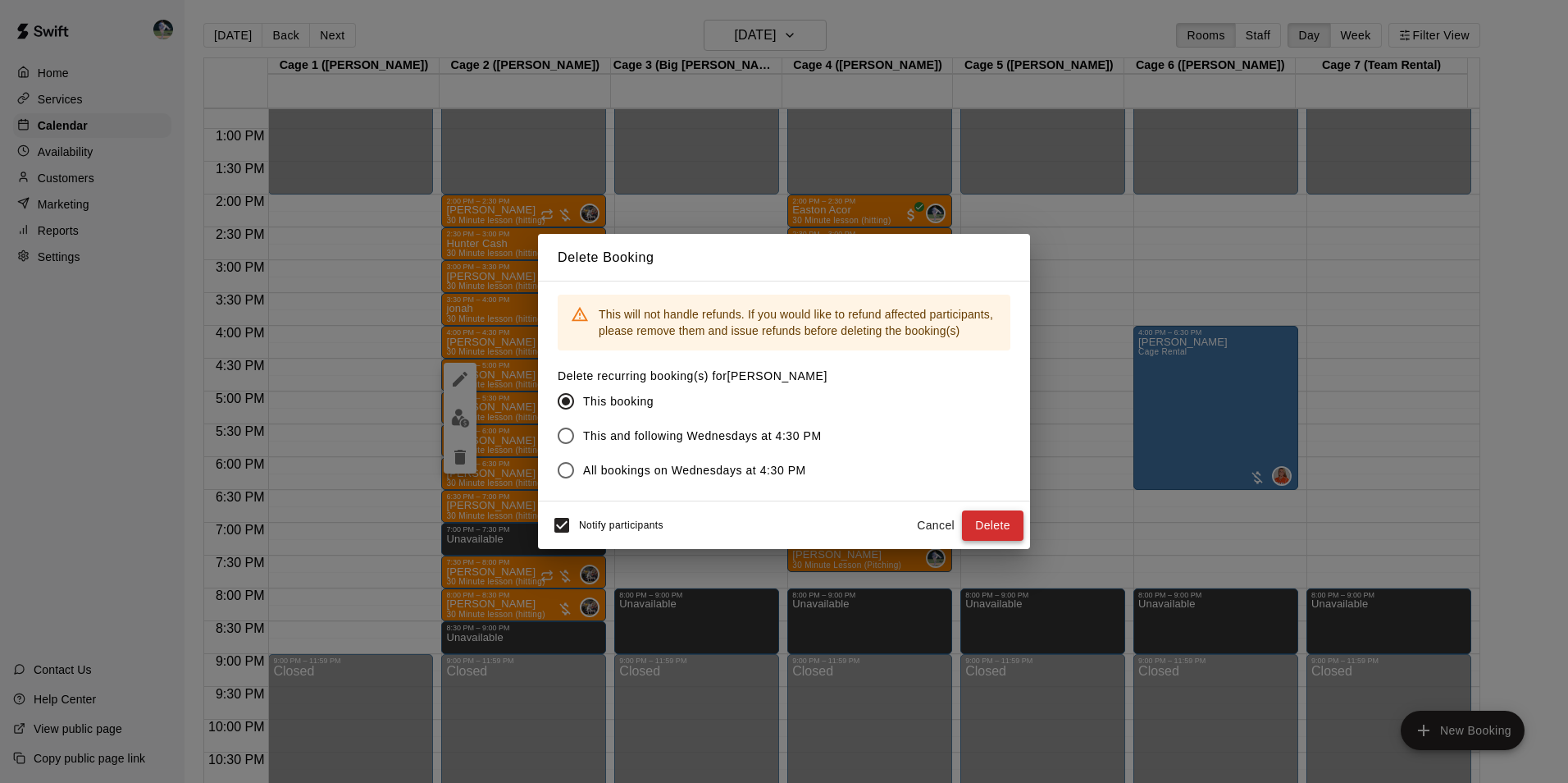
click at [982, 515] on button "Delete" at bounding box center [993, 525] width 62 height 30
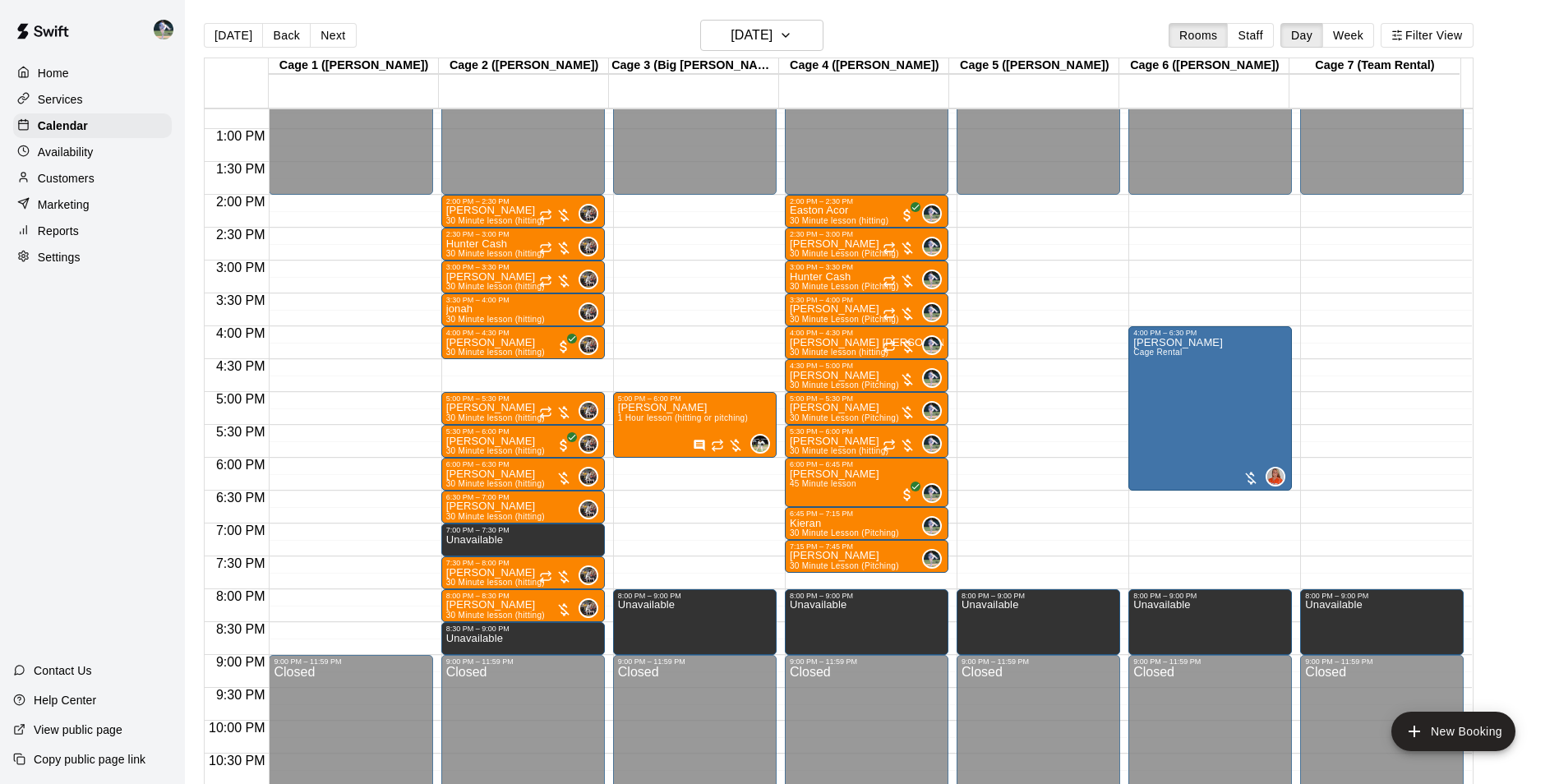
click at [501, 367] on div "12:00 AM – 2:00 PM Closed 2:00 PM – 2:30 PM [PERSON_NAME] 30 Minute lesson (hit…" at bounding box center [523, 63] width 164 height 1577
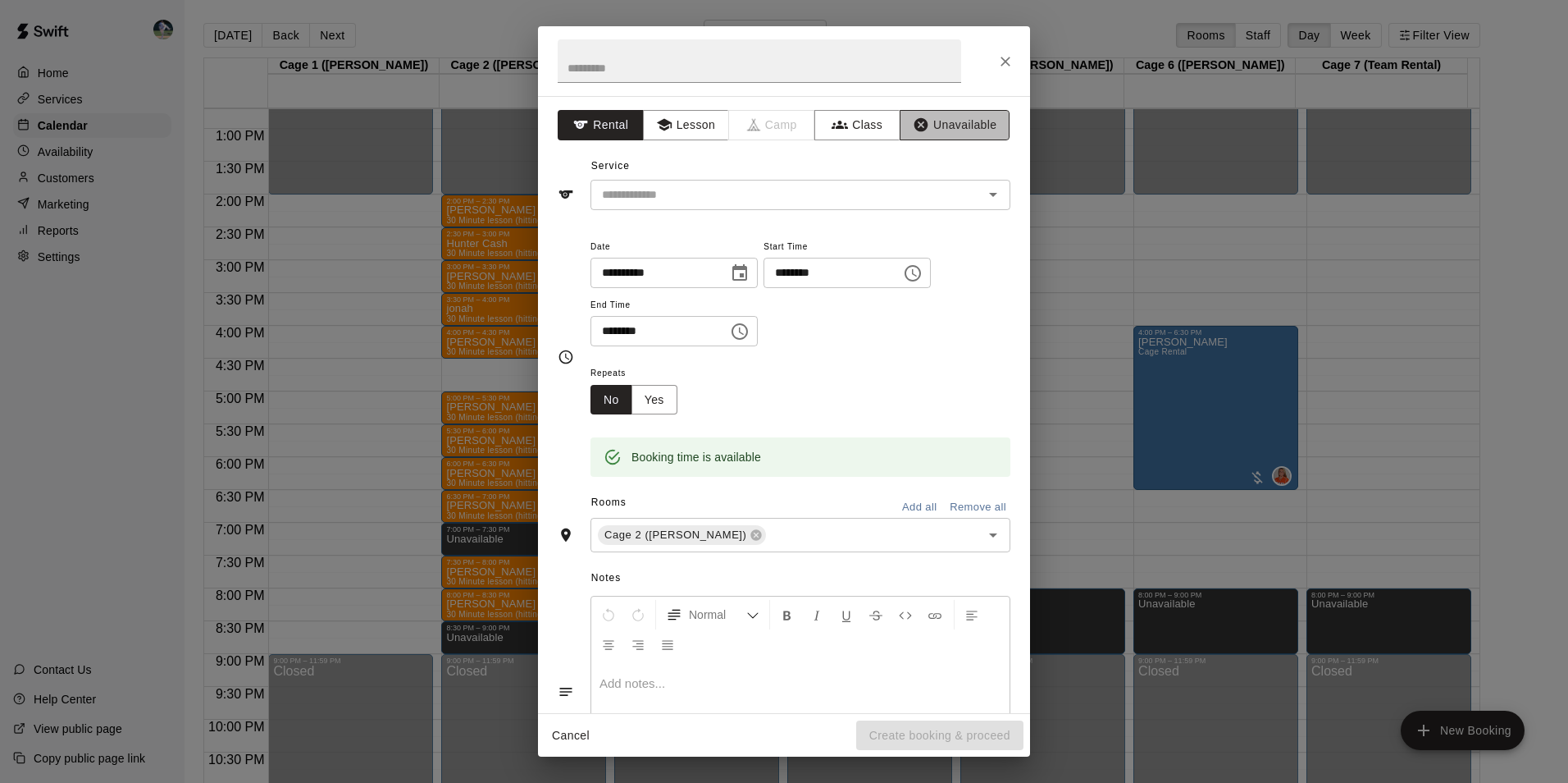
click at [962, 120] on button "Unavailable" at bounding box center [955, 125] width 110 height 30
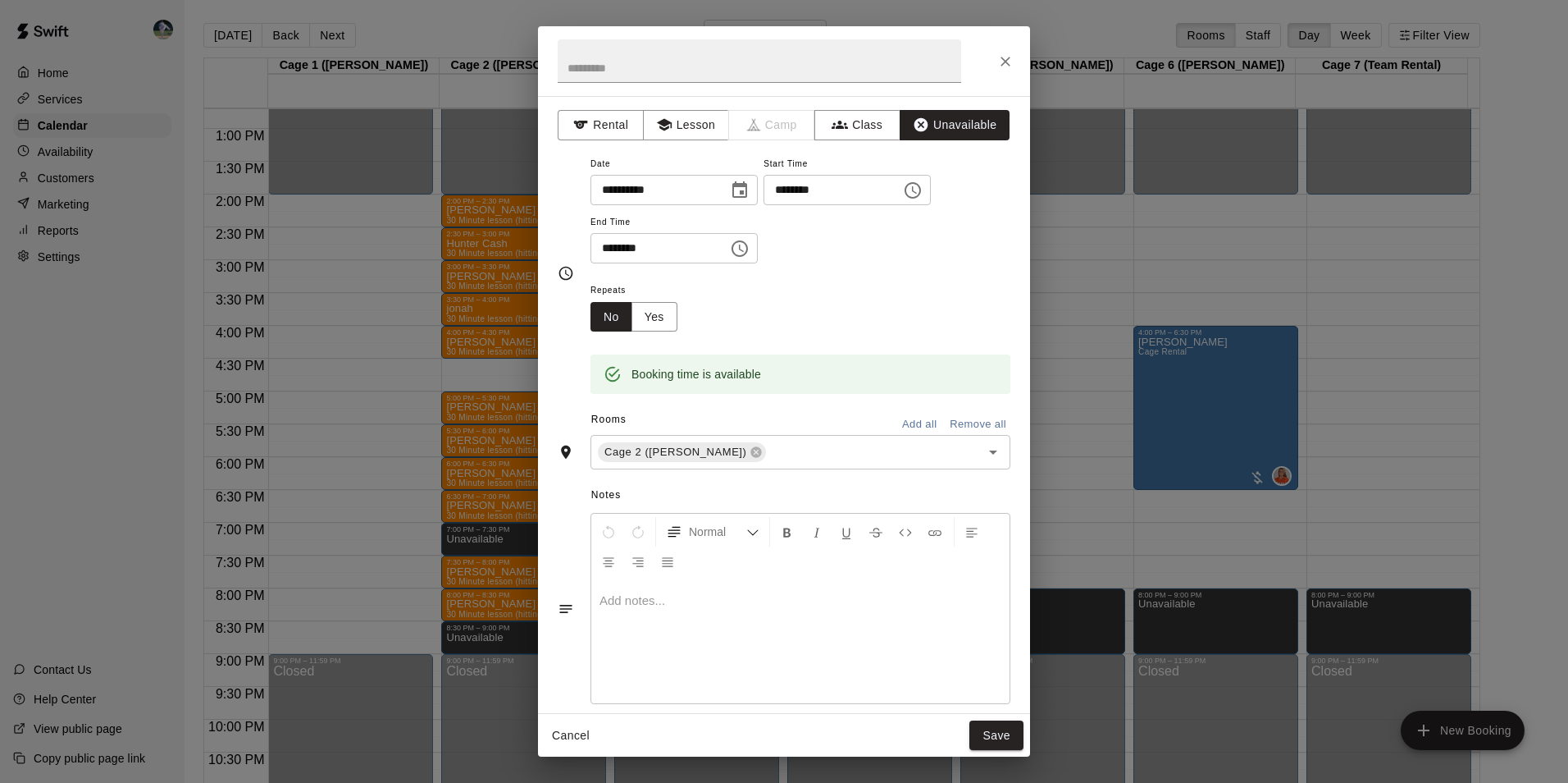
click at [995, 728] on button "Save" at bounding box center [996, 735] width 54 height 30
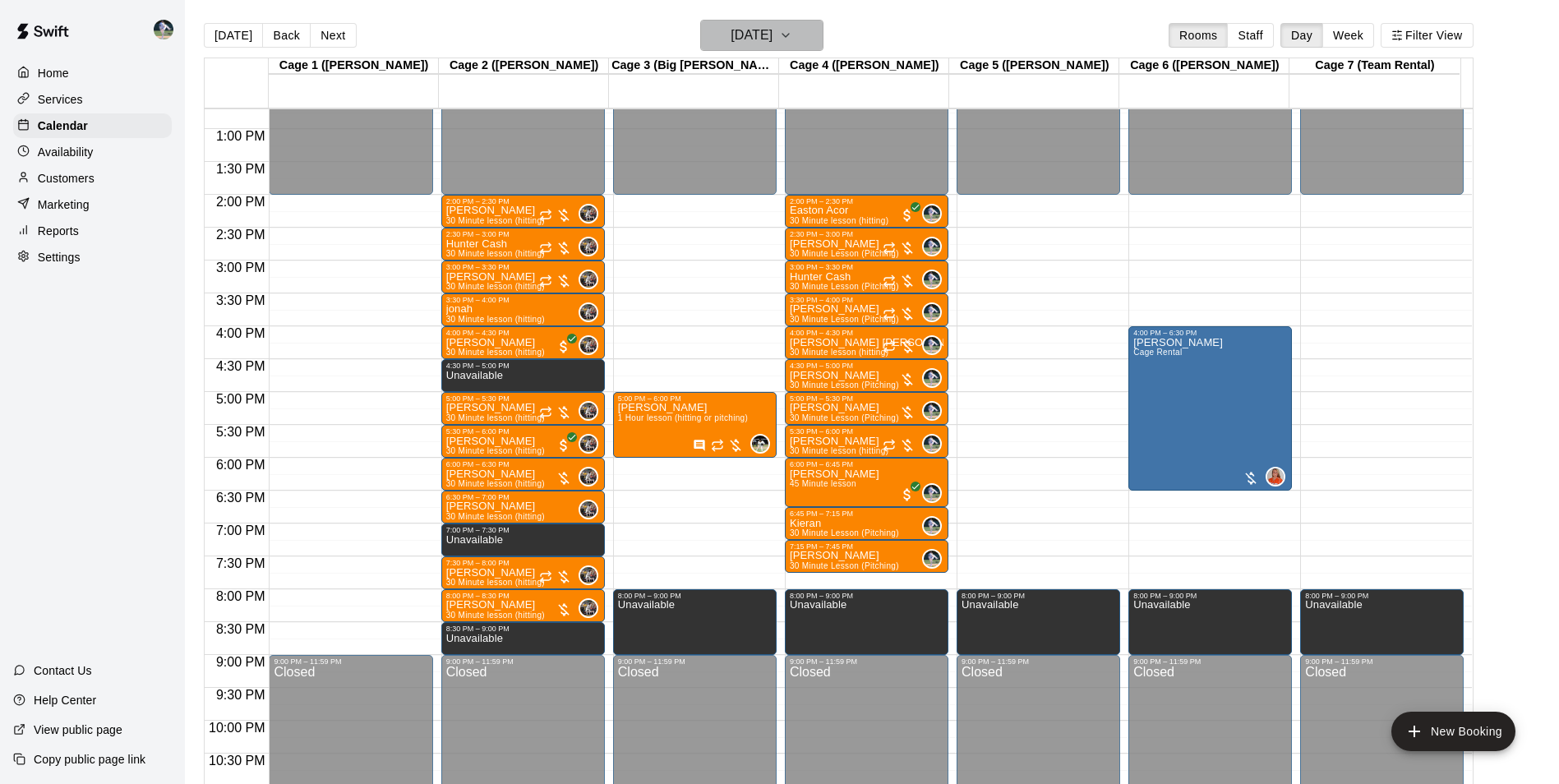
click at [739, 29] on h6 "[DATE]" at bounding box center [751, 35] width 42 height 23
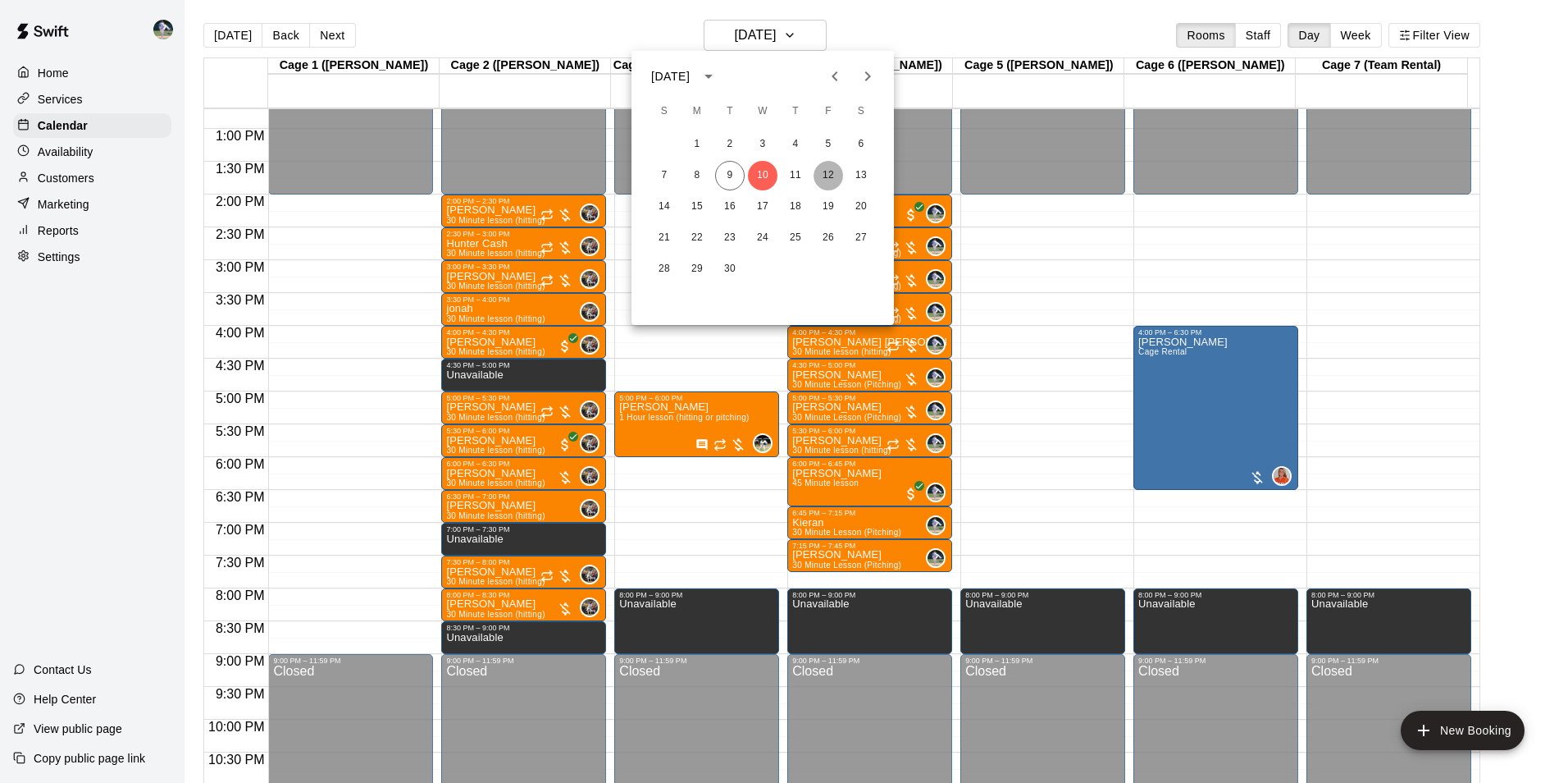
click at [829, 170] on button "12" at bounding box center [828, 176] width 29 height 29
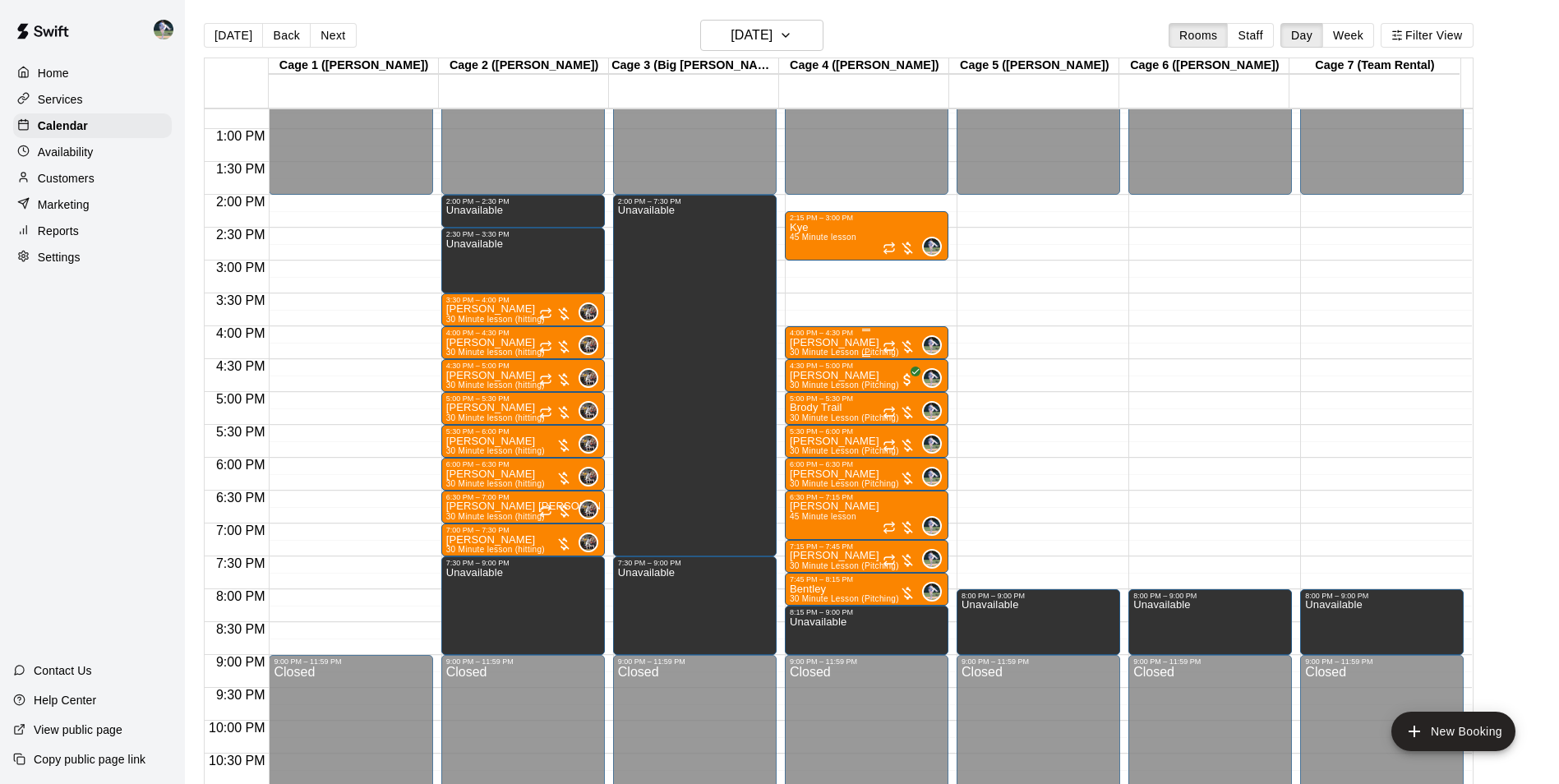
click at [830, 343] on p "[PERSON_NAME]" at bounding box center [844, 343] width 109 height 0
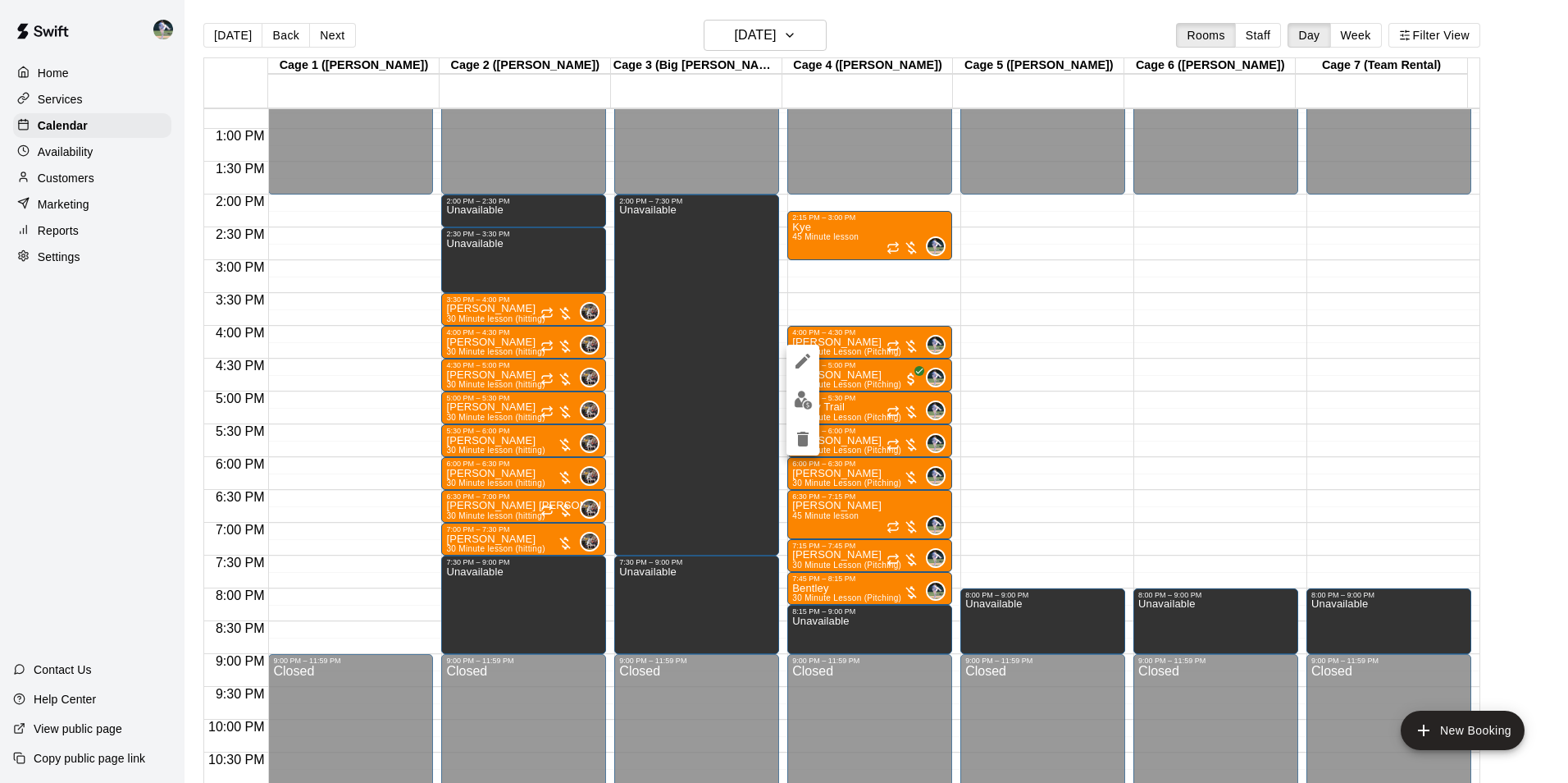
click at [803, 436] on icon "delete" at bounding box center [802, 439] width 11 height 15
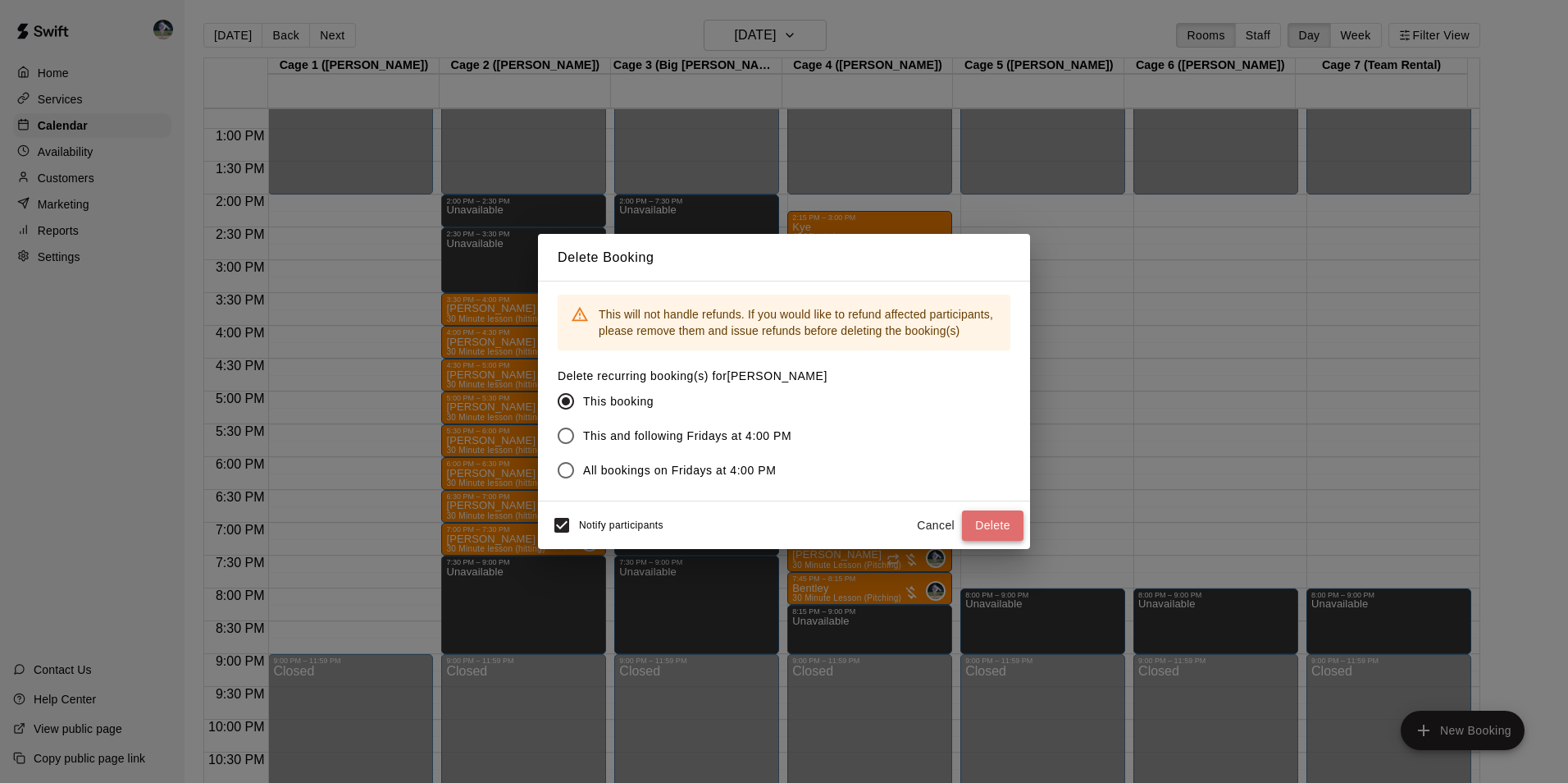
click at [993, 526] on button "Delete" at bounding box center [993, 525] width 62 height 30
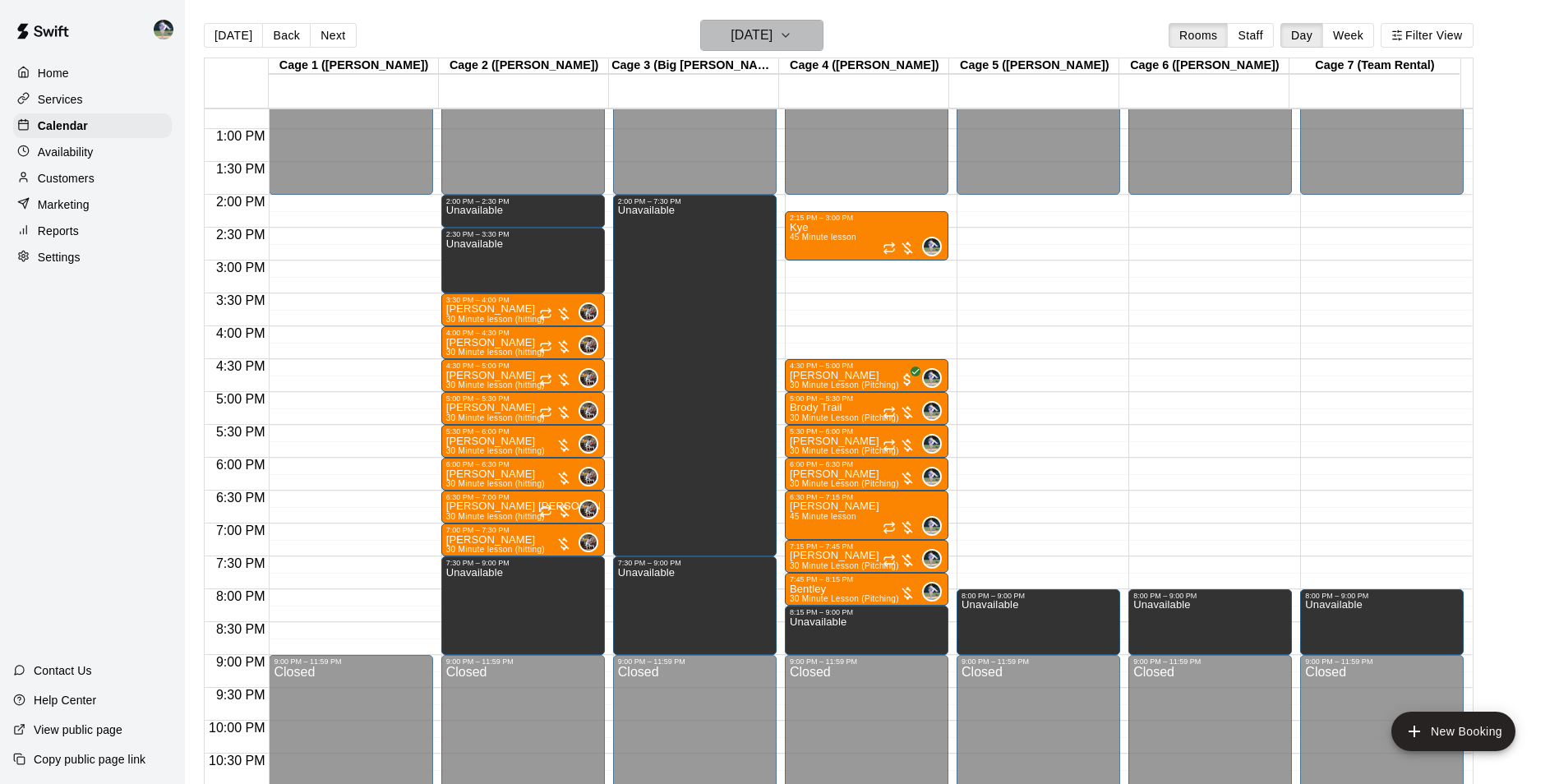
click at [761, 31] on h6 "[DATE]" at bounding box center [751, 35] width 42 height 23
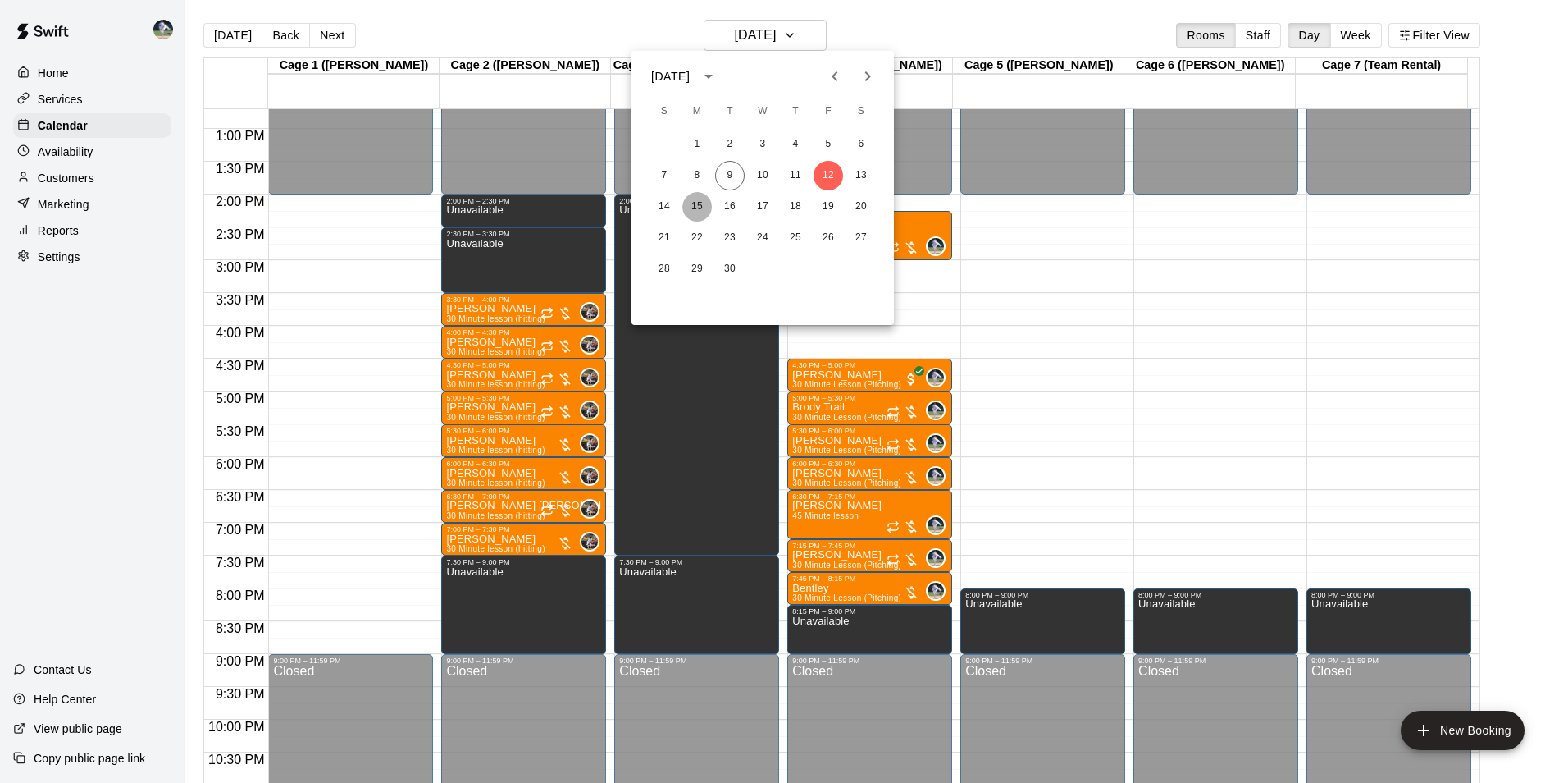
click at [698, 205] on button "15" at bounding box center [697, 207] width 29 height 29
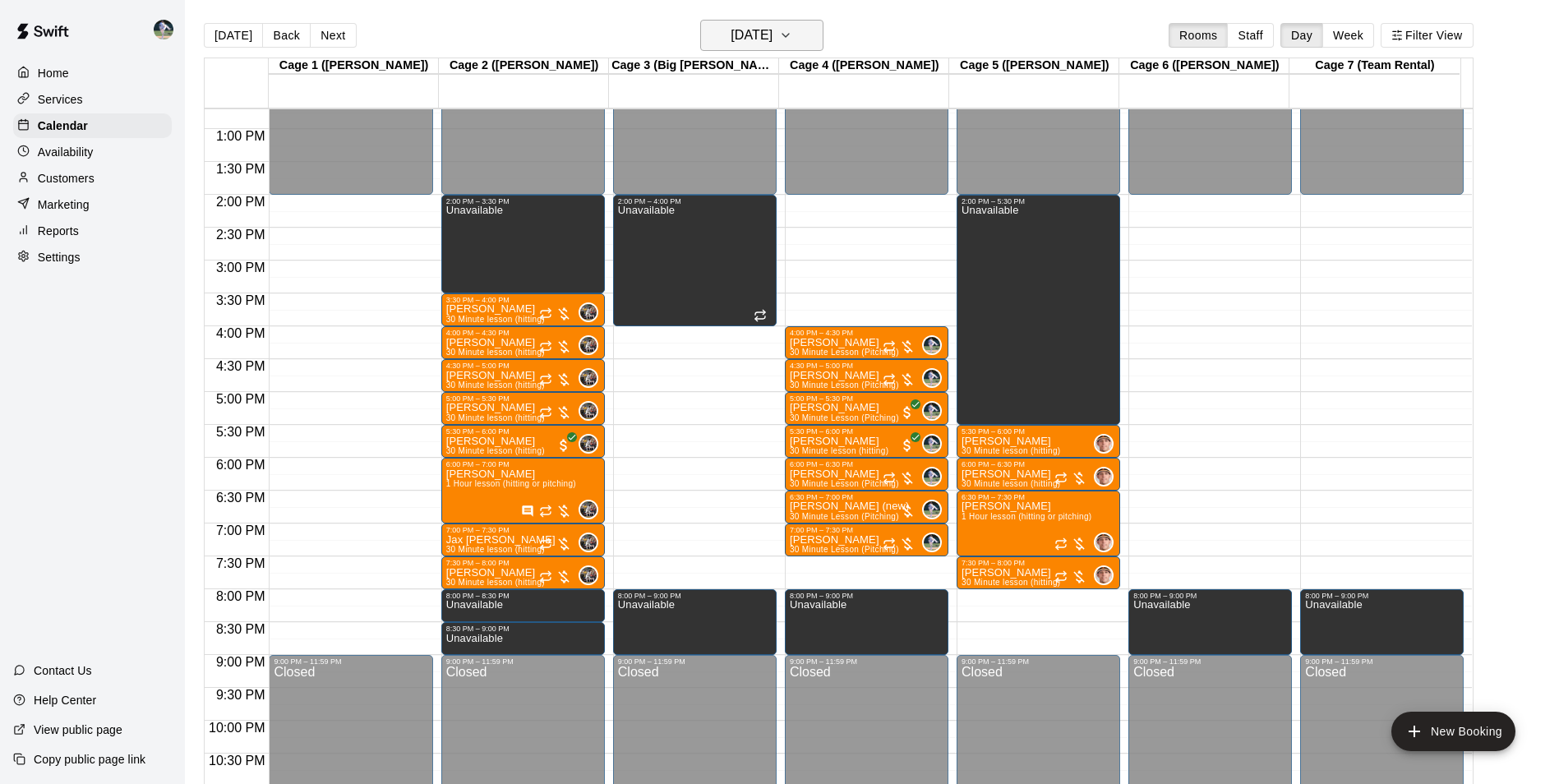
click at [734, 34] on h6 "[DATE]" at bounding box center [751, 35] width 42 height 23
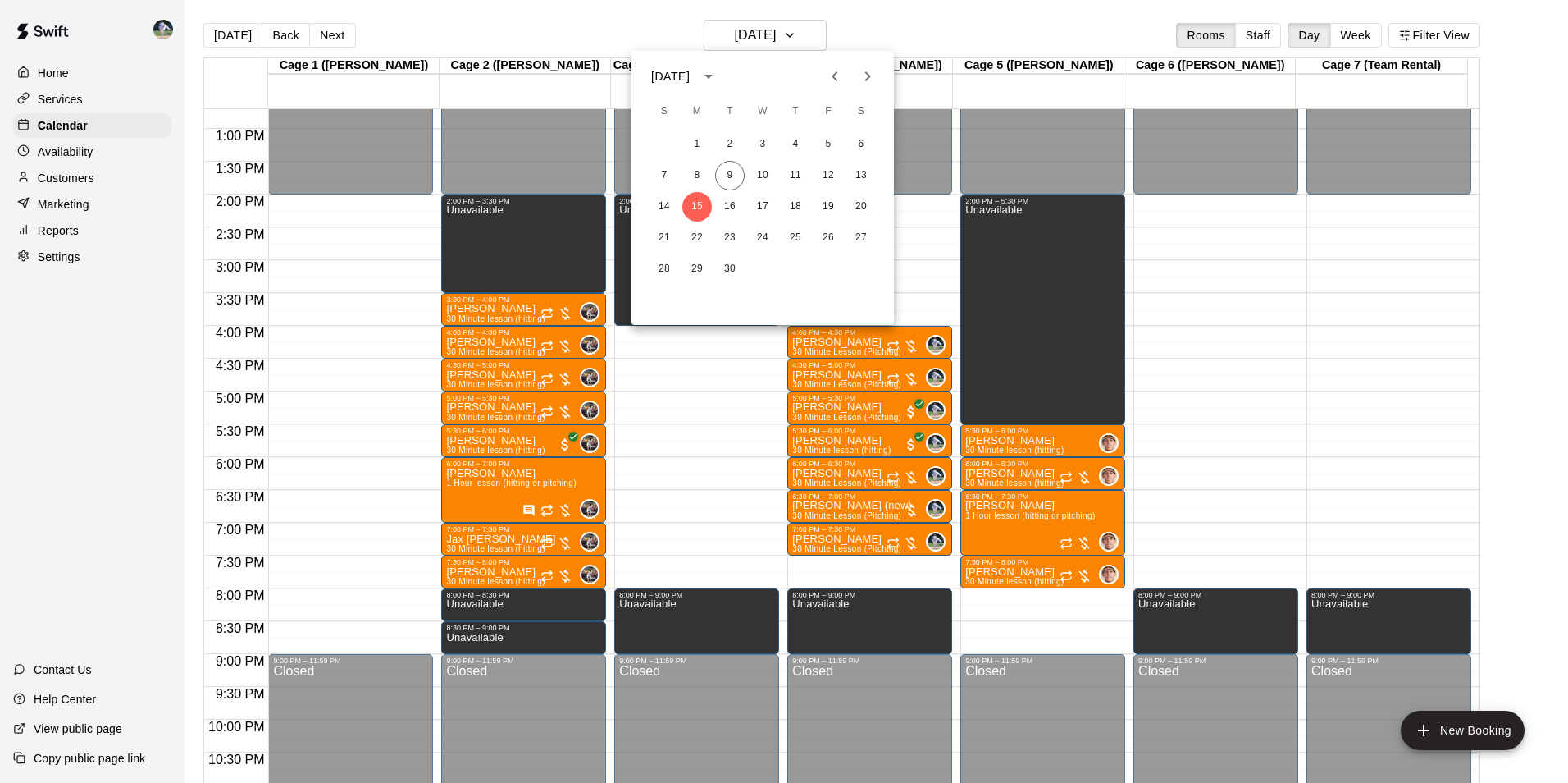
click at [503, 23] on div at bounding box center [784, 392] width 1568 height 783
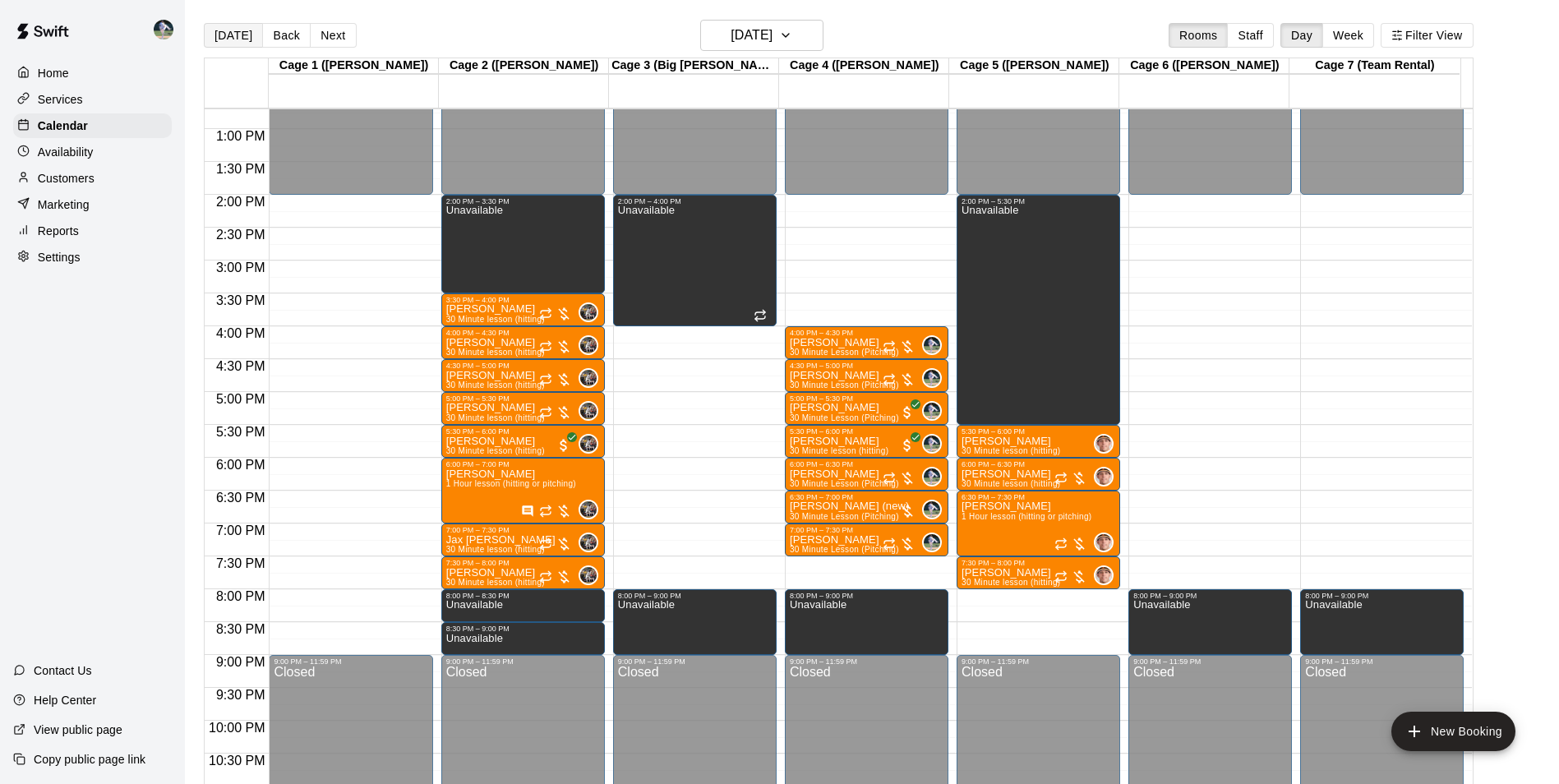
click at [248, 34] on button "[DATE]" at bounding box center [233, 35] width 59 height 25
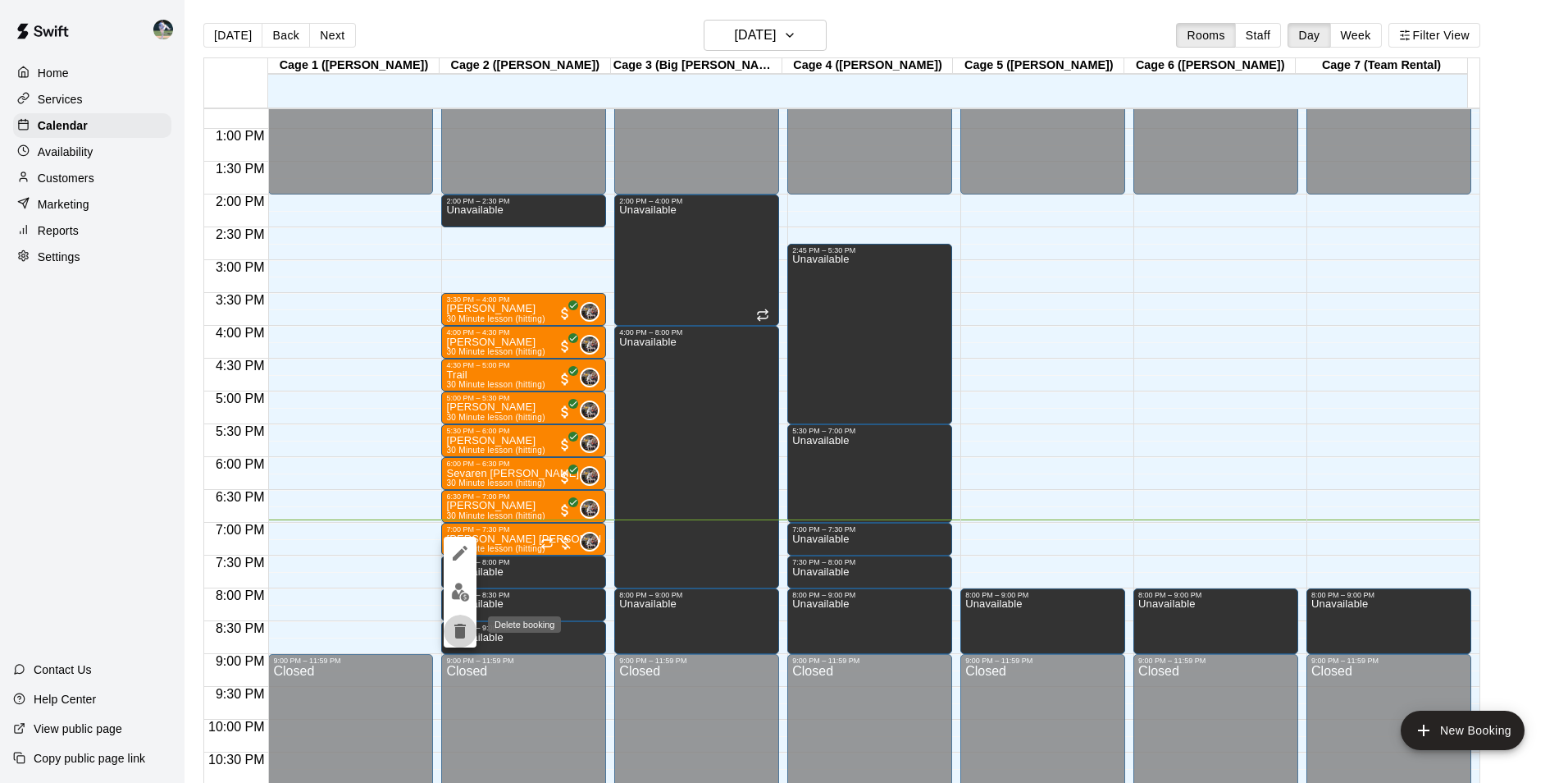
click at [454, 632] on icon "delete" at bounding box center [459, 631] width 20 height 20
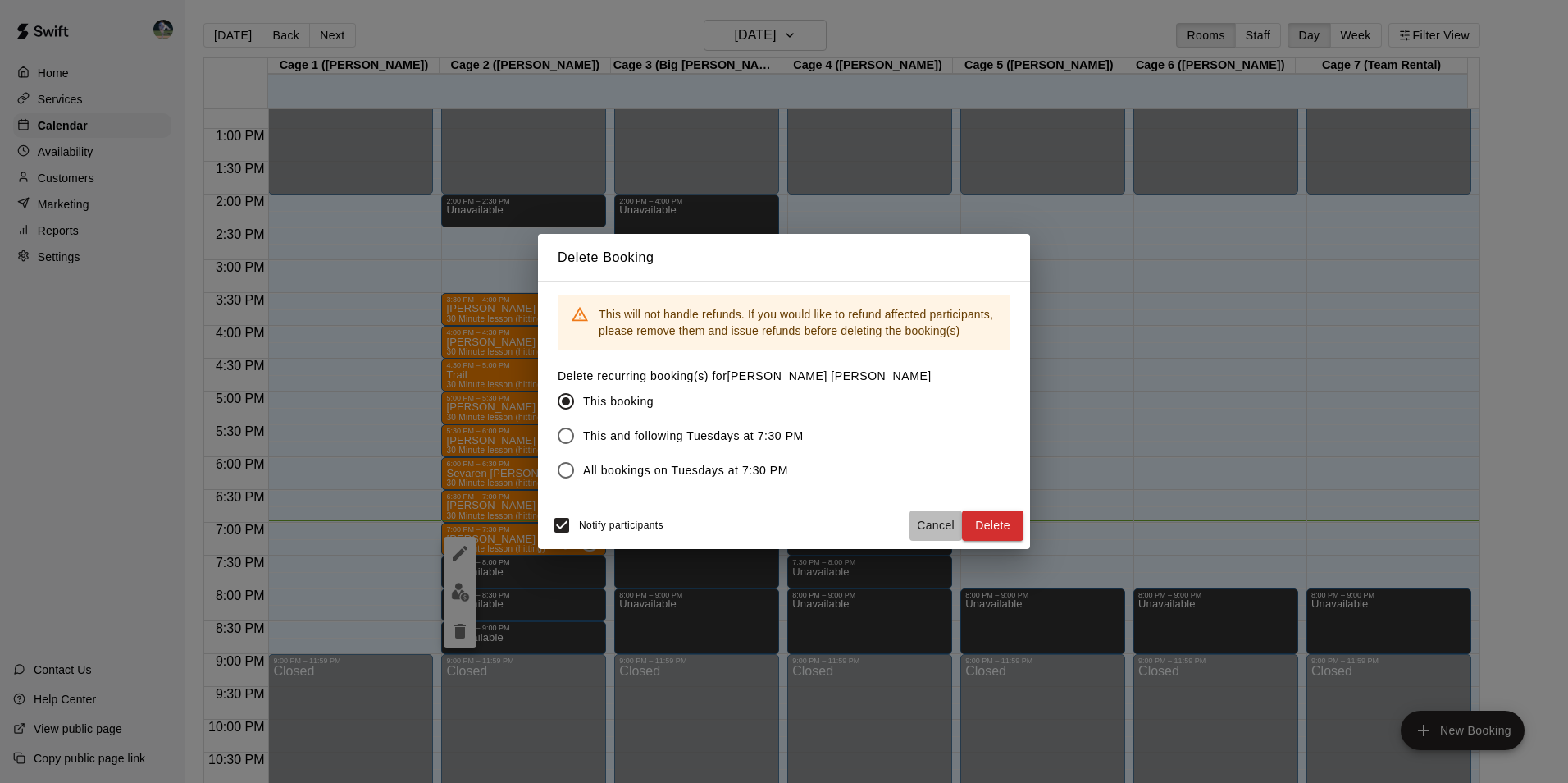
click at [940, 520] on button "Cancel" at bounding box center [935, 525] width 52 height 30
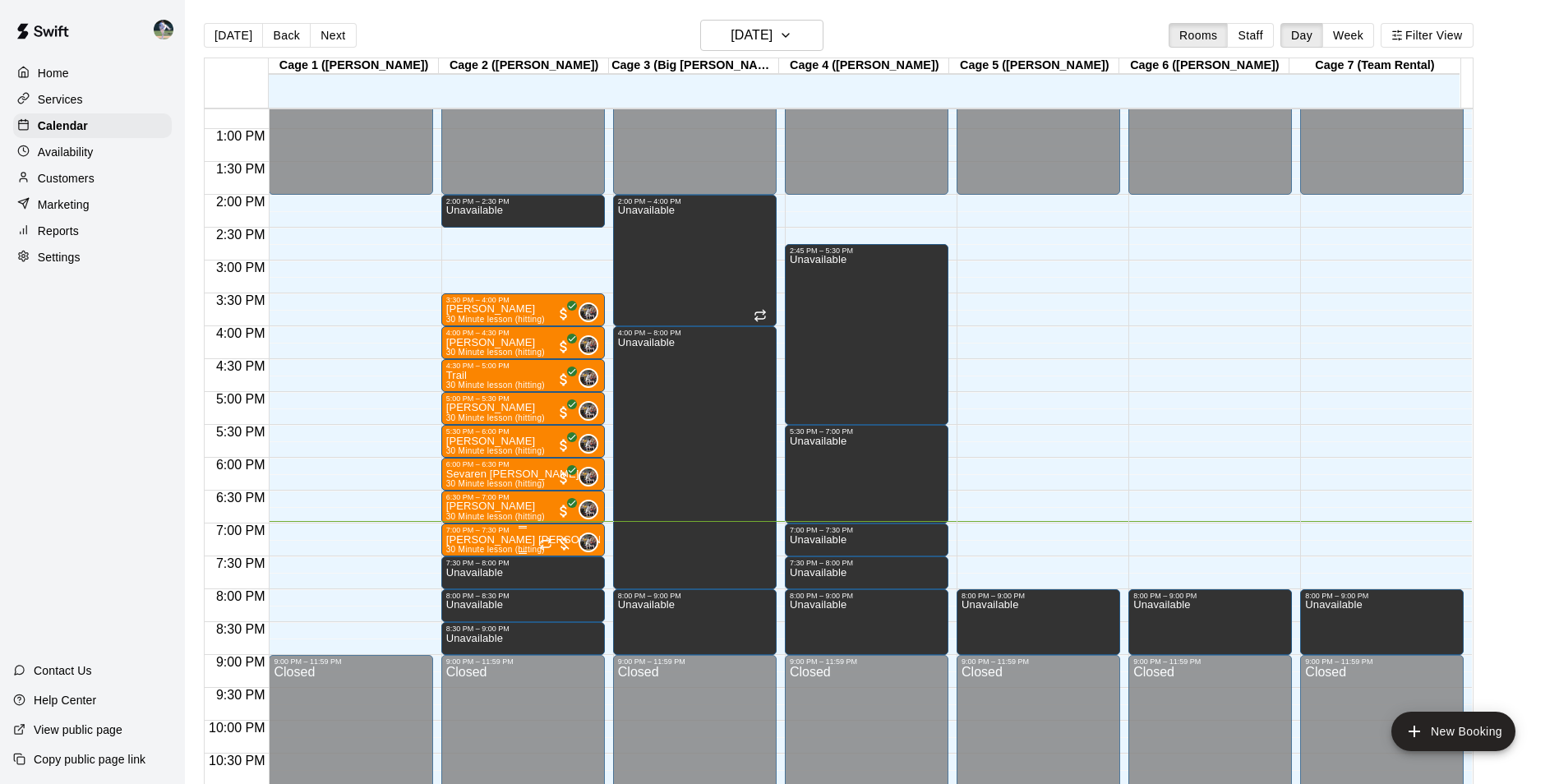
click at [502, 539] on p "[PERSON_NAME] [PERSON_NAME]" at bounding box center [523, 539] width 153 height 0
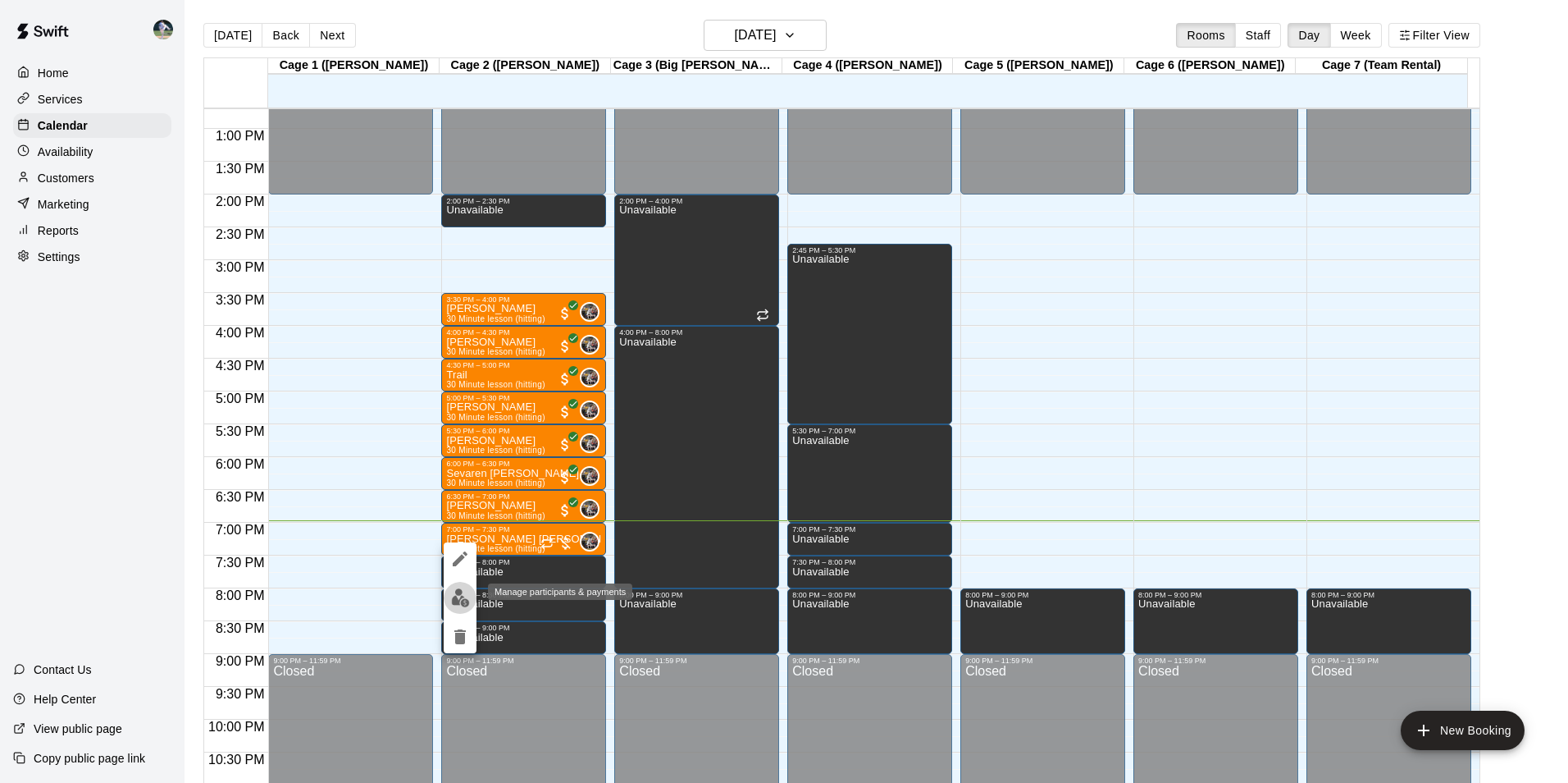
click at [463, 594] on img "edit" at bounding box center [460, 598] width 19 height 19
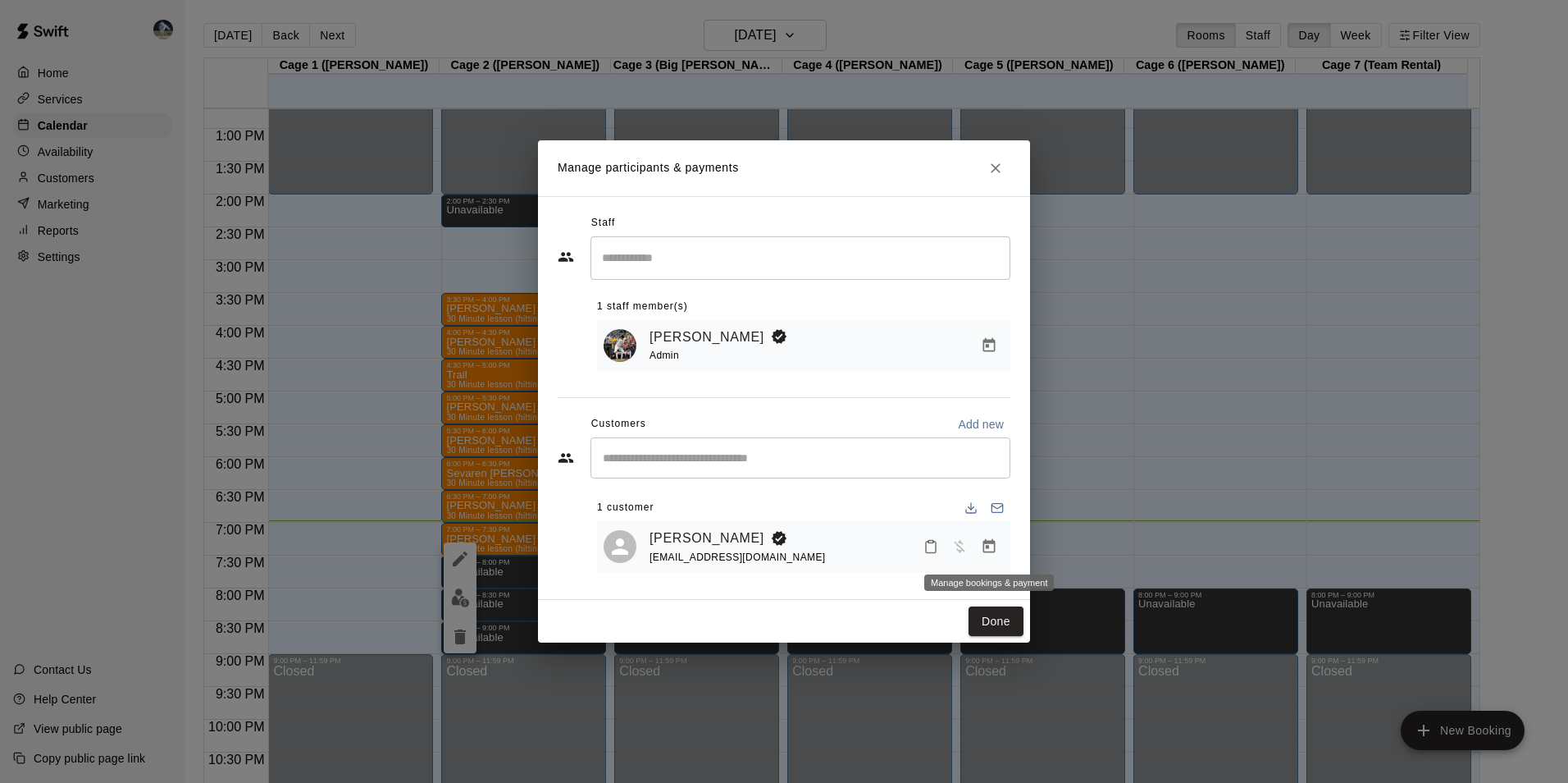
click at [993, 545] on icon "Manage bookings & payment" at bounding box center [989, 546] width 12 height 14
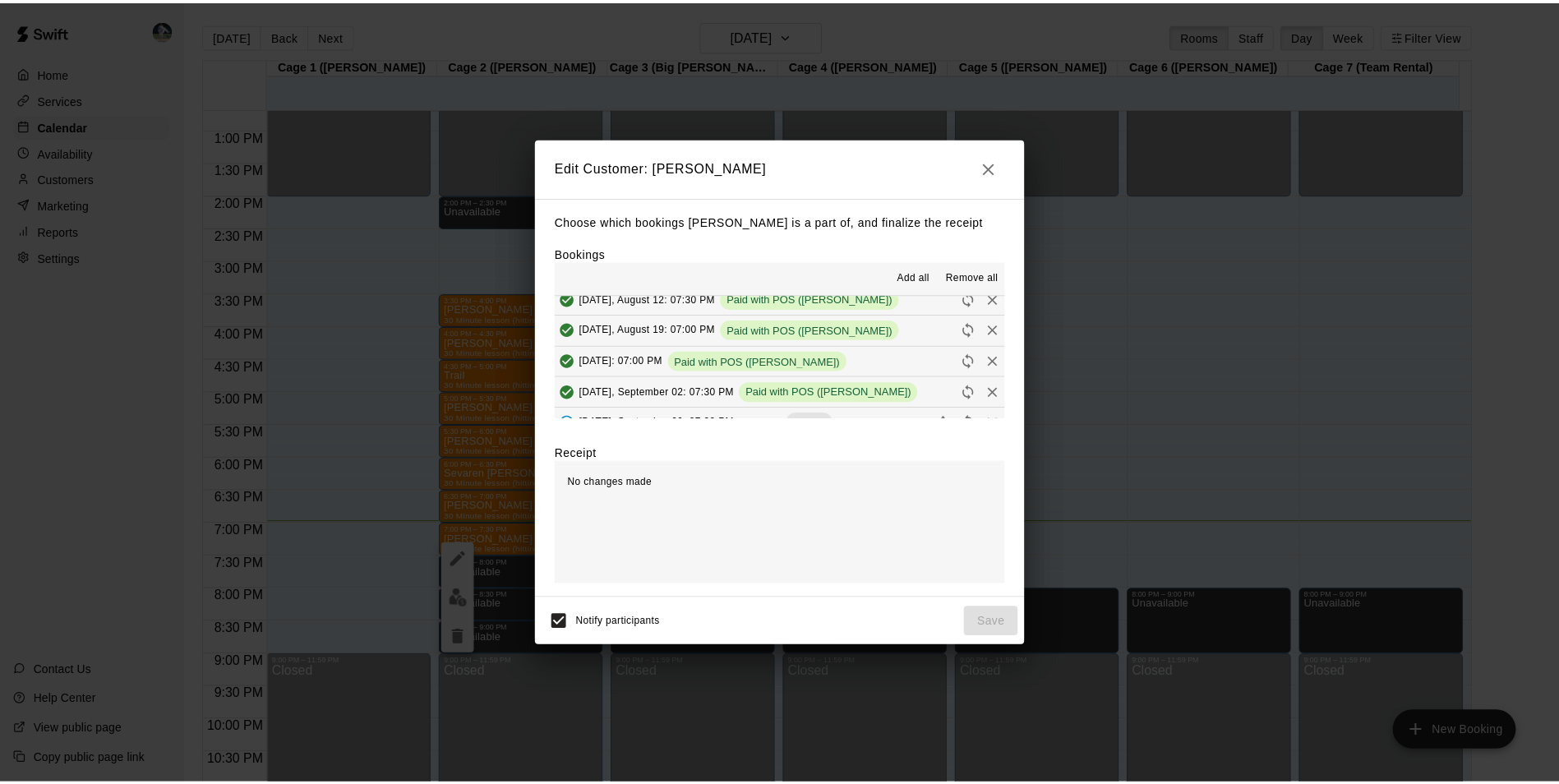
scroll to position [82, 0]
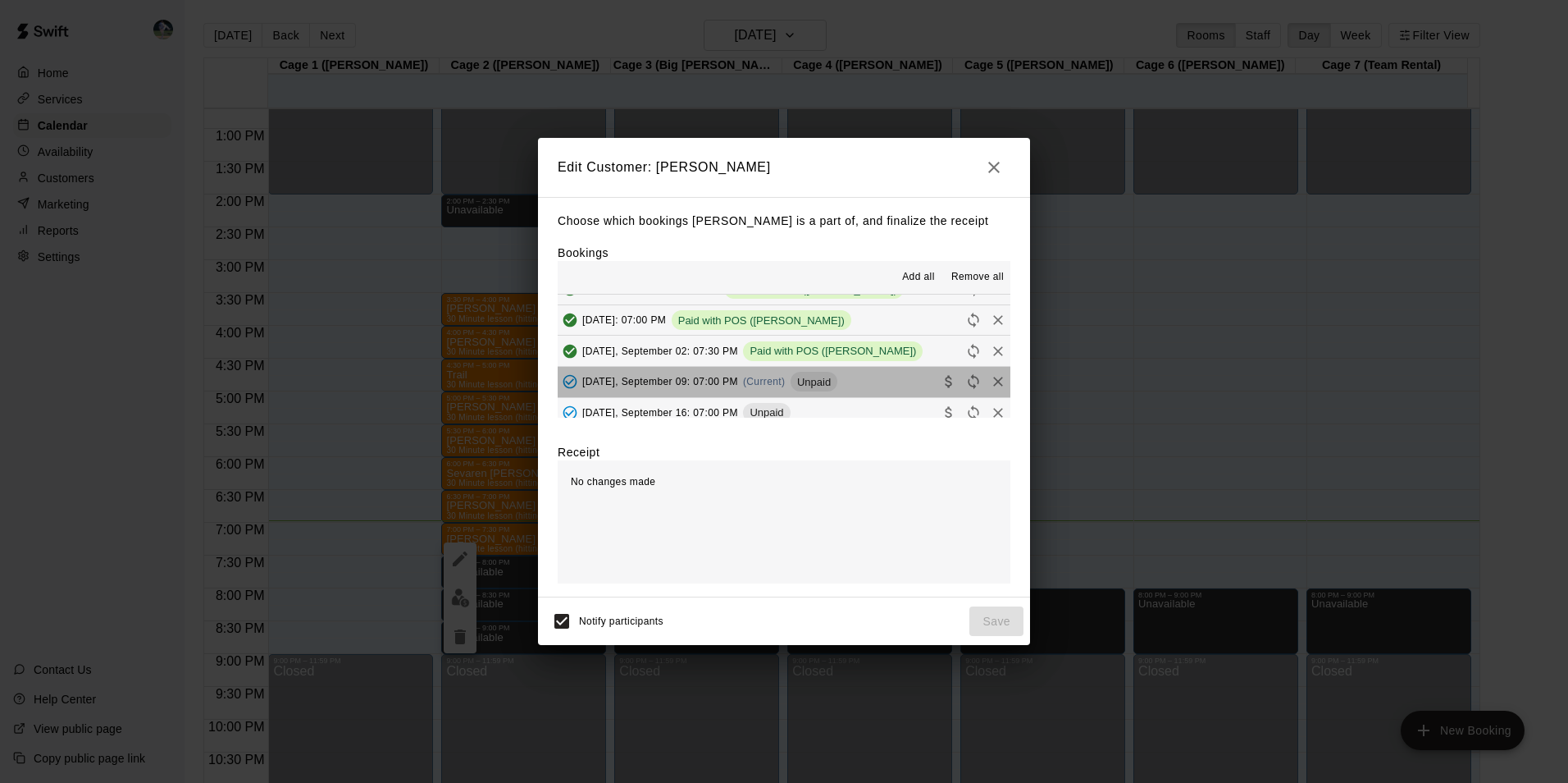
click at [850, 382] on button "[DATE], September 09: 07:00 PM (Current) Unpaid" at bounding box center [784, 381] width 452 height 30
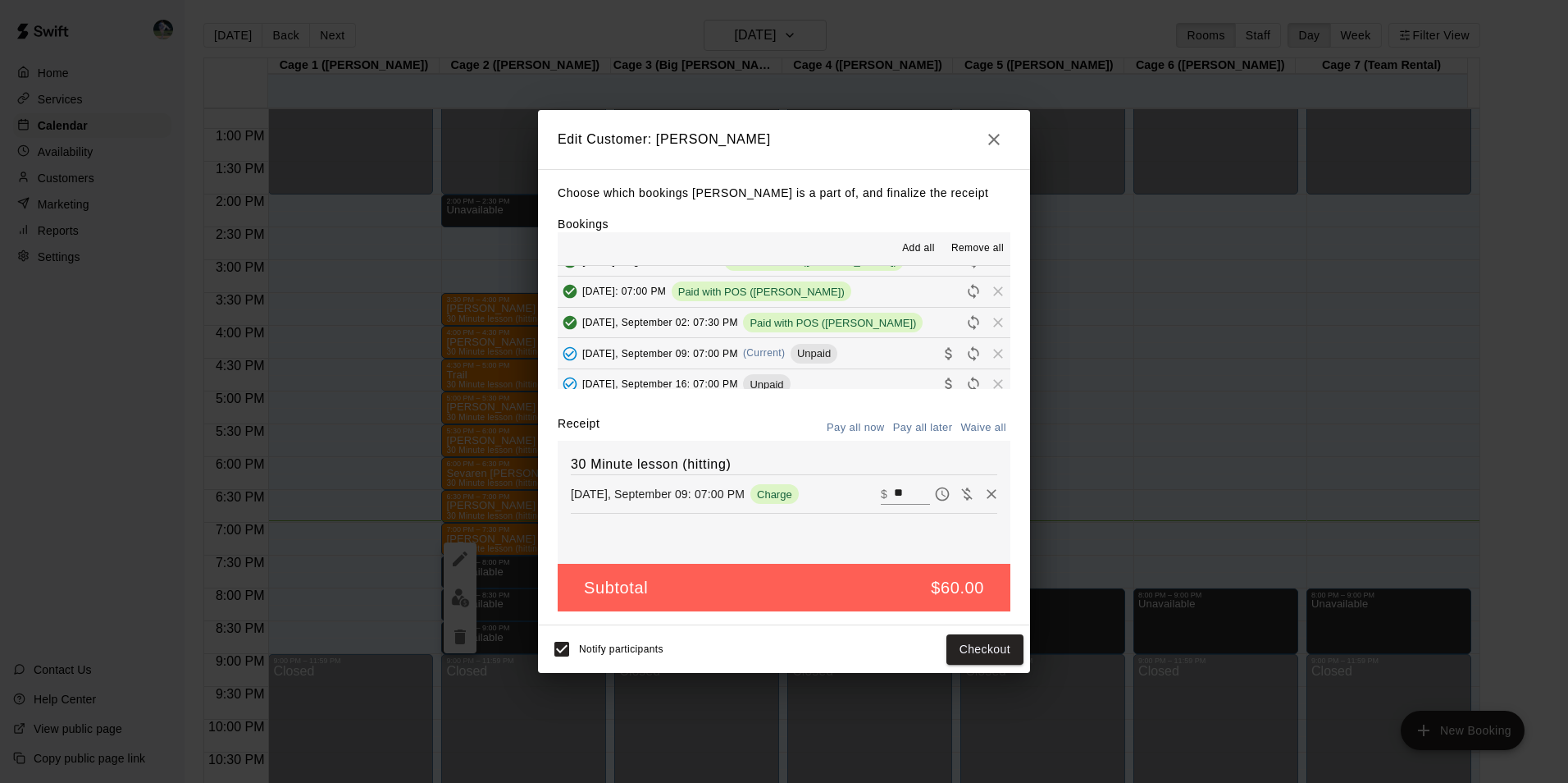
click at [896, 492] on input "**" at bounding box center [912, 494] width 36 height 22
type input "*"
type input "**"
click at [982, 647] on button "Checkout" at bounding box center [985, 649] width 77 height 30
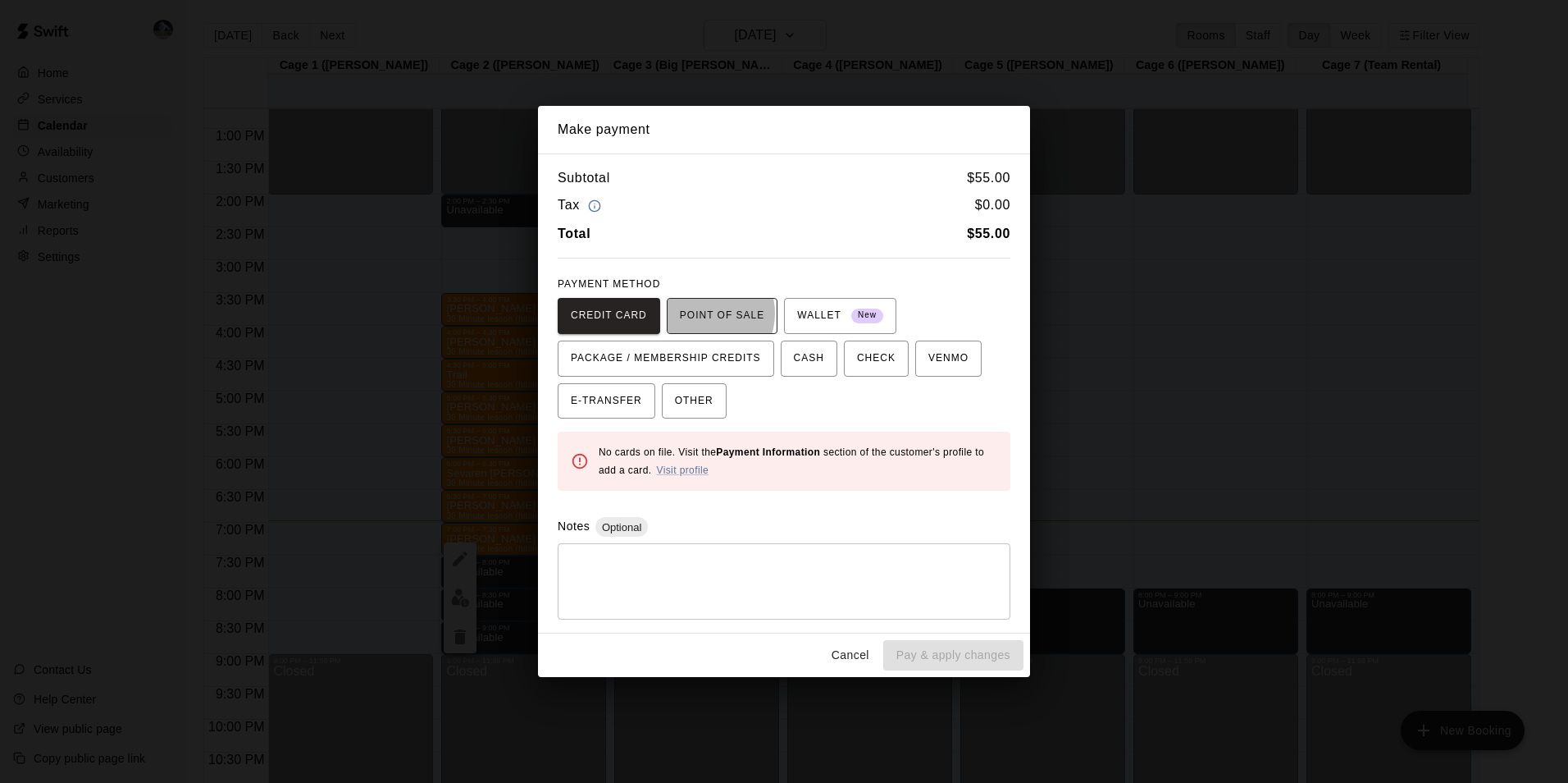
click at [698, 313] on span "POINT OF SALE" at bounding box center [722, 316] width 84 height 27
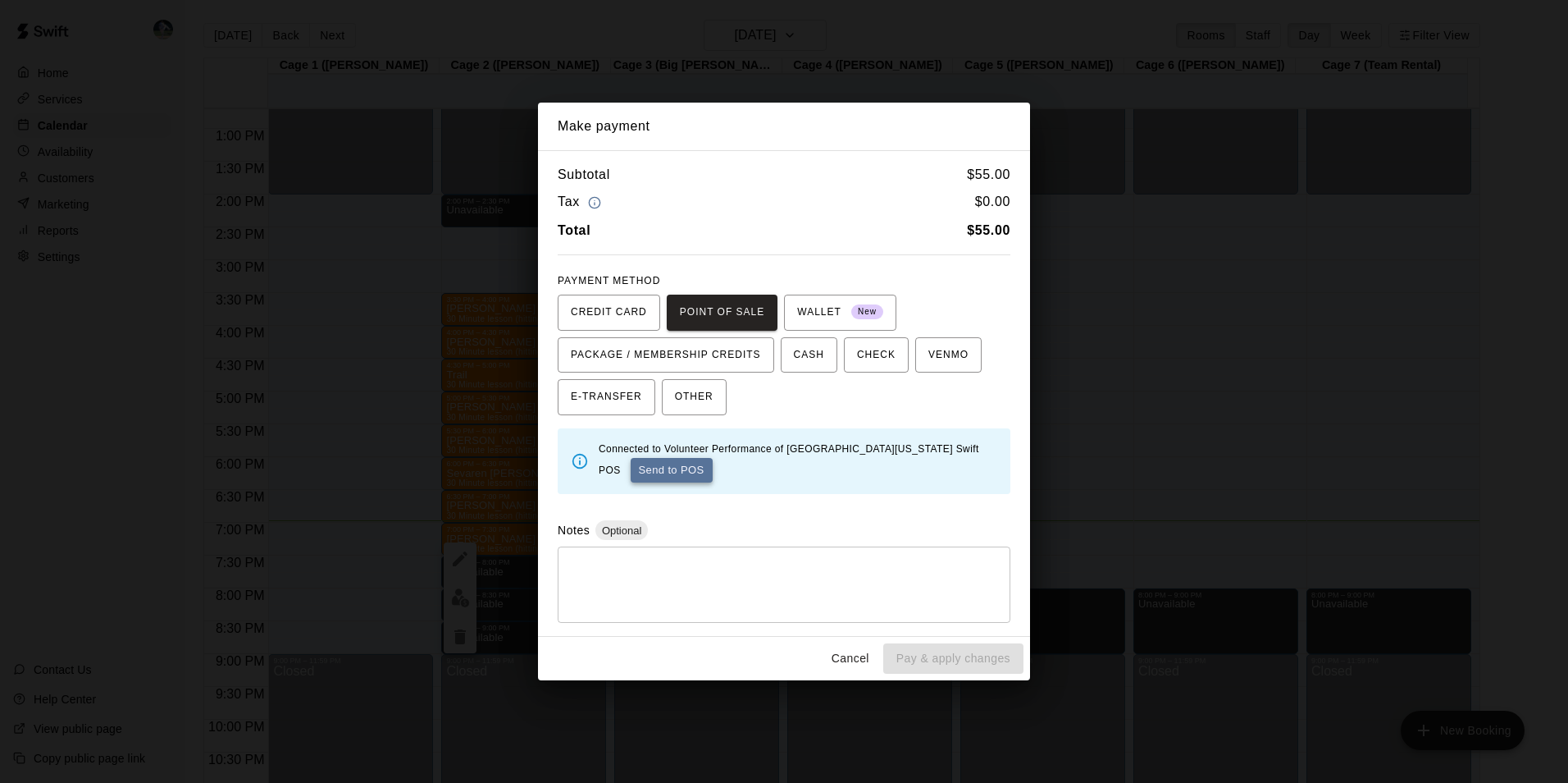
click at [642, 460] on button "Send to POS" at bounding box center [671, 470] width 82 height 25
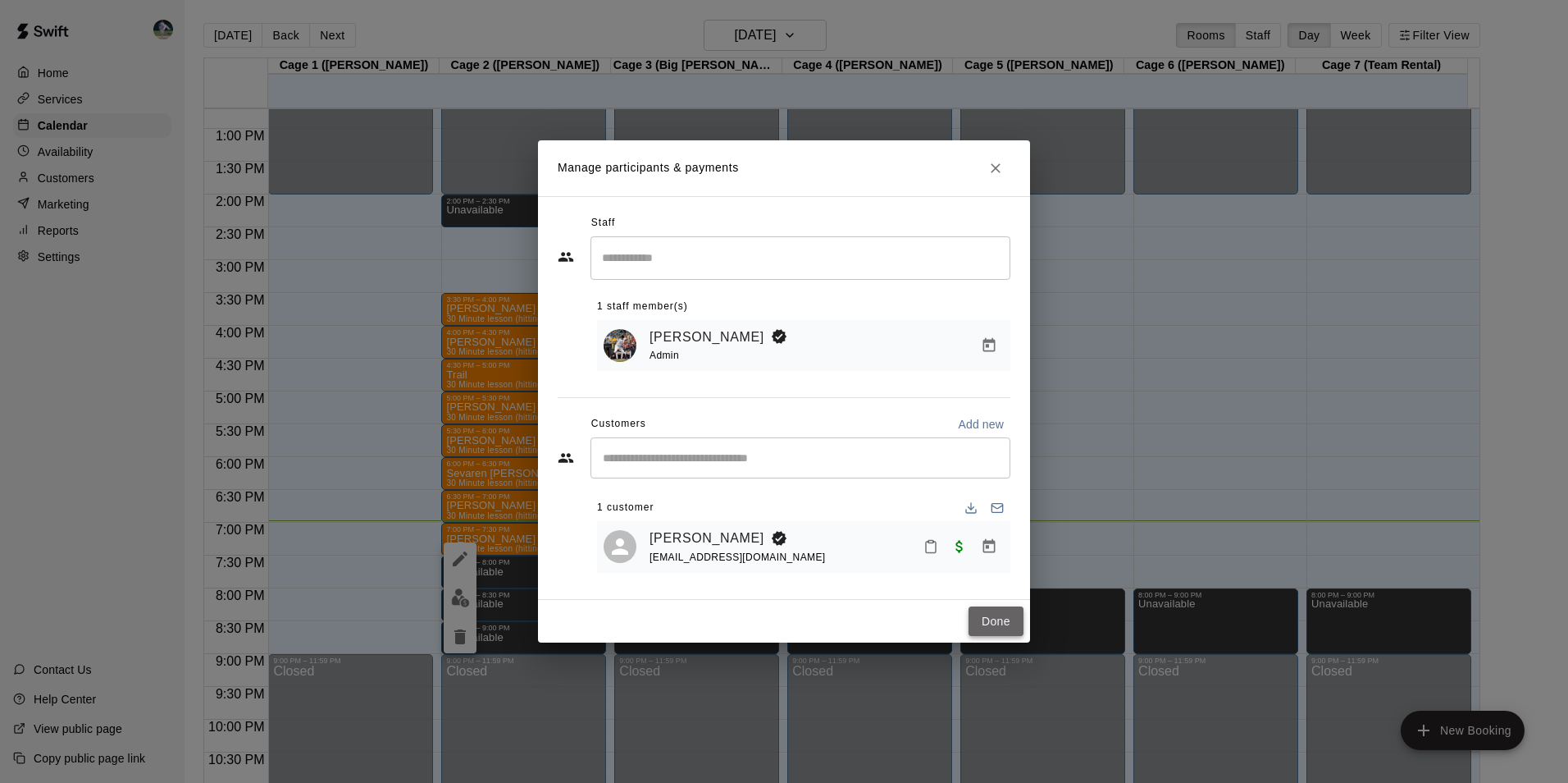
click at [1003, 622] on button "Done" at bounding box center [996, 621] width 55 height 30
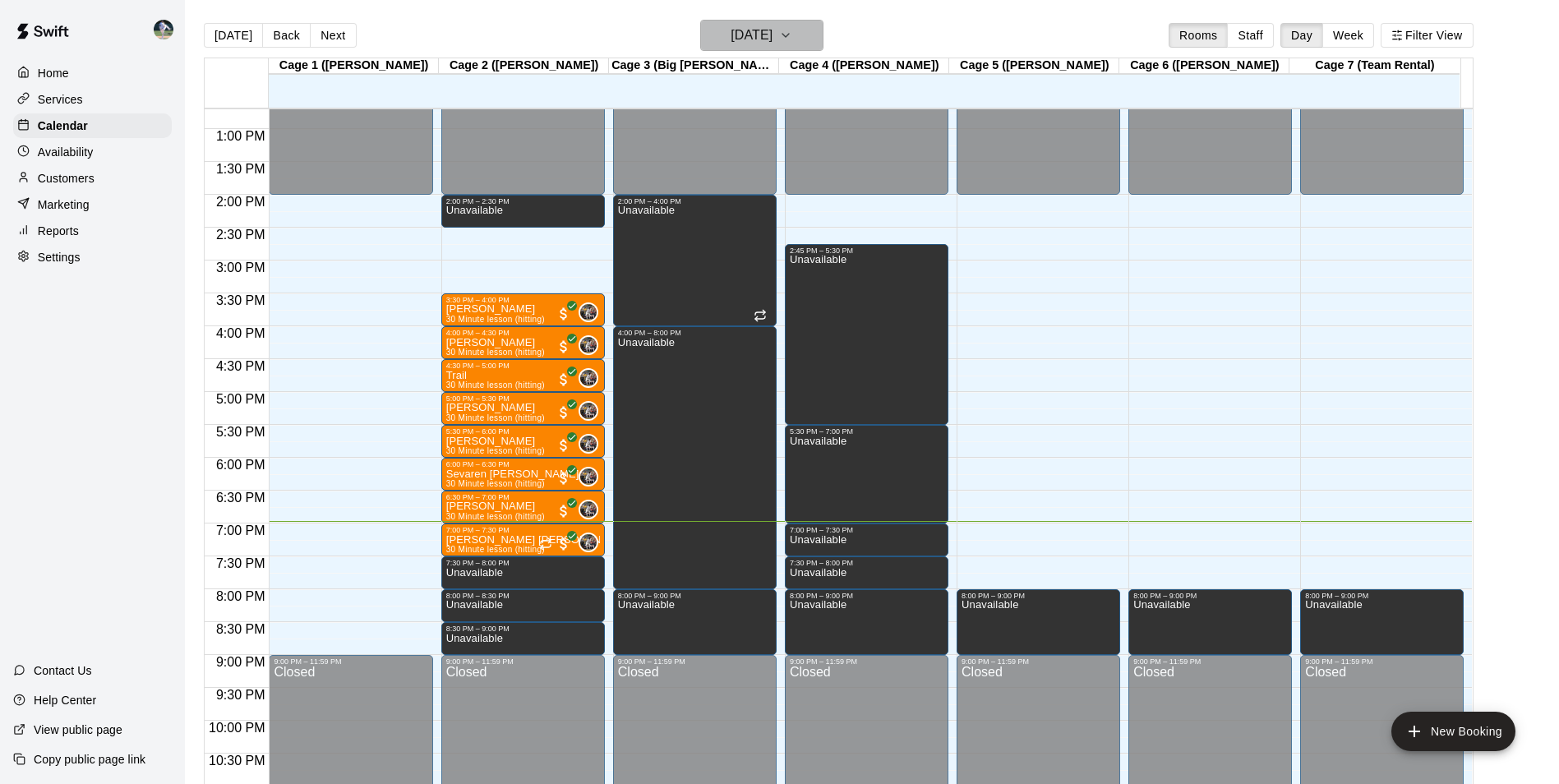
click at [731, 34] on h6 "[DATE]" at bounding box center [751, 35] width 42 height 23
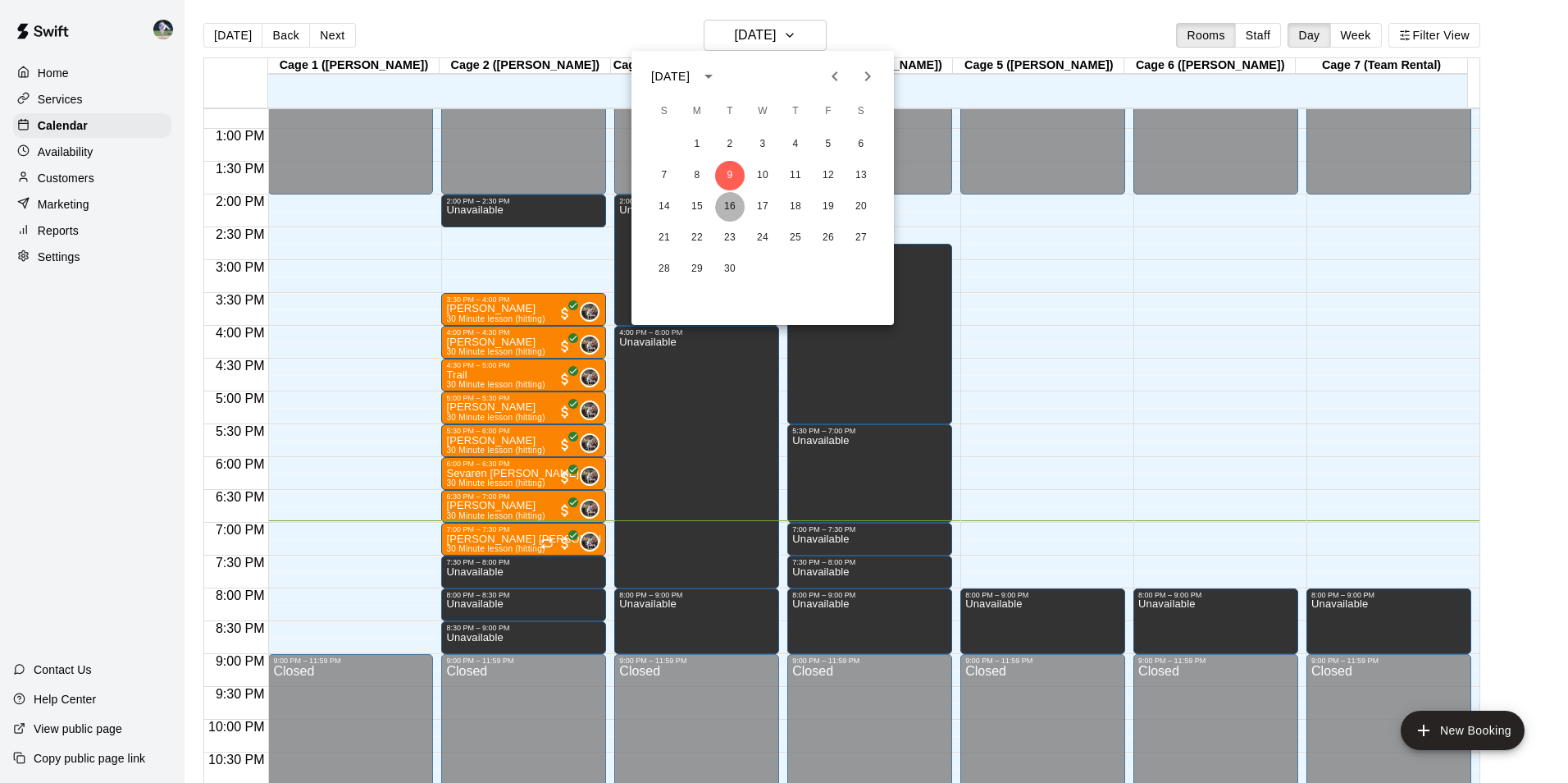
click at [734, 202] on button "16" at bounding box center [729, 207] width 29 height 29
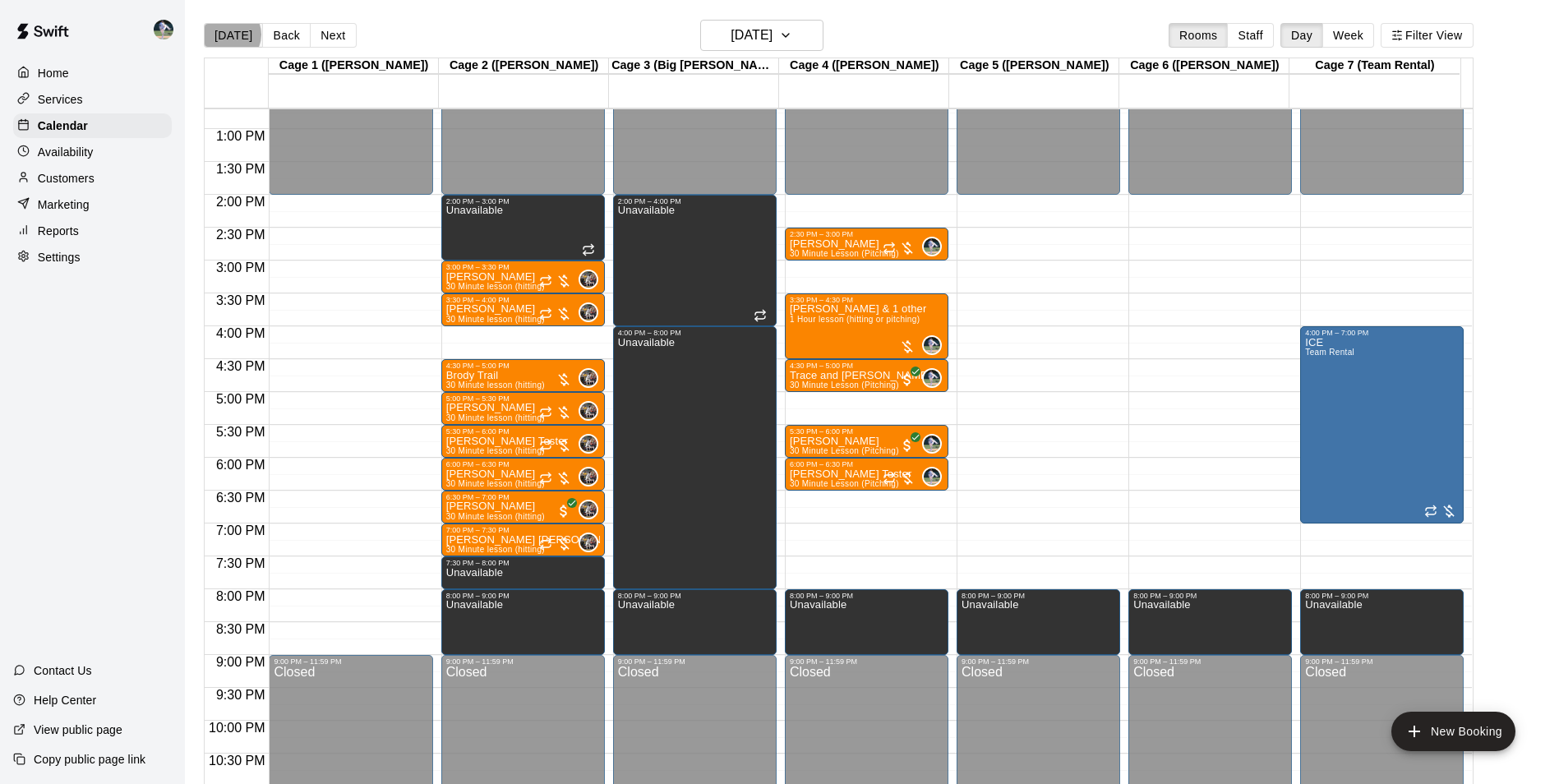
click at [228, 34] on button "[DATE]" at bounding box center [233, 35] width 59 height 25
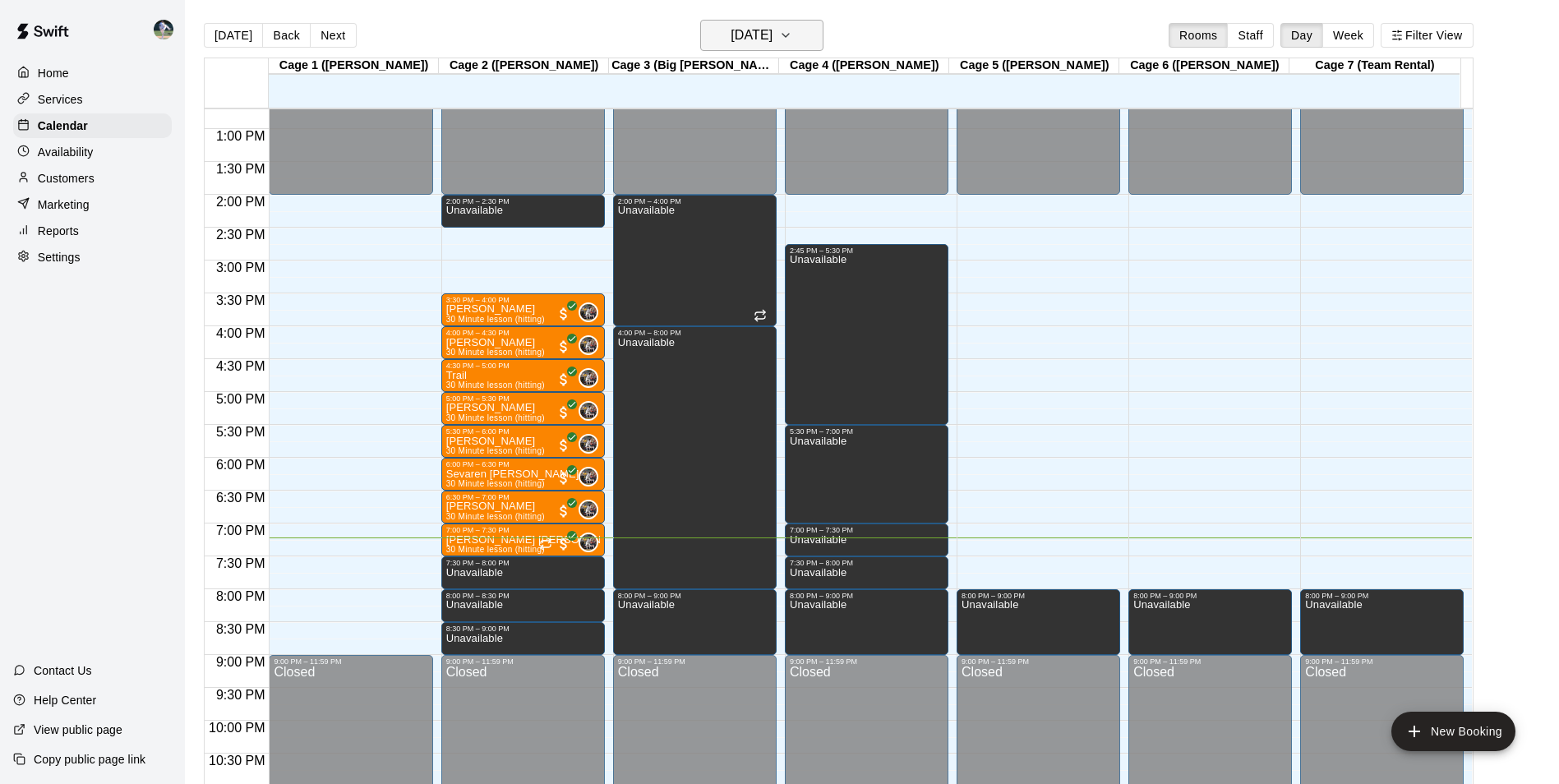
click at [745, 34] on h6 "[DATE]" at bounding box center [751, 35] width 42 height 23
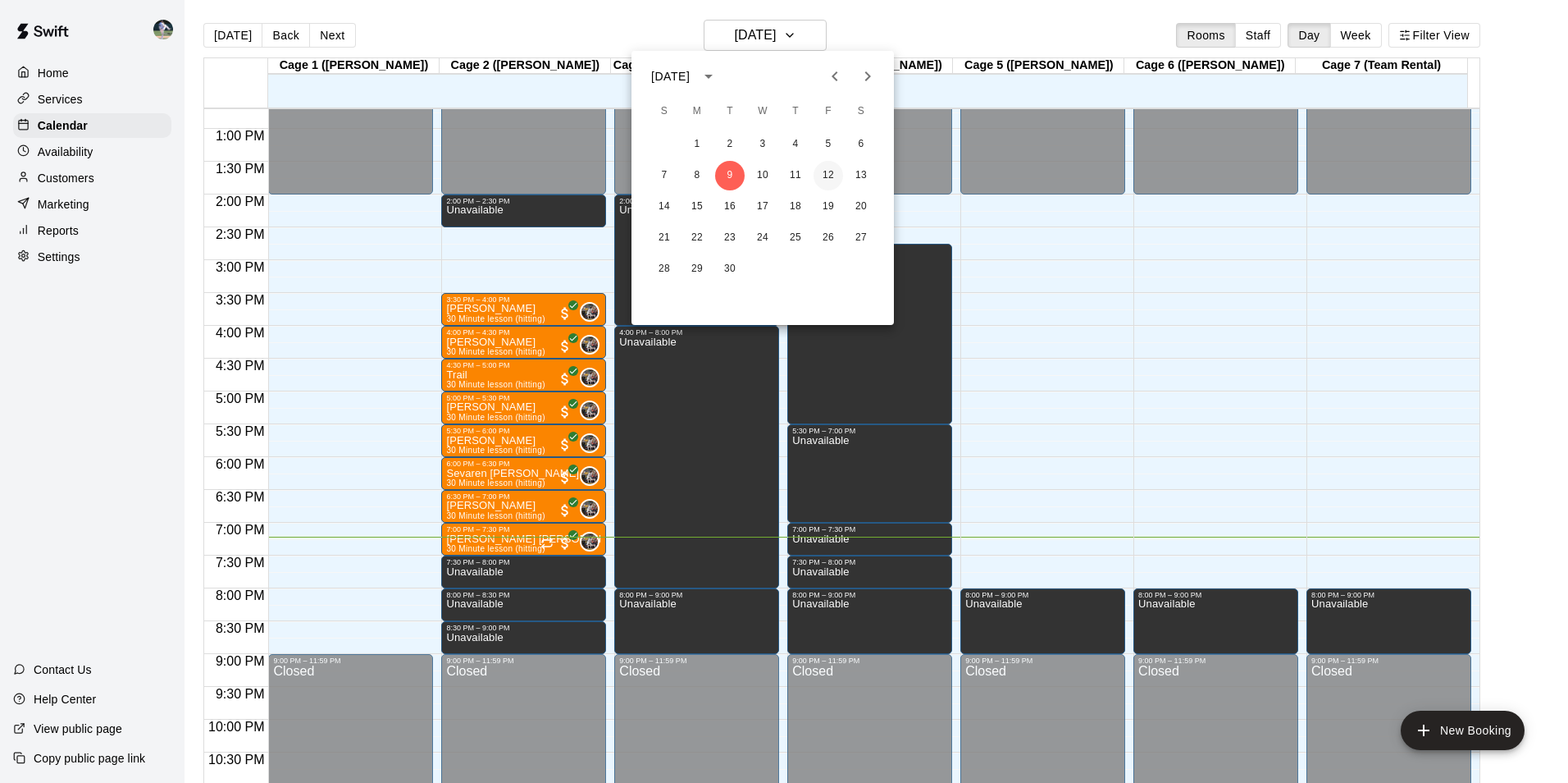
click at [834, 173] on button "12" at bounding box center [828, 176] width 29 height 29
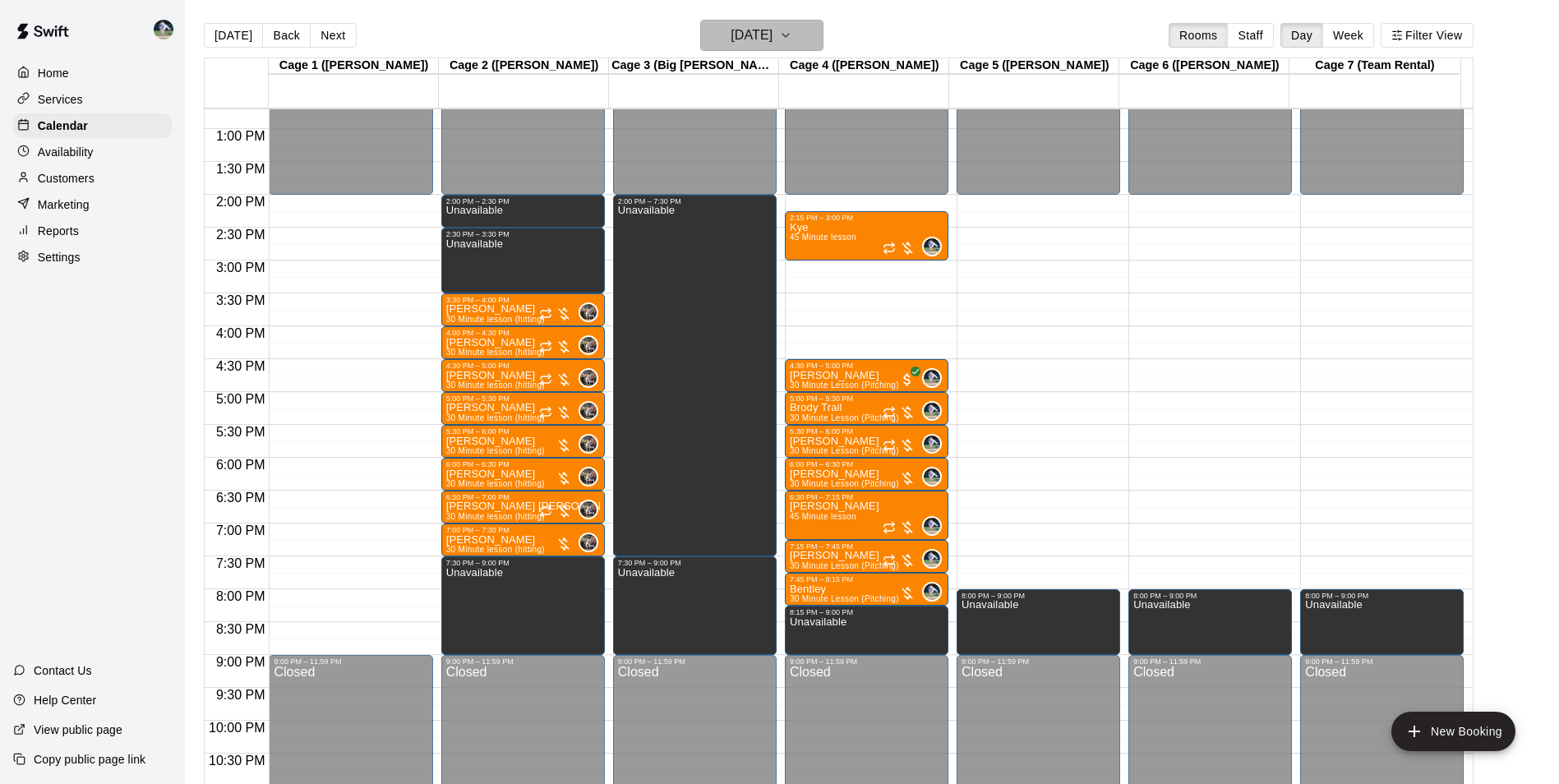
click at [747, 34] on h6 "[DATE]" at bounding box center [751, 35] width 42 height 23
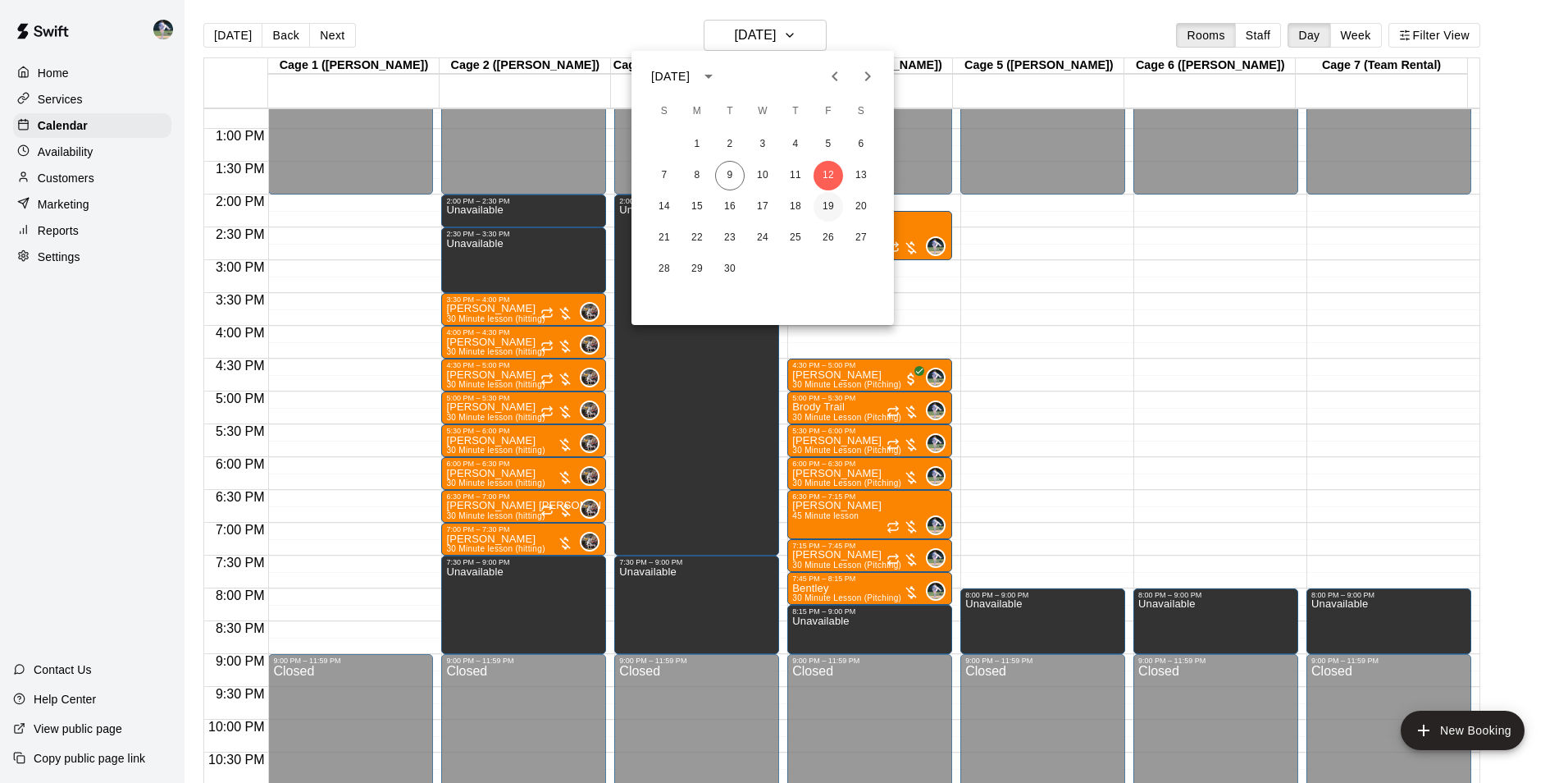
click at [825, 204] on button "19" at bounding box center [828, 207] width 29 height 29
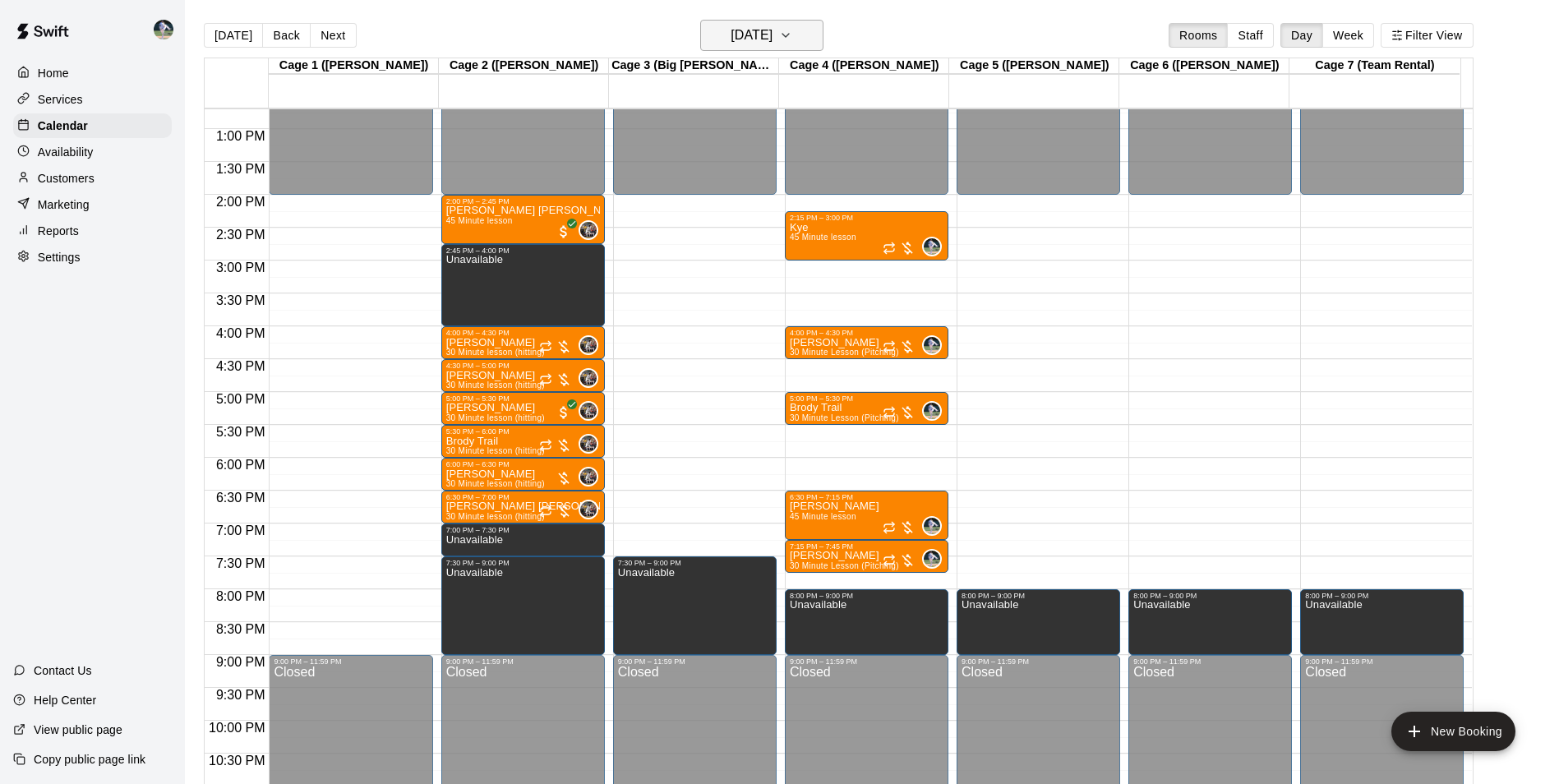
click at [755, 37] on h6 "[DATE]" at bounding box center [751, 35] width 42 height 23
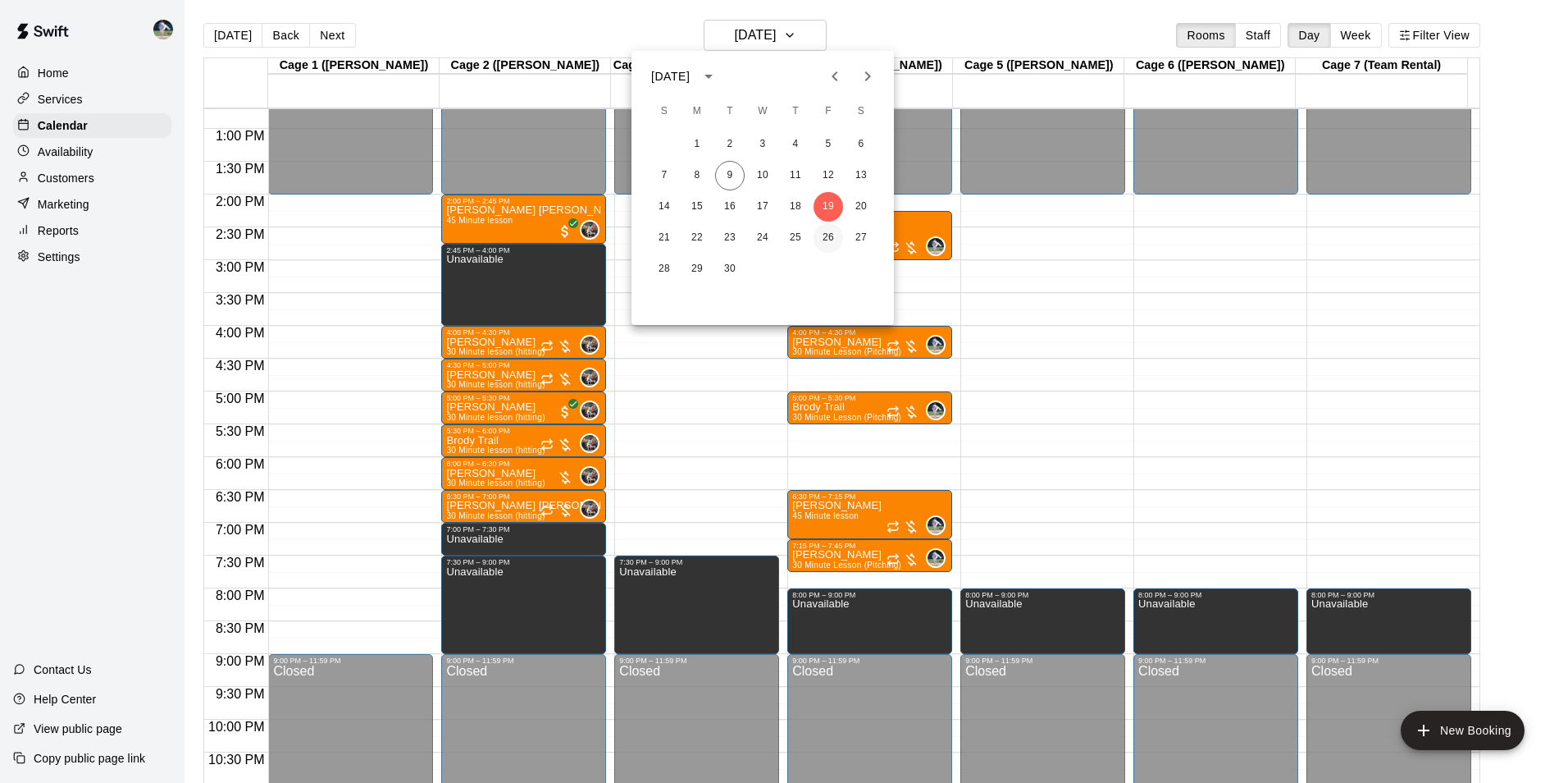
click at [822, 236] on button "26" at bounding box center [828, 237] width 29 height 29
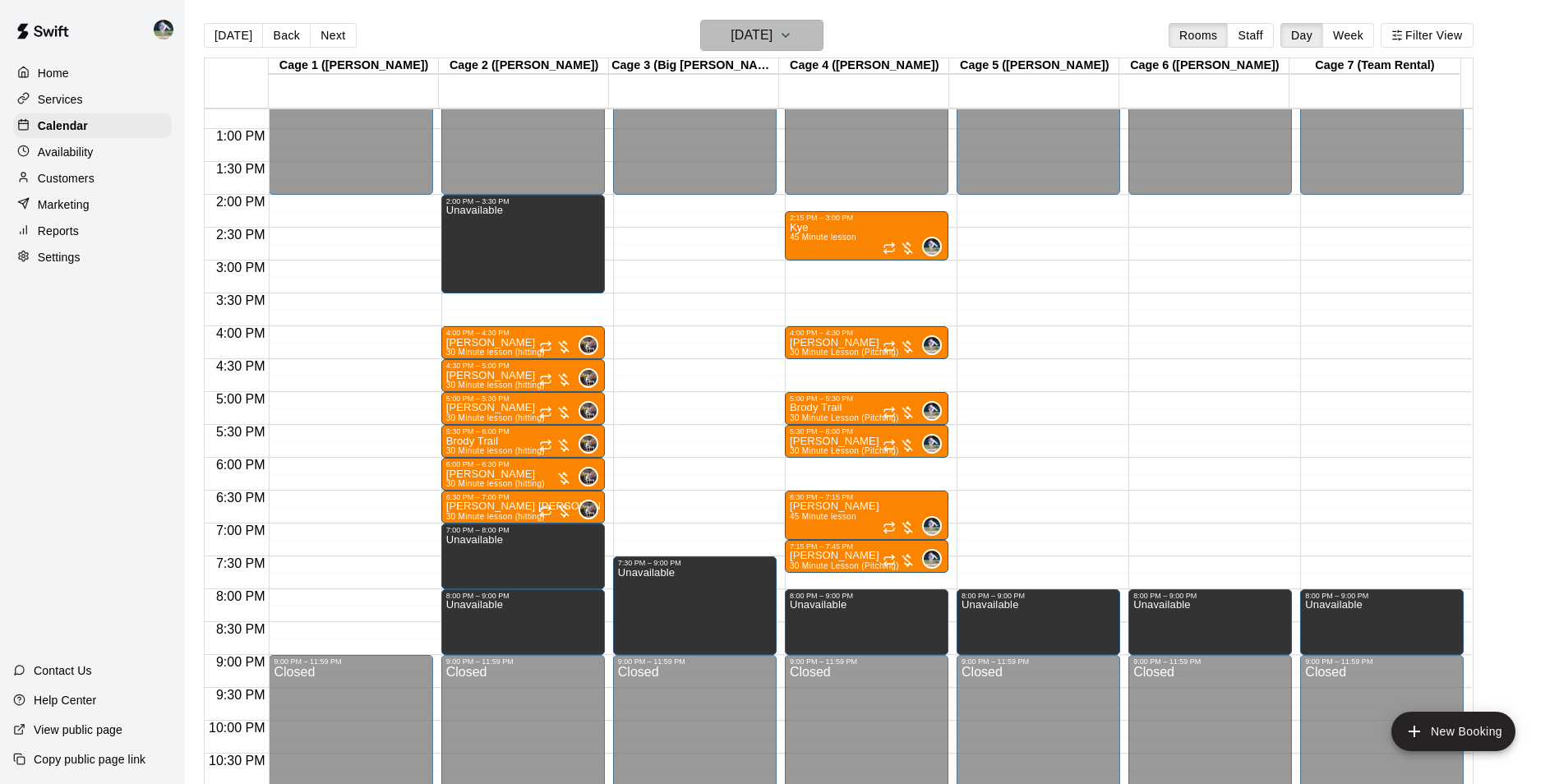
click at [742, 33] on h6 "[DATE]" at bounding box center [751, 35] width 42 height 23
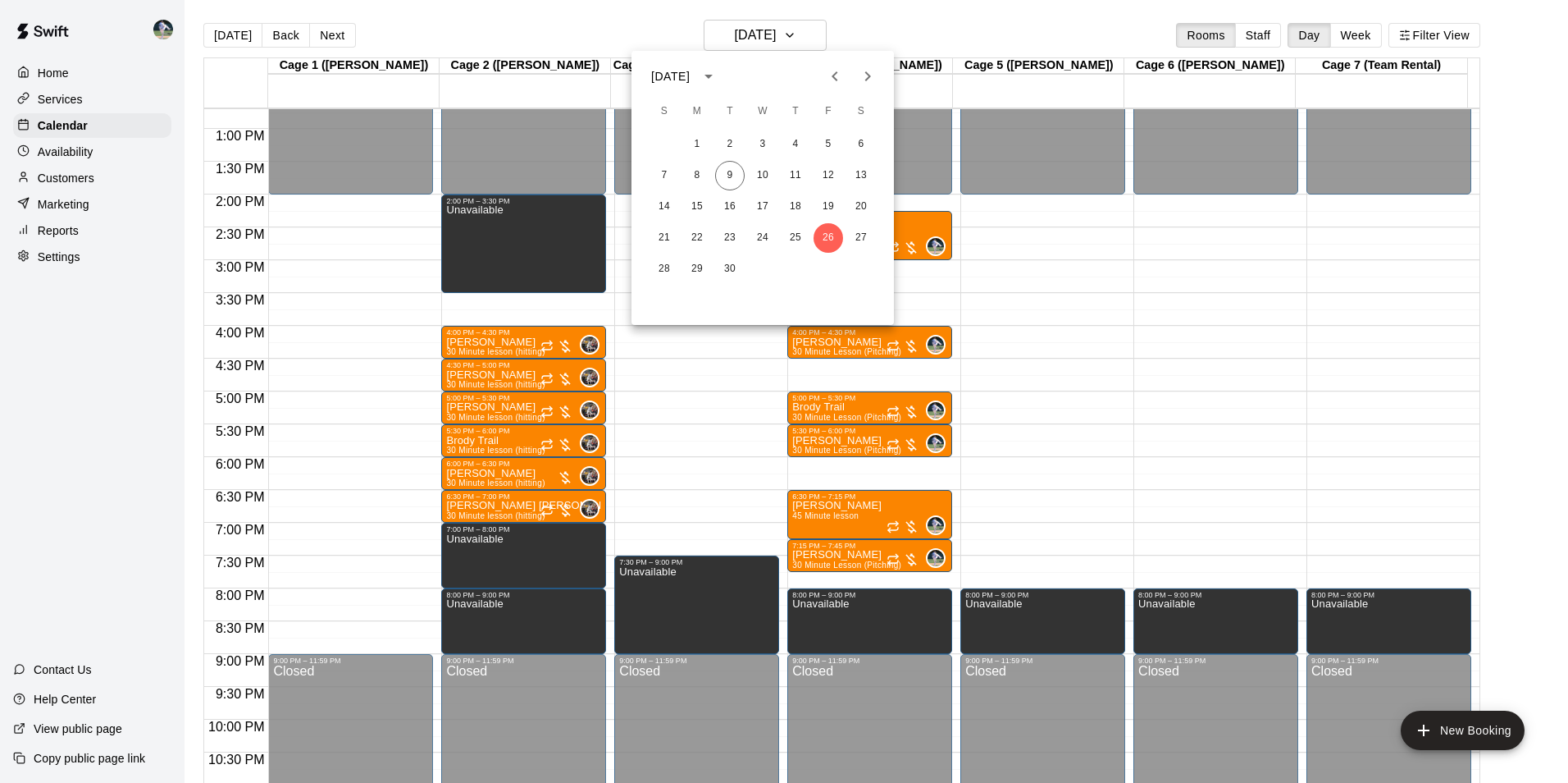
click at [866, 76] on icon "Next month" at bounding box center [867, 76] width 20 height 20
click at [797, 142] on button "2" at bounding box center [796, 145] width 29 height 29
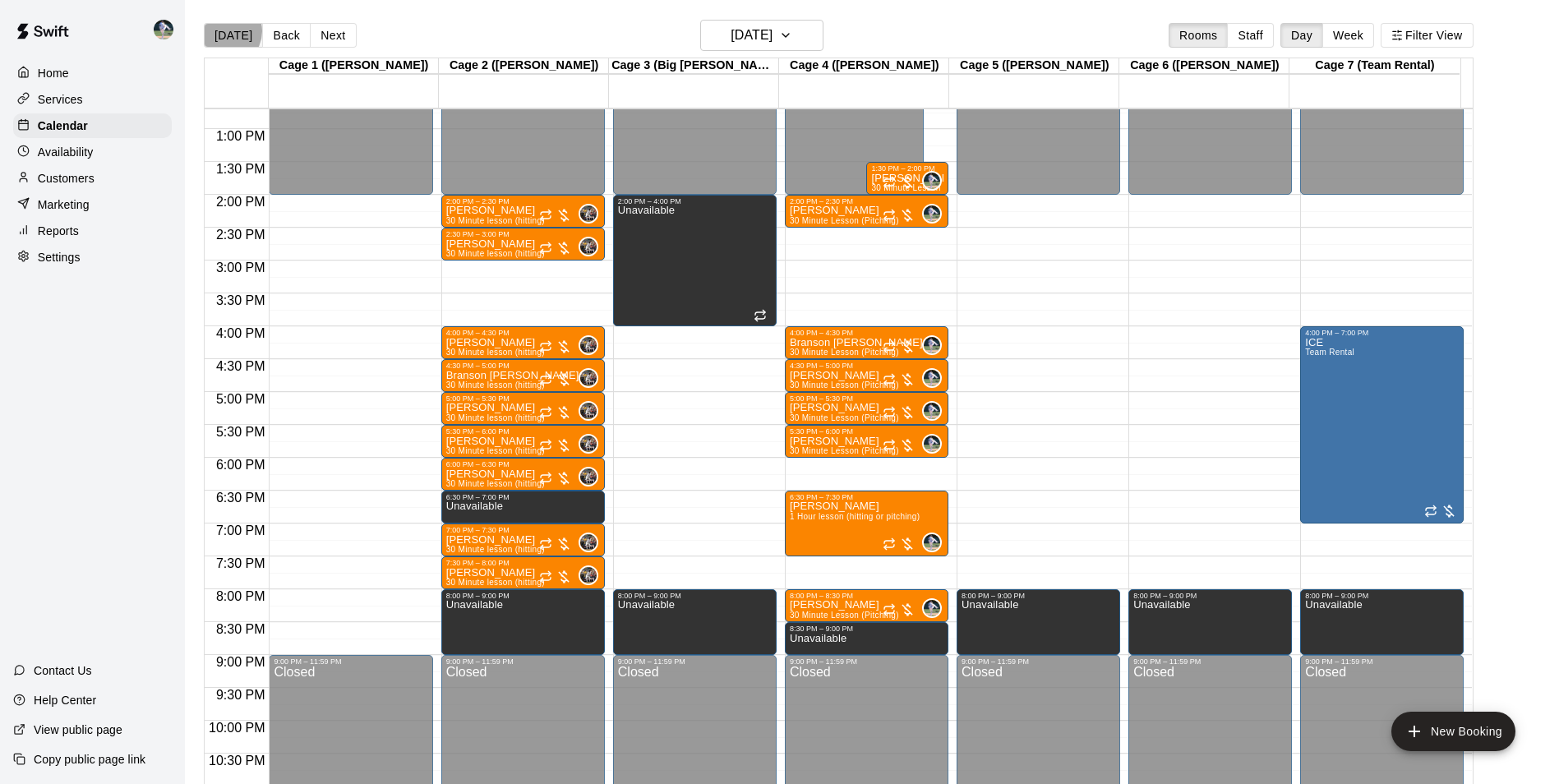
click at [225, 30] on button "[DATE]" at bounding box center [233, 35] width 59 height 25
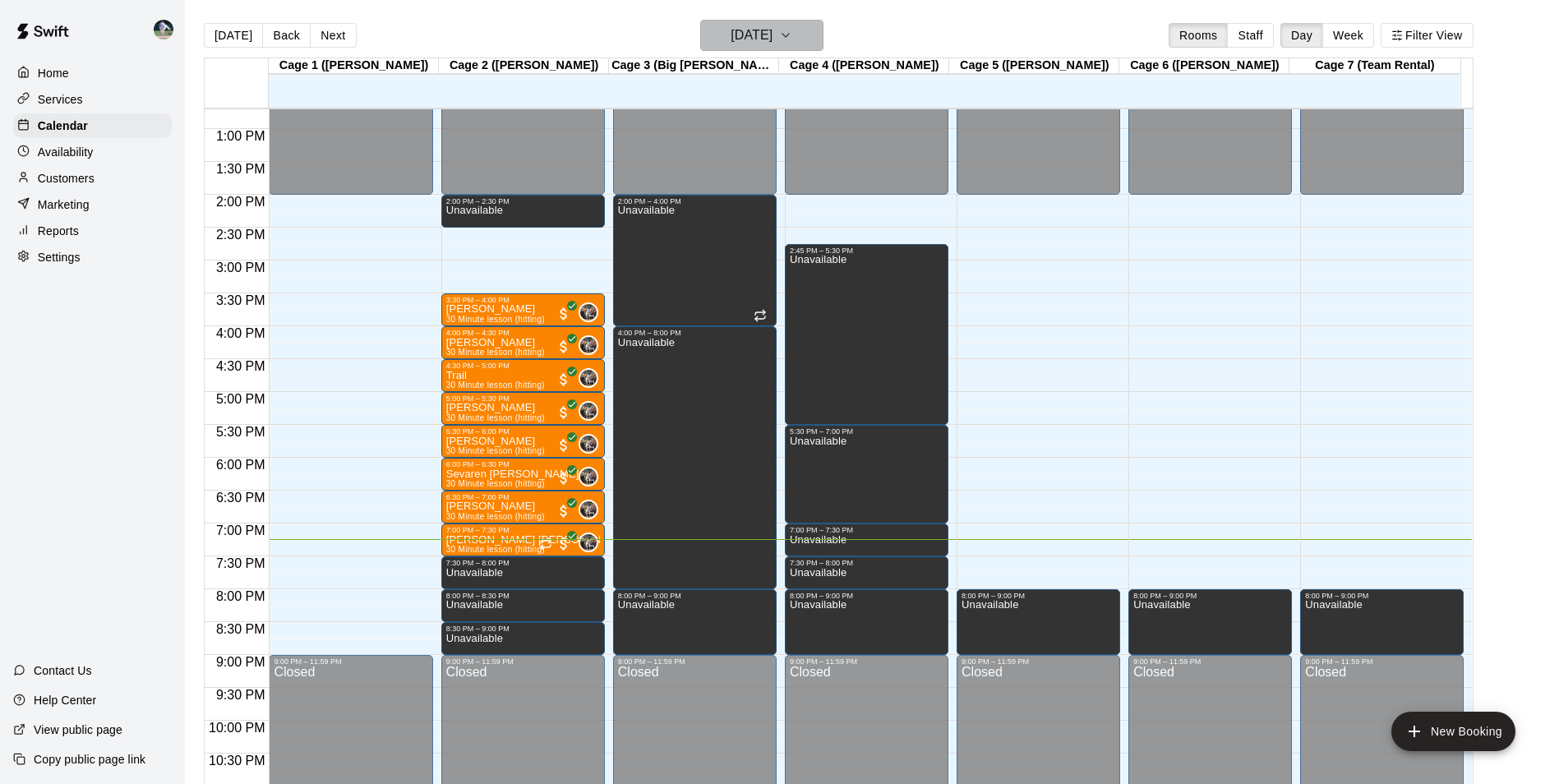
click at [731, 32] on h6 "[DATE]" at bounding box center [751, 35] width 42 height 23
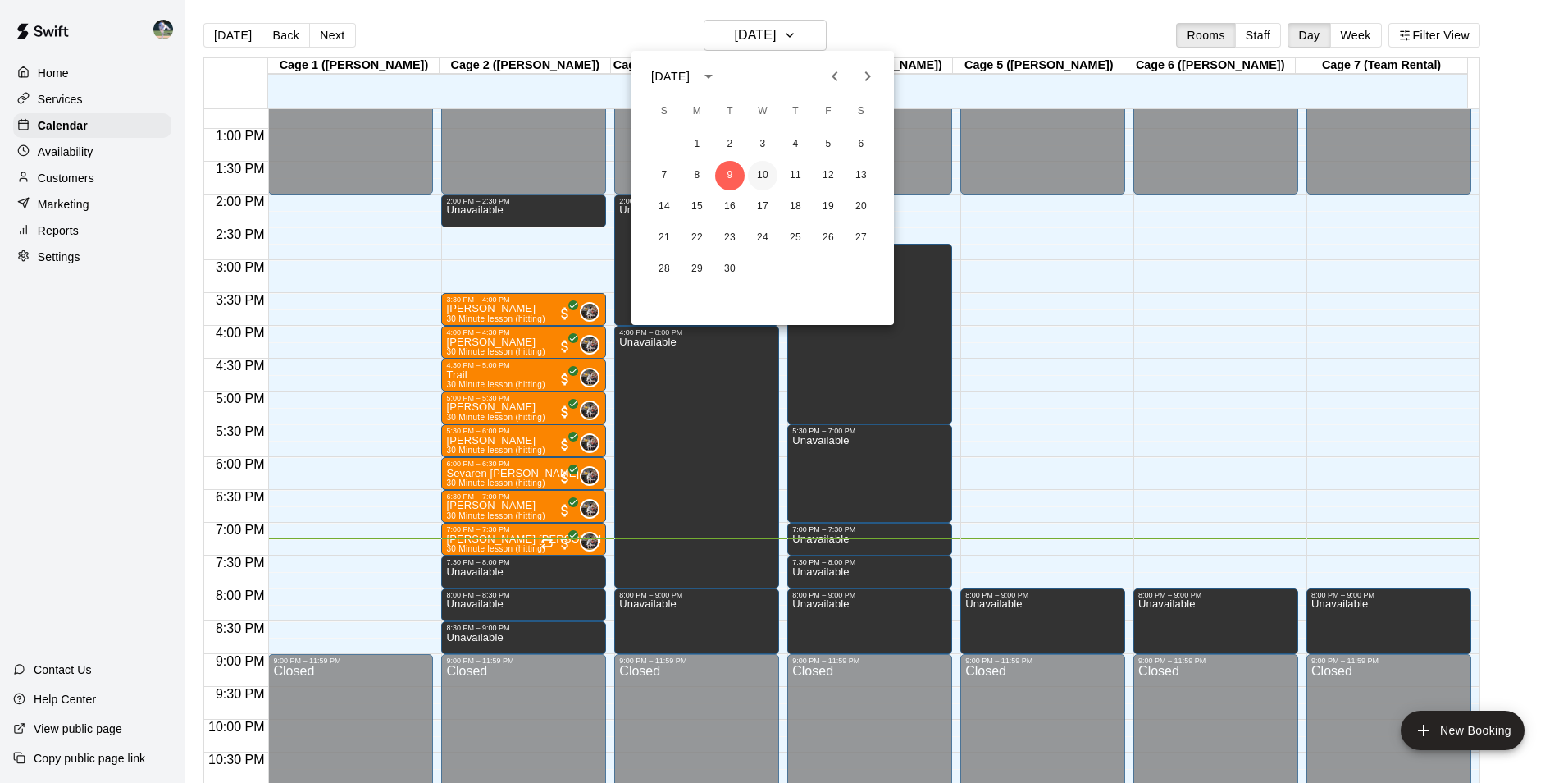
click at [765, 171] on button "10" at bounding box center [763, 176] width 29 height 29
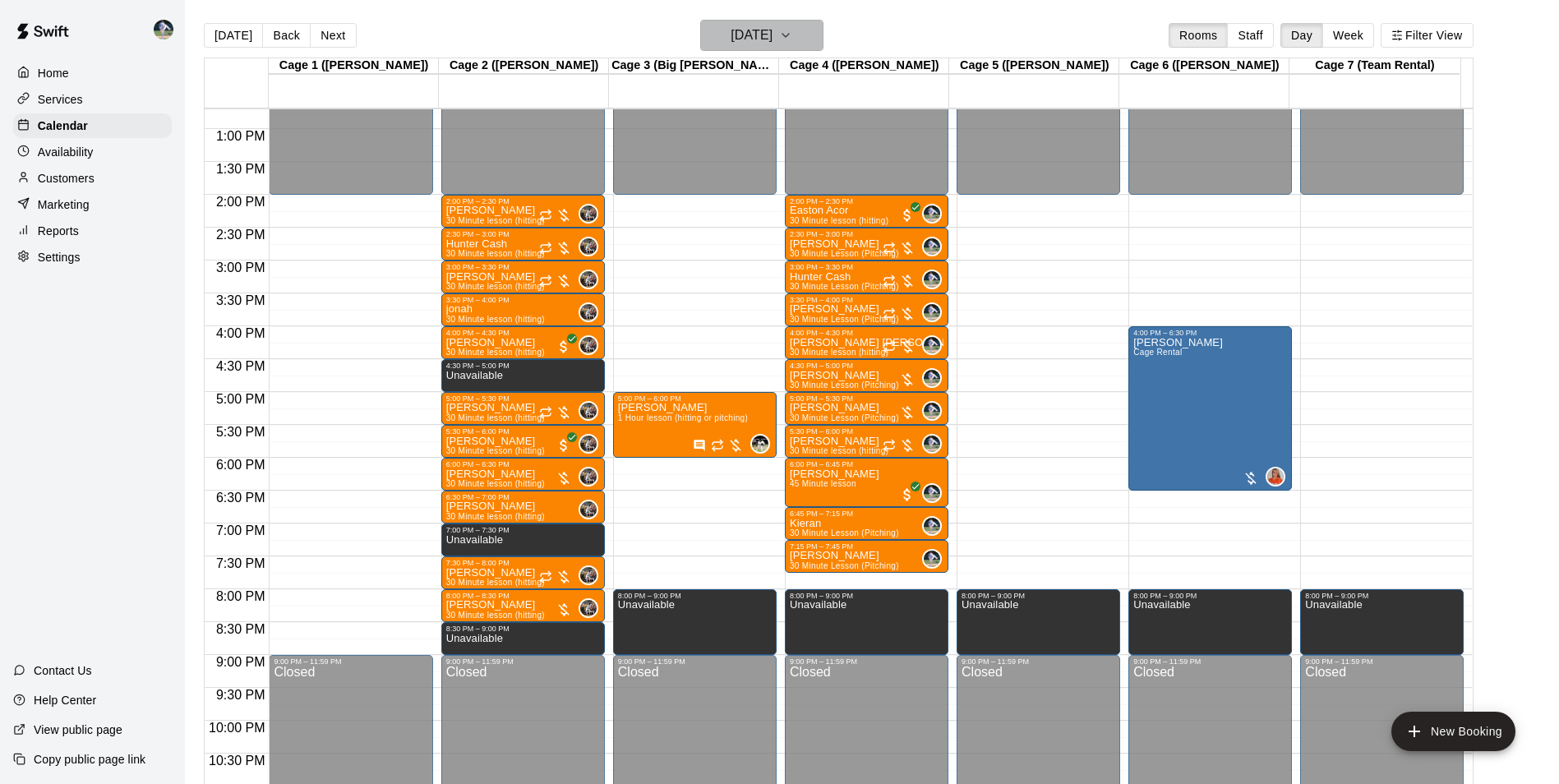
click at [768, 34] on h6 "[DATE]" at bounding box center [751, 35] width 42 height 23
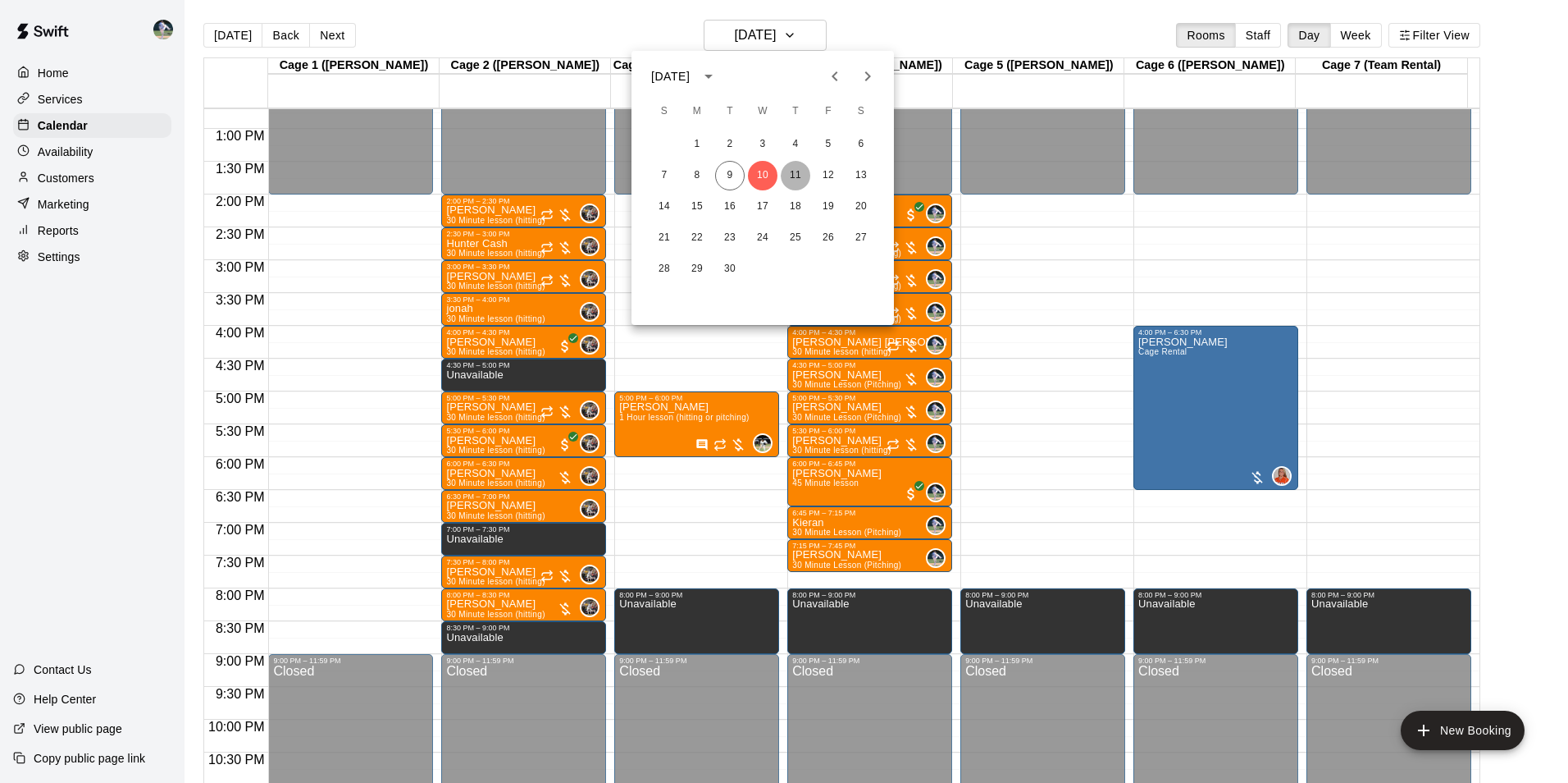
click at [795, 173] on button "11" at bounding box center [796, 176] width 29 height 29
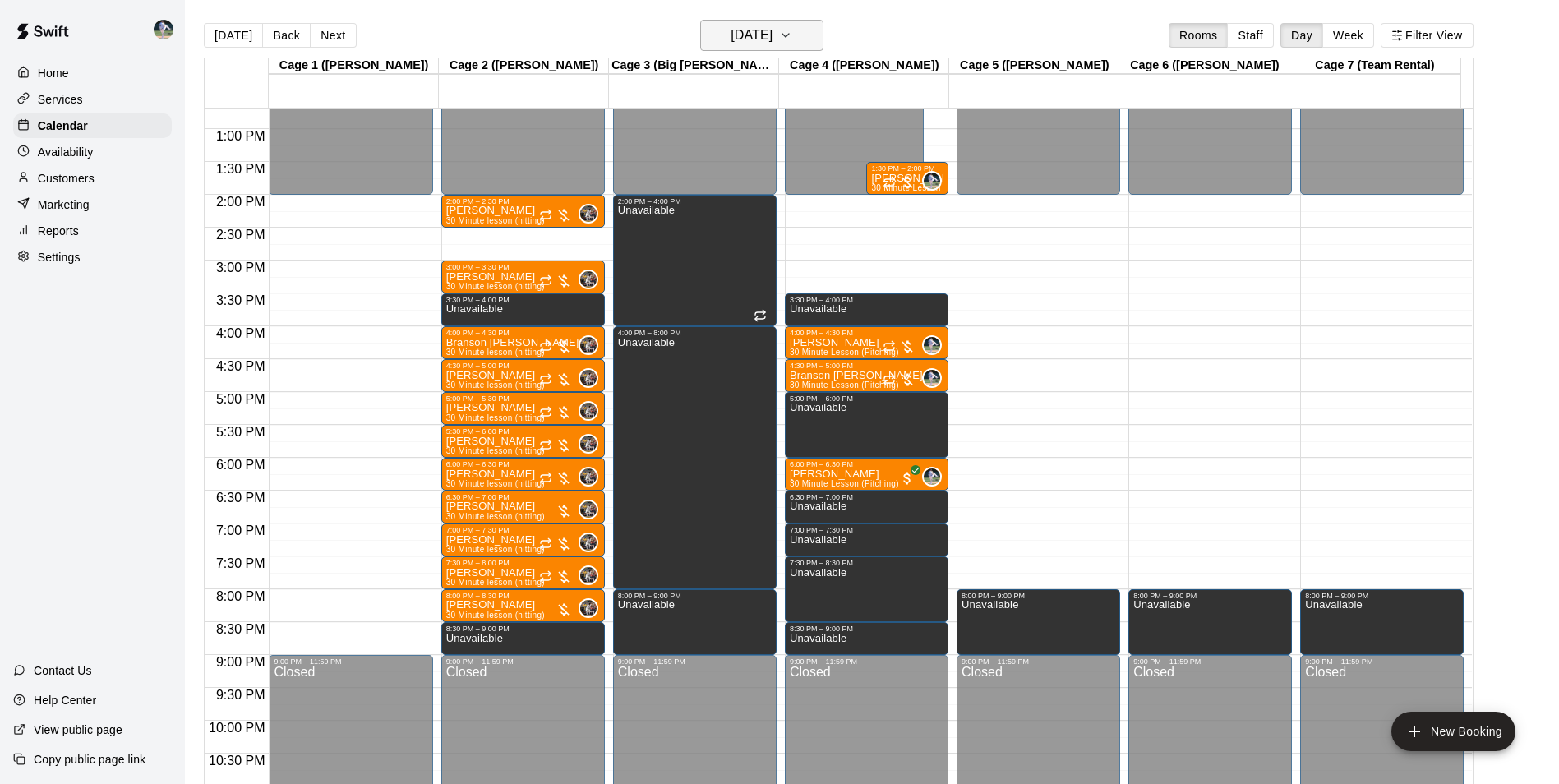
click at [765, 41] on h6 "[DATE]" at bounding box center [751, 35] width 42 height 23
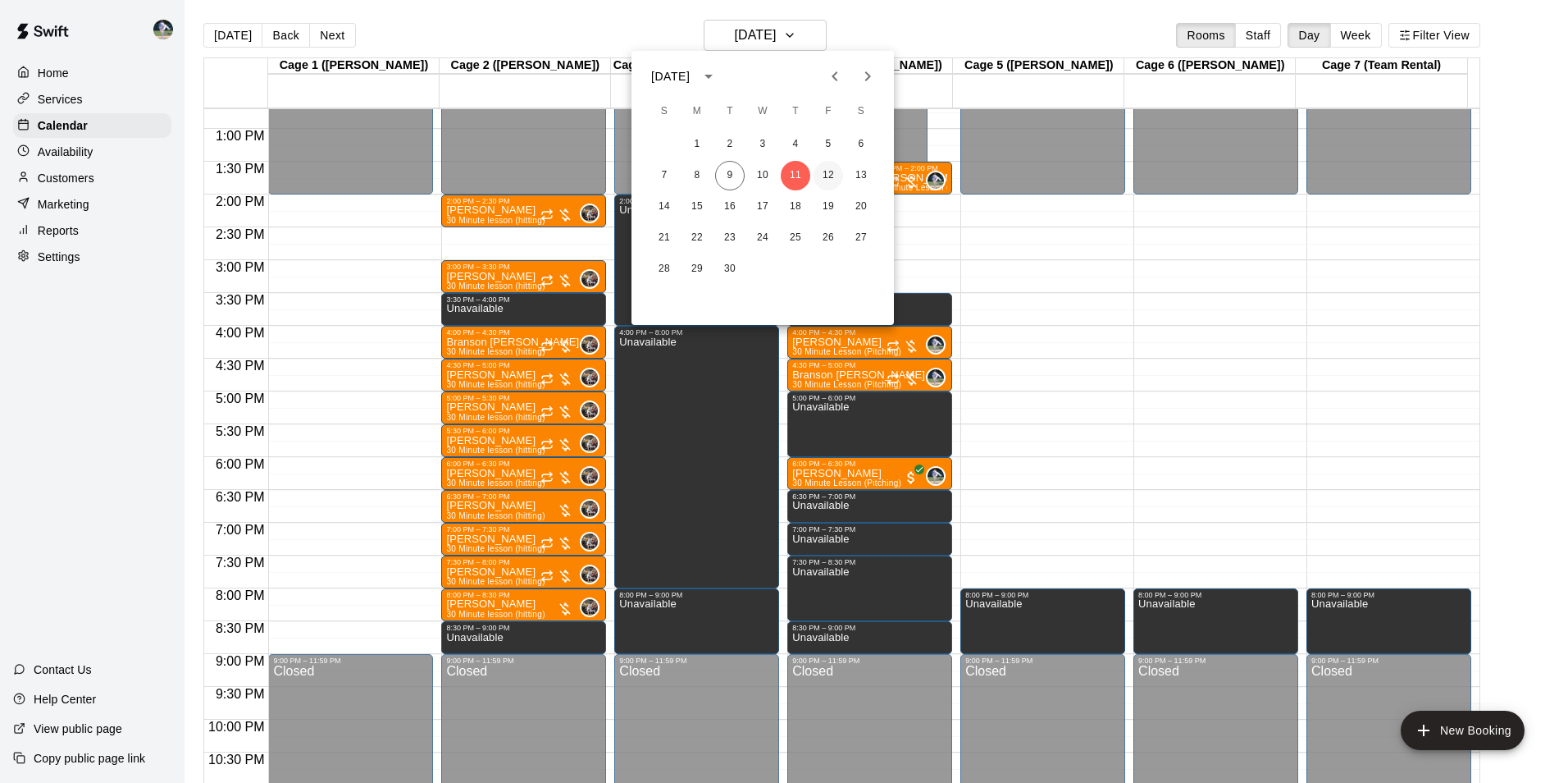
click at [829, 174] on button "12" at bounding box center [828, 176] width 29 height 29
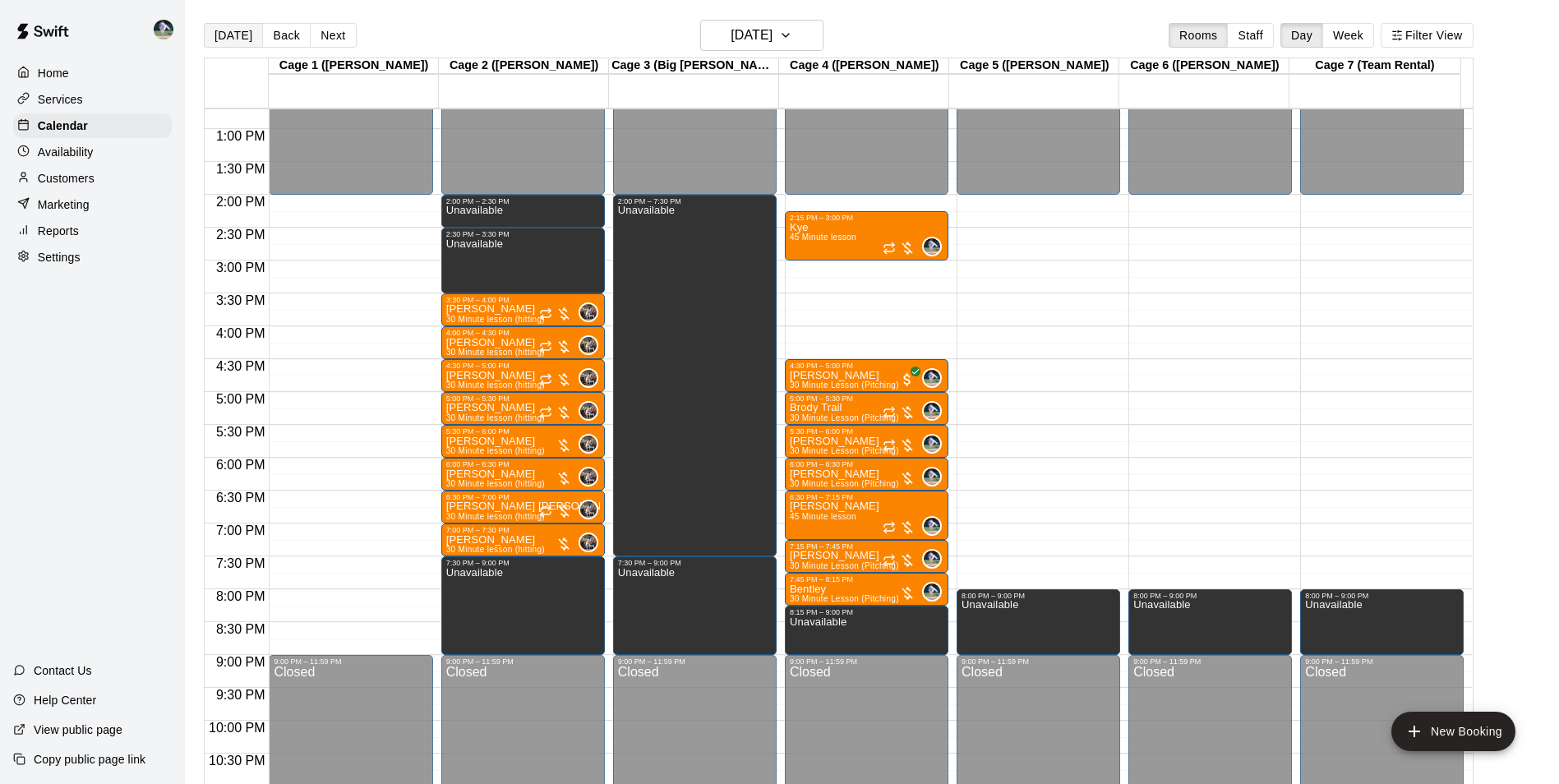
click at [232, 35] on button "[DATE]" at bounding box center [233, 35] width 59 height 25
